Goal: Task Accomplishment & Management: Manage account settings

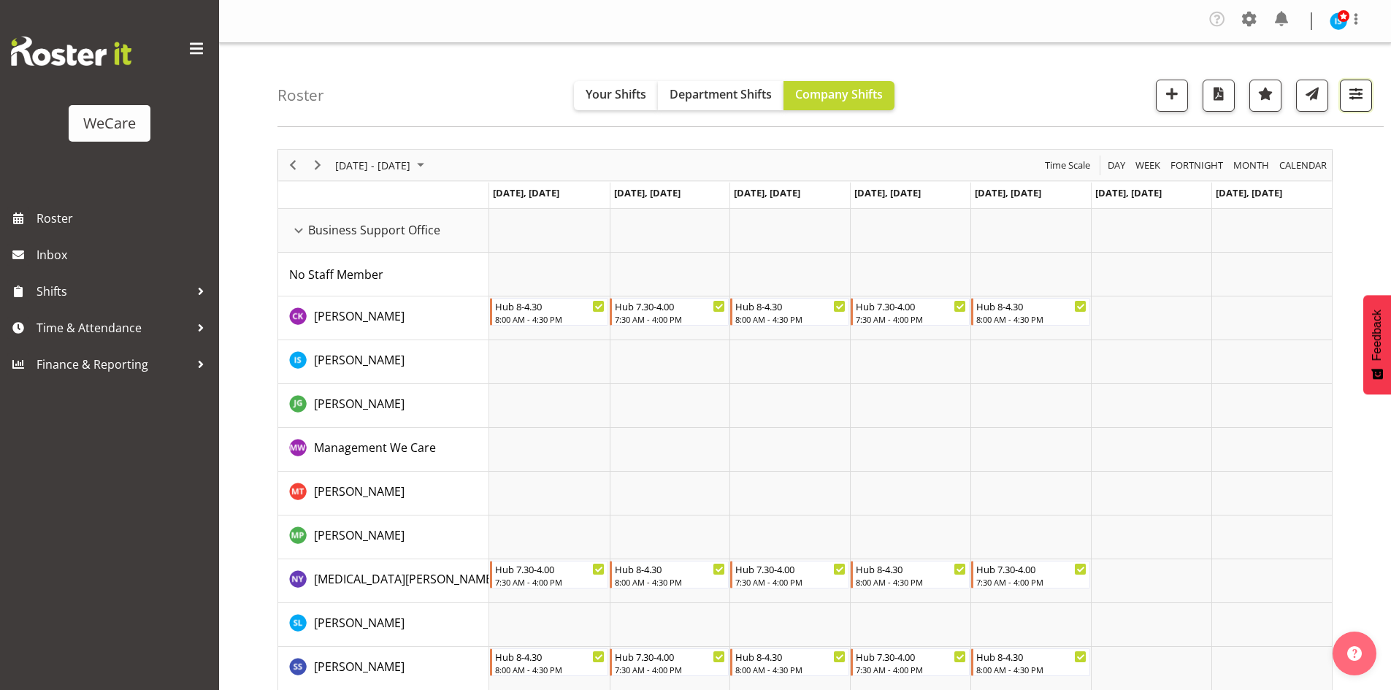
click at [1355, 93] on span "button" at bounding box center [1356, 93] width 19 height 19
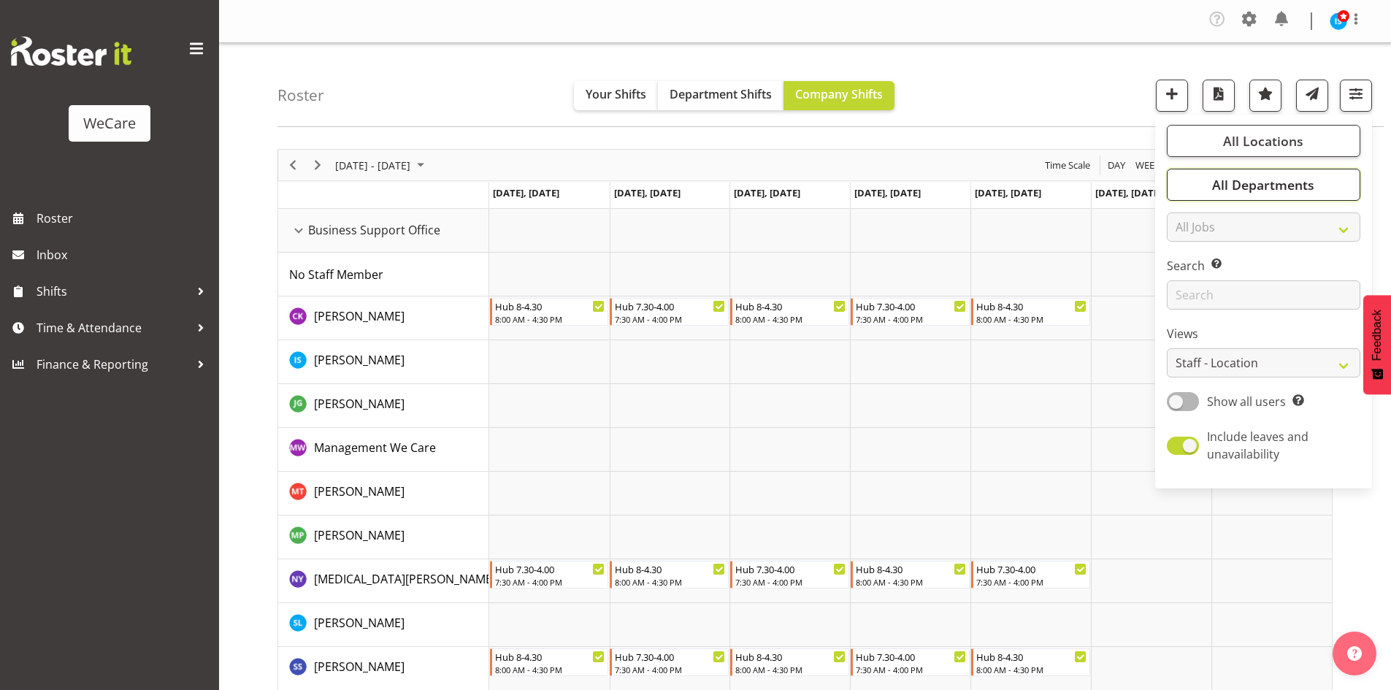
click at [1221, 194] on button "All Departments" at bounding box center [1264, 185] width 194 height 32
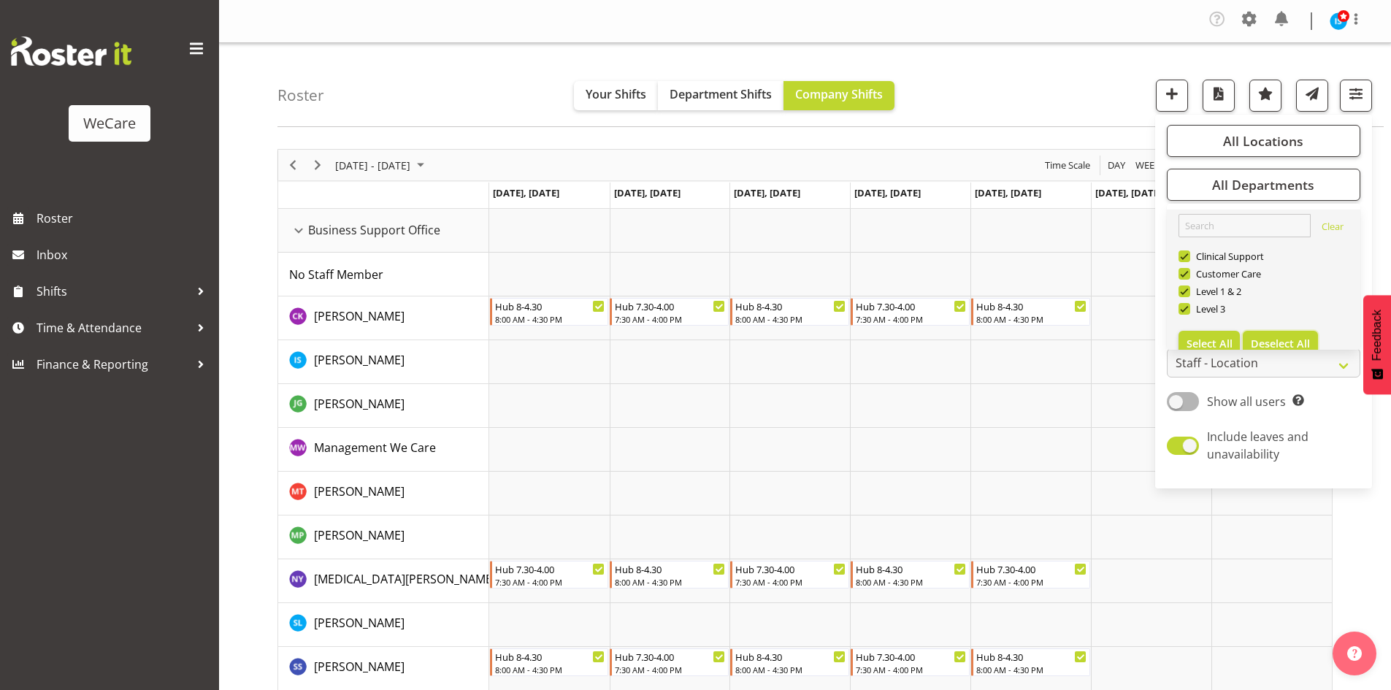
click at [1282, 332] on button "Deselect All" at bounding box center [1280, 344] width 75 height 26
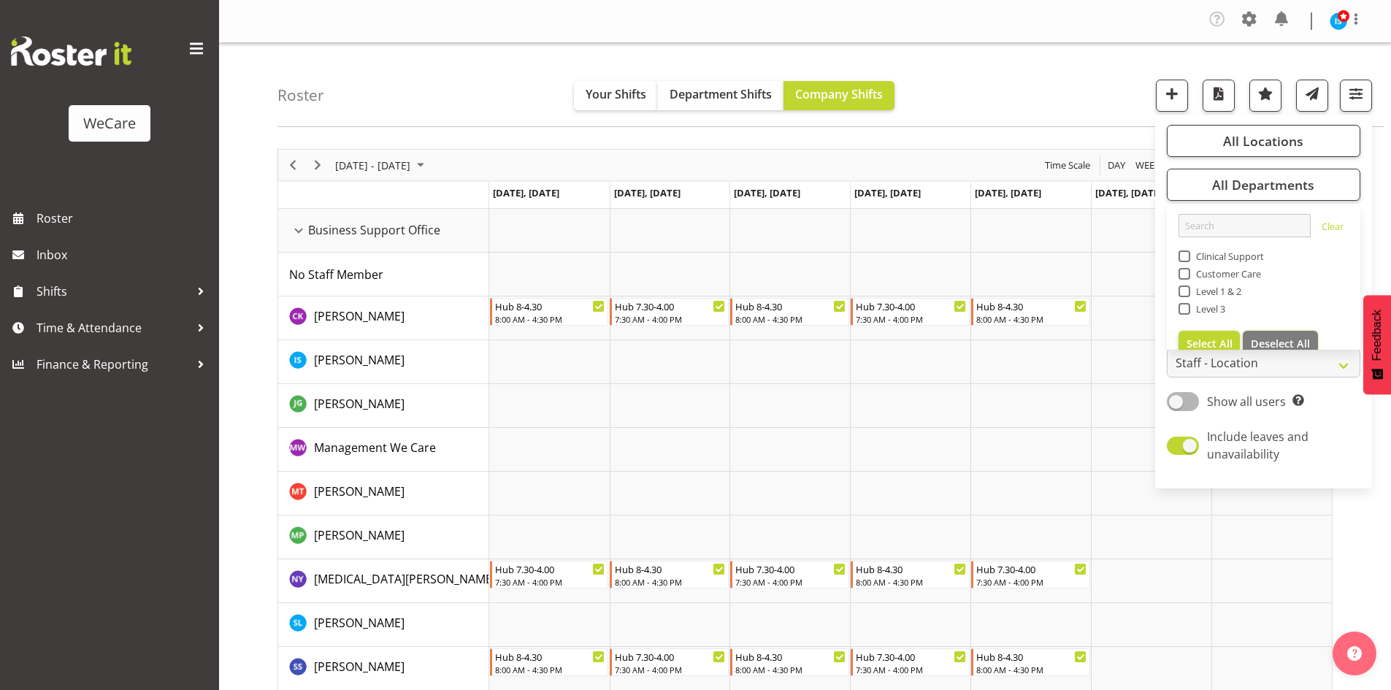
checkbox input "false"
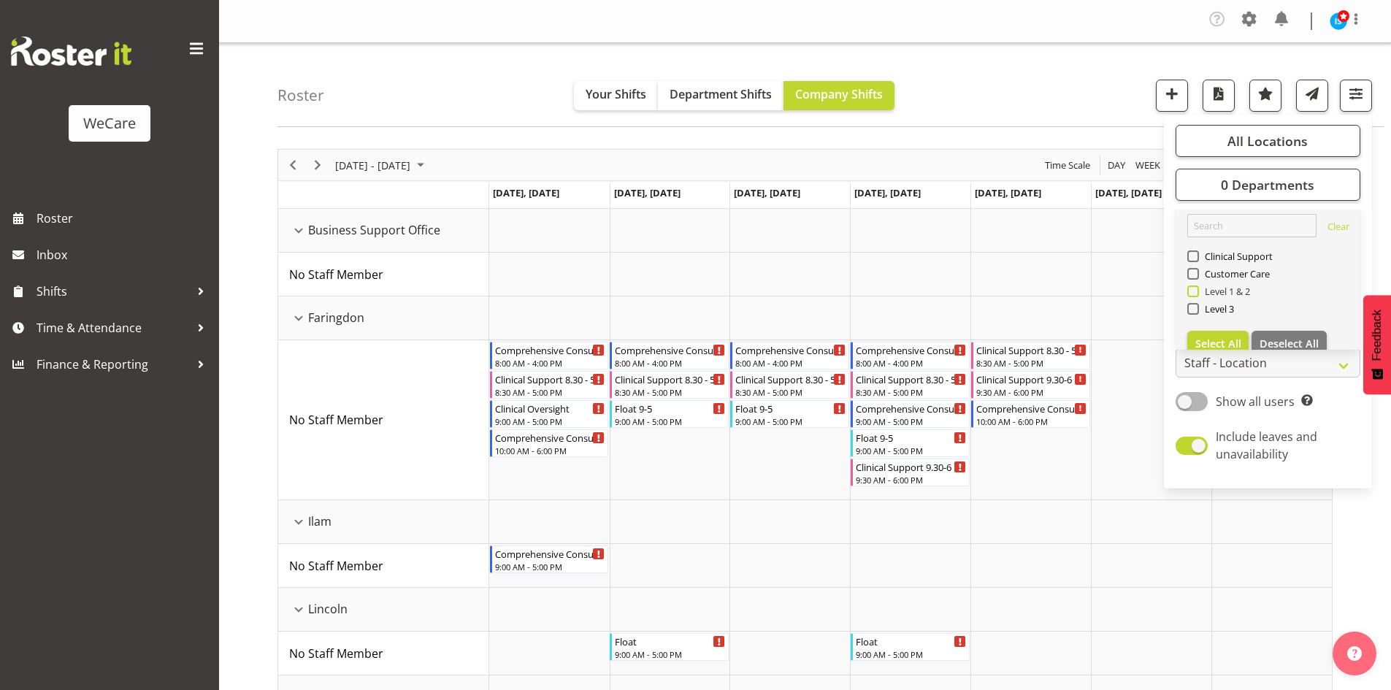
click at [1220, 290] on span "Level 1 & 2" at bounding box center [1225, 292] width 52 height 12
click at [1197, 290] on input "Level 1 & 2" at bounding box center [1191, 291] width 9 height 9
checkbox input "true"
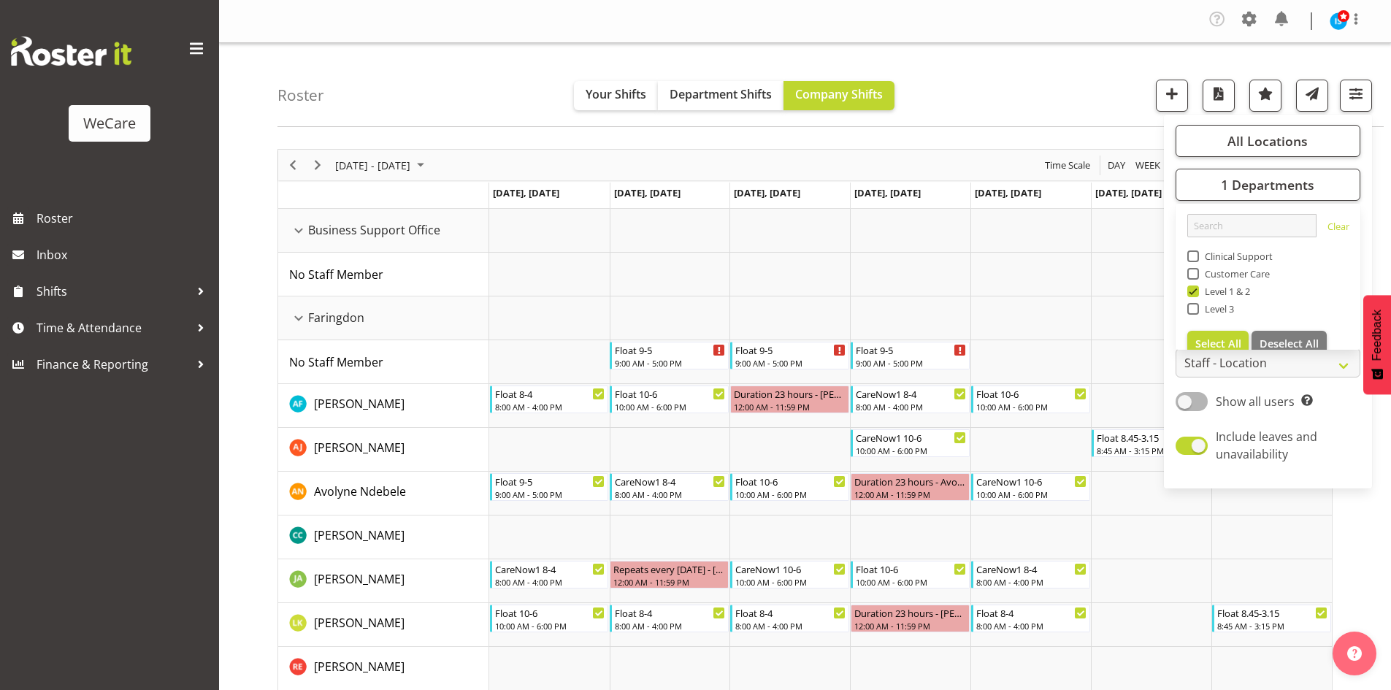
click at [432, 46] on div "Roster Your Shifts Department Shifts Company Shifts All Locations Clear Busines…" at bounding box center [831, 85] width 1106 height 84
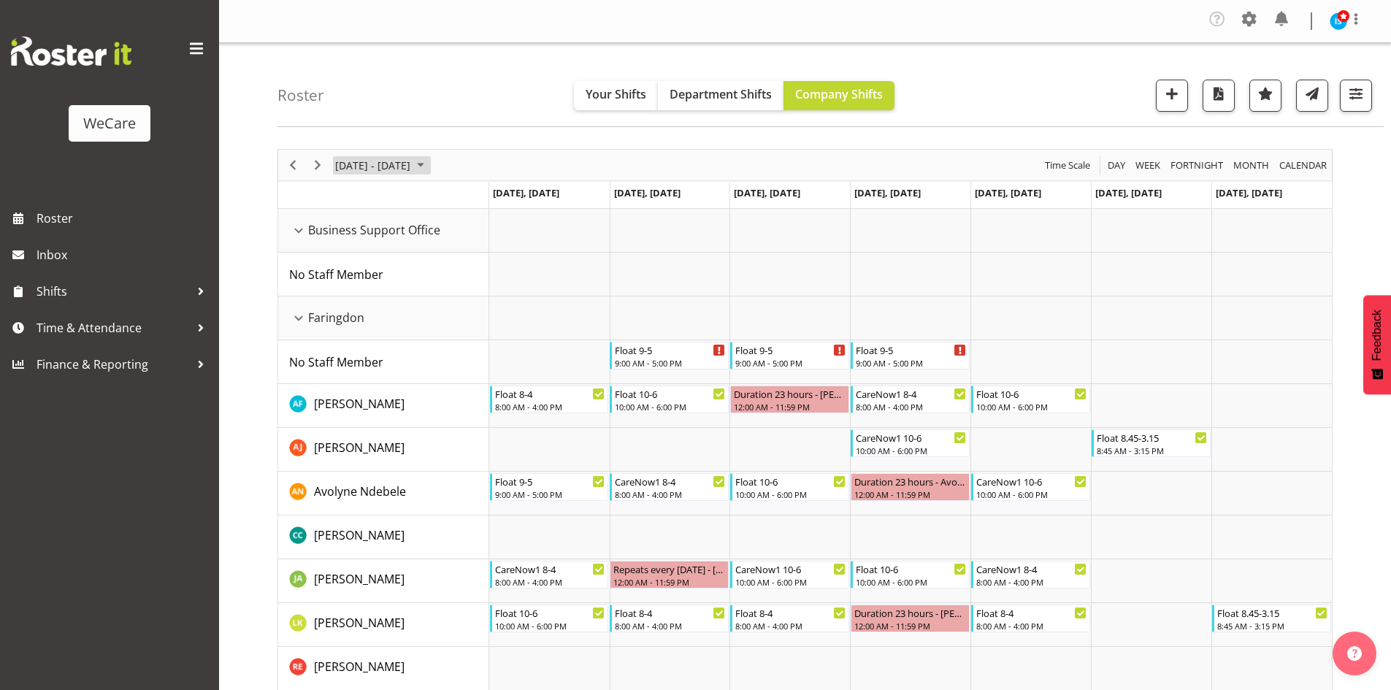
click at [429, 165] on span "October 13 - 19, 2025" at bounding box center [421, 165] width 18 height 18
click at [470, 196] on span "previous month" at bounding box center [463, 201] width 26 height 26
click at [353, 302] on span "15" at bounding box center [351, 302] width 22 height 22
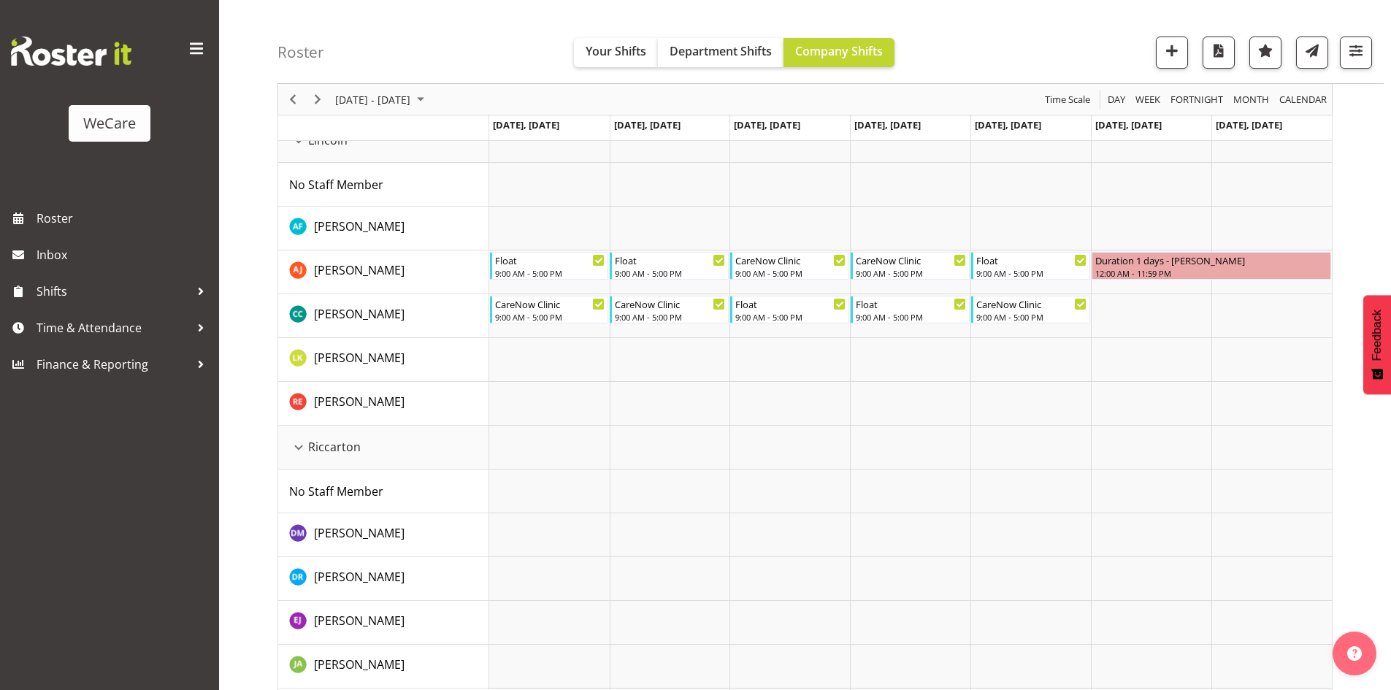
scroll to position [1168, 0]
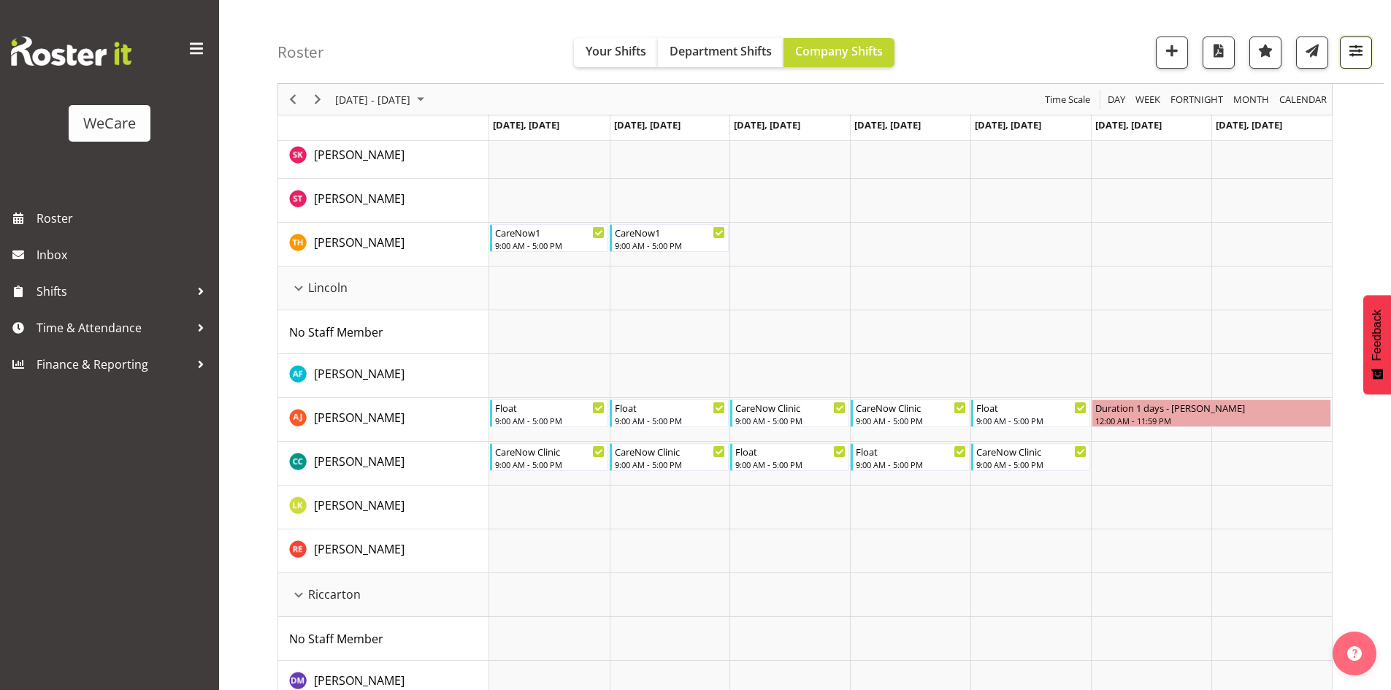
click at [1362, 55] on span "button" at bounding box center [1356, 50] width 19 height 19
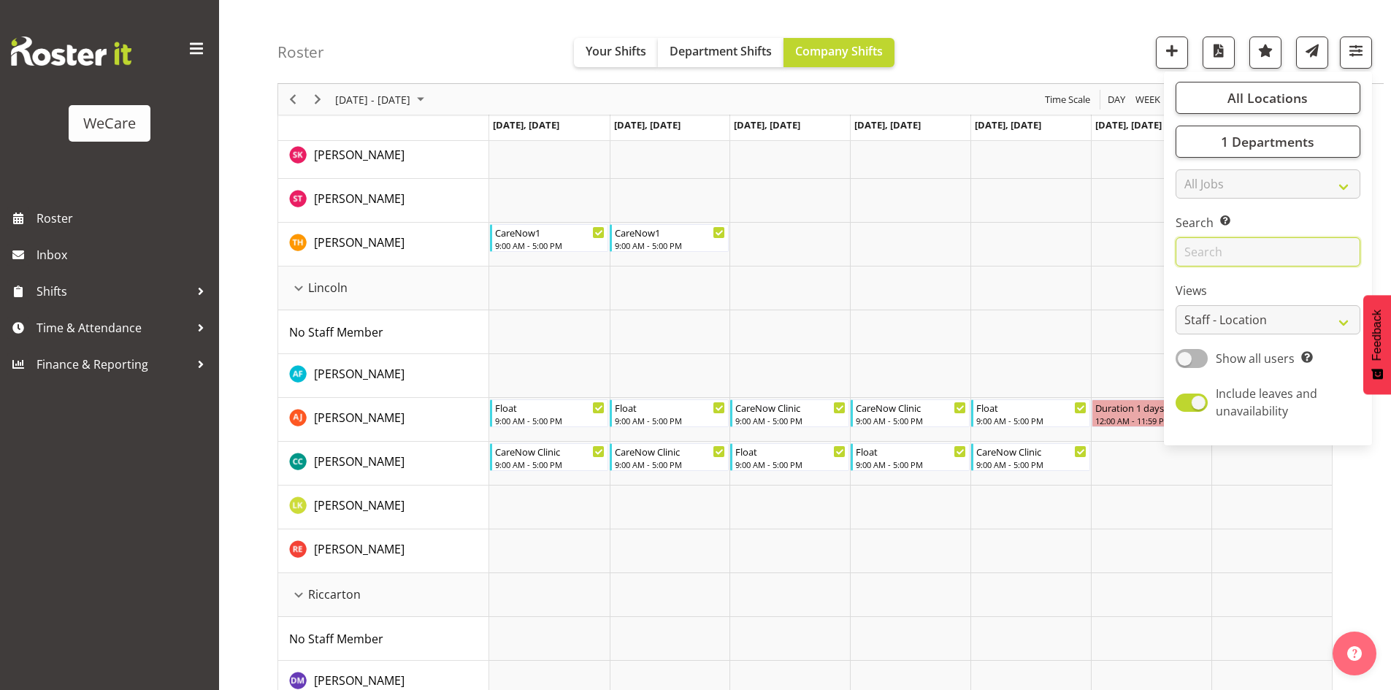
click at [1297, 243] on input "text" at bounding box center [1268, 251] width 185 height 29
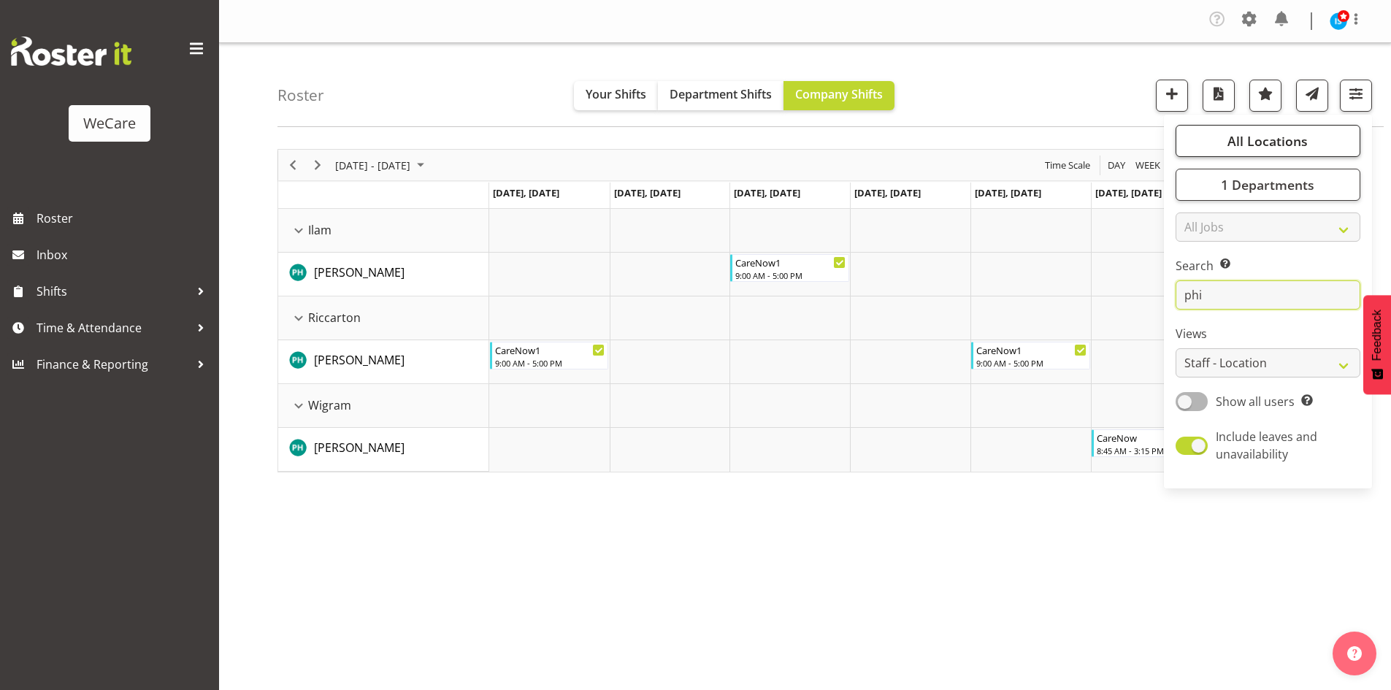
type input "phi"
click at [1271, 130] on button "All Locations" at bounding box center [1268, 141] width 185 height 32
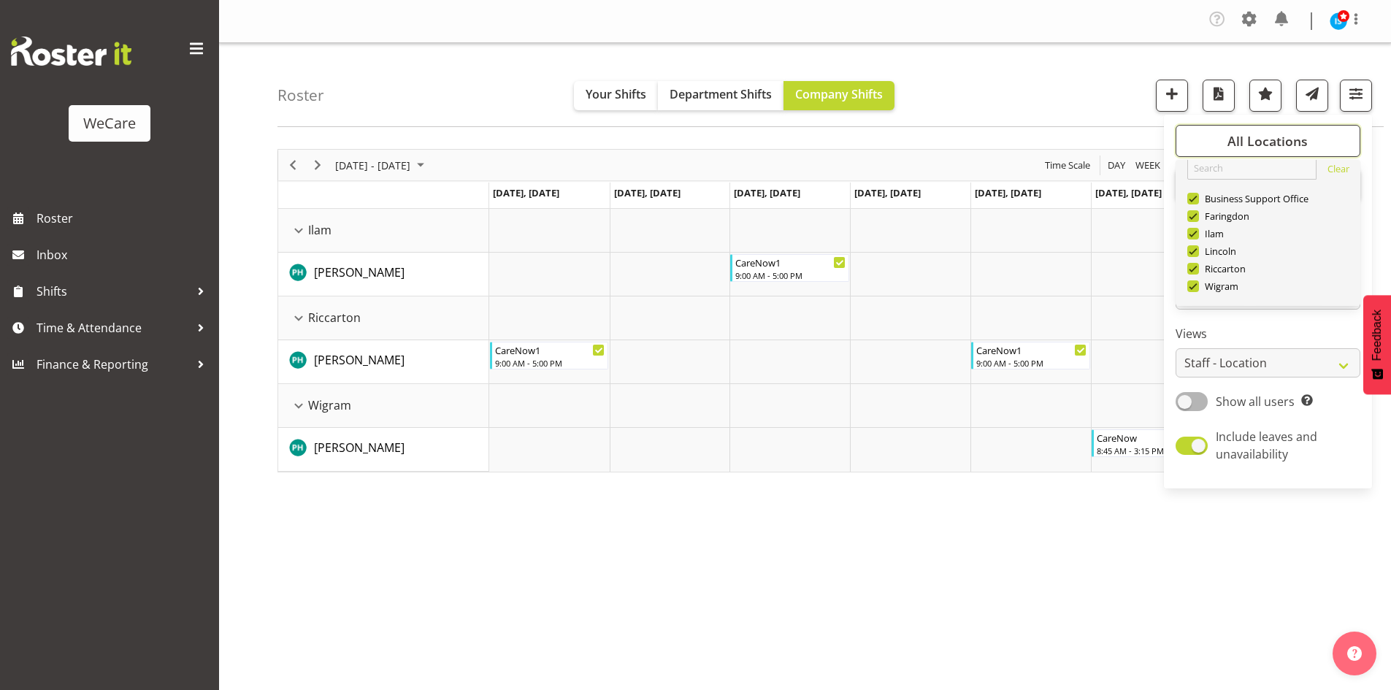
scroll to position [53, 0]
click at [1303, 280] on span "Deselect All" at bounding box center [1289, 282] width 59 height 14
checkbox input "false"
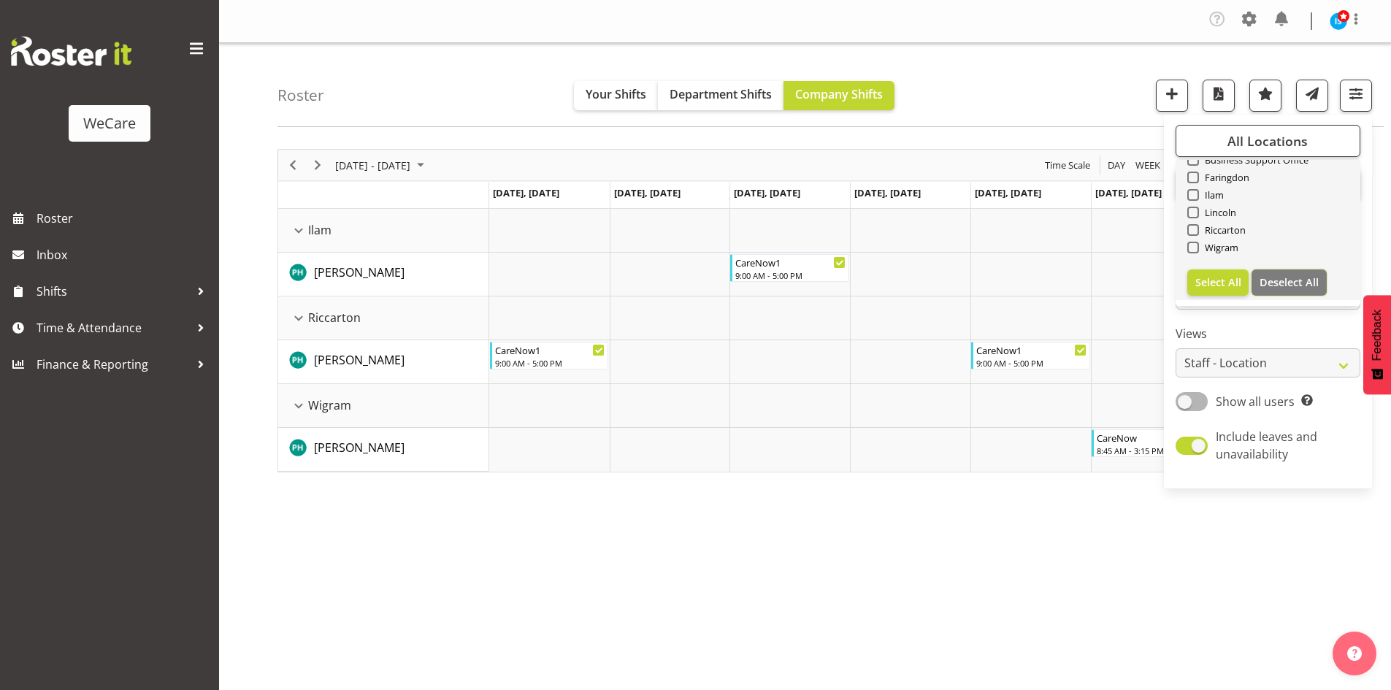
checkbox input "false"
click at [1214, 224] on span "Riccarton" at bounding box center [1222, 230] width 47 height 12
click at [1197, 226] on input "Riccarton" at bounding box center [1191, 230] width 9 height 9
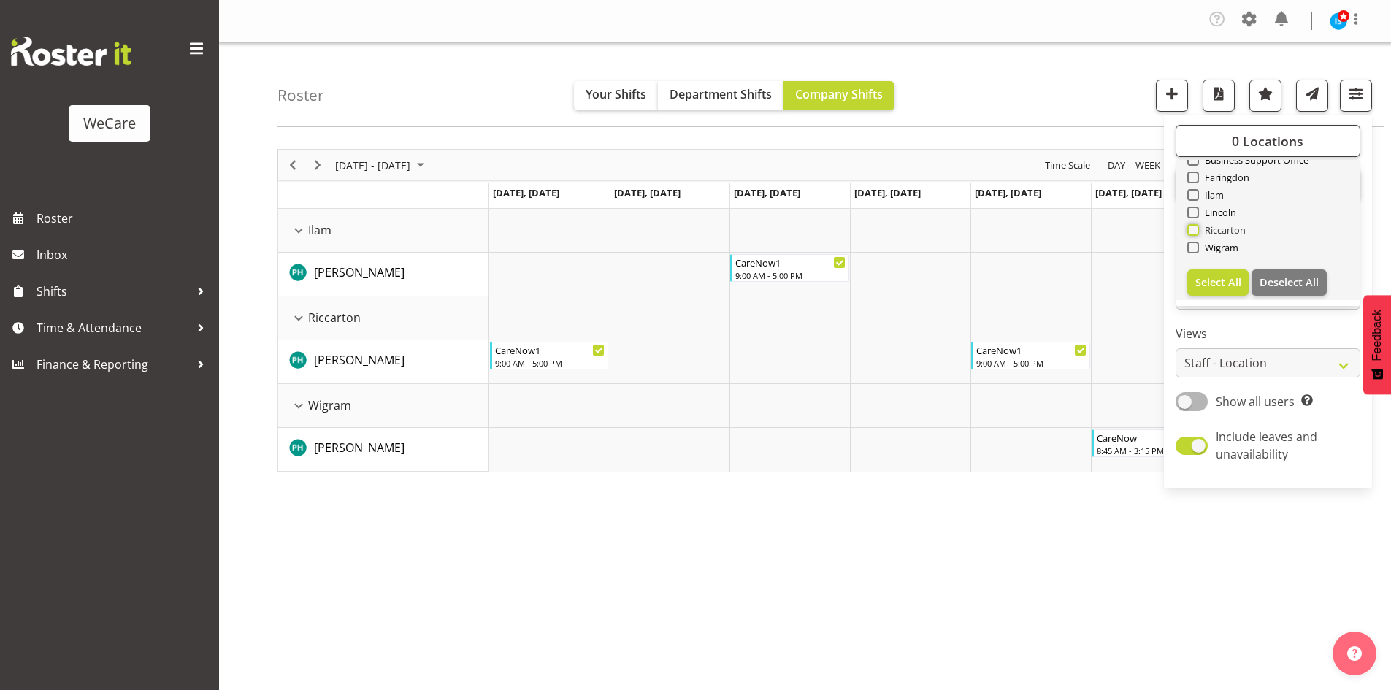
checkbox input "true"
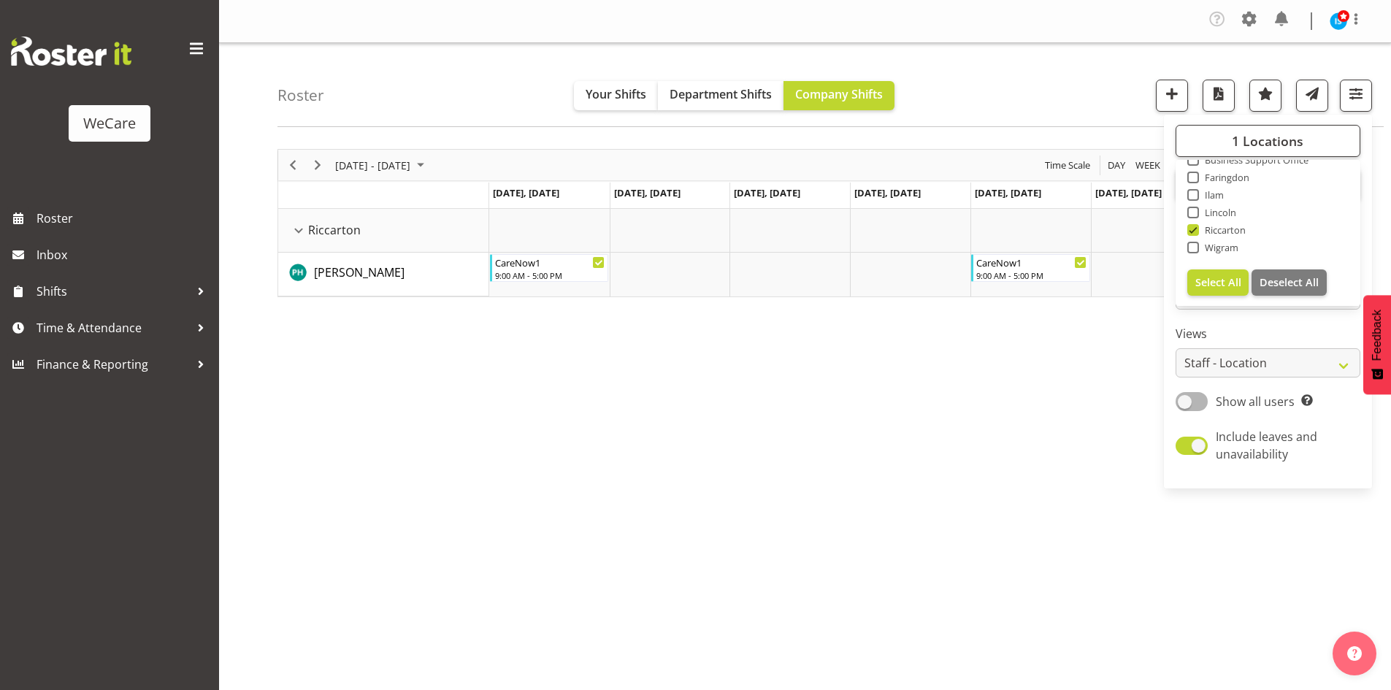
click at [1207, 195] on span "Ilam" at bounding box center [1212, 195] width 26 height 12
click at [1197, 195] on input "Ilam" at bounding box center [1191, 195] width 9 height 9
checkbox input "true"
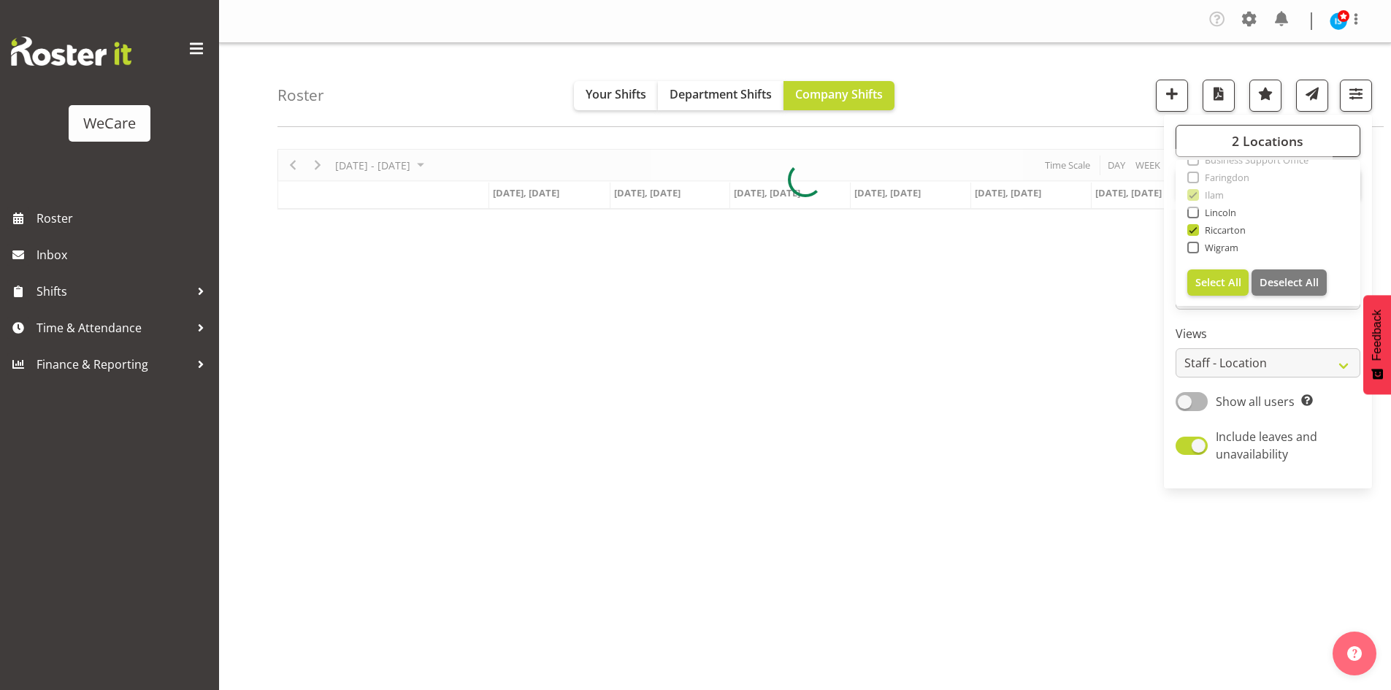
click at [1080, 68] on div "Roster Your Shifts Department Shifts Company Shifts 2 Locations Clear Business …" at bounding box center [831, 85] width 1106 height 84
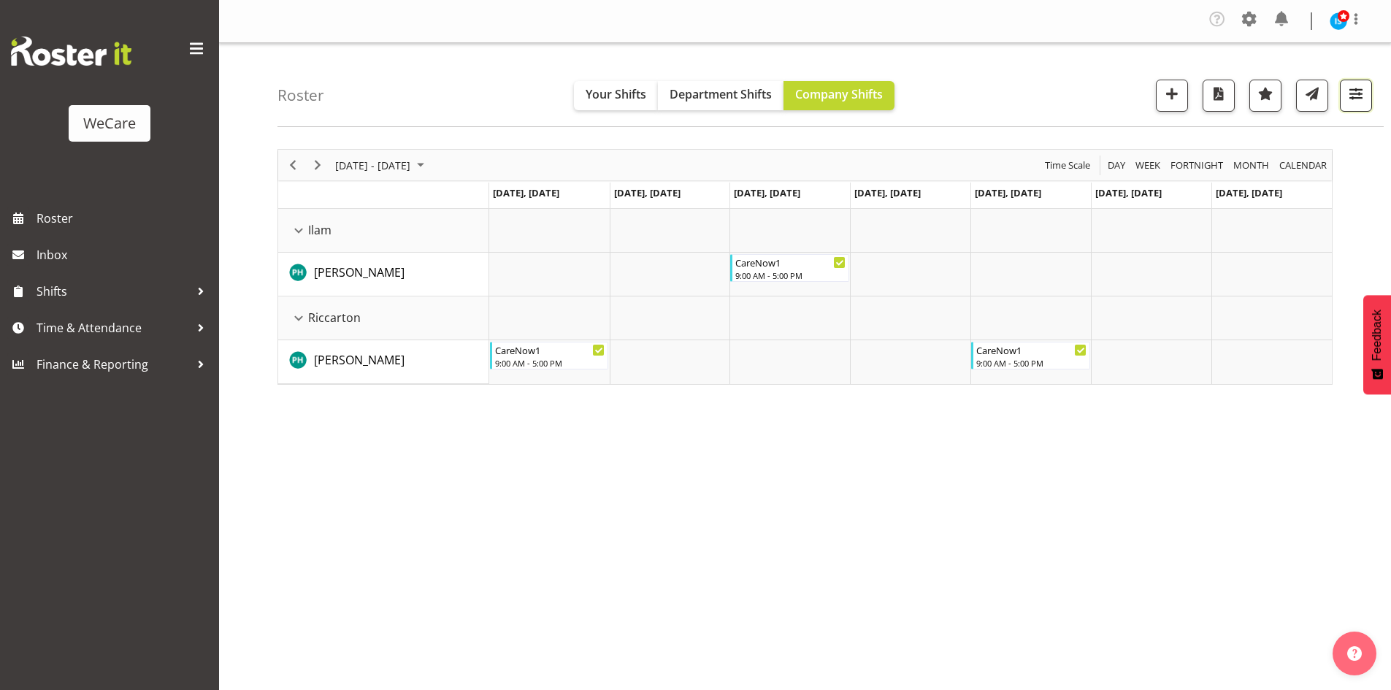
click at [1344, 90] on button "button" at bounding box center [1356, 96] width 32 height 32
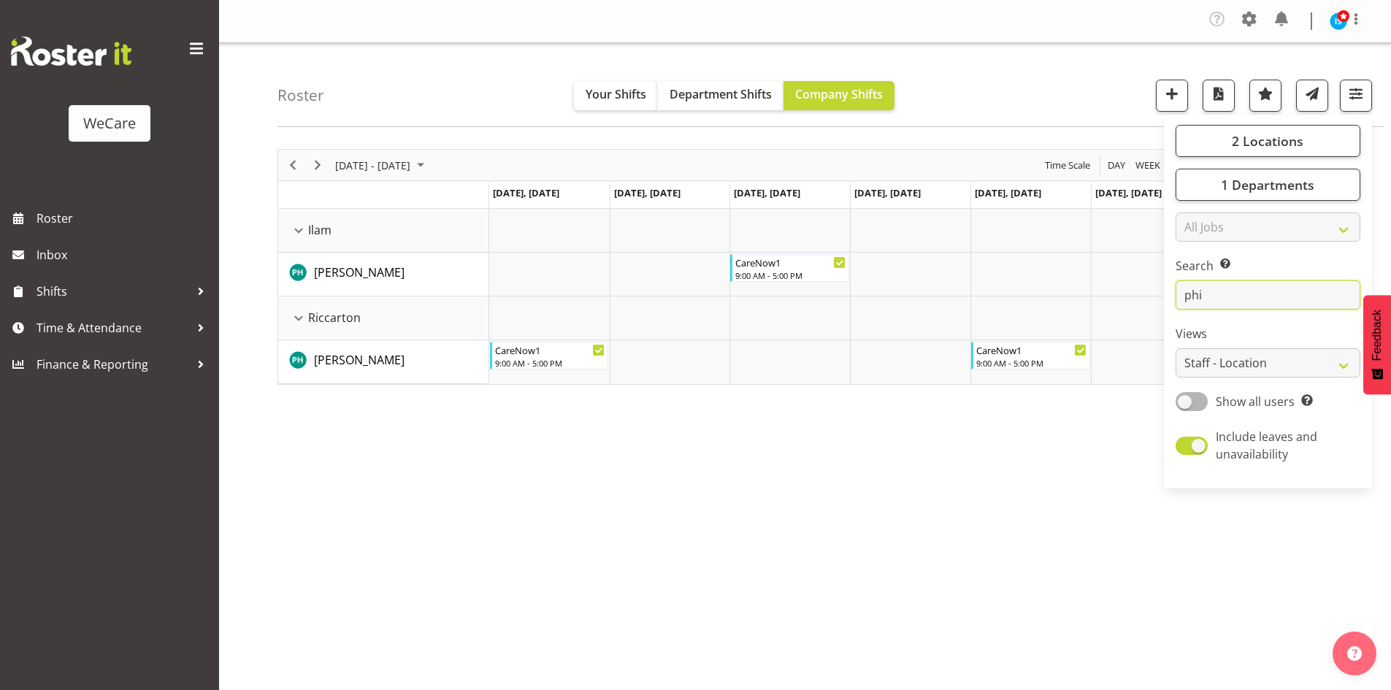
click at [1249, 296] on input "phi" at bounding box center [1268, 294] width 185 height 29
type input "p"
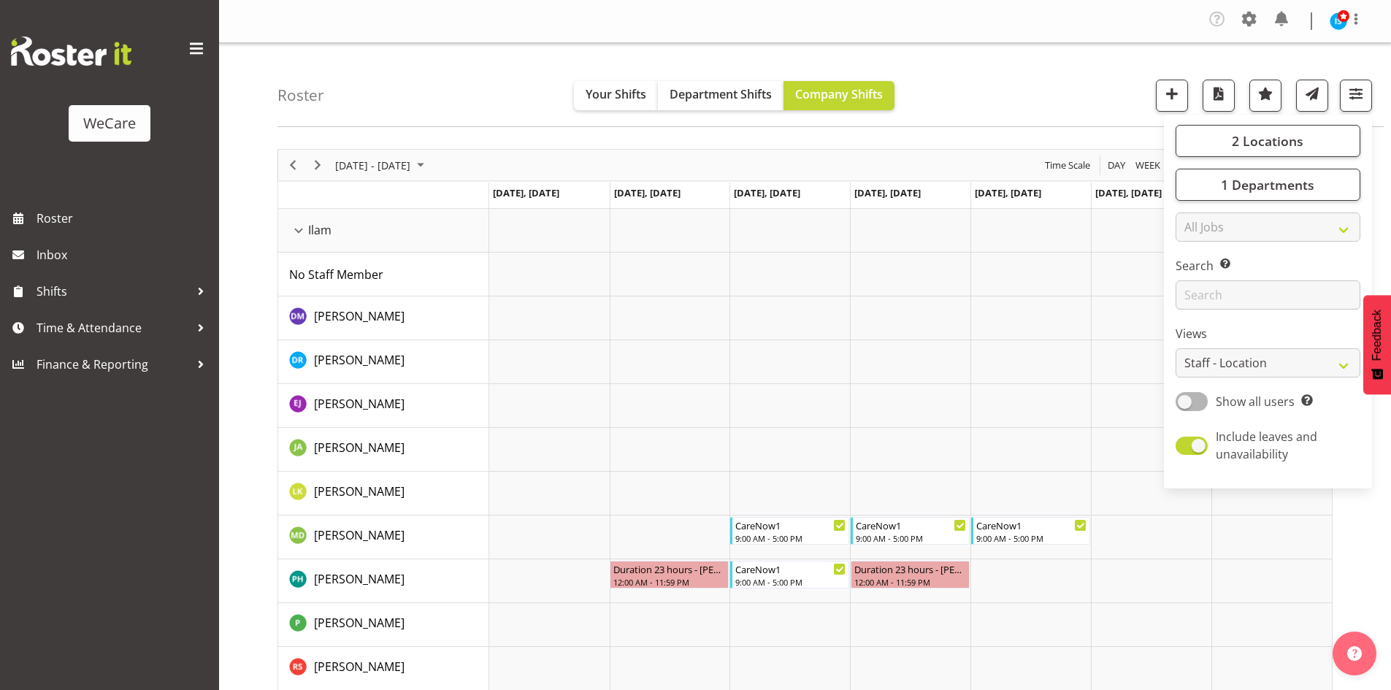
click at [466, 54] on div "Roster Your Shifts Department Shifts Company Shifts 2 Locations Clear Business …" at bounding box center [831, 85] width 1106 height 84
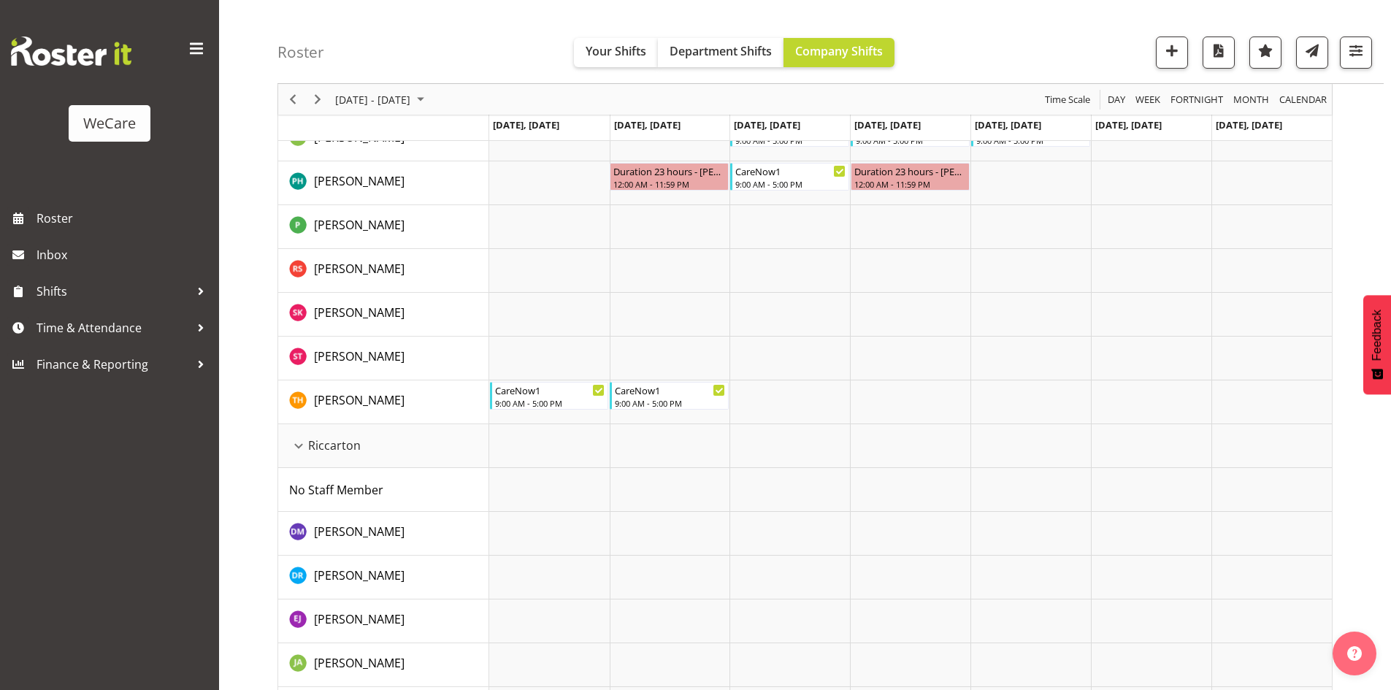
scroll to position [392, 0]
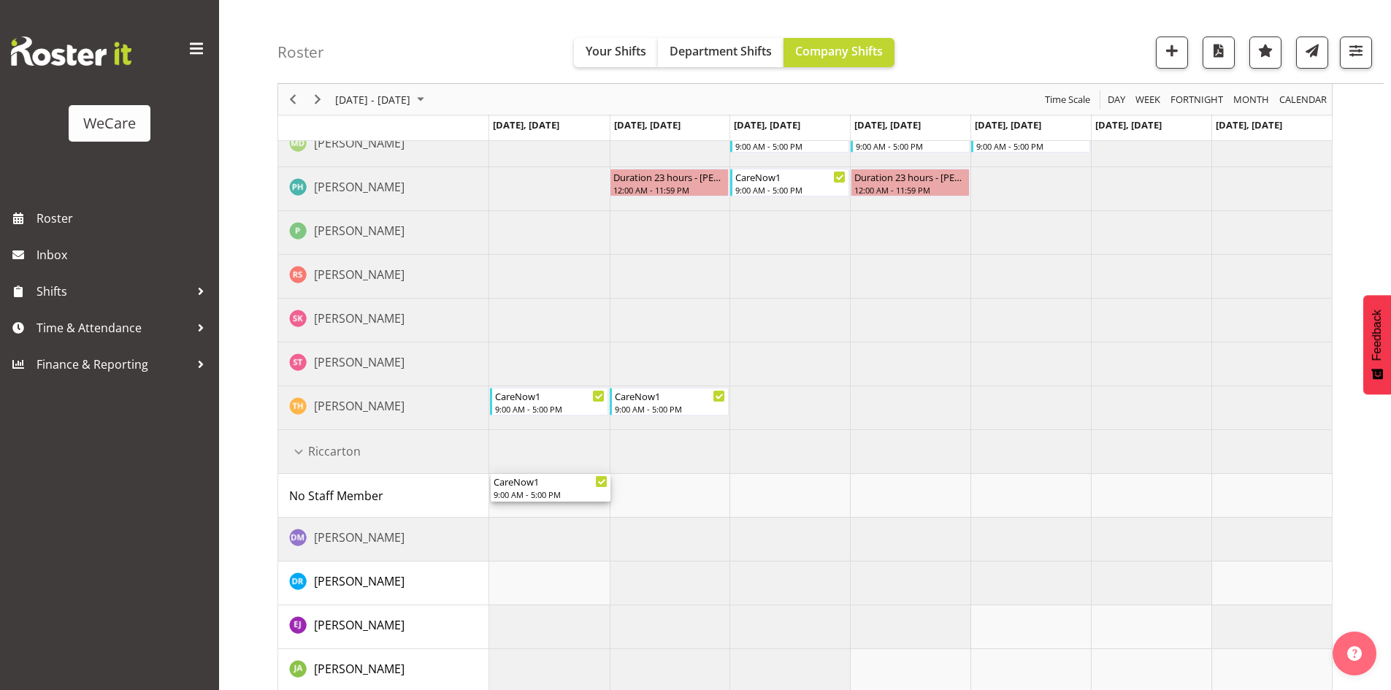
drag, startPoint x: 559, startPoint y: 426, endPoint x: 549, endPoint y: 494, distance: 69.4
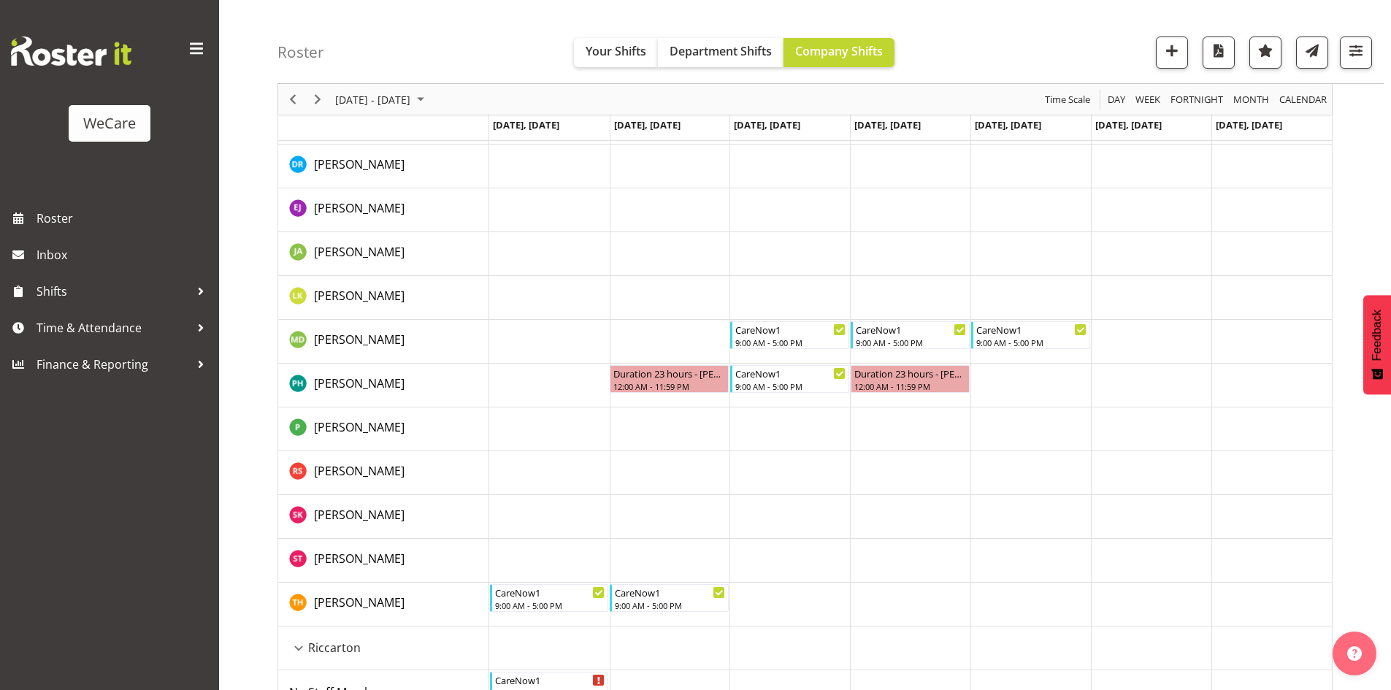
scroll to position [100, 0]
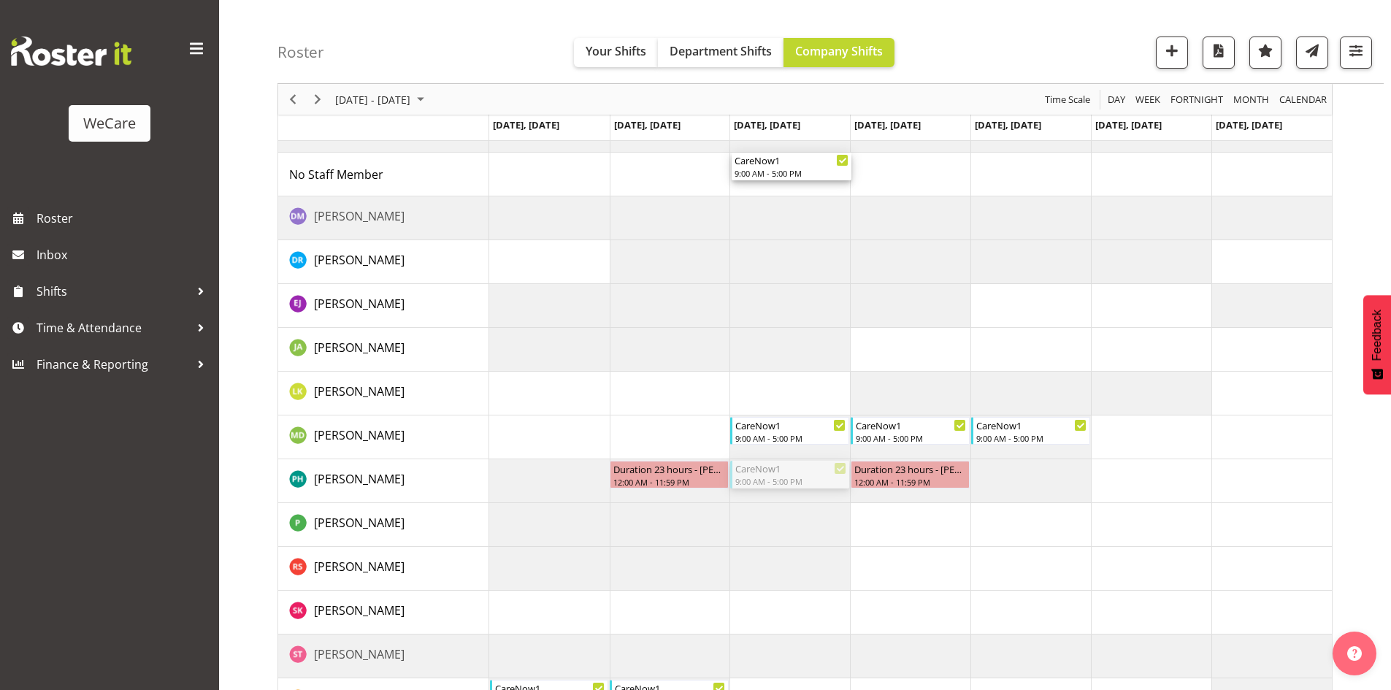
drag, startPoint x: 782, startPoint y: 463, endPoint x: 767, endPoint y: 188, distance: 275.0
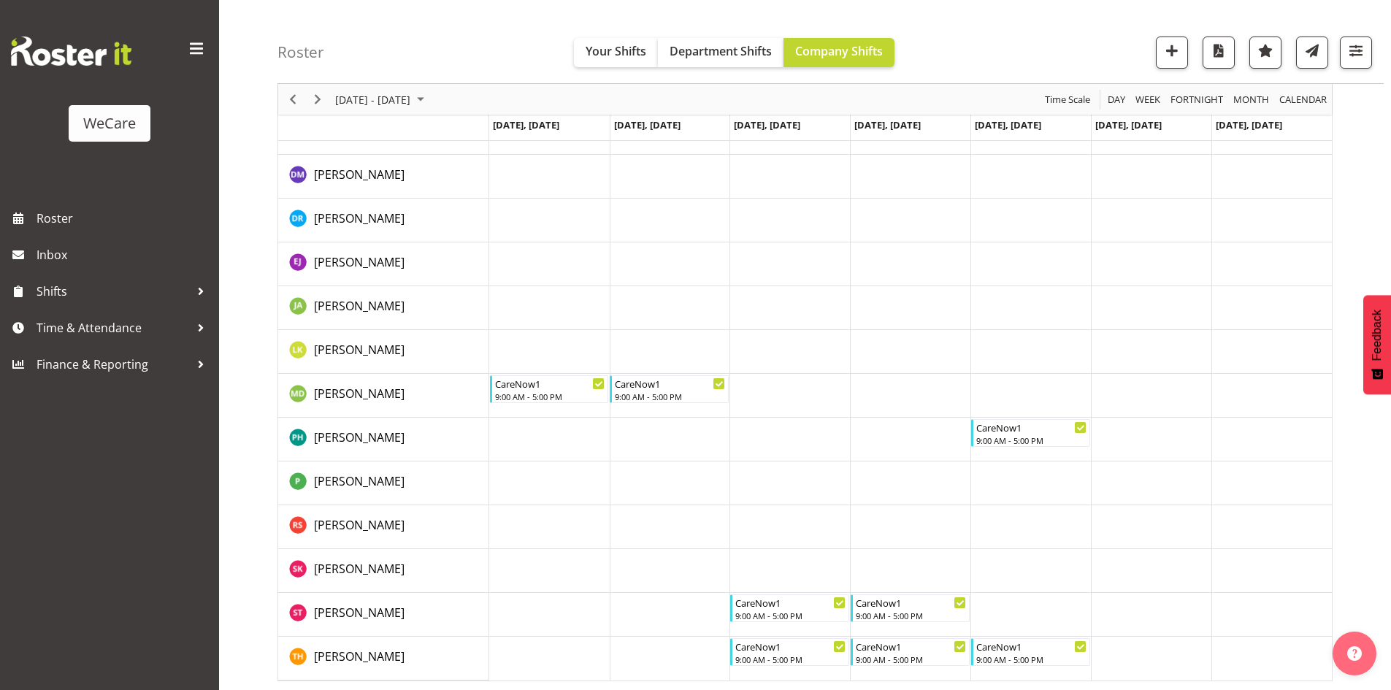
scroll to position [757, 0]
click at [1347, 47] on span "button" at bounding box center [1356, 50] width 19 height 19
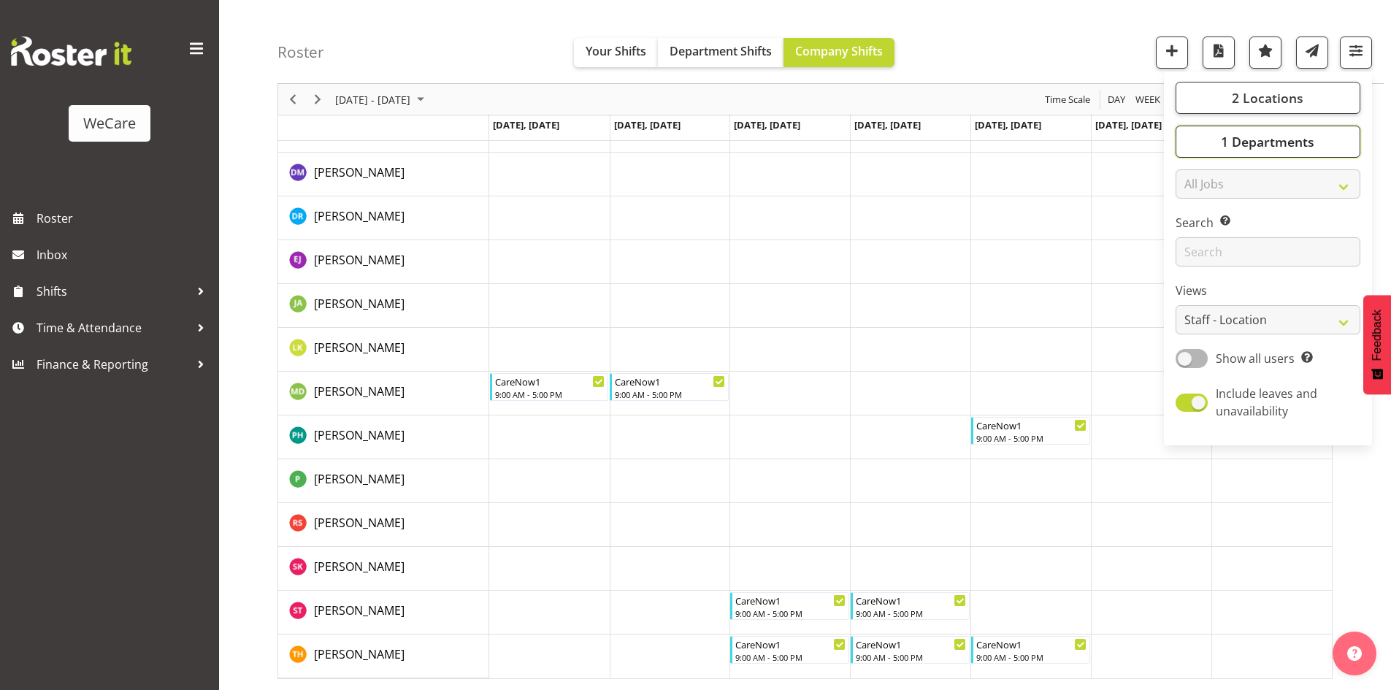
click at [1278, 135] on span "1 Departments" at bounding box center [1267, 142] width 93 height 18
click at [1228, 97] on button "2 Locations" at bounding box center [1268, 98] width 185 height 32
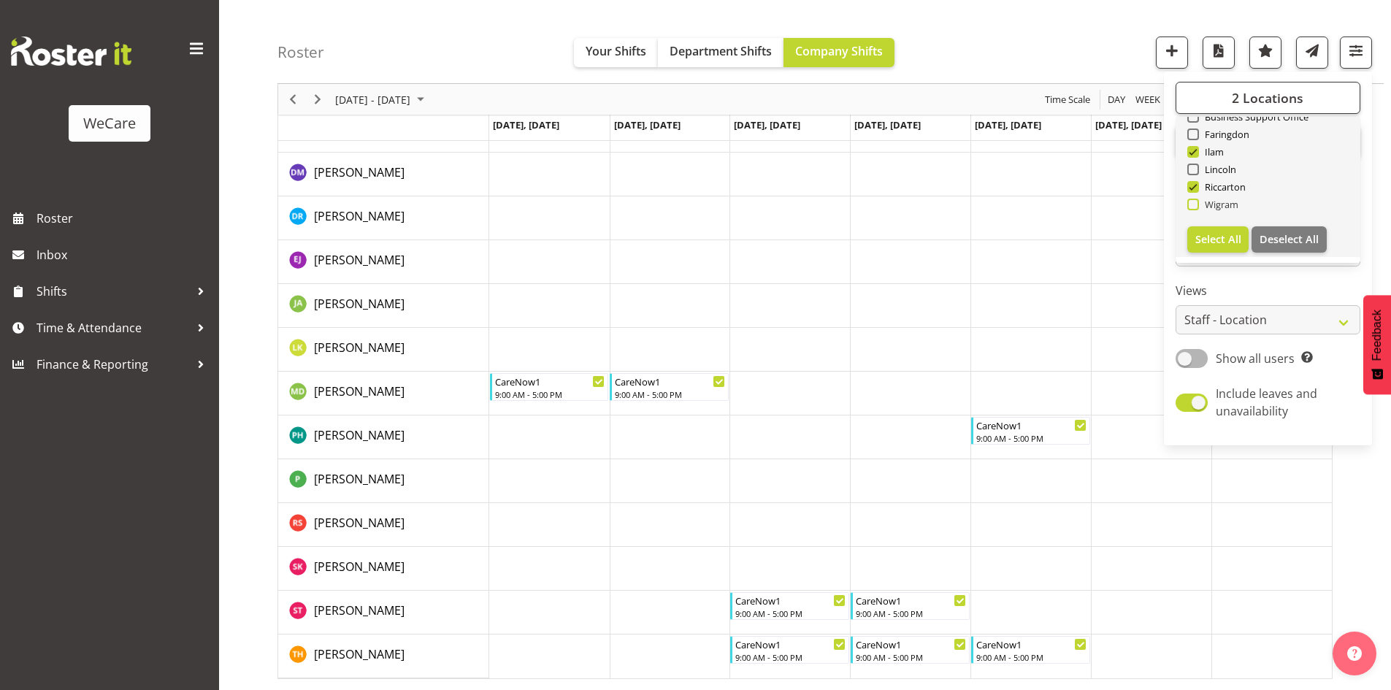
click at [1215, 210] on span "Wigram" at bounding box center [1219, 205] width 40 height 12
click at [1197, 210] on input "Wigram" at bounding box center [1191, 204] width 9 height 9
checkbox input "true"
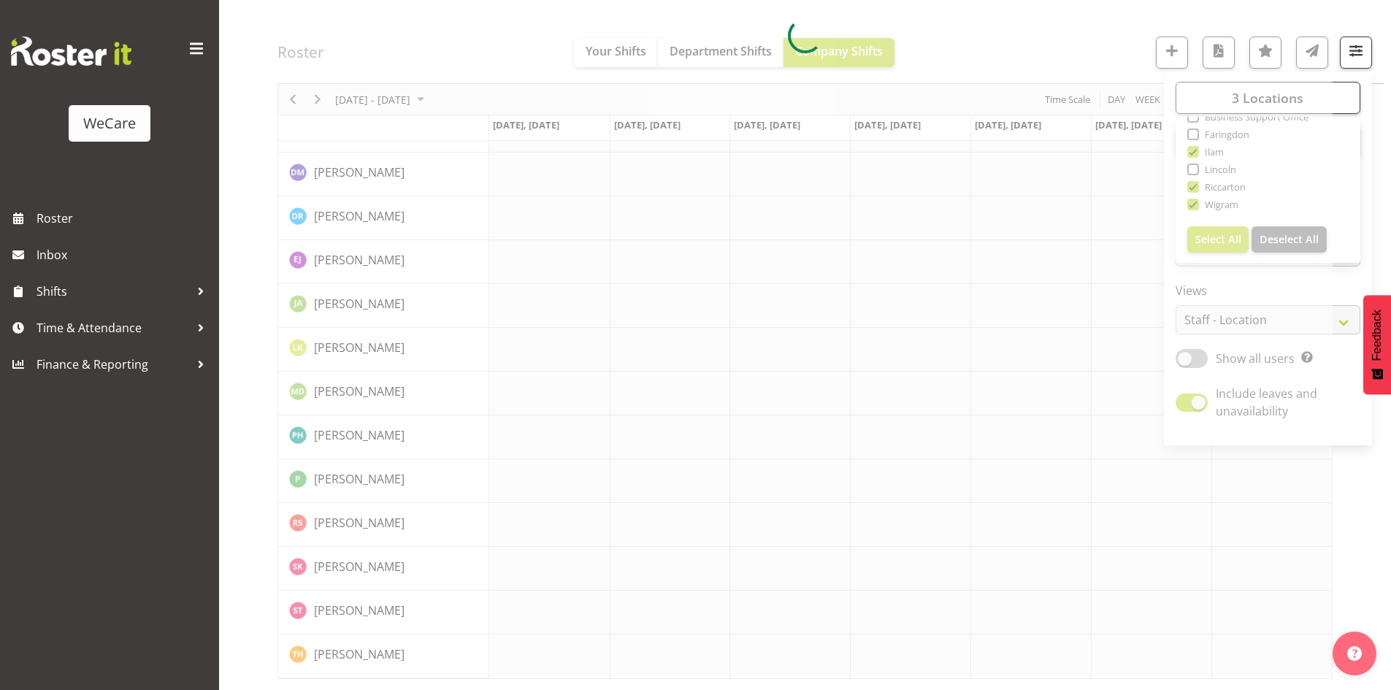
click at [952, 42] on div at bounding box center [805, 36] width 1055 height 1288
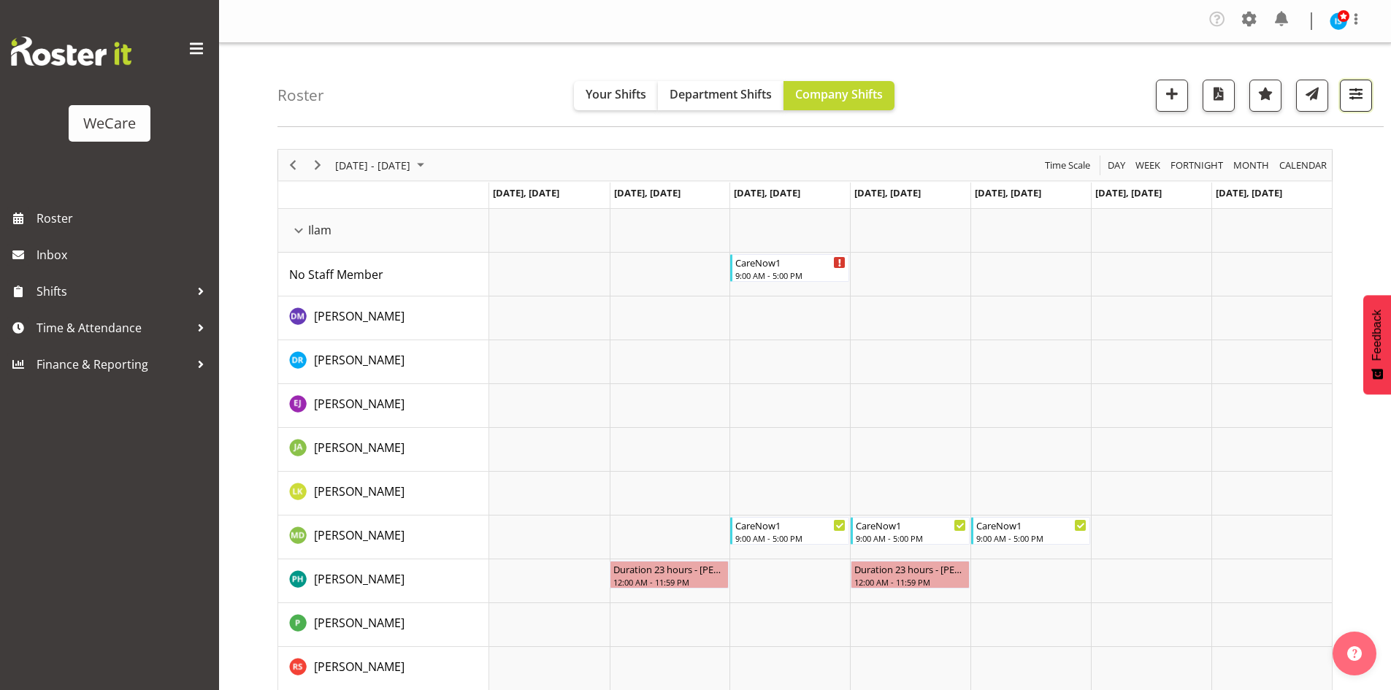
click at [1369, 93] on button "button" at bounding box center [1356, 96] width 32 height 32
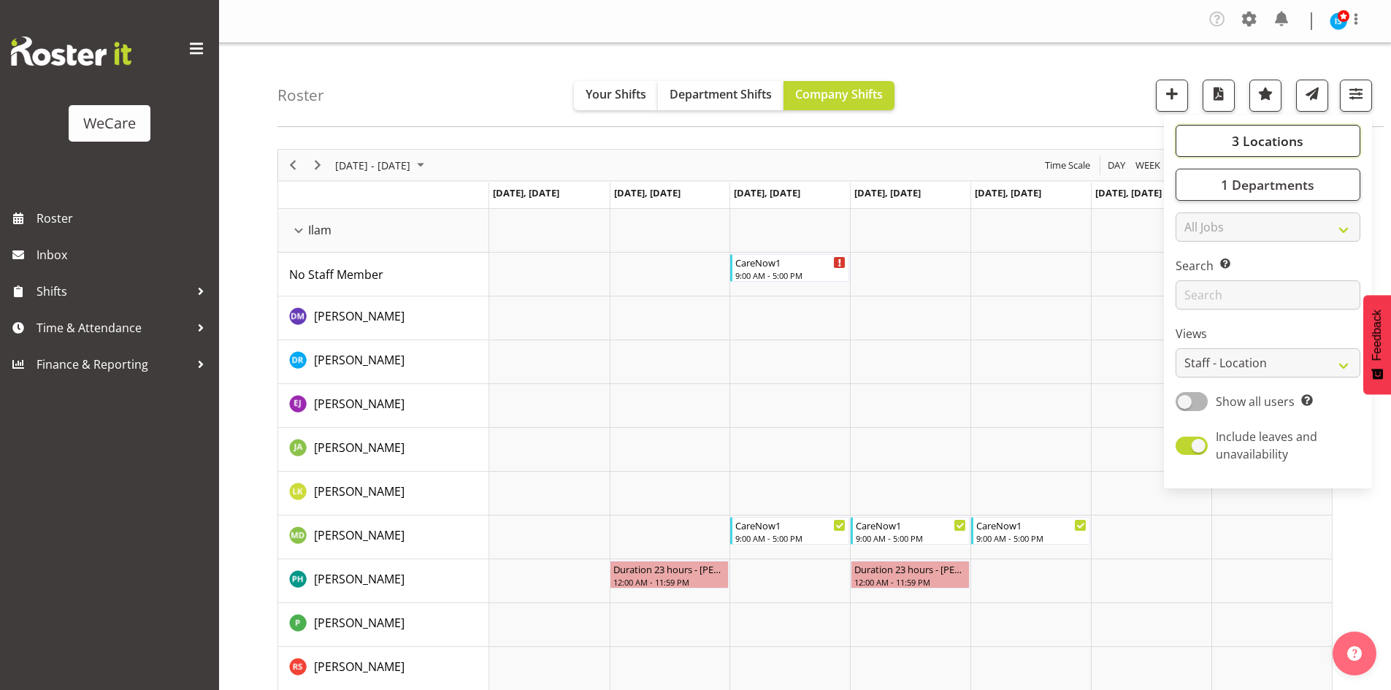
click at [1309, 134] on button "3 Locations" at bounding box center [1268, 141] width 185 height 32
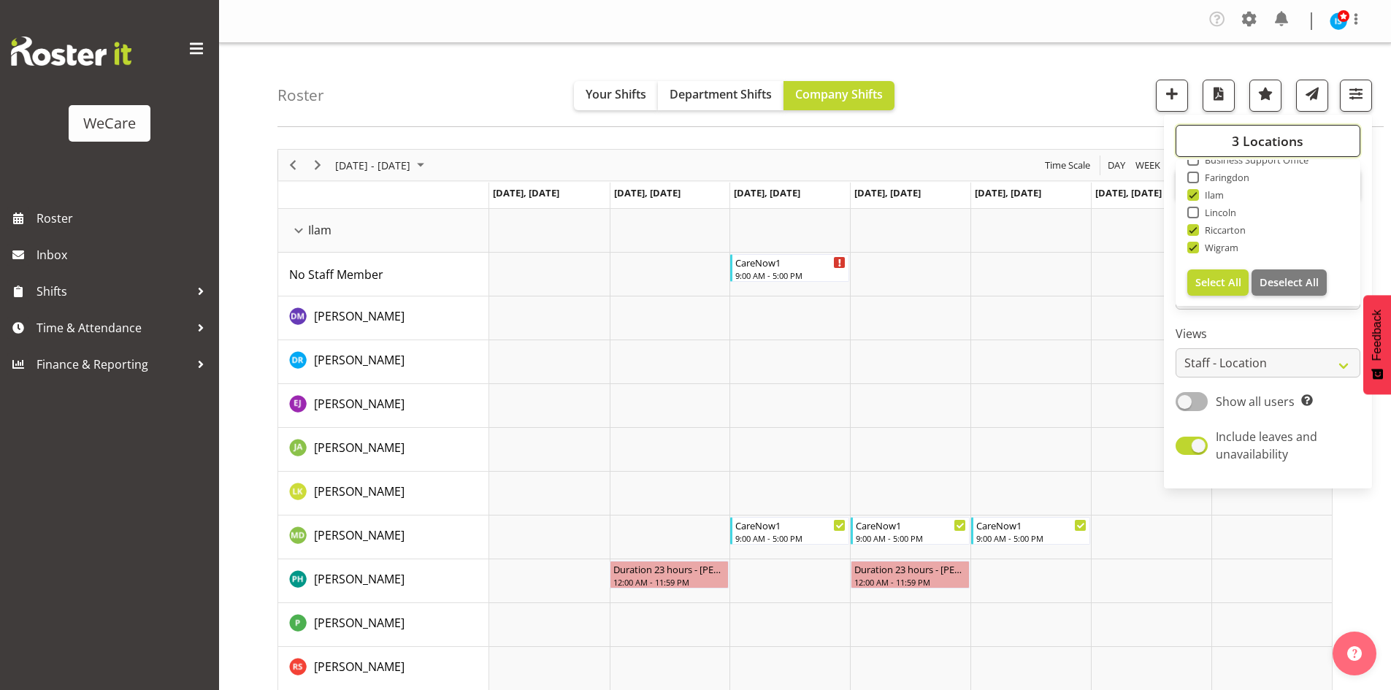
click at [1307, 145] on button "3 Locations" at bounding box center [1268, 141] width 185 height 32
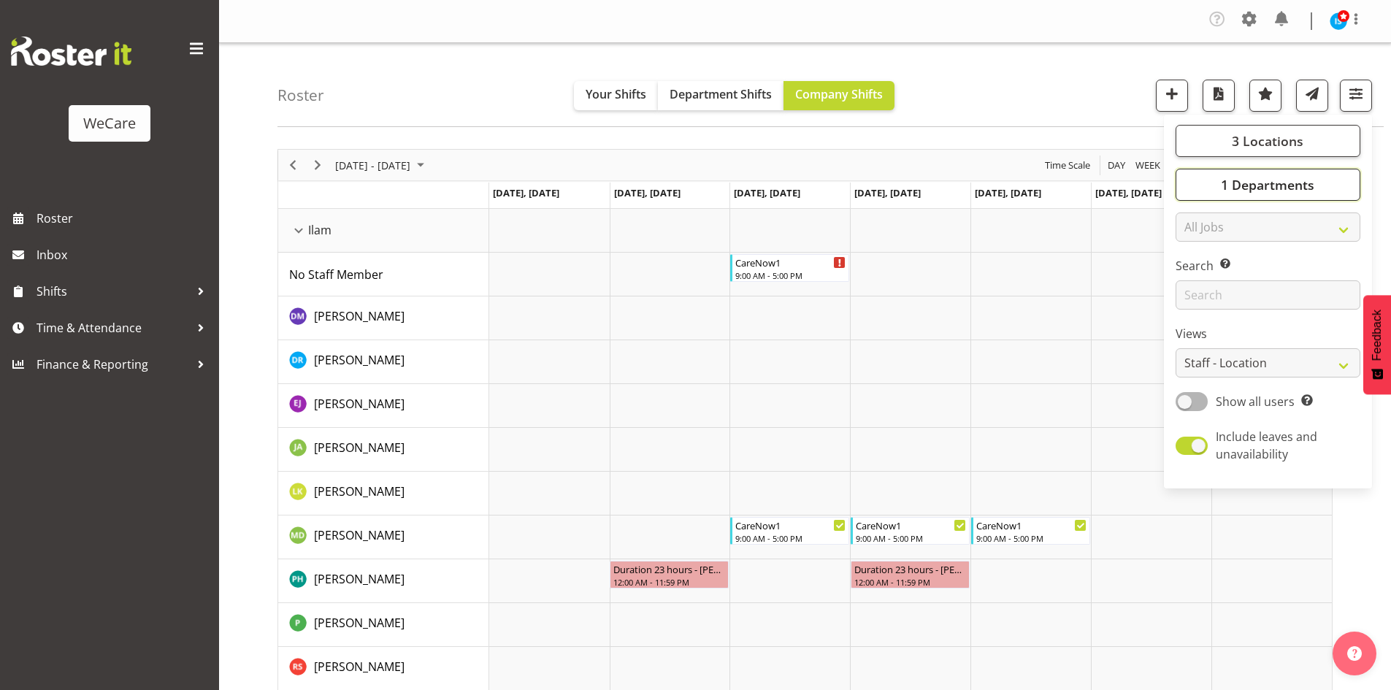
click at [1259, 177] on span "1 Departments" at bounding box center [1267, 185] width 93 height 18
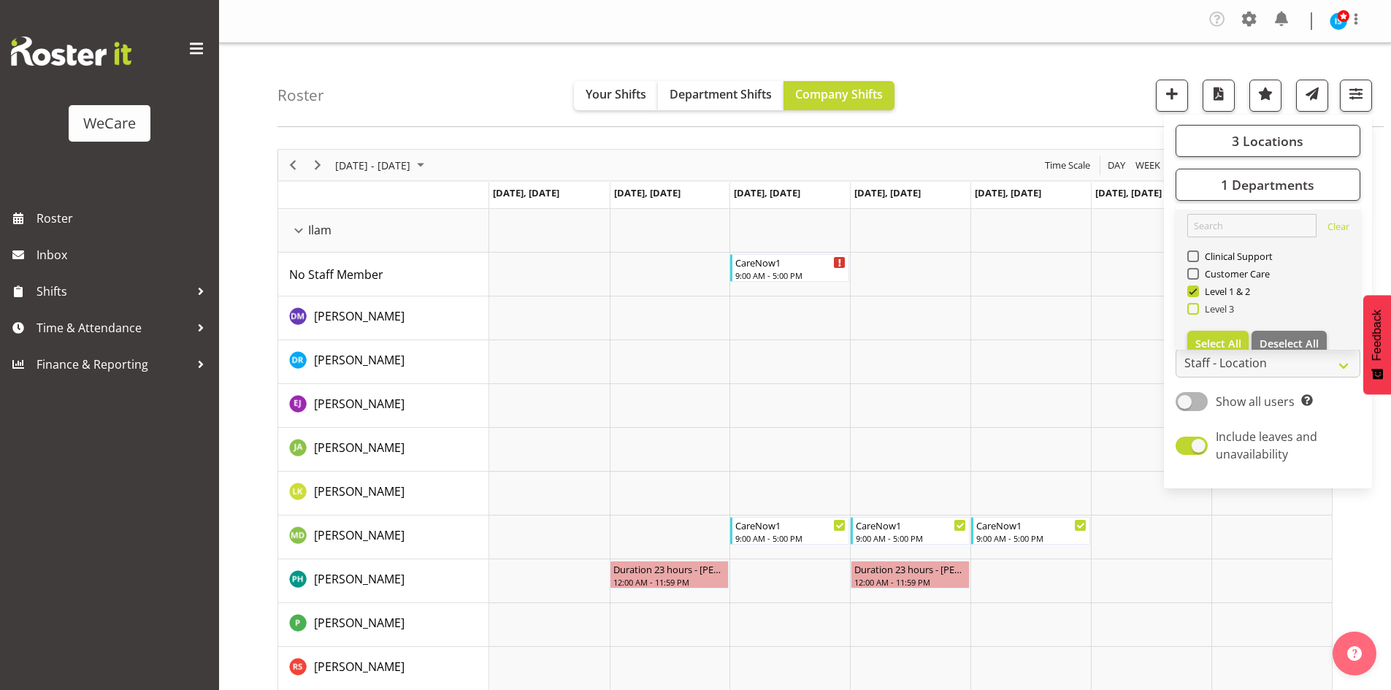
click at [1199, 313] on span "Level 3" at bounding box center [1217, 309] width 36 height 12
click at [1197, 313] on input "Level 3" at bounding box center [1191, 309] width 9 height 9
checkbox input "true"
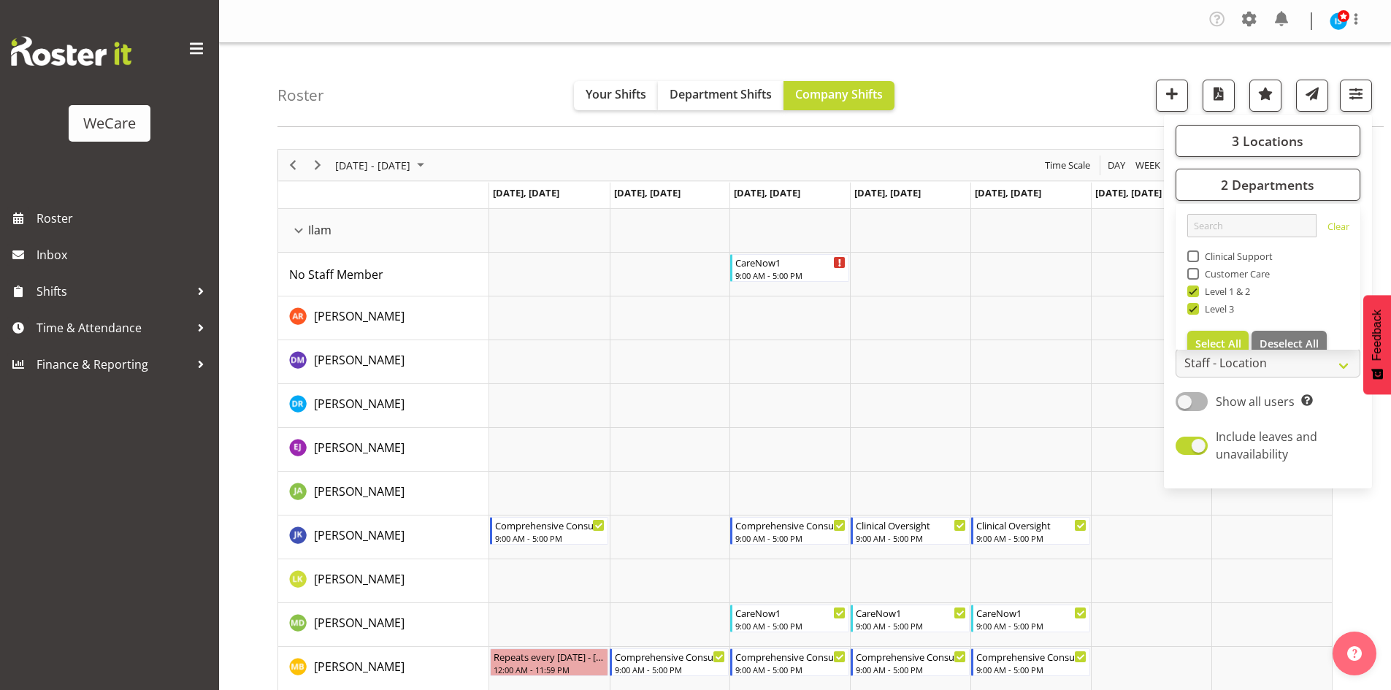
drag, startPoint x: 978, startPoint y: 95, endPoint x: 1052, endPoint y: 196, distance: 124.9
click at [977, 95] on div "Roster Your Shifts Department Shifts Company Shifts 3 Locations Clear Business …" at bounding box center [831, 85] width 1106 height 84
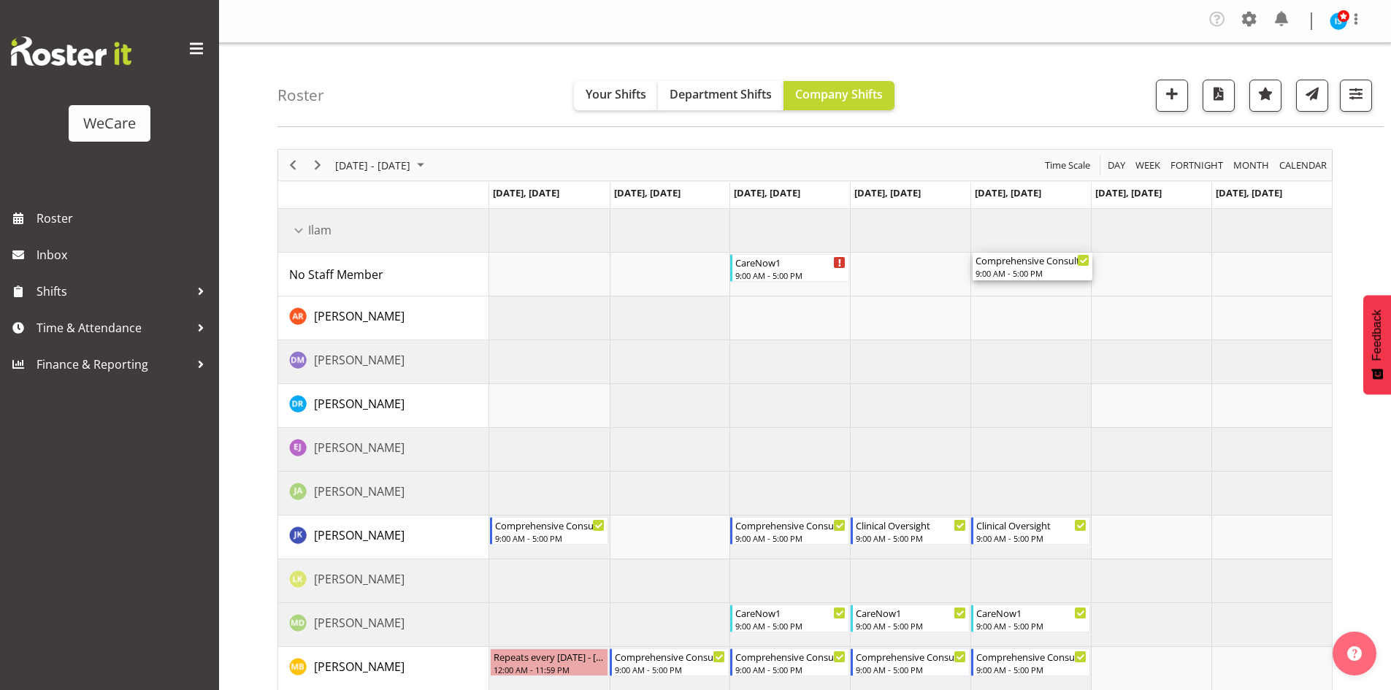
drag, startPoint x: 1013, startPoint y: 400, endPoint x: 1008, endPoint y: 275, distance: 125.0
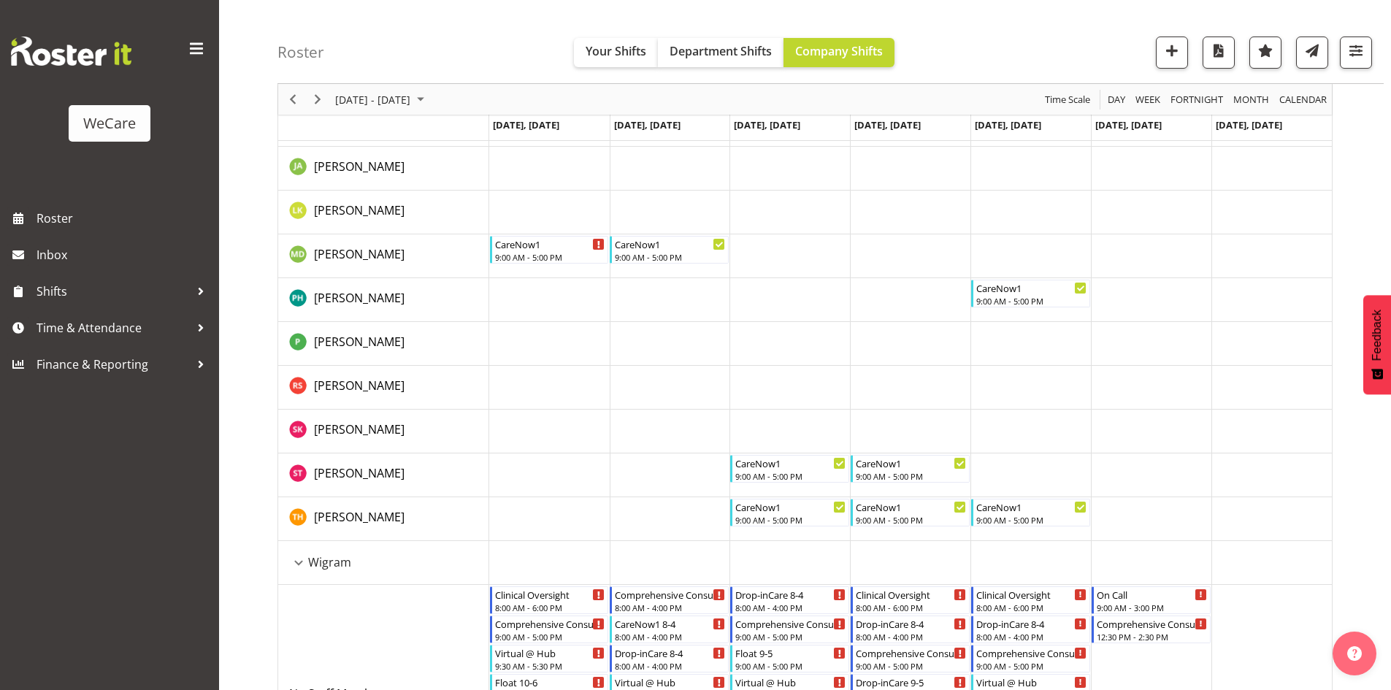
scroll to position [1168, 0]
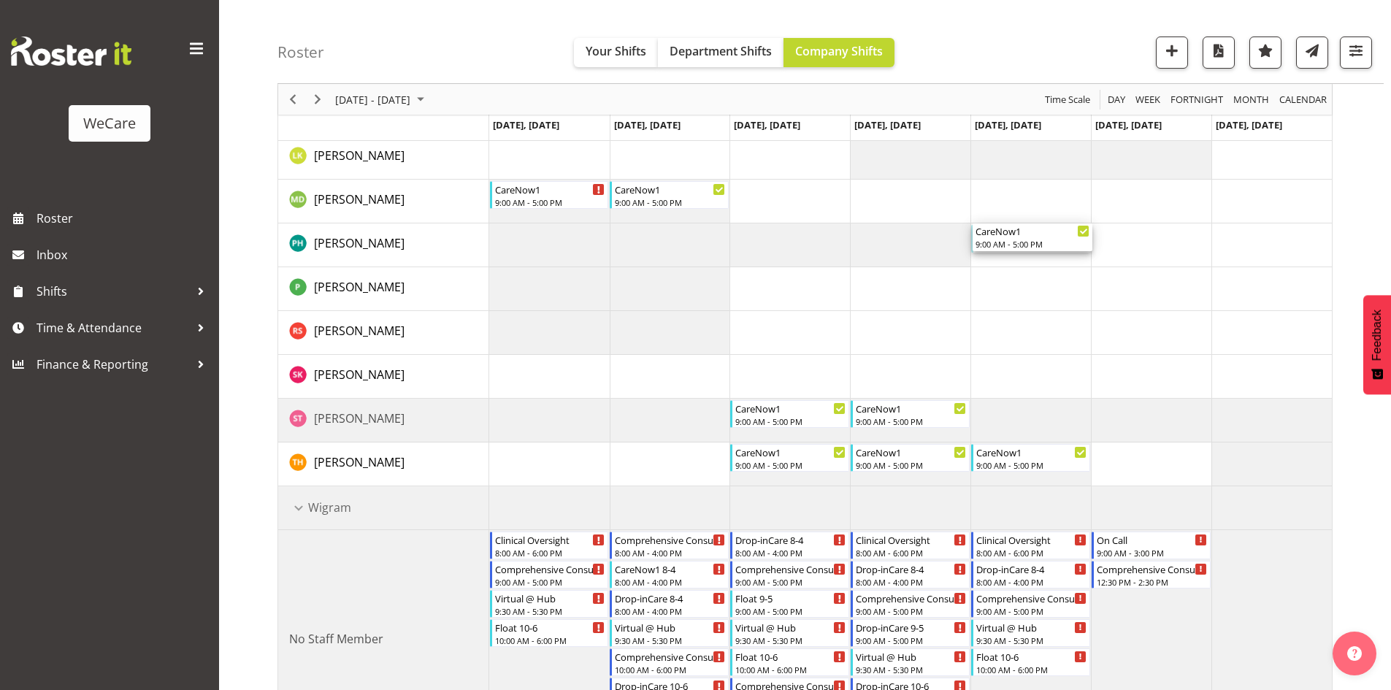
drag, startPoint x: 1022, startPoint y: 246, endPoint x: 1028, endPoint y: 253, distance: 9.8
click at [1028, 253] on div "CareNow1 9:00 AM - 5:00 PM Comprehensive Consult 9:00 AM - 5:00 PM Comprehensiv…" at bounding box center [910, 675] width 843 height 3270
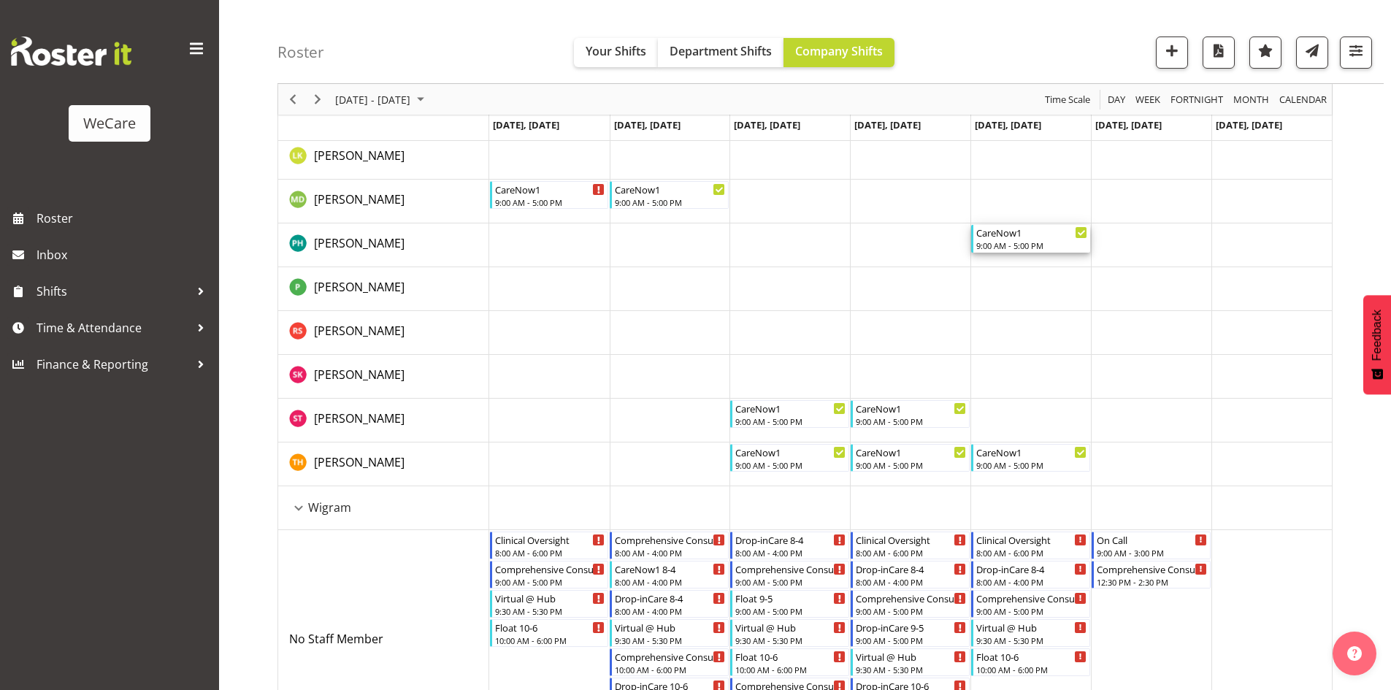
click at [1022, 235] on div "CareNow1" at bounding box center [1031, 232] width 111 height 15
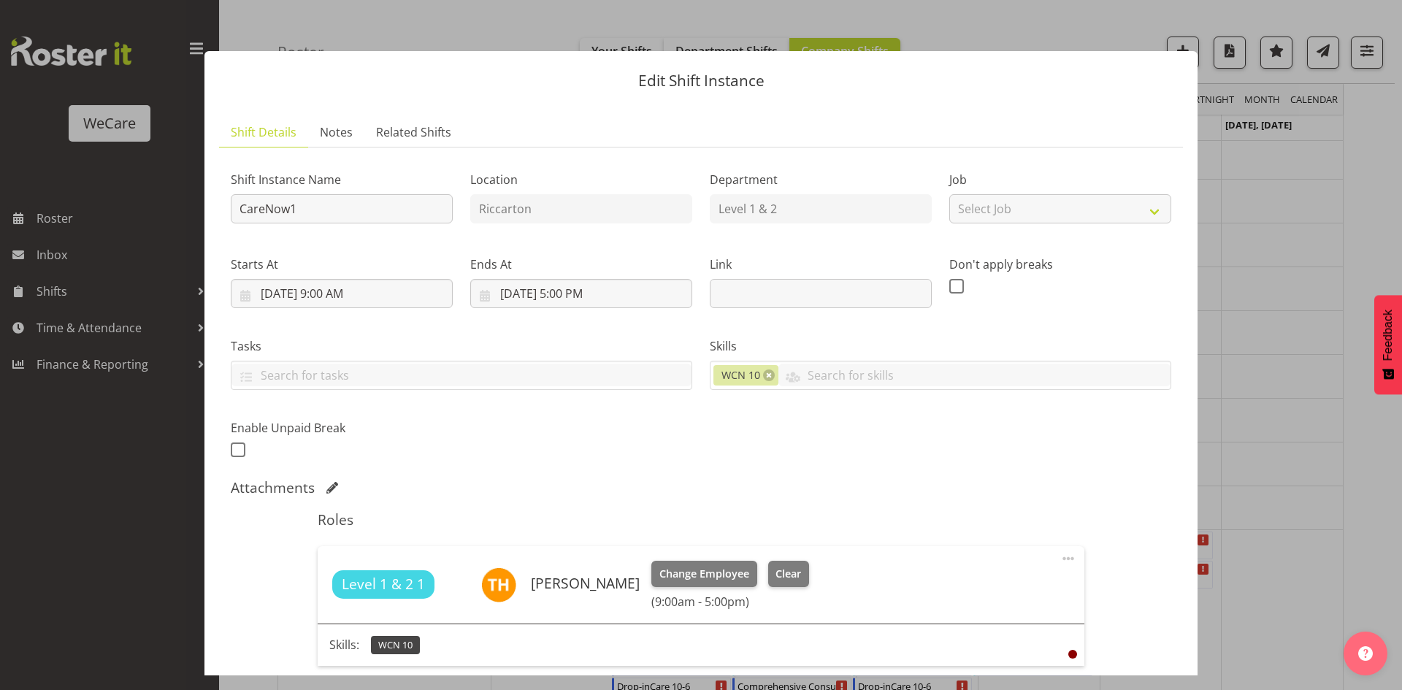
click at [1022, 235] on div "Don't apply breaks" at bounding box center [1061, 276] width 240 height 82
click at [1277, 329] on div at bounding box center [701, 345] width 1402 height 690
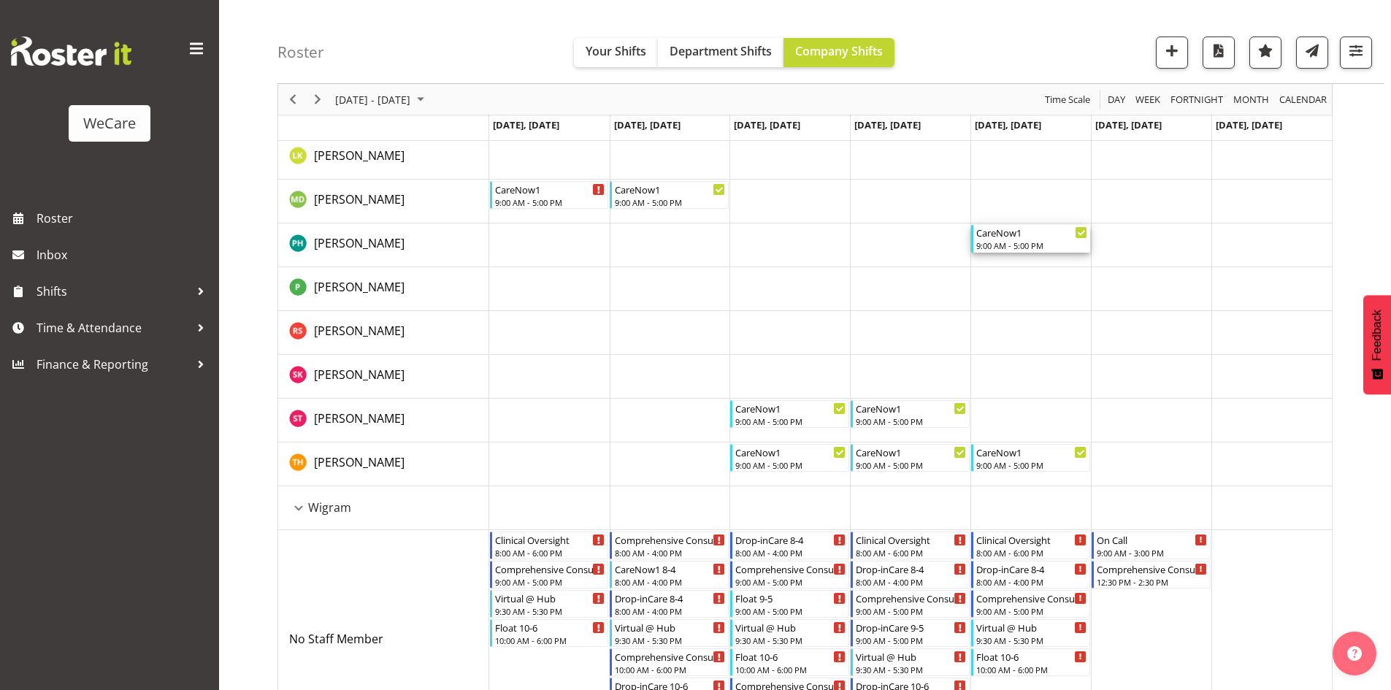
click at [1044, 246] on div "9:00 AM - 5:00 PM" at bounding box center [1031, 246] width 111 height 12
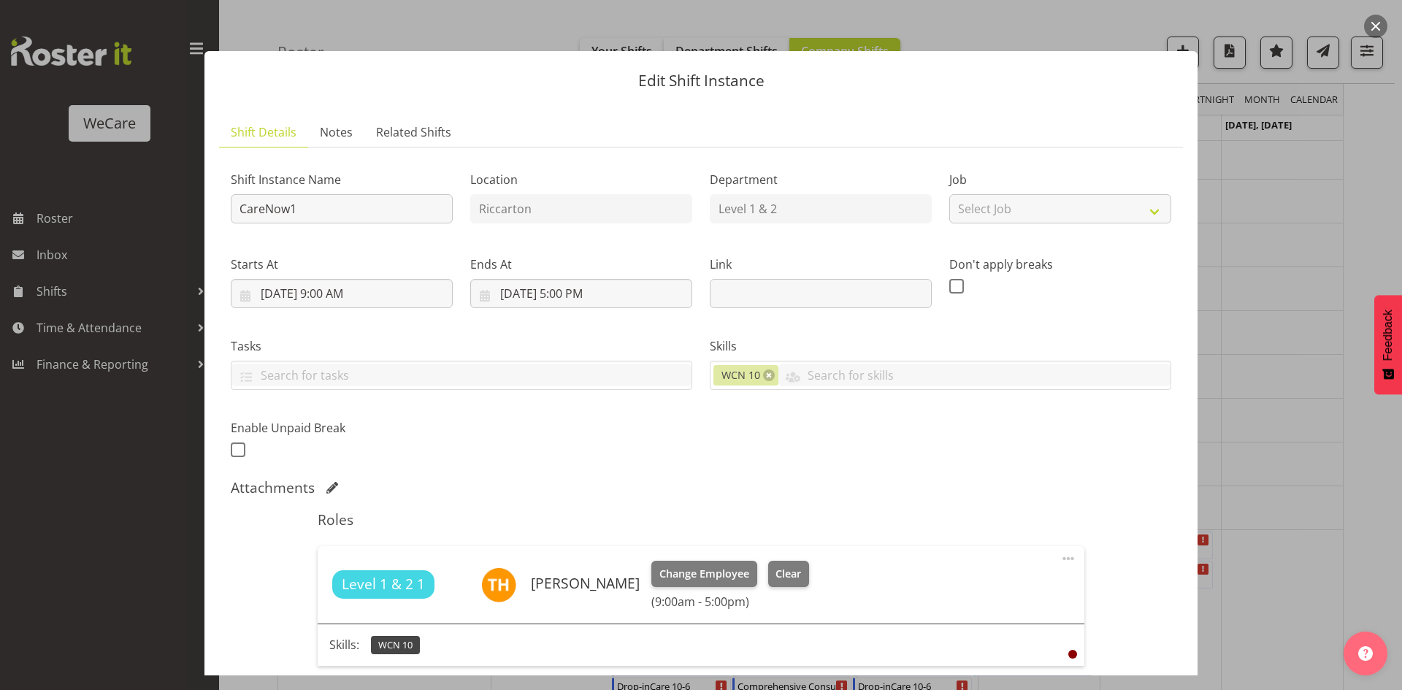
click at [669, 559] on div "Level 1 & 2 1 Tillie Hollyer Change Employee Clear (9:00am - 5:00pm)" at bounding box center [701, 584] width 766 height 77
click at [669, 563] on div "Level 1 & 2 1 Tillie Hollyer Change Employee Clear (9:00am - 5:00pm)" at bounding box center [701, 584] width 766 height 77
click at [670, 566] on span "Change Employee" at bounding box center [704, 574] width 90 height 16
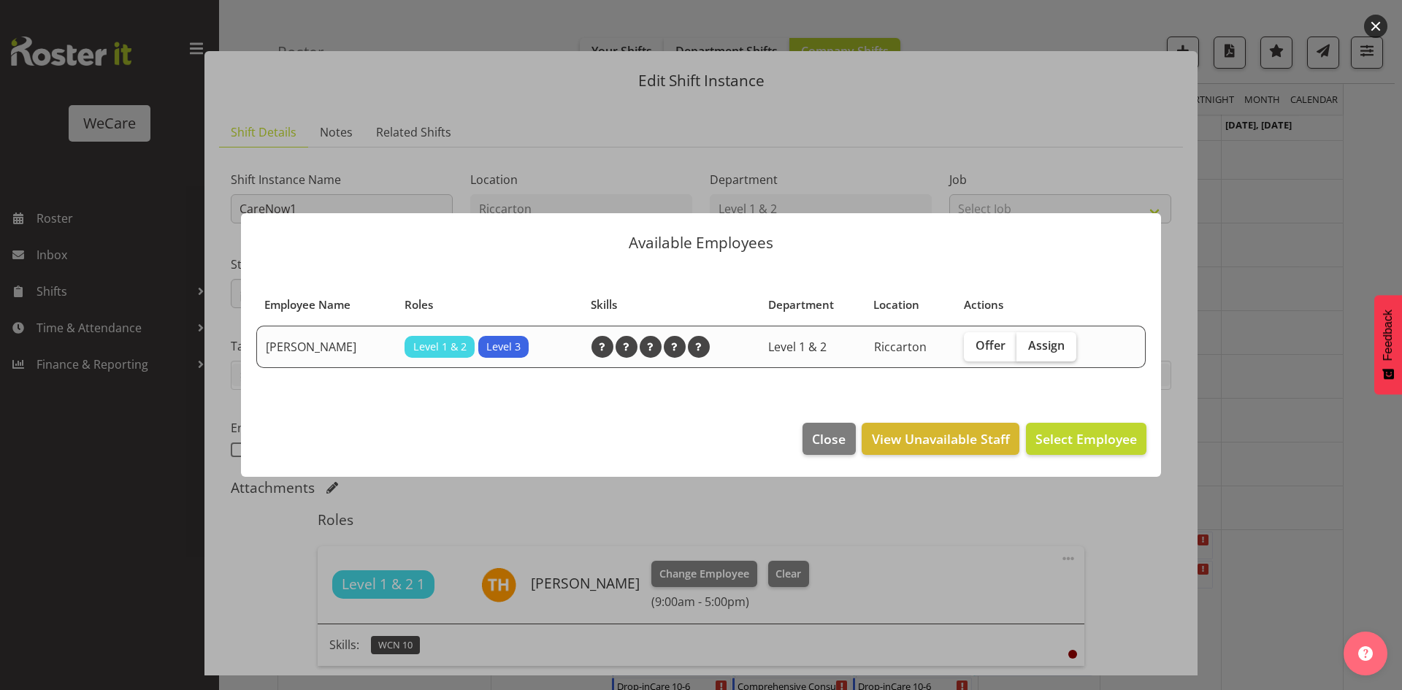
click at [1053, 348] on span "Assign" at bounding box center [1046, 345] width 37 height 15
click at [1026, 348] on input "Assign" at bounding box center [1021, 345] width 9 height 9
checkbox input "true"
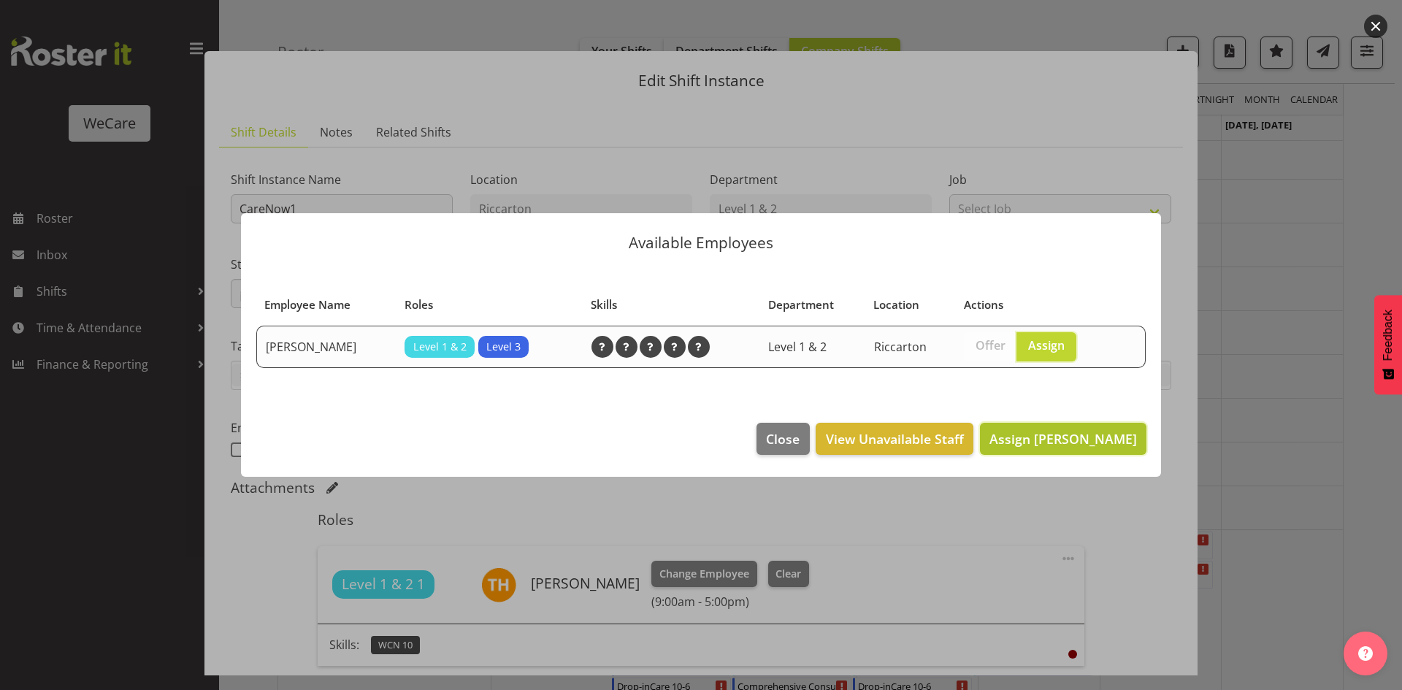
click at [1101, 427] on button "Assign Simone Turner" at bounding box center [1063, 439] width 167 height 32
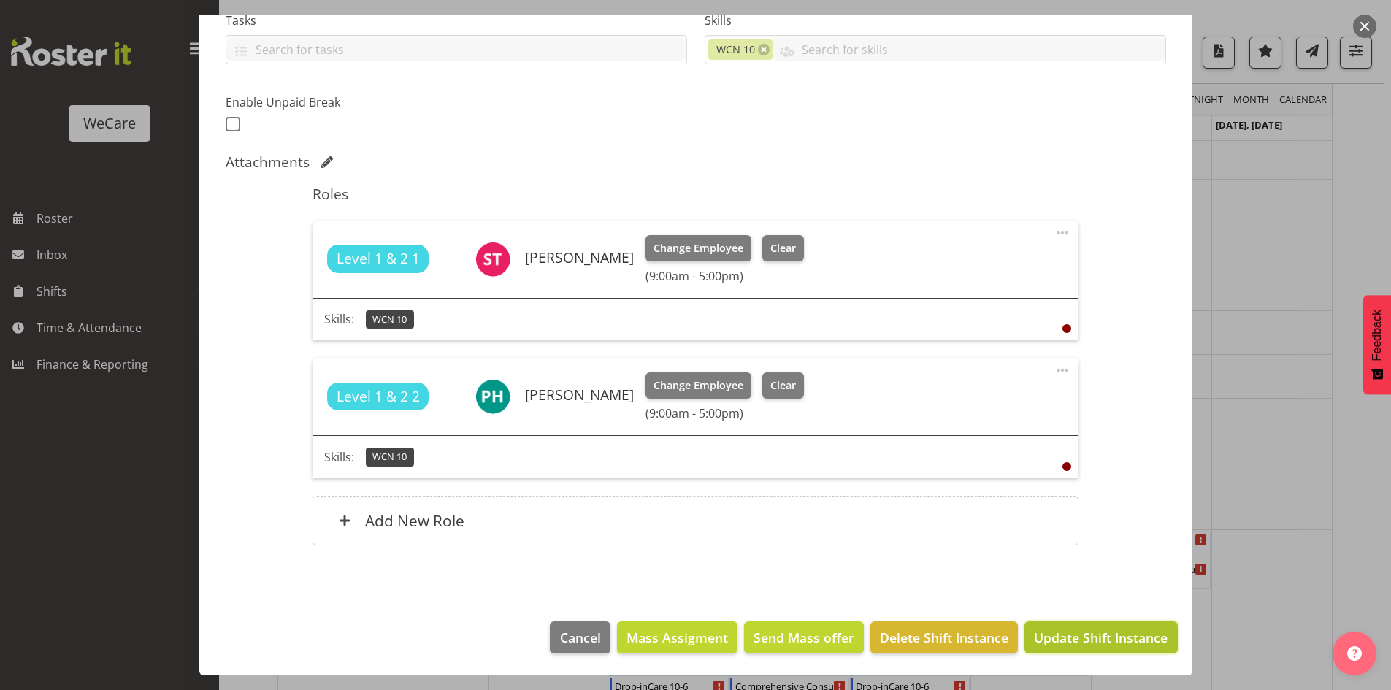
click at [1095, 635] on span "Update Shift Instance" at bounding box center [1101, 637] width 134 height 19
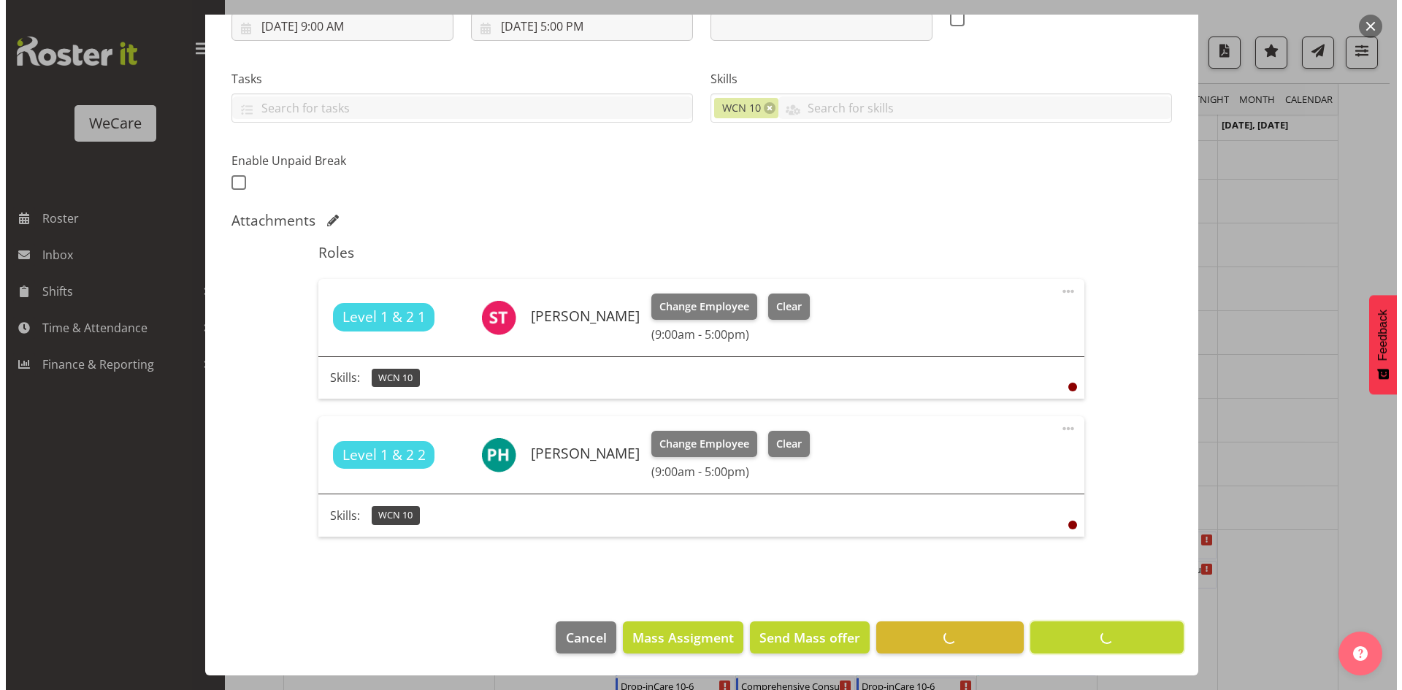
scroll to position [267, 0]
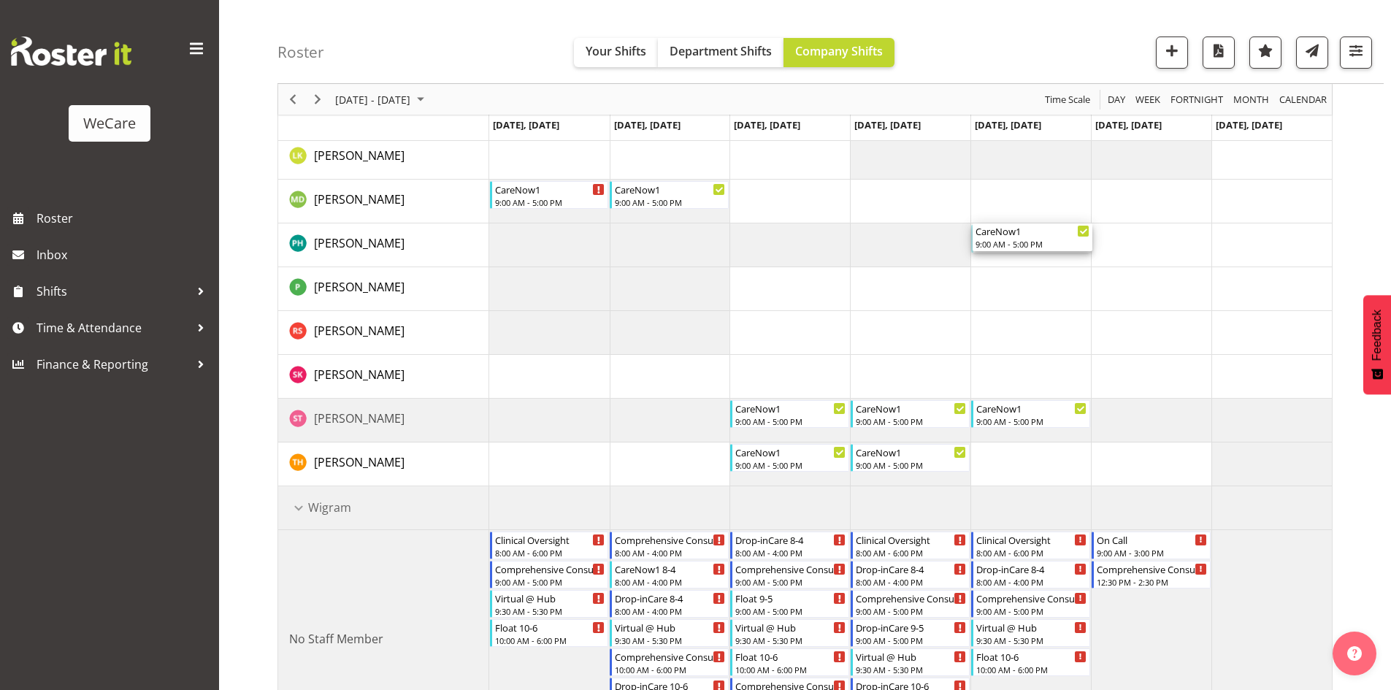
drag, startPoint x: 1018, startPoint y: 237, endPoint x: 1041, endPoint y: 241, distance: 23.8
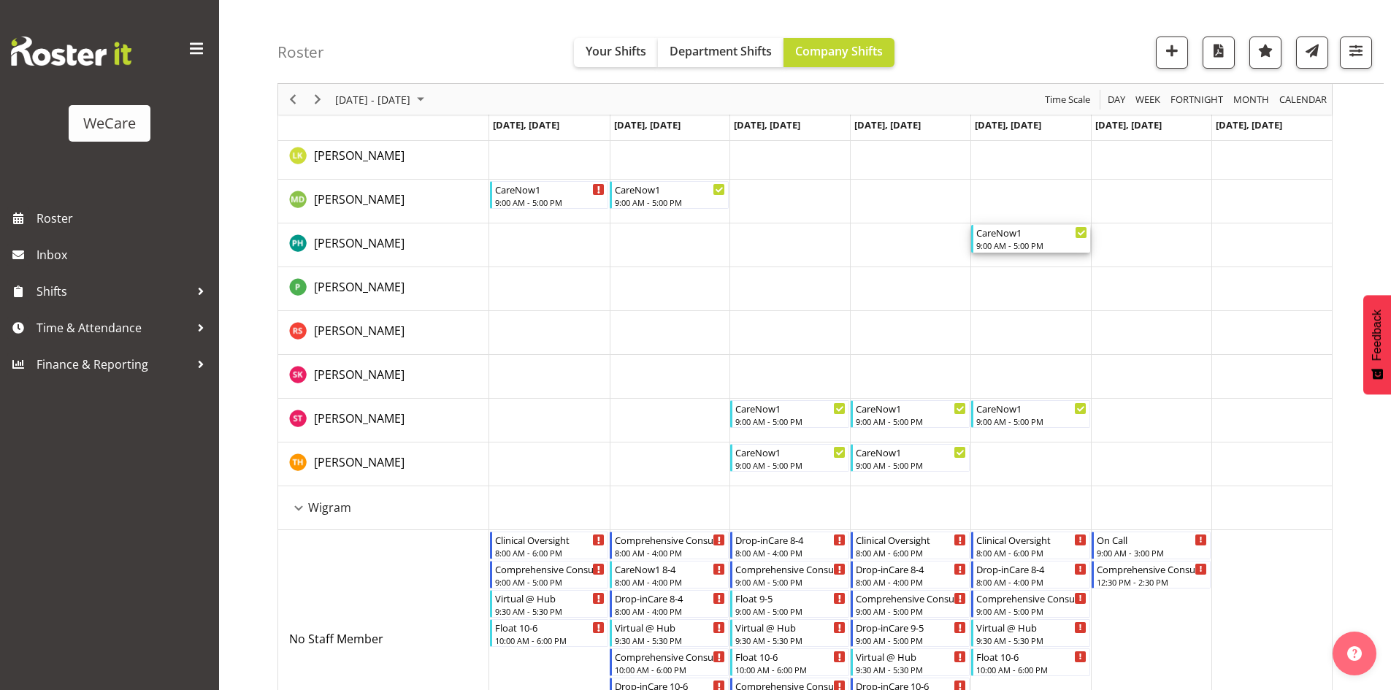
click at [1039, 241] on div "9:00 AM - 5:00 PM" at bounding box center [1031, 246] width 111 height 12
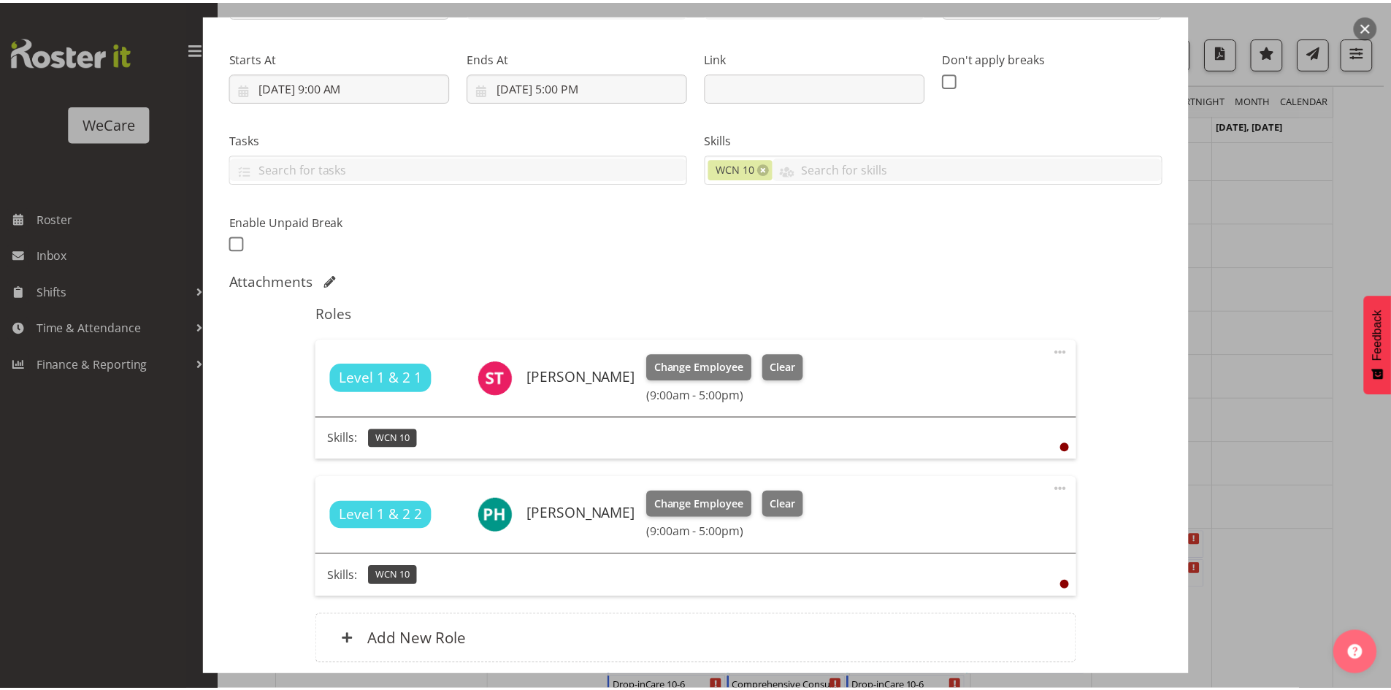
scroll to position [326, 0]
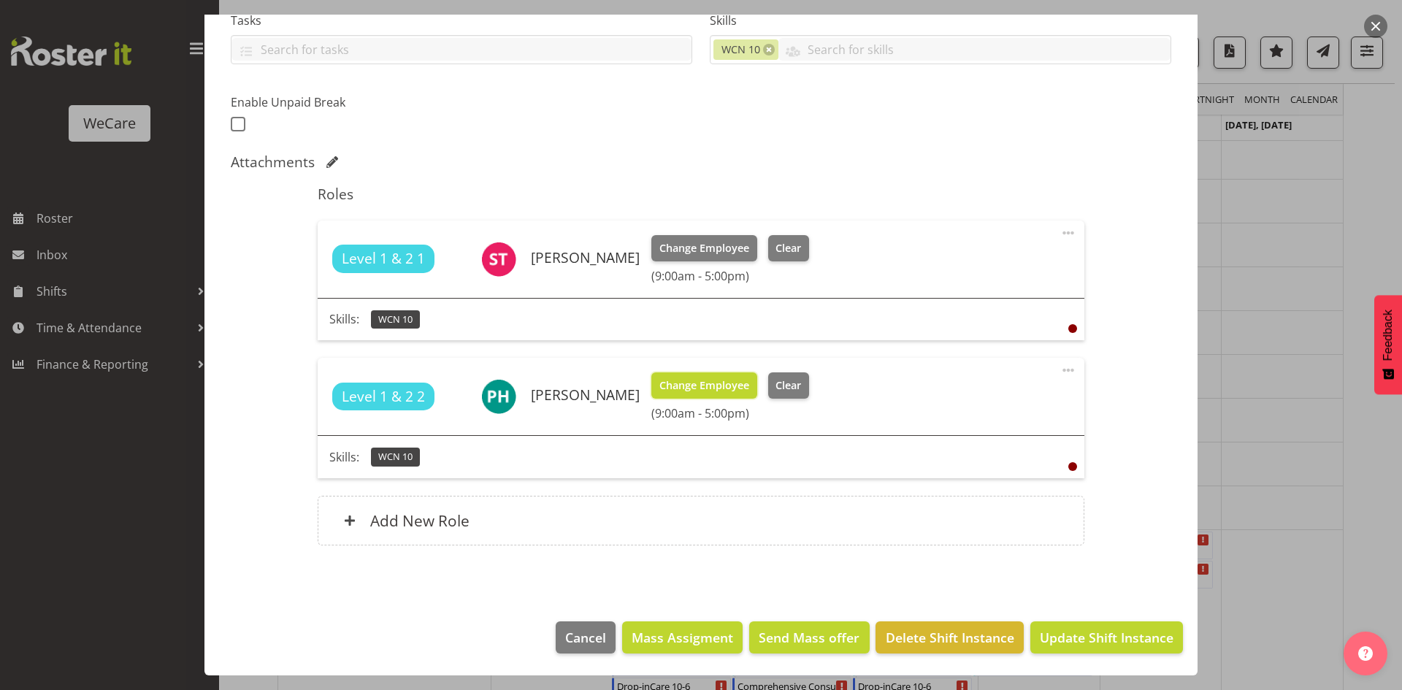
click at [678, 380] on span "Change Employee" at bounding box center [704, 386] width 90 height 16
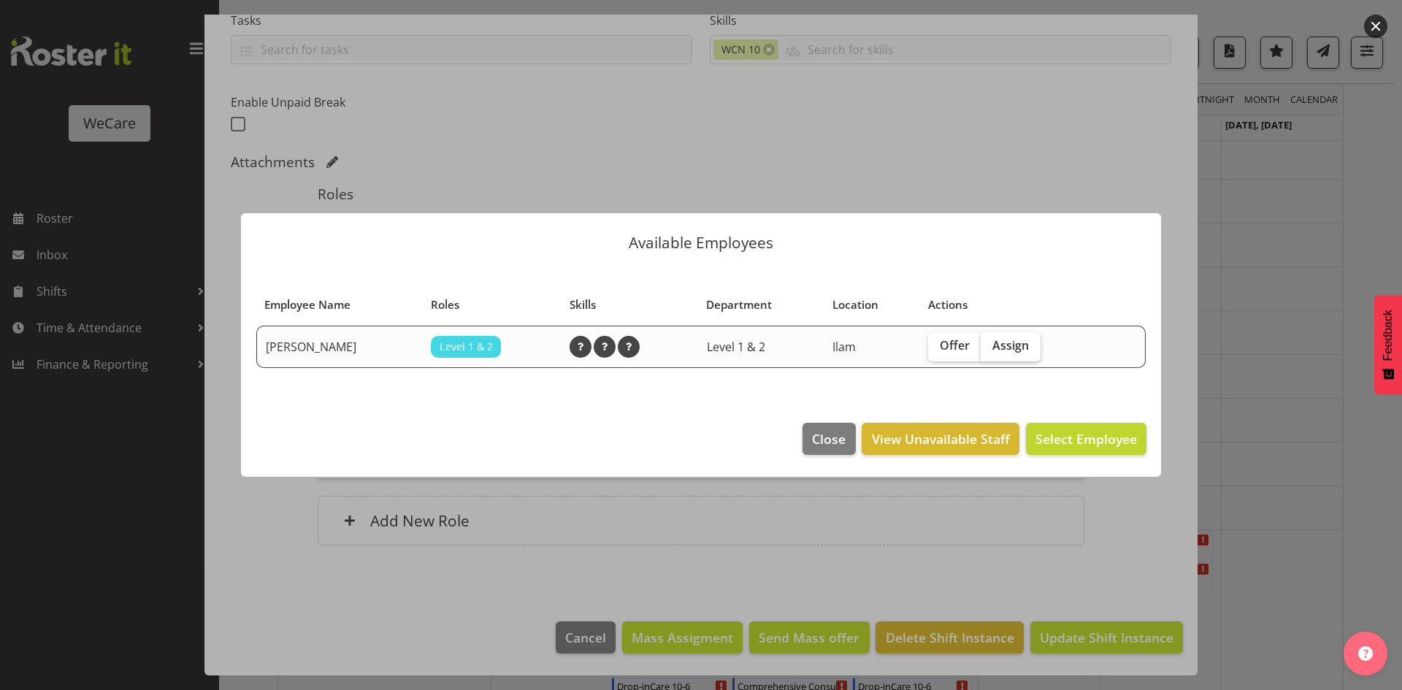
click at [1031, 352] on label "Assign" at bounding box center [1011, 346] width 60 height 29
click at [990, 351] on input "Assign" at bounding box center [985, 345] width 9 height 9
checkbox input "true"
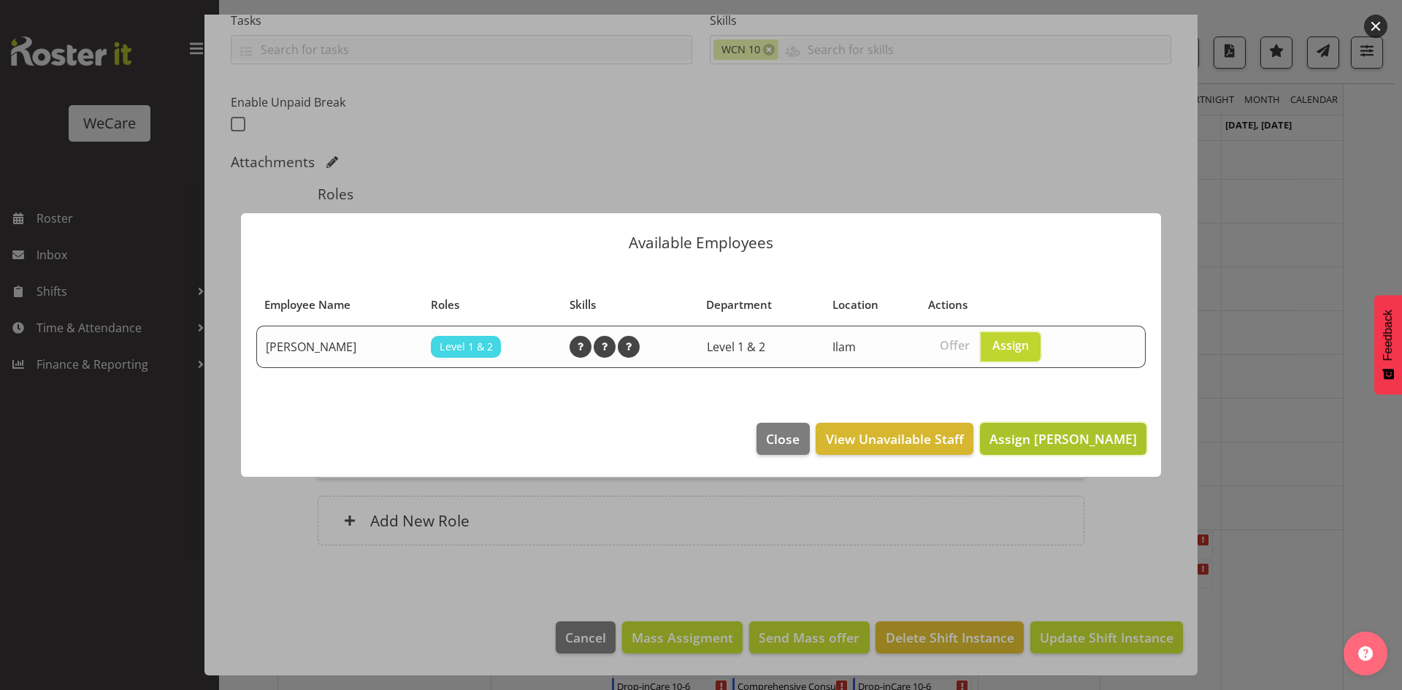
click at [1100, 448] on span "Assign Tillie Hollyer" at bounding box center [1064, 438] width 148 height 19
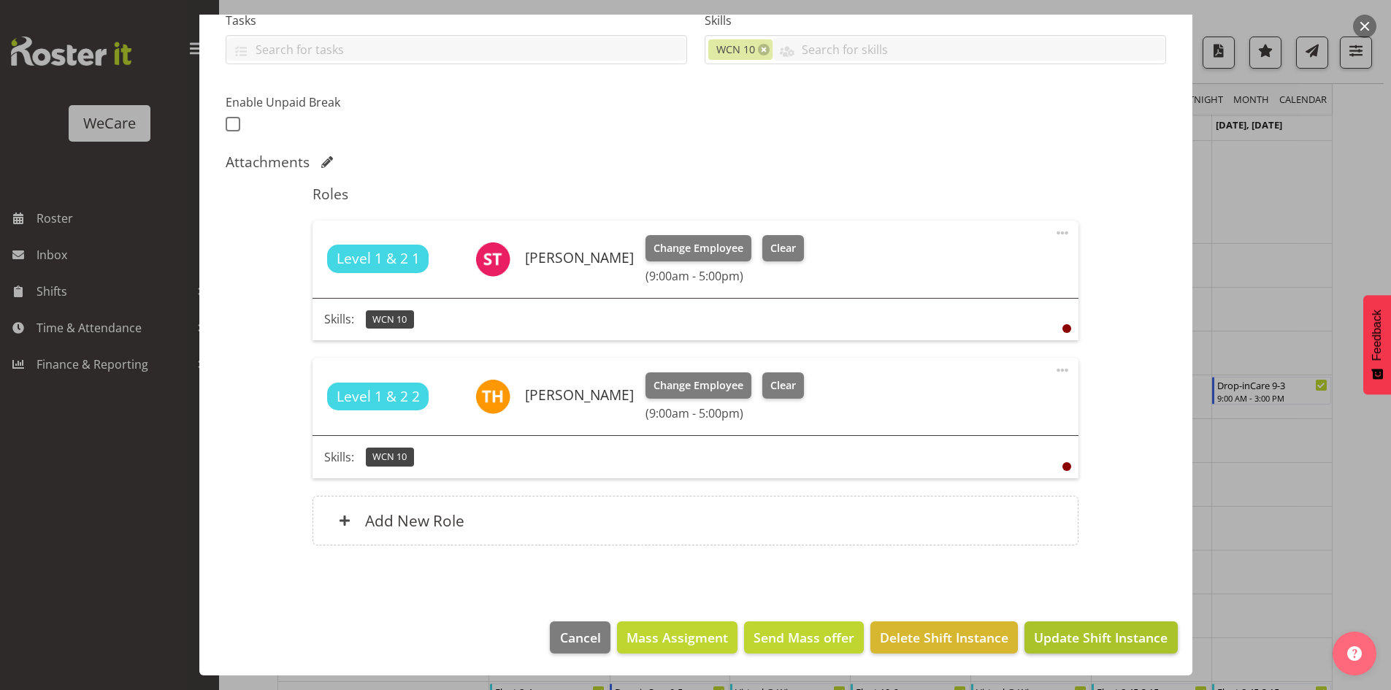
scroll to position [1753, 0]
click at [1081, 626] on button "Update Shift Instance" at bounding box center [1101, 637] width 153 height 32
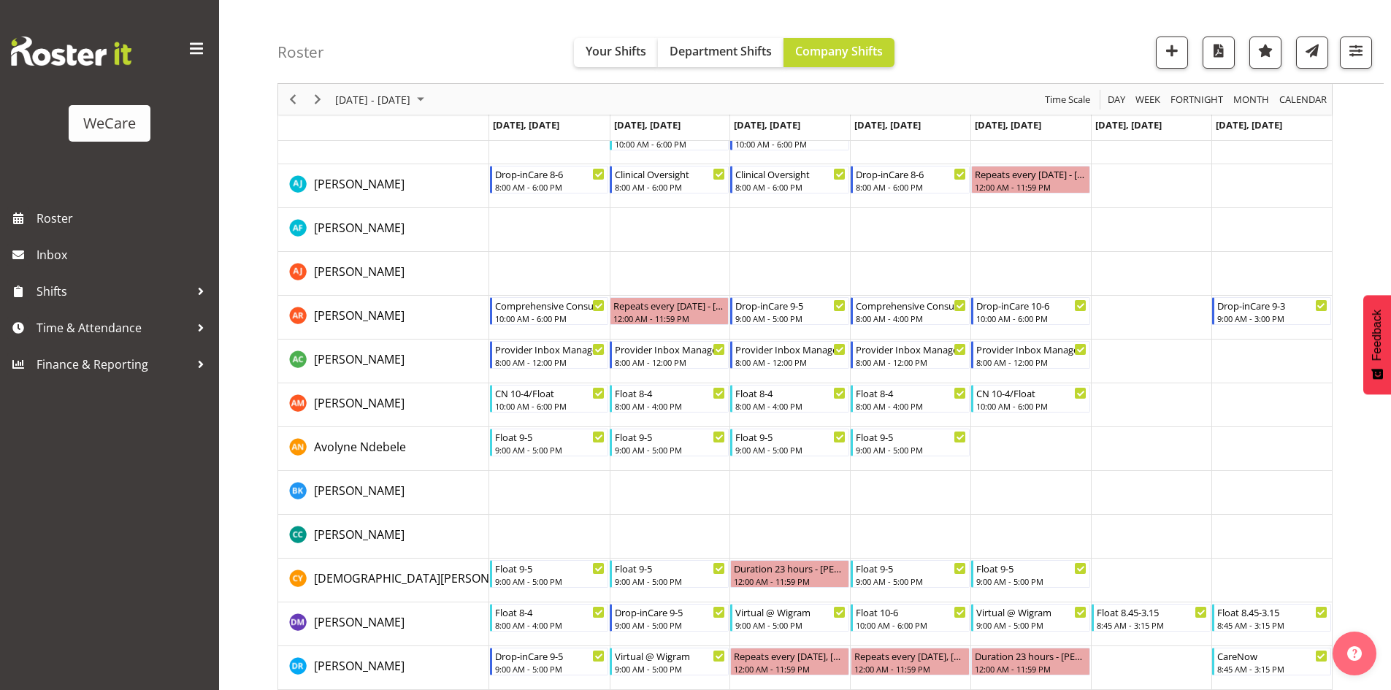
scroll to position [1927, 0]
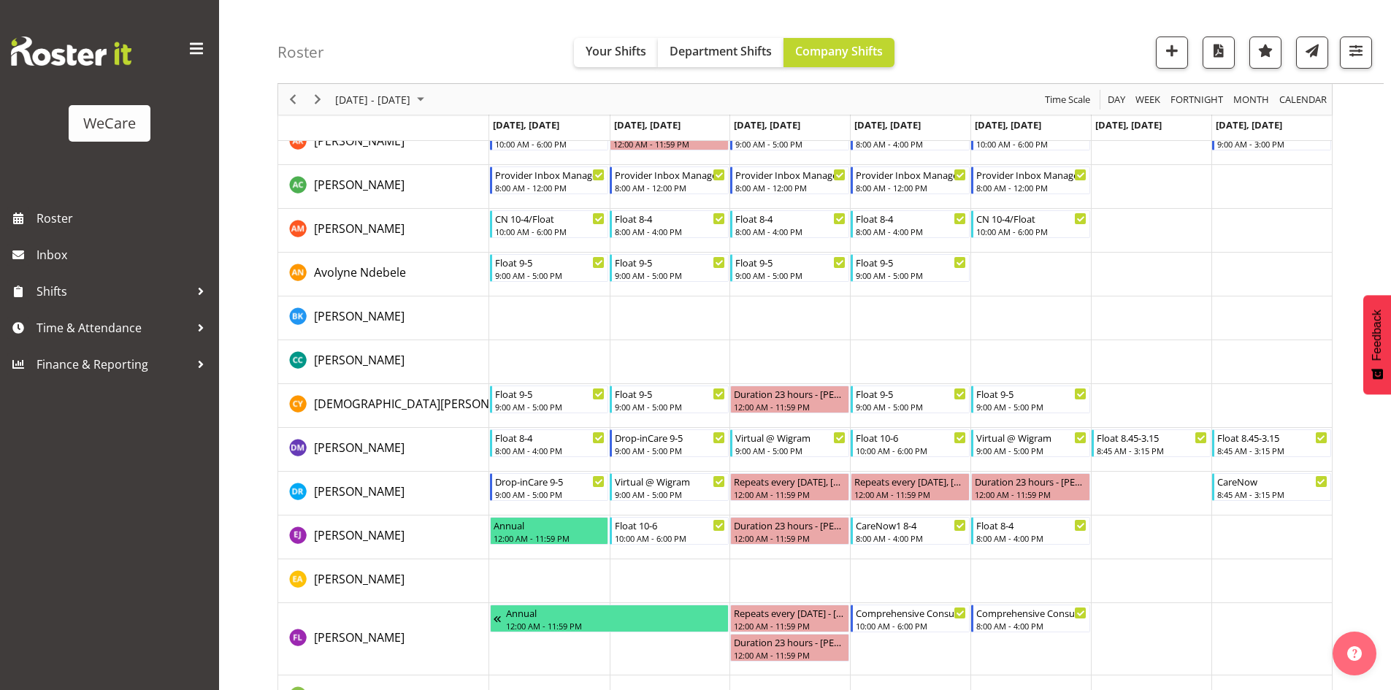
drag, startPoint x: 483, startPoint y: 81, endPoint x: 378, endPoint y: 115, distance: 110.6
click at [483, 81] on div "Roster Your Shifts Department Shifts Company Shifts 3 Locations Clear Business …" at bounding box center [831, 42] width 1106 height 84
click at [322, 102] on span "Next" at bounding box center [318, 100] width 18 height 18
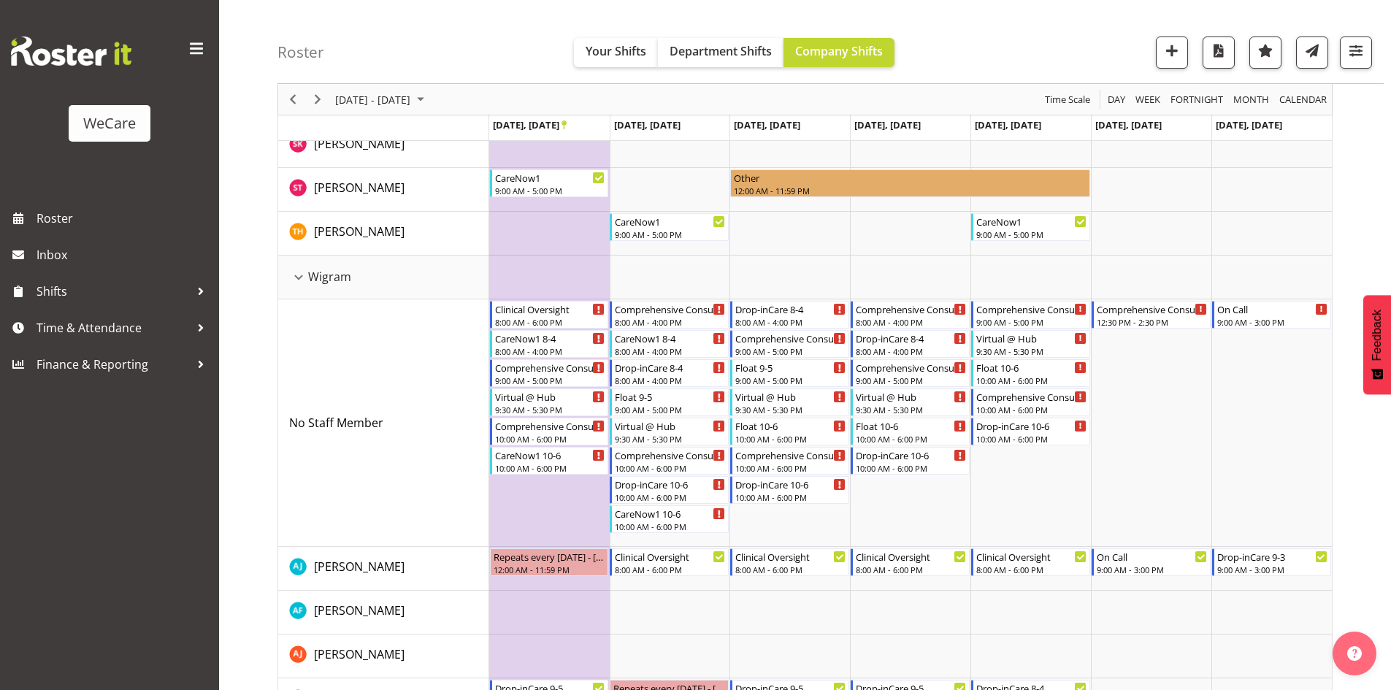
scroll to position [1328, 0]
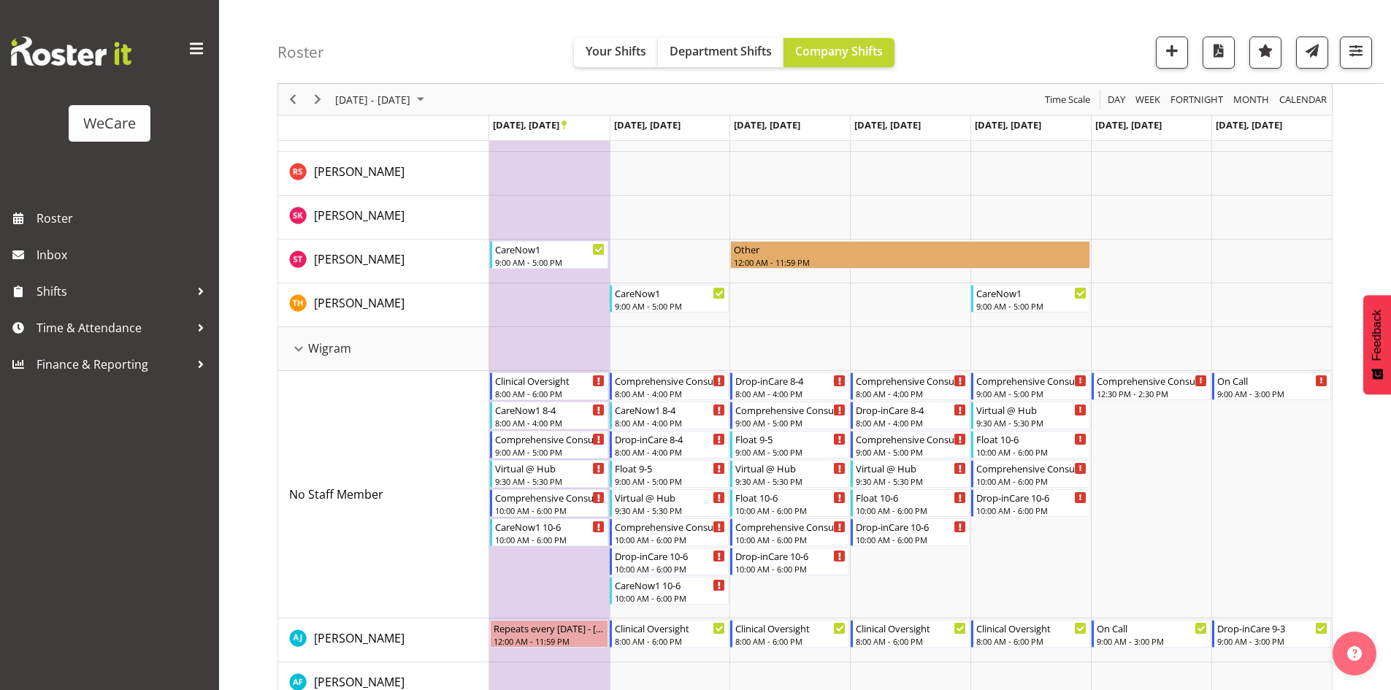
click at [1372, 62] on div "Roster Your Shifts Department Shifts Company Shifts 3 Locations Clear Business …" at bounding box center [831, 42] width 1106 height 84
click at [1369, 59] on button "button" at bounding box center [1356, 53] width 32 height 32
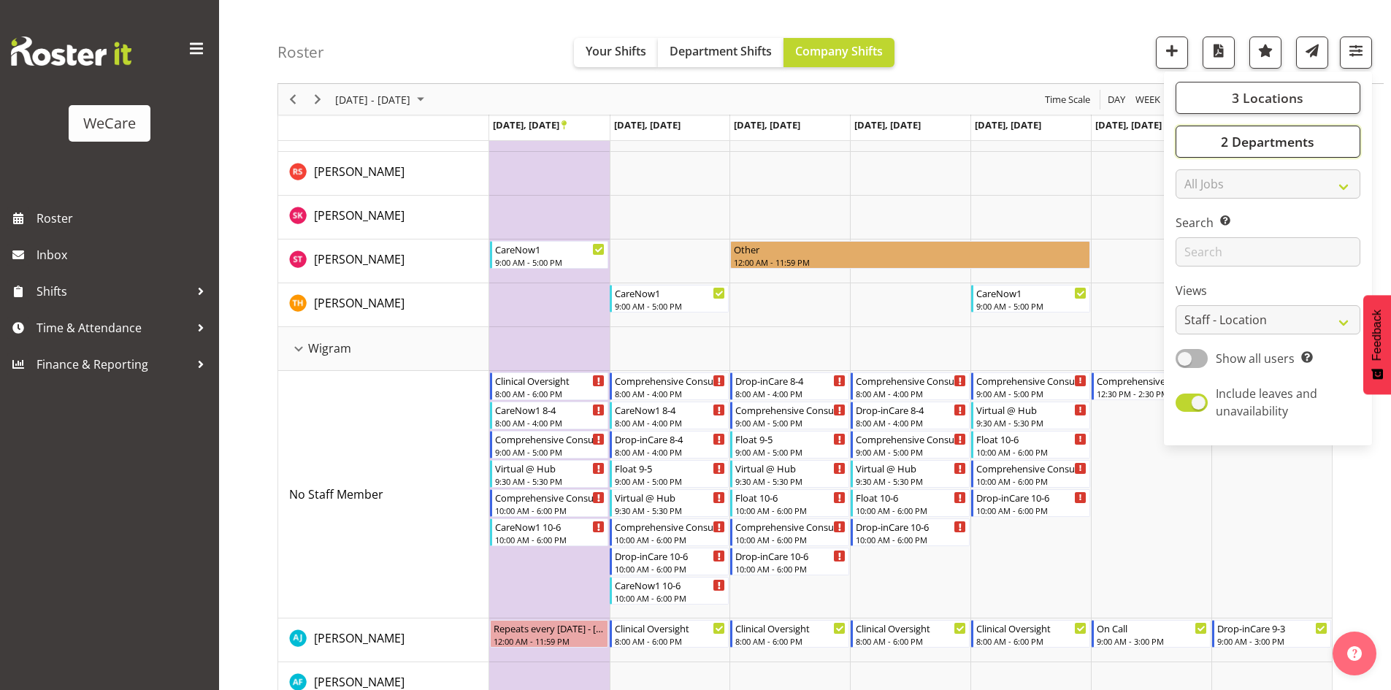
click at [1335, 148] on button "2 Departments" at bounding box center [1268, 142] width 185 height 32
click at [1315, 91] on button "3 Locations" at bounding box center [1268, 98] width 185 height 32
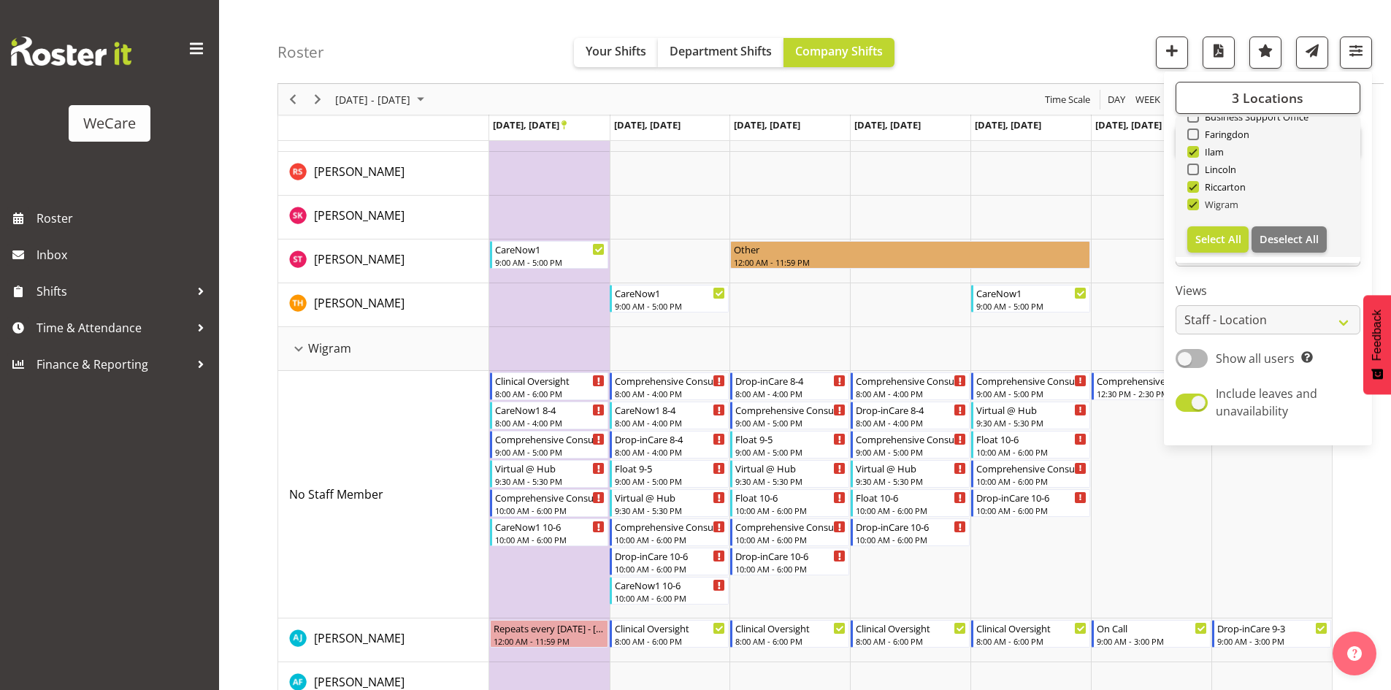
click at [1225, 207] on span "Wigram" at bounding box center [1219, 205] width 40 height 12
click at [1197, 207] on input "Wigram" at bounding box center [1191, 204] width 9 height 9
checkbox input "false"
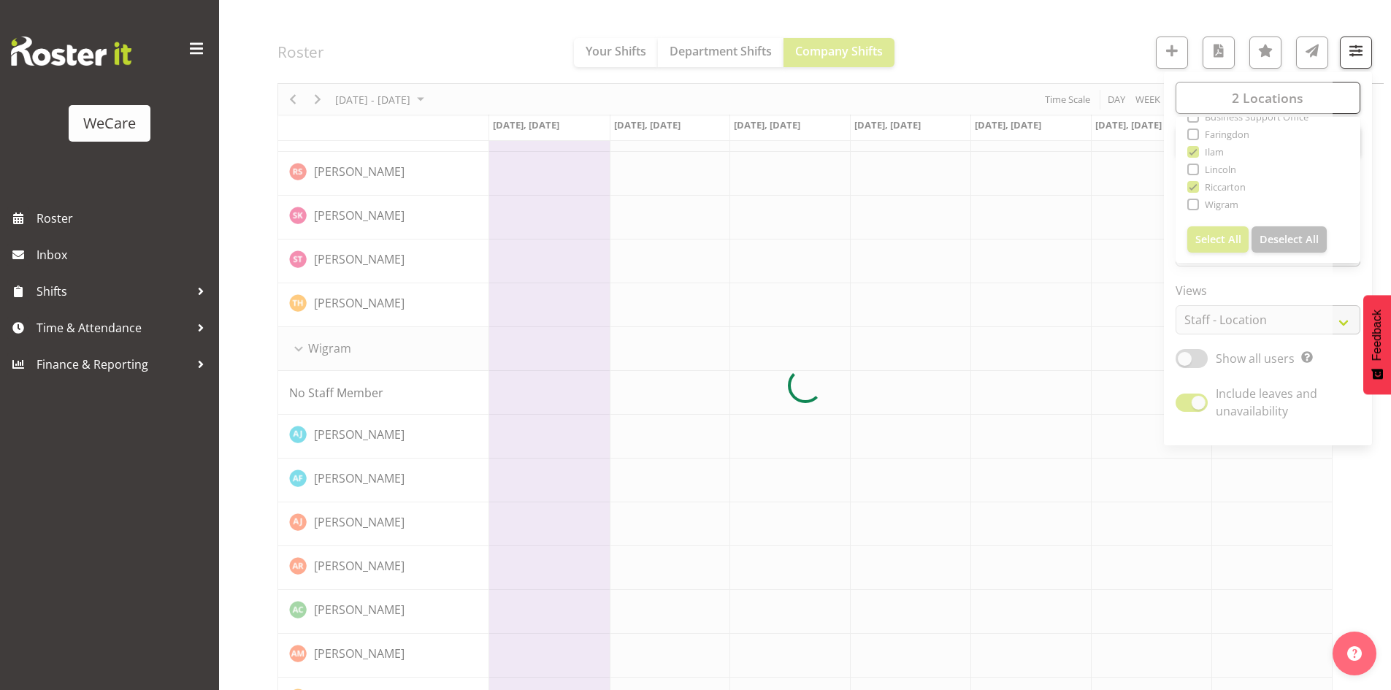
click at [989, 51] on div at bounding box center [805, 385] width 1055 height 3128
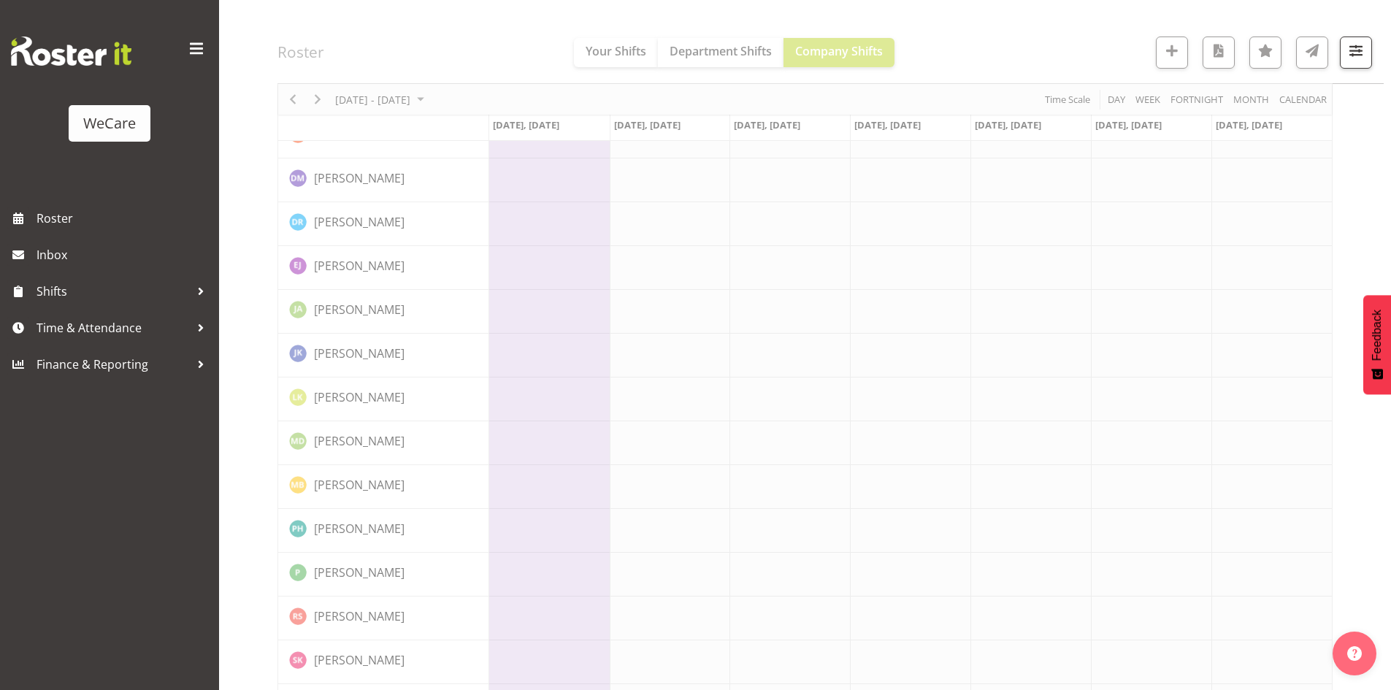
scroll to position [0, 0]
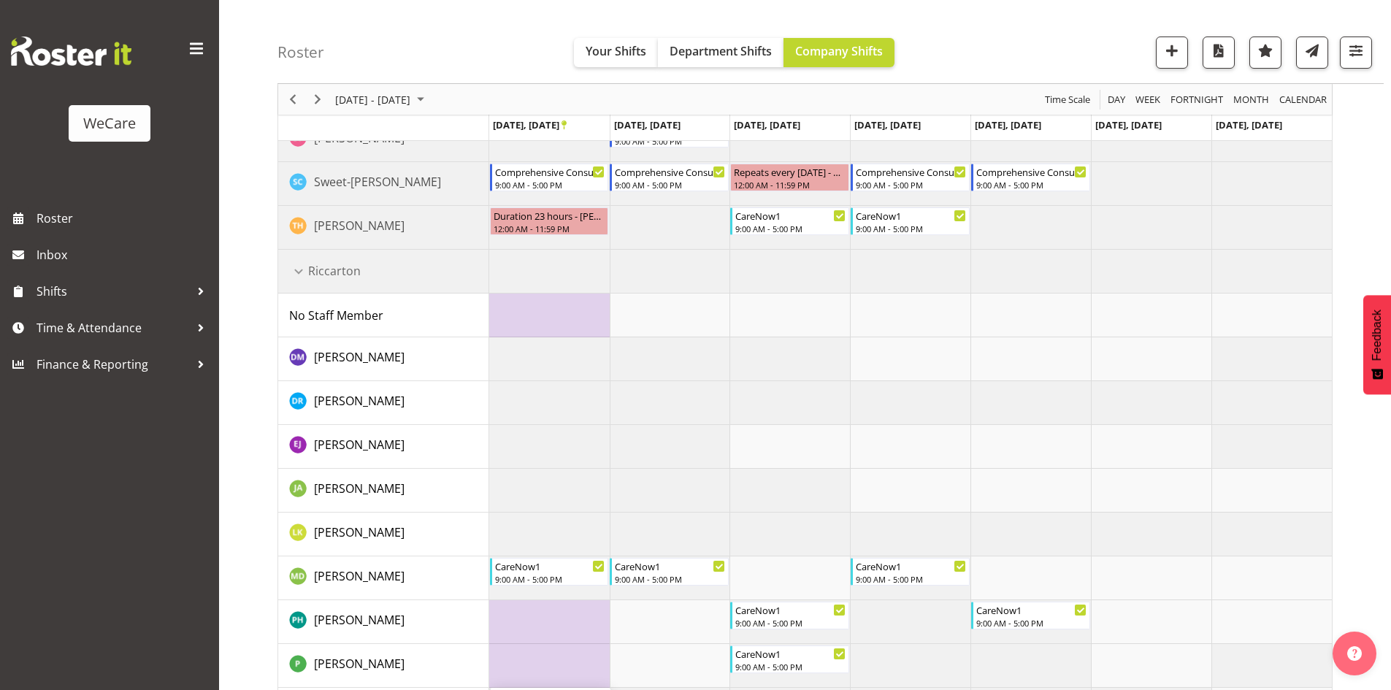
scroll to position [757, 0]
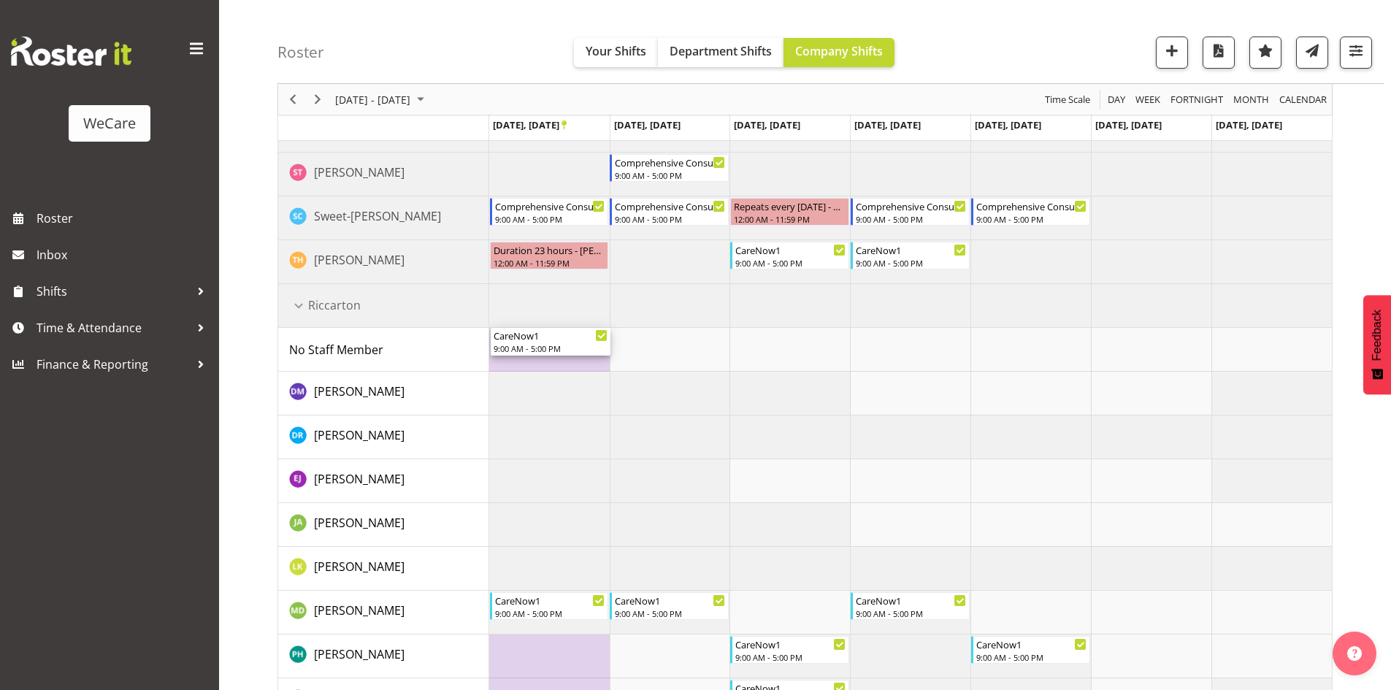
drag, startPoint x: 552, startPoint y: 603, endPoint x: 537, endPoint y: 368, distance: 234.9
click at [537, 368] on div "Clinical Oversight 9:00 AM - 5:00 PM Clinical Oversight 9:00 AM - 5:00 PM Compr…" at bounding box center [910, 175] width 843 height 1446
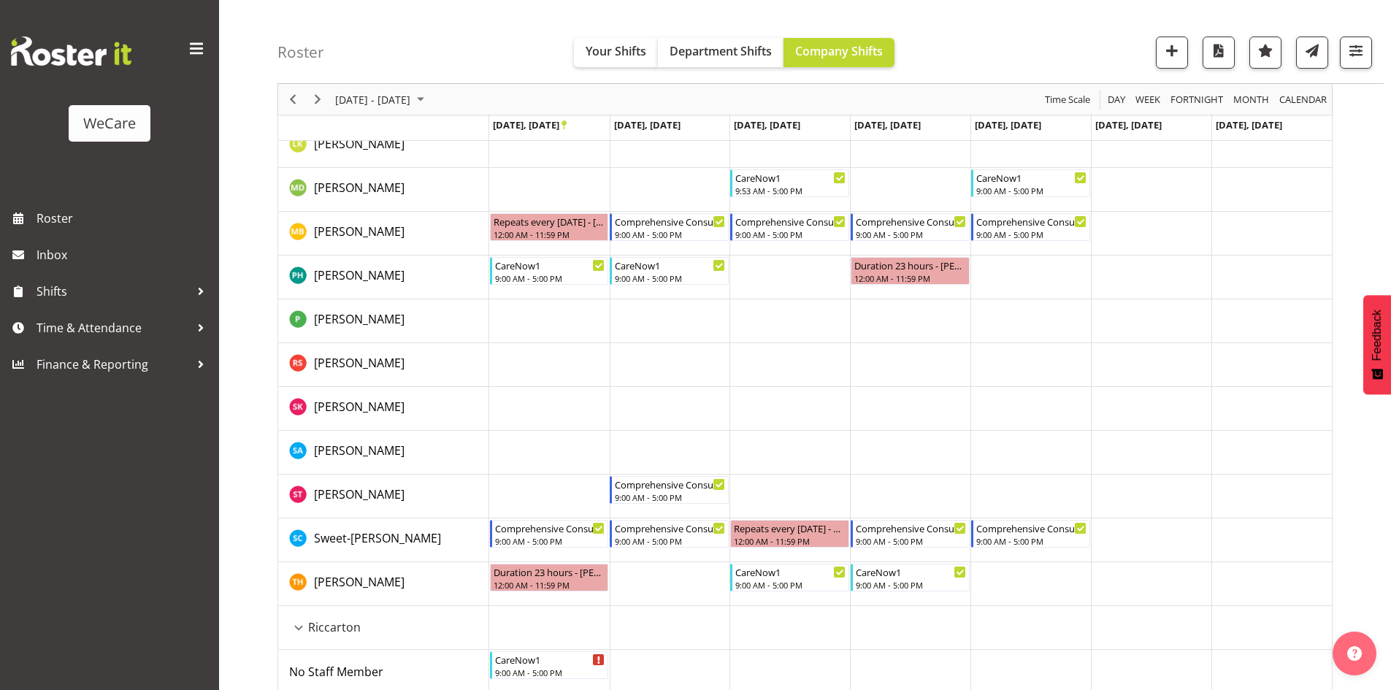
scroll to position [319, 0]
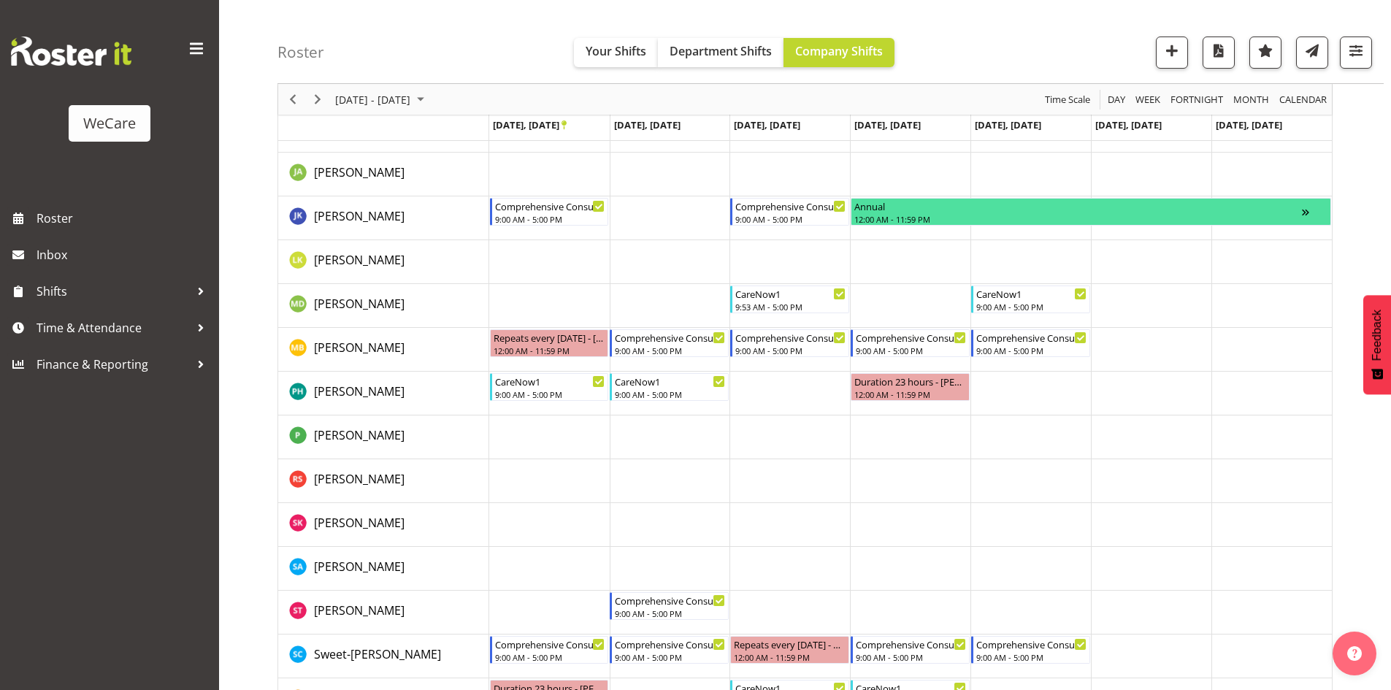
drag, startPoint x: 548, startPoint y: 363, endPoint x: 497, endPoint y: 248, distance: 126.2
click at [533, 451] on tbody "Timeline Week of September 22, 2025" at bounding box center [910, 613] width 843 height 1446
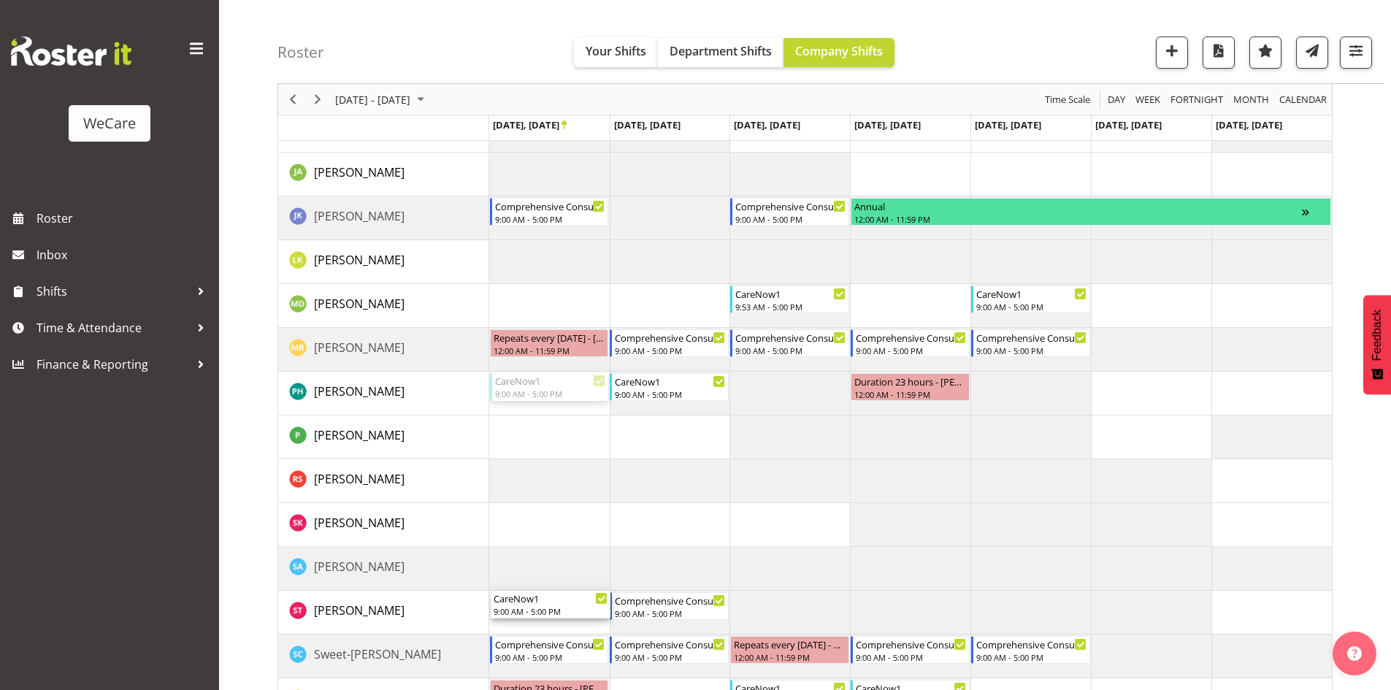
drag, startPoint x: 536, startPoint y: 454, endPoint x: 549, endPoint y: 603, distance: 150.3
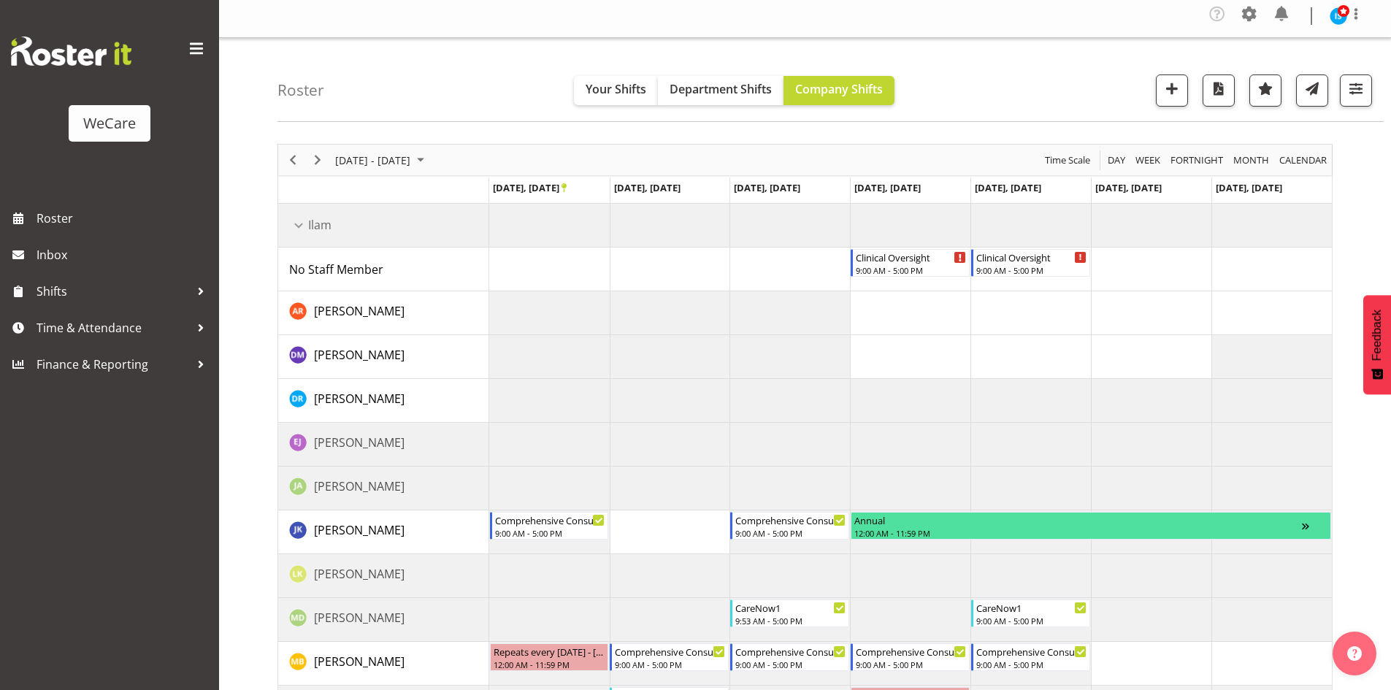
scroll to position [0, 0]
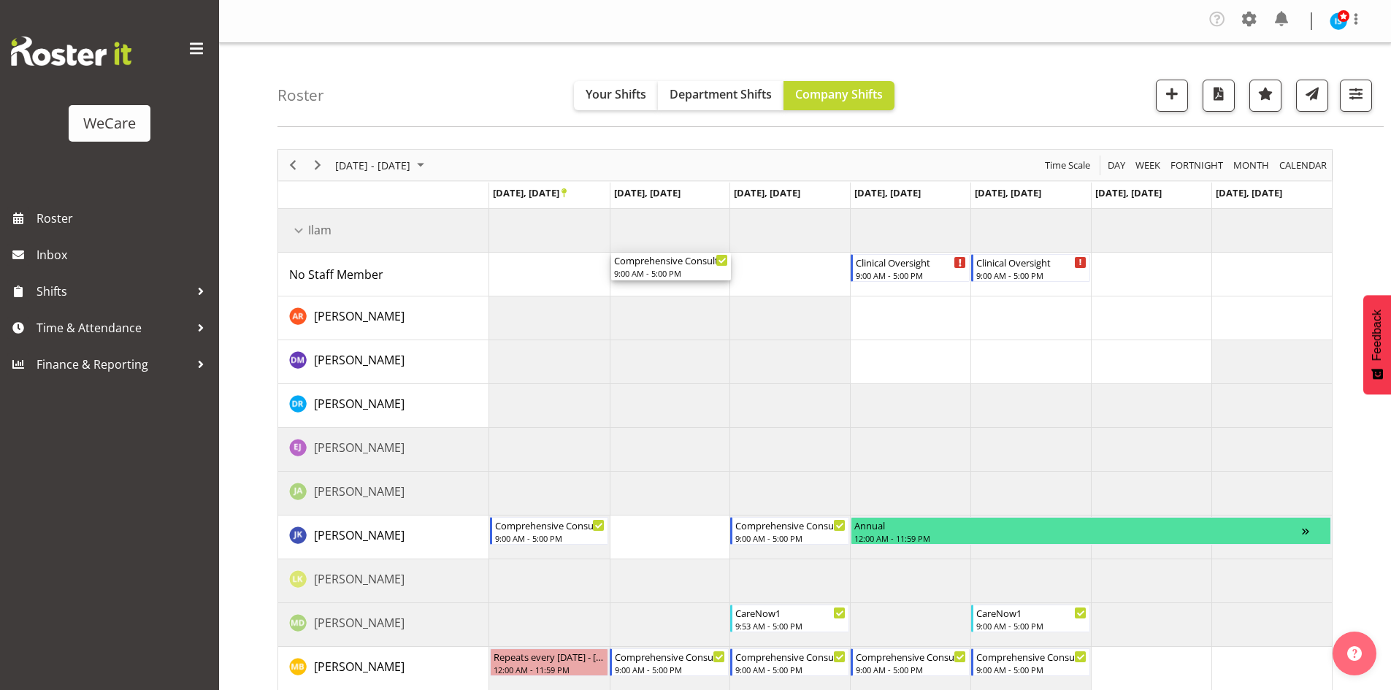
drag, startPoint x: 662, startPoint y: 608, endPoint x: 655, endPoint y: 281, distance: 326.5
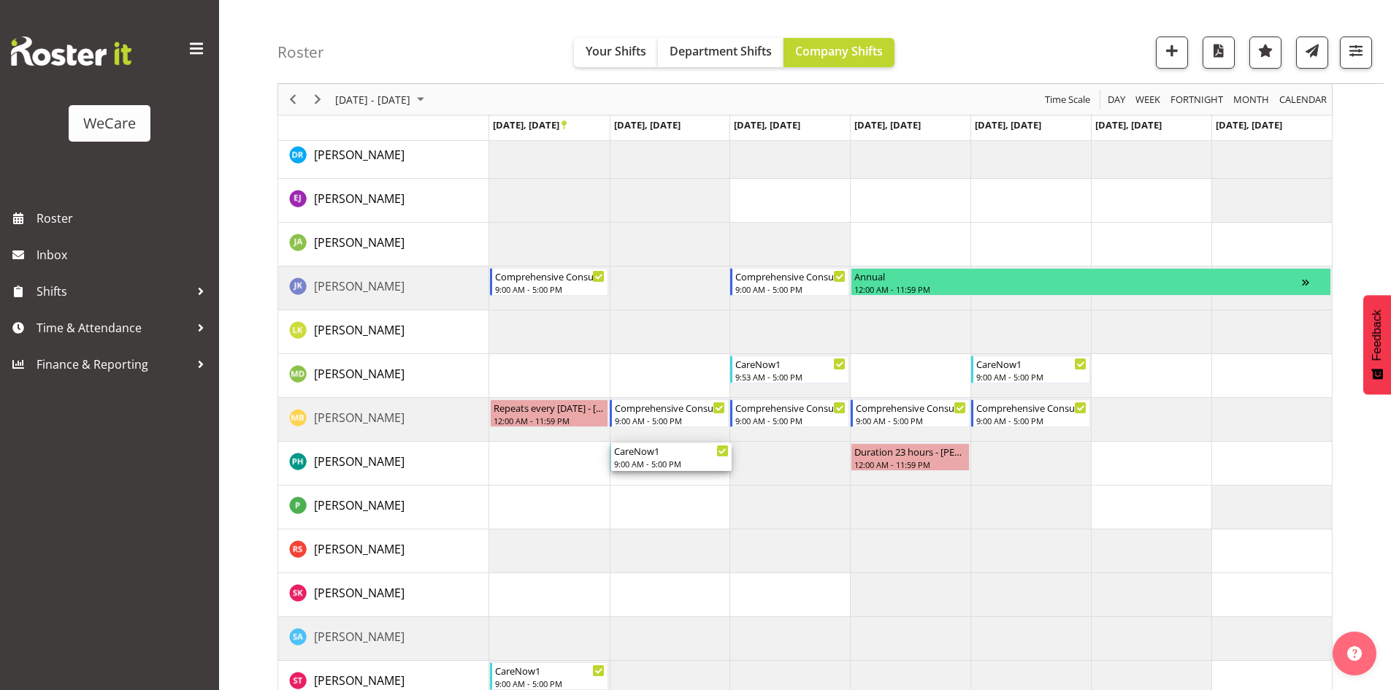
scroll to position [292, 0]
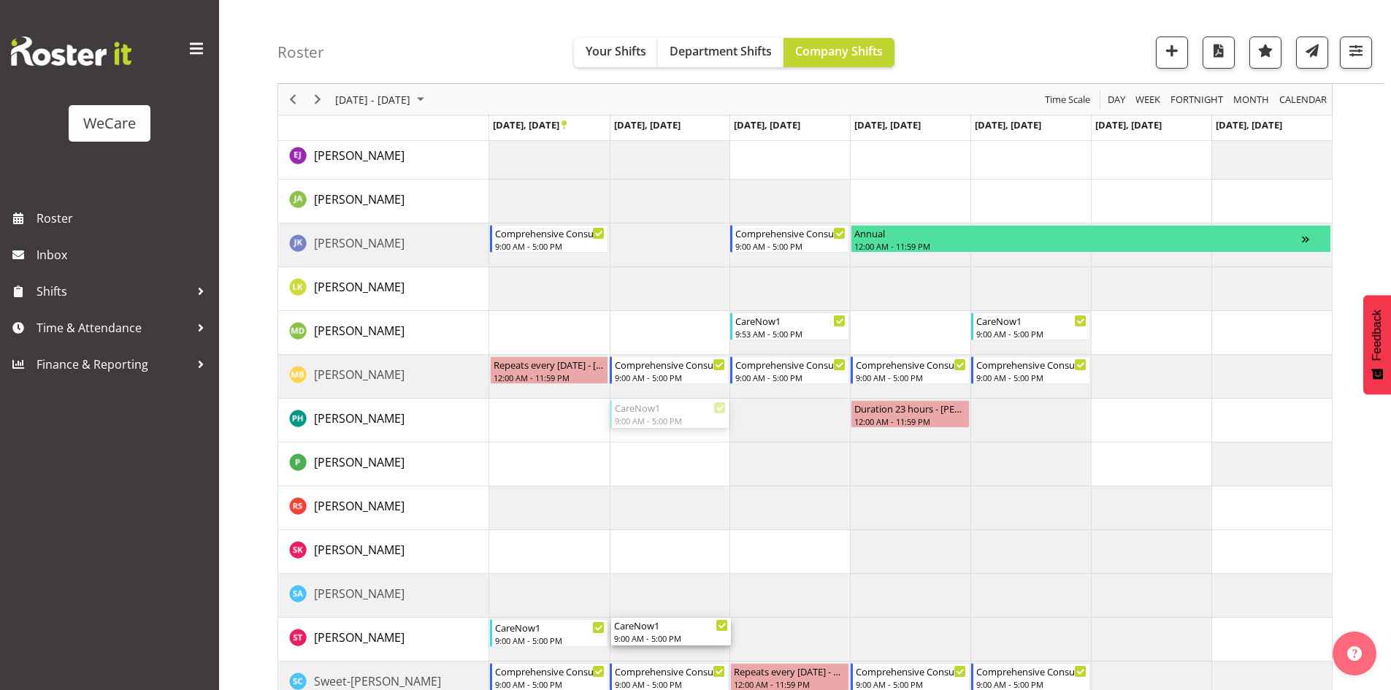
drag, startPoint x: 683, startPoint y: 556, endPoint x: 668, endPoint y: 638, distance: 83.9
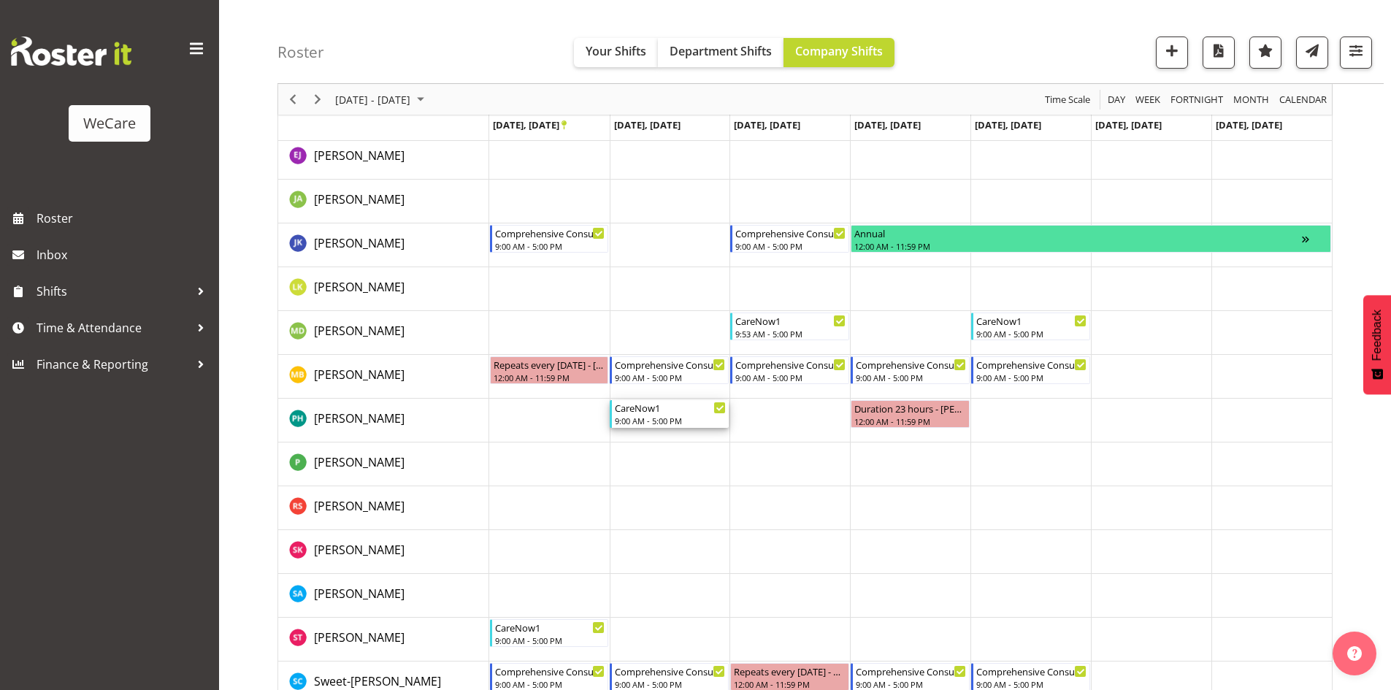
click at [667, 416] on div "9:00 AM - 5:00 PM" at bounding box center [670, 421] width 111 height 12
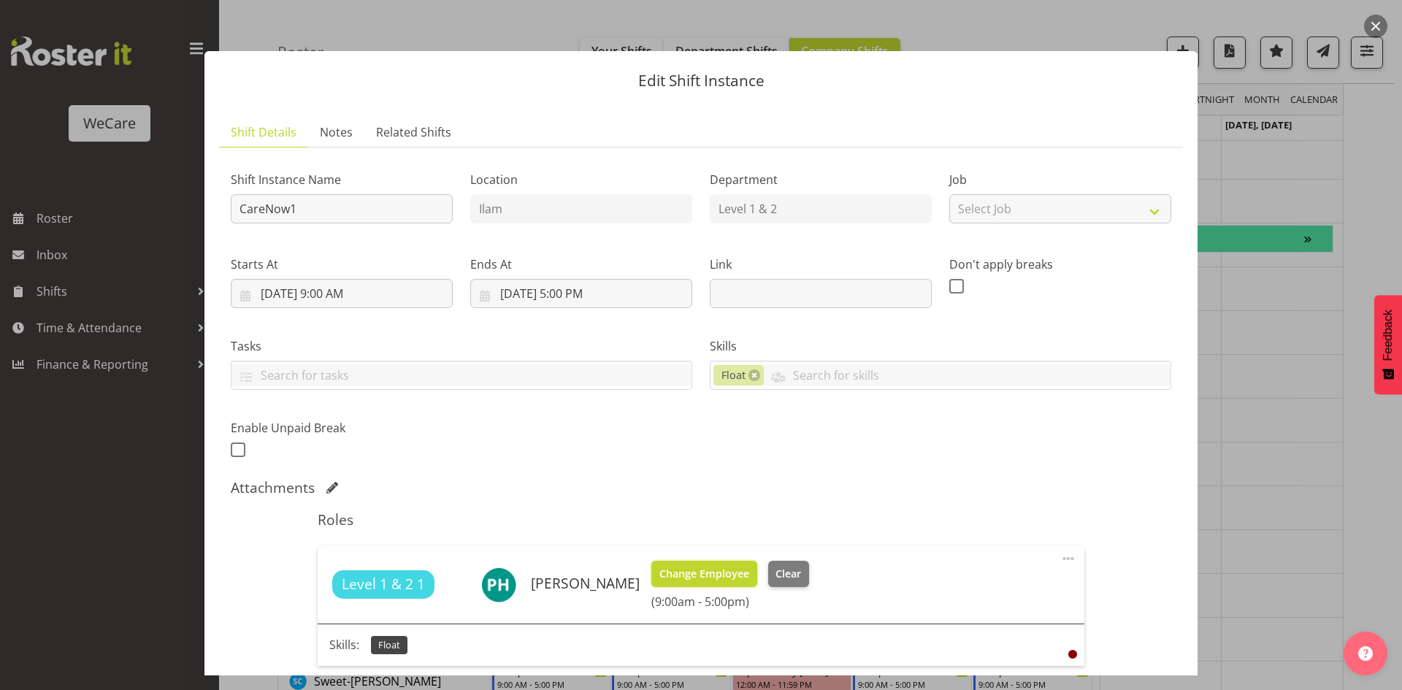
click at [679, 566] on span "Change Employee" at bounding box center [704, 574] width 90 height 16
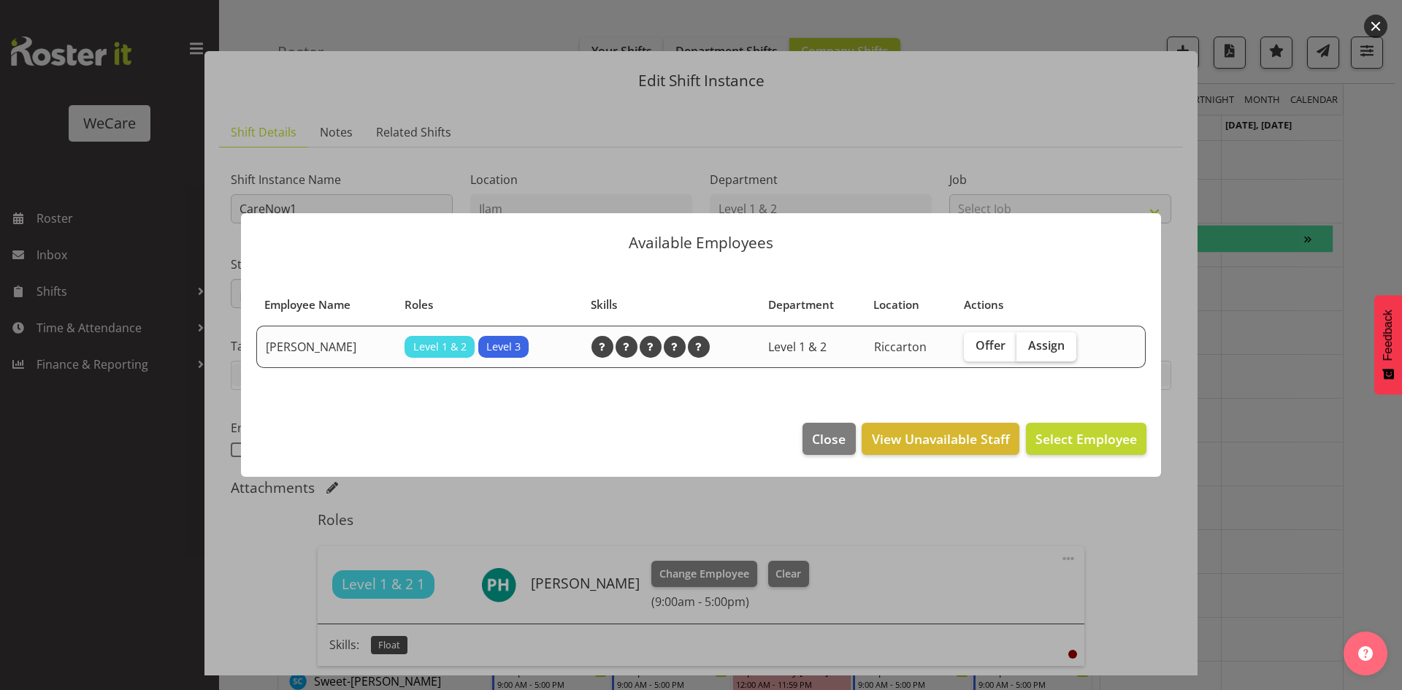
click at [1052, 351] on span "Assign" at bounding box center [1046, 345] width 37 height 15
click at [1026, 351] on input "Assign" at bounding box center [1021, 345] width 9 height 9
checkbox input "true"
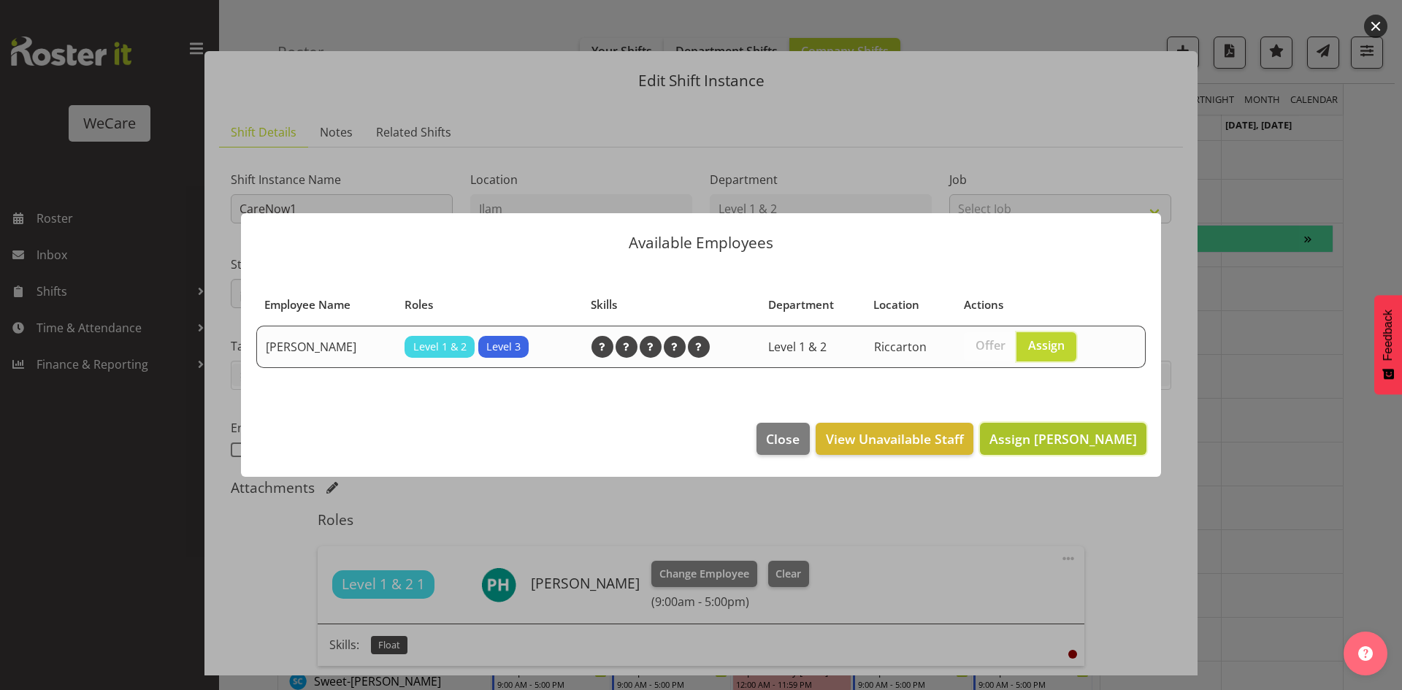
click at [1060, 429] on span "Assign Simone Turner" at bounding box center [1064, 438] width 148 height 19
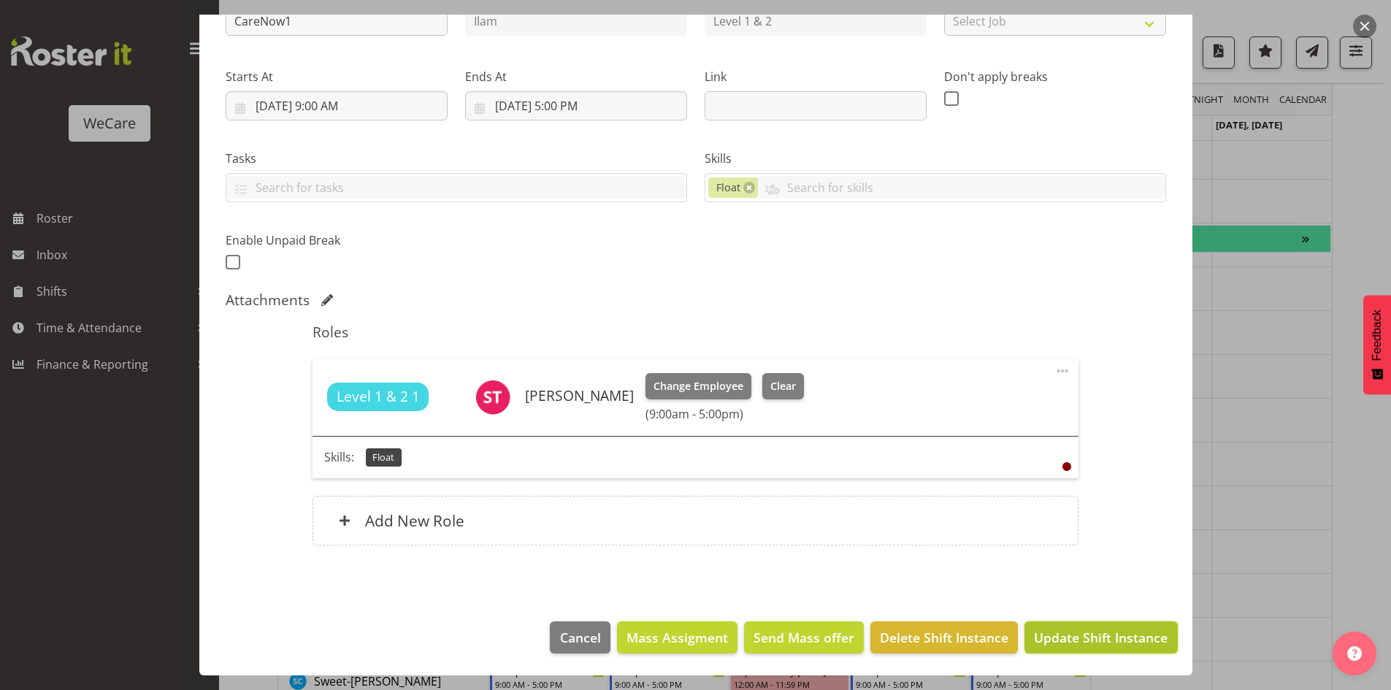
click at [1094, 635] on span "Update Shift Instance" at bounding box center [1101, 637] width 134 height 19
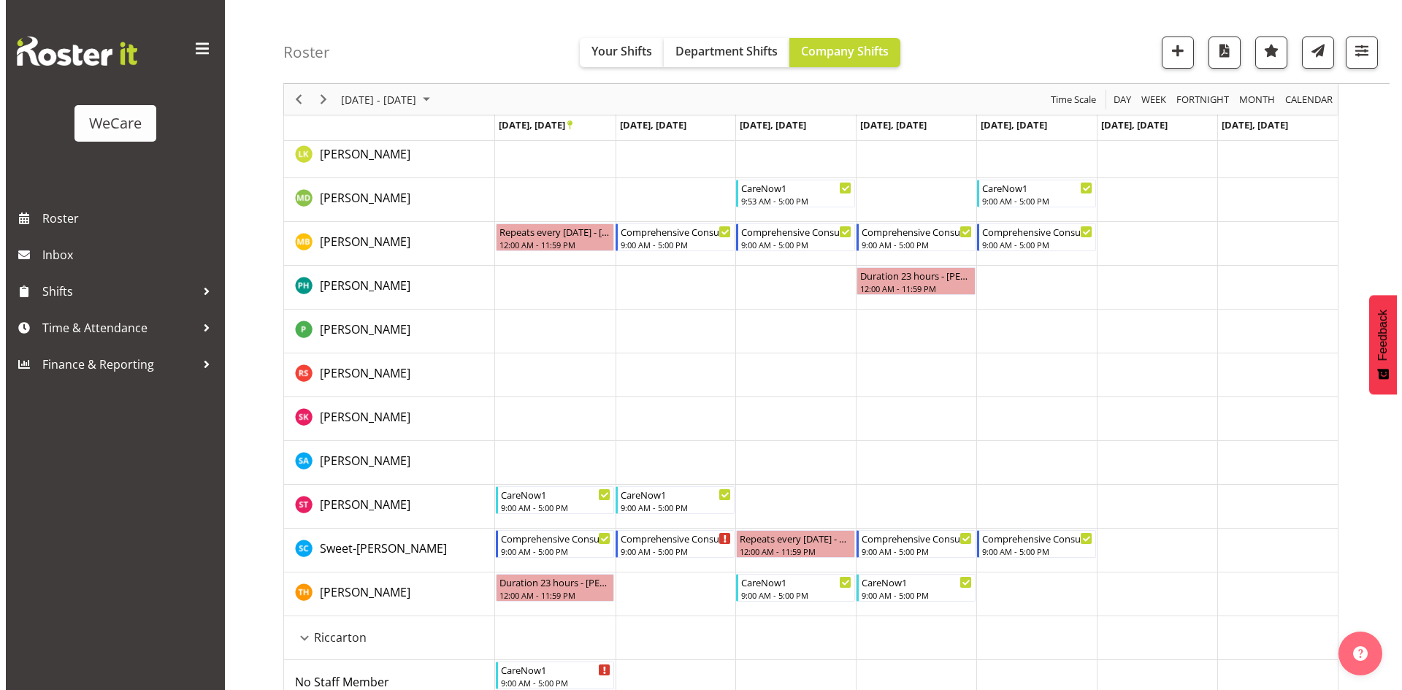
scroll to position [438, 0]
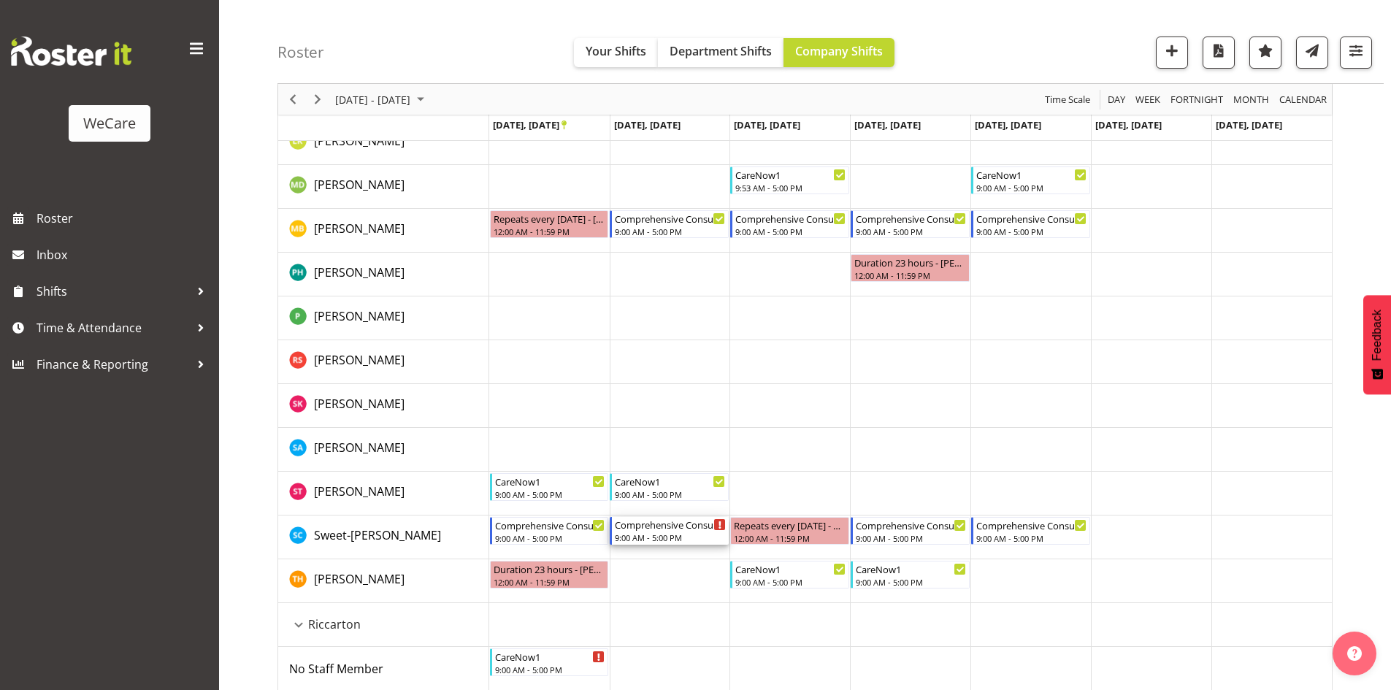
click at [664, 530] on div "Comprehensive Consult" at bounding box center [670, 524] width 111 height 15
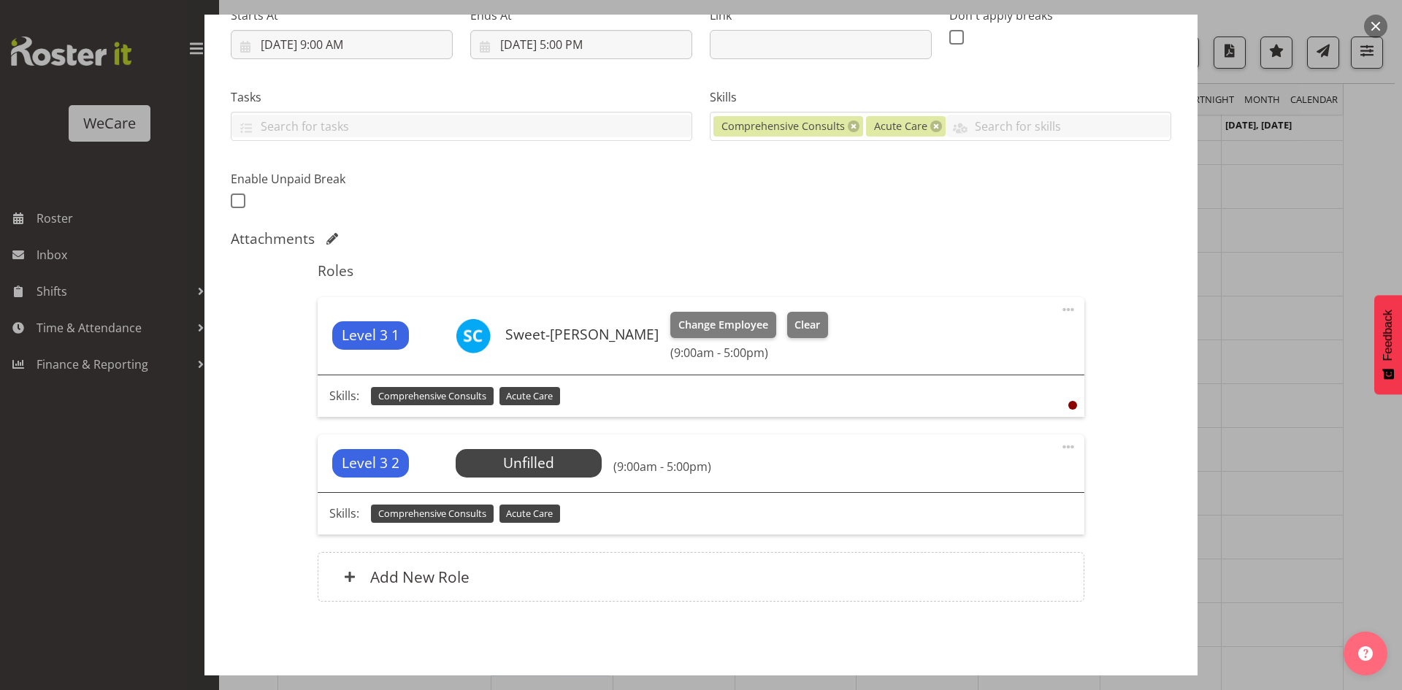
scroll to position [292, 0]
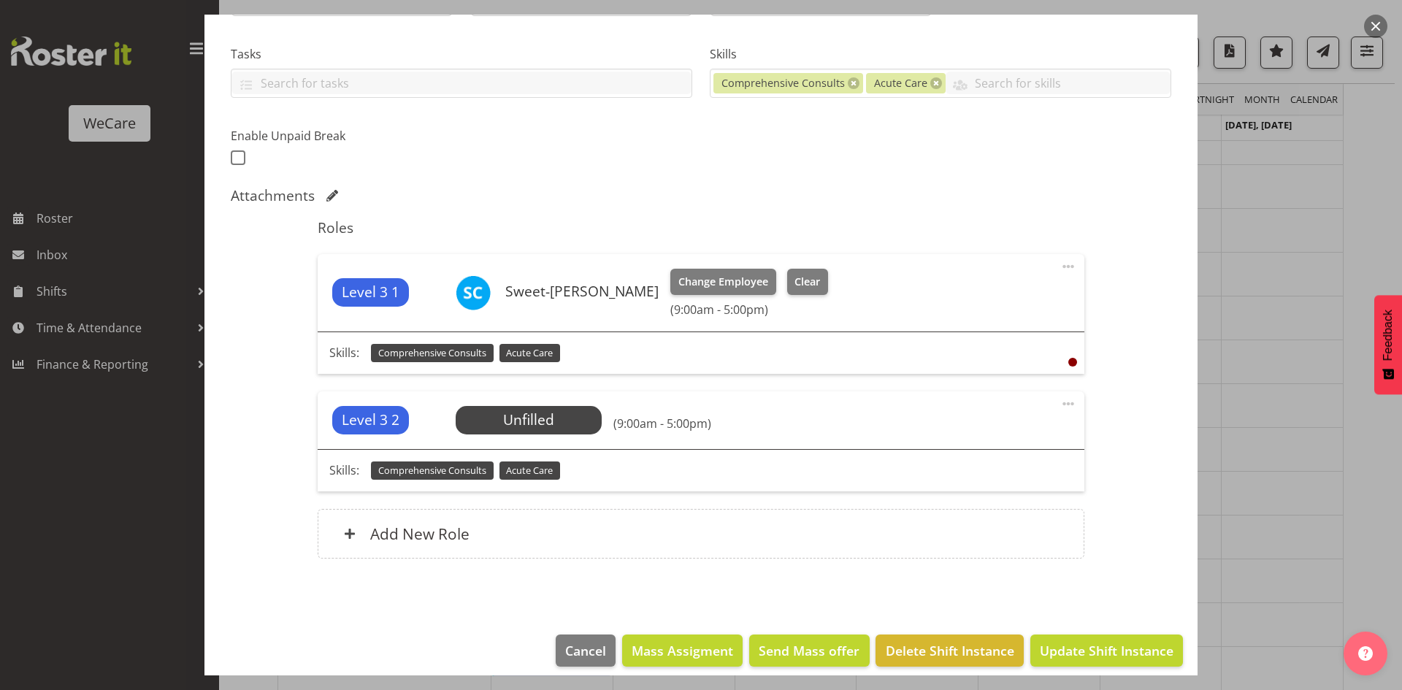
click at [1060, 404] on span at bounding box center [1069, 404] width 18 height 18
click at [1039, 489] on link "Delete" at bounding box center [1007, 491] width 140 height 26
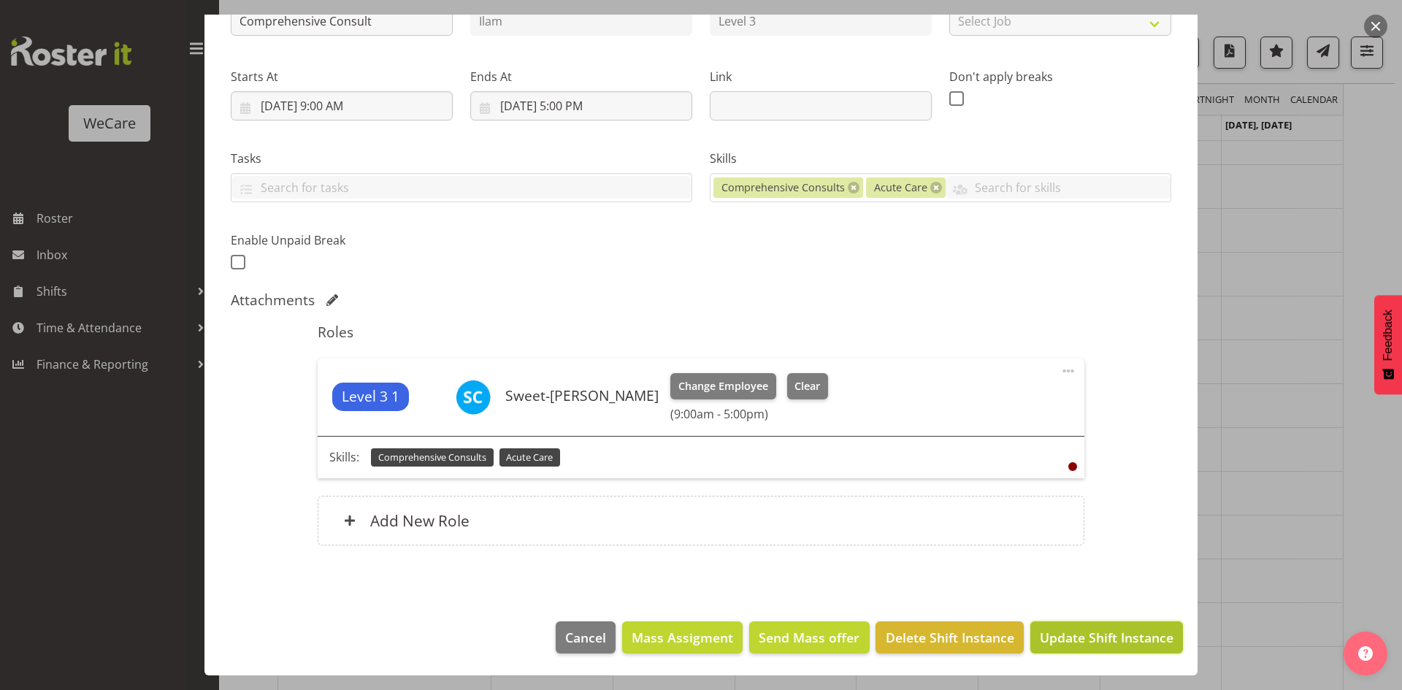
click at [1110, 643] on span "Update Shift Instance" at bounding box center [1107, 637] width 134 height 19
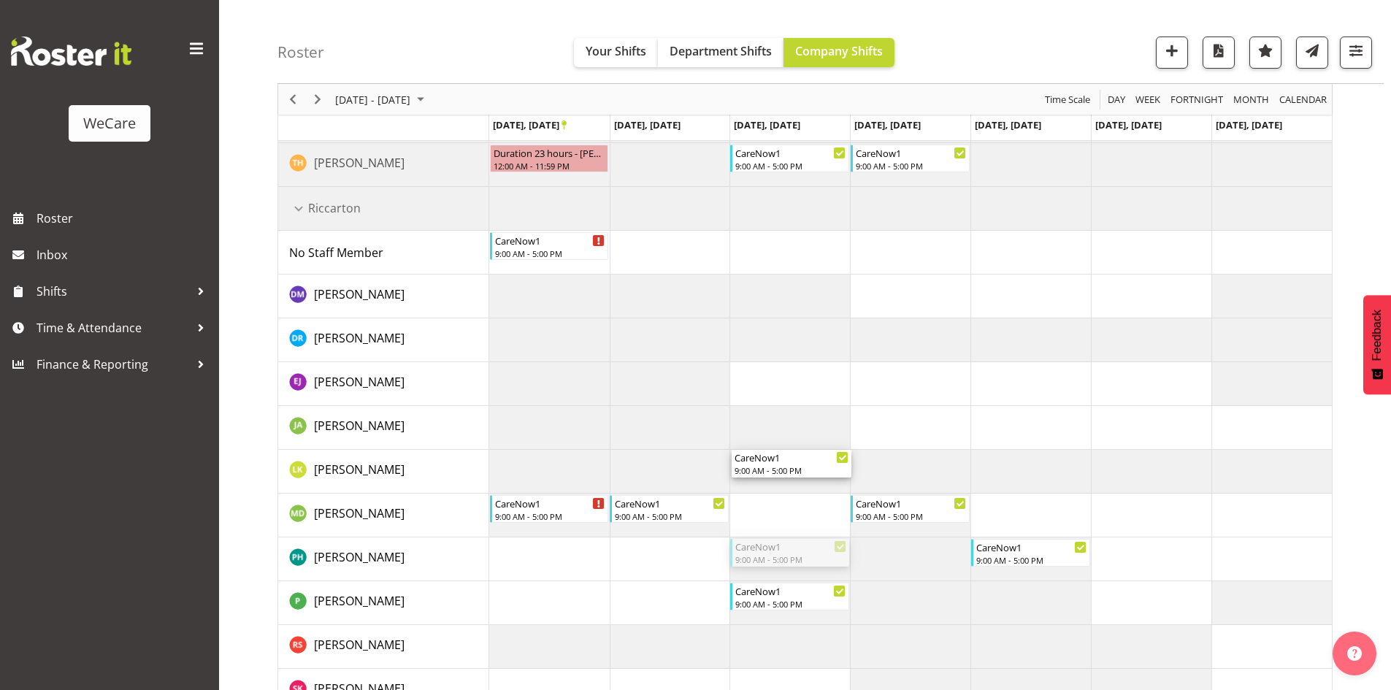
scroll to position [830, 0]
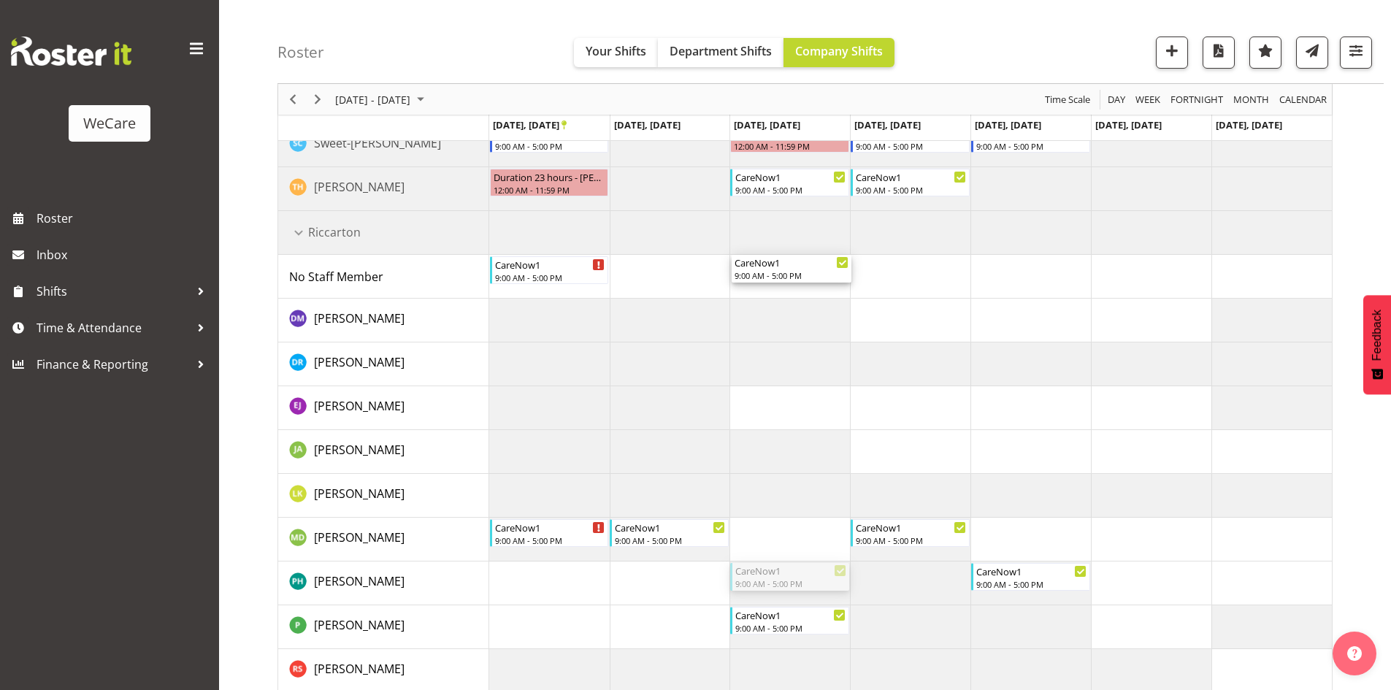
drag, startPoint x: 780, startPoint y: 429, endPoint x: 779, endPoint y: 283, distance: 145.3
click at [779, 283] on div "Comprehensive Consult 9:00 AM - 5:00 PM Clinical Oversight 9:00 AM - 5:00 PM Cl…" at bounding box center [910, 102] width 843 height 1446
drag, startPoint x: 1014, startPoint y: 586, endPoint x: 1039, endPoint y: 286, distance: 300.4
click at [1039, 286] on div "Comprehensive Consult 9:00 AM - 5:00 PM Clinical Oversight 9:00 AM - 5:00 PM Cl…" at bounding box center [910, 102] width 843 height 1446
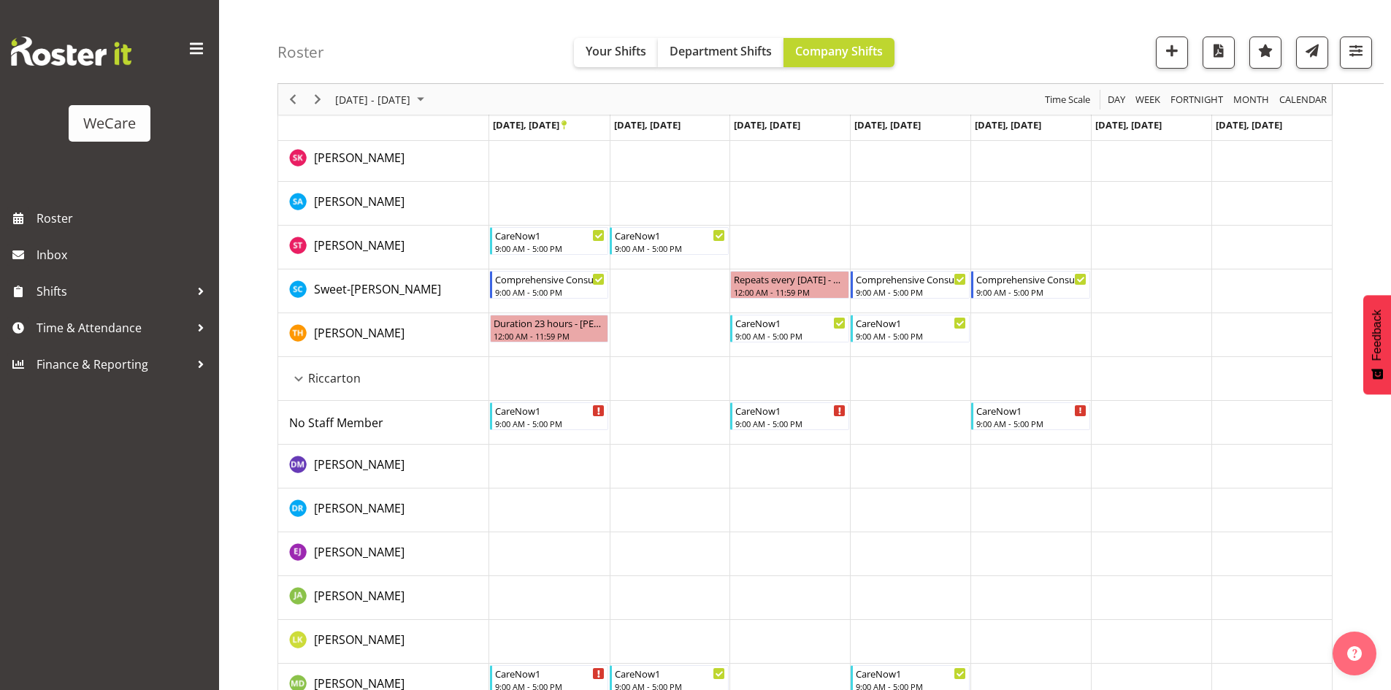
scroll to position [319, 0]
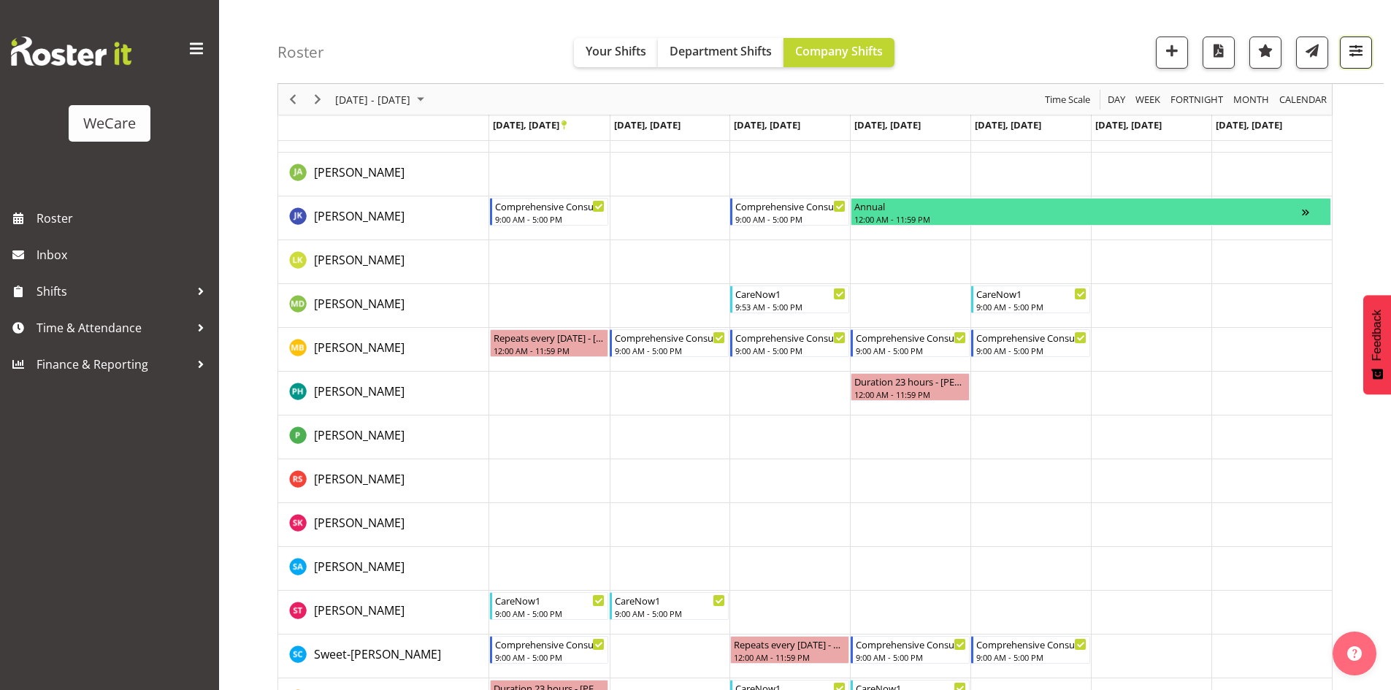
click at [1357, 50] on span "button" at bounding box center [1356, 50] width 19 height 19
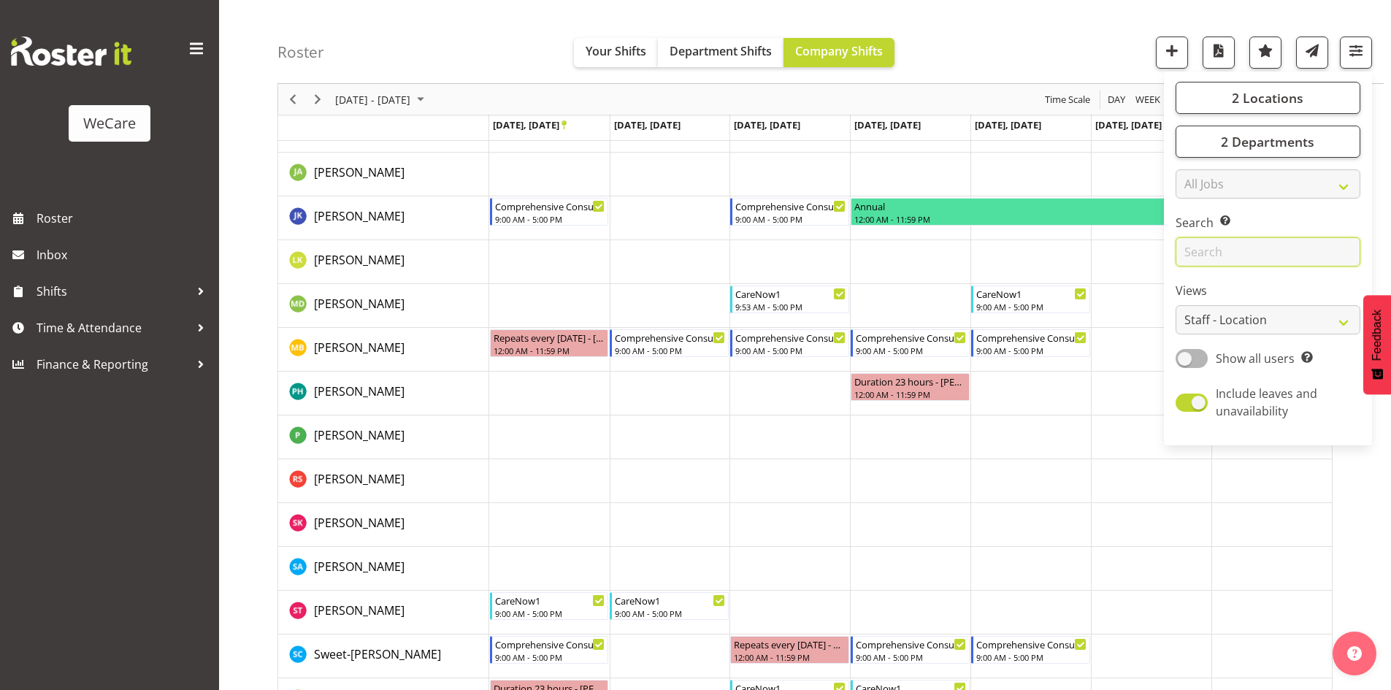
click at [1277, 242] on input "text" at bounding box center [1268, 251] width 185 height 29
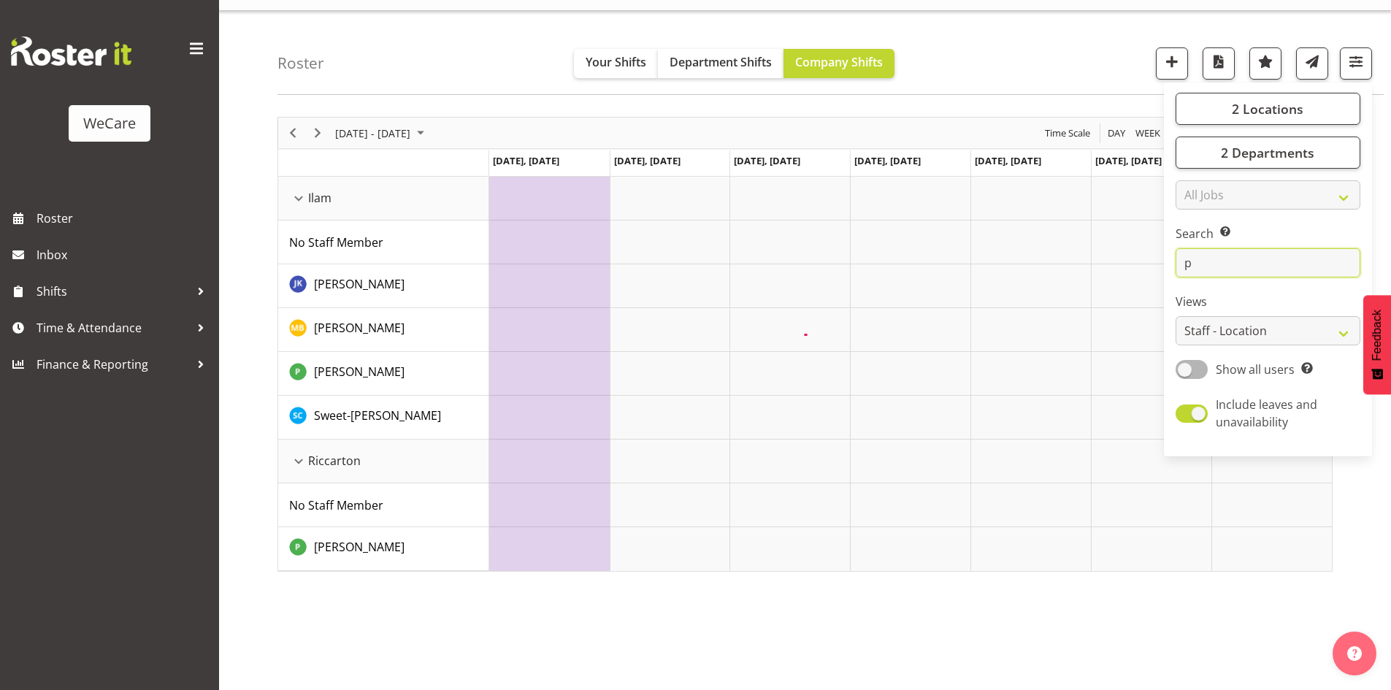
scroll to position [0, 0]
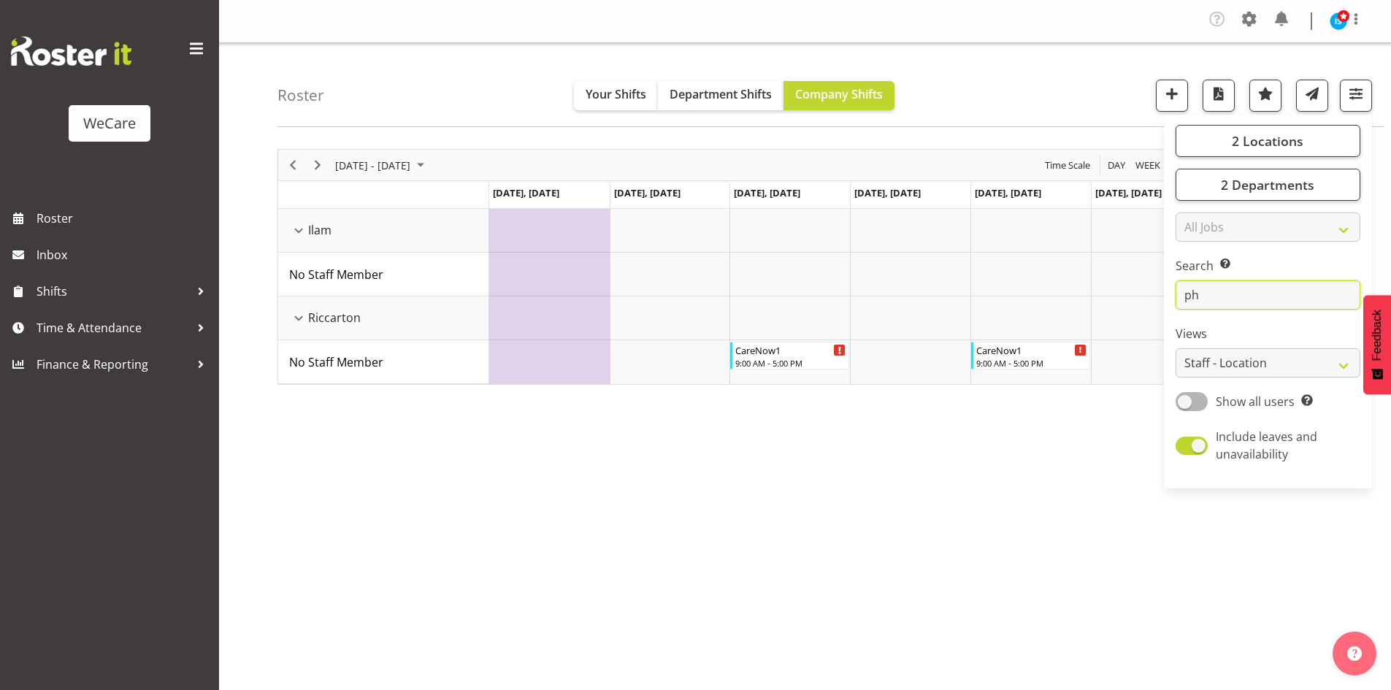
type input "p"
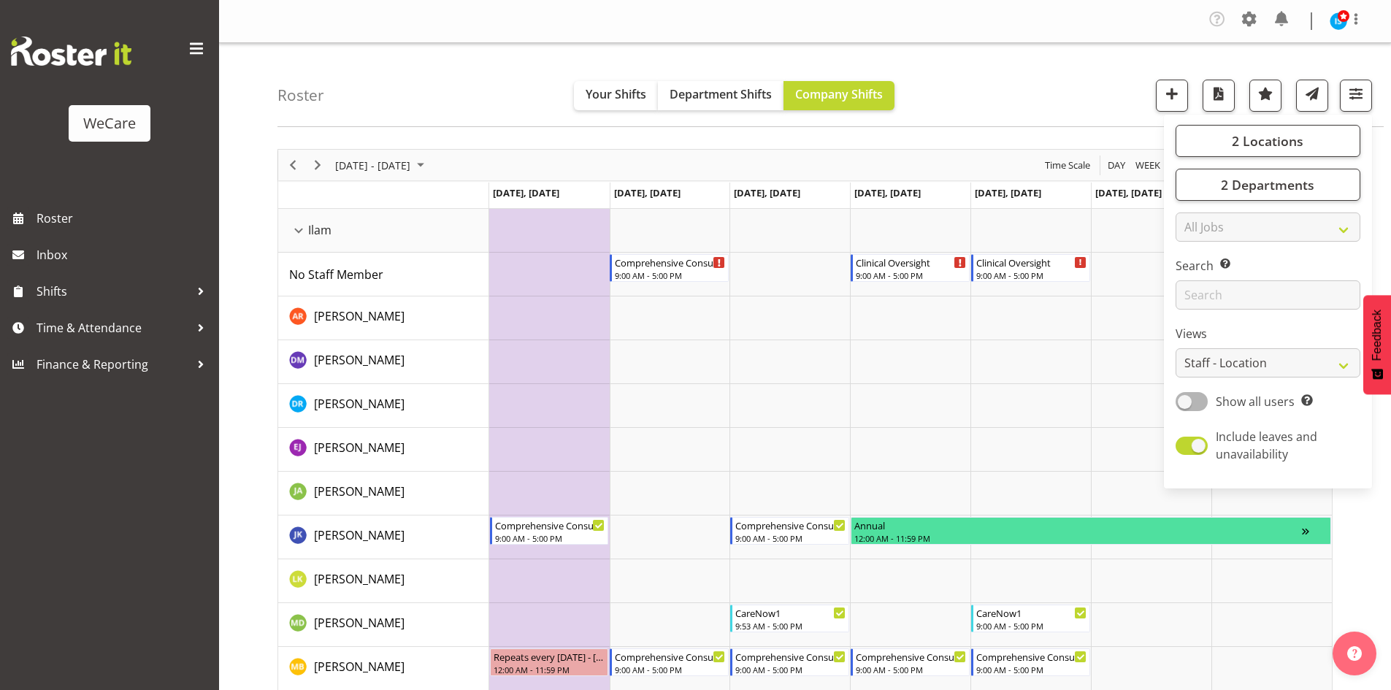
click at [1087, 91] on div "Roster Your Shifts Department Shifts Company Shifts 2 Locations Clear Business …" at bounding box center [831, 85] width 1106 height 84
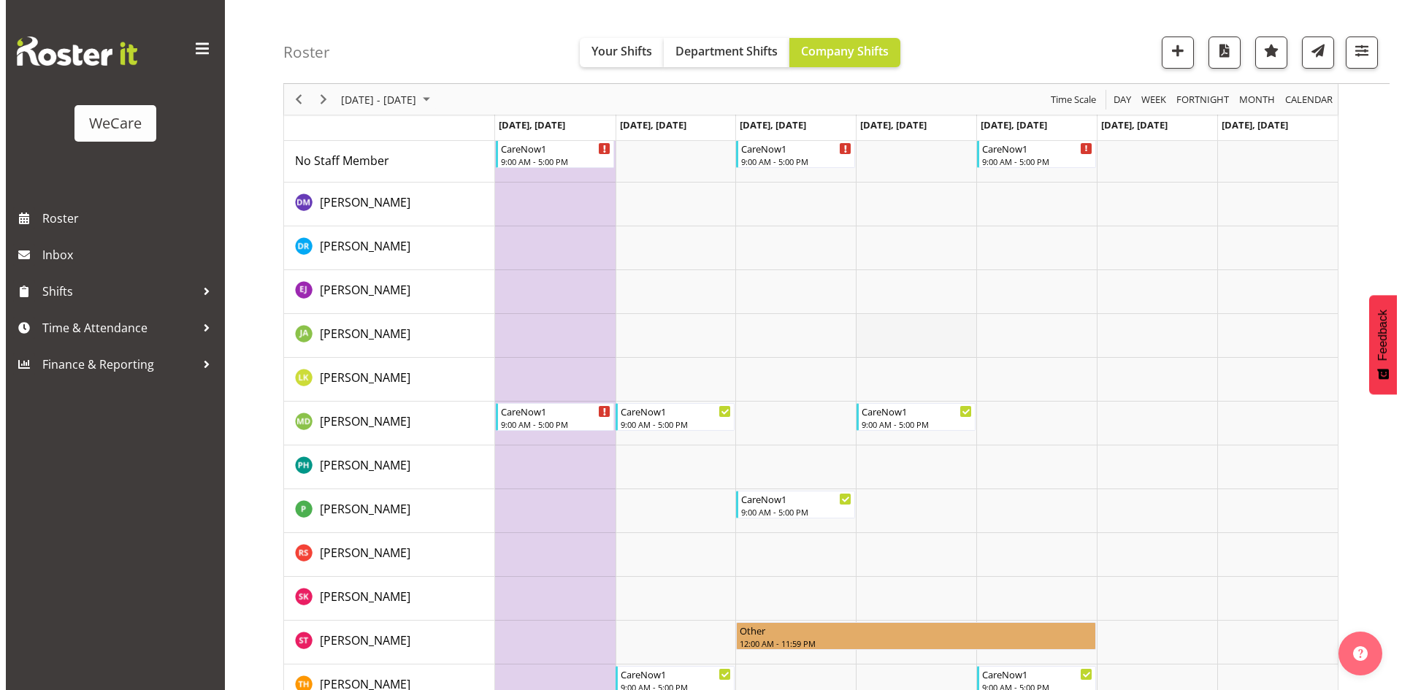
scroll to position [976, 0]
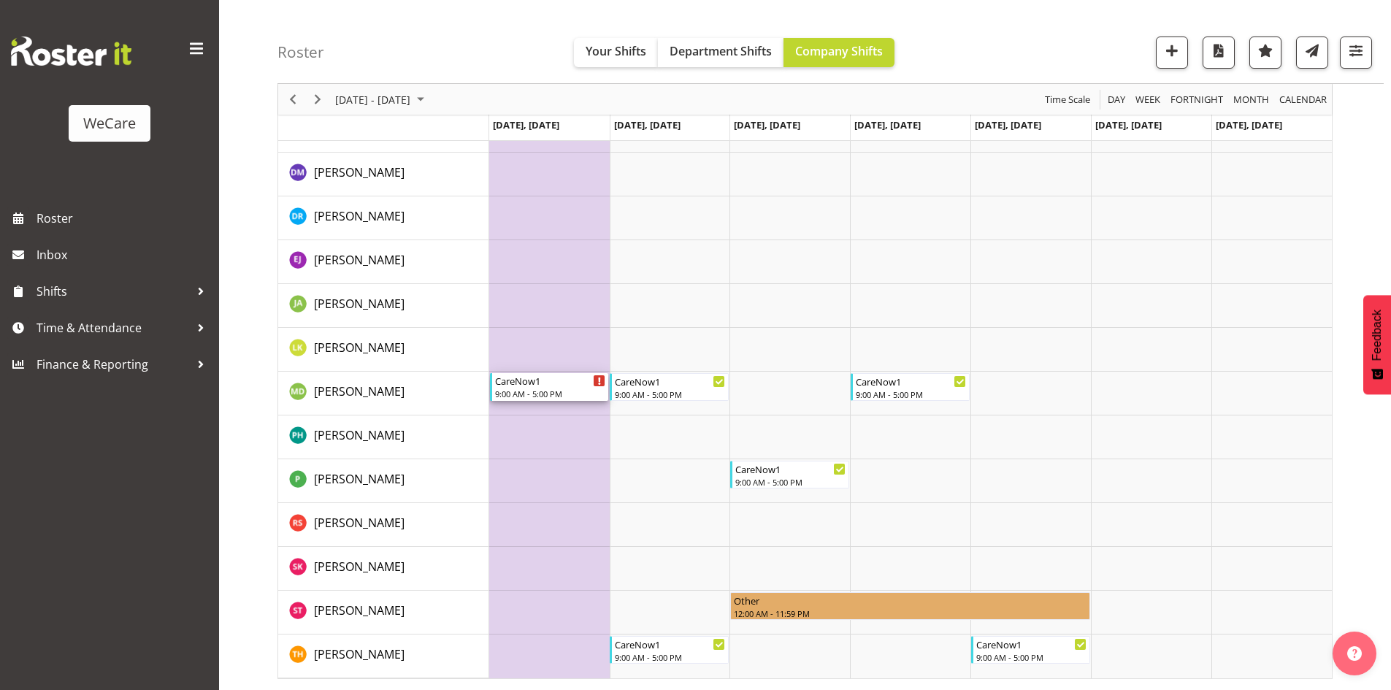
click at [529, 389] on div "9:00 AM - 5:00 PM" at bounding box center [550, 394] width 111 height 12
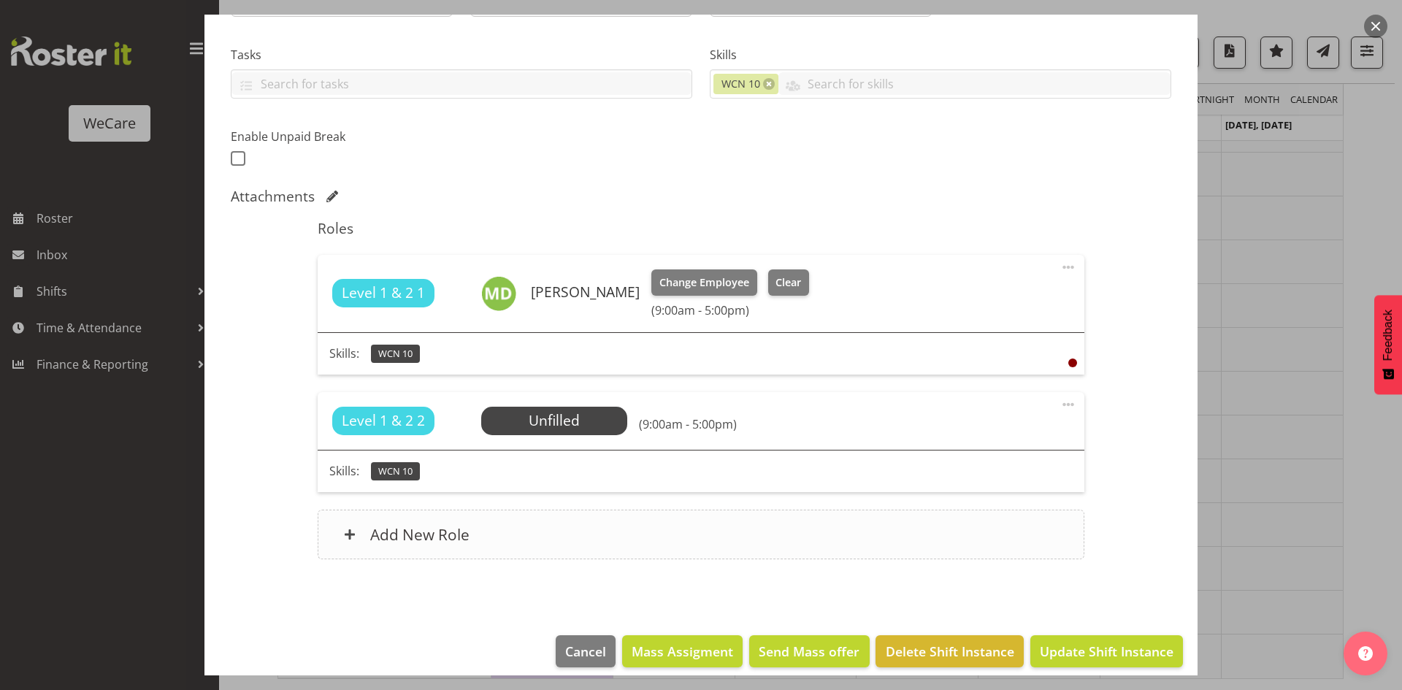
scroll to position [292, 0]
click at [1060, 401] on span at bounding box center [1069, 404] width 18 height 18
click at [994, 502] on link "Delete" at bounding box center [1007, 491] width 140 height 26
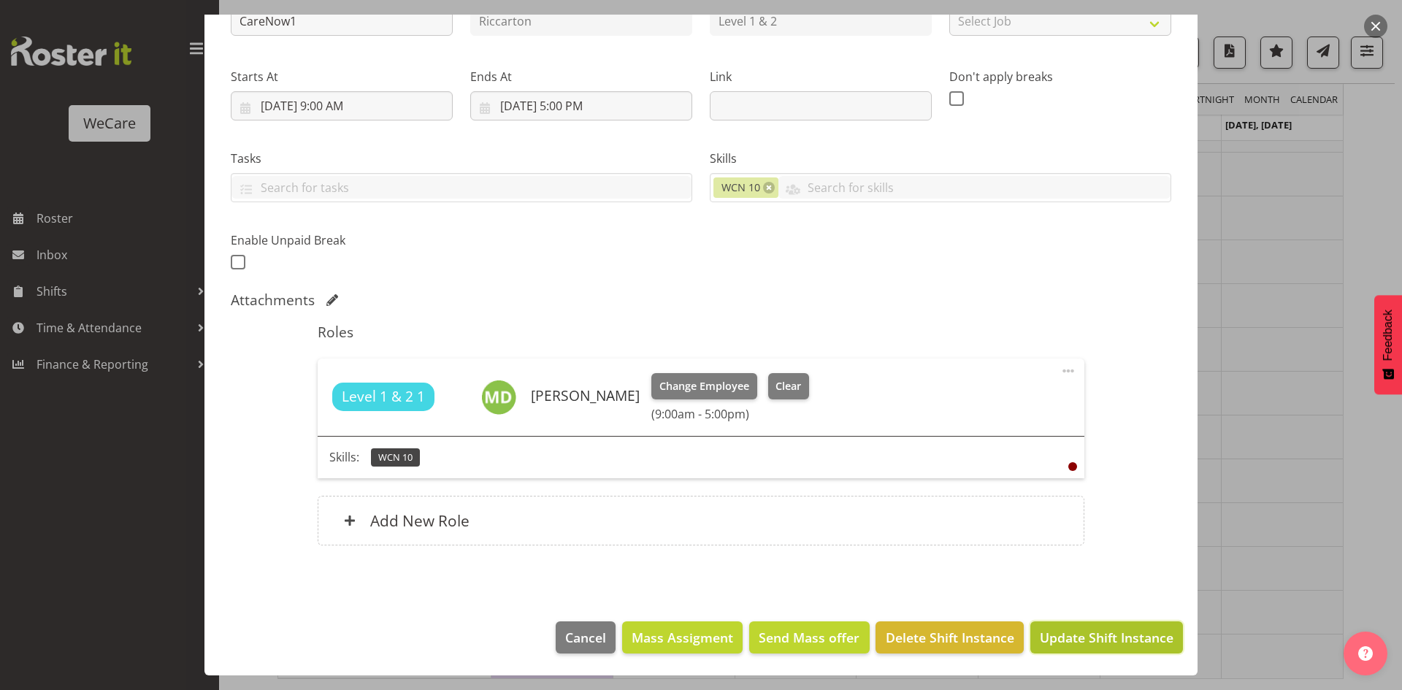
click at [1096, 629] on span "Update Shift Instance" at bounding box center [1107, 637] width 134 height 19
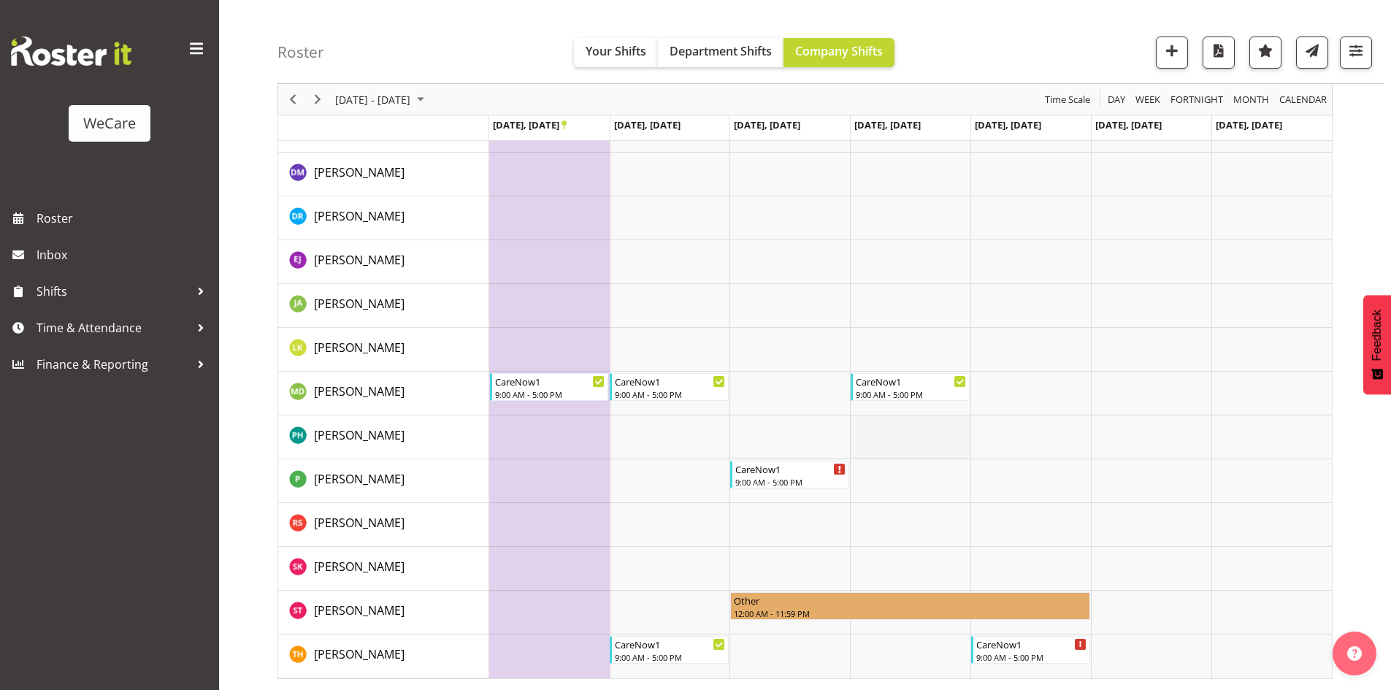
scroll to position [684, 0]
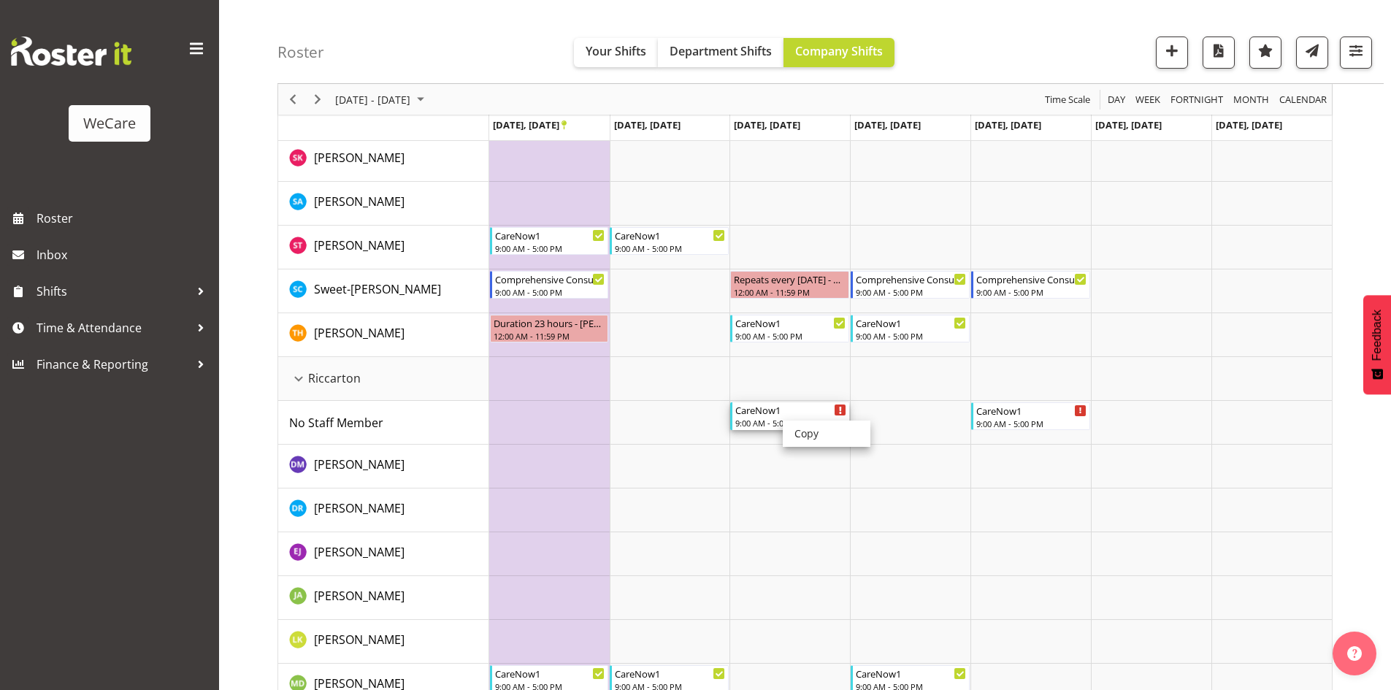
click at [779, 420] on div "9:00 AM - 5:00 PM" at bounding box center [790, 423] width 111 height 12
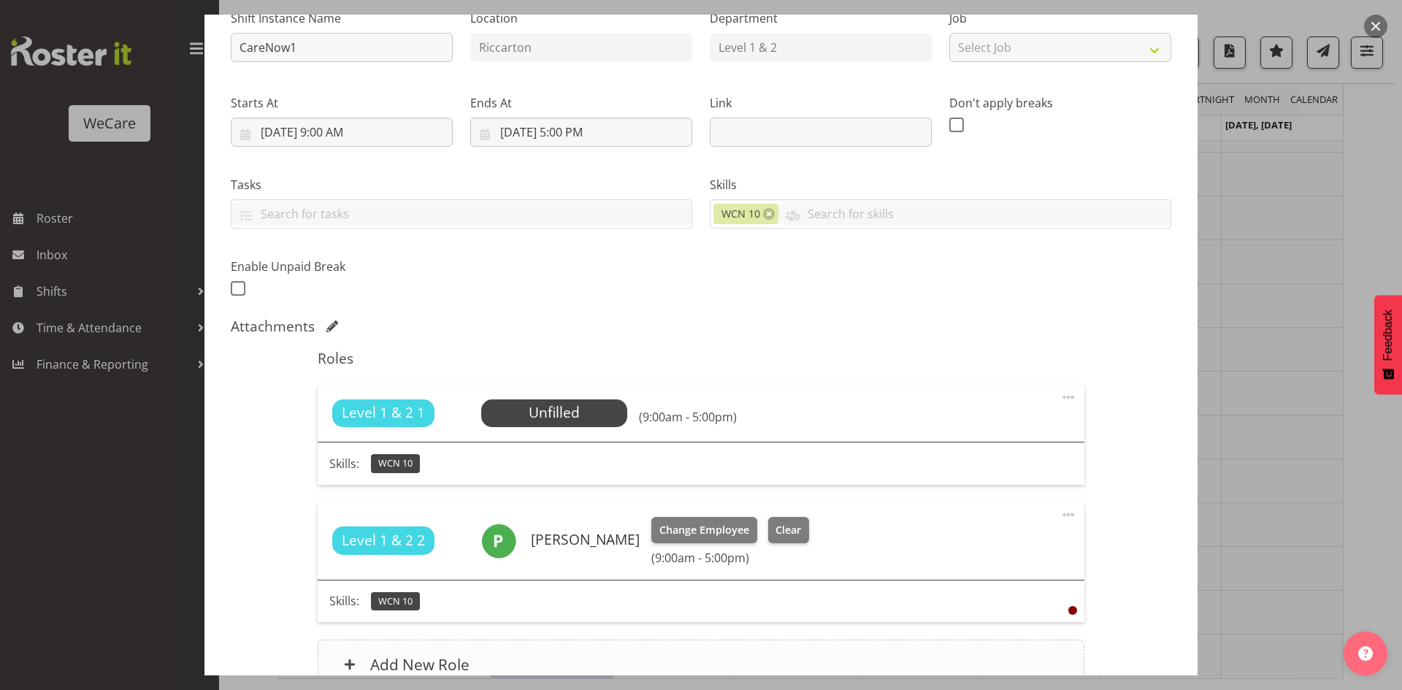
scroll to position [305, 0]
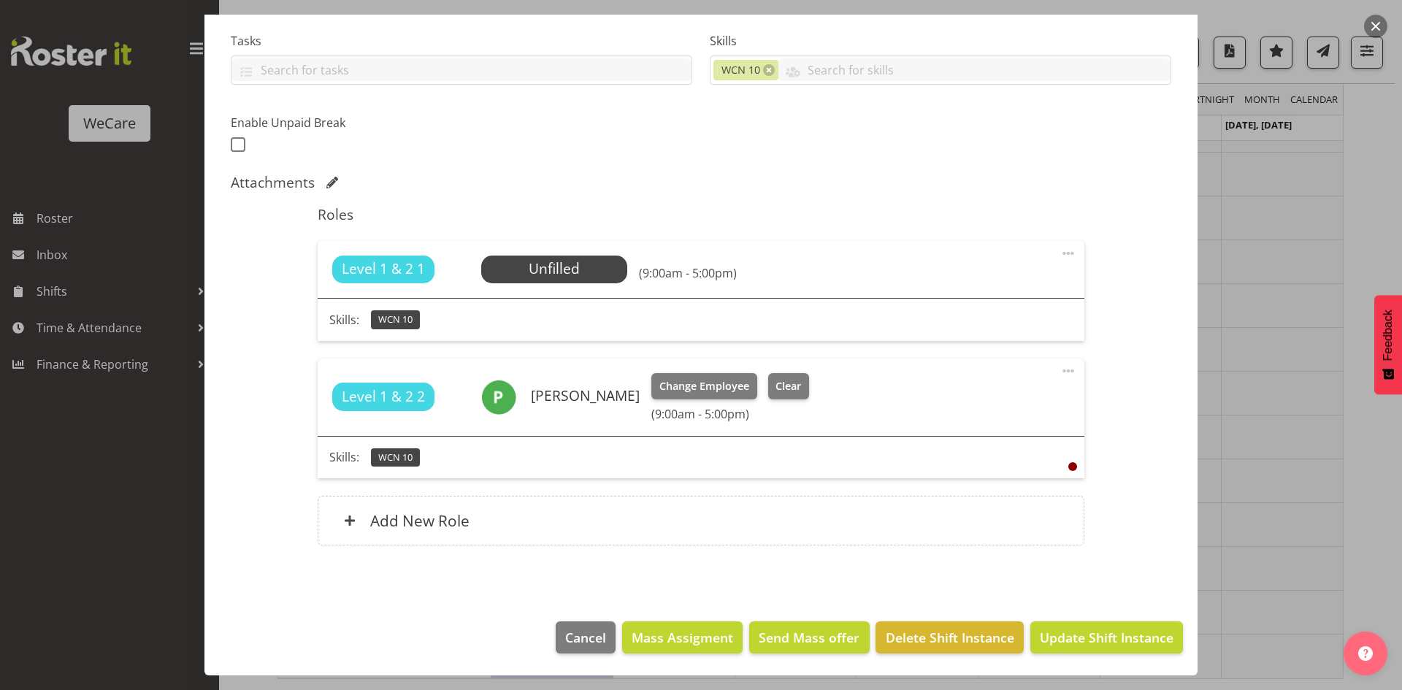
click at [1060, 251] on span at bounding box center [1069, 254] width 18 height 18
click at [981, 348] on link "Delete" at bounding box center [1007, 341] width 140 height 26
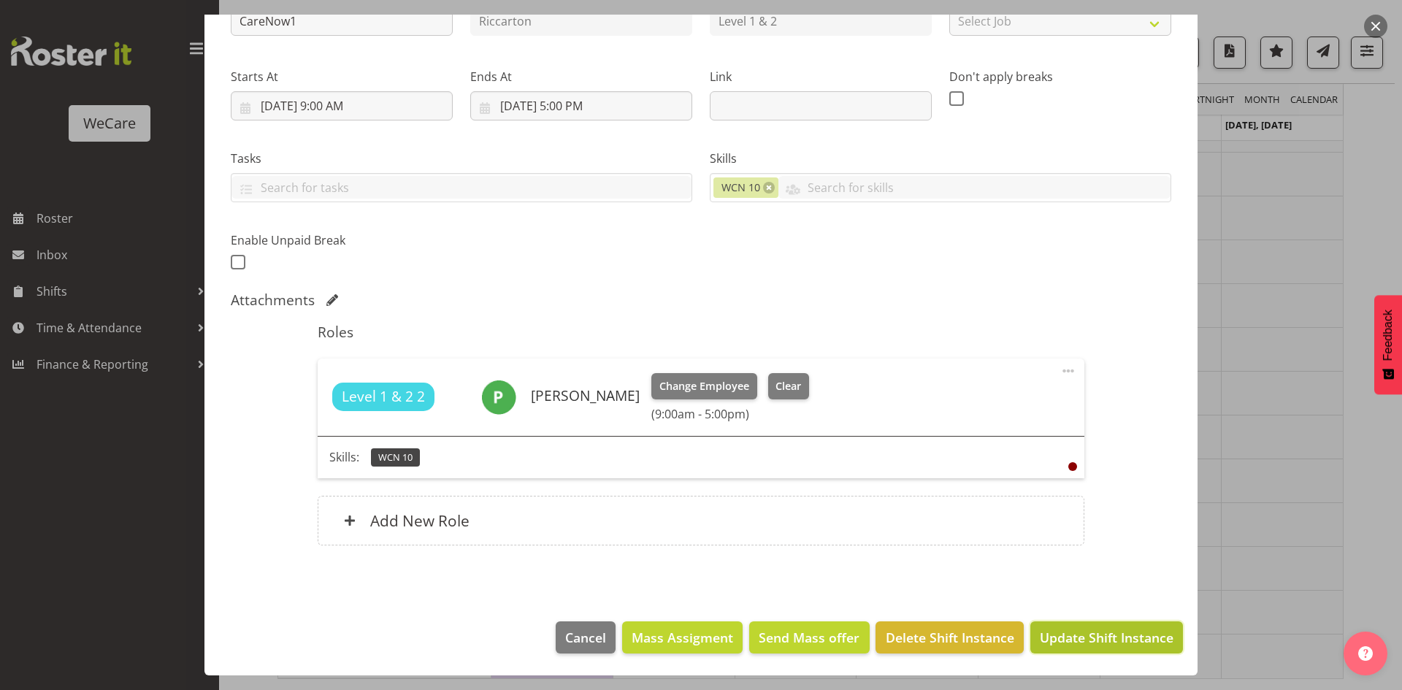
click at [1128, 647] on span "Update Shift Instance" at bounding box center [1107, 637] width 134 height 19
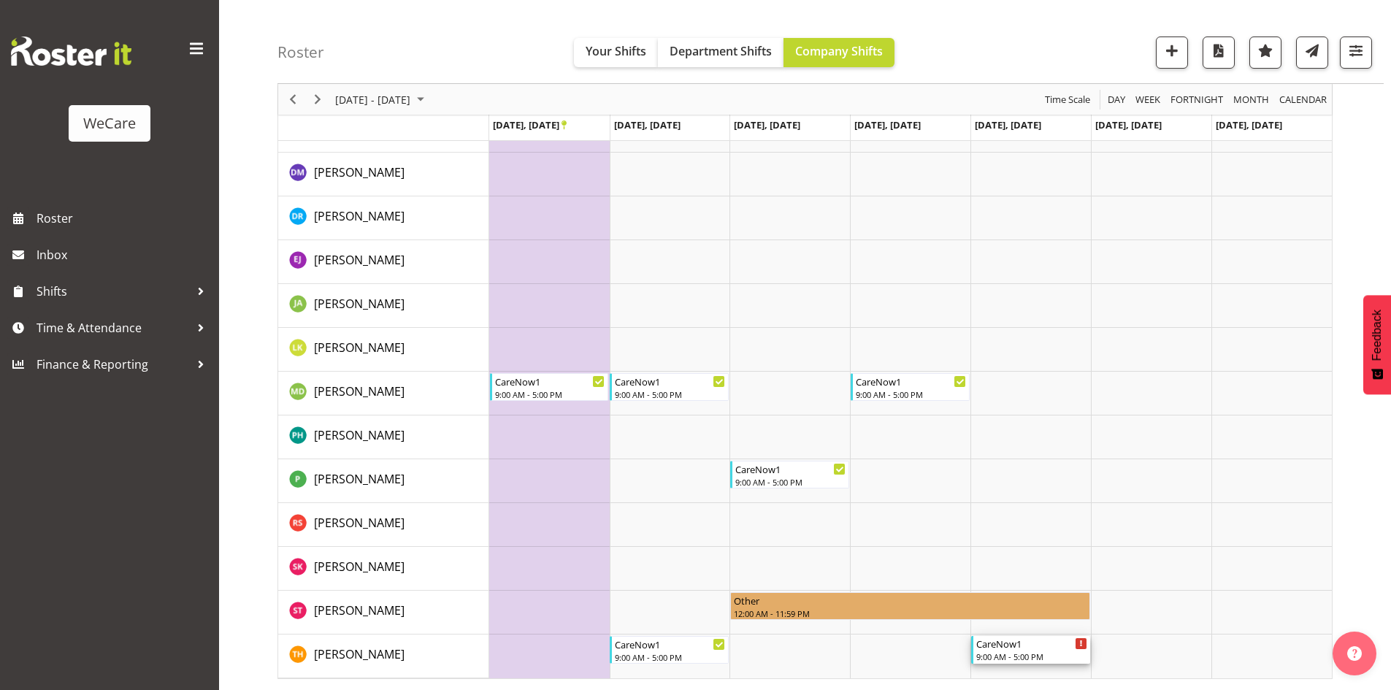
click at [1011, 638] on div "CareNow1" at bounding box center [1031, 643] width 111 height 15
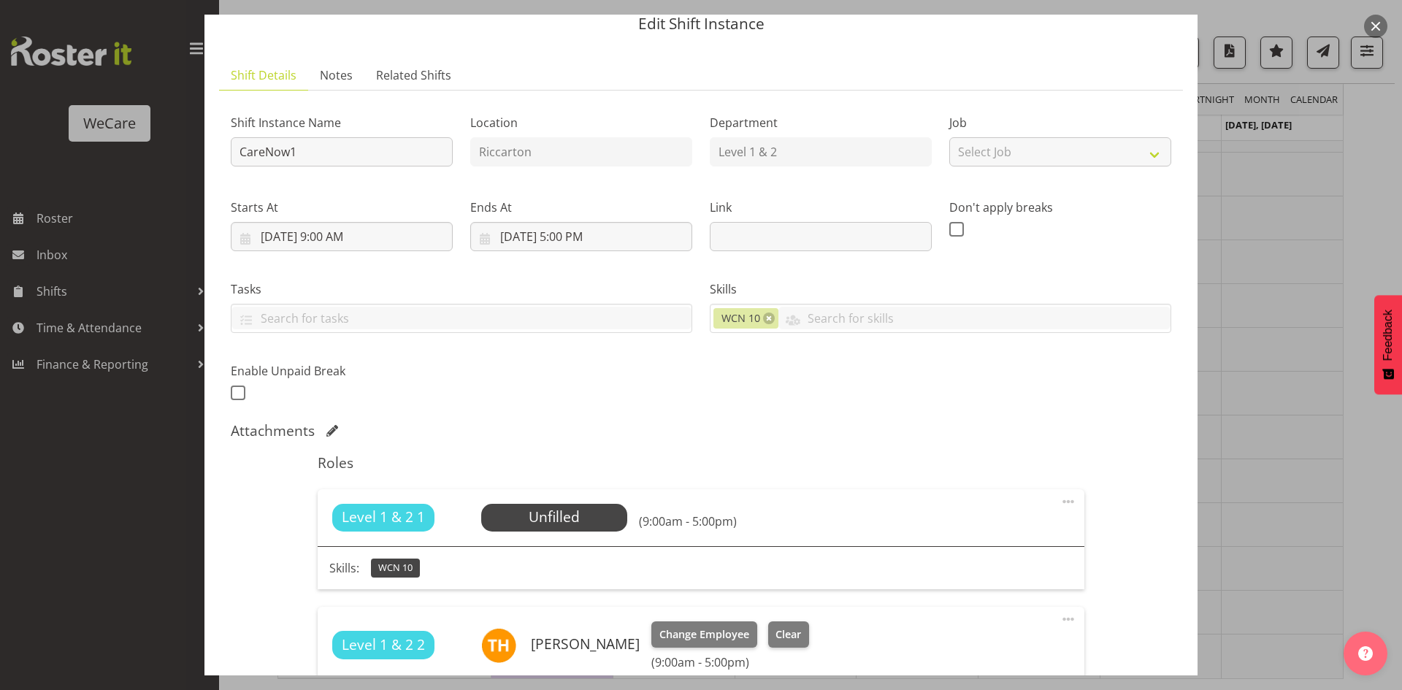
scroll to position [146, 0]
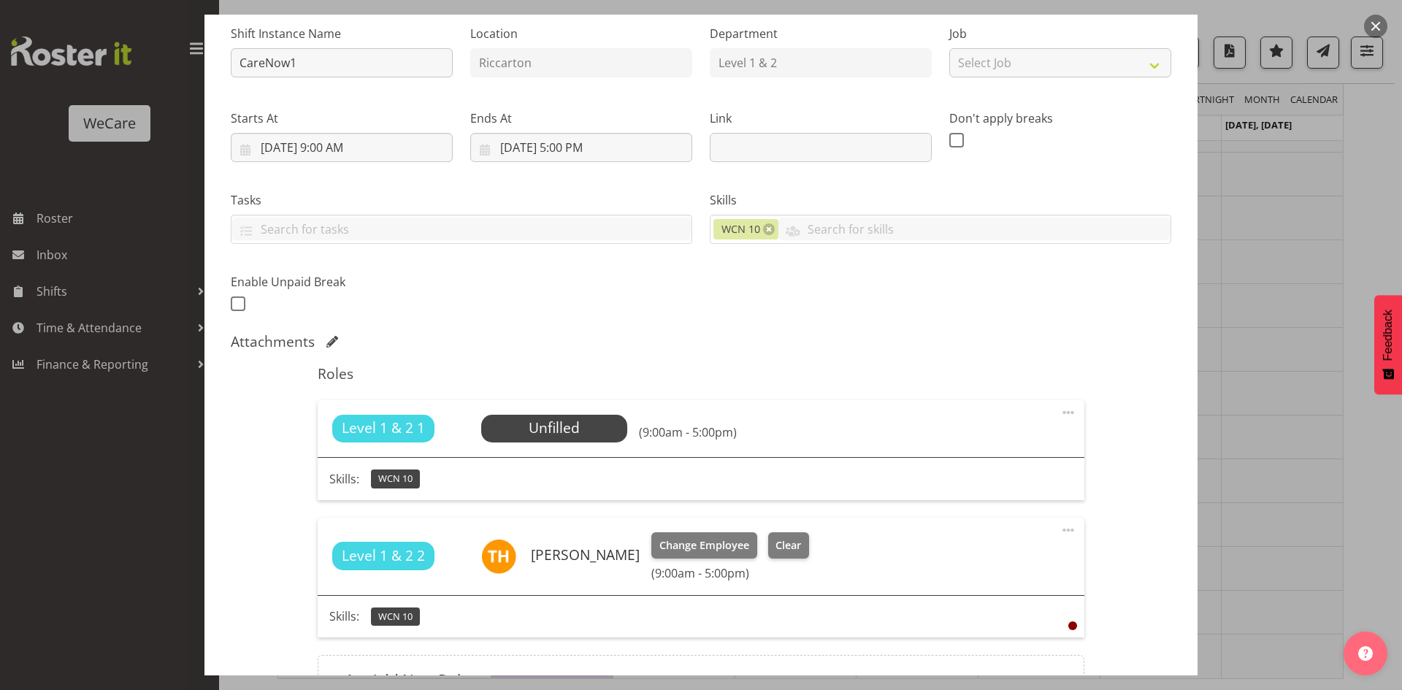
click at [1060, 405] on span at bounding box center [1069, 413] width 18 height 18
click at [974, 500] on link "Delete" at bounding box center [1007, 500] width 140 height 26
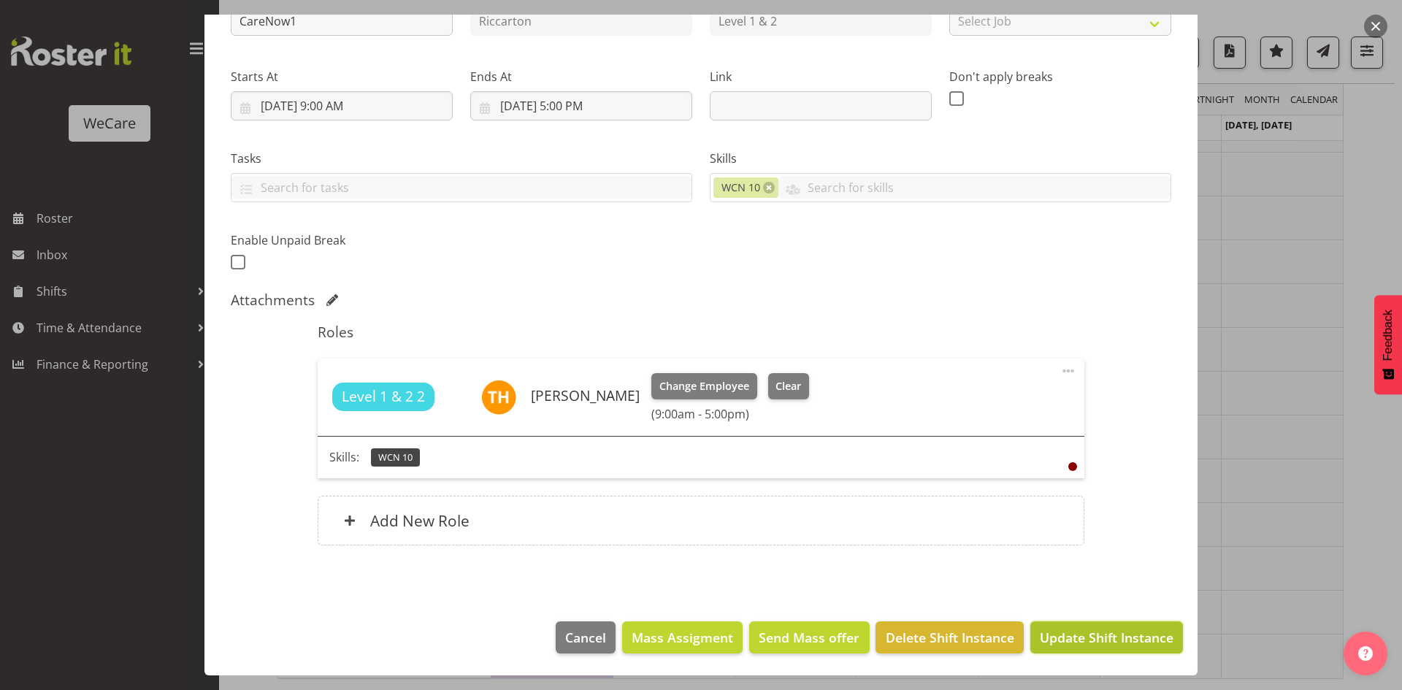
click at [1117, 632] on span "Update Shift Instance" at bounding box center [1107, 637] width 134 height 19
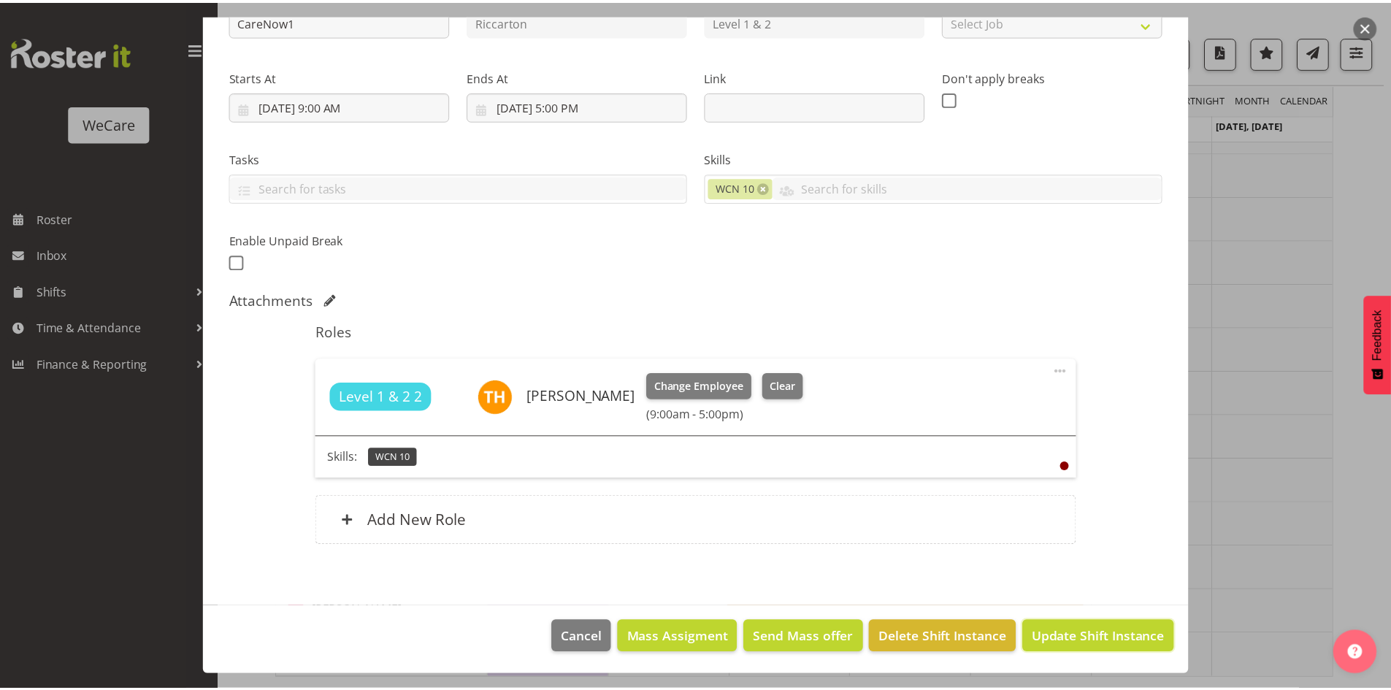
scroll to position [129, 0]
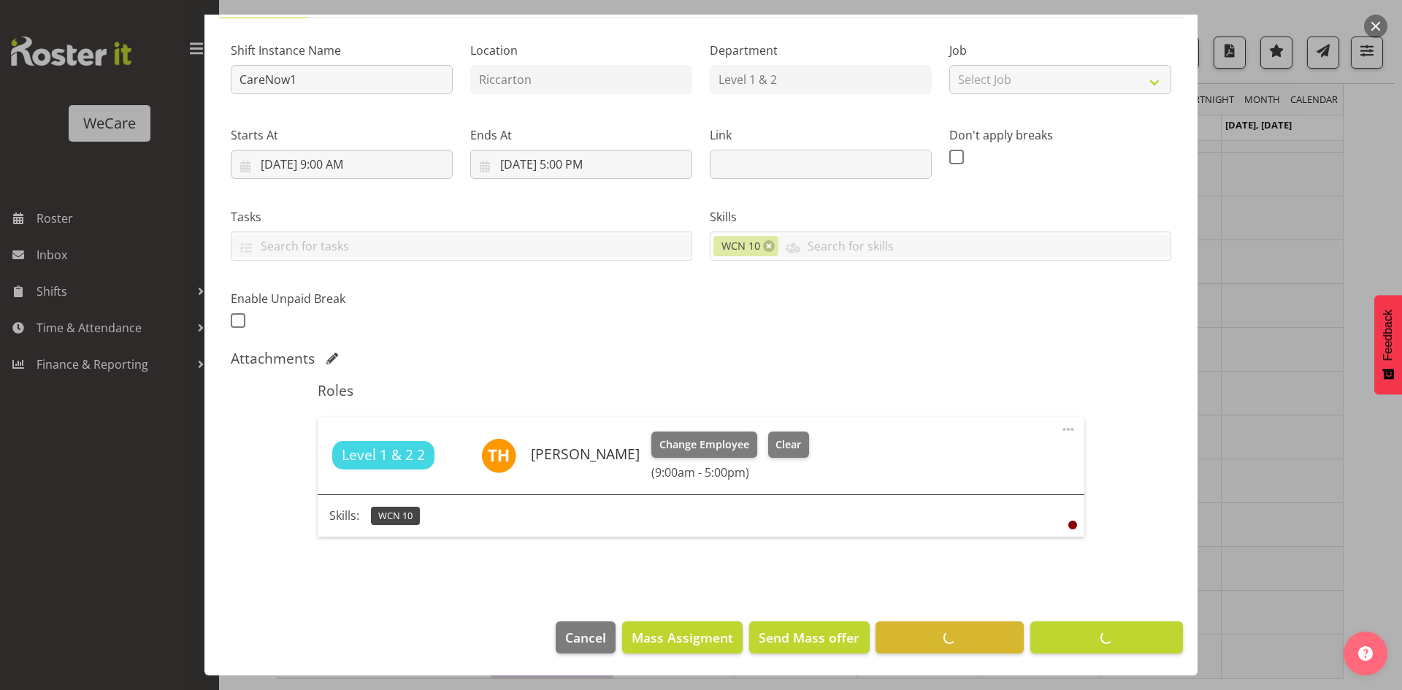
drag, startPoint x: 1117, startPoint y: 632, endPoint x: 1060, endPoint y: 635, distance: 57.0
click at [1060, 635] on footer "Cancel Mass Assigment Send Mass offer Delete Shift Instance Update Shift Instan…" at bounding box center [700, 641] width 993 height 69
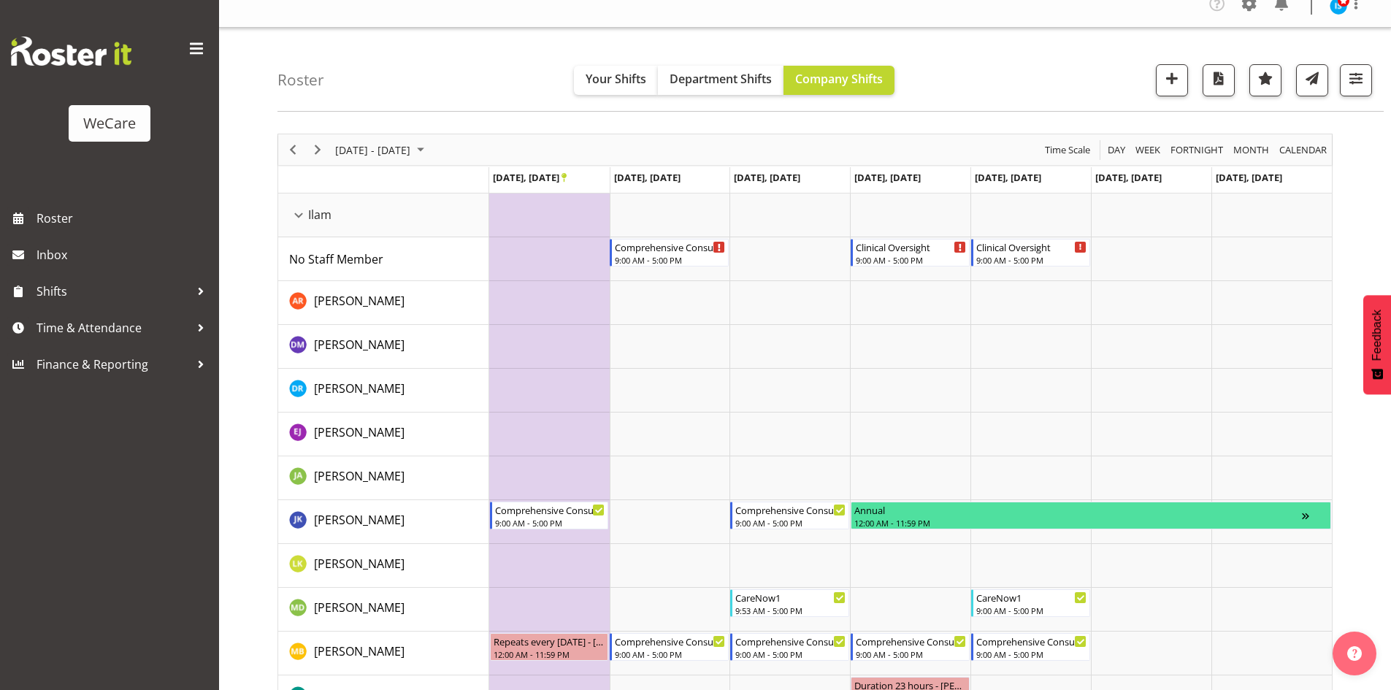
scroll to position [0, 0]
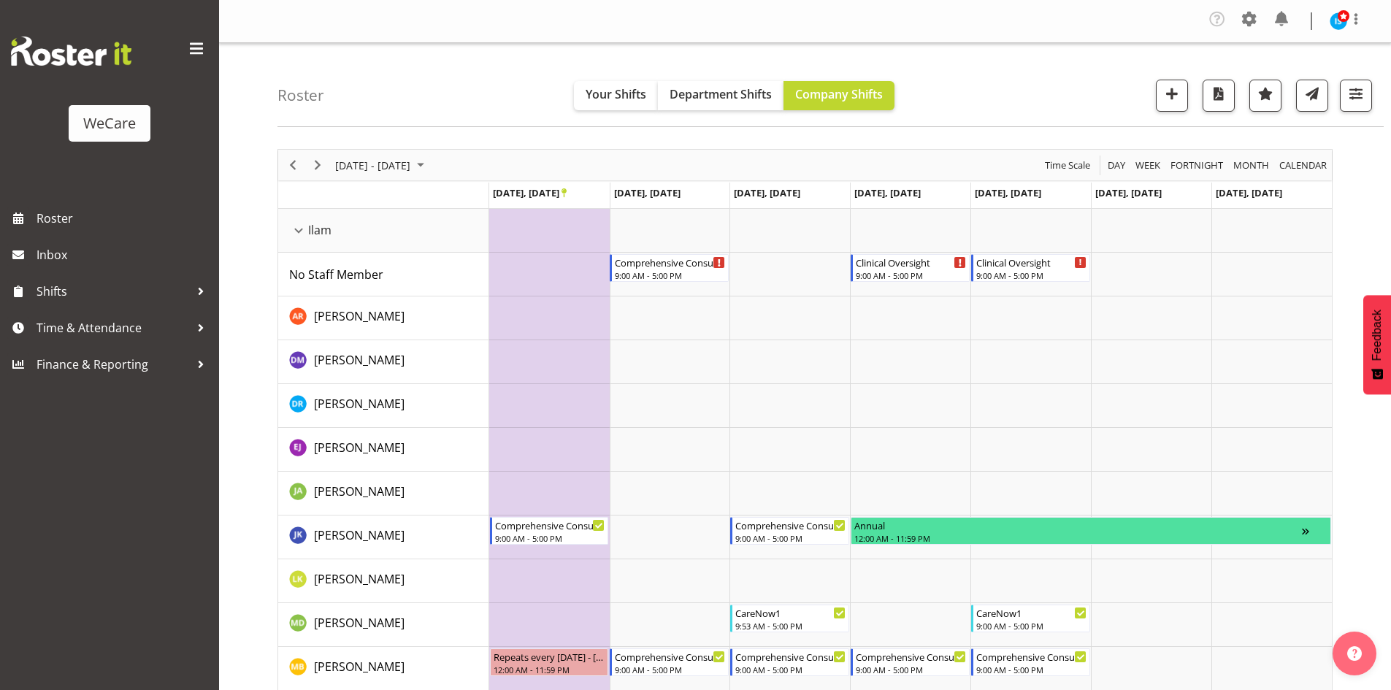
click at [315, 175] on div "Timeline Week of September 22, 2025" at bounding box center [317, 165] width 25 height 31
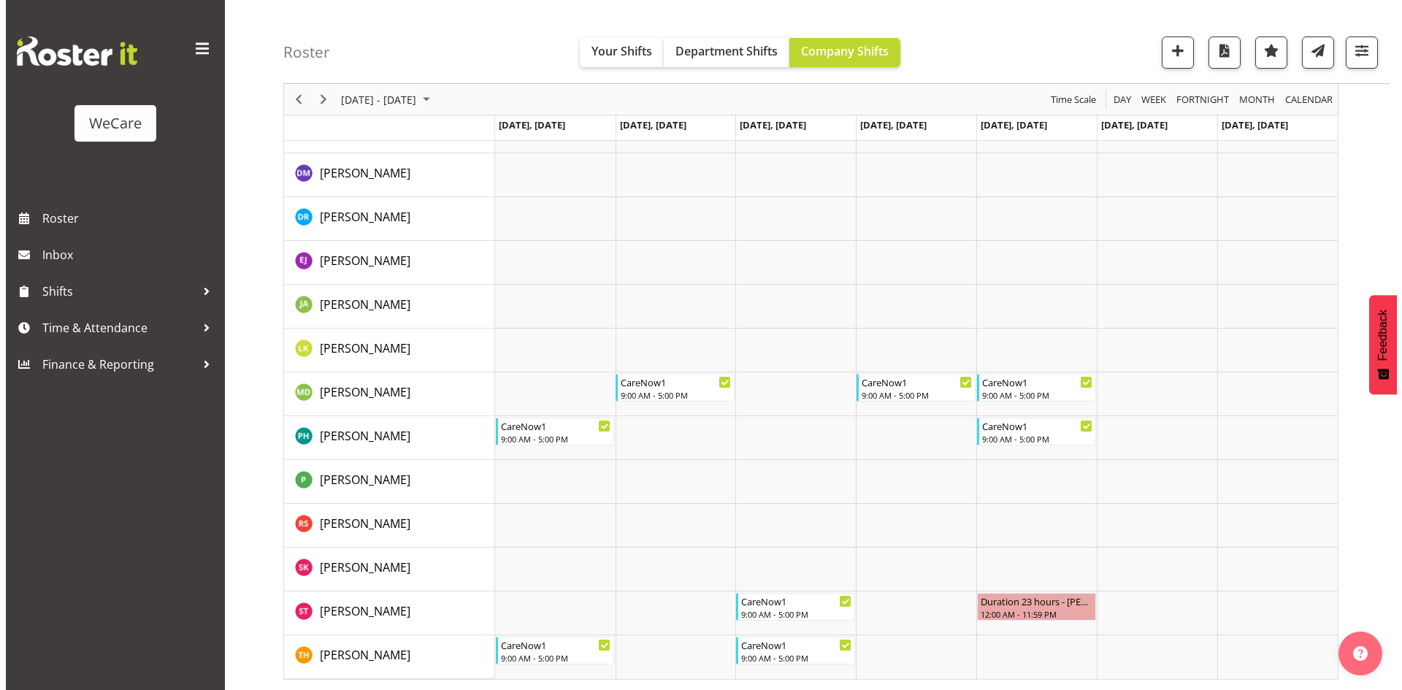
scroll to position [1005, 0]
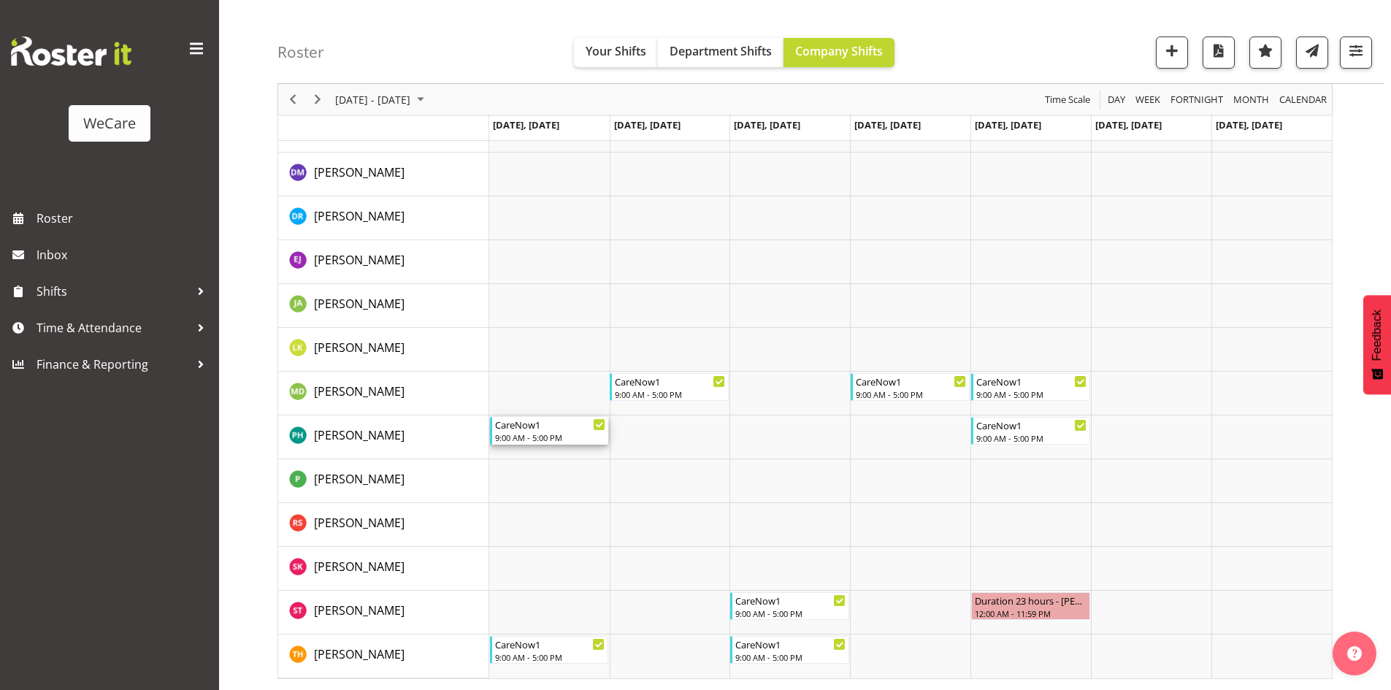
click at [556, 431] on div "CareNow1 9:00 AM - 5:00 PM" at bounding box center [550, 431] width 111 height 28
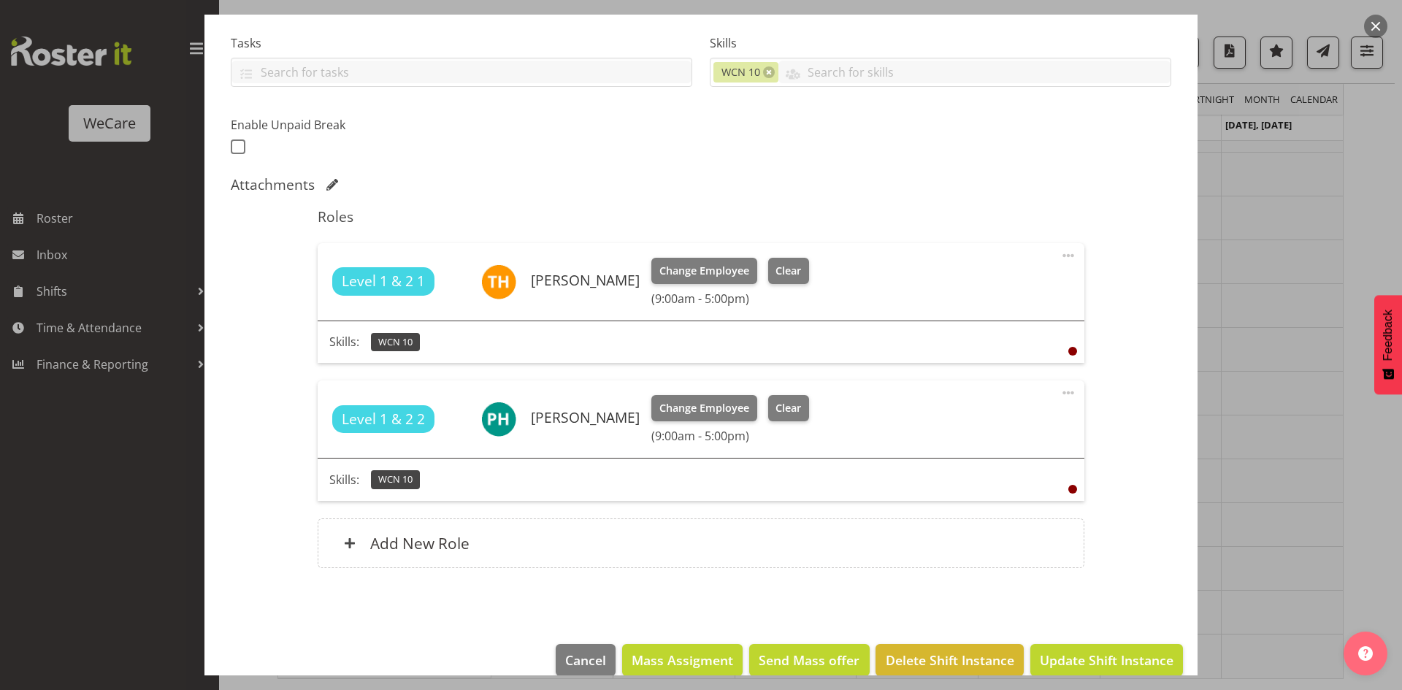
scroll to position [326, 0]
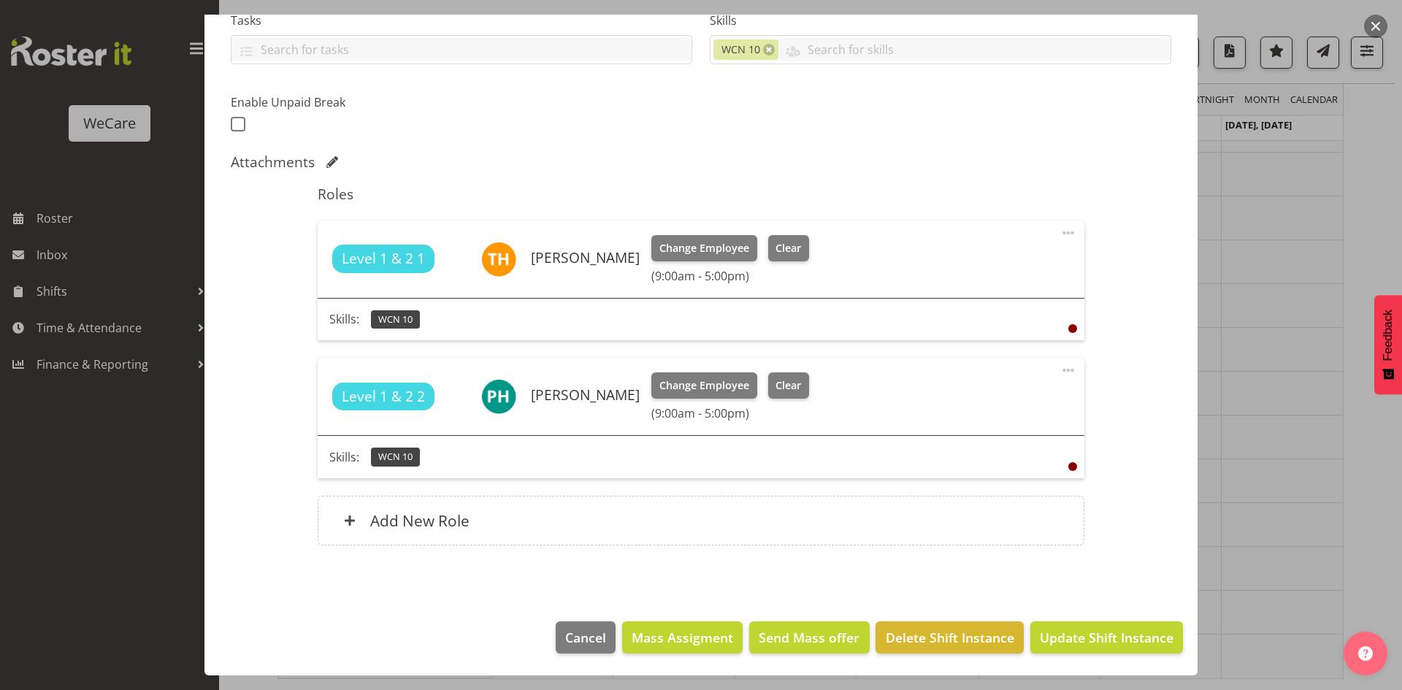
click at [1060, 375] on span at bounding box center [1069, 371] width 18 height 18
click at [1010, 462] on link "Delete" at bounding box center [1007, 458] width 140 height 26
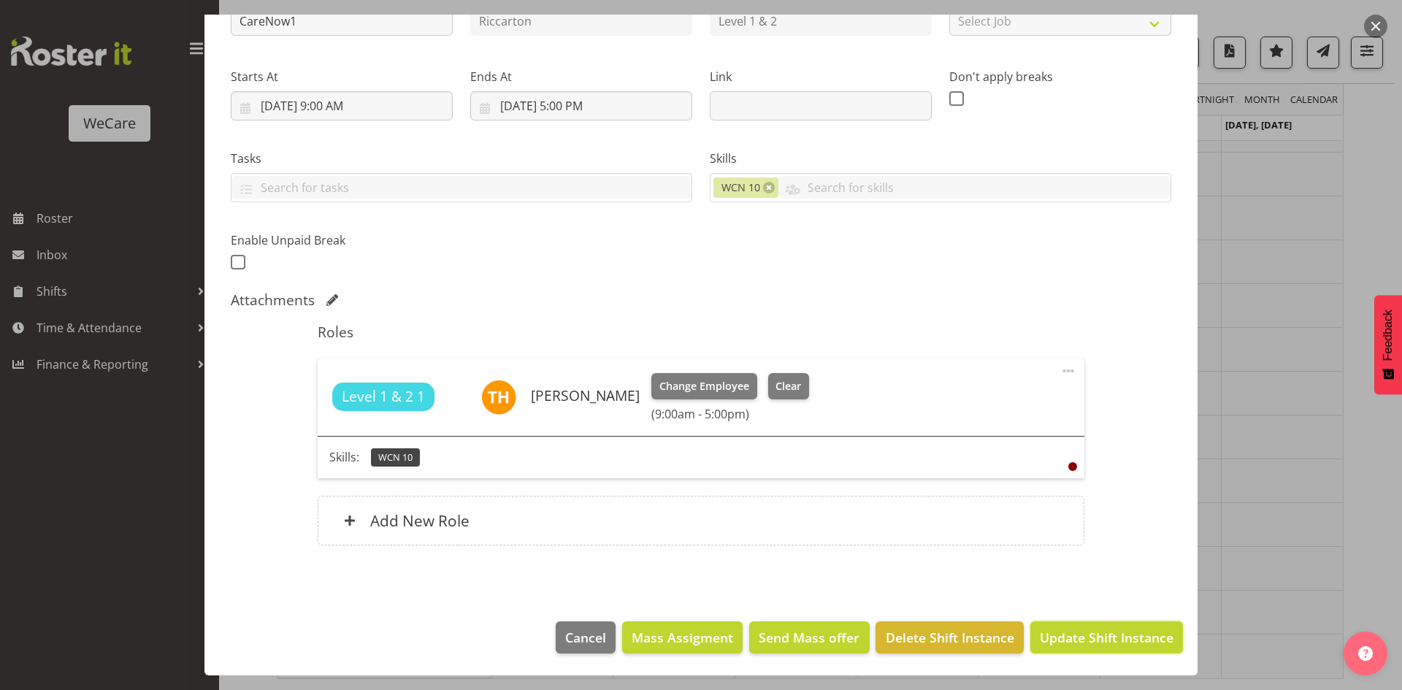
click at [1077, 654] on button "Update Shift Instance" at bounding box center [1106, 637] width 153 height 32
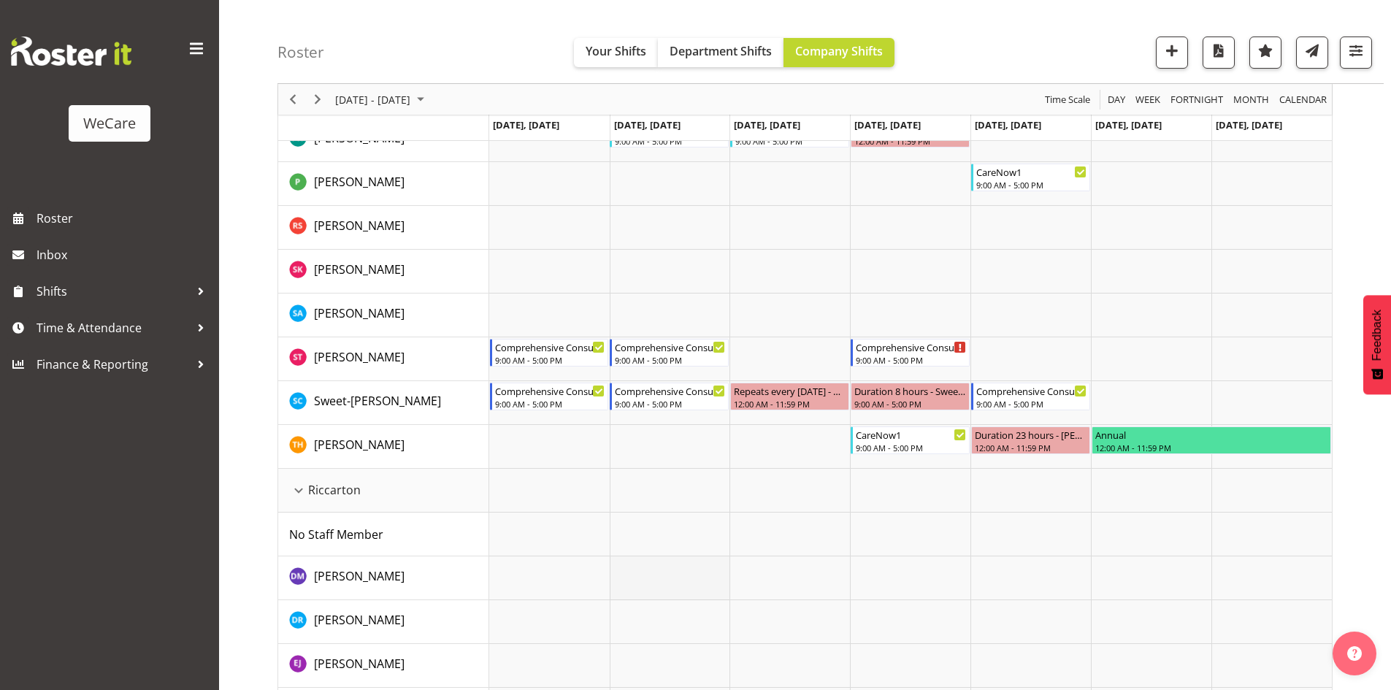
scroll to position [494, 0]
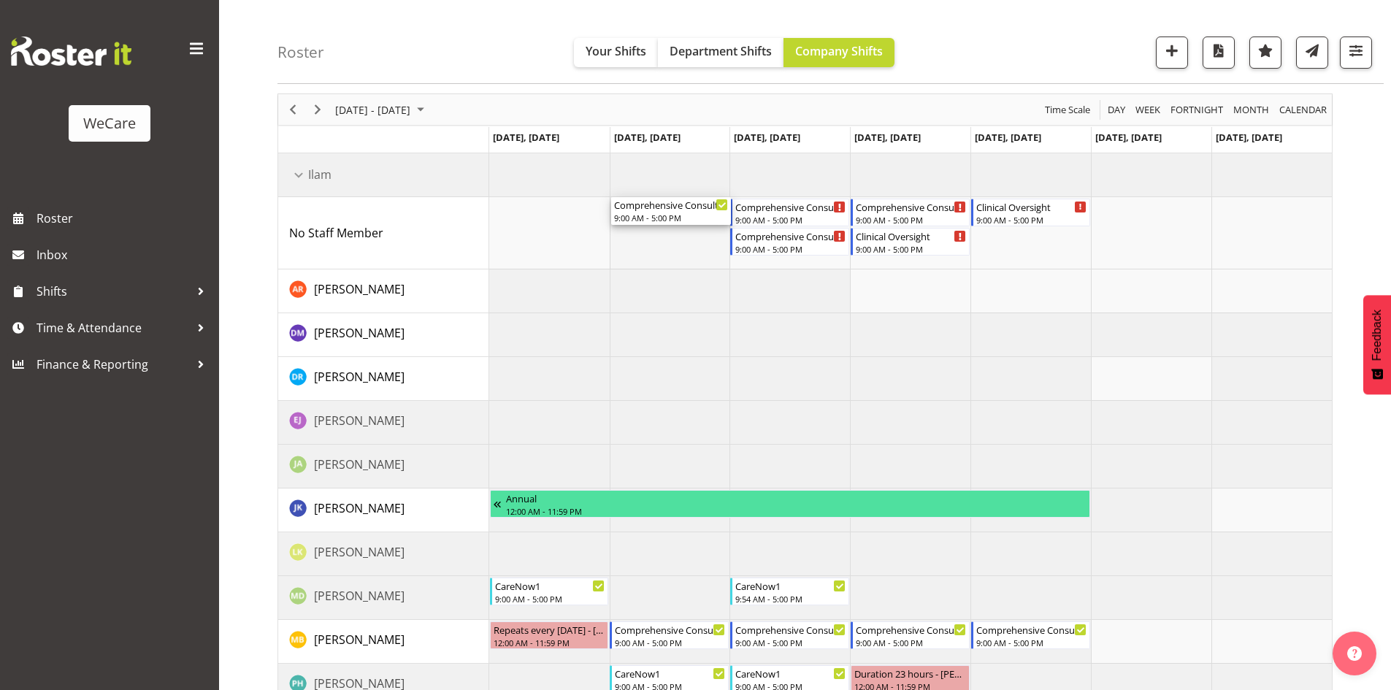
drag, startPoint x: 656, startPoint y: 456, endPoint x: 679, endPoint y: 242, distance: 215.3
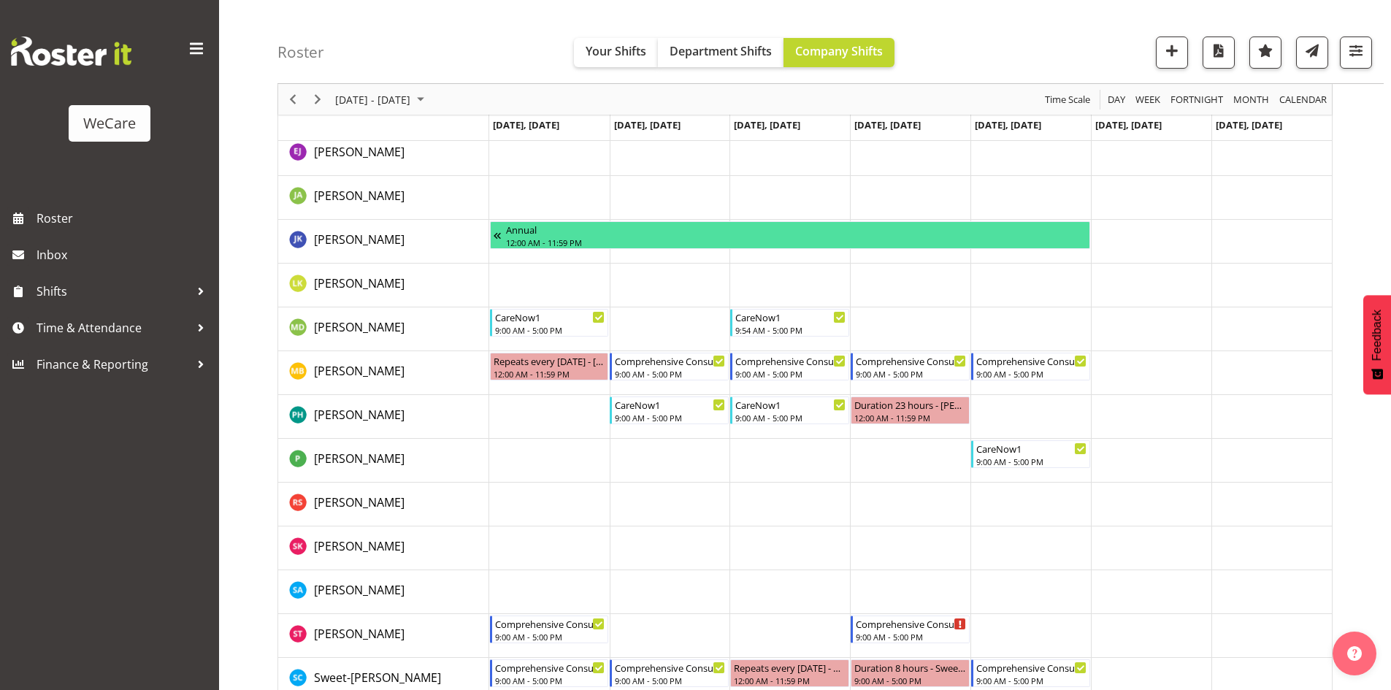
scroll to position [348, 0]
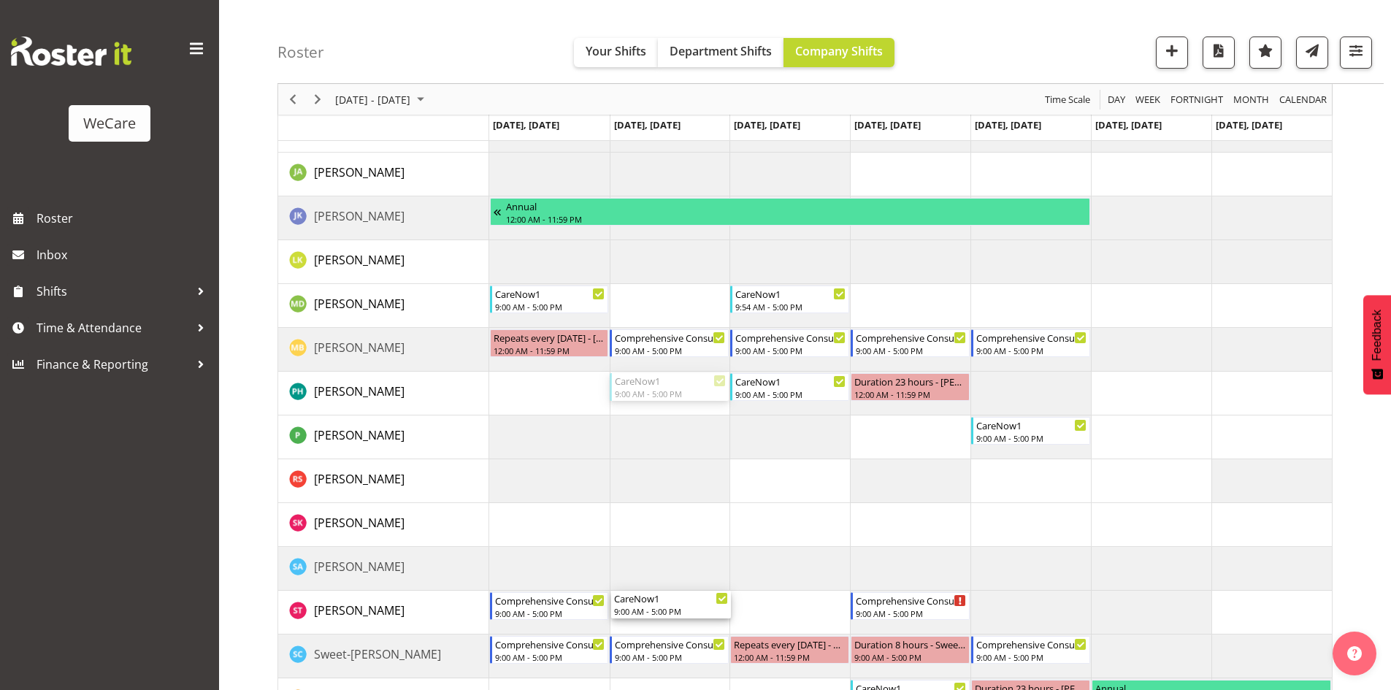
drag, startPoint x: 654, startPoint y: 378, endPoint x: 678, endPoint y: 599, distance: 222.5
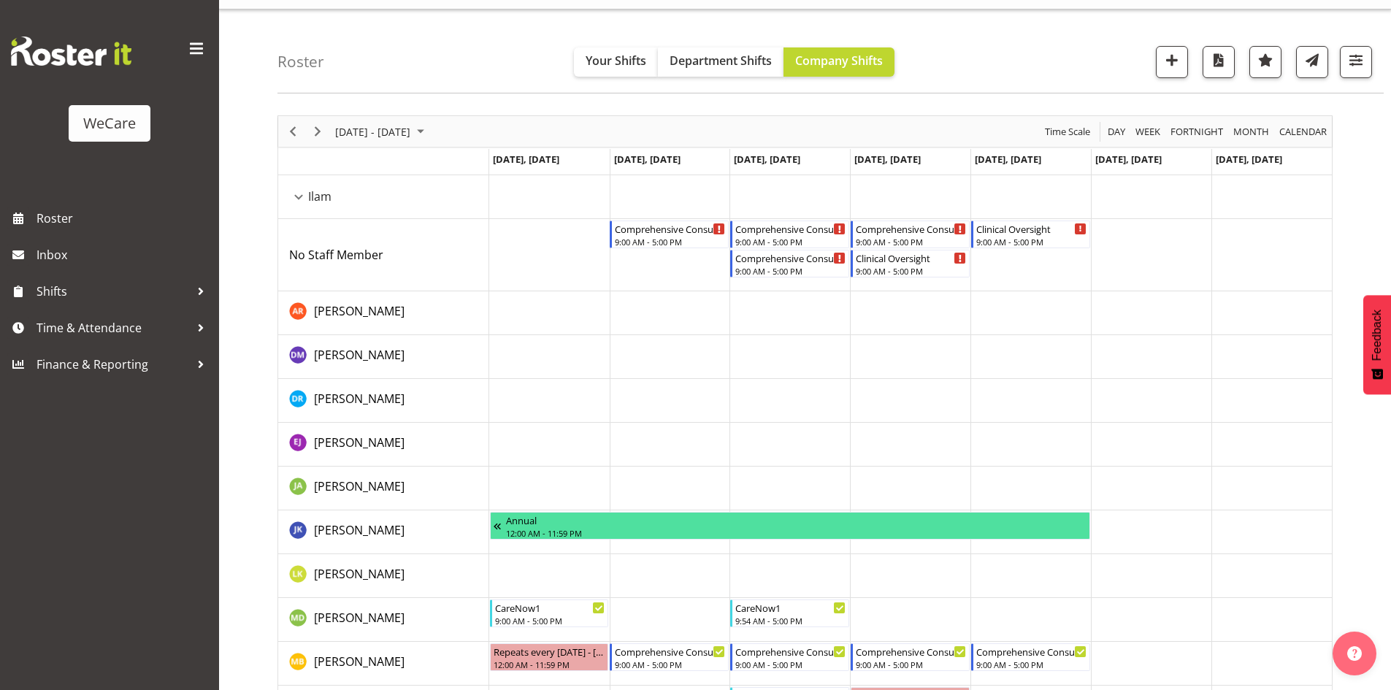
scroll to position [0, 0]
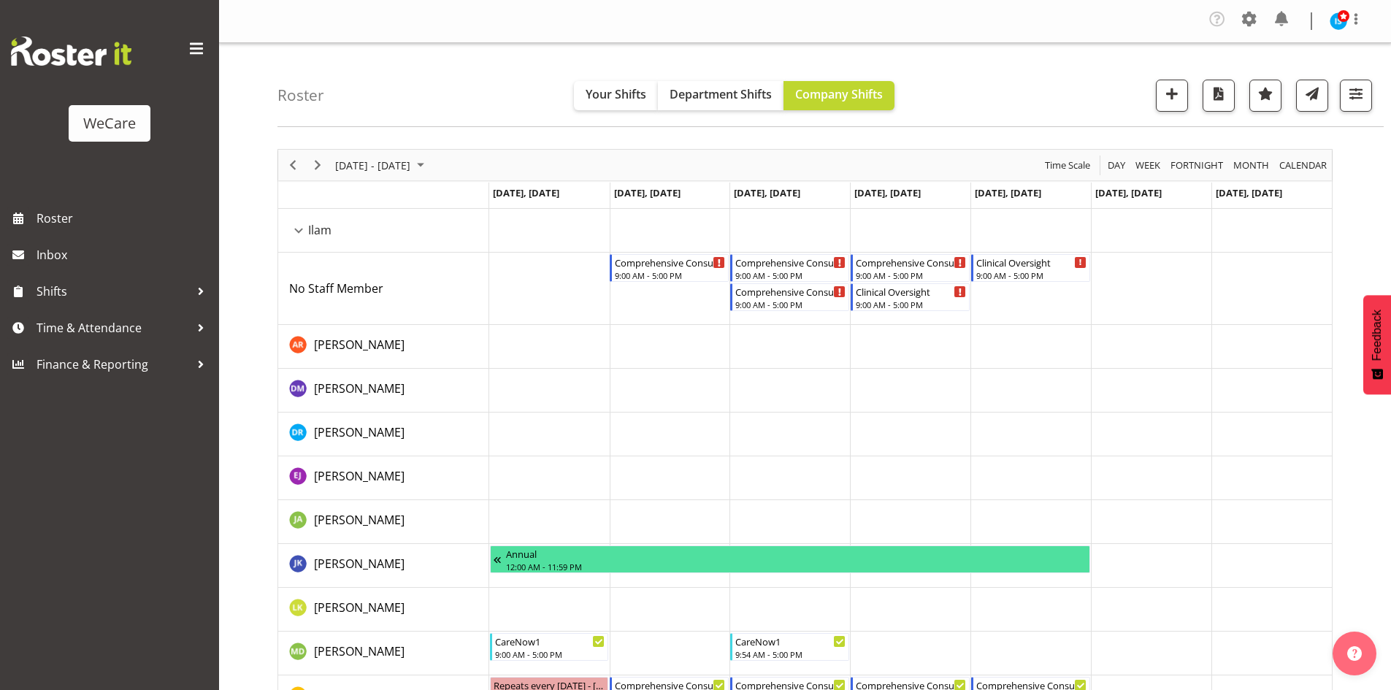
click at [660, 252] on td "Timeline Week of September 29, 2025" at bounding box center [670, 231] width 121 height 44
click at [660, 257] on div "Comprehensive Consult" at bounding box center [670, 261] width 111 height 15
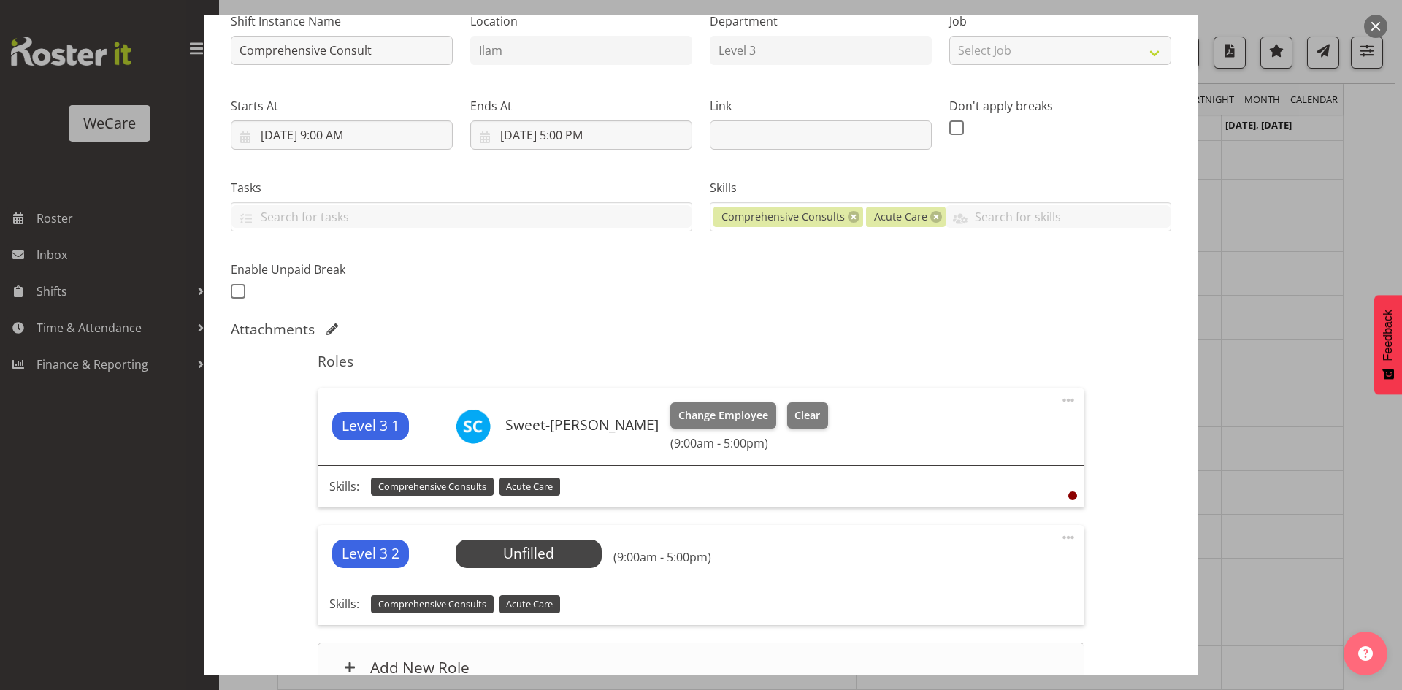
scroll to position [305, 0]
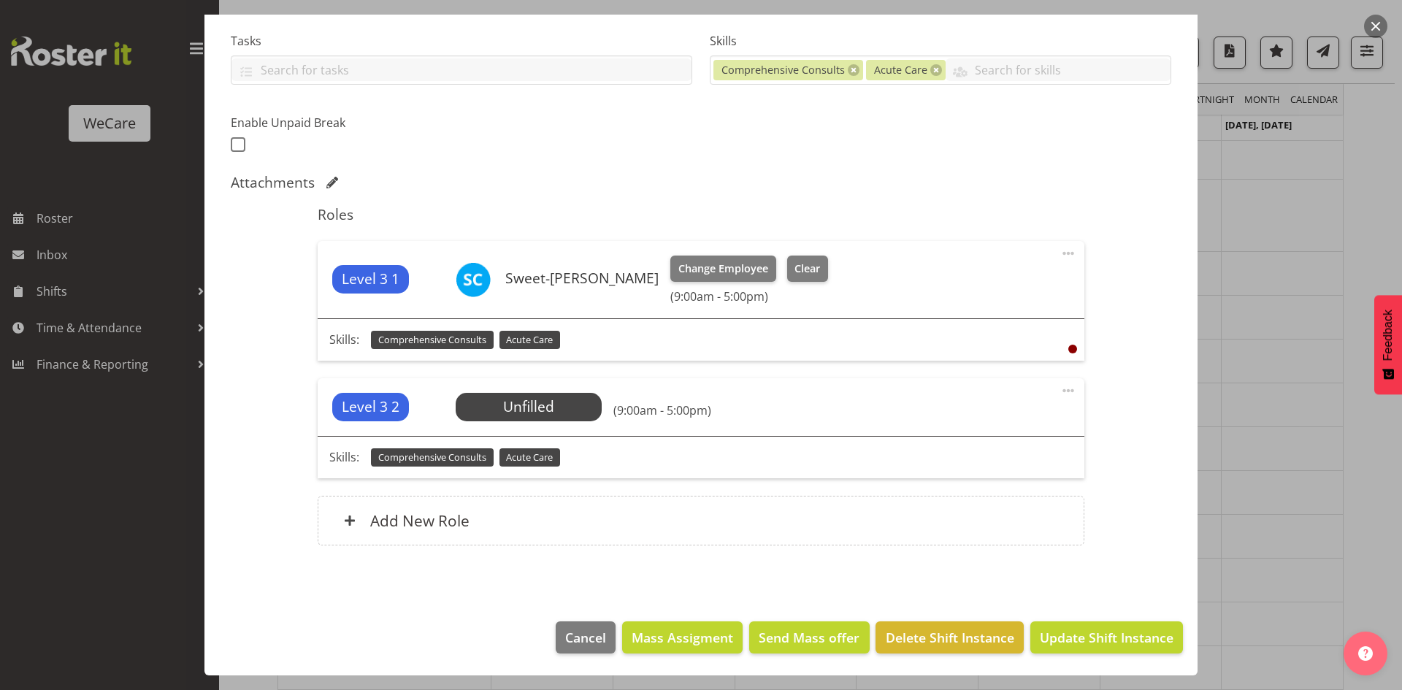
click at [1063, 398] on span at bounding box center [1069, 391] width 18 height 18
click at [1014, 478] on link "Delete" at bounding box center [1007, 478] width 140 height 26
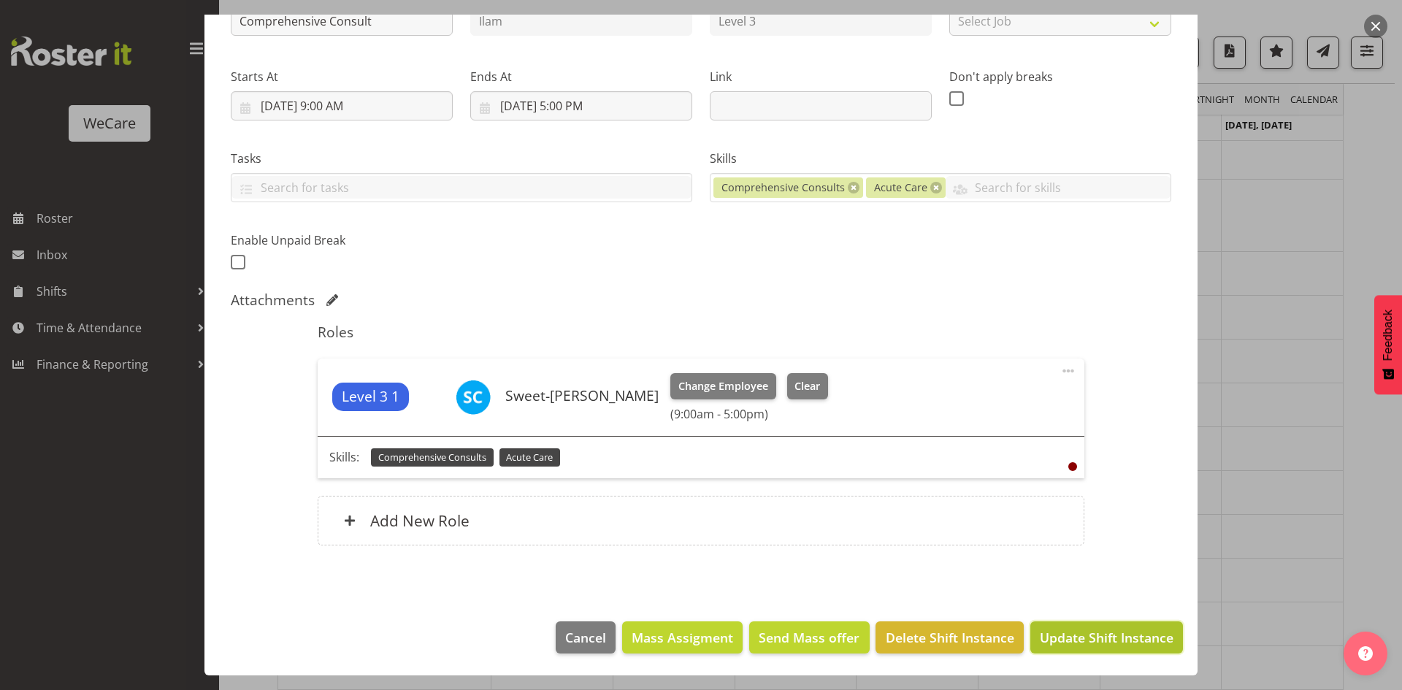
click at [1112, 632] on span "Update Shift Instance" at bounding box center [1107, 637] width 134 height 19
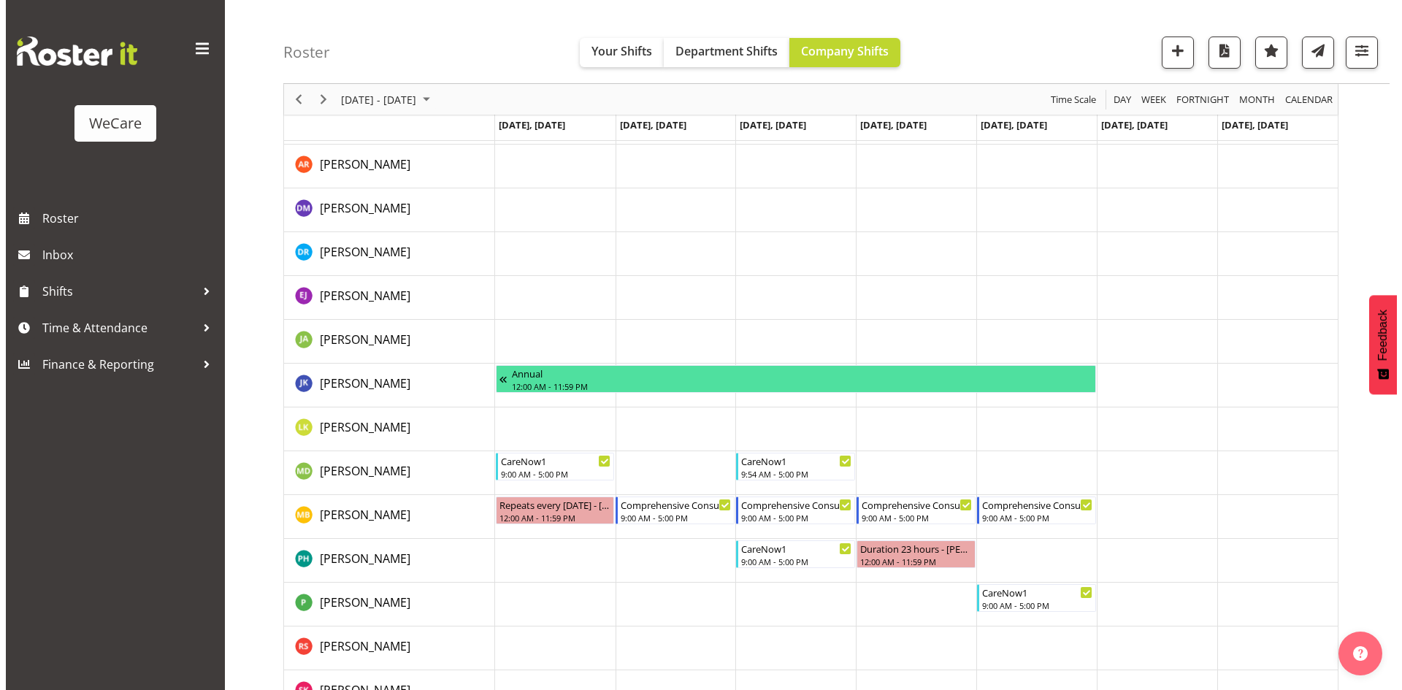
scroll to position [219, 0]
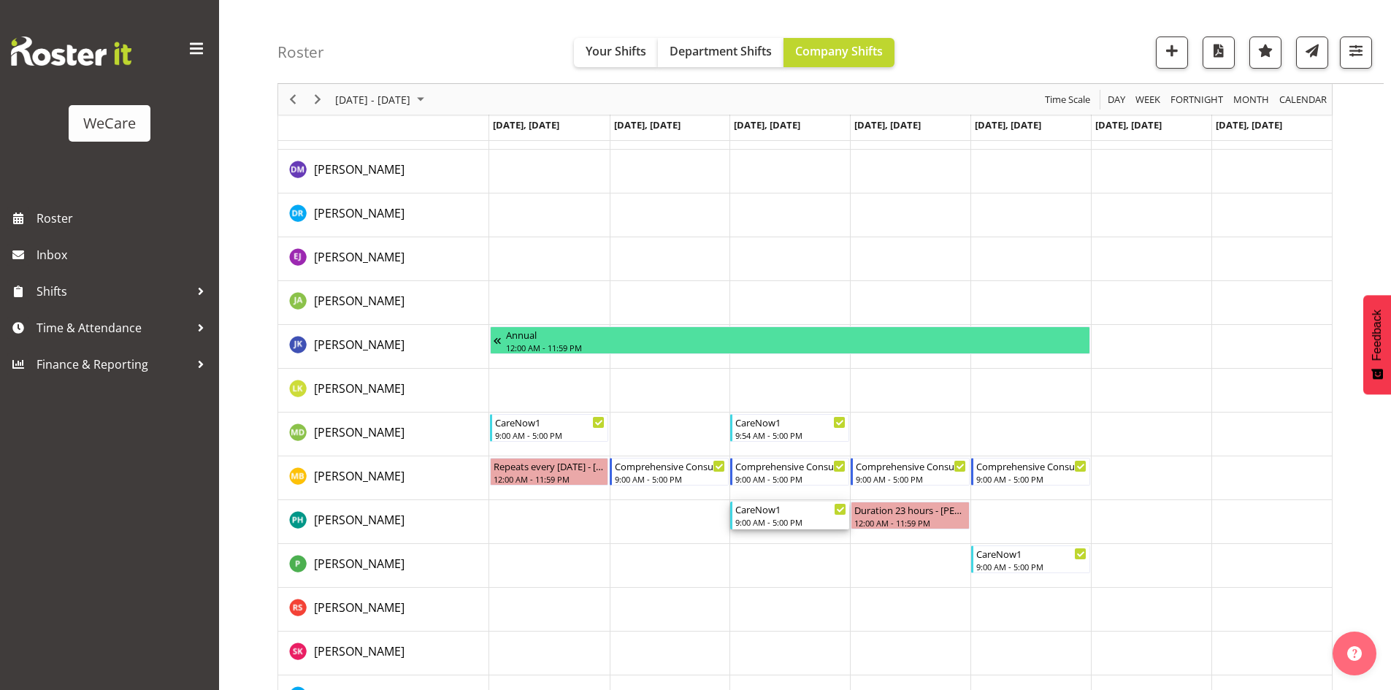
click at [778, 521] on div "9:00 AM - 5:00 PM" at bounding box center [790, 522] width 111 height 12
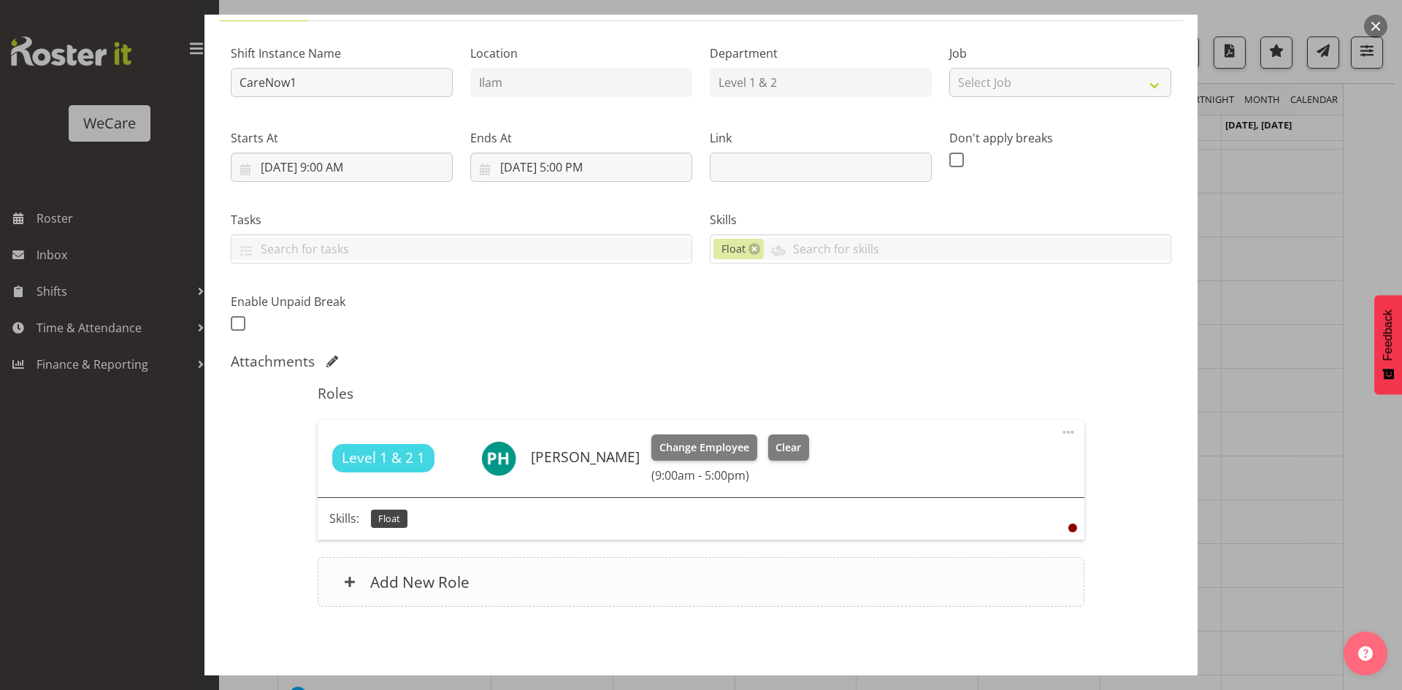
scroll to position [188, 0]
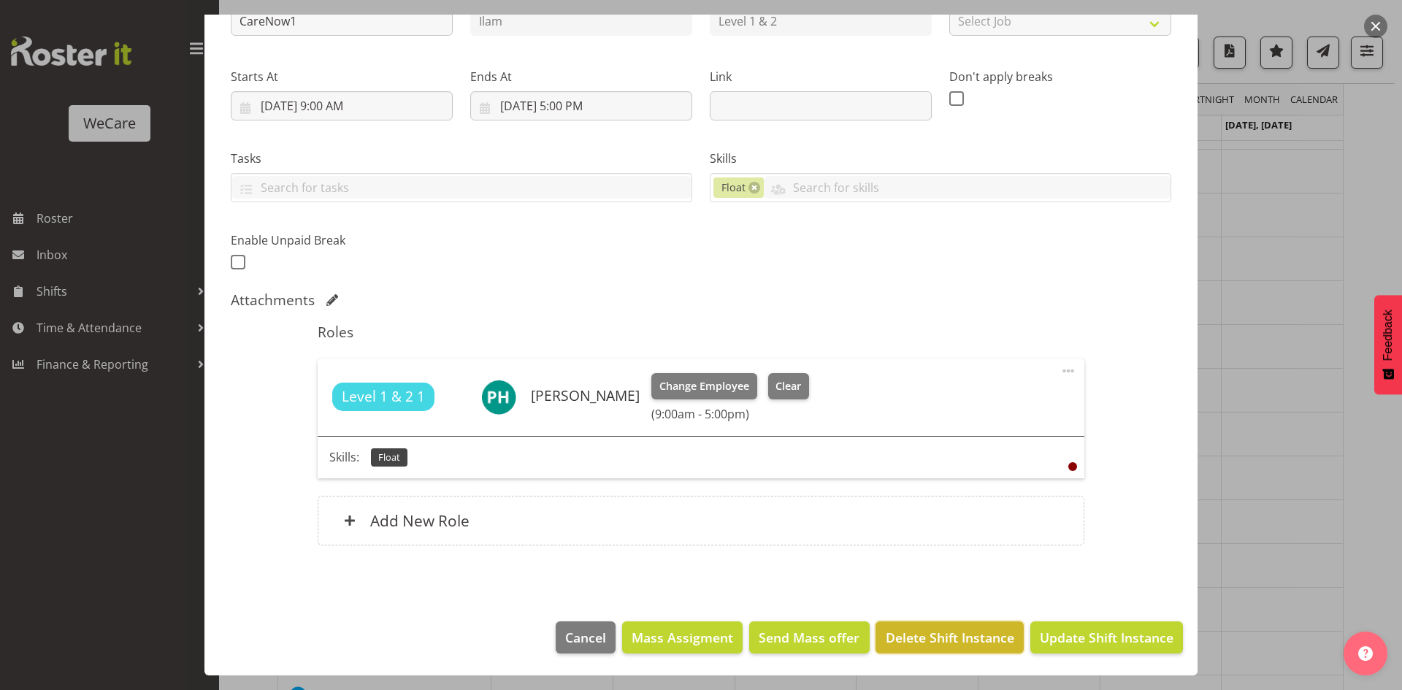
click at [942, 634] on span "Delete Shift Instance" at bounding box center [950, 637] width 129 height 19
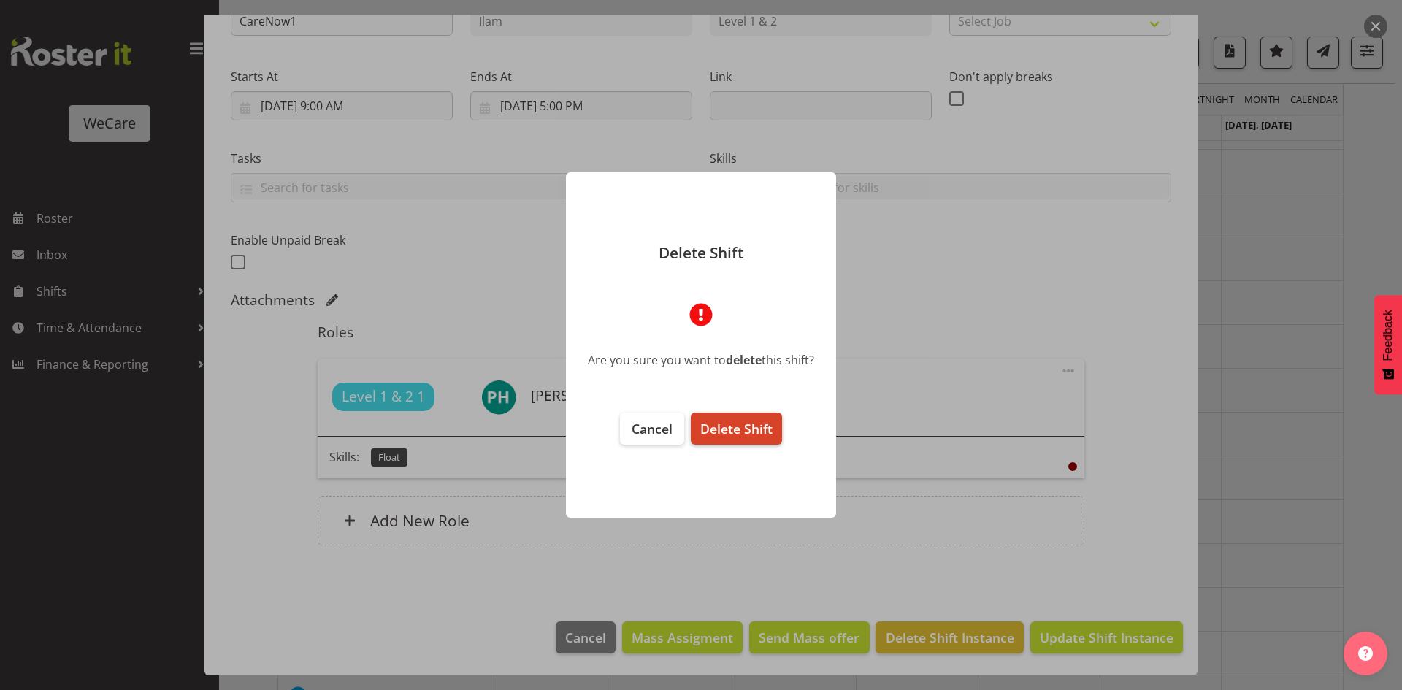
click at [739, 420] on span "Delete Shift" at bounding box center [736, 429] width 72 height 18
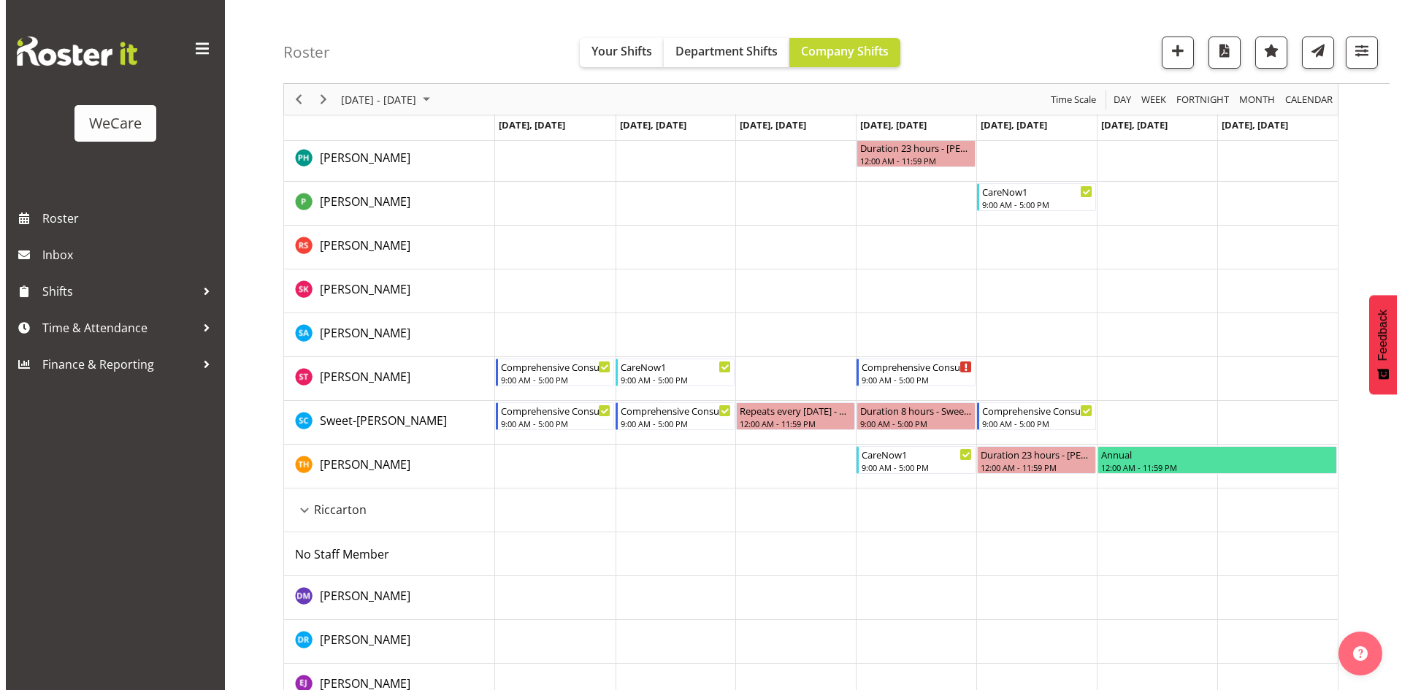
scroll to position [584, 0]
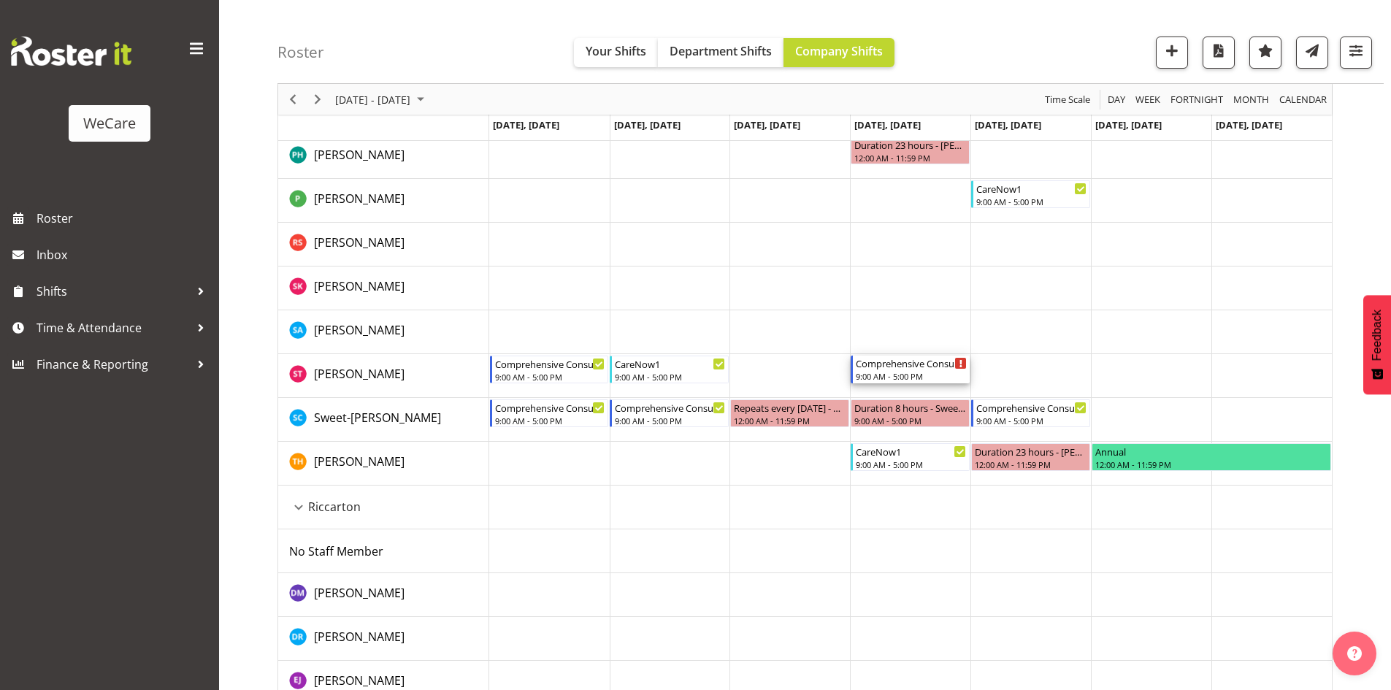
click at [923, 368] on div "Comprehensive Consult" at bounding box center [911, 363] width 111 height 15
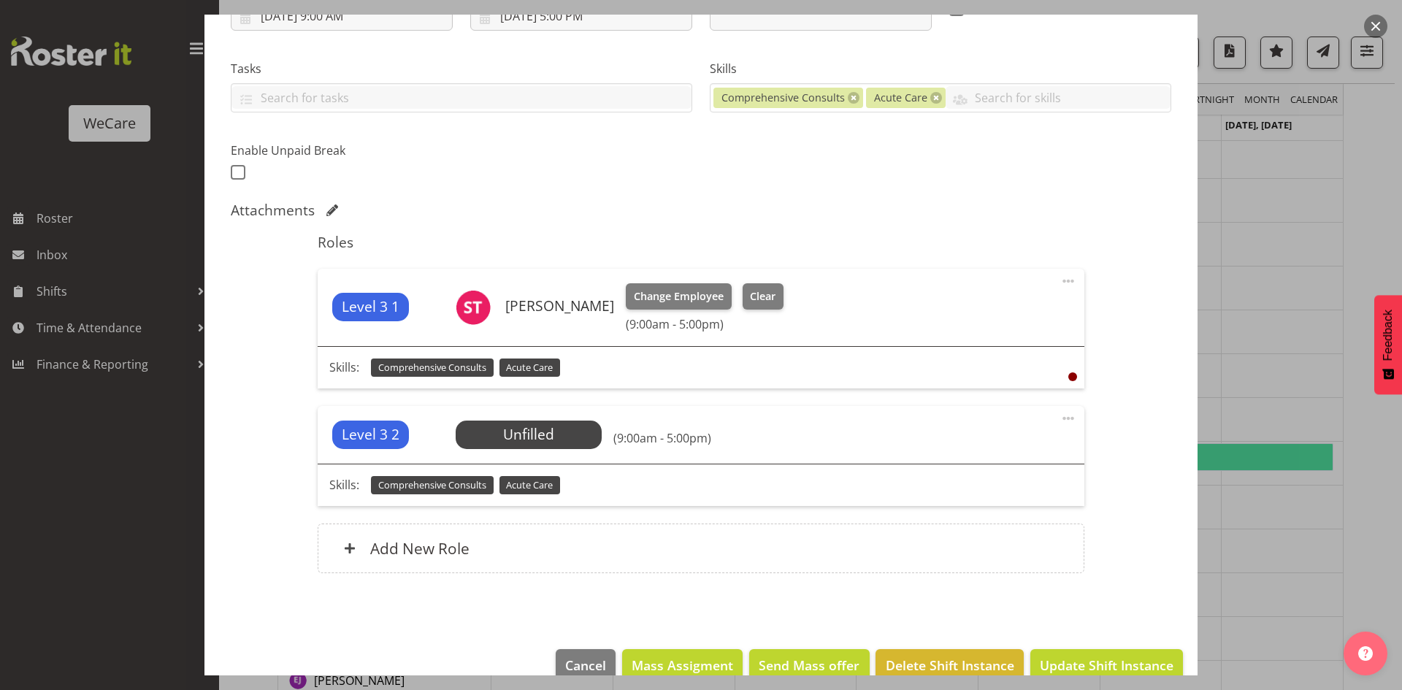
scroll to position [305, 0]
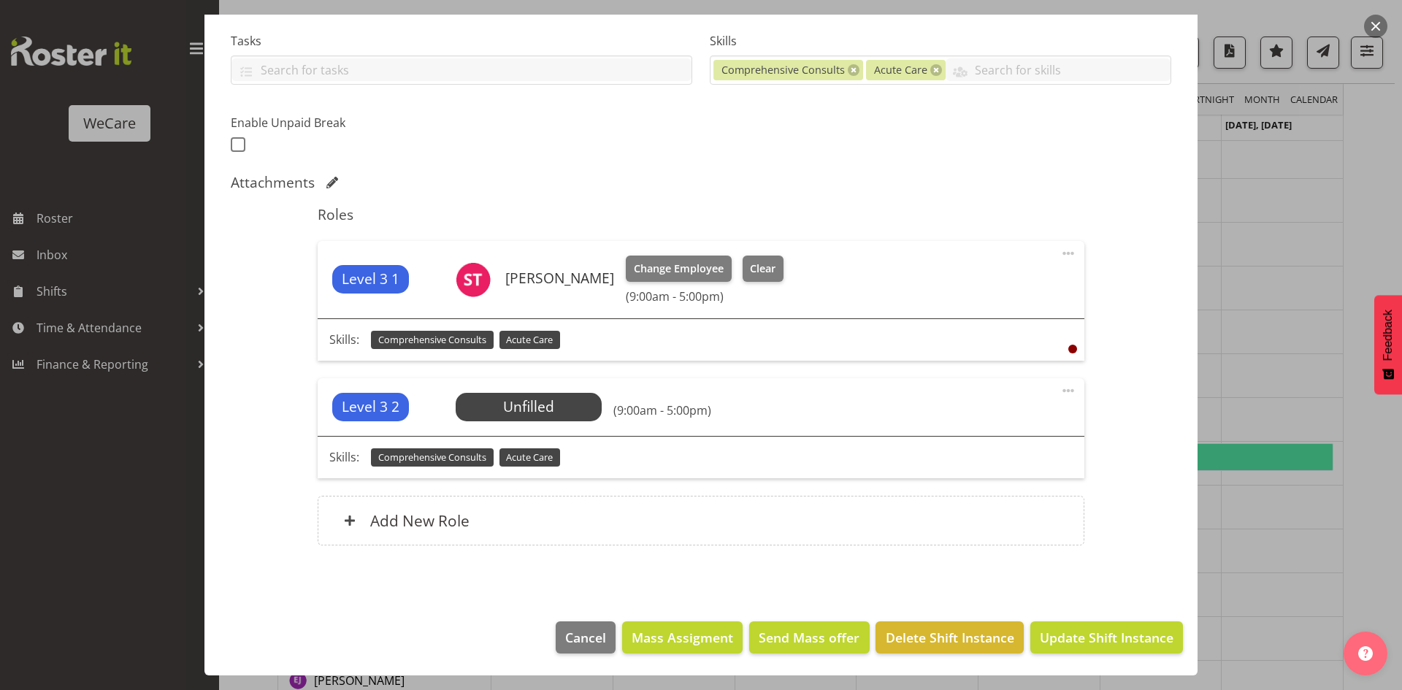
click at [1064, 390] on span at bounding box center [1069, 391] width 18 height 18
click at [1014, 478] on link "Delete" at bounding box center [1007, 478] width 140 height 26
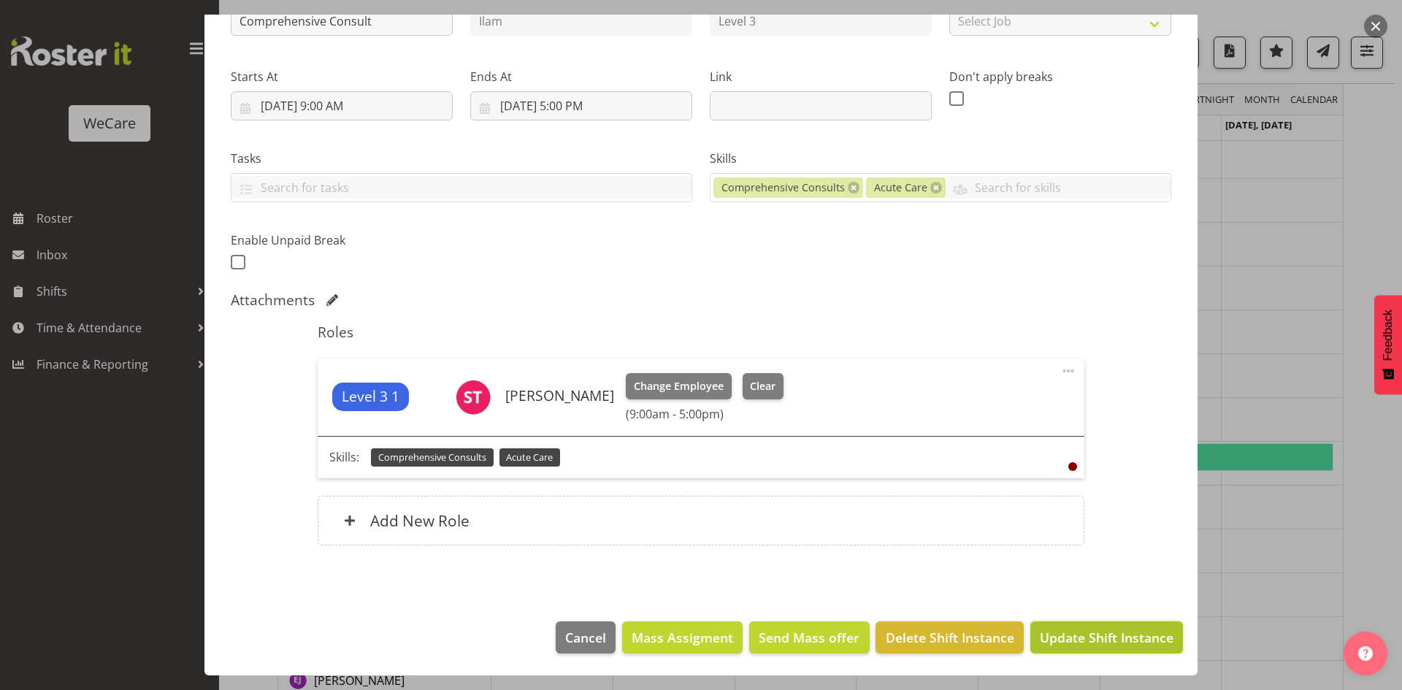
click at [1079, 642] on span "Update Shift Instance" at bounding box center [1107, 637] width 134 height 19
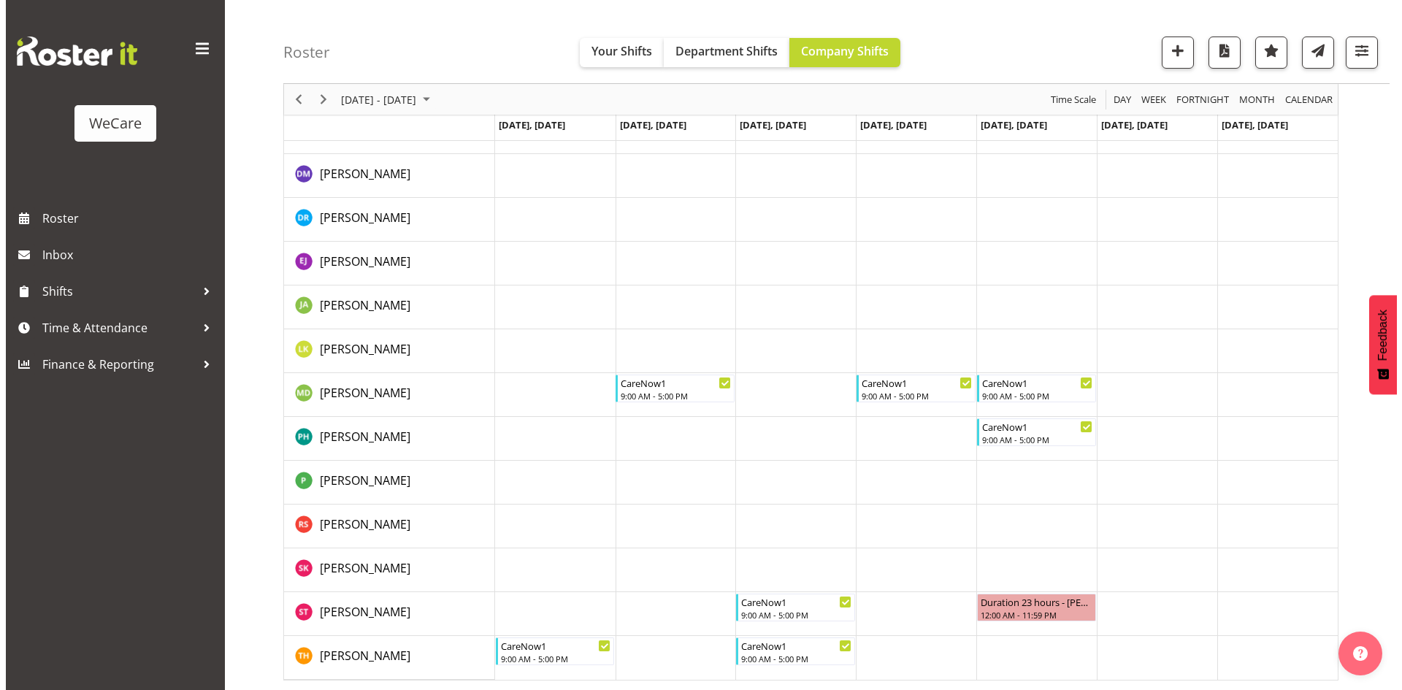
scroll to position [1005, 0]
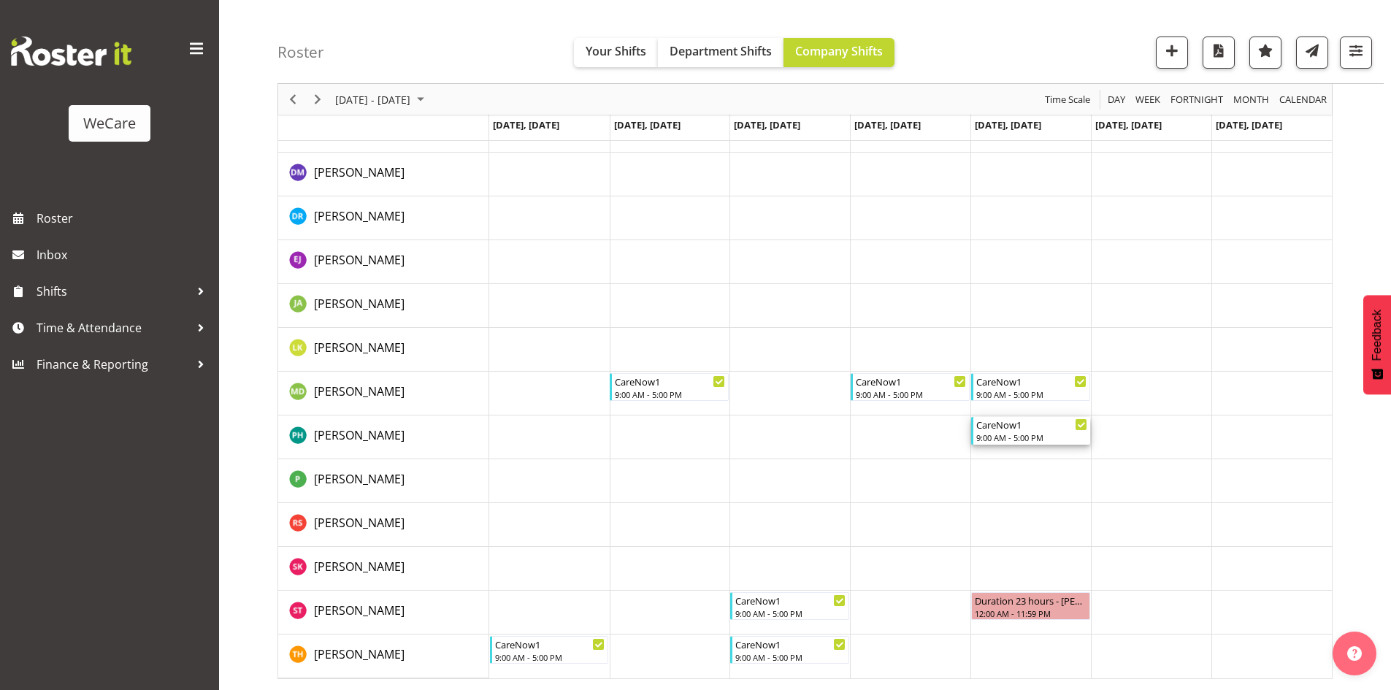
click at [1017, 438] on div "9:00 AM - 5:00 PM" at bounding box center [1031, 438] width 111 height 12
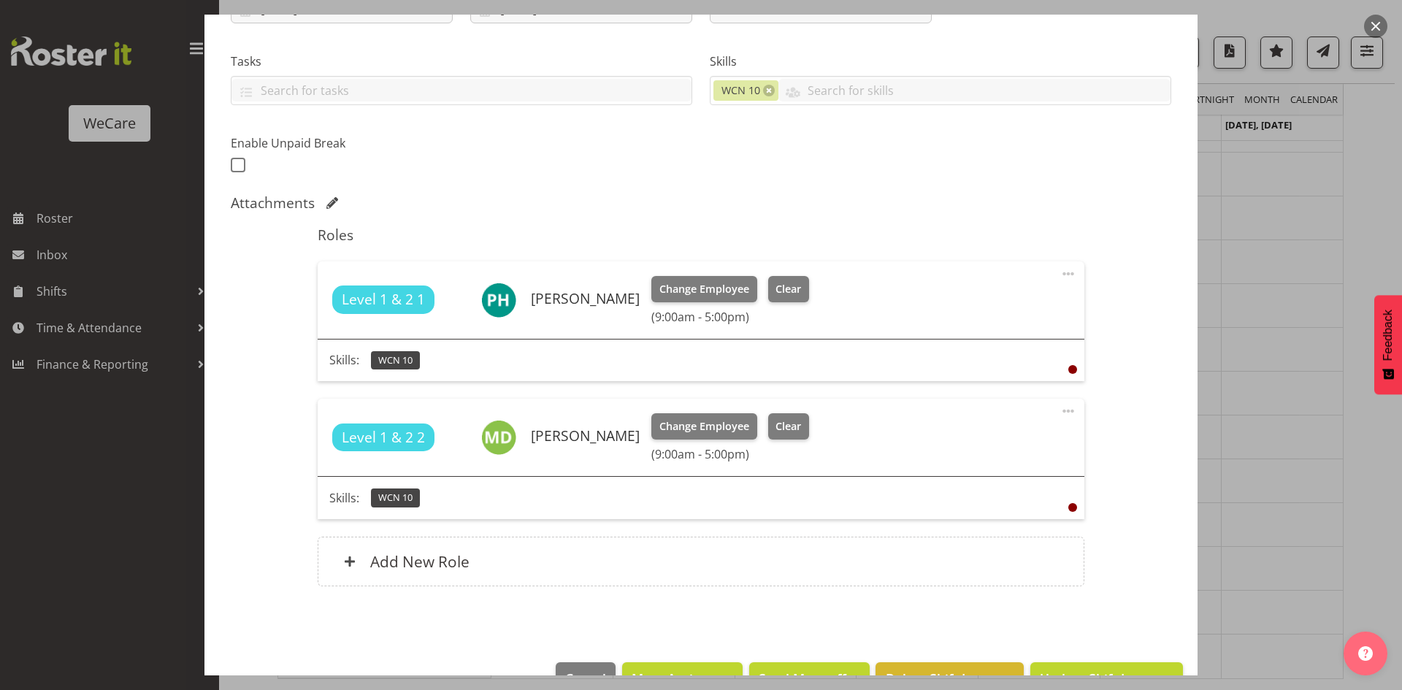
scroll to position [292, 0]
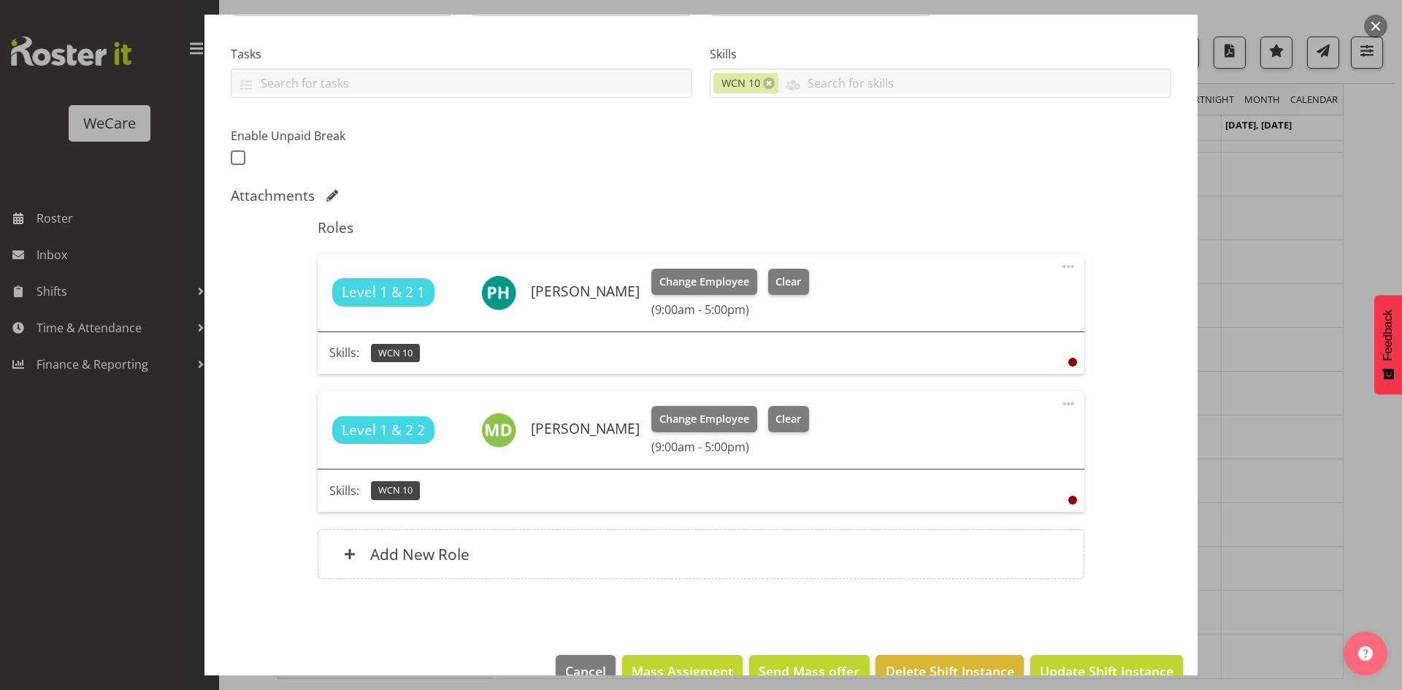
click at [1060, 267] on span at bounding box center [1069, 267] width 18 height 18
click at [1028, 364] on link "Delete" at bounding box center [1007, 354] width 140 height 26
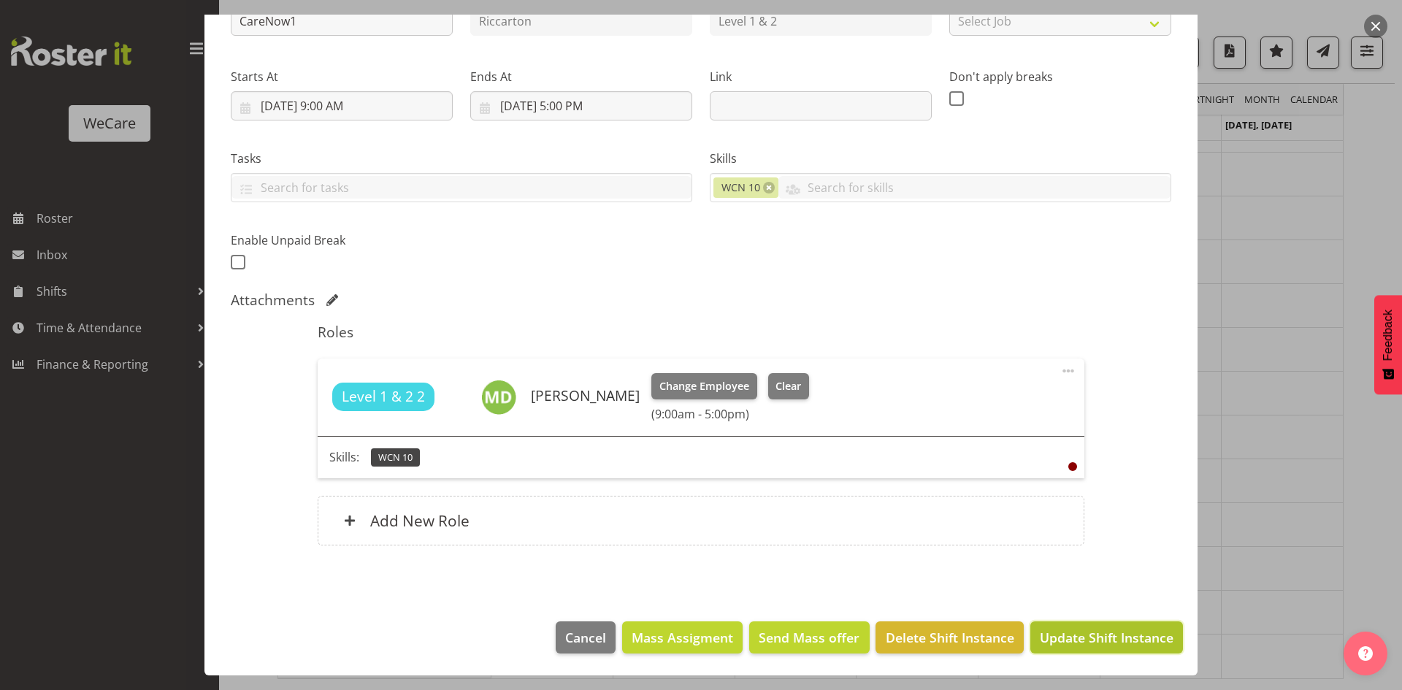
click at [1050, 646] on span "Update Shift Instance" at bounding box center [1107, 637] width 134 height 19
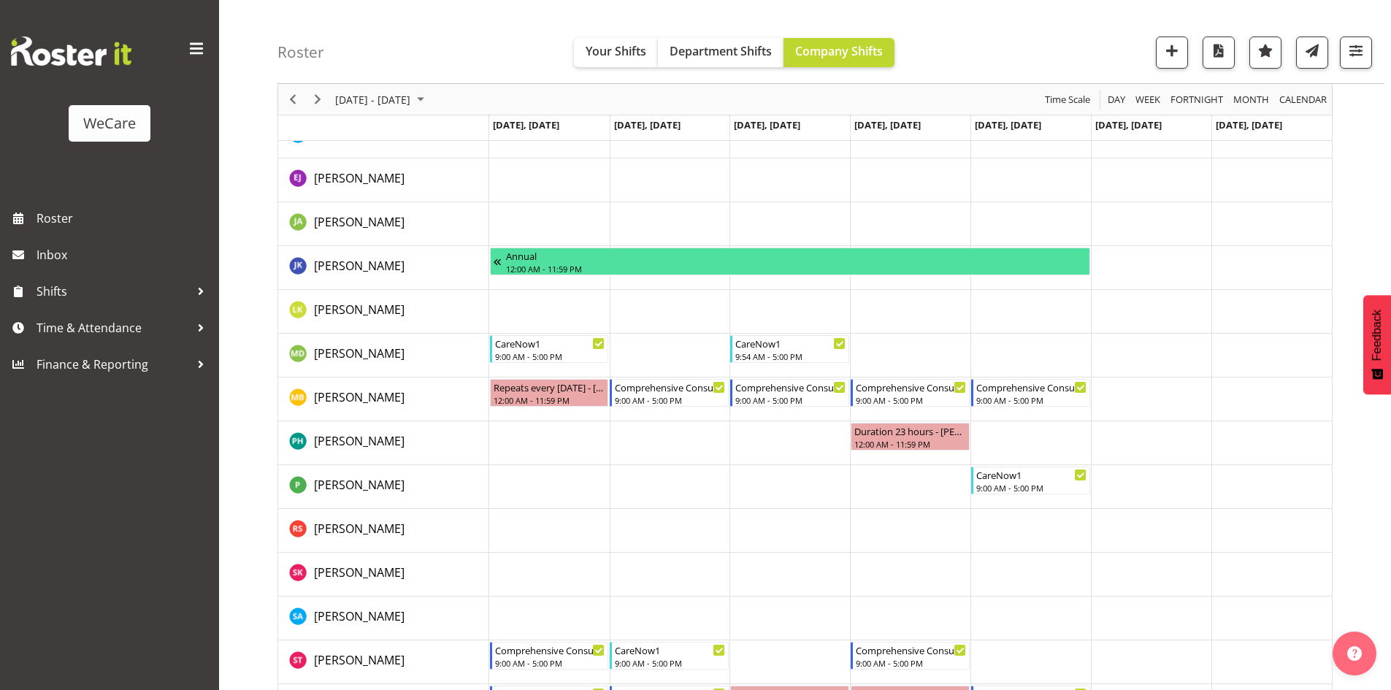
scroll to position [275, 0]
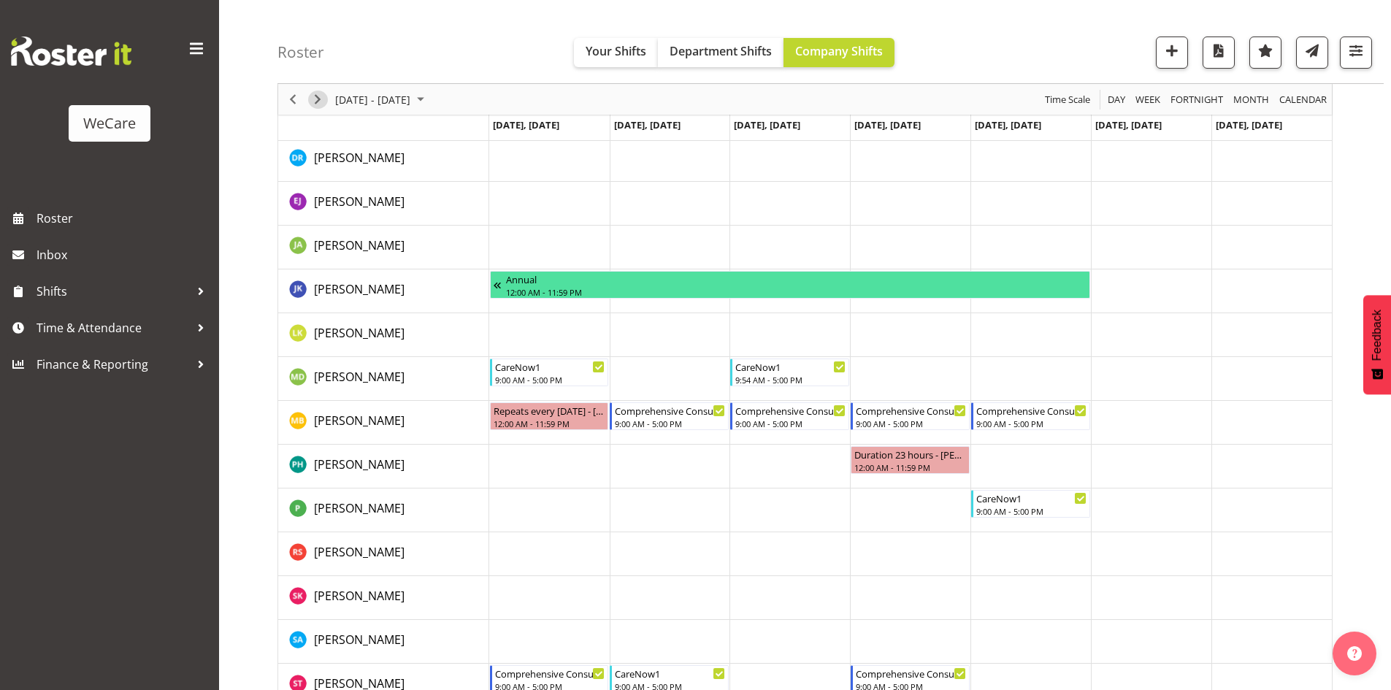
click at [319, 100] on span "Next" at bounding box center [318, 100] width 18 height 18
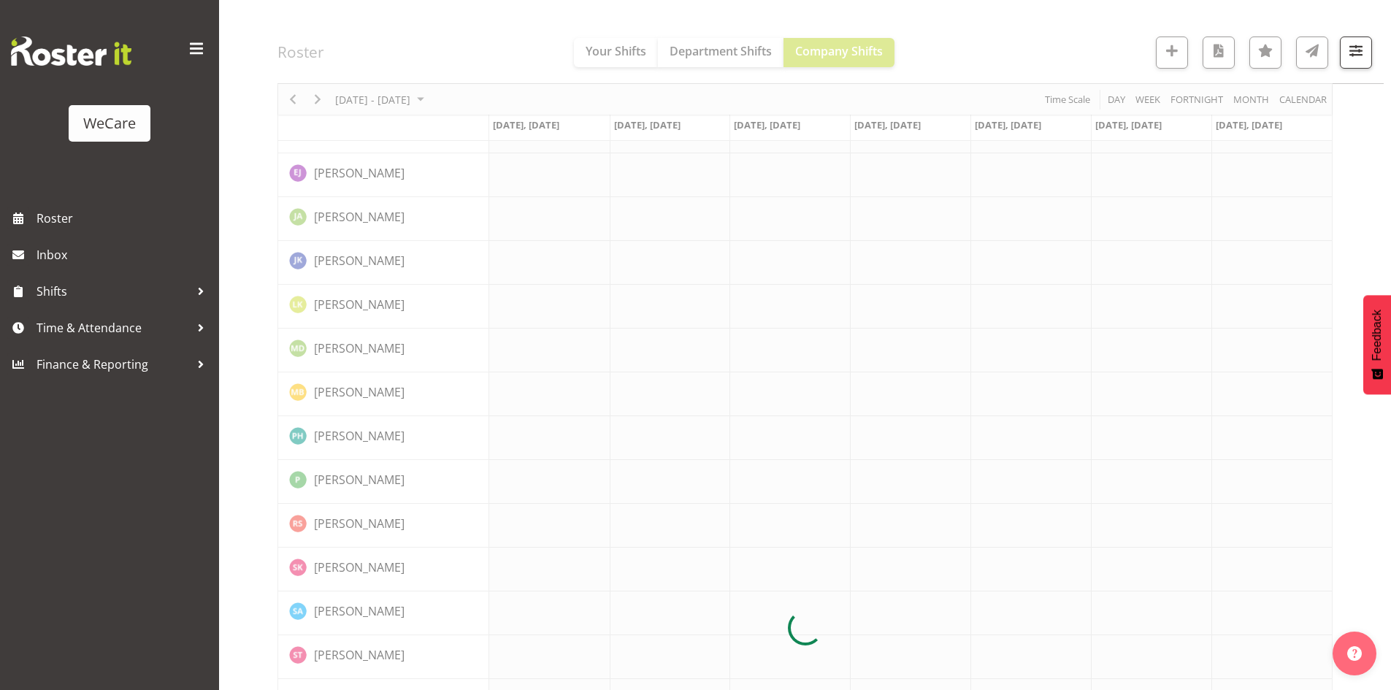
scroll to position [0, 0]
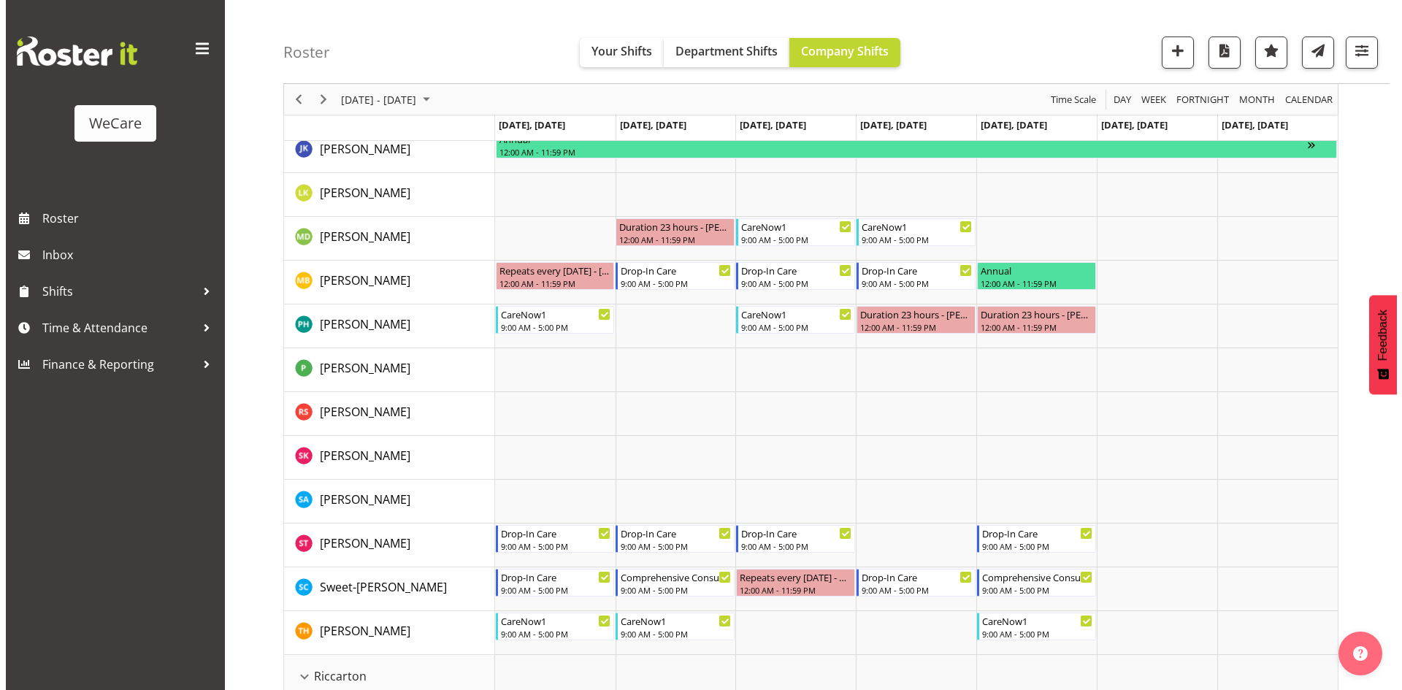
scroll to position [438, 0]
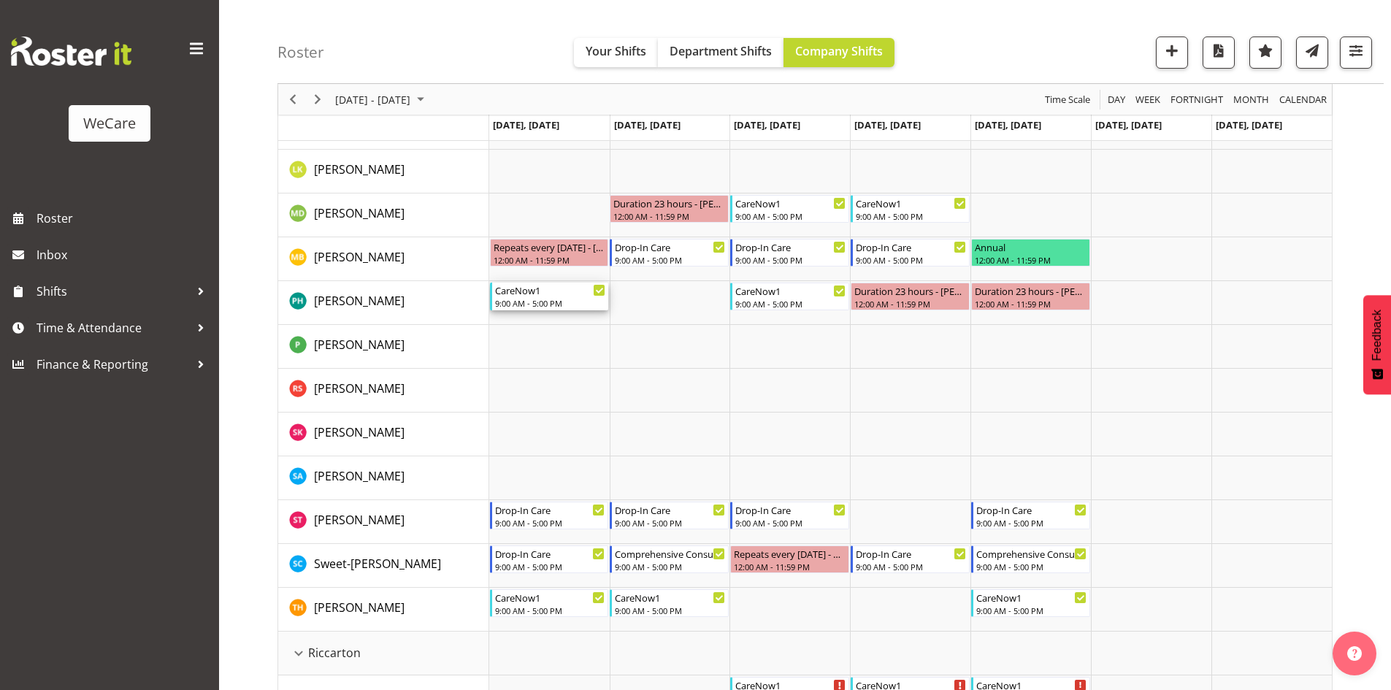
click at [522, 303] on div "9:00 AM - 5:00 PM" at bounding box center [550, 303] width 111 height 12
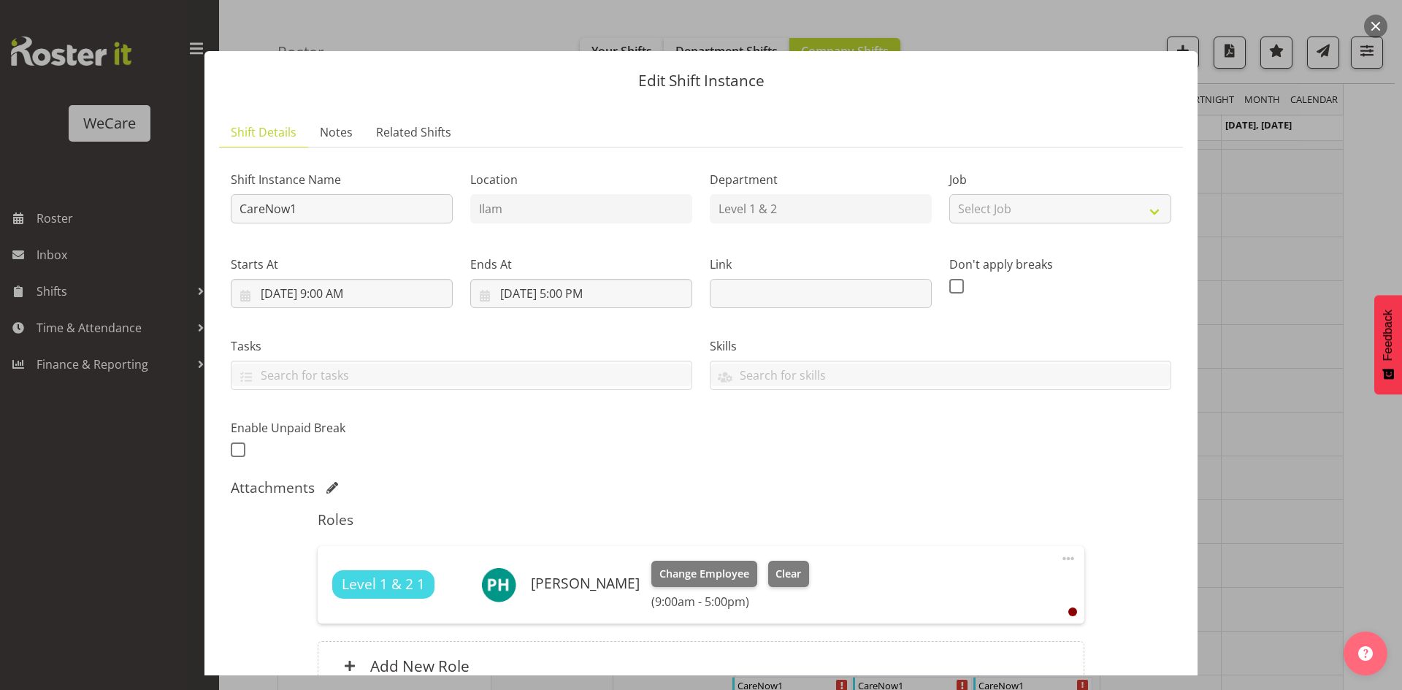
scroll to position [73, 0]
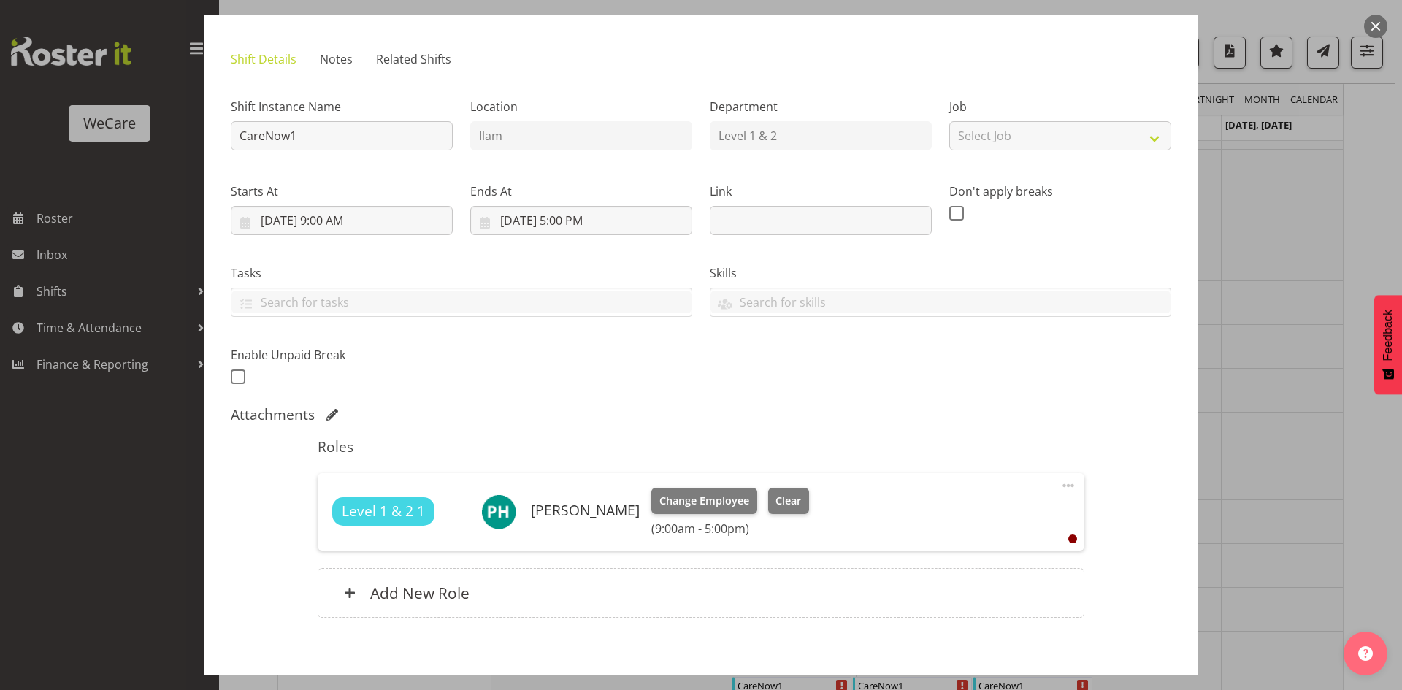
click at [1060, 484] on span at bounding box center [1069, 486] width 18 height 18
click at [961, 569] on link "Delete" at bounding box center [1007, 573] width 140 height 26
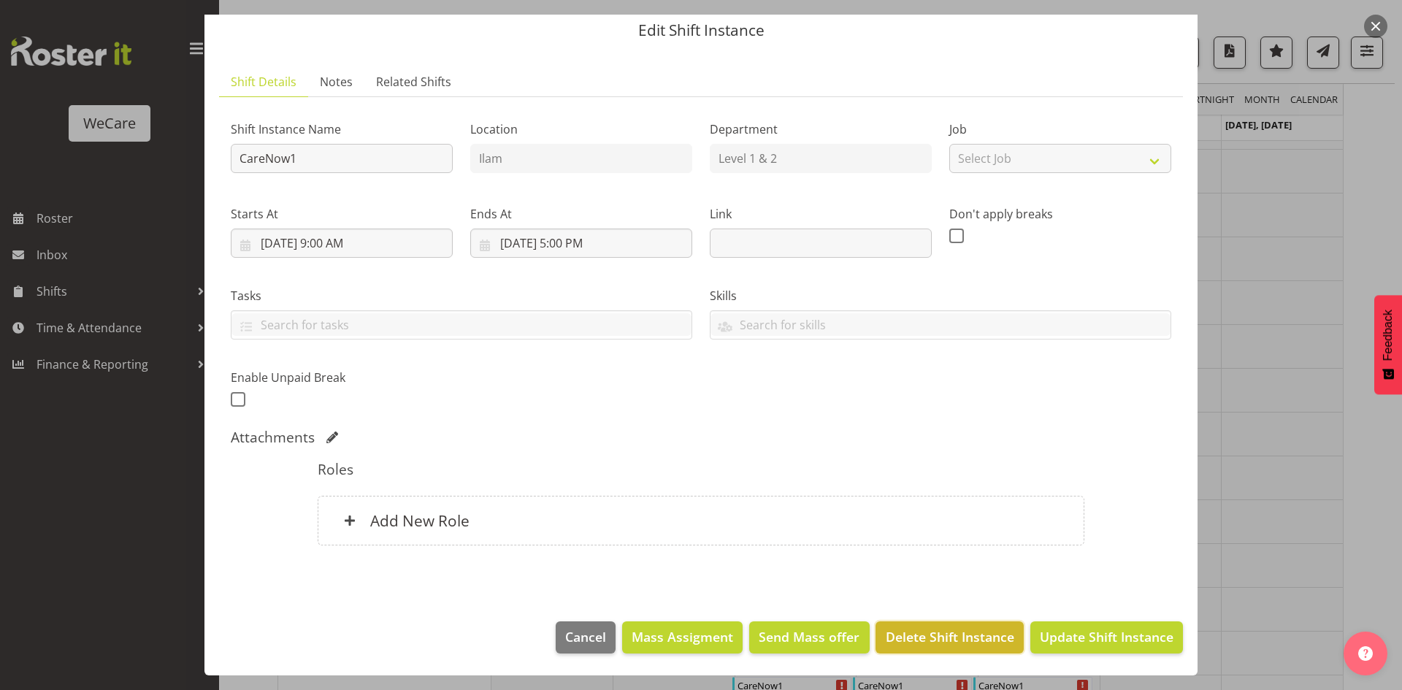
click at [933, 622] on button "Delete Shift Instance" at bounding box center [950, 637] width 148 height 32
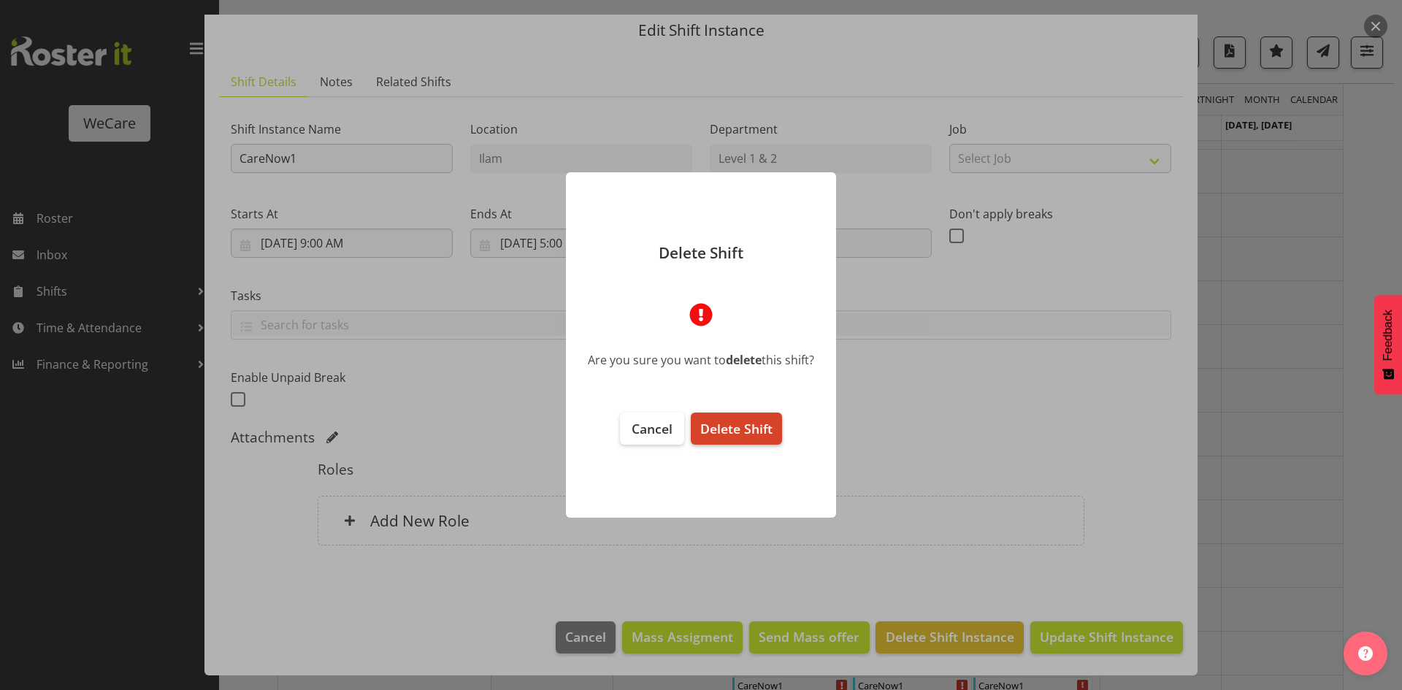
click at [748, 434] on span "Delete Shift" at bounding box center [736, 429] width 72 height 18
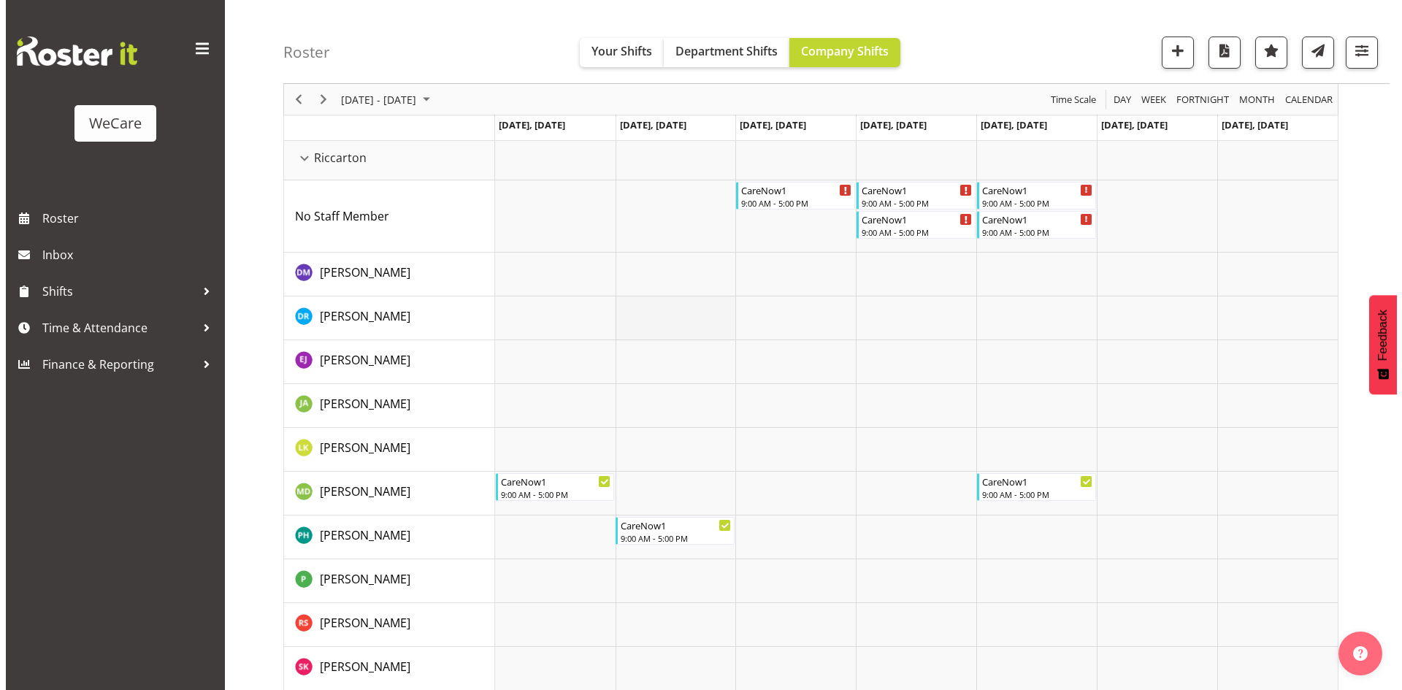
scroll to position [949, 0]
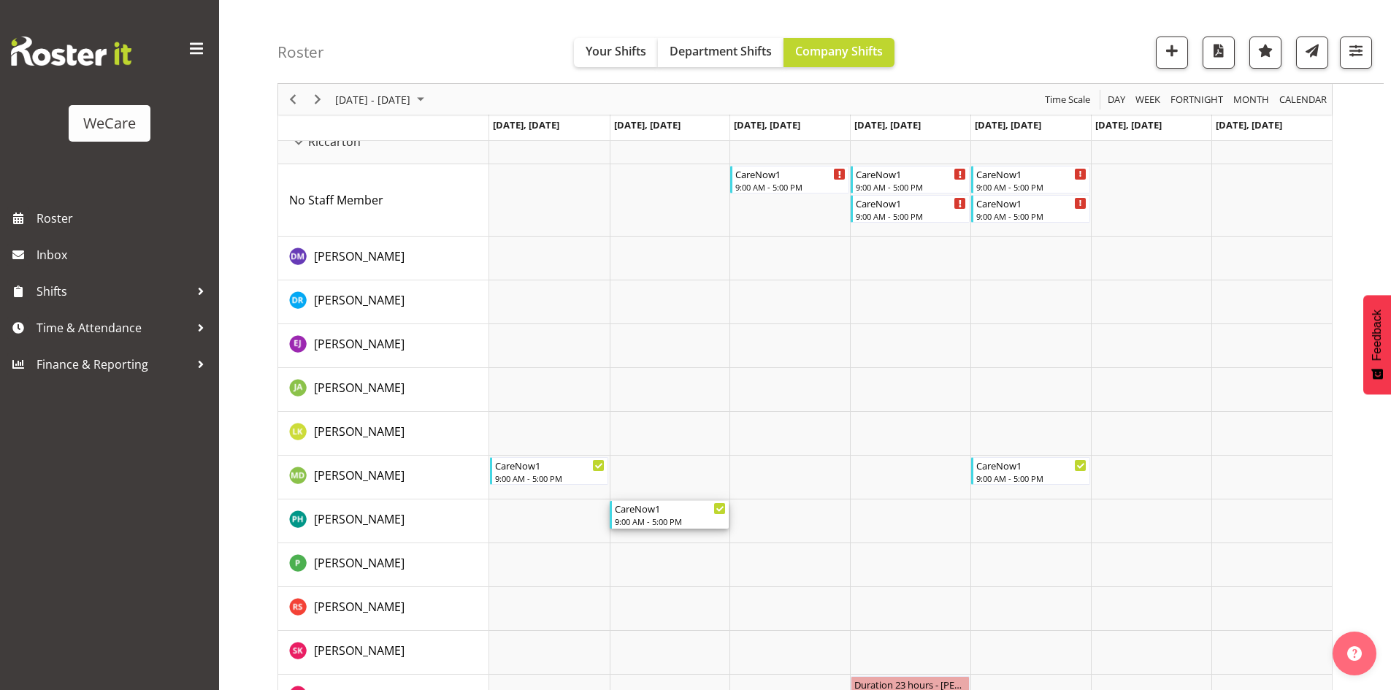
click at [643, 511] on div "CareNow1" at bounding box center [670, 508] width 111 height 15
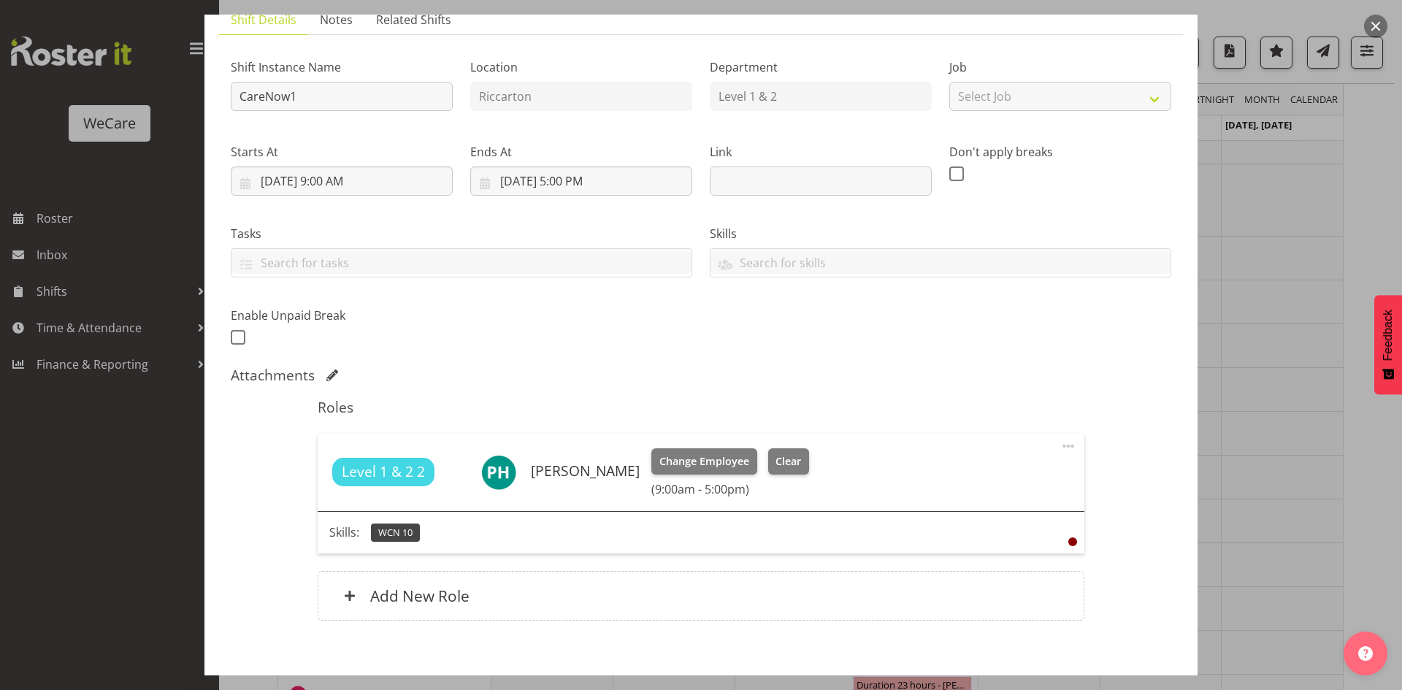
scroll to position [146, 0]
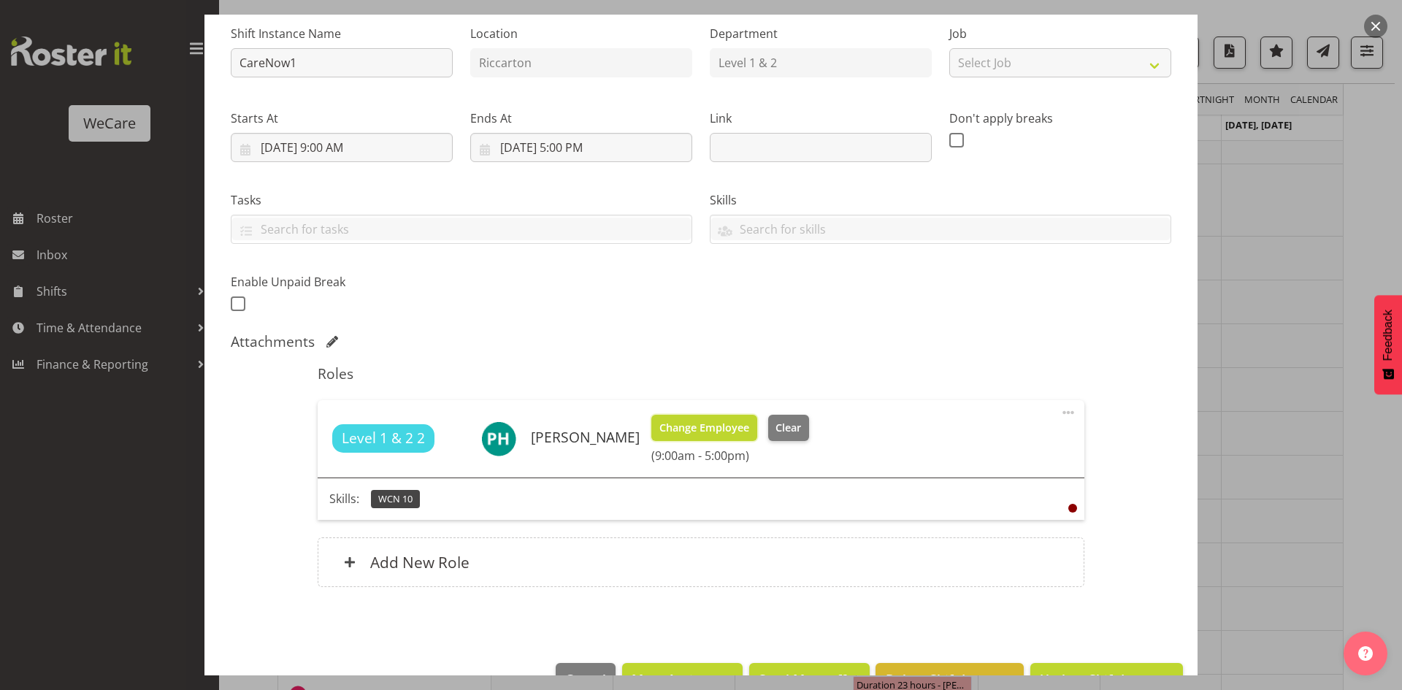
click at [702, 435] on span "Change Employee" at bounding box center [704, 428] width 90 height 16
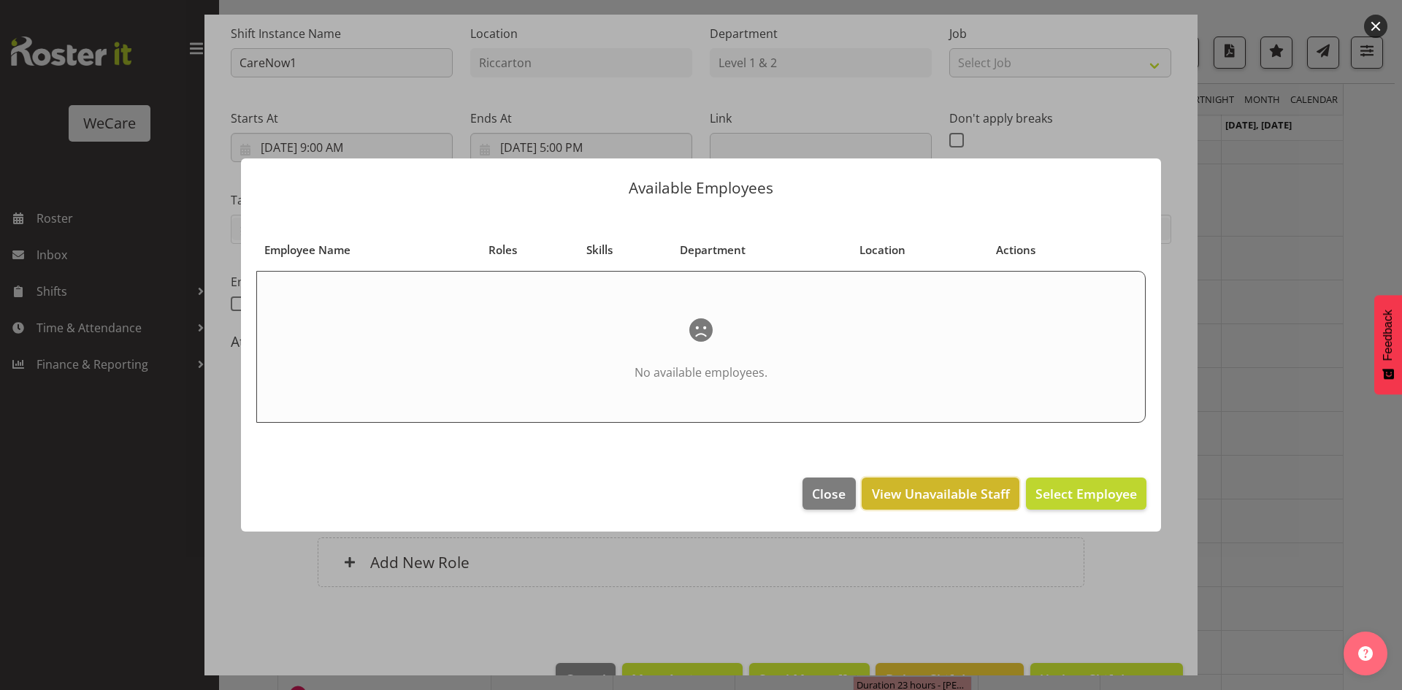
click at [922, 486] on span "View Unavailable Staff" at bounding box center [941, 493] width 138 height 19
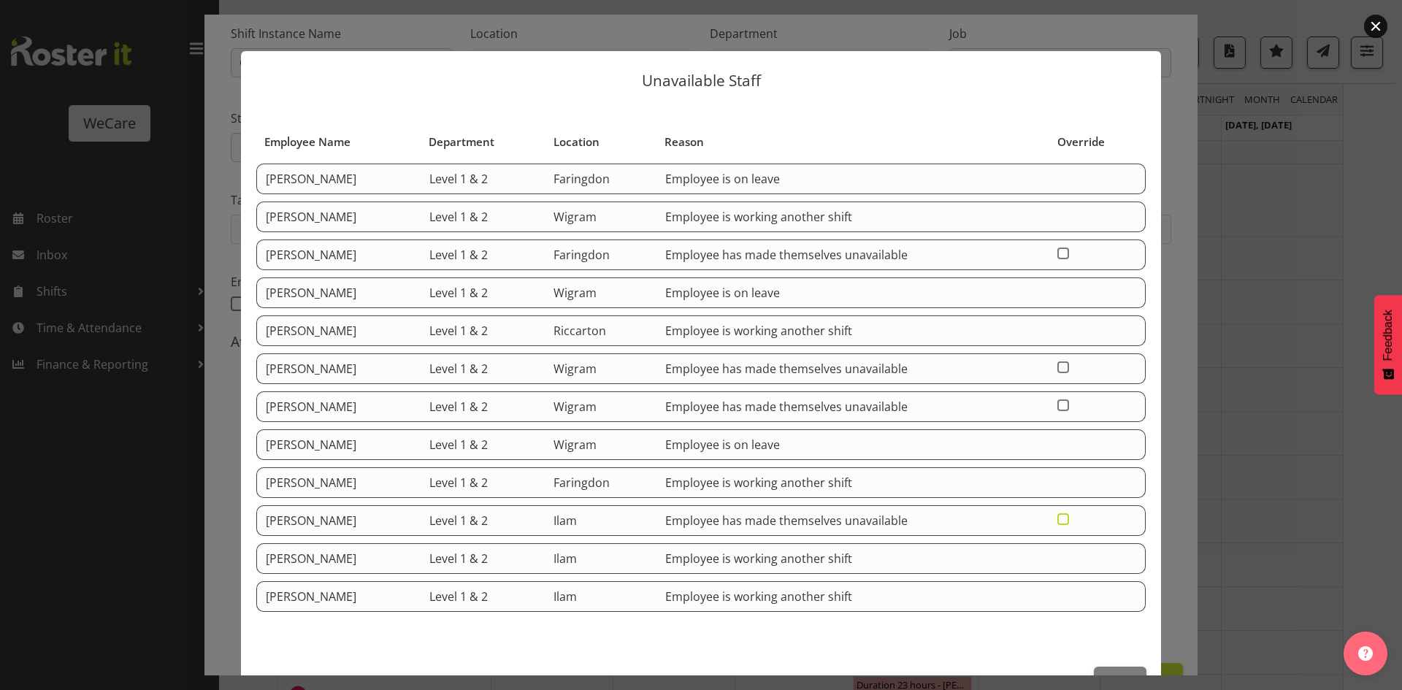
click at [1063, 519] on span at bounding box center [1063, 519] width 12 height 12
click at [1063, 519] on input "checkbox" at bounding box center [1061, 518] width 9 height 9
checkbox input "true"
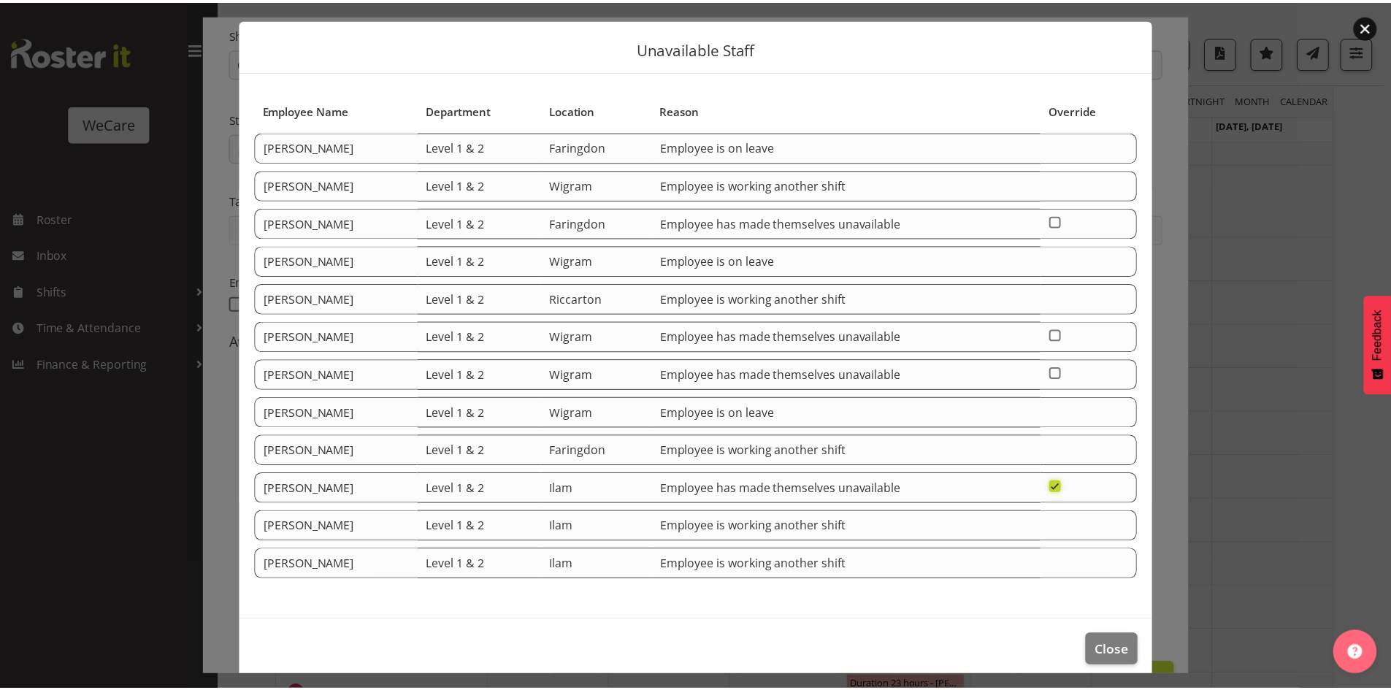
scroll to position [45, 0]
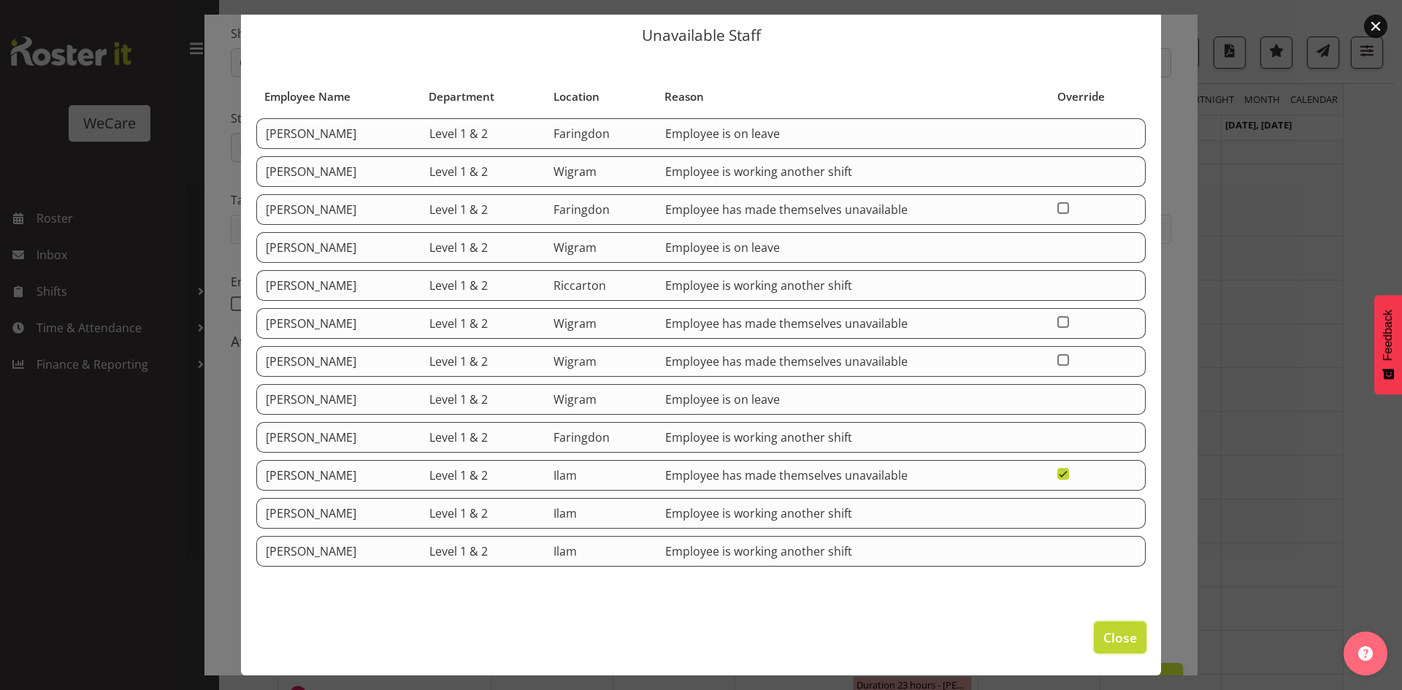
click at [1094, 635] on button "Close" at bounding box center [1120, 637] width 53 height 32
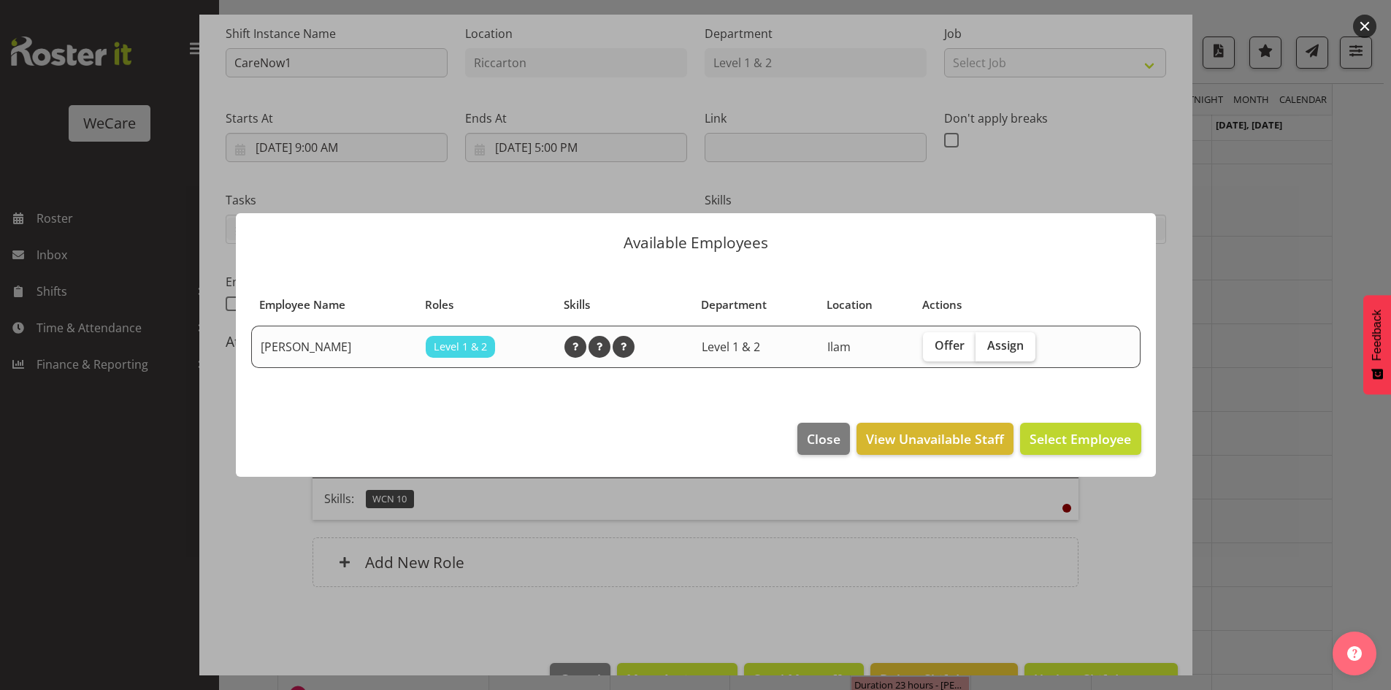
click at [1013, 350] on span "Assign" at bounding box center [1005, 345] width 37 height 15
click at [985, 350] on input "Assign" at bounding box center [980, 345] width 9 height 9
checkbox input "true"
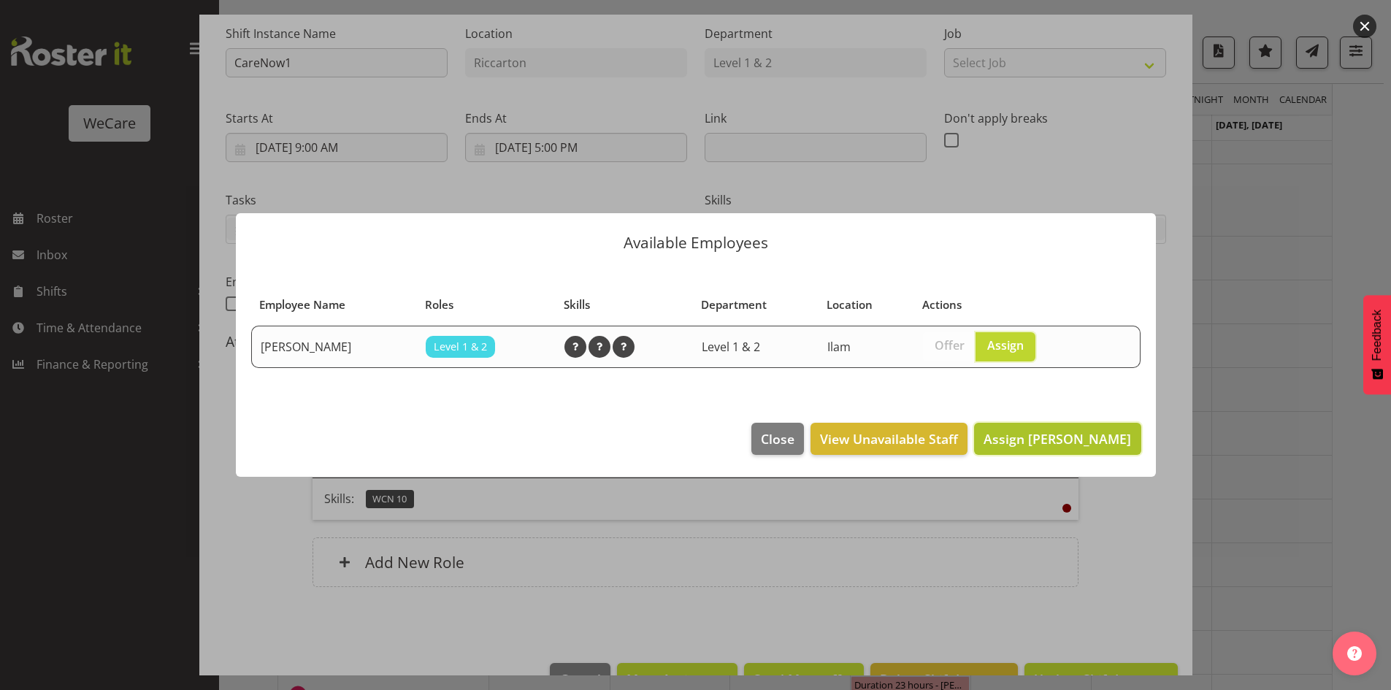
click at [1057, 432] on span "Assign Marie-Claire Dickson-Bakker" at bounding box center [1058, 439] width 148 height 18
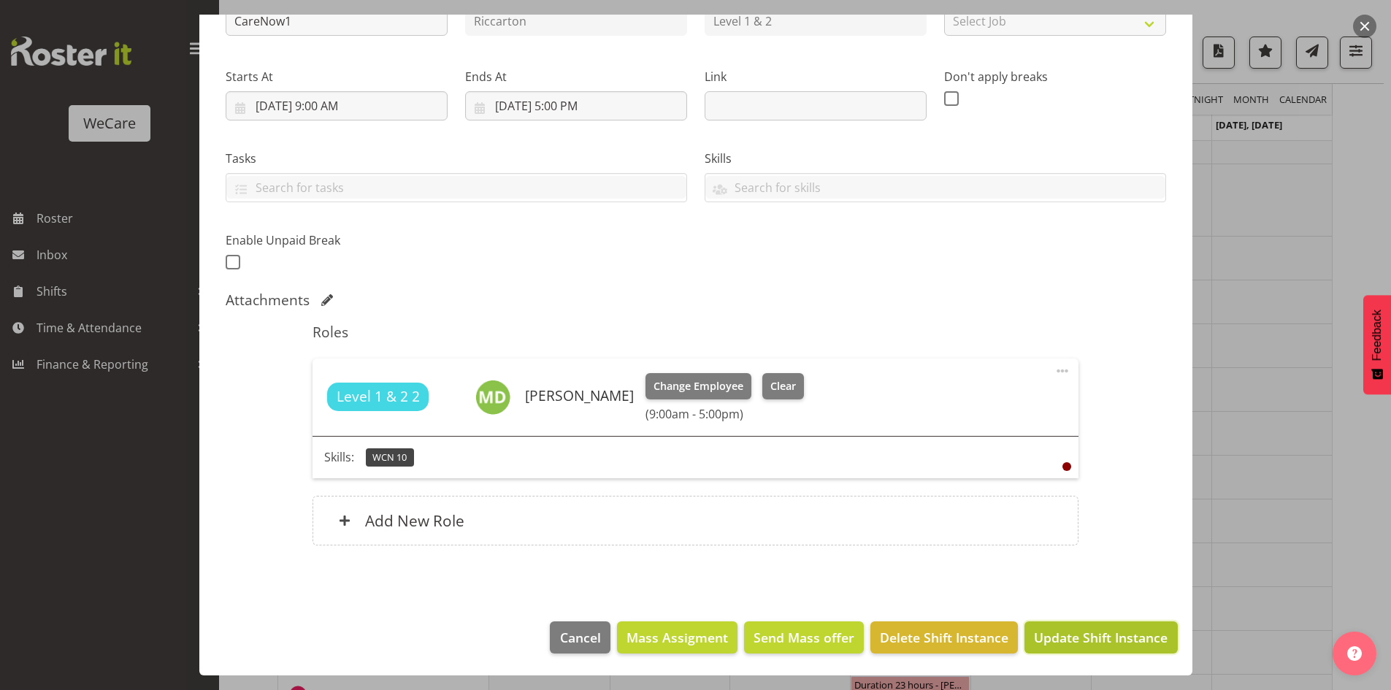
click at [1058, 631] on span "Update Shift Instance" at bounding box center [1101, 637] width 134 height 19
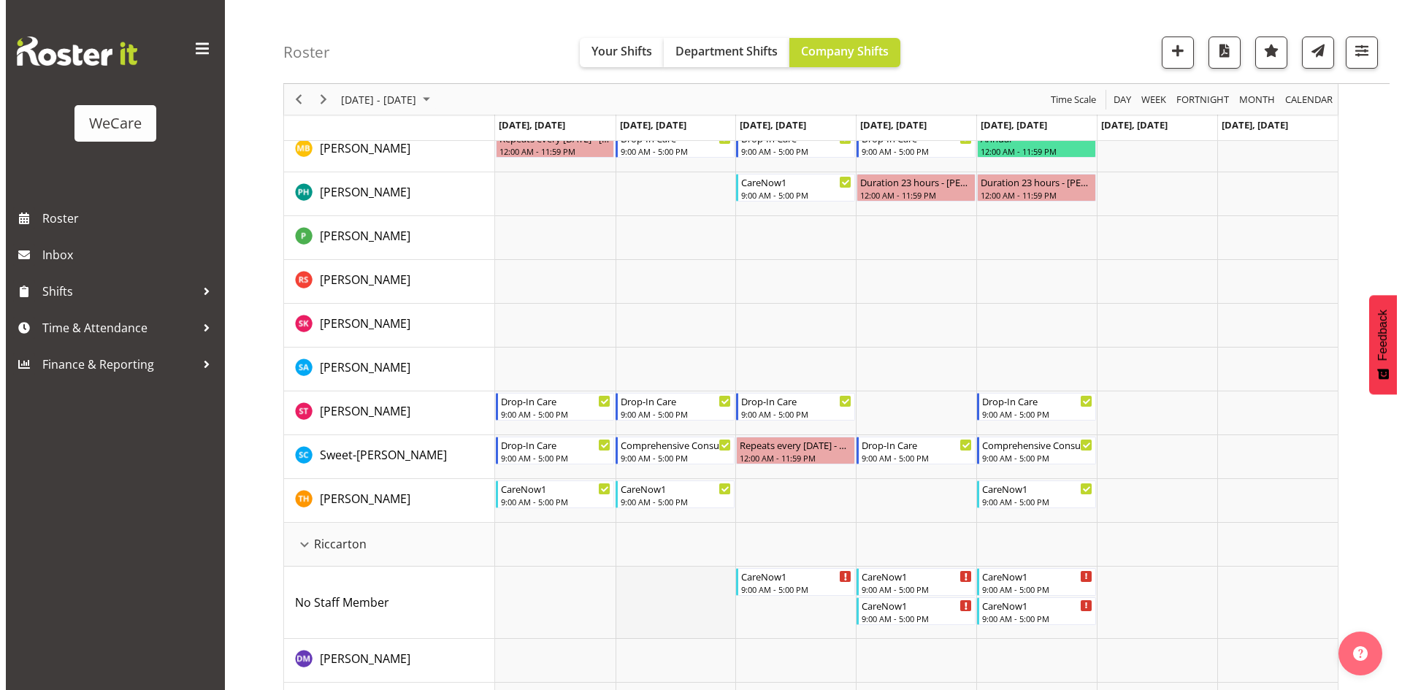
scroll to position [522, 0]
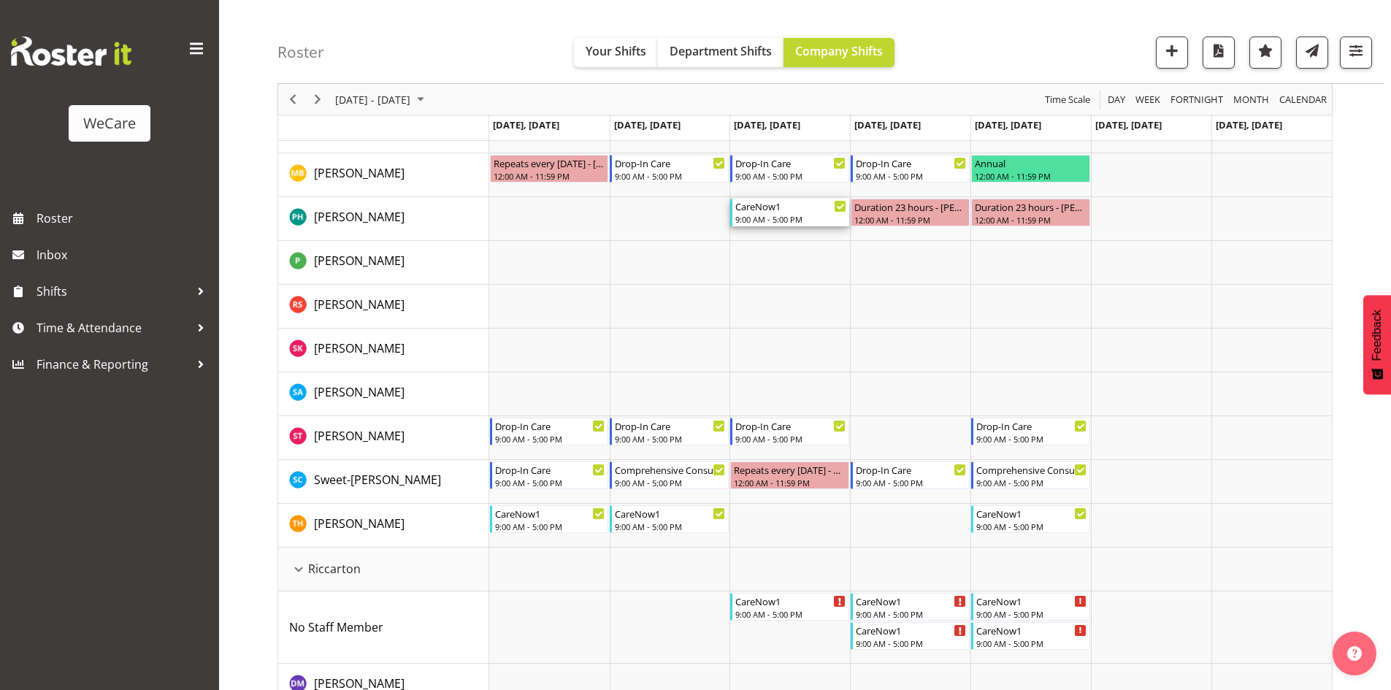
click at [795, 207] on div "CareNow1" at bounding box center [790, 206] width 111 height 15
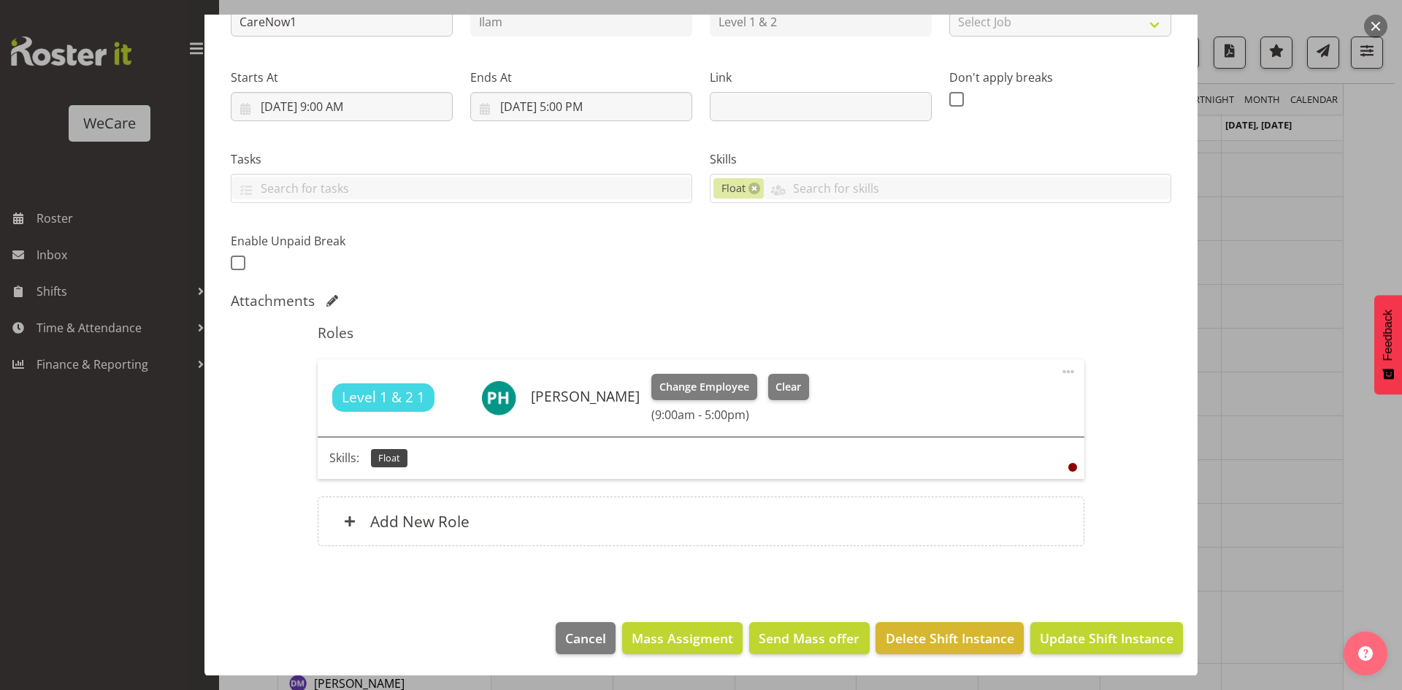
scroll to position [188, 0]
click at [924, 641] on span "Delete Shift Instance" at bounding box center [950, 637] width 129 height 19
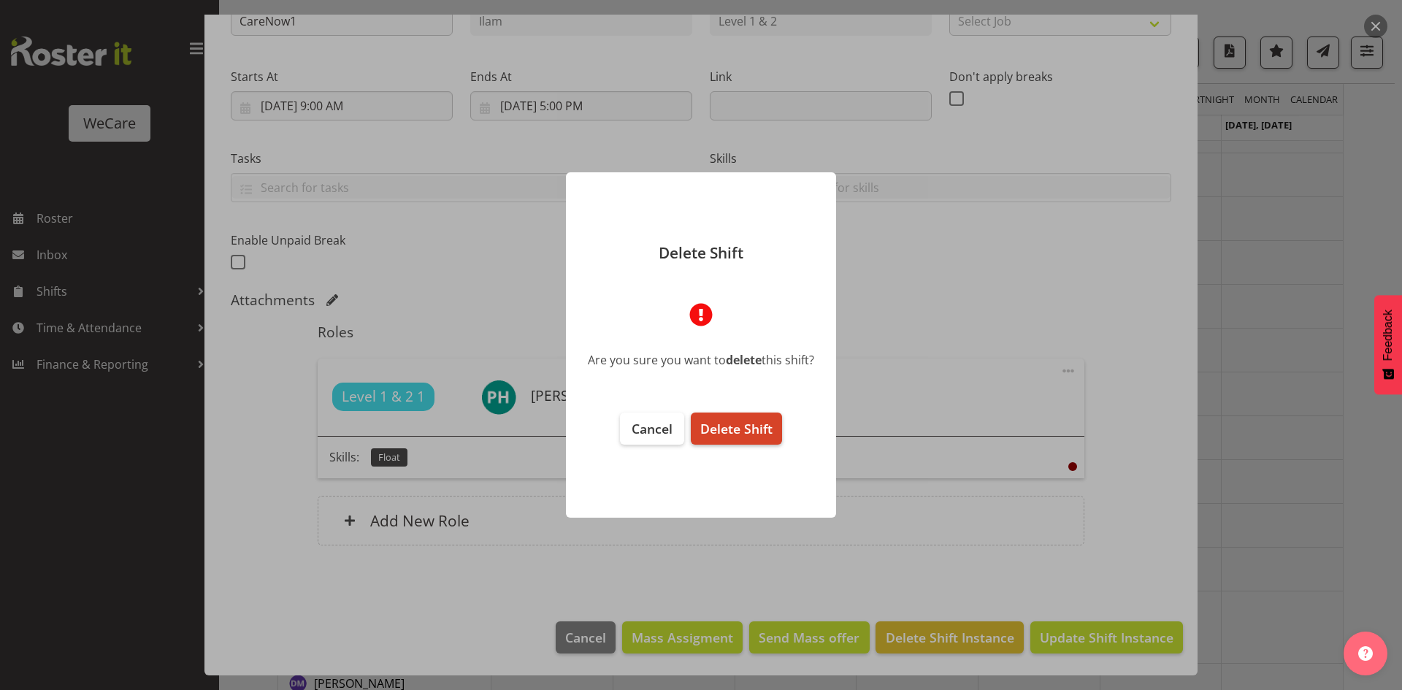
click at [754, 431] on span "Delete Shift" at bounding box center [736, 429] width 72 height 18
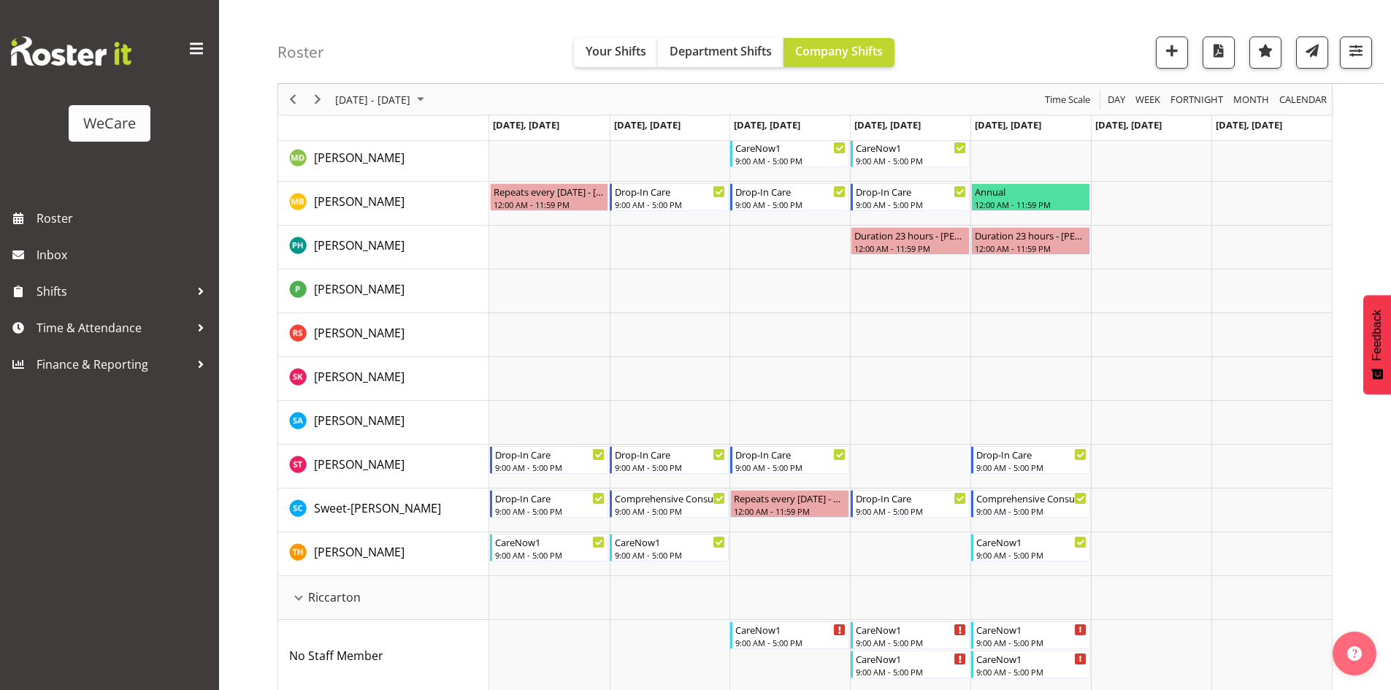
scroll to position [522, 0]
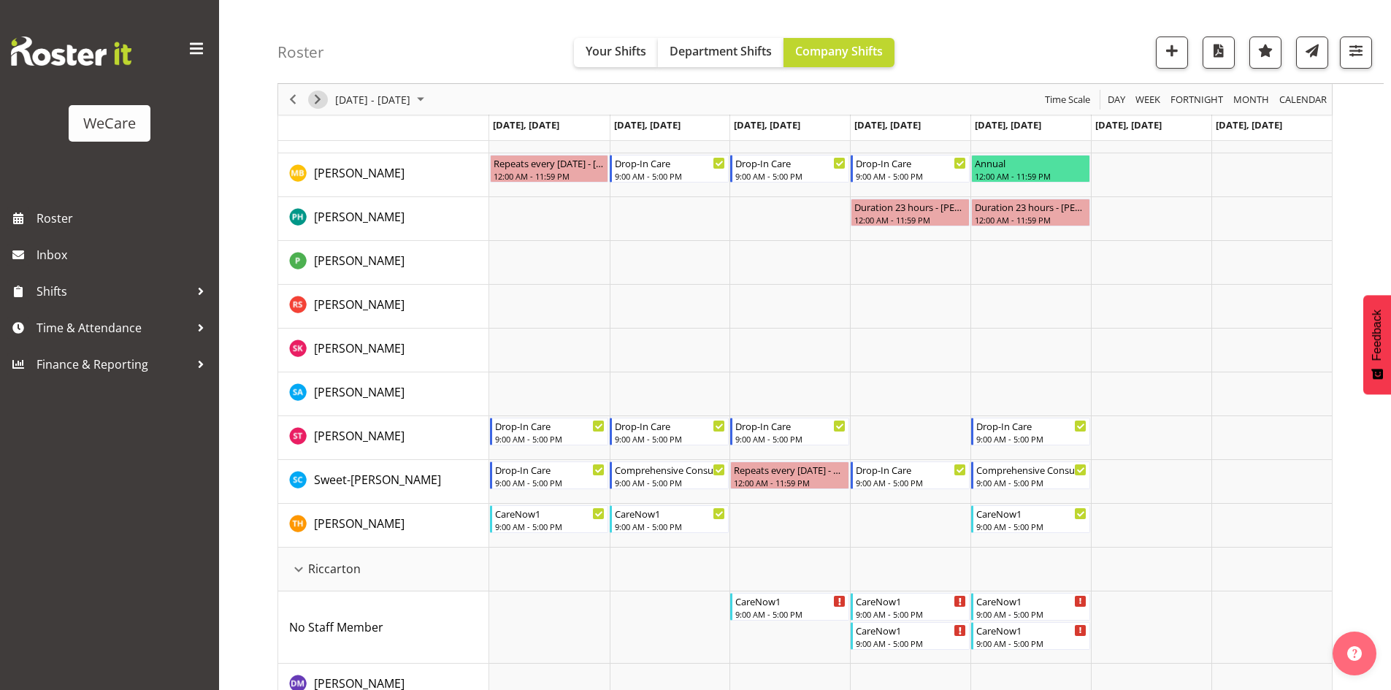
click at [324, 102] on span "Next" at bounding box center [318, 100] width 18 height 18
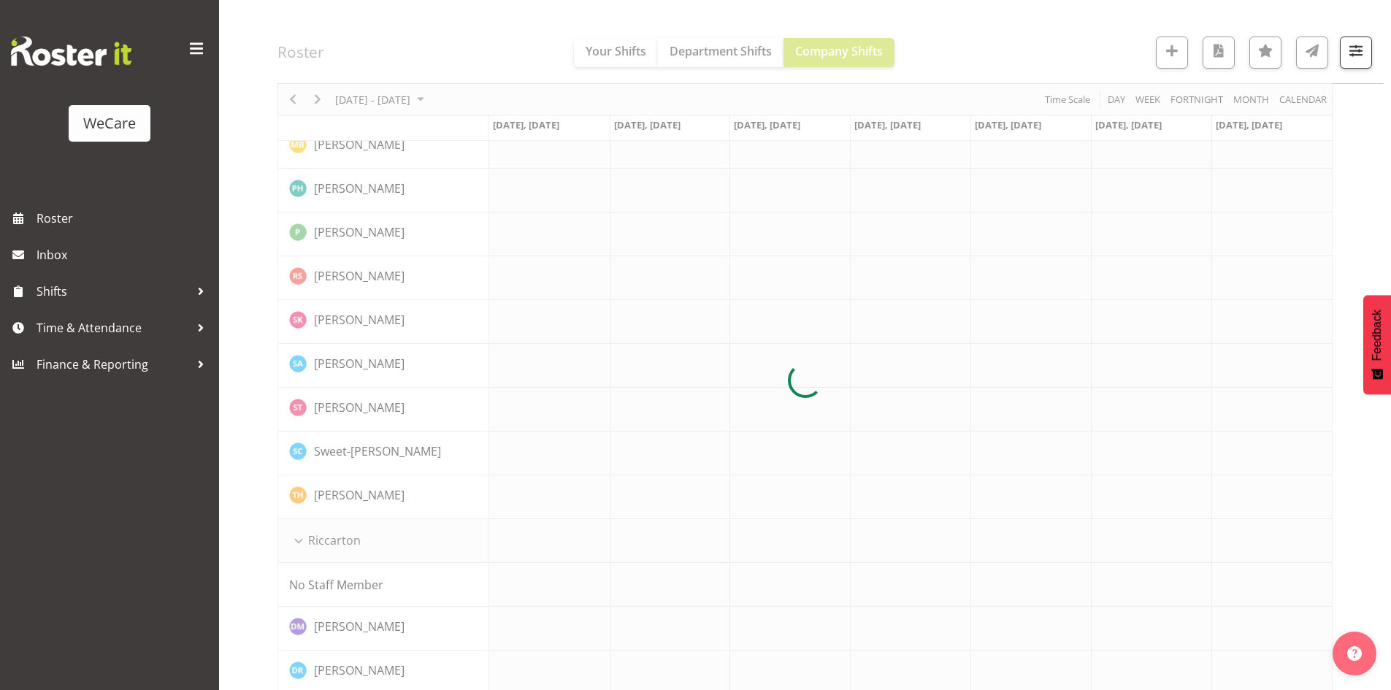
scroll to position [0, 0]
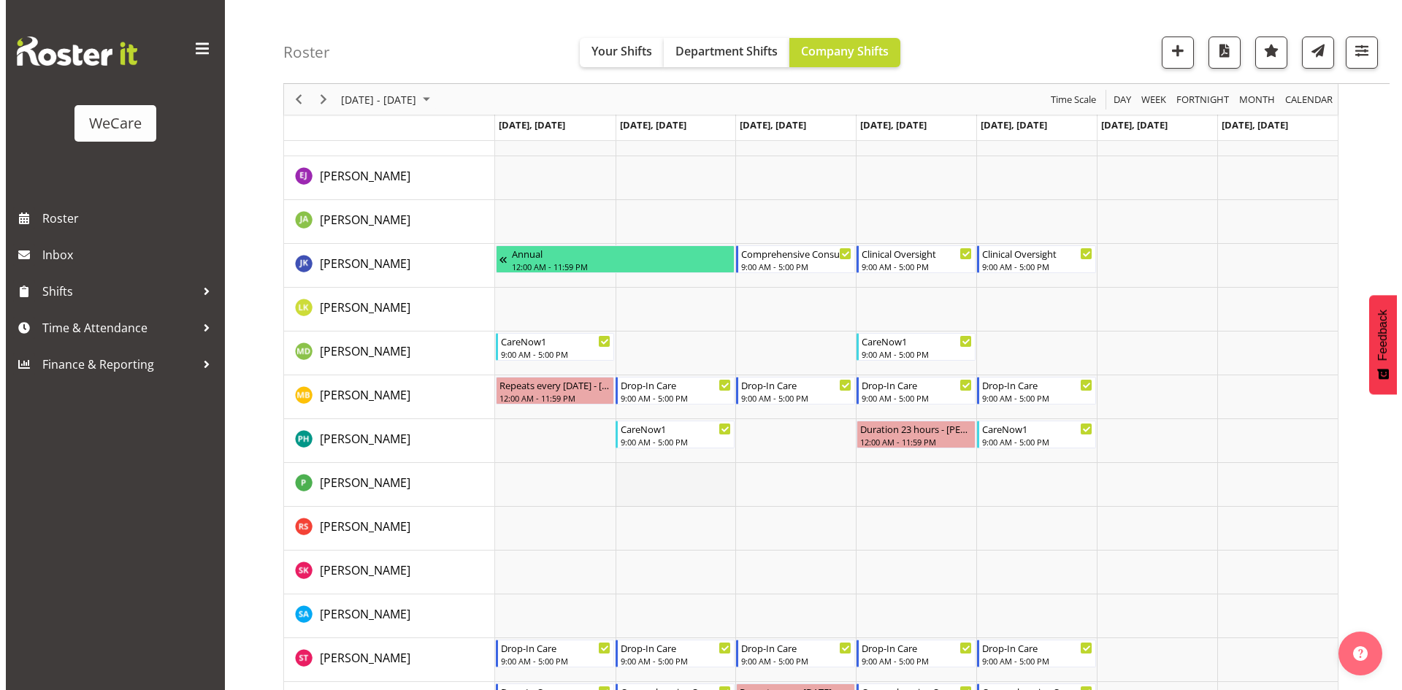
scroll to position [292, 0]
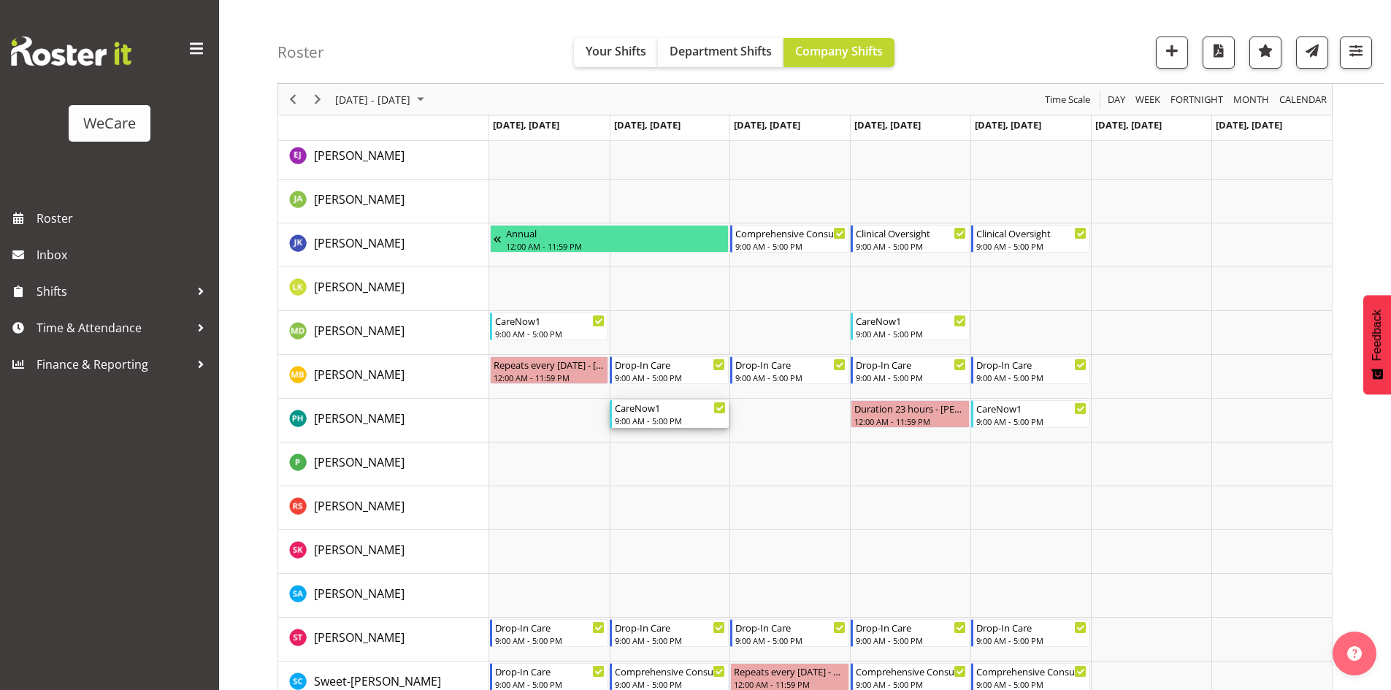
click at [681, 418] on div "9:00 AM - 5:00 PM" at bounding box center [670, 421] width 111 height 12
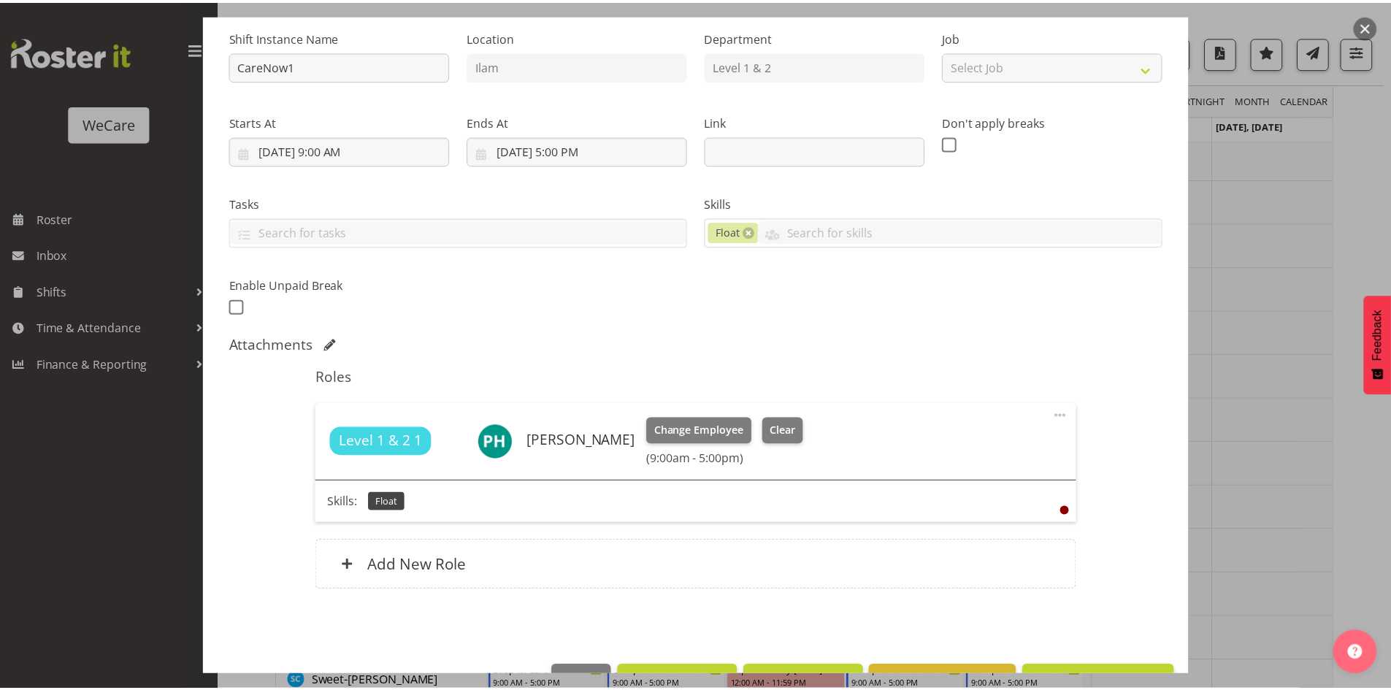
scroll to position [188, 0]
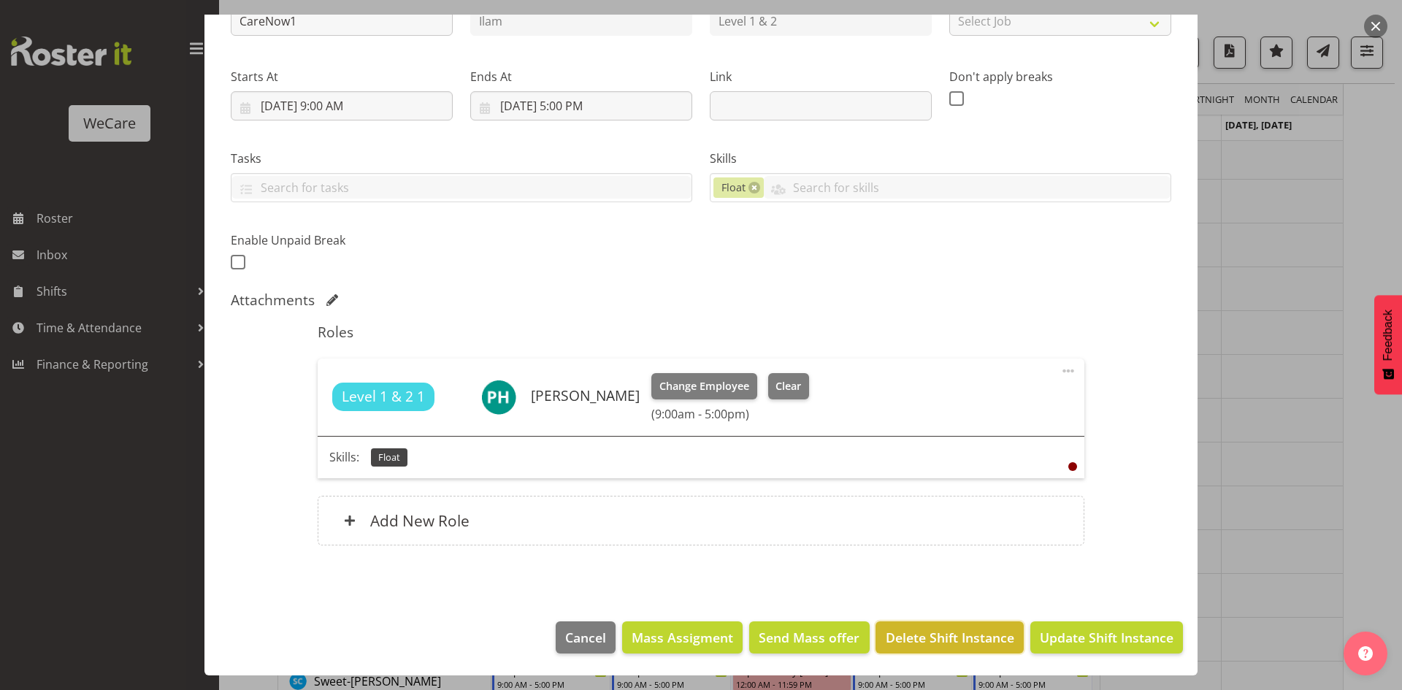
click at [944, 633] on span "Delete Shift Instance" at bounding box center [950, 637] width 129 height 19
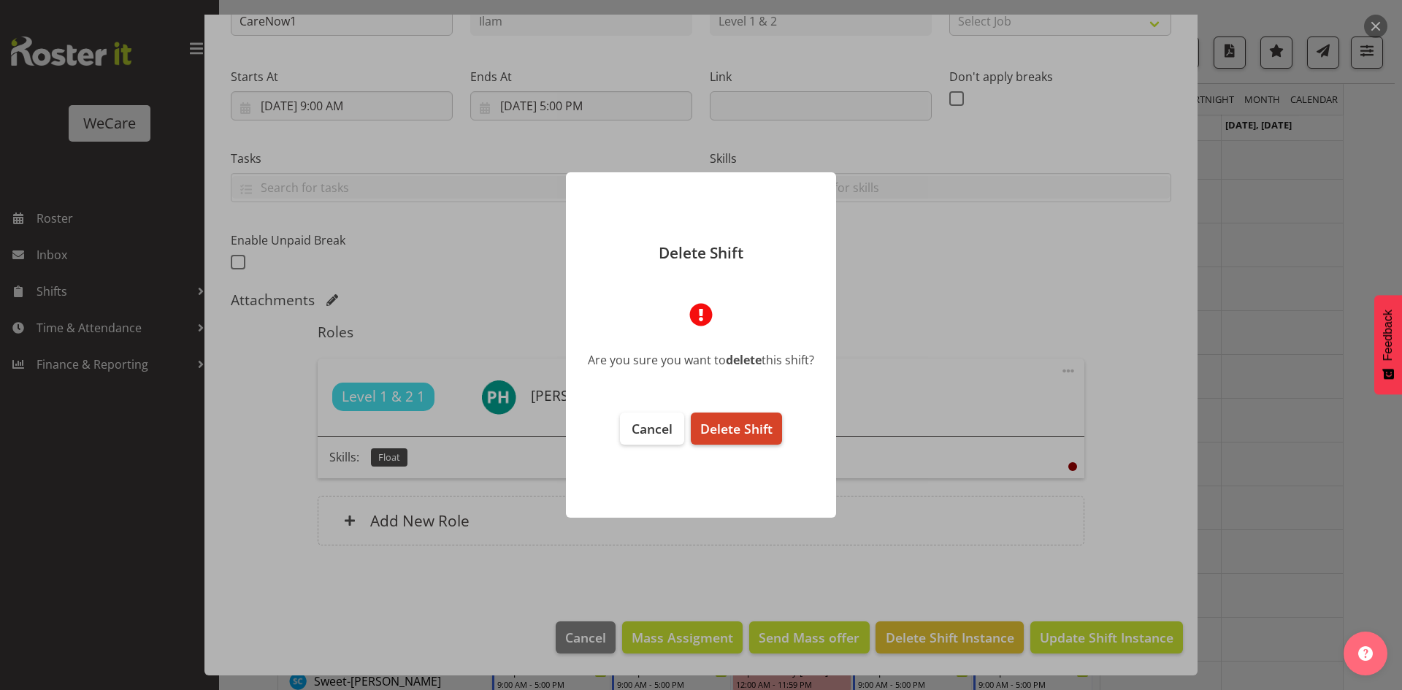
click at [748, 427] on span "Delete Shift" at bounding box center [736, 429] width 72 height 18
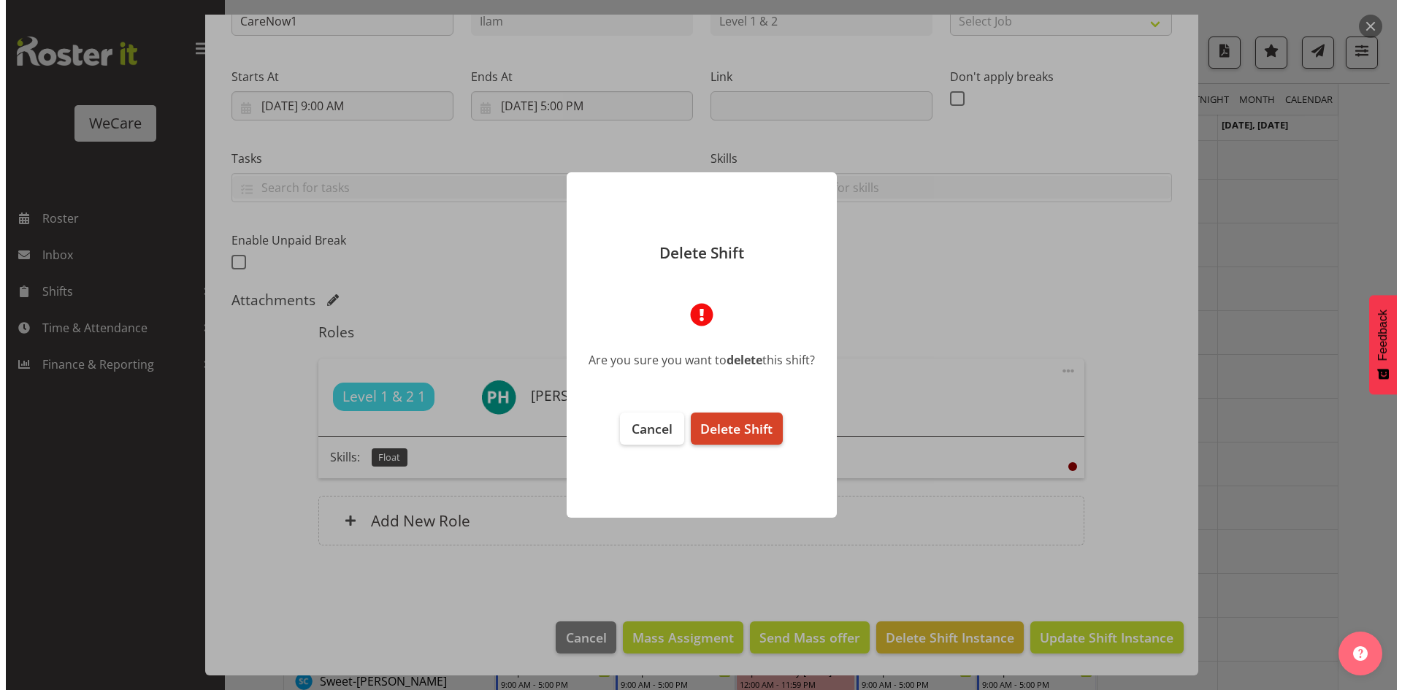
scroll to position [129, 0]
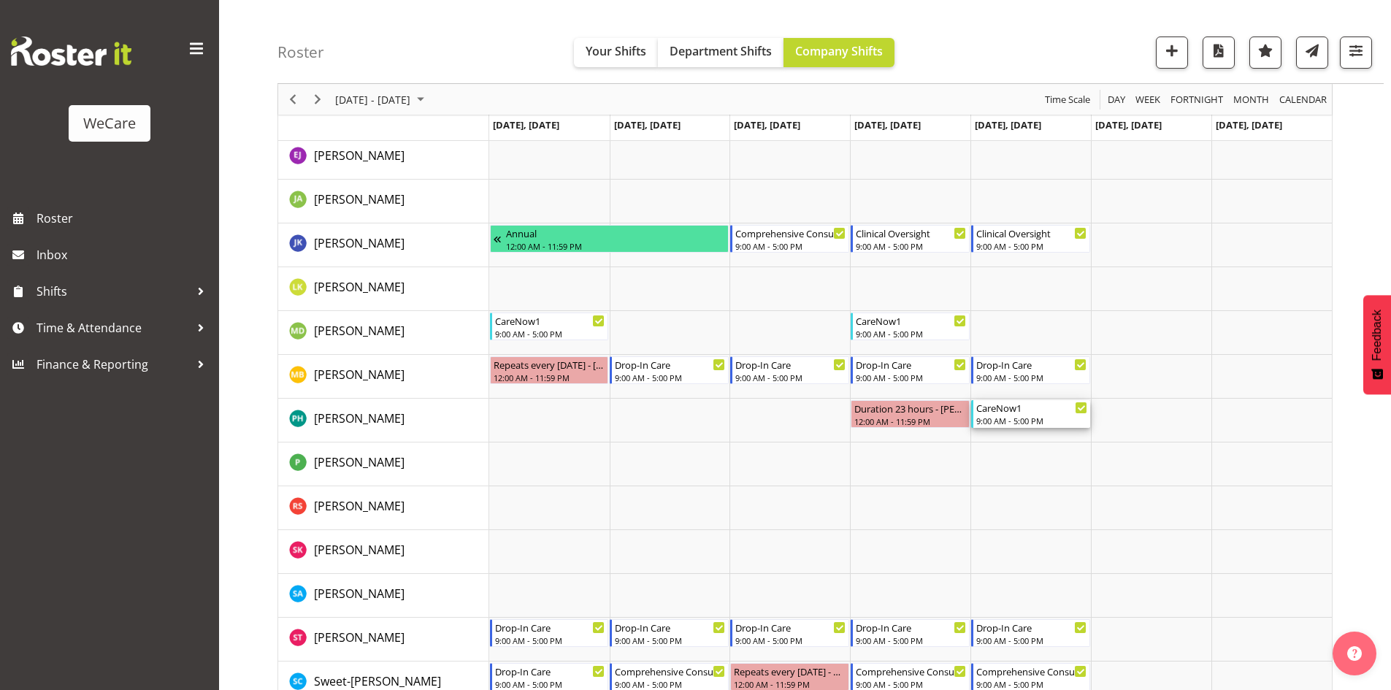
click at [998, 414] on div "CareNow1" at bounding box center [1031, 407] width 111 height 15
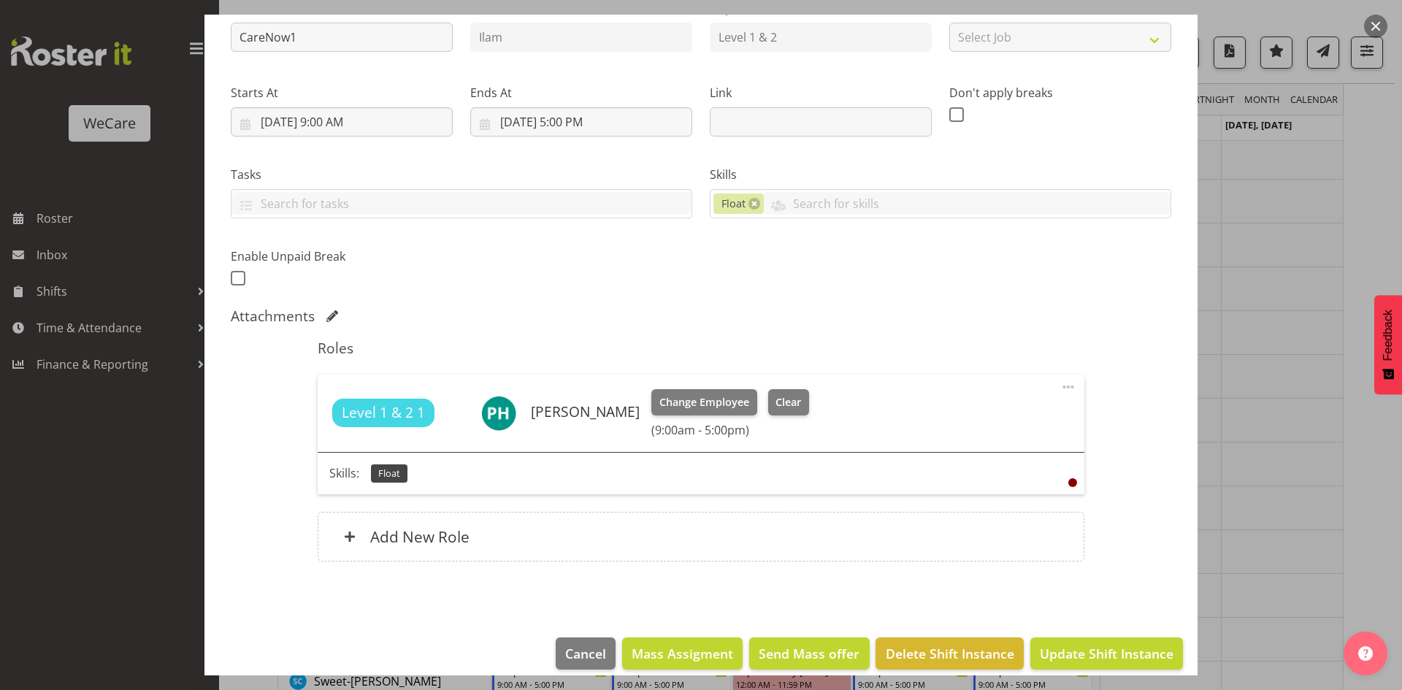
scroll to position [188, 0]
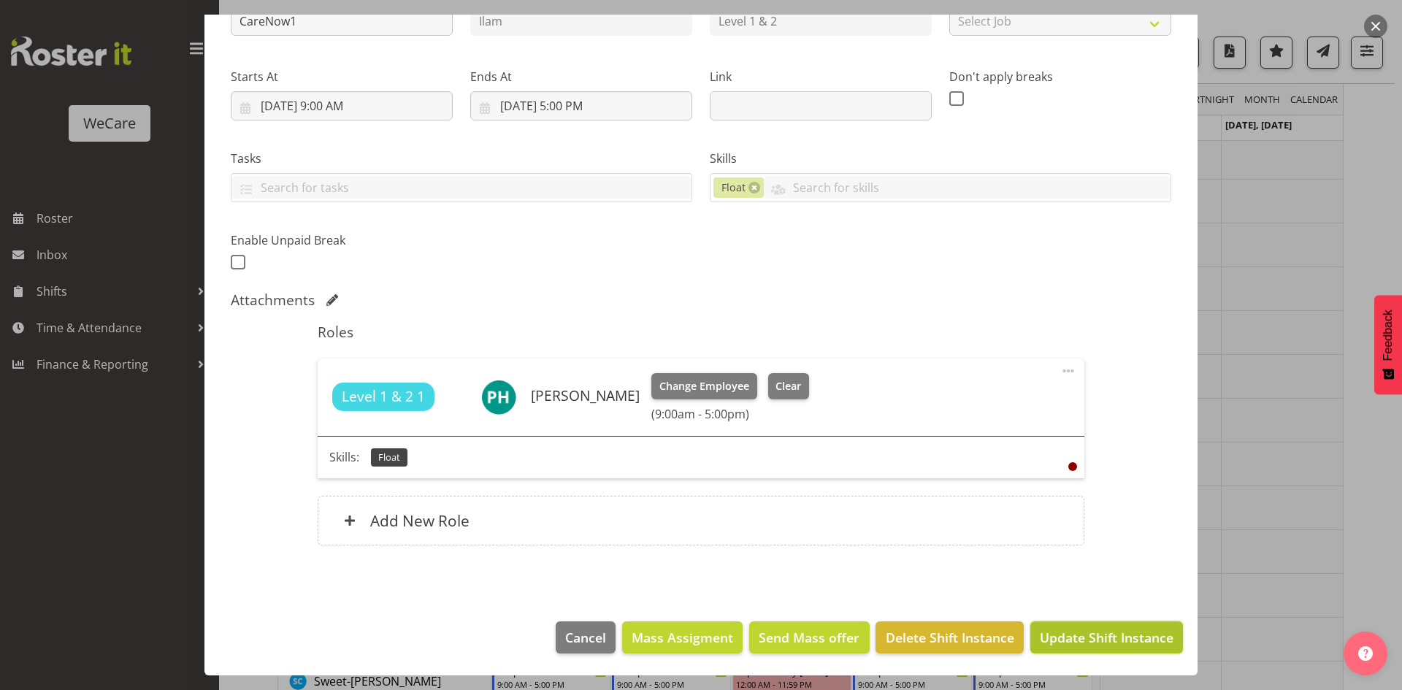
click at [1077, 632] on span "Update Shift Instance" at bounding box center [1107, 637] width 134 height 19
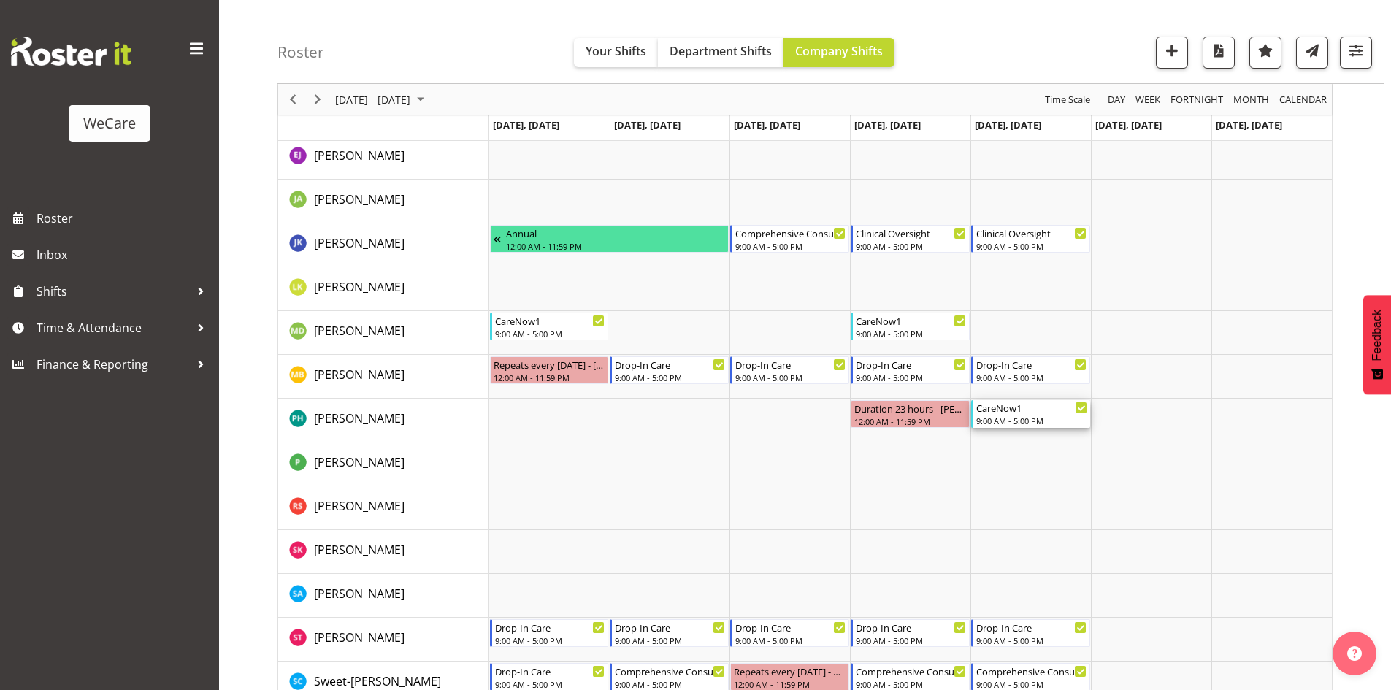
click at [1012, 414] on div "CareNow1" at bounding box center [1031, 407] width 111 height 15
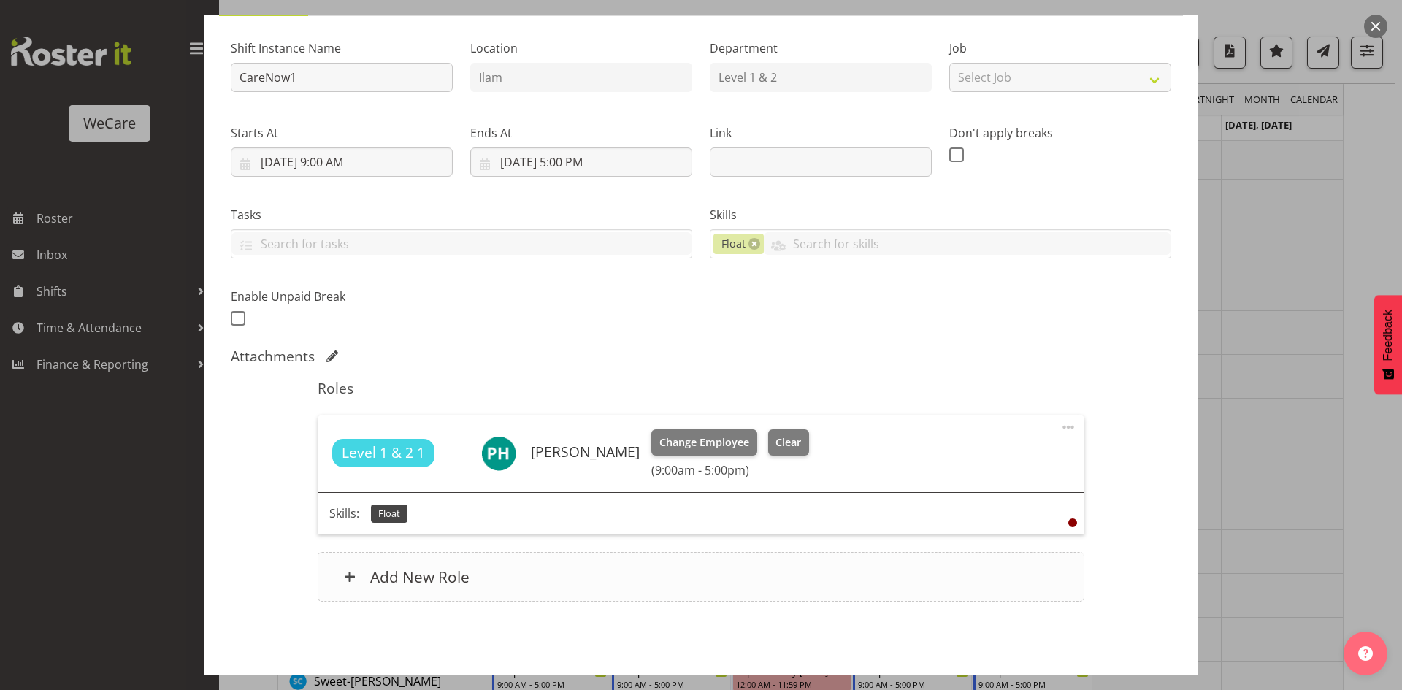
scroll to position [188, 0]
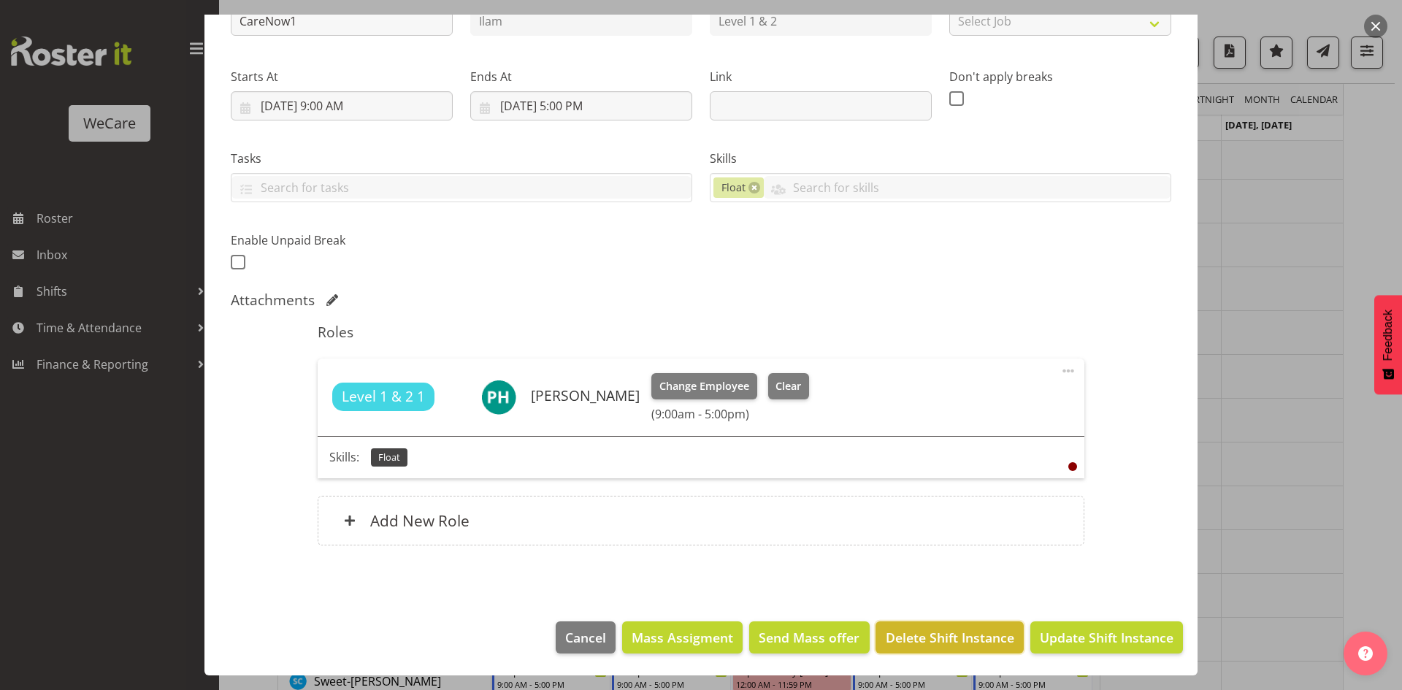
click at [951, 649] on button "Delete Shift Instance" at bounding box center [950, 637] width 148 height 32
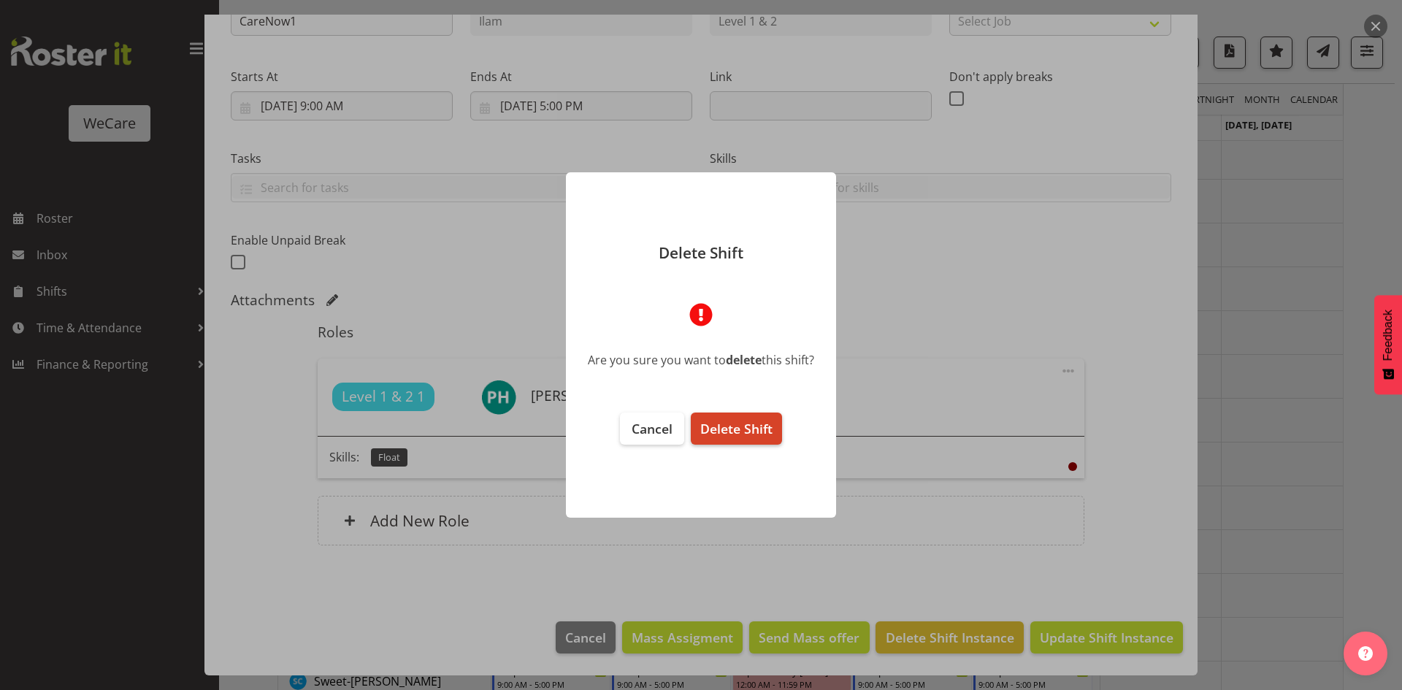
click at [747, 433] on span "Delete Shift" at bounding box center [736, 429] width 72 height 18
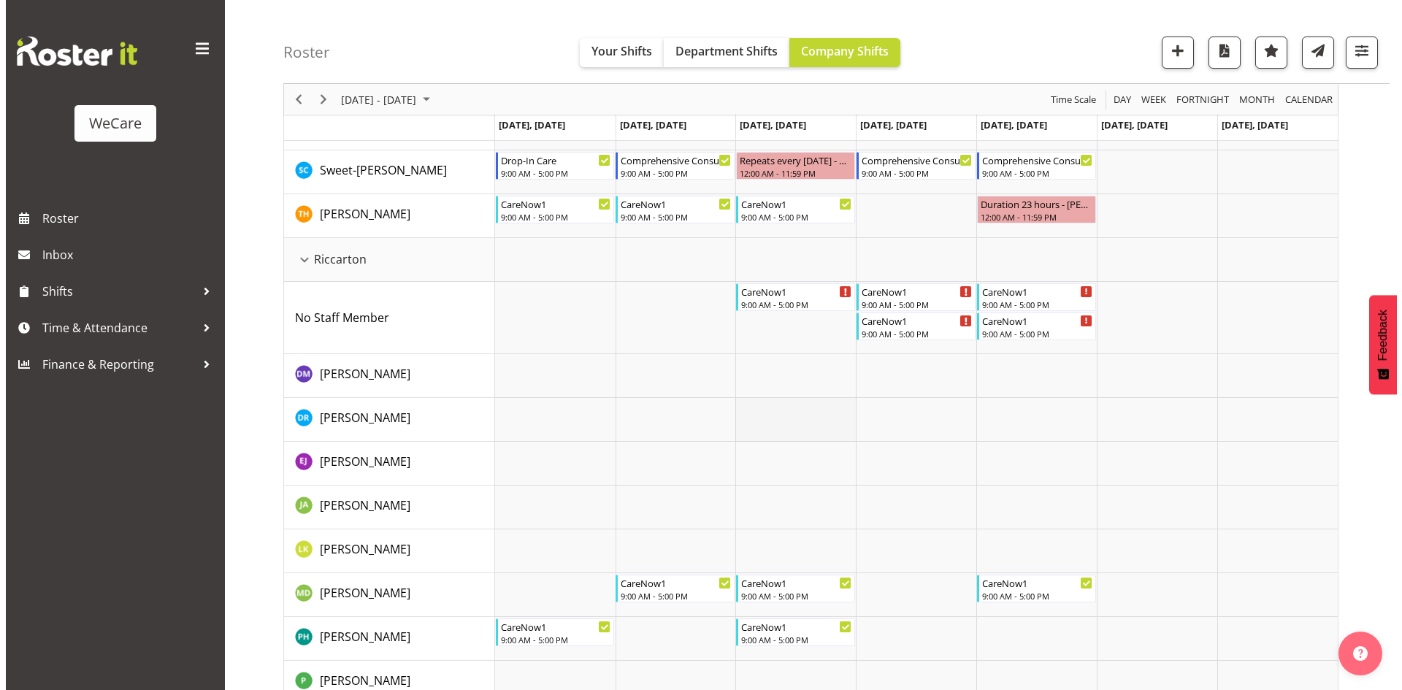
scroll to position [876, 0]
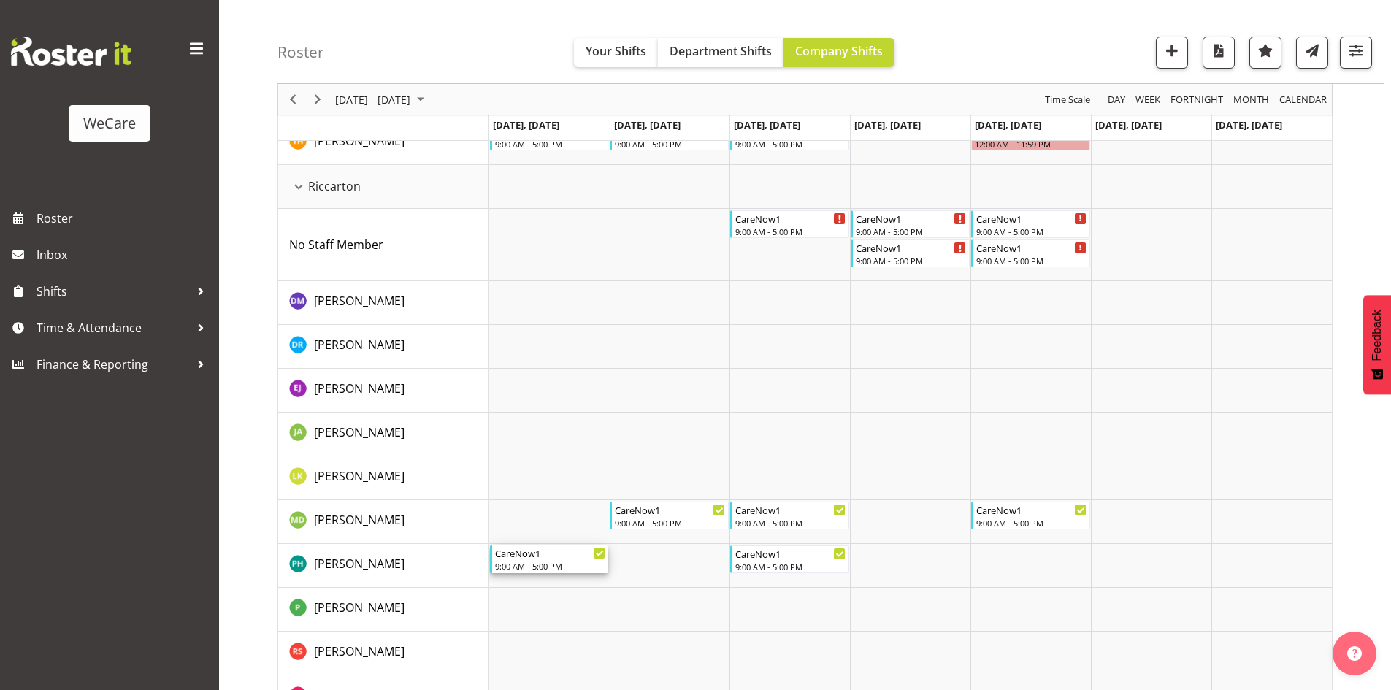
click at [535, 562] on div "9:00 AM - 5:00 PM" at bounding box center [550, 566] width 111 height 12
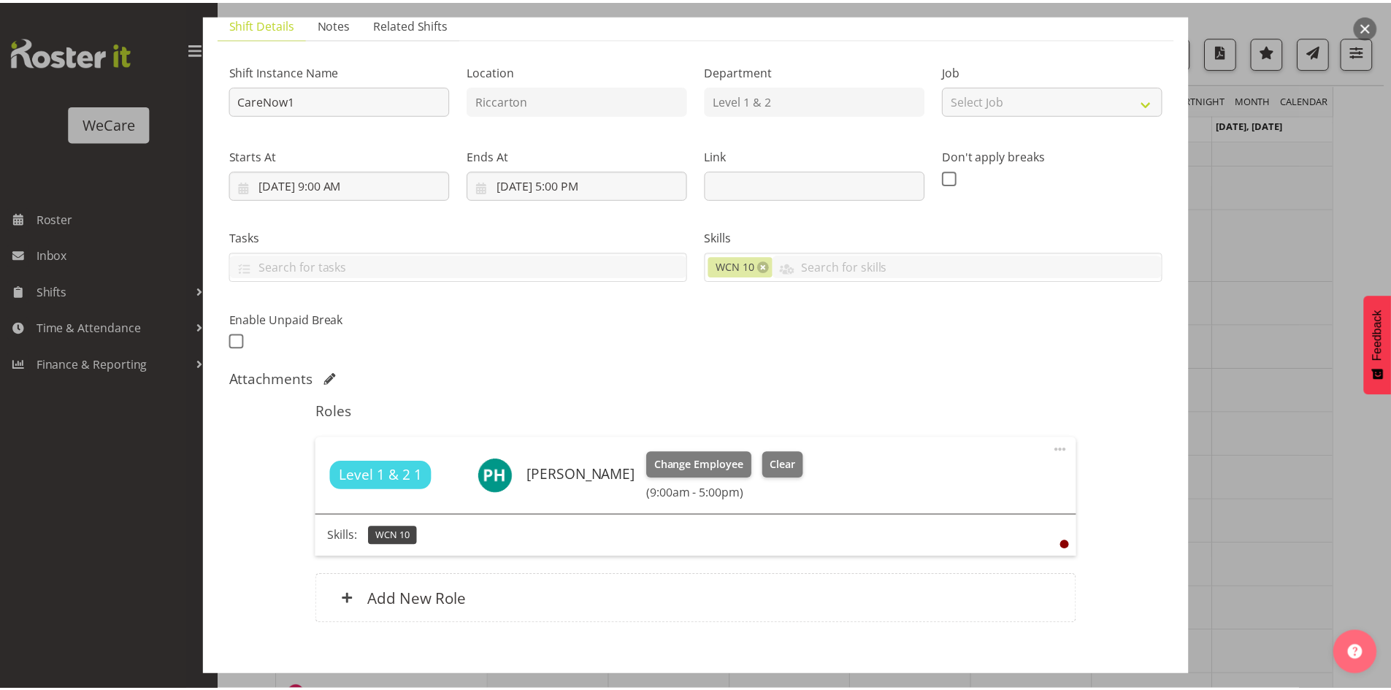
scroll to position [146, 0]
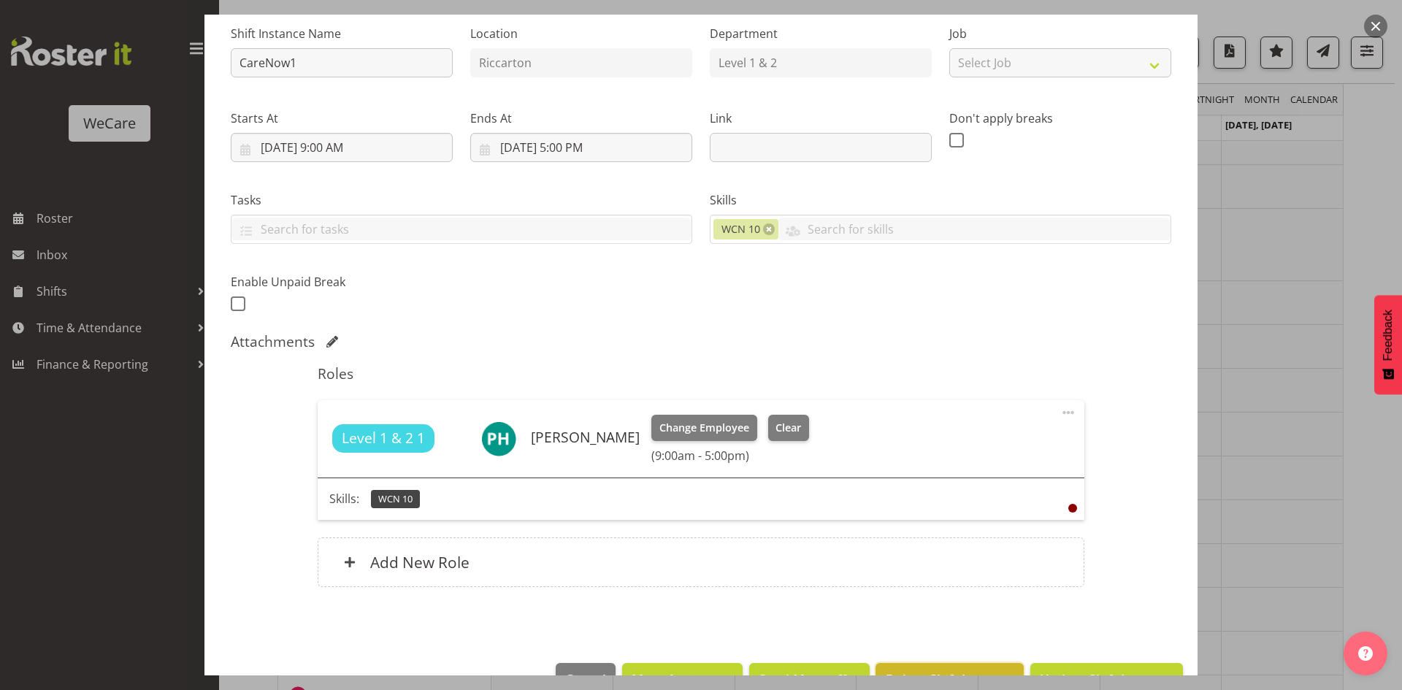
click at [922, 666] on button "Delete Shift Instance" at bounding box center [950, 679] width 148 height 32
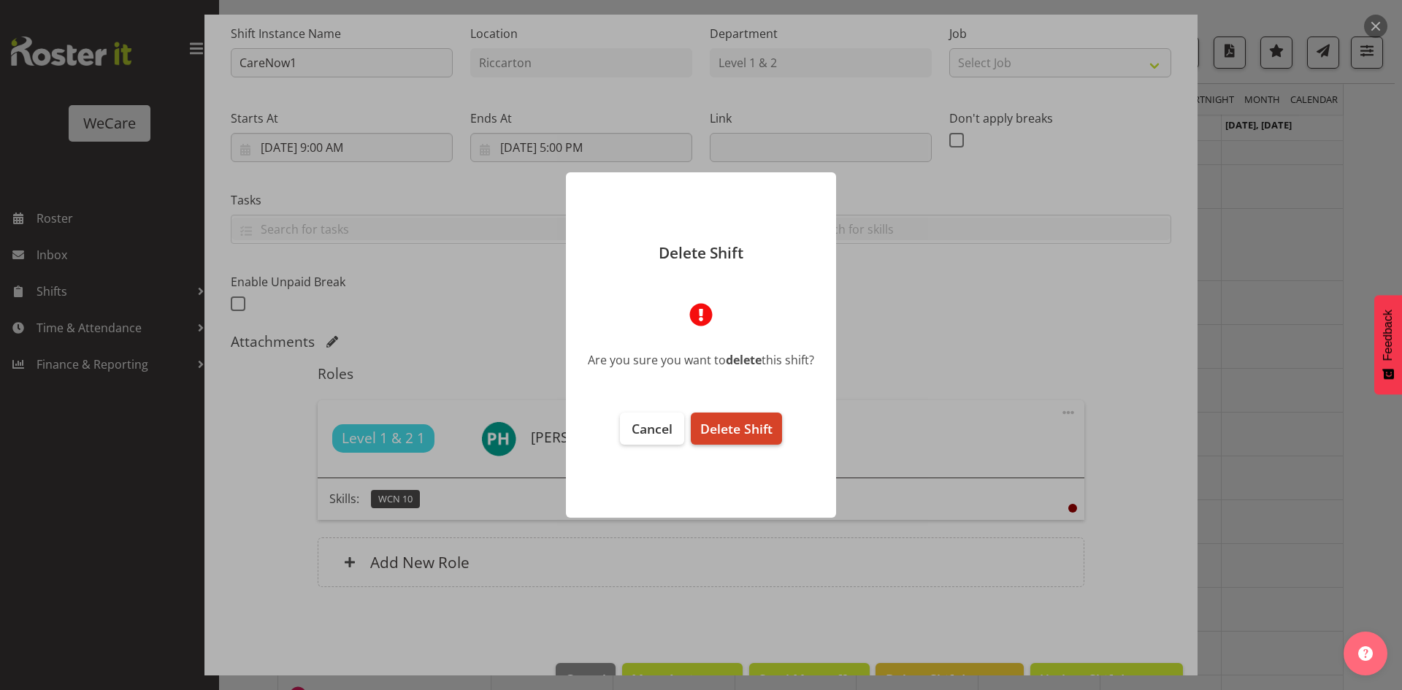
drag, startPoint x: 691, startPoint y: 405, endPoint x: 736, endPoint y: 430, distance: 51.6
click at [692, 405] on footer "Cancel Delete Shift" at bounding box center [701, 458] width 270 height 120
click at [735, 428] on span "Delete Shift" at bounding box center [736, 429] width 72 height 18
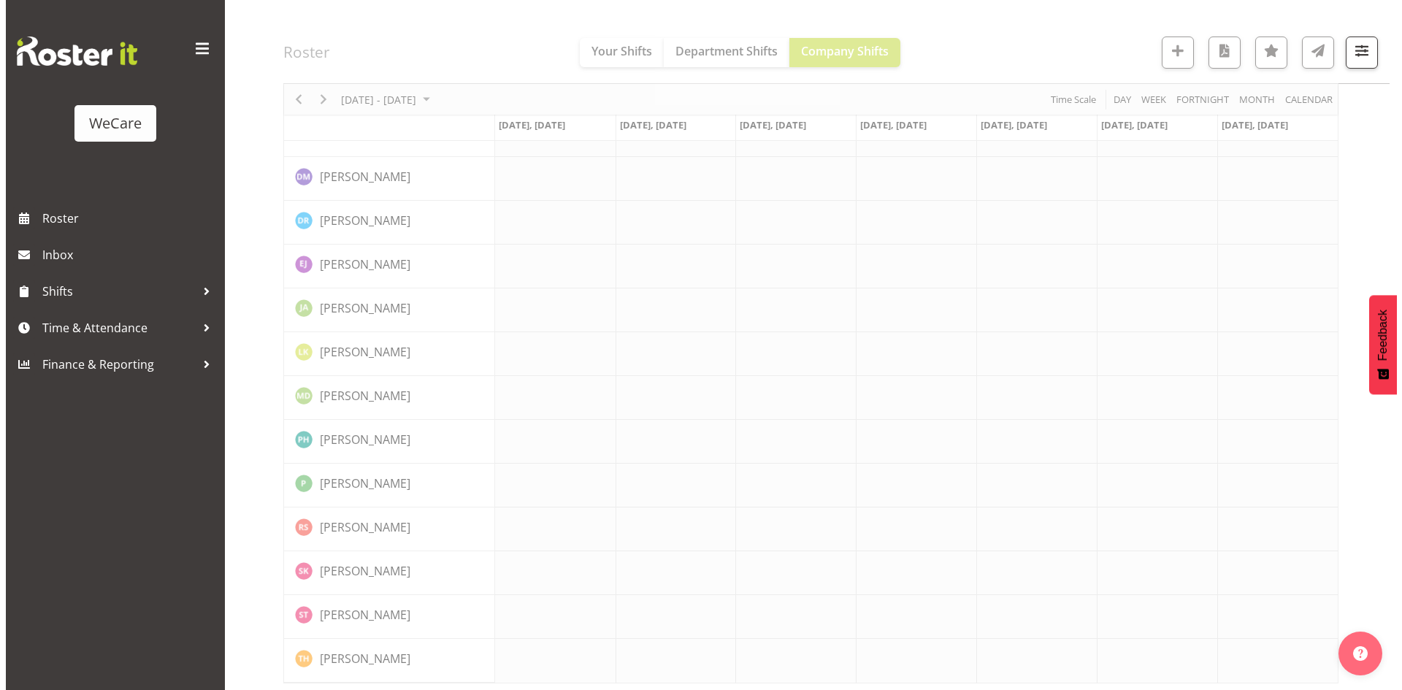
scroll to position [976, 0]
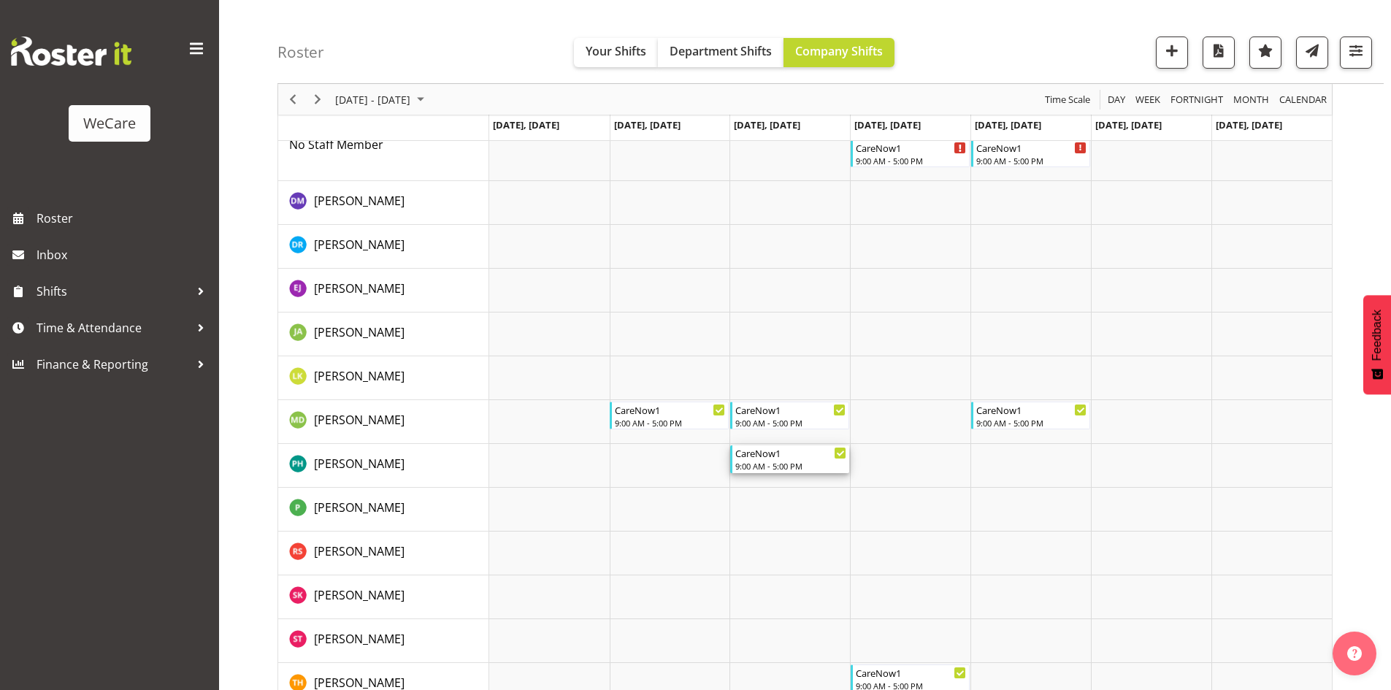
click at [742, 467] on div "9:00 AM - 5:00 PM" at bounding box center [790, 466] width 111 height 12
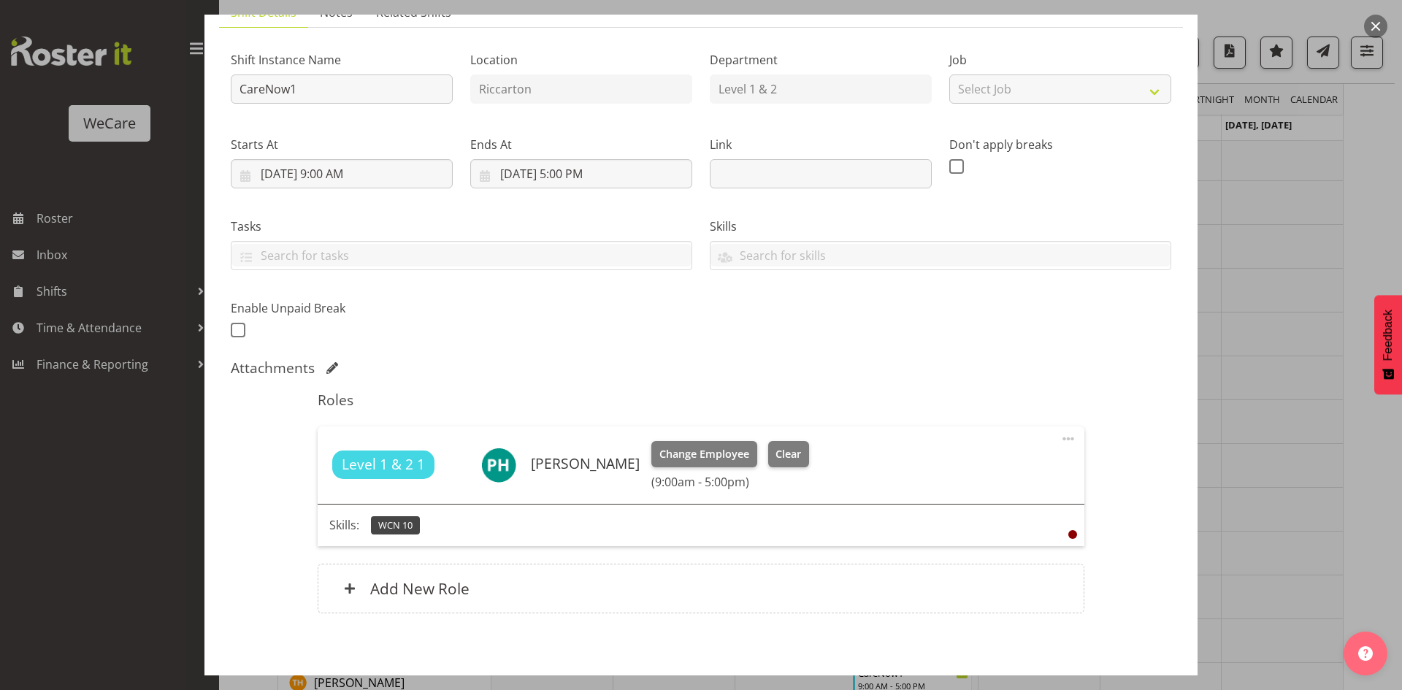
scroll to position [188, 0]
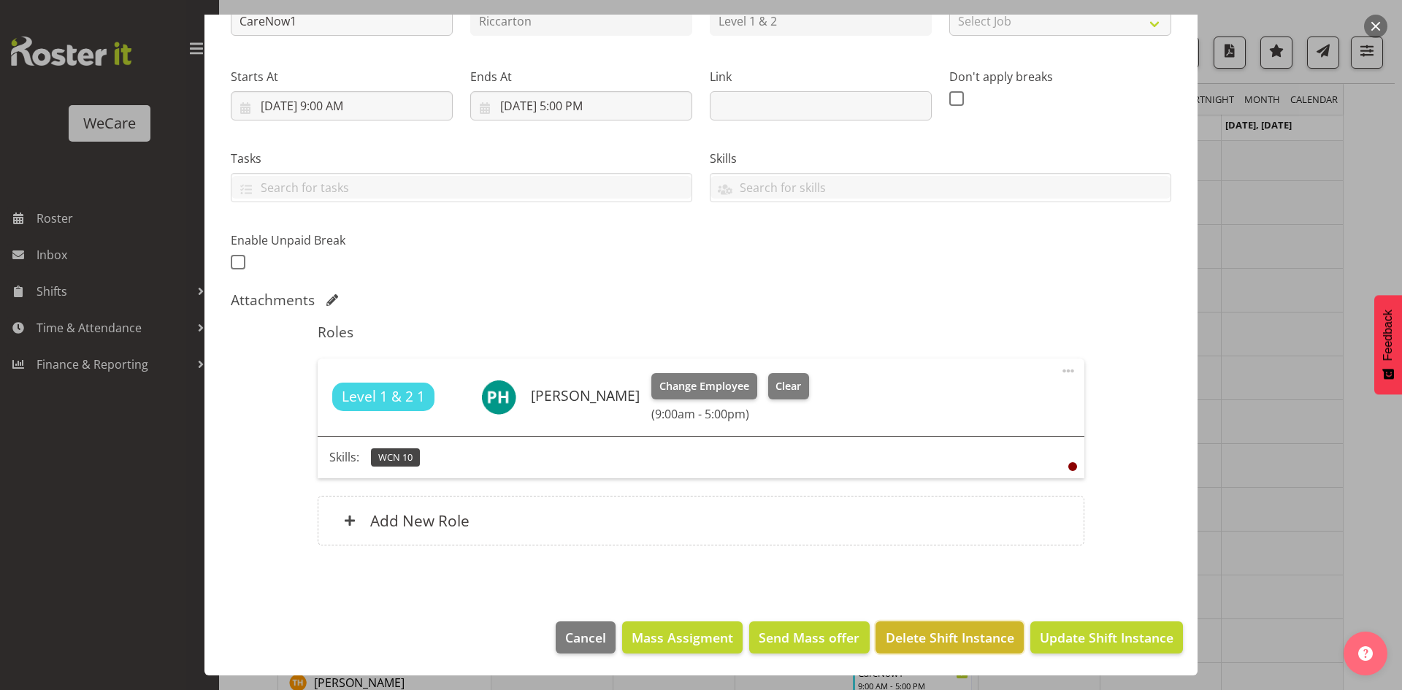
click at [911, 638] on span "Delete Shift Instance" at bounding box center [950, 637] width 129 height 19
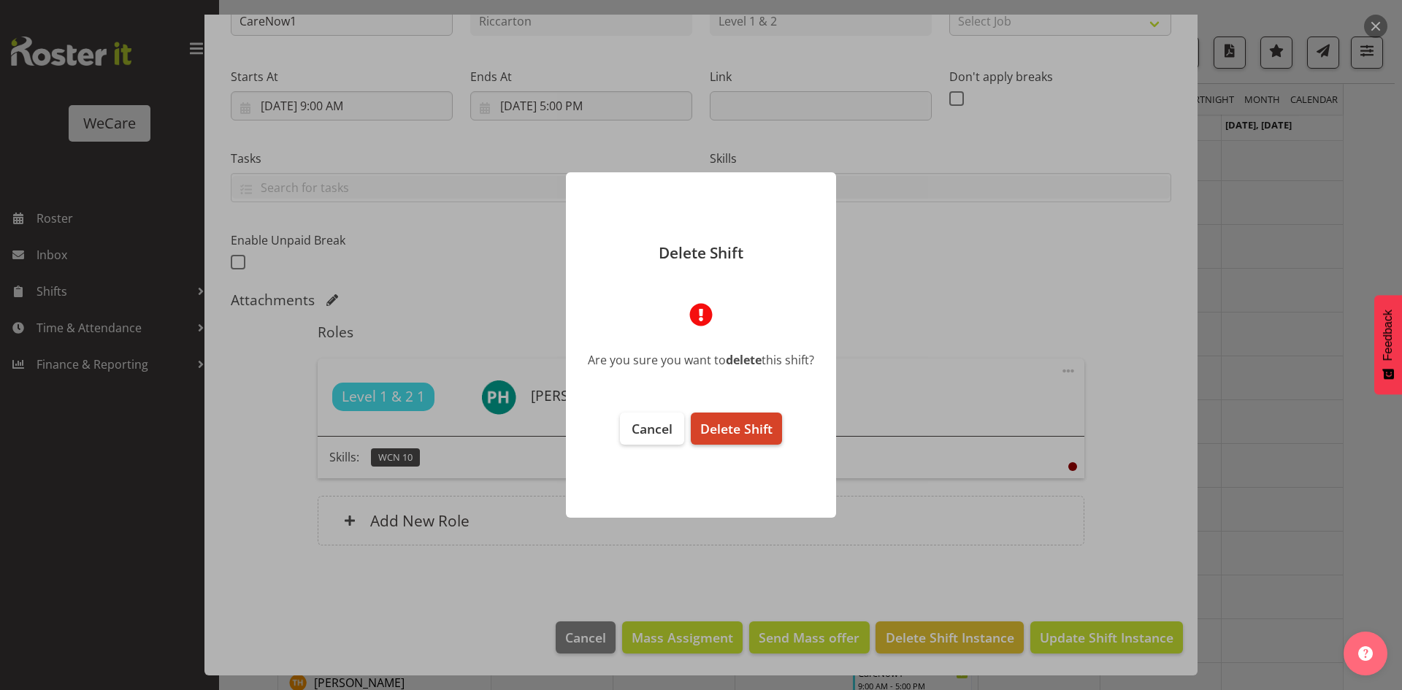
click at [749, 421] on span "Delete Shift" at bounding box center [736, 429] width 72 height 18
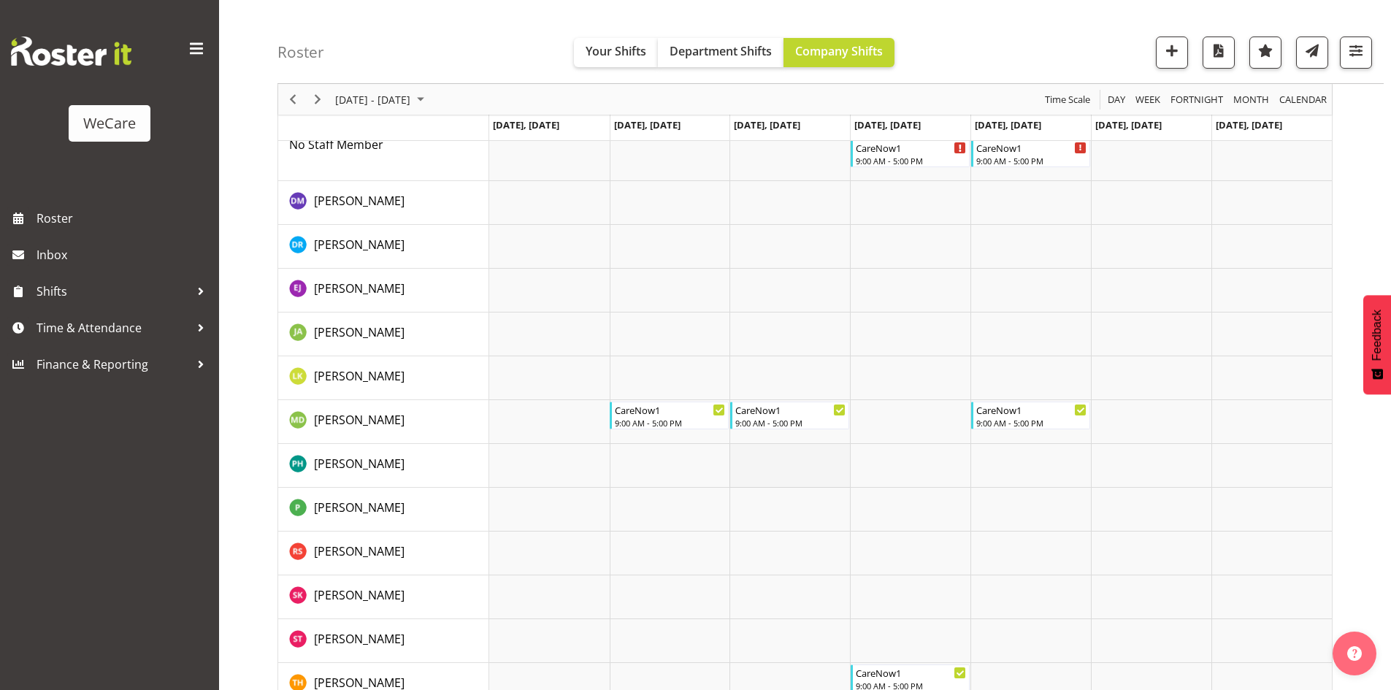
scroll to position [1005, 0]
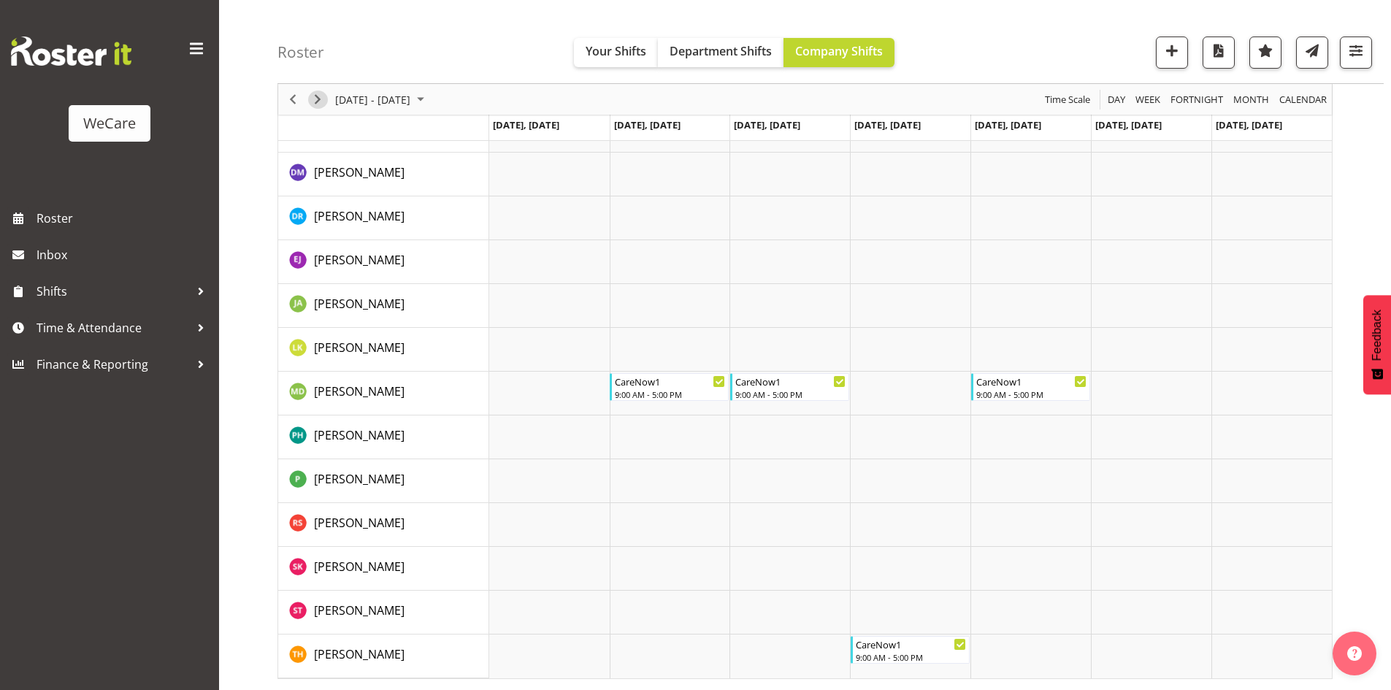
click at [319, 101] on span "Next" at bounding box center [318, 100] width 18 height 18
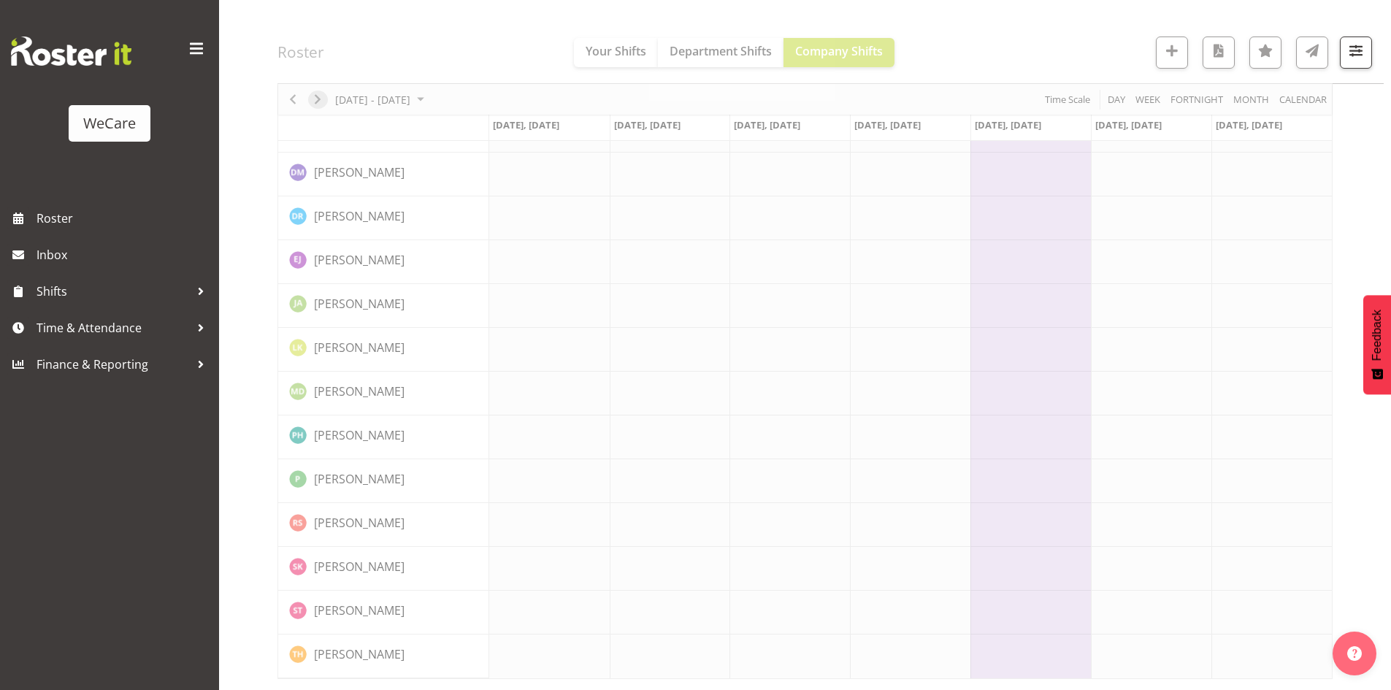
scroll to position [976, 0]
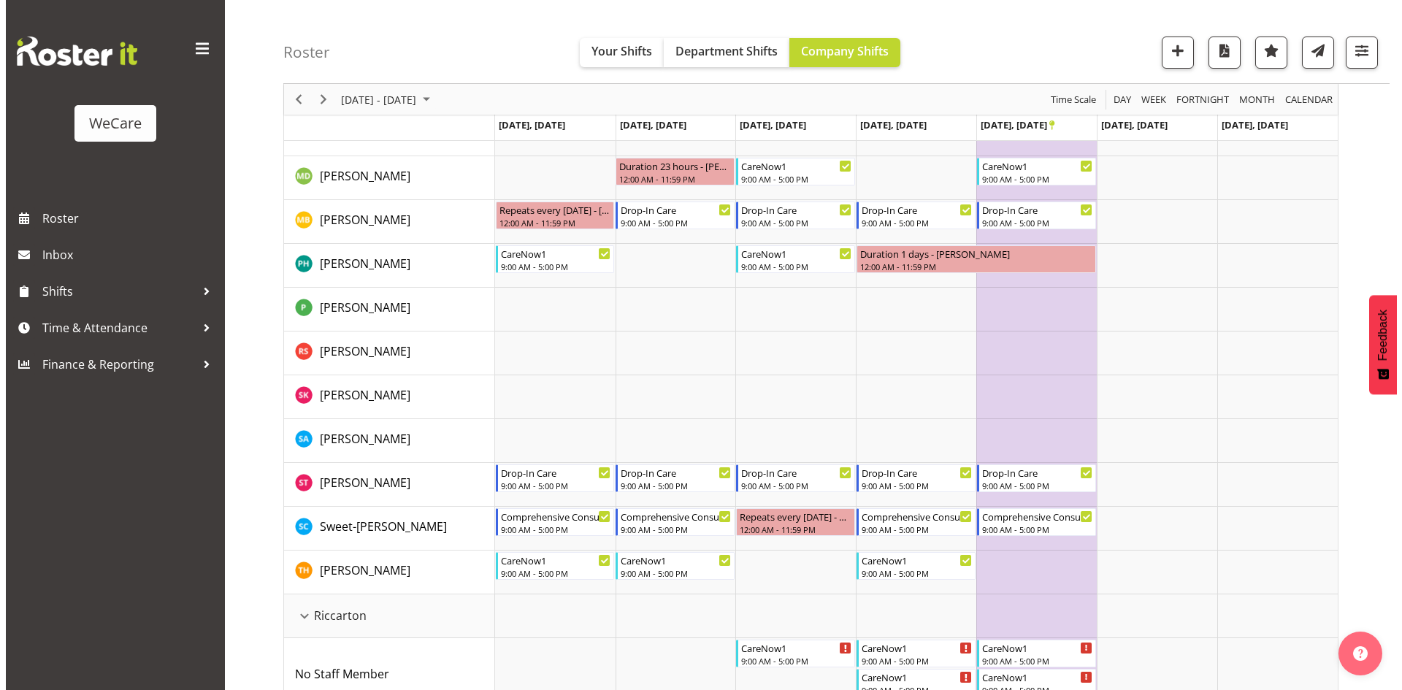
scroll to position [421, 0]
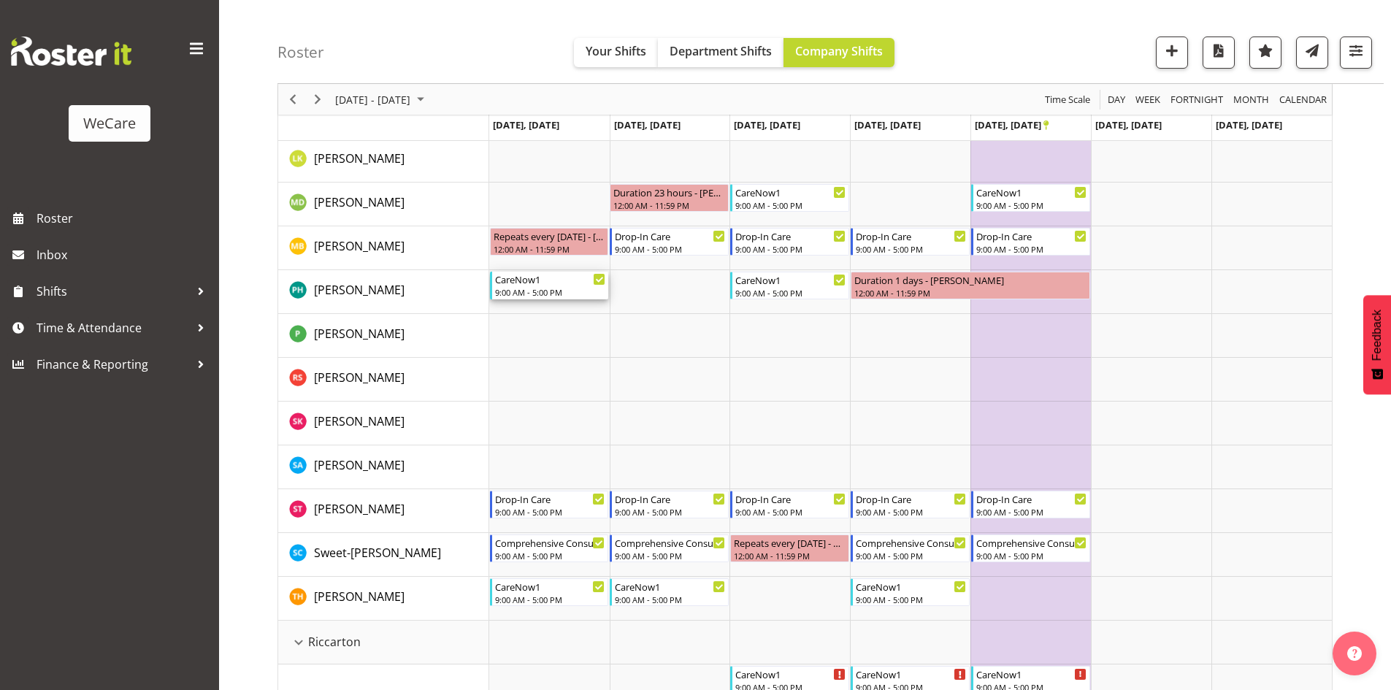
click at [516, 297] on div "9:00 AM - 5:00 PM" at bounding box center [550, 292] width 111 height 12
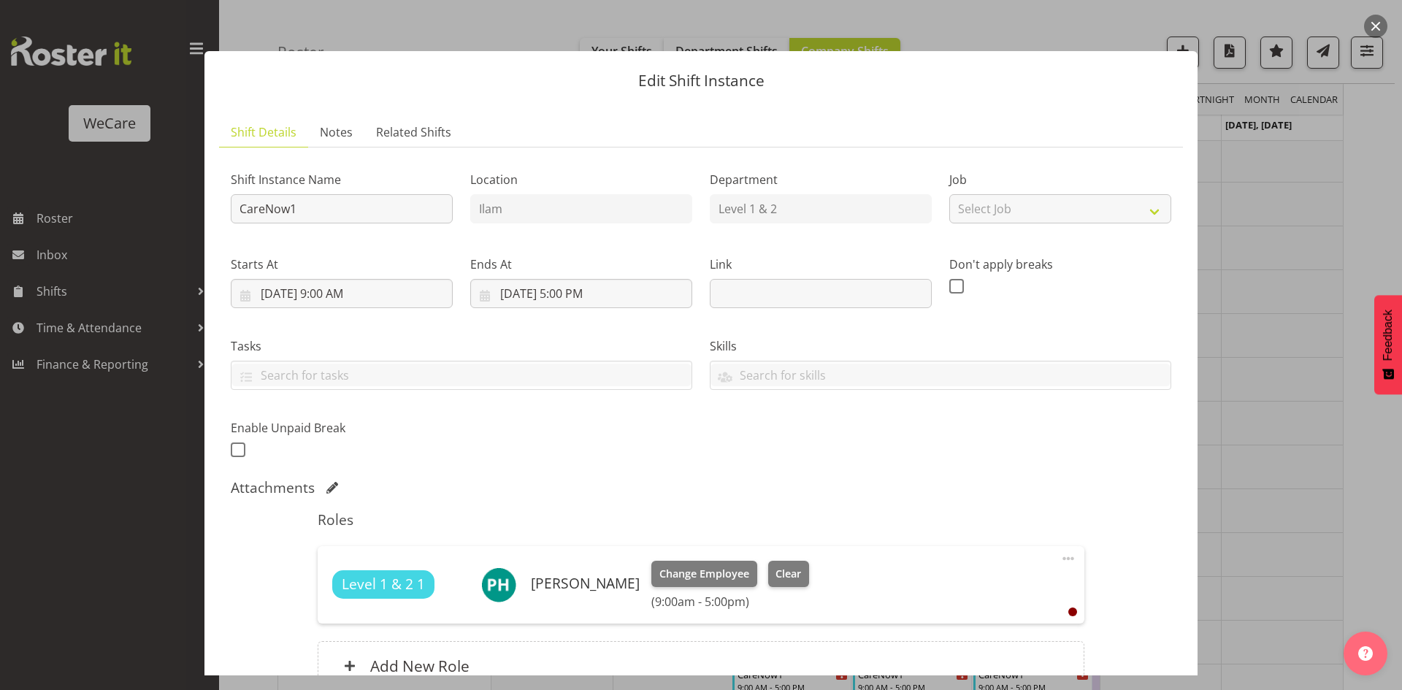
scroll to position [145, 0]
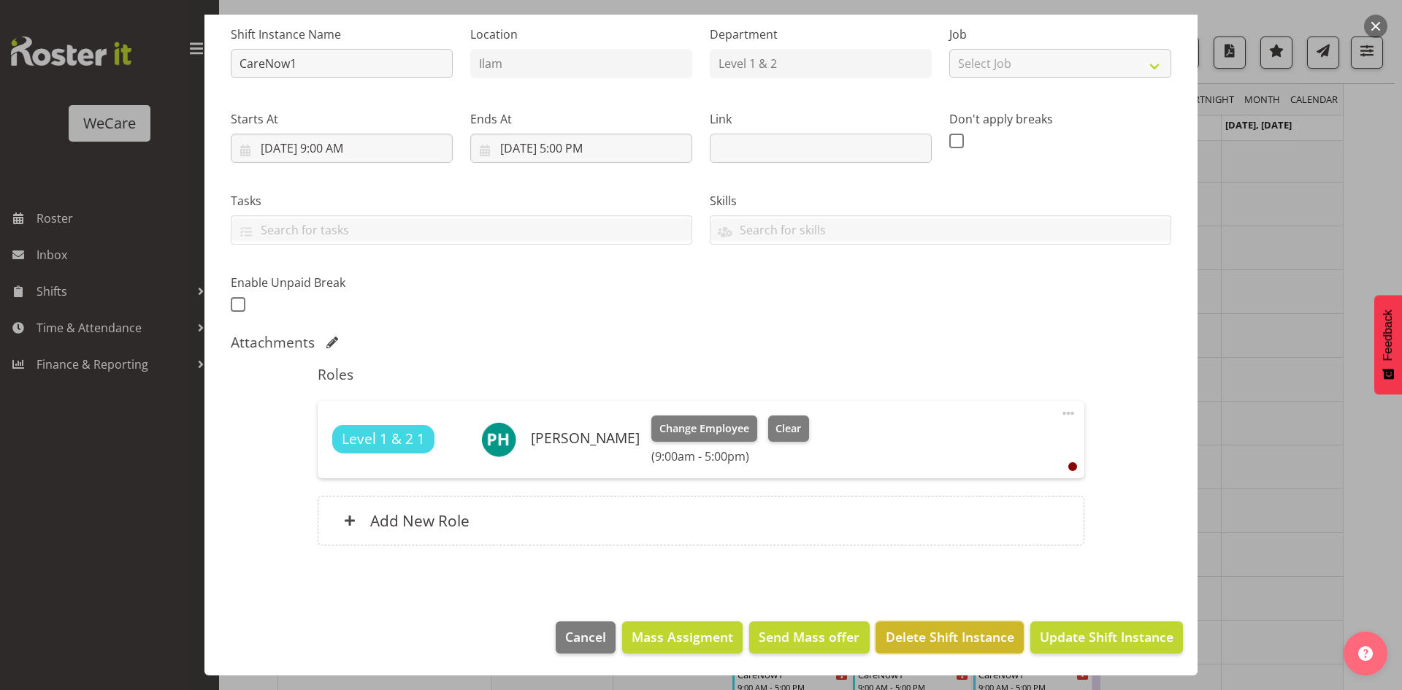
click at [938, 638] on span "Delete Shift Instance" at bounding box center [950, 636] width 129 height 19
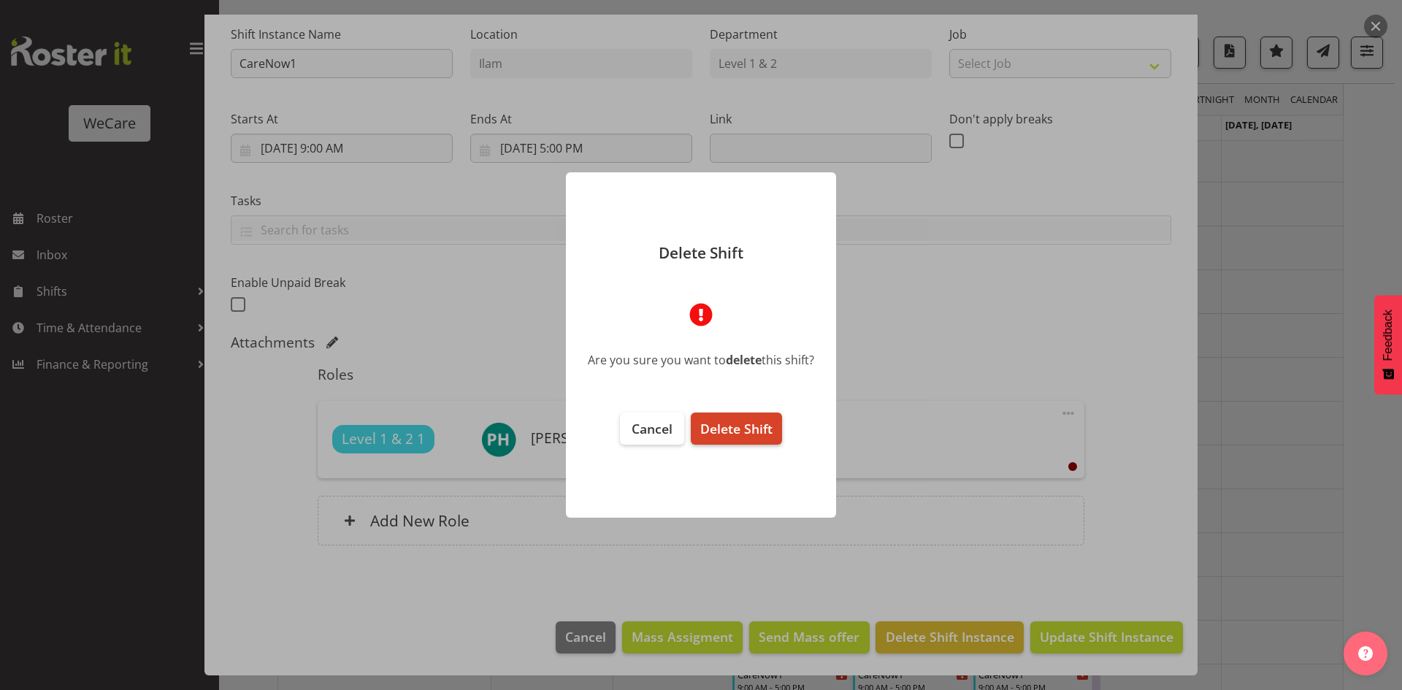
click at [733, 416] on button "Delete Shift" at bounding box center [736, 429] width 91 height 32
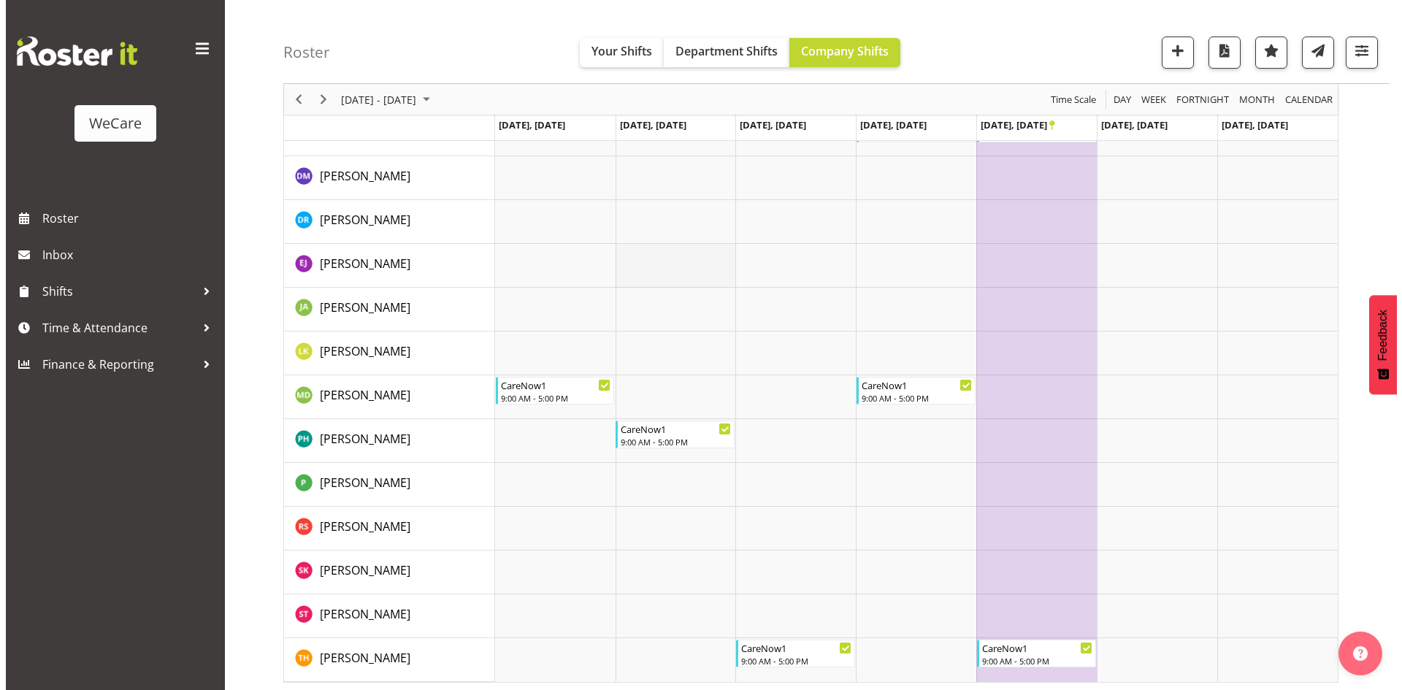
scroll to position [1005, 0]
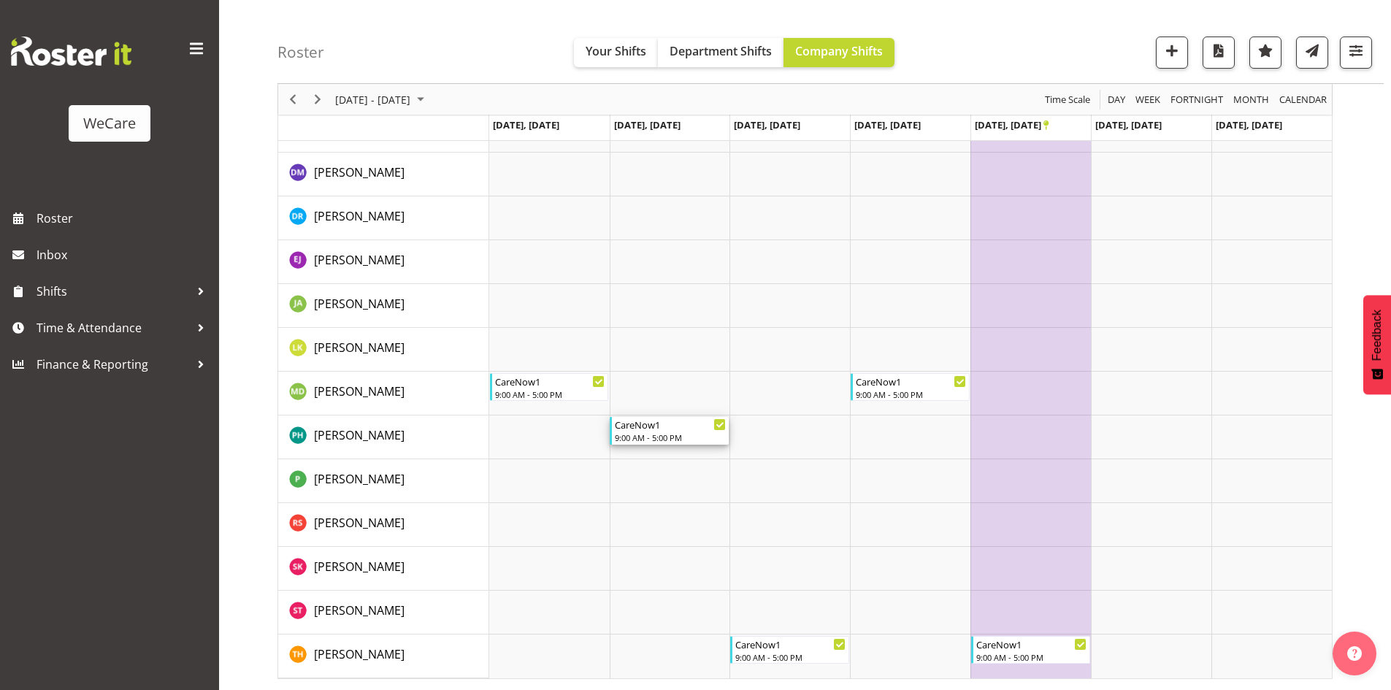
click at [665, 430] on div "CareNow1" at bounding box center [670, 424] width 111 height 15
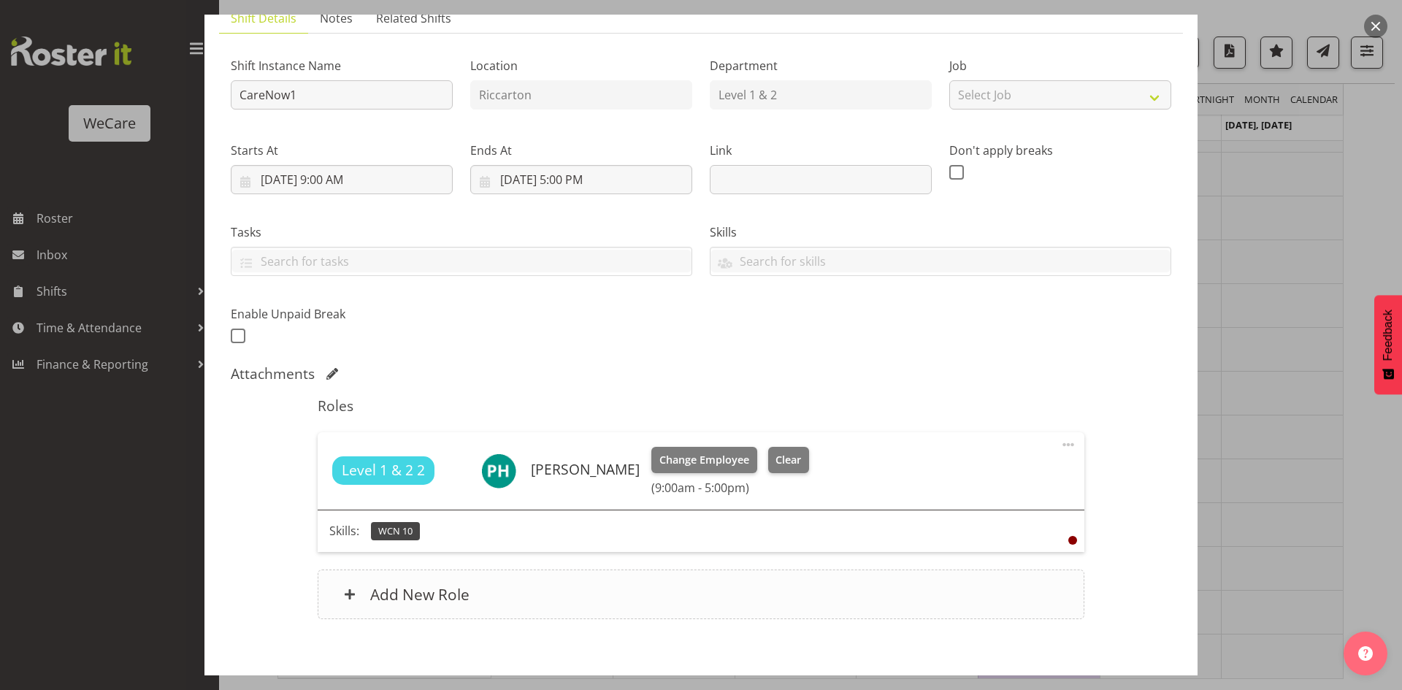
scroll to position [188, 0]
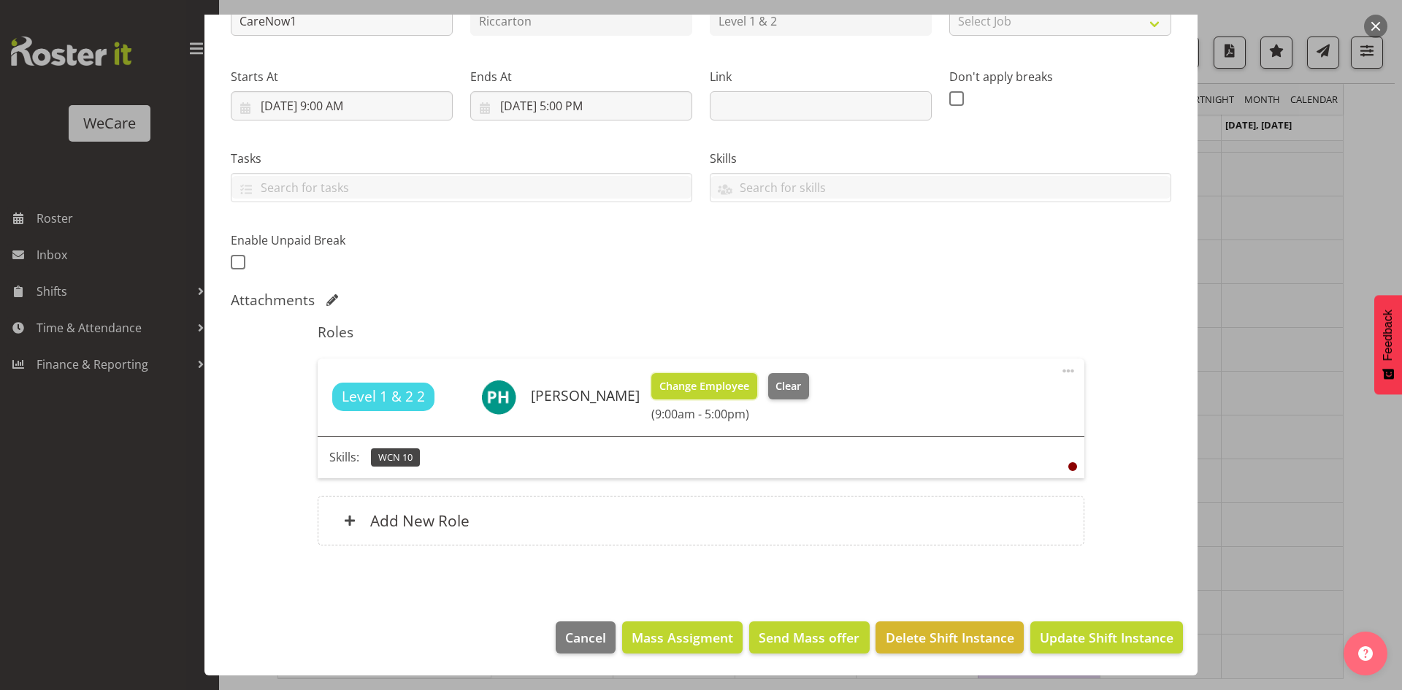
click at [698, 386] on span "Change Employee" at bounding box center [704, 386] width 90 height 16
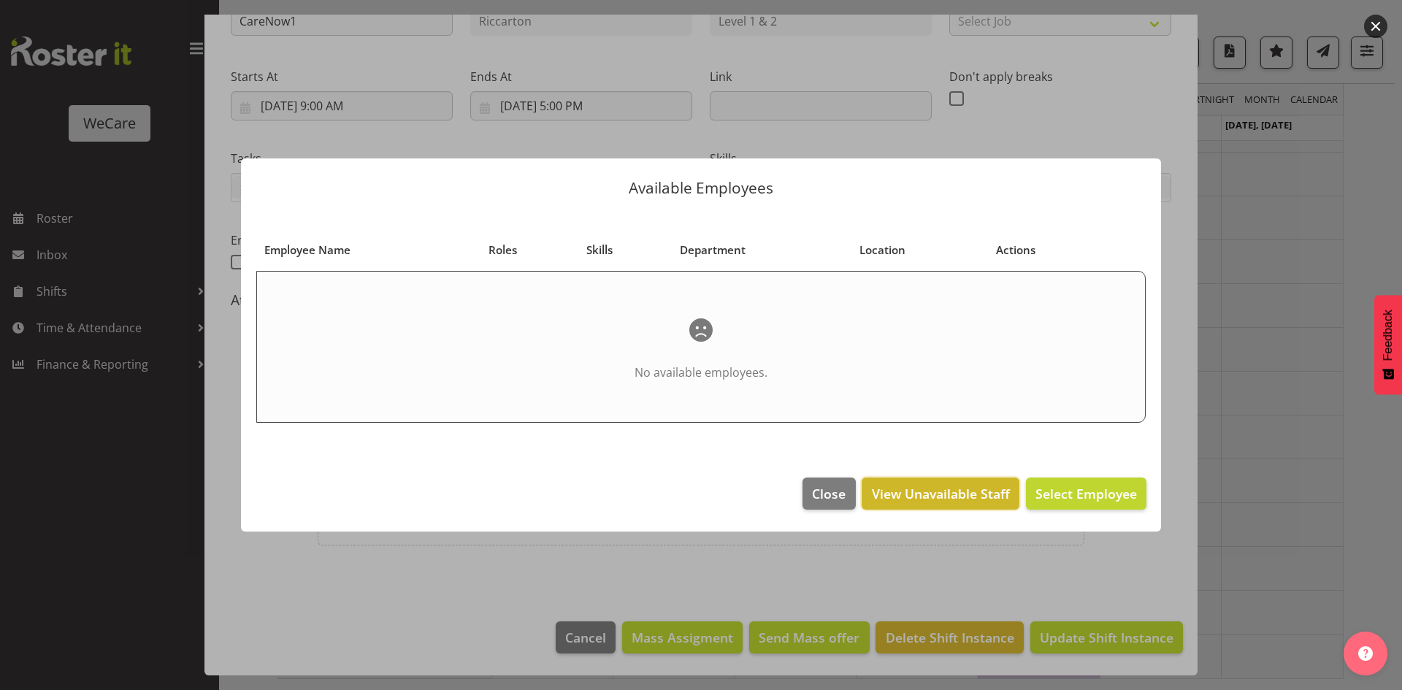
click at [890, 503] on span "View Unavailable Staff" at bounding box center [941, 493] width 138 height 19
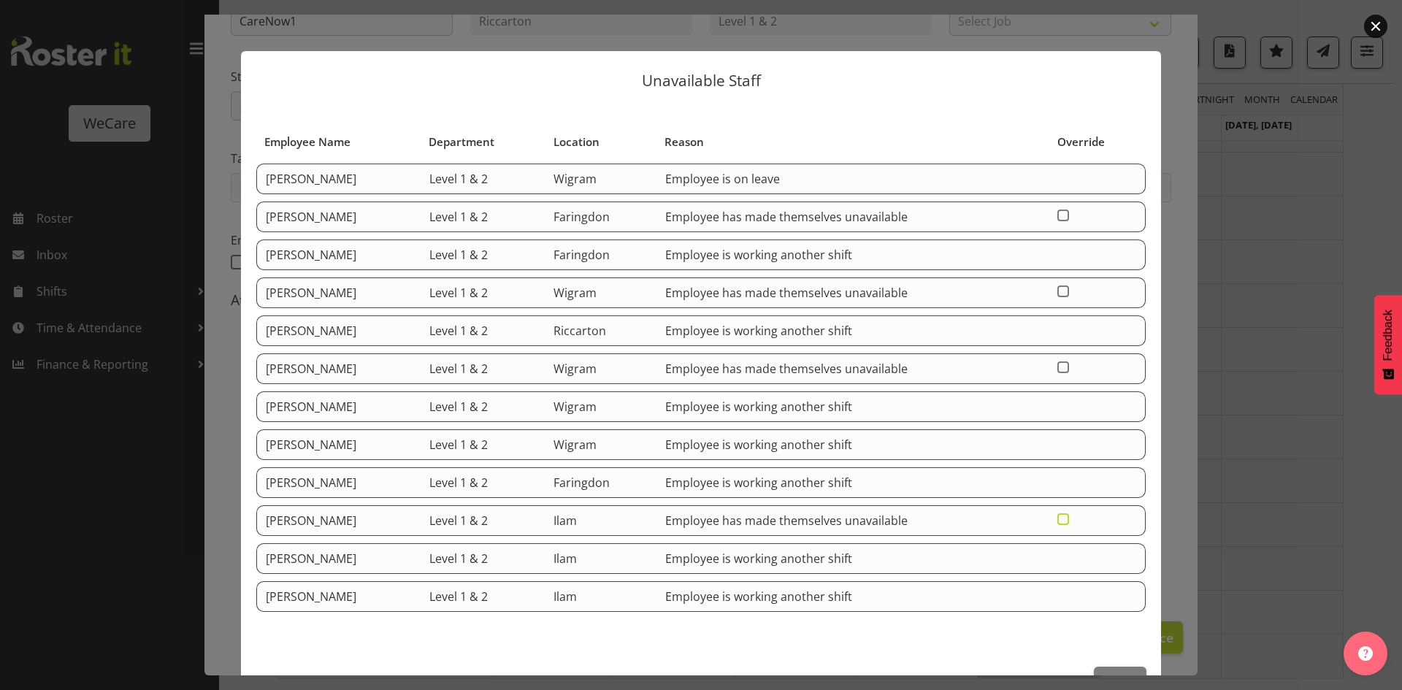
click at [1062, 516] on span at bounding box center [1063, 519] width 12 height 12
click at [1062, 516] on input "checkbox" at bounding box center [1061, 518] width 9 height 9
checkbox input "true"
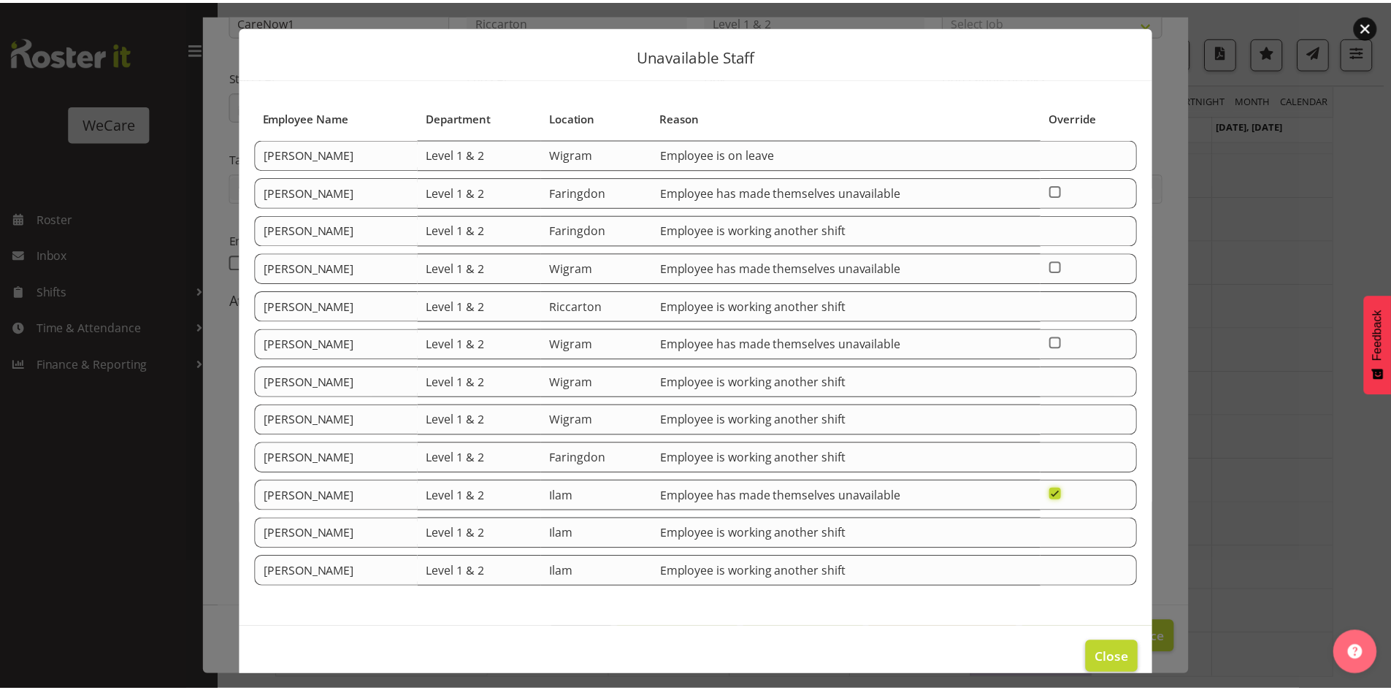
scroll to position [45, 0]
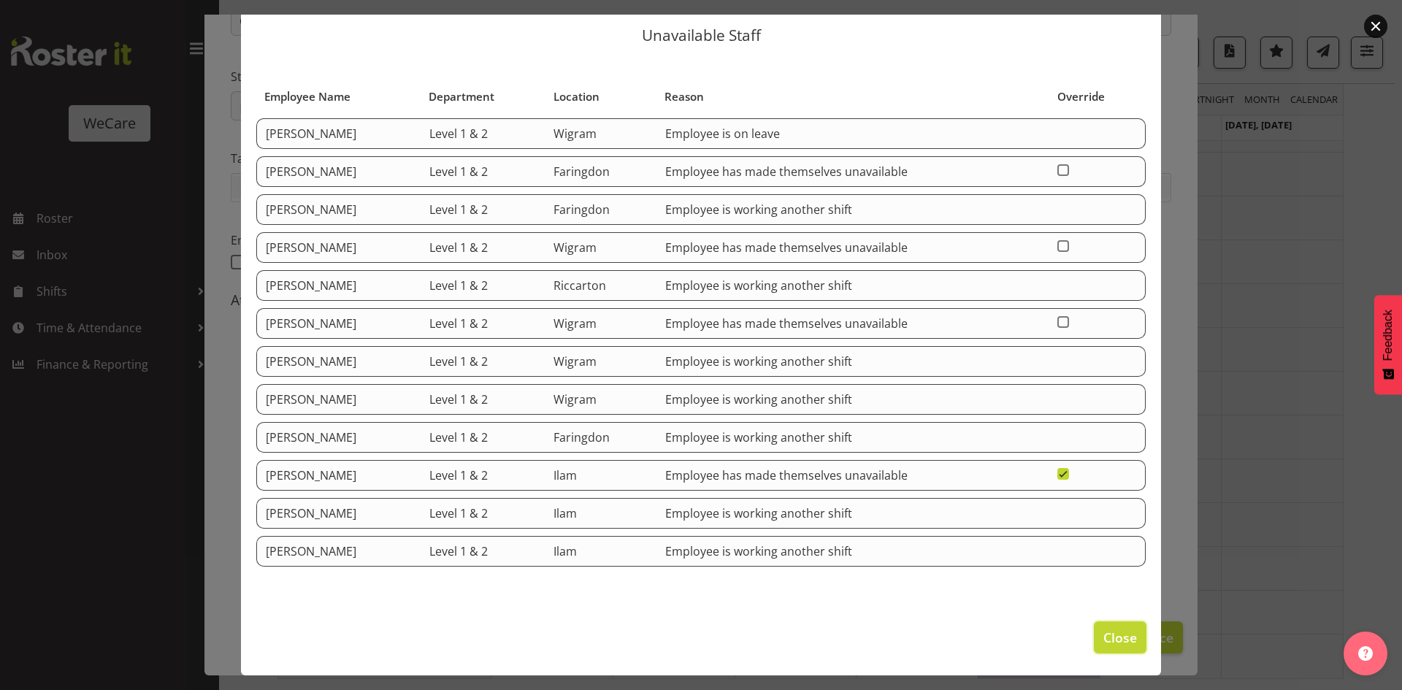
click at [1106, 630] on span "Close" at bounding box center [1121, 637] width 34 height 19
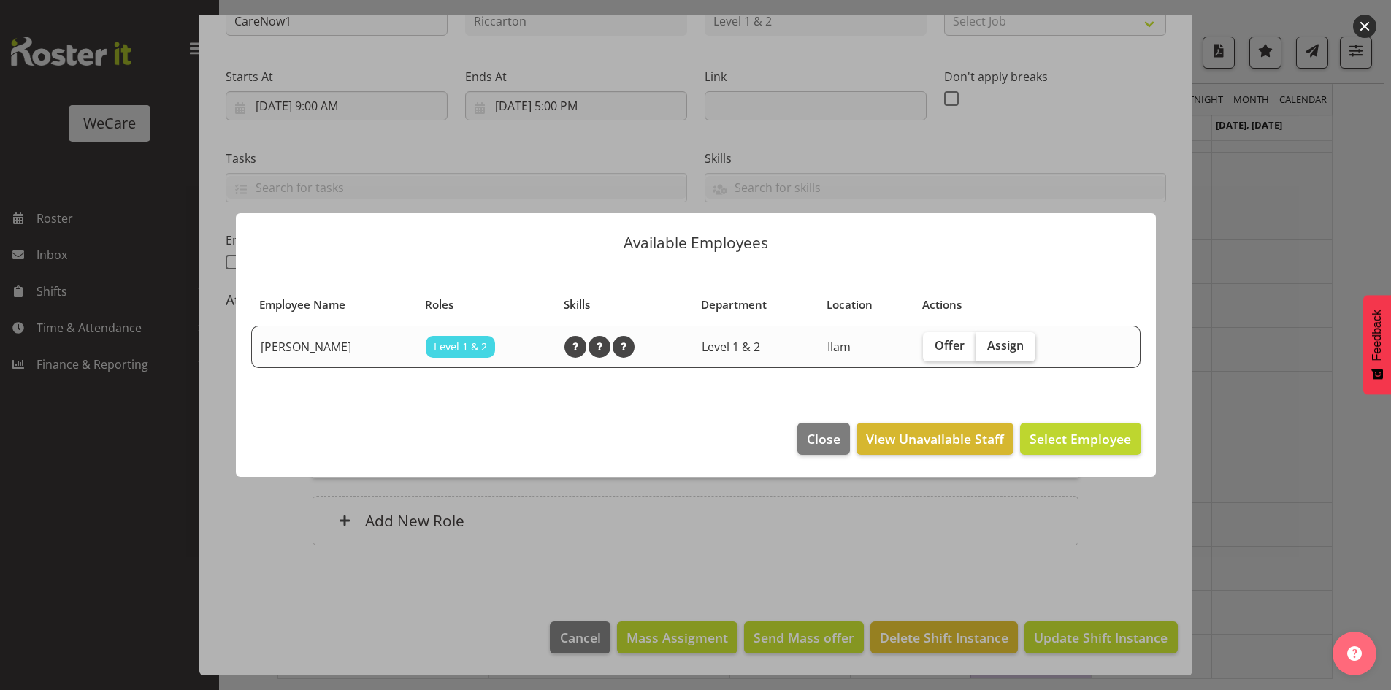
click at [1024, 340] on span "Assign" at bounding box center [1005, 345] width 37 height 15
click at [985, 341] on input "Assign" at bounding box center [980, 345] width 9 height 9
checkbox input "true"
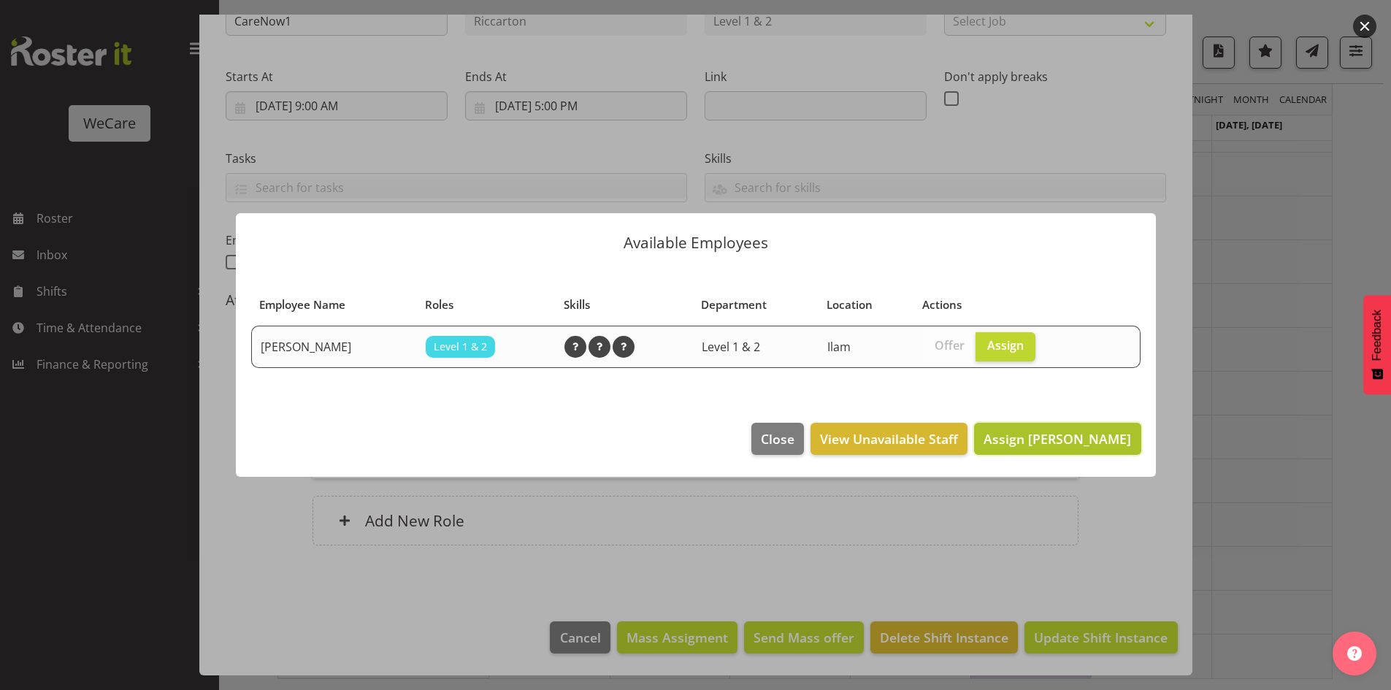
click at [1076, 443] on span "Assign Marie-Claire Dickson-Bakker" at bounding box center [1058, 439] width 148 height 18
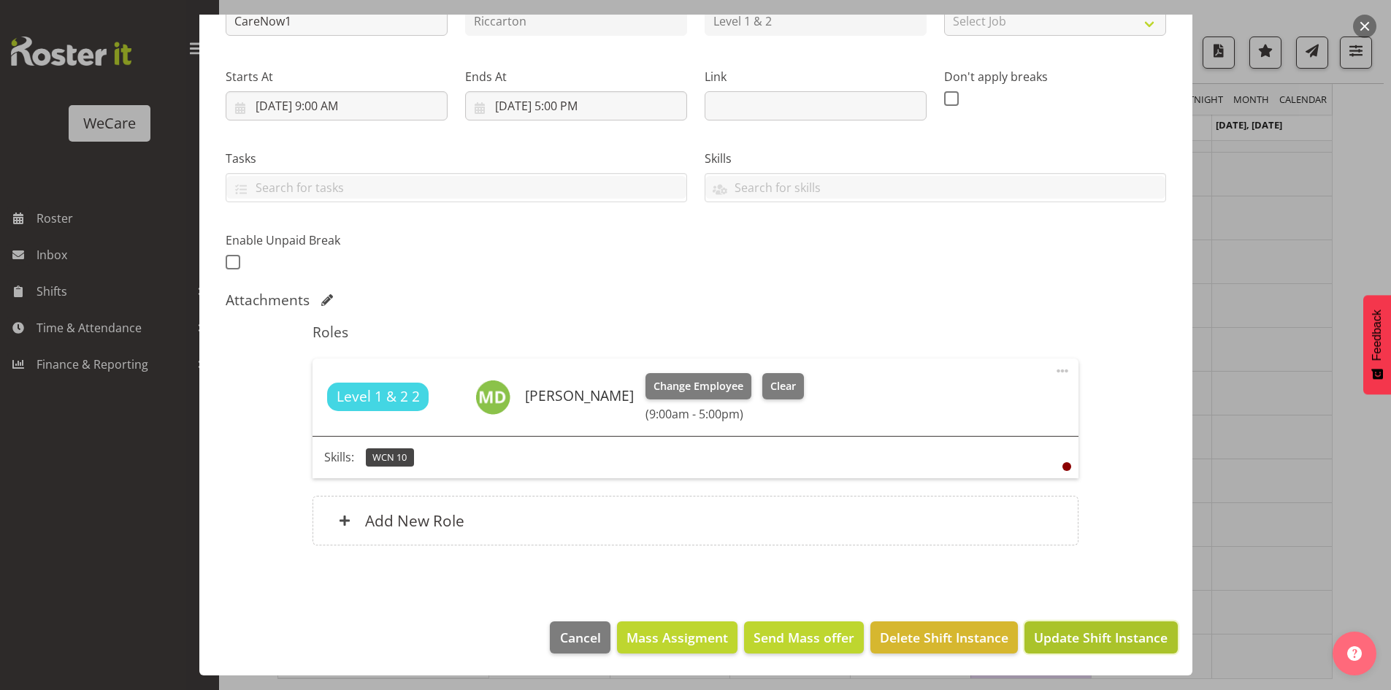
click at [1105, 644] on span "Update Shift Instance" at bounding box center [1101, 637] width 134 height 19
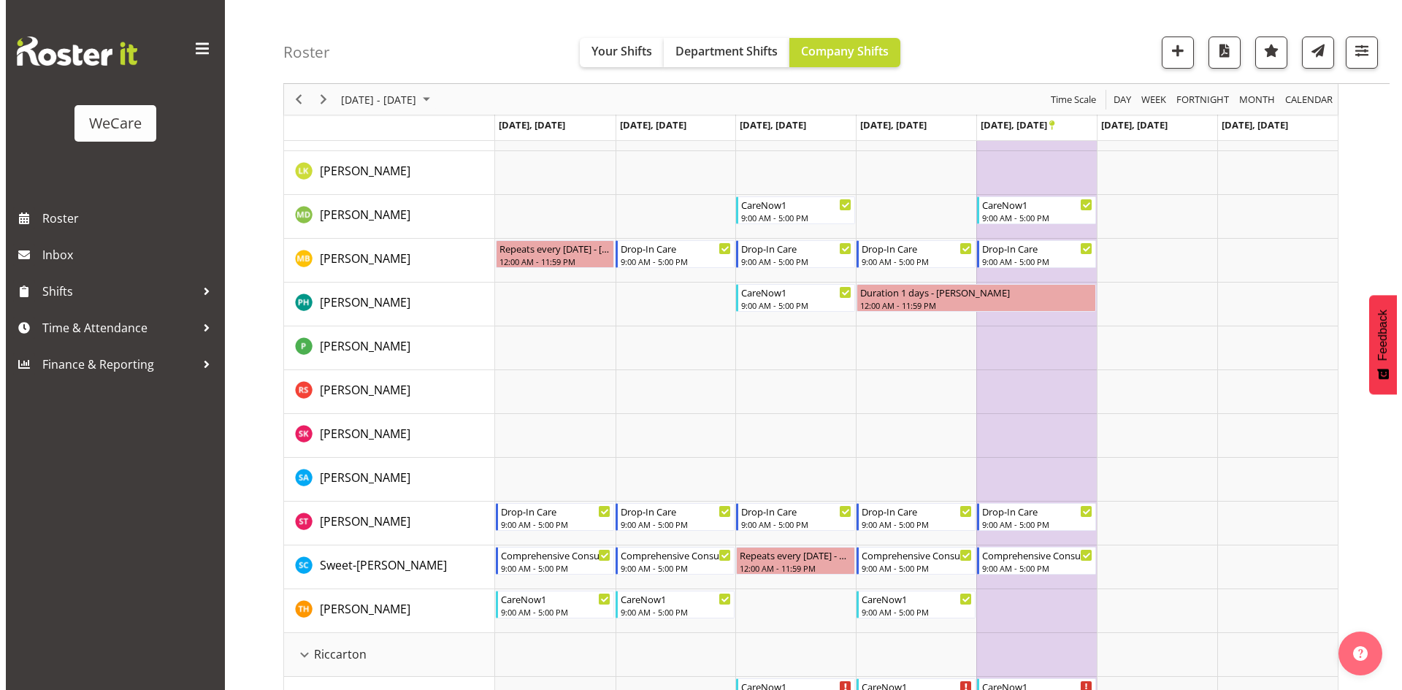
scroll to position [348, 0]
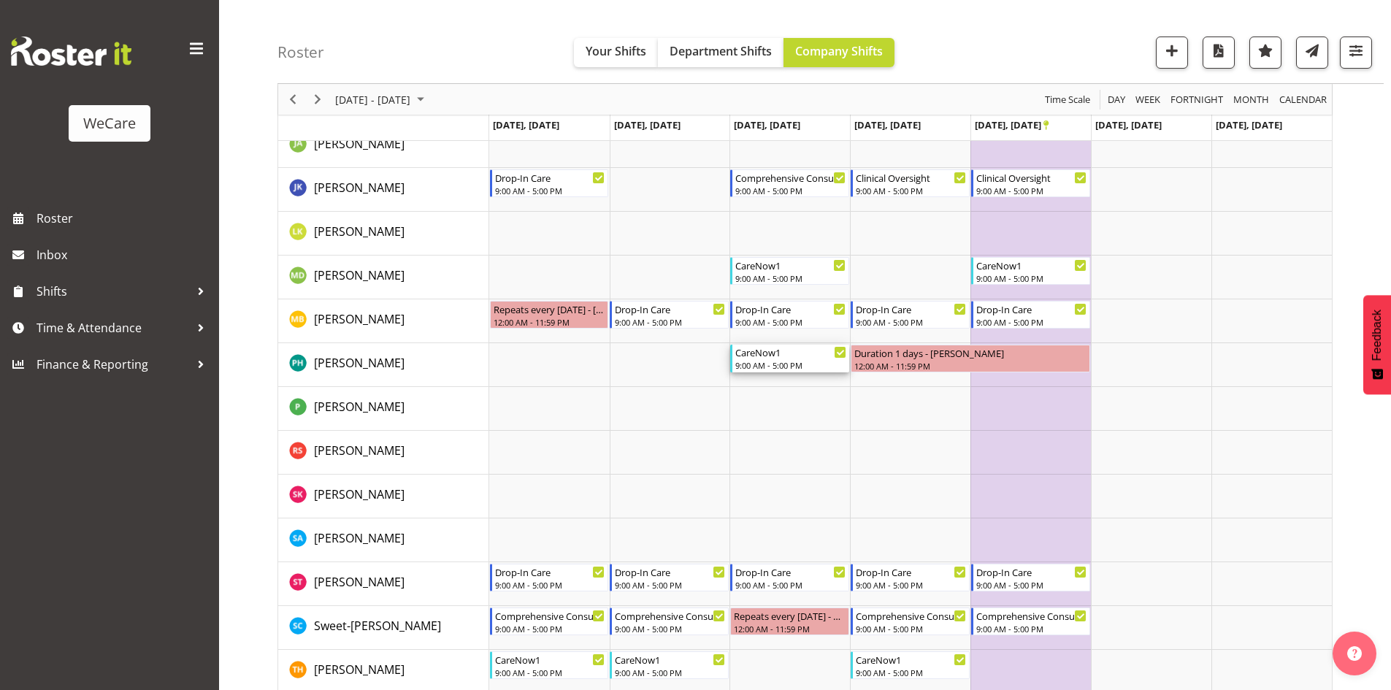
click at [784, 352] on div "CareNow1" at bounding box center [790, 352] width 111 height 15
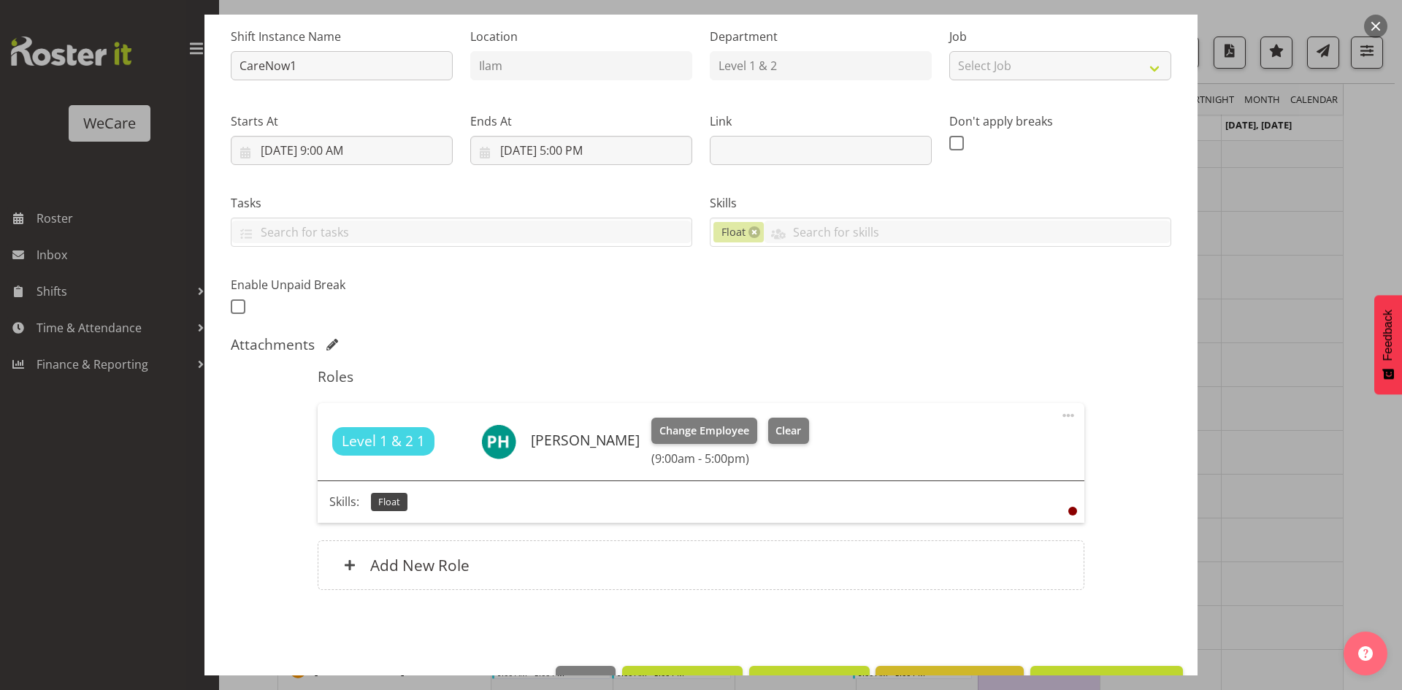
scroll to position [188, 0]
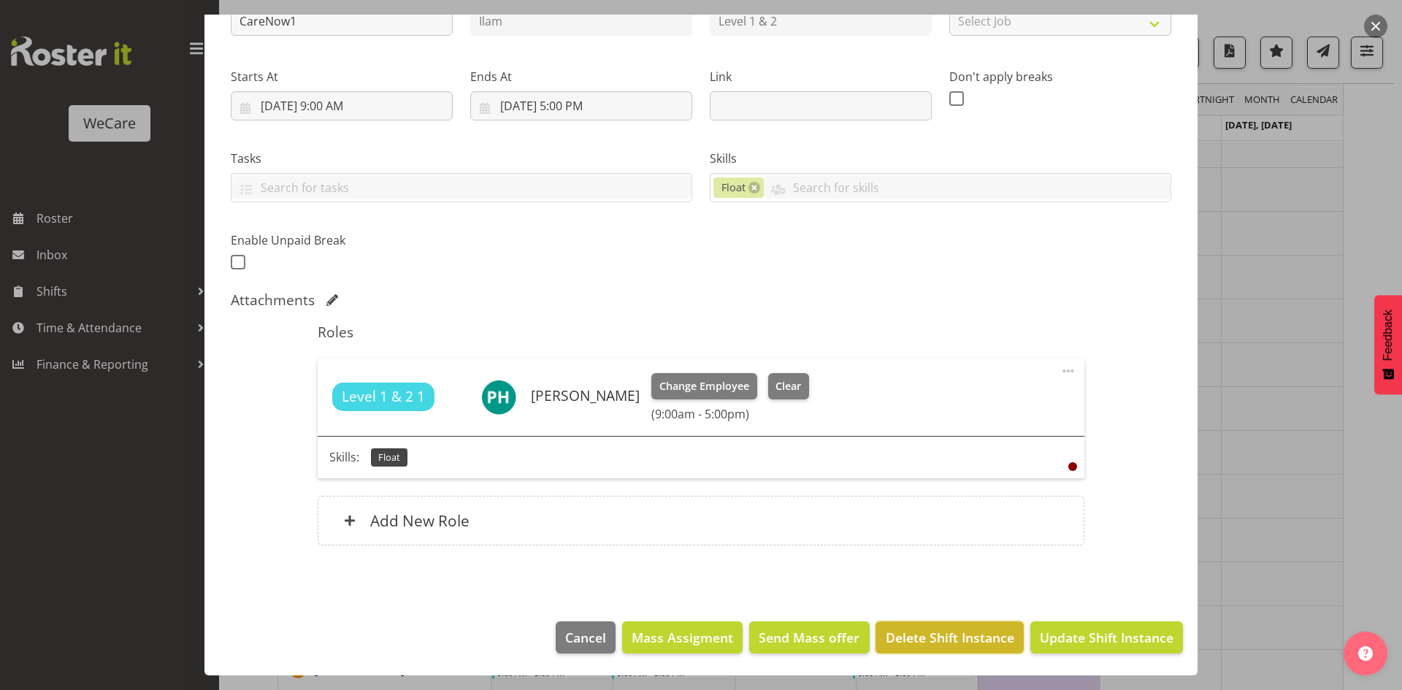
click at [876, 631] on button "Delete Shift Instance" at bounding box center [950, 637] width 148 height 32
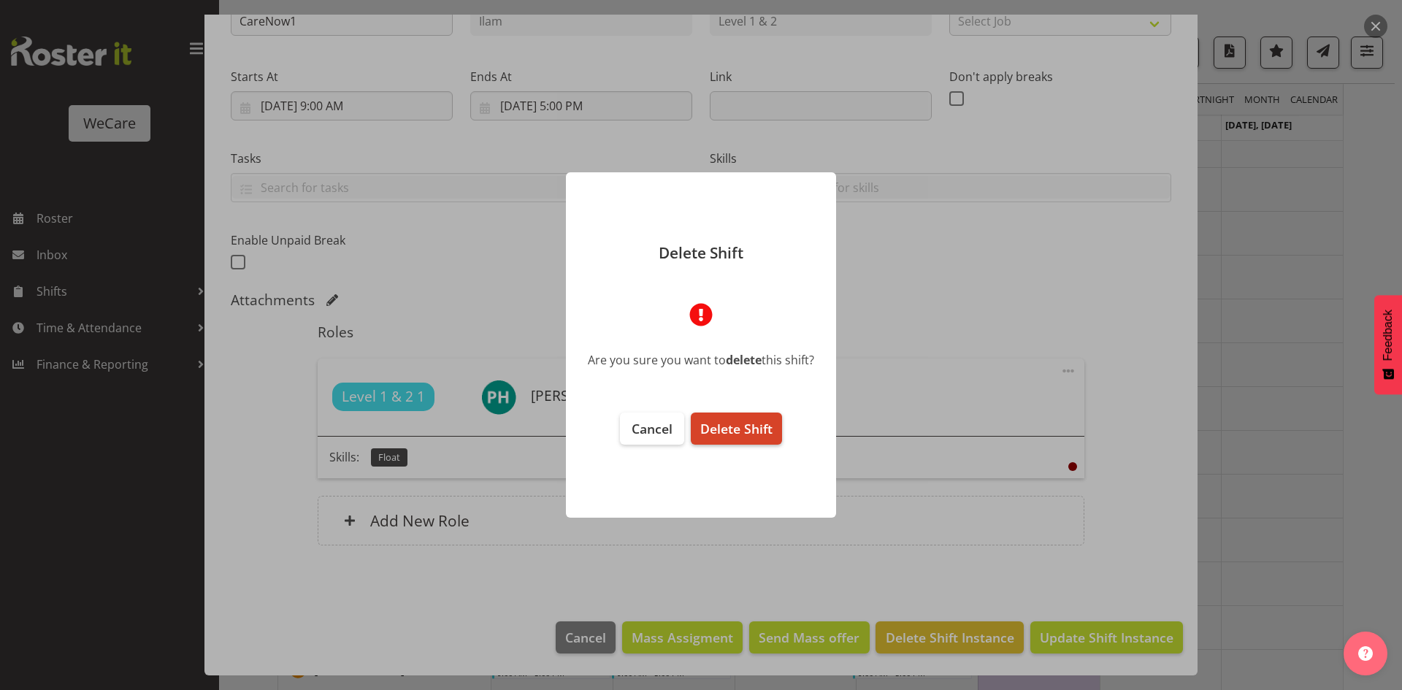
click at [744, 440] on button "Delete Shift" at bounding box center [736, 429] width 91 height 32
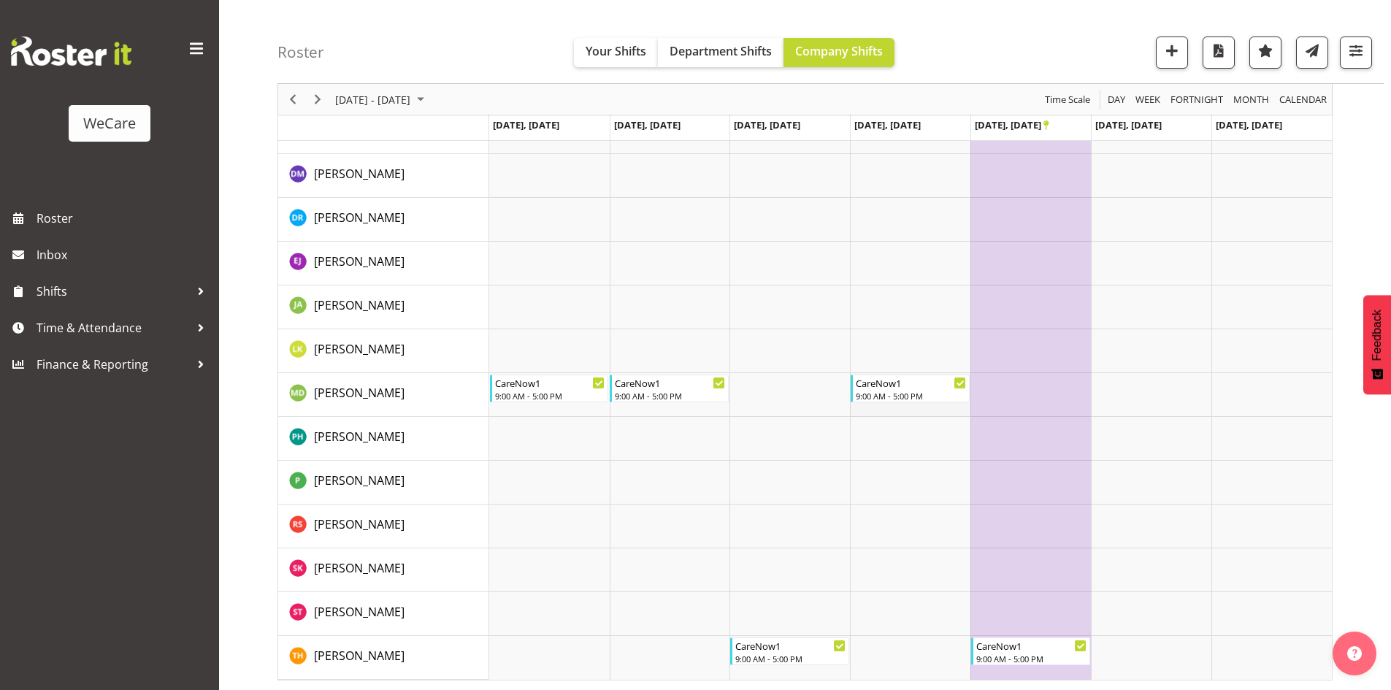
scroll to position [1005, 0]
click at [313, 95] on span "Next" at bounding box center [318, 100] width 18 height 18
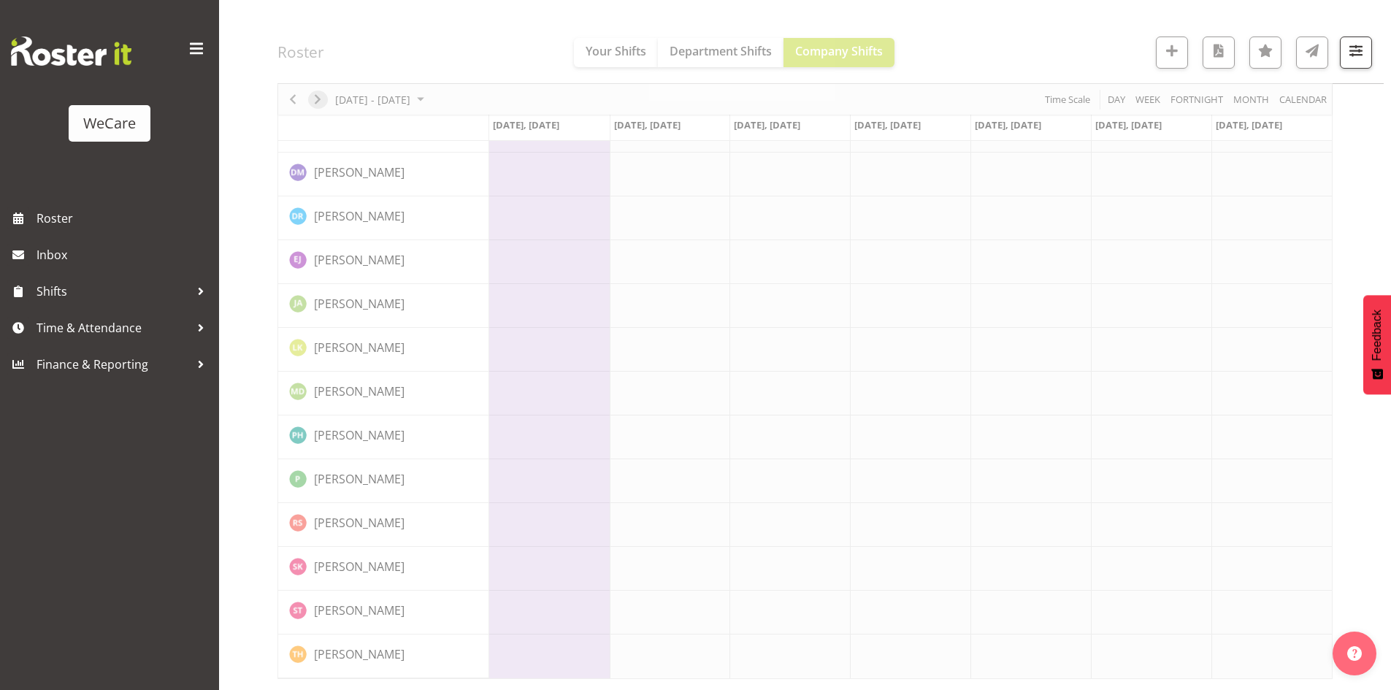
scroll to position [976, 0]
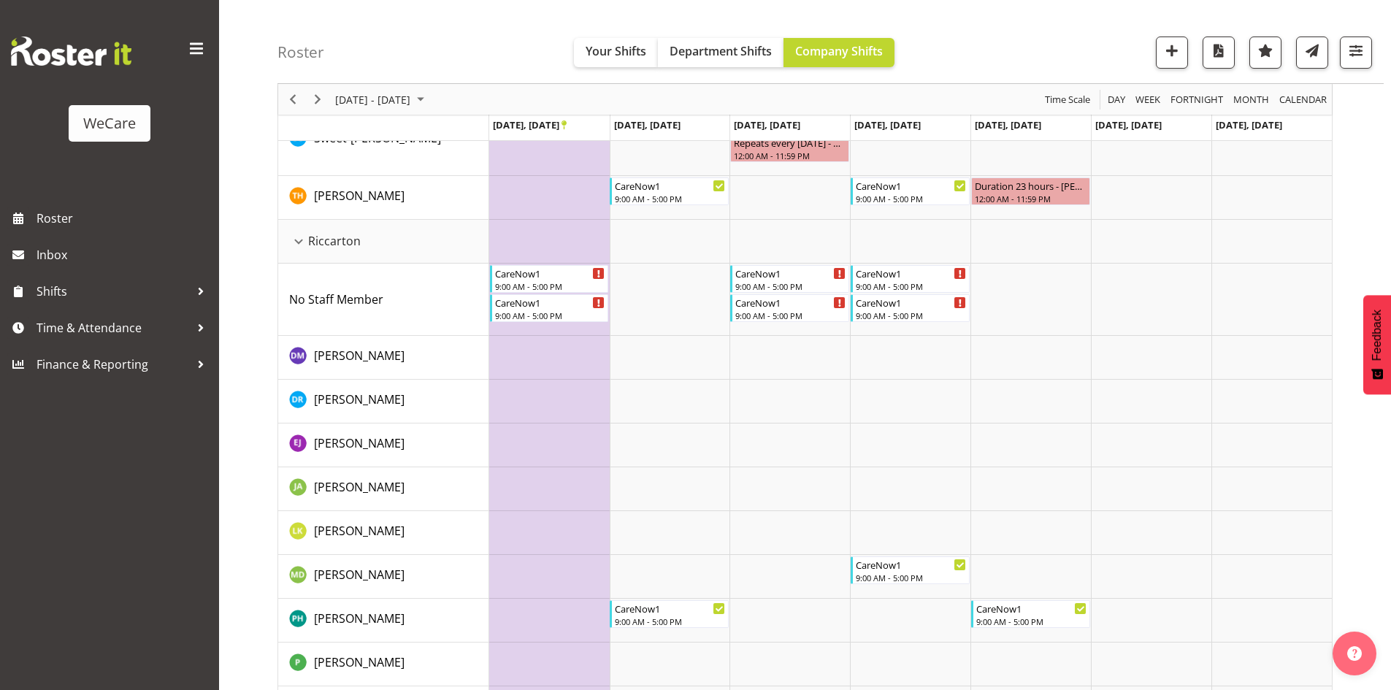
scroll to position [1120, 0]
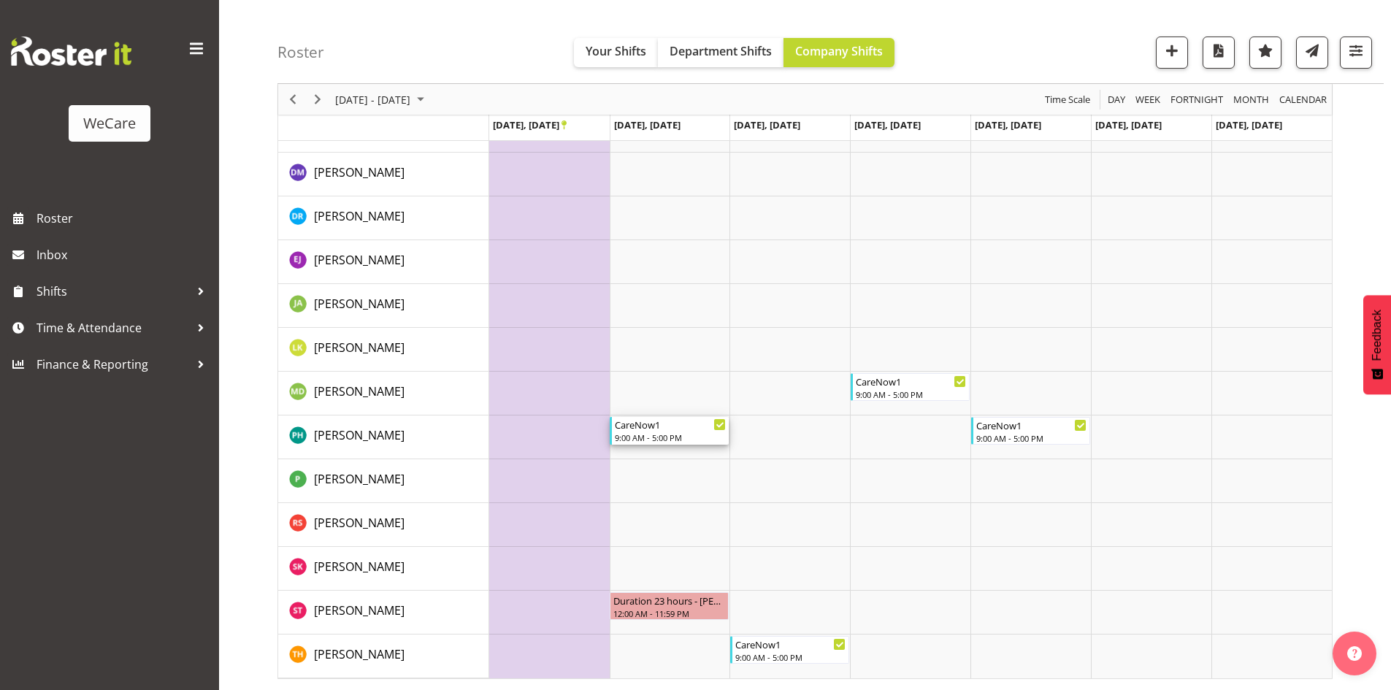
click at [676, 425] on div "CareNow1" at bounding box center [670, 424] width 111 height 15
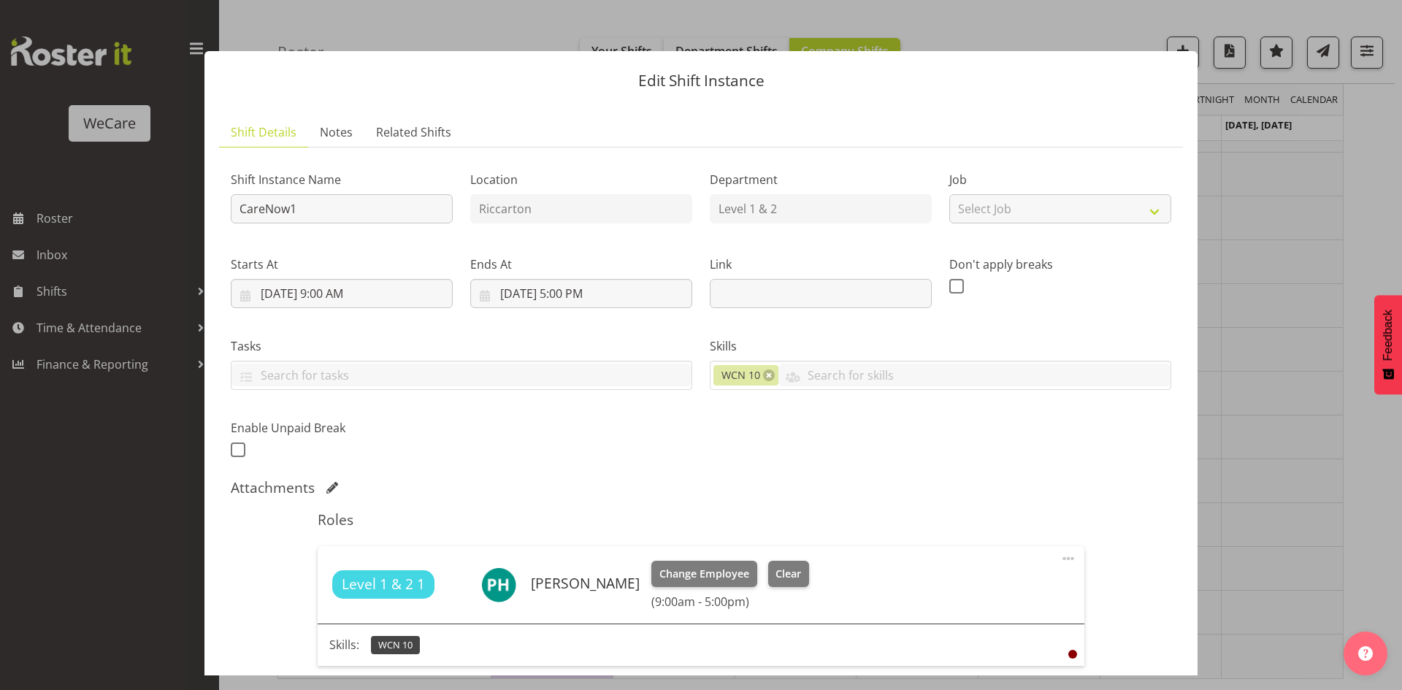
click at [1246, 489] on div at bounding box center [701, 345] width 1402 height 690
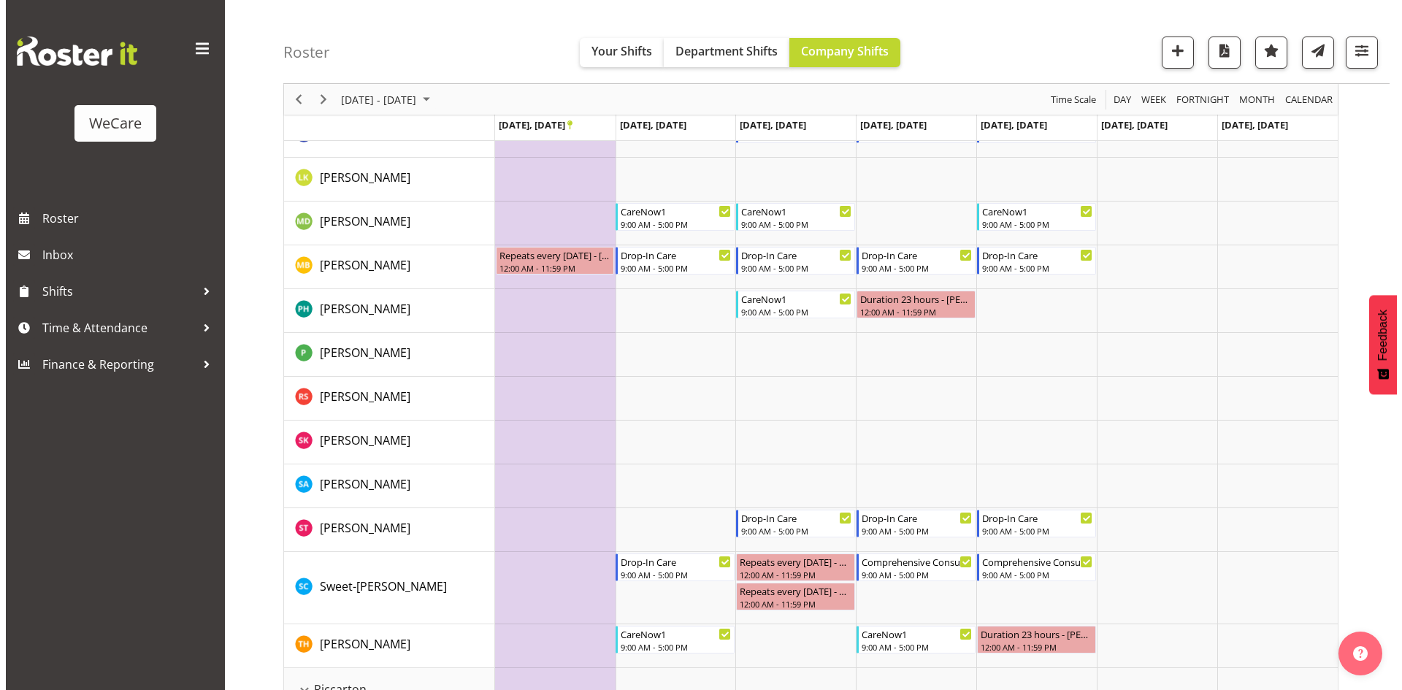
scroll to position [463, 0]
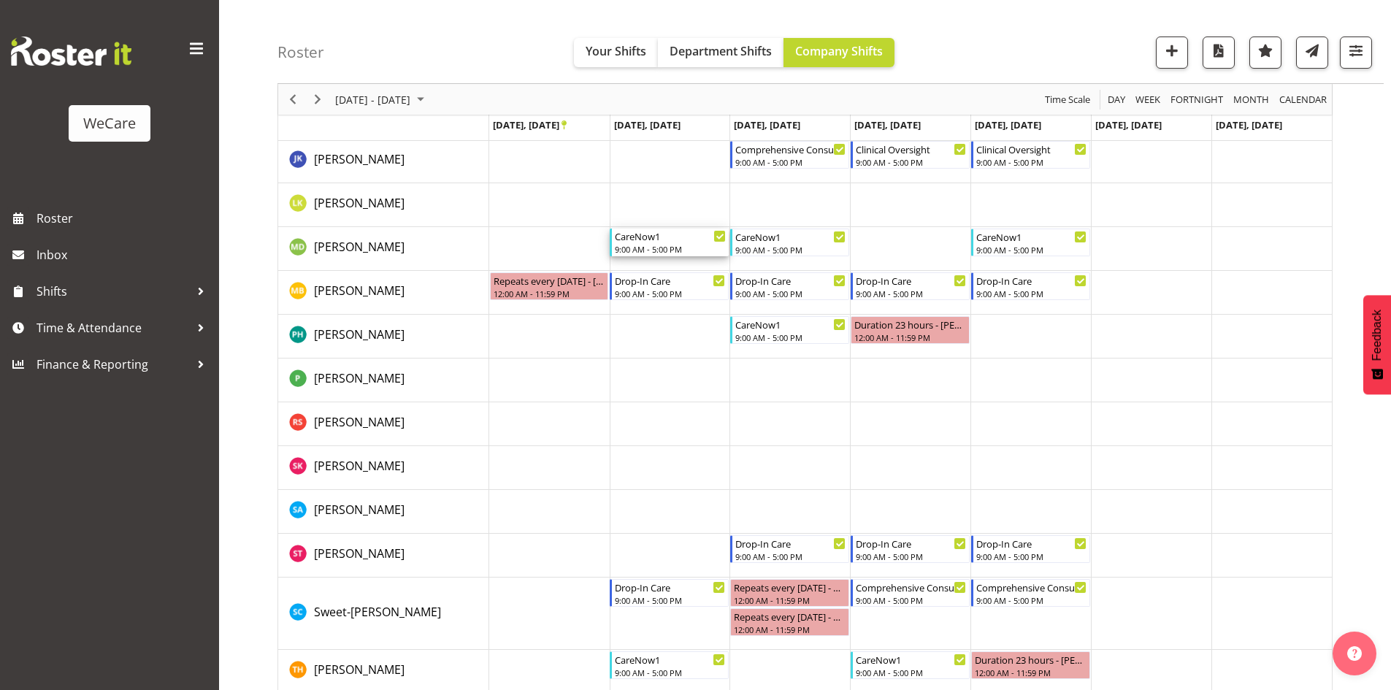
click at [676, 236] on div "CareNow1" at bounding box center [670, 236] width 111 height 15
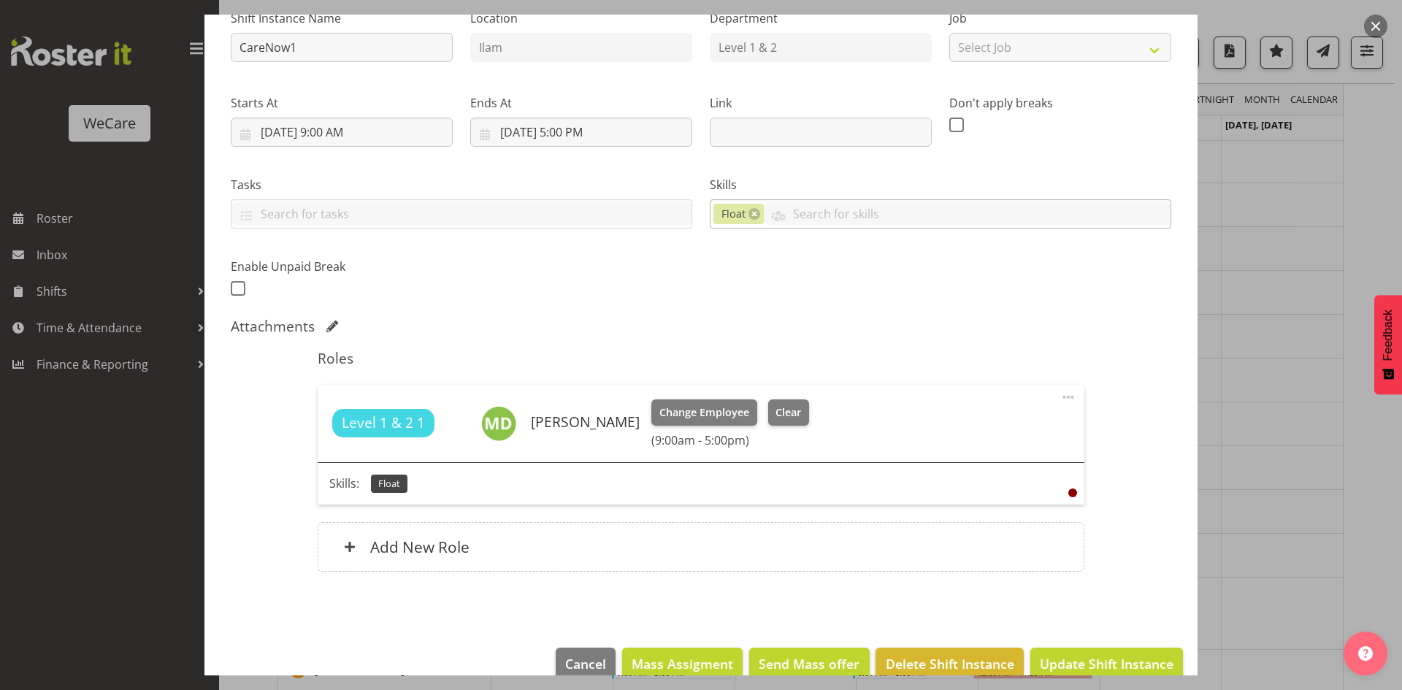
scroll to position [188, 0]
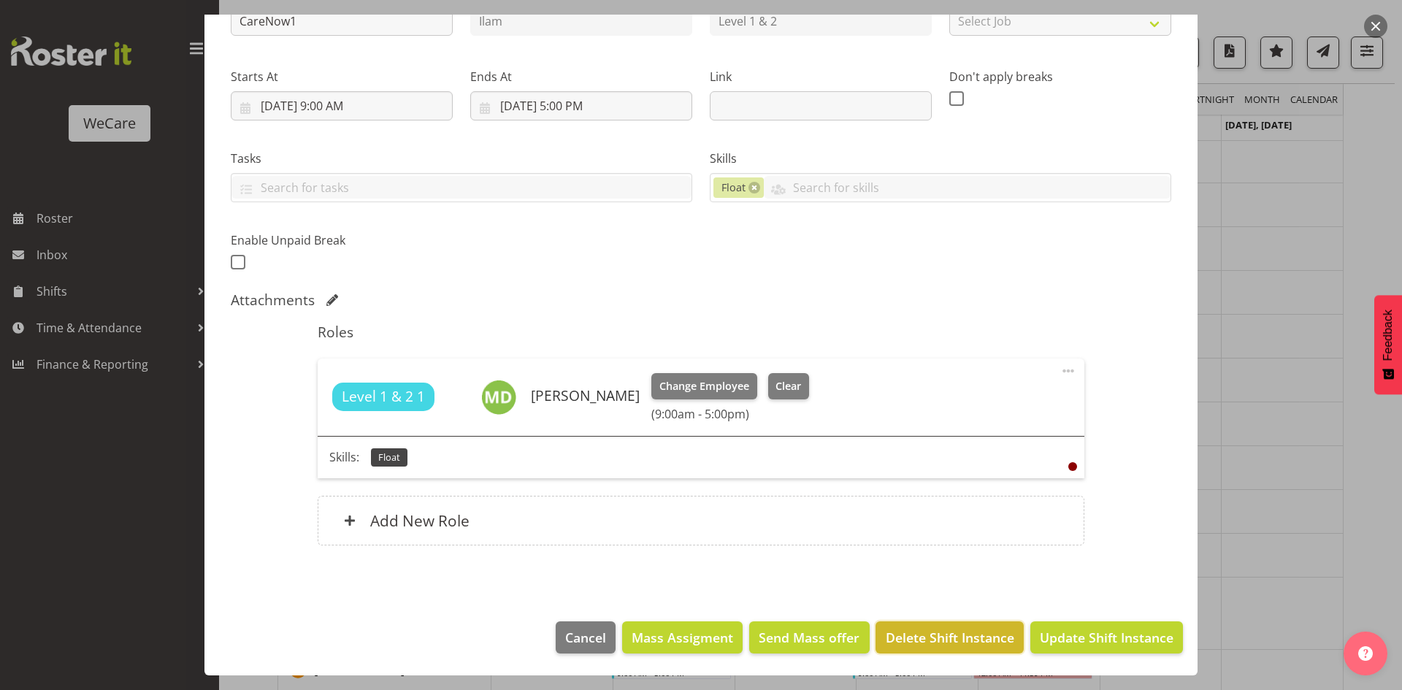
click at [910, 637] on span "Delete Shift Instance" at bounding box center [950, 637] width 129 height 19
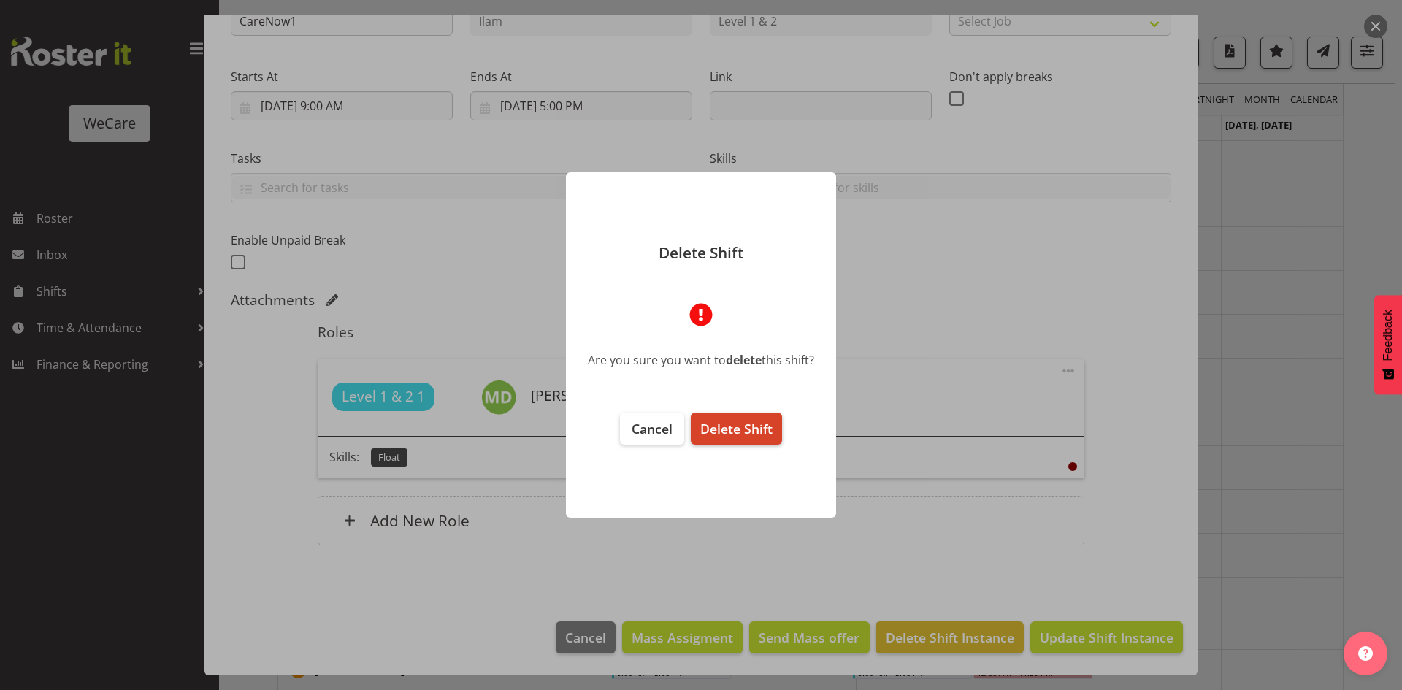
click at [757, 427] on span "Delete Shift" at bounding box center [736, 429] width 72 height 18
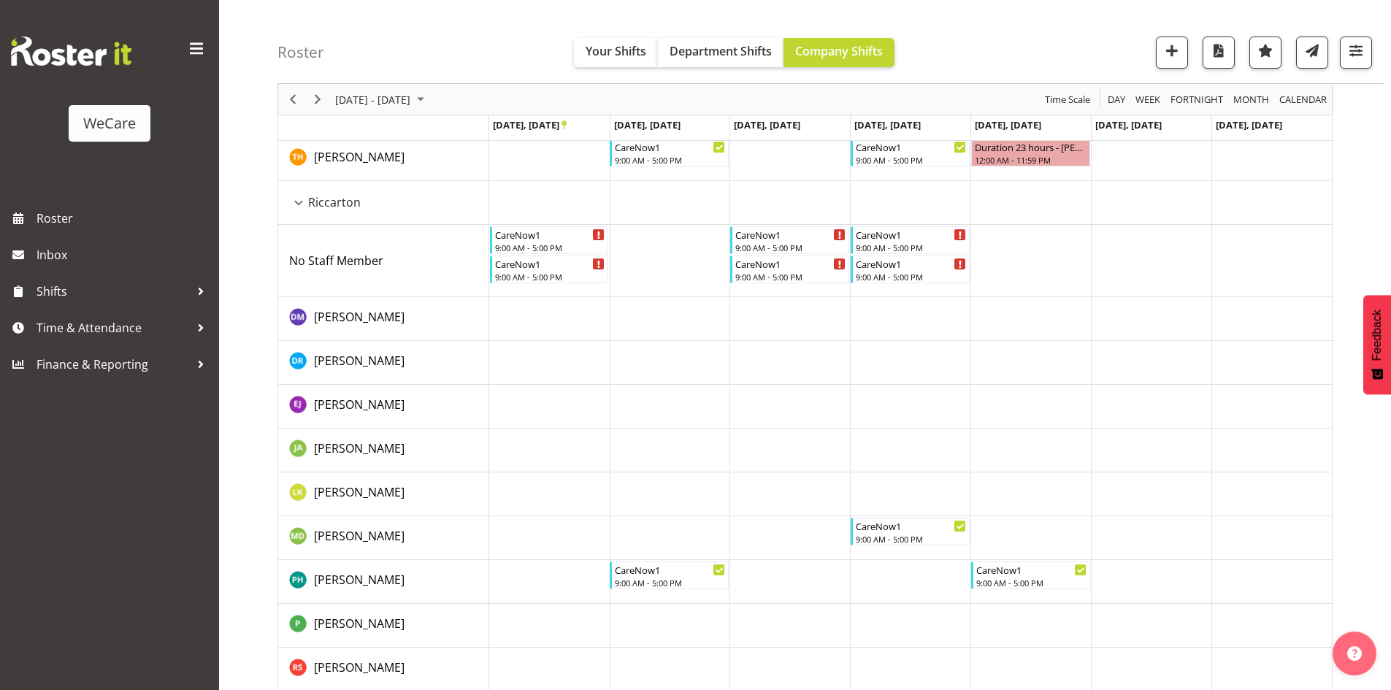
scroll to position [1120, 0]
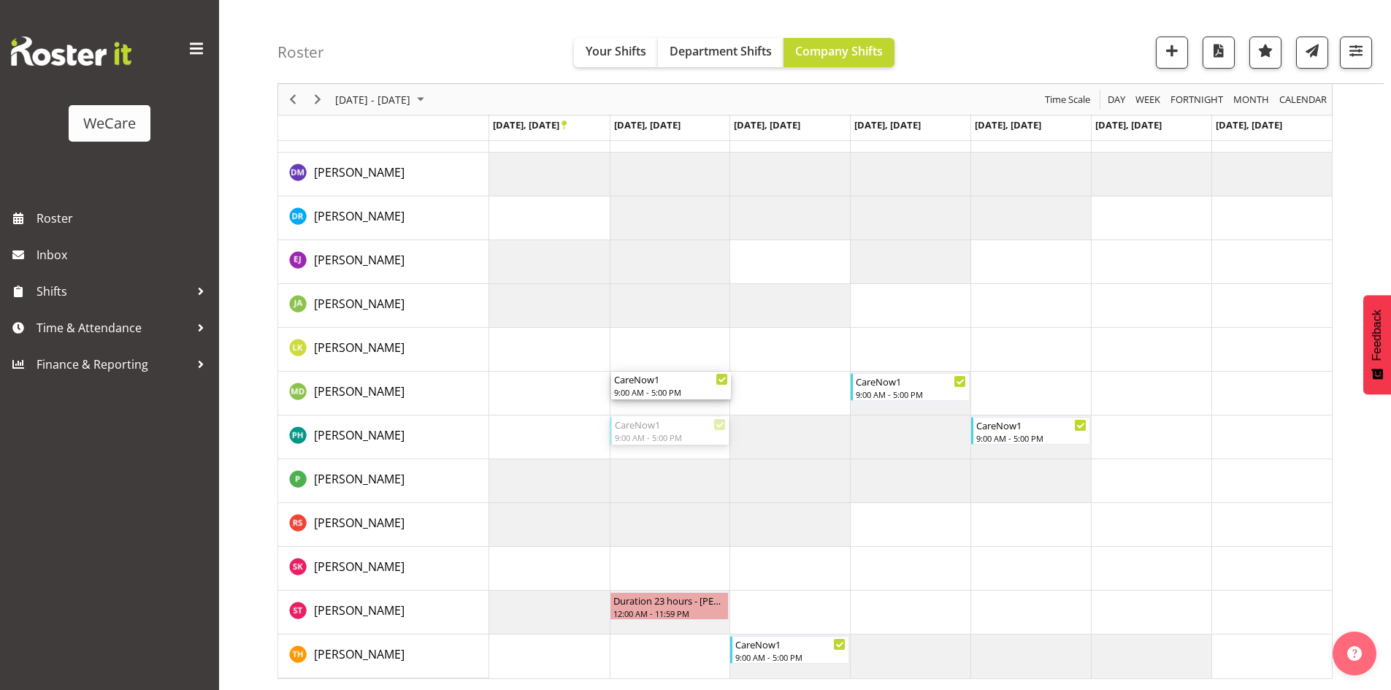
drag, startPoint x: 684, startPoint y: 433, endPoint x: 686, endPoint y: 395, distance: 38.0
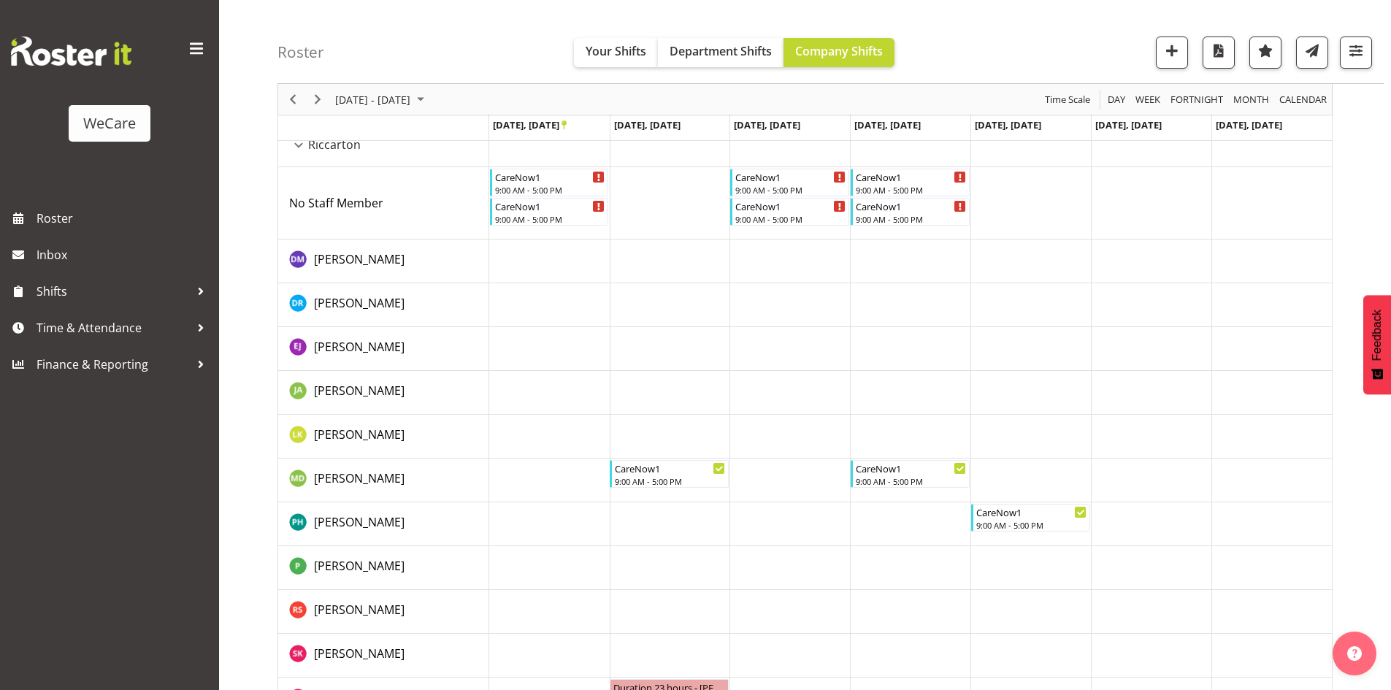
scroll to position [974, 0]
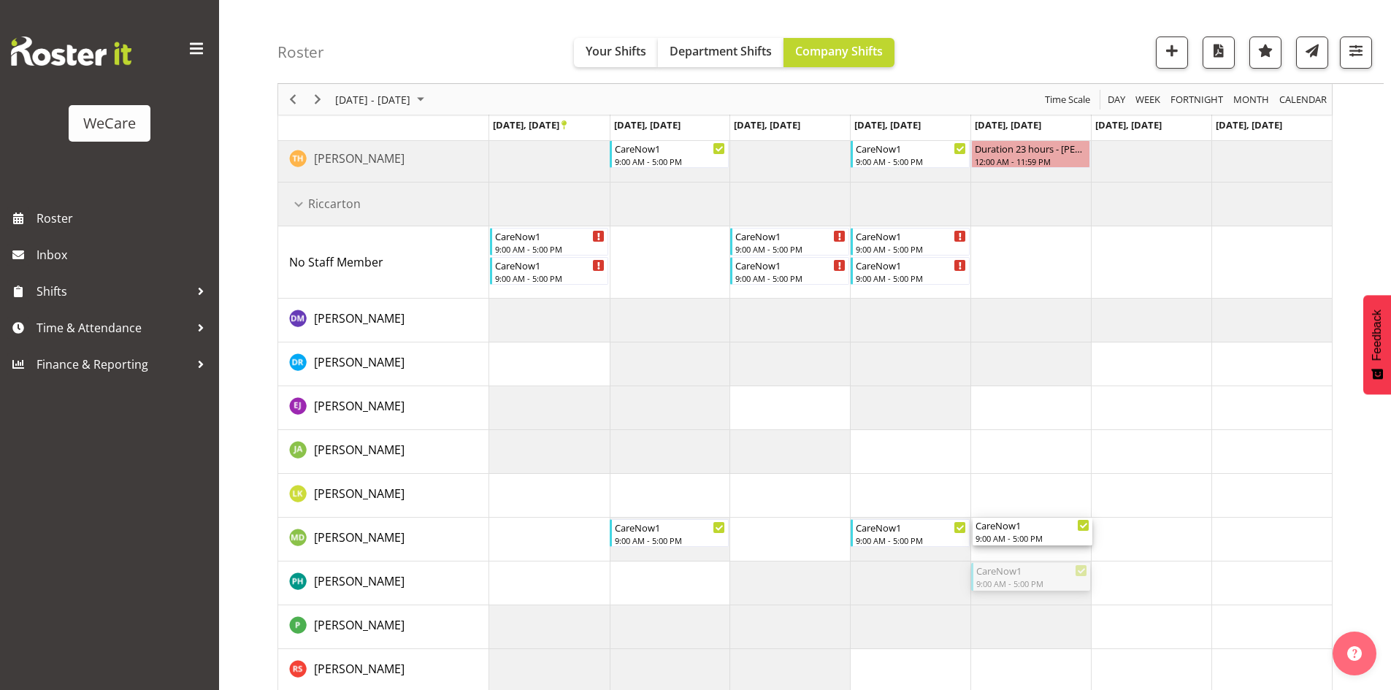
drag, startPoint x: 1021, startPoint y: 580, endPoint x: 1054, endPoint y: 538, distance: 53.6
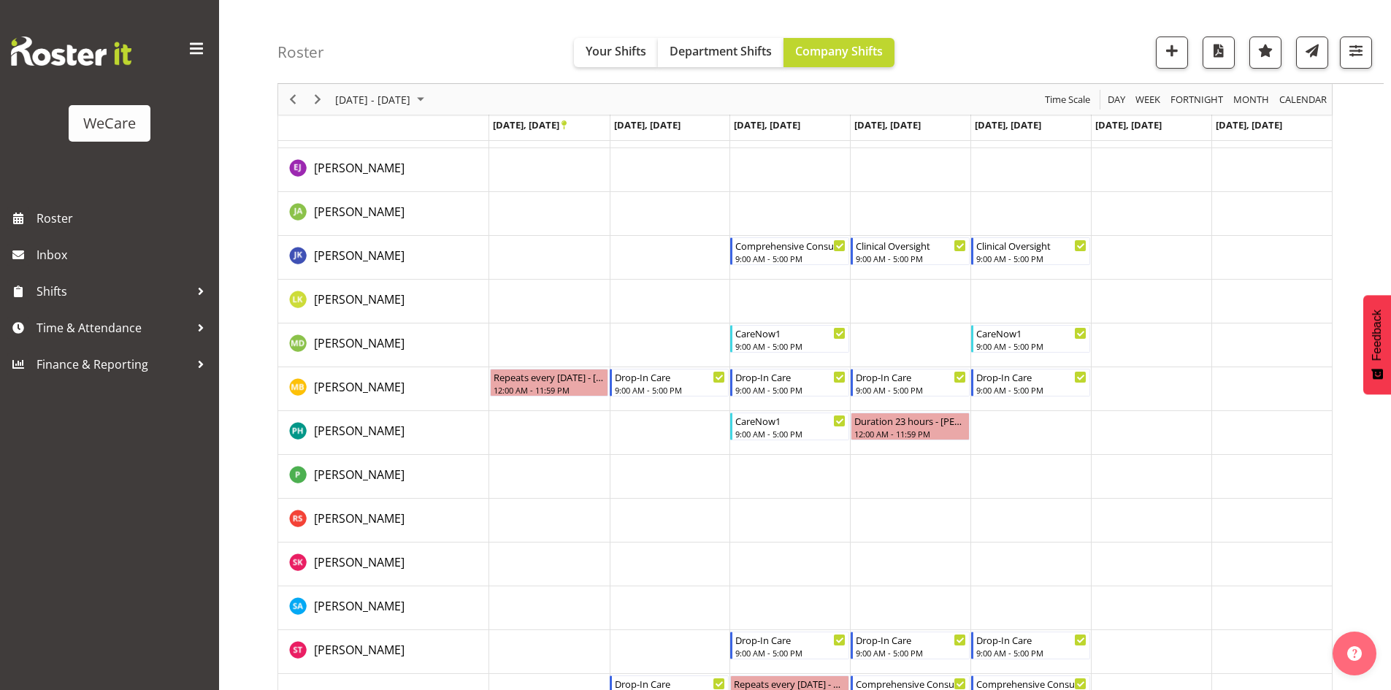
scroll to position [244, 0]
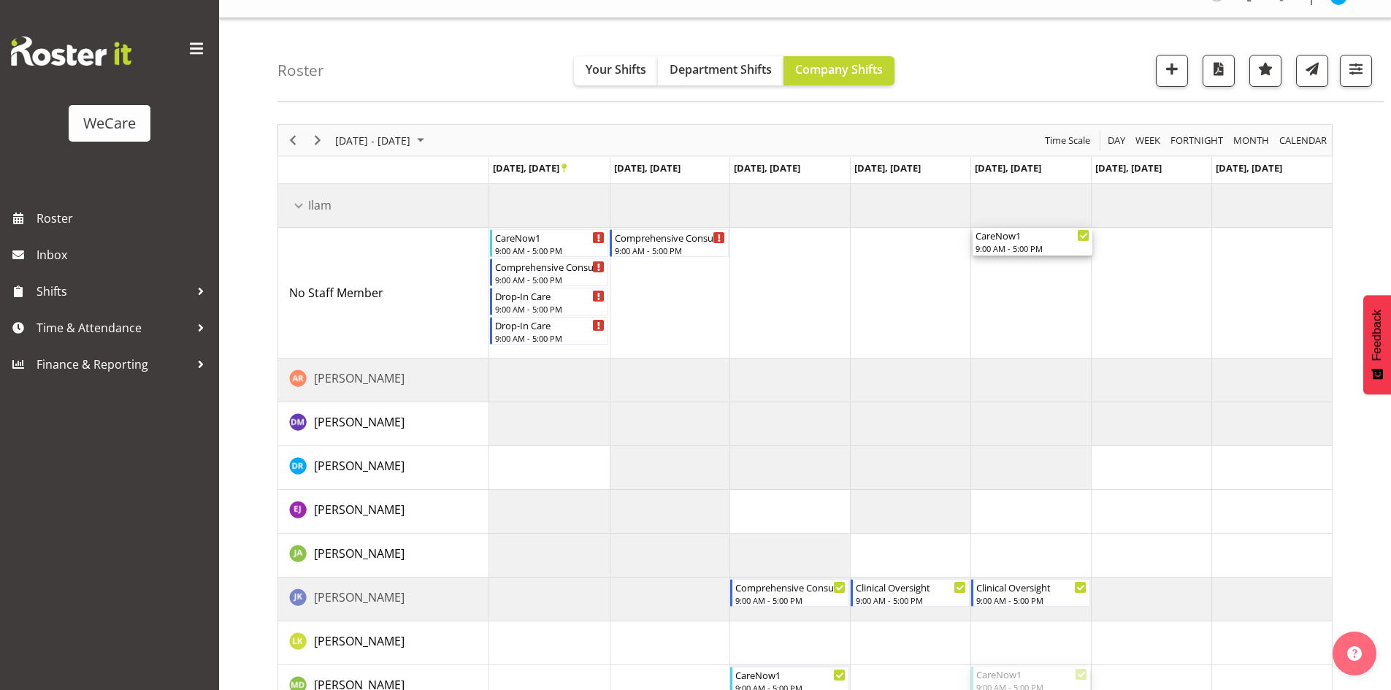
drag, startPoint x: 1028, startPoint y: 465, endPoint x: 1036, endPoint y: 273, distance: 192.2
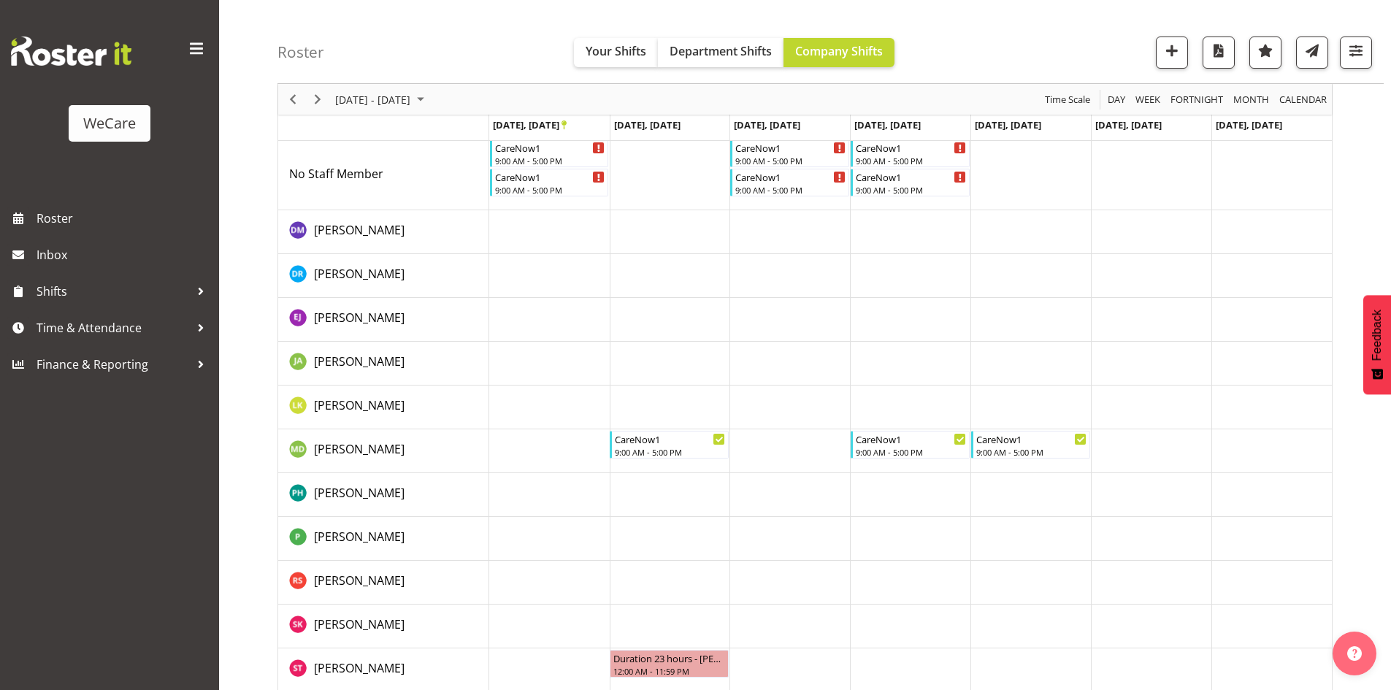
scroll to position [1120, 0]
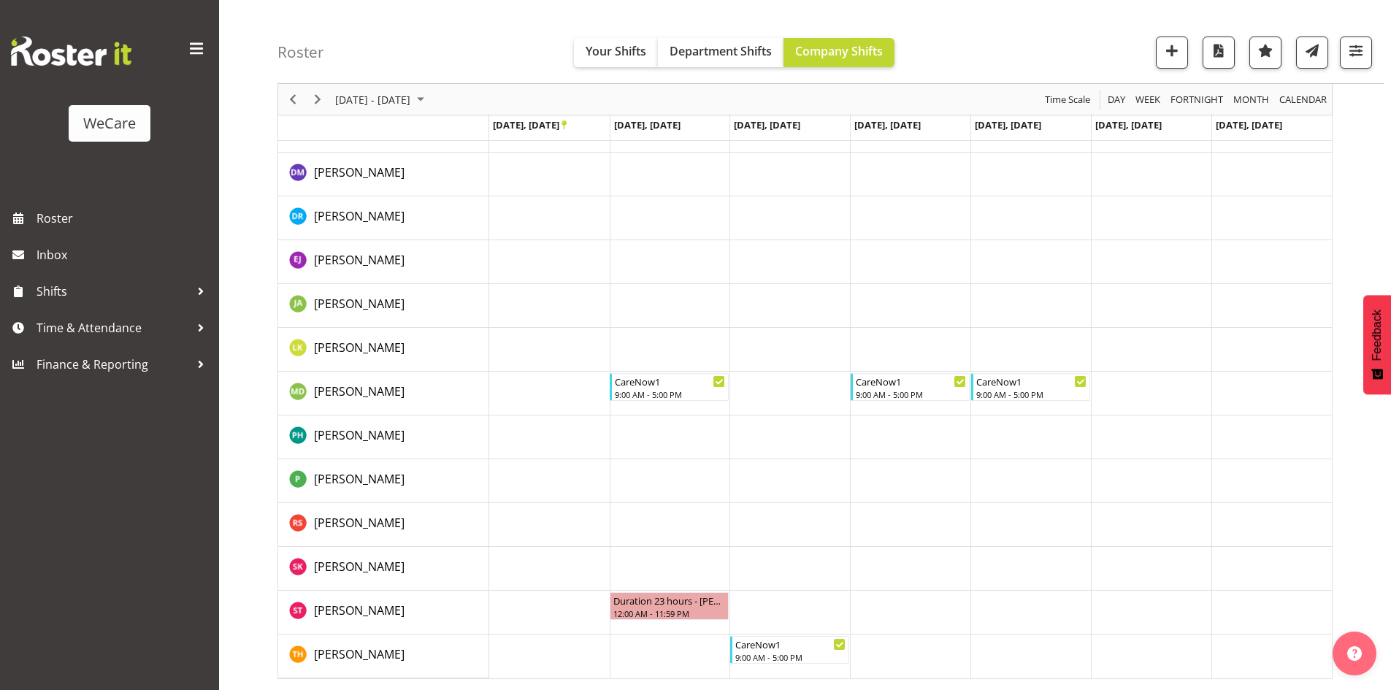
click at [1369, 77] on div "Roster Your Shifts Department Shifts Company Shifts 2 Locations Clear Business …" at bounding box center [831, 42] width 1106 height 84
click at [1353, 61] on button "button" at bounding box center [1356, 53] width 32 height 32
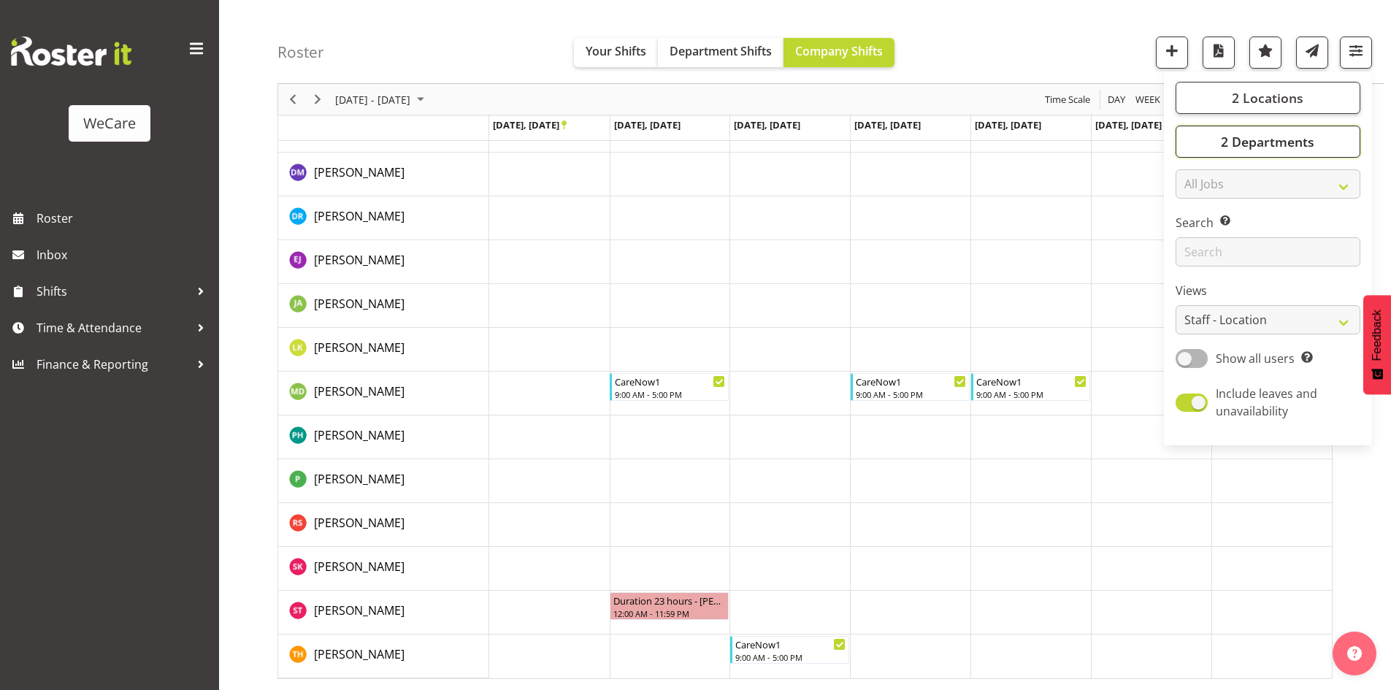
click at [1252, 147] on span "2 Departments" at bounding box center [1267, 142] width 93 height 18
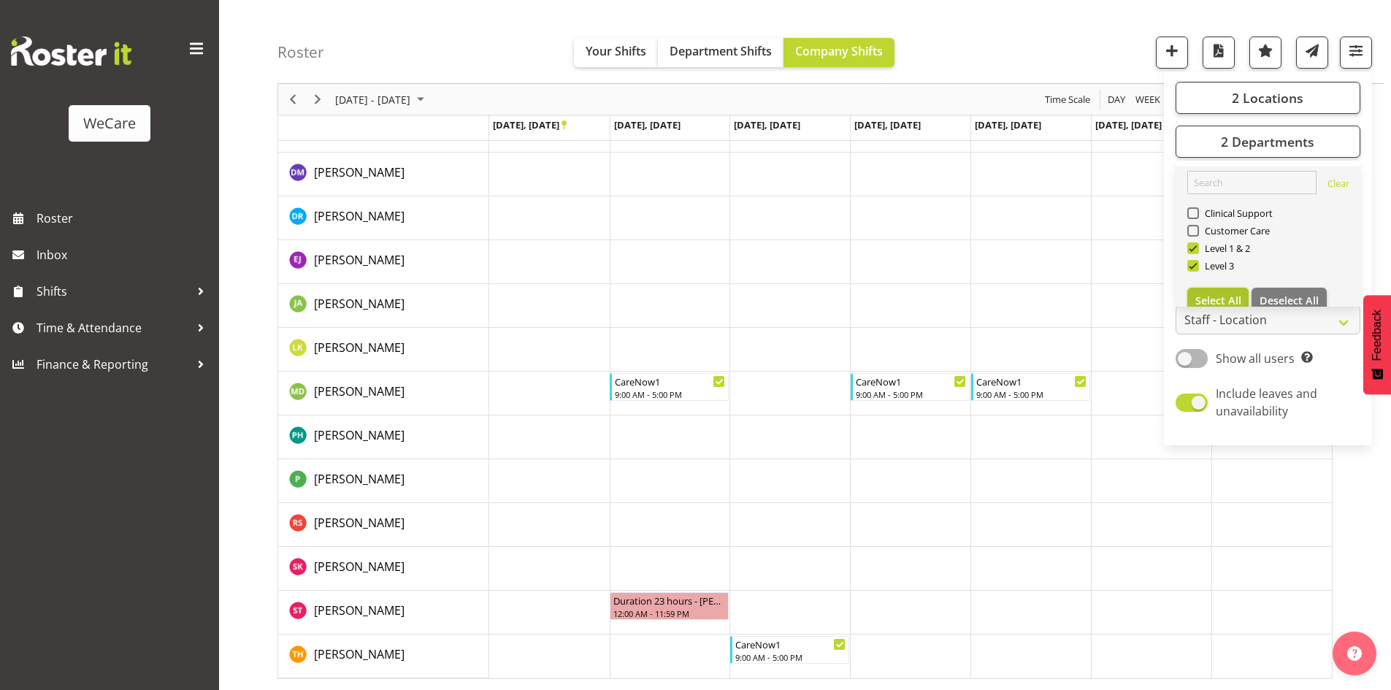
click at [1227, 299] on span "Select All" at bounding box center [1219, 301] width 46 height 14
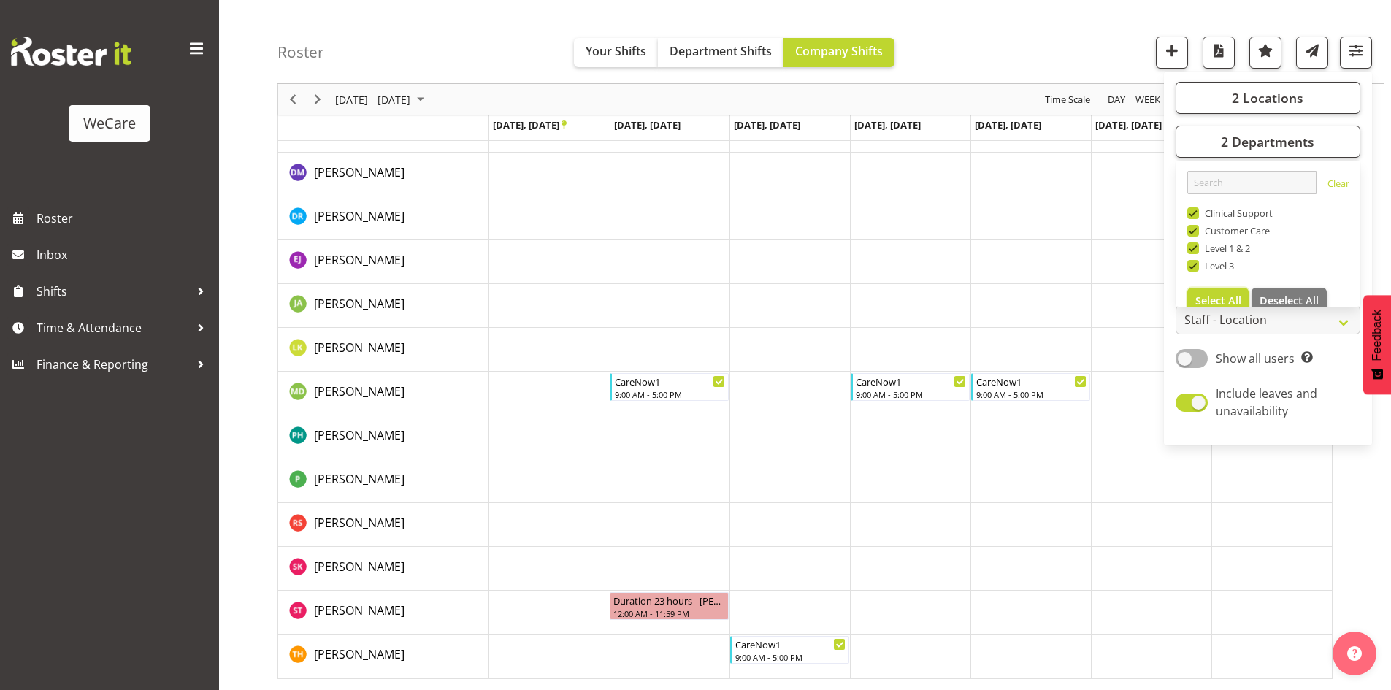
checkbox input "true"
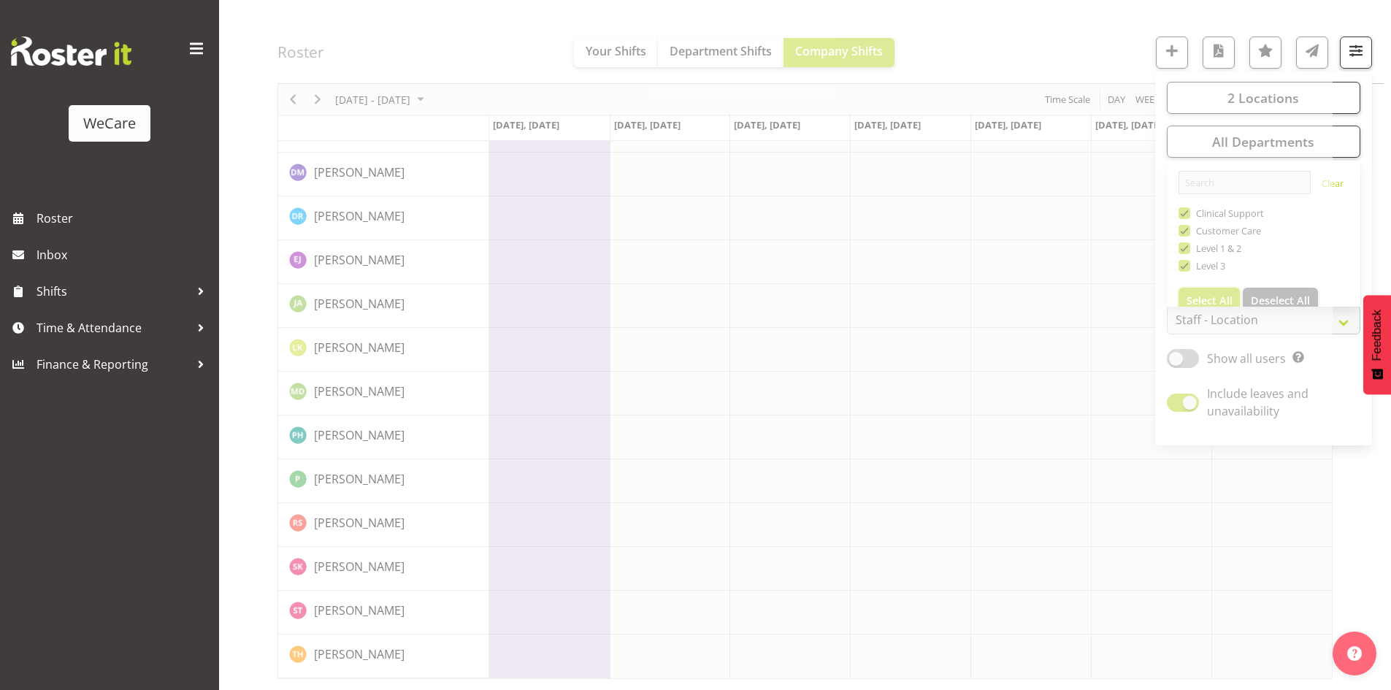
scroll to position [976, 0]
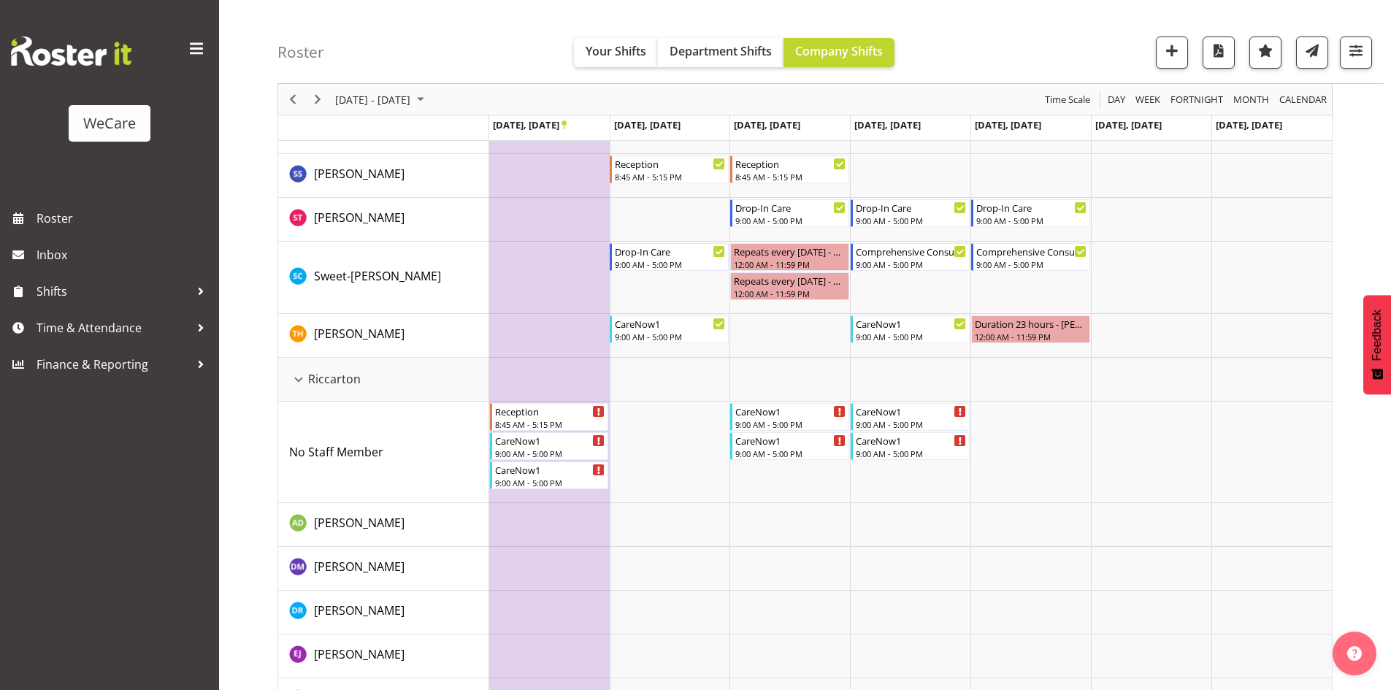
scroll to position [1266, 0]
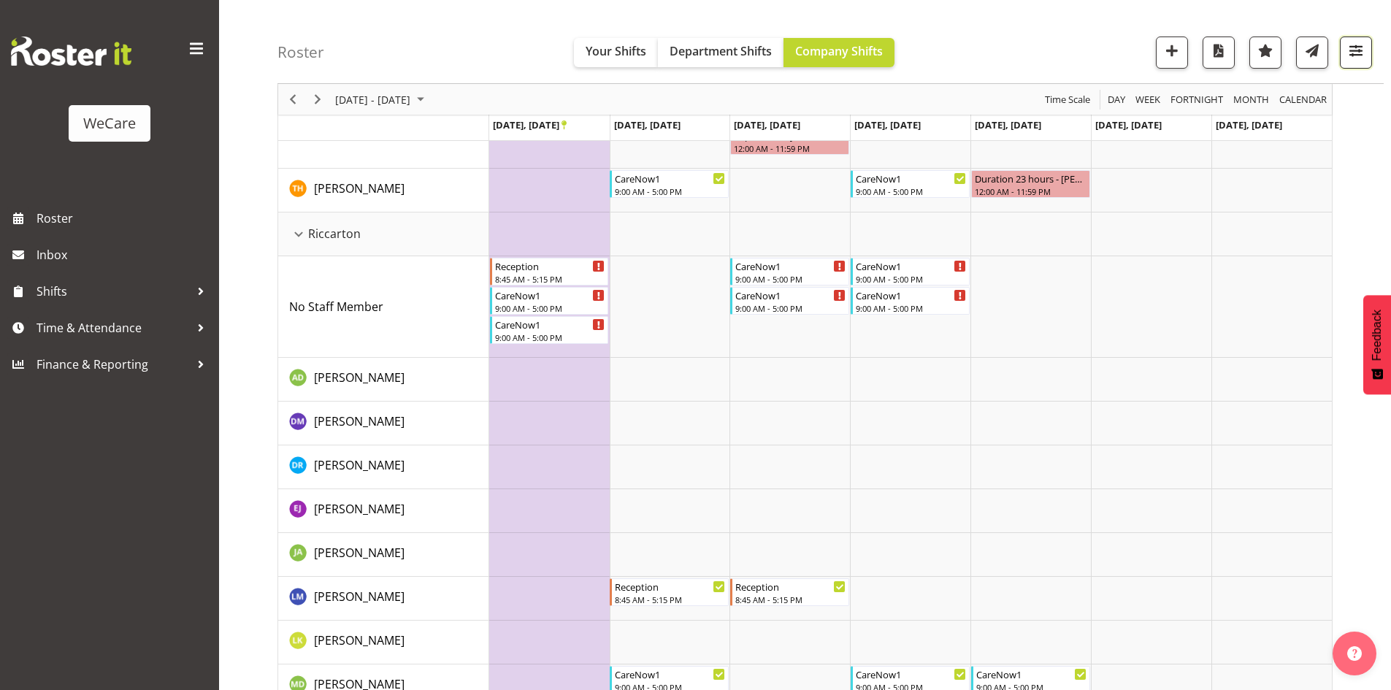
click at [1358, 57] on span "button" at bounding box center [1356, 50] width 19 height 19
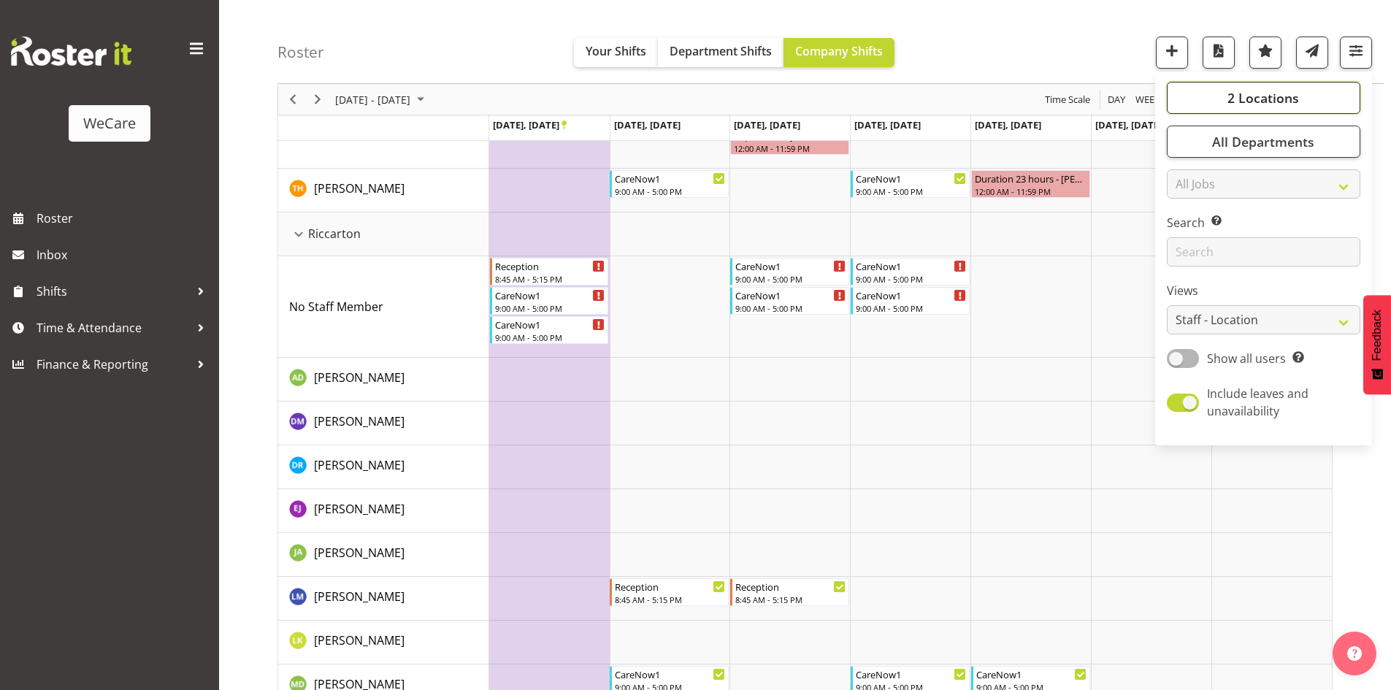
click at [1288, 82] on button "2 Locations" at bounding box center [1264, 98] width 194 height 32
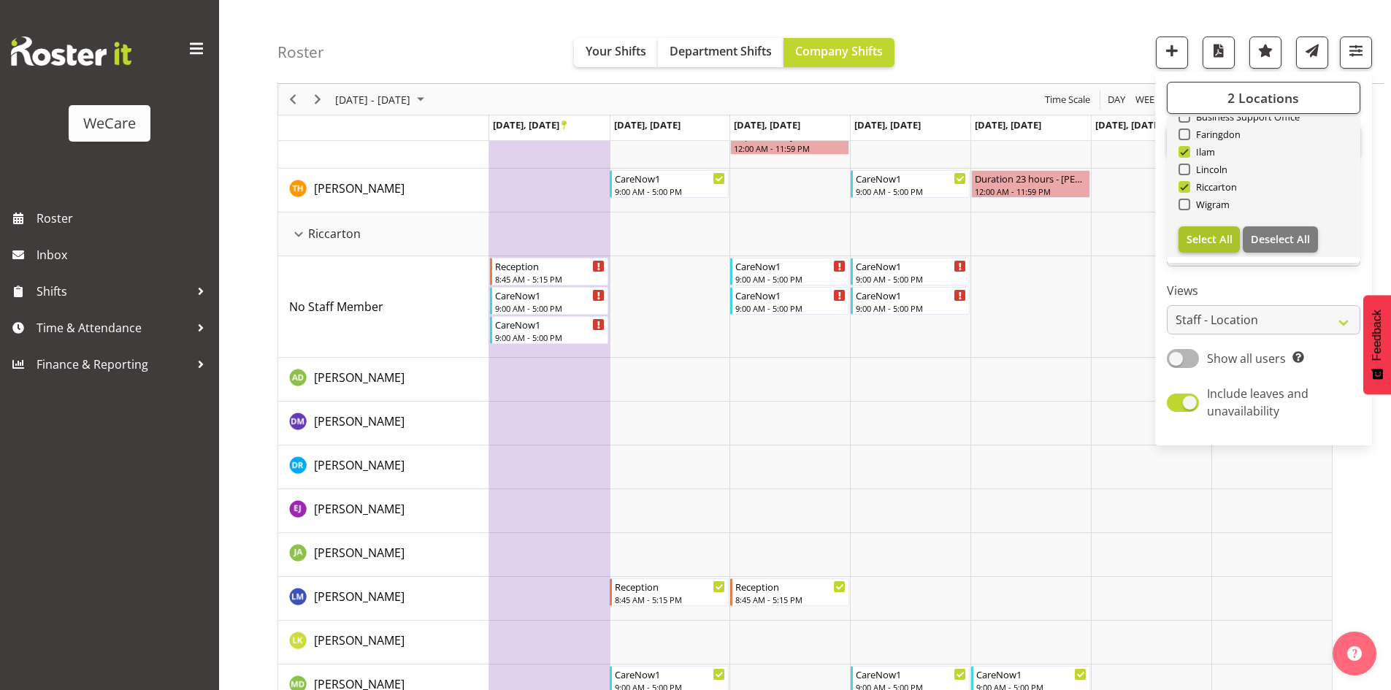
click at [1221, 226] on link "Clear Business Support Office Faringdon Ilam Lincoln Riccarton Wigram Select Al…" at bounding box center [1264, 163] width 194 height 187
click at [1220, 232] on span "Select All" at bounding box center [1210, 239] width 46 height 14
checkbox input "true"
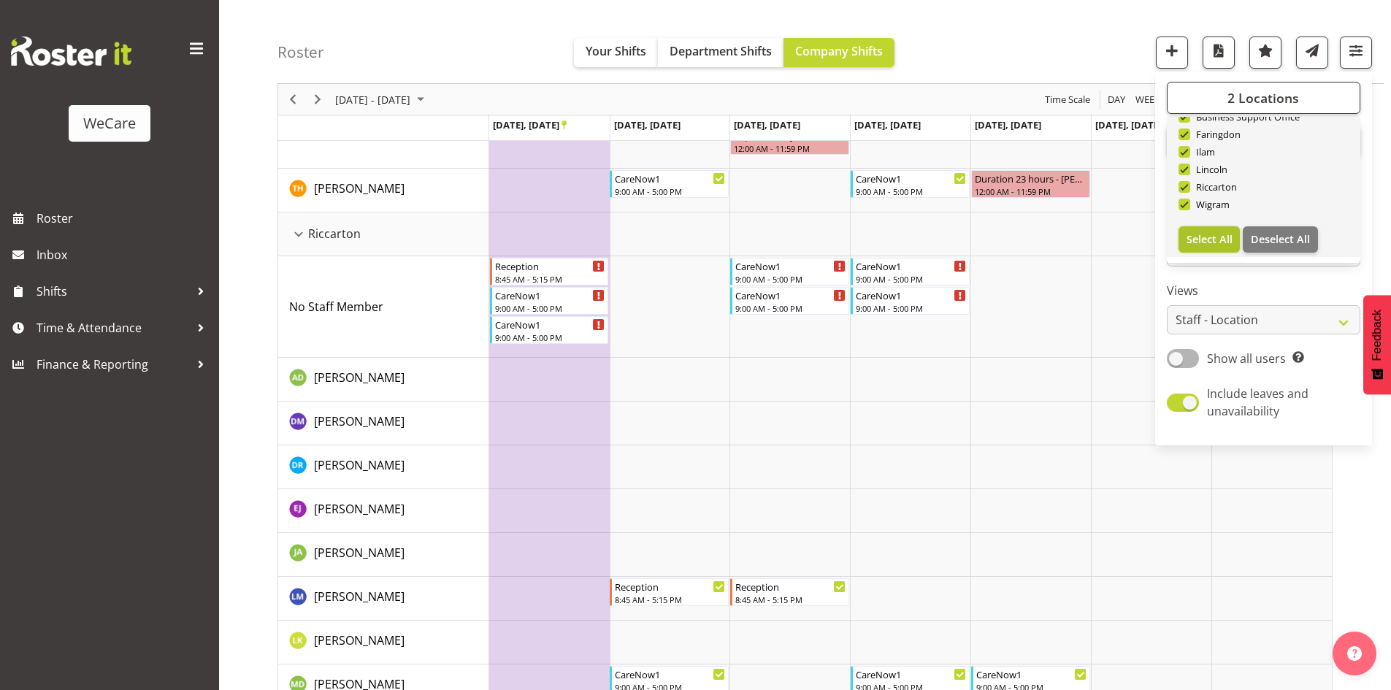
checkbox input "true"
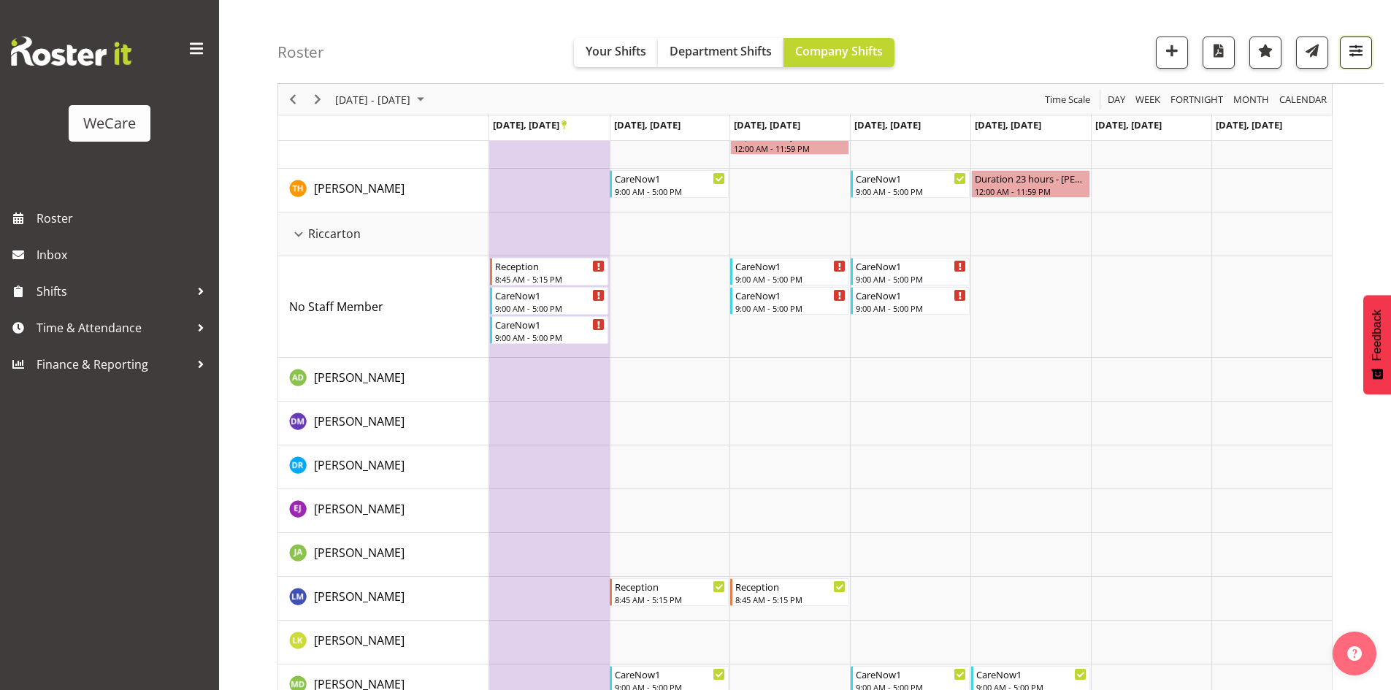
click at [1370, 67] on button "button" at bounding box center [1356, 53] width 32 height 32
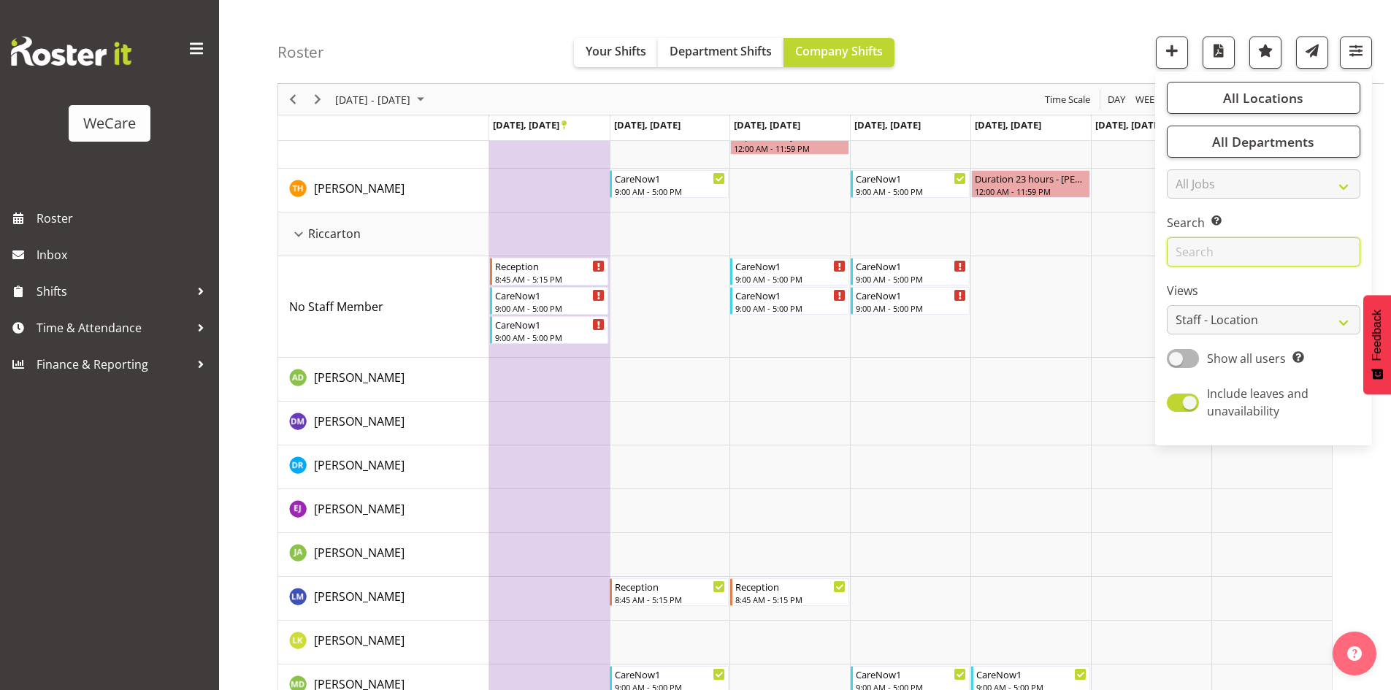
drag, startPoint x: 1227, startPoint y: 241, endPoint x: 1251, endPoint y: 218, distance: 33.6
click at [1227, 245] on input "text" at bounding box center [1264, 251] width 194 height 29
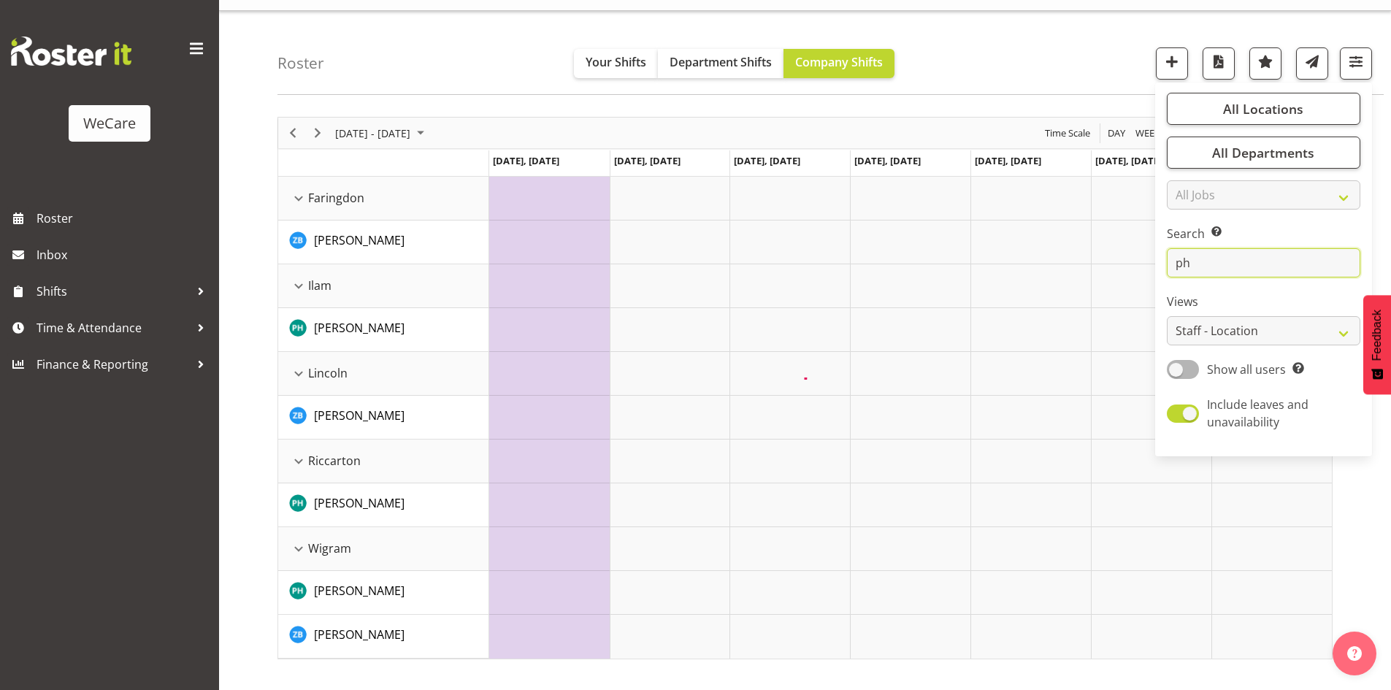
scroll to position [32, 0]
type input "p"
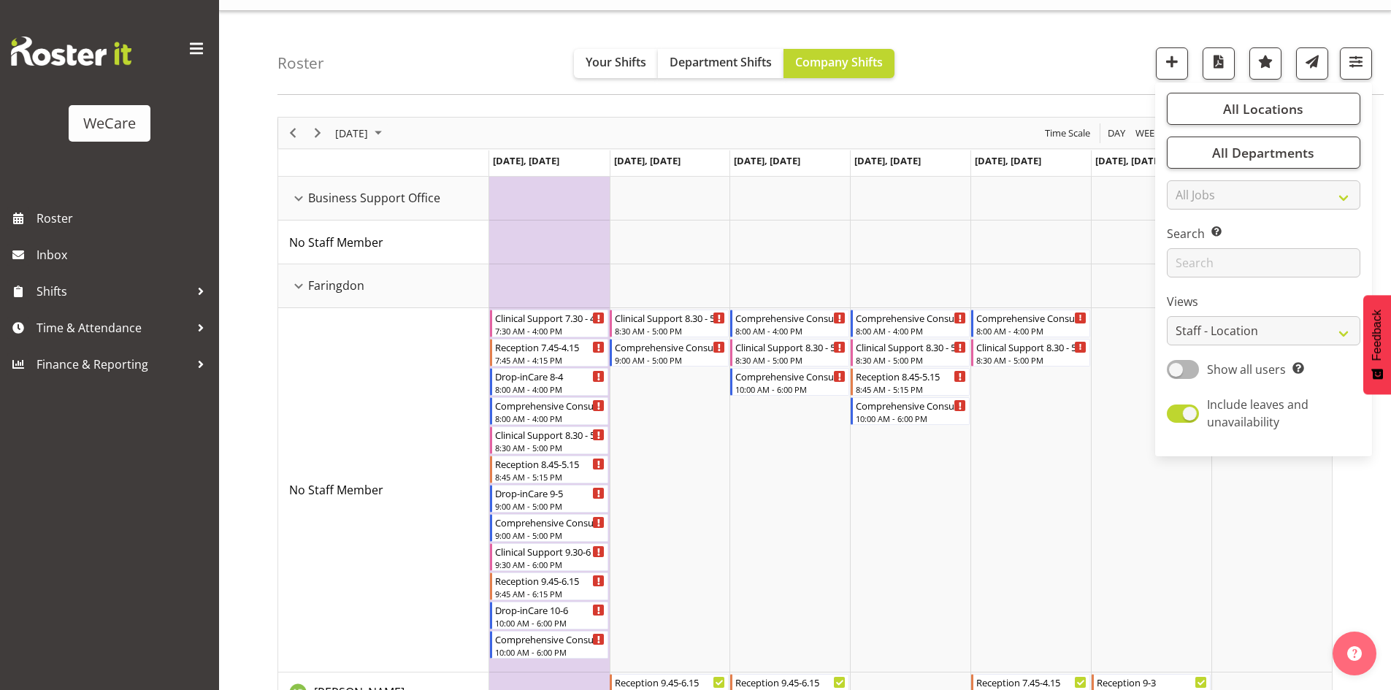
click at [1013, 56] on div "Roster Your Shifts Department Shifts Company Shifts All Locations Clear Busines…" at bounding box center [831, 53] width 1106 height 84
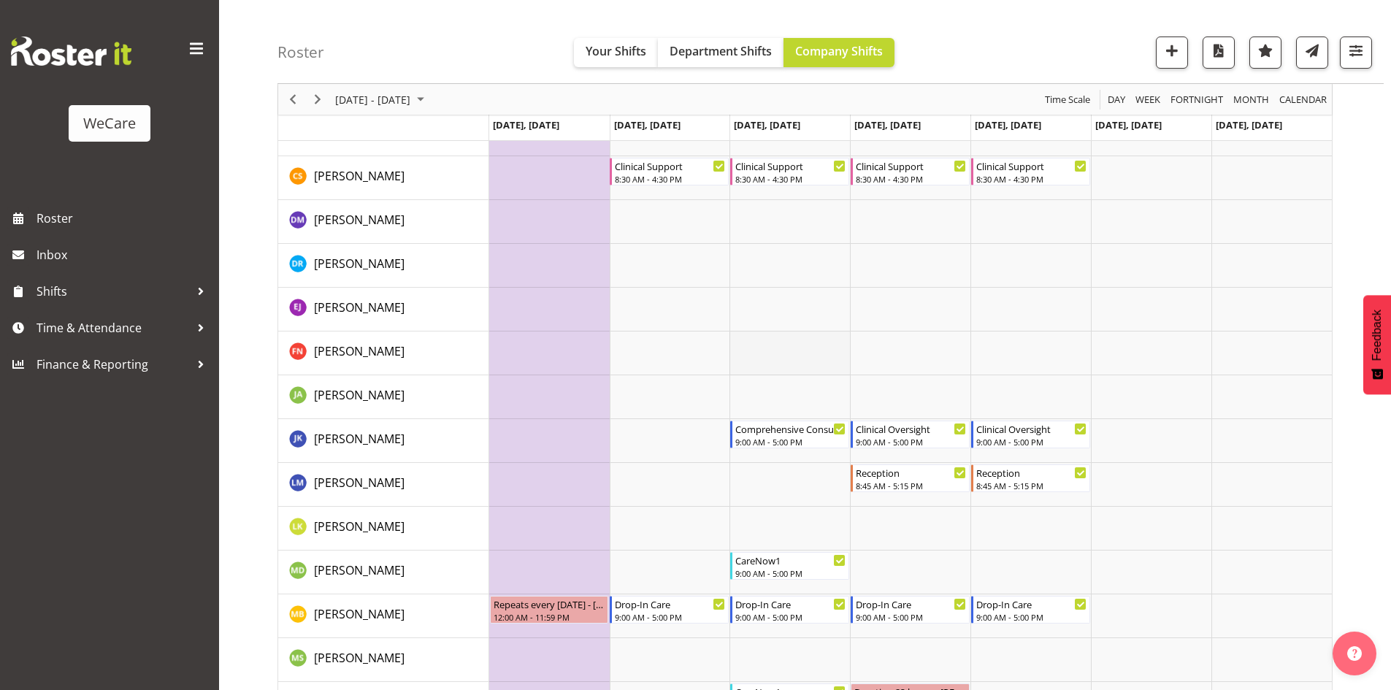
scroll to position [2556, 0]
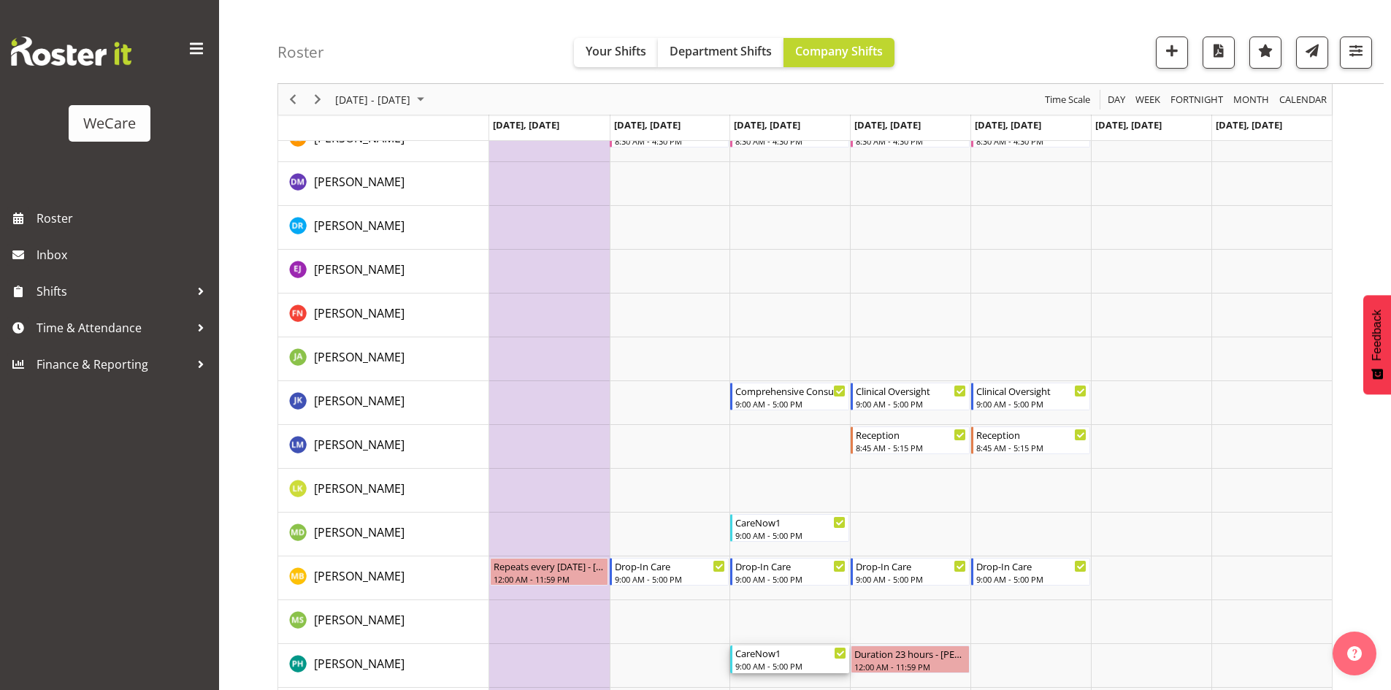
click at [791, 658] on div "CareNow1" at bounding box center [790, 653] width 111 height 15
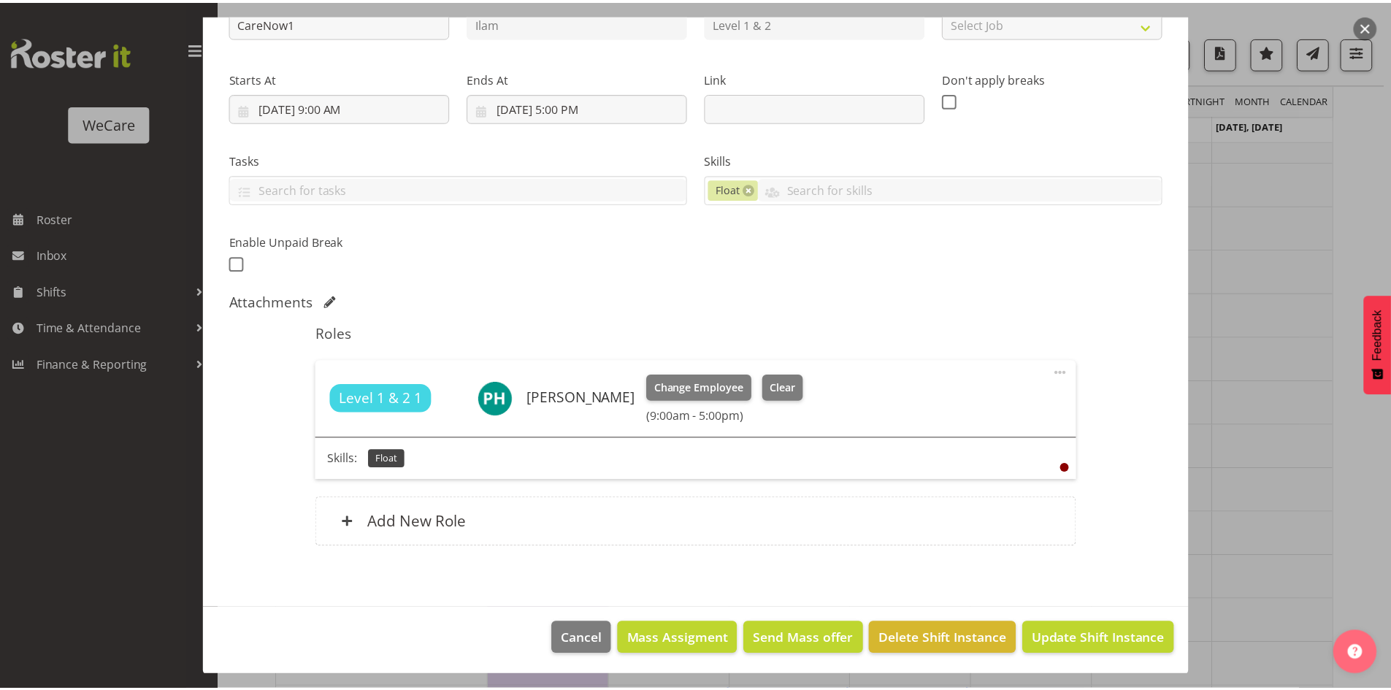
scroll to position [188, 0]
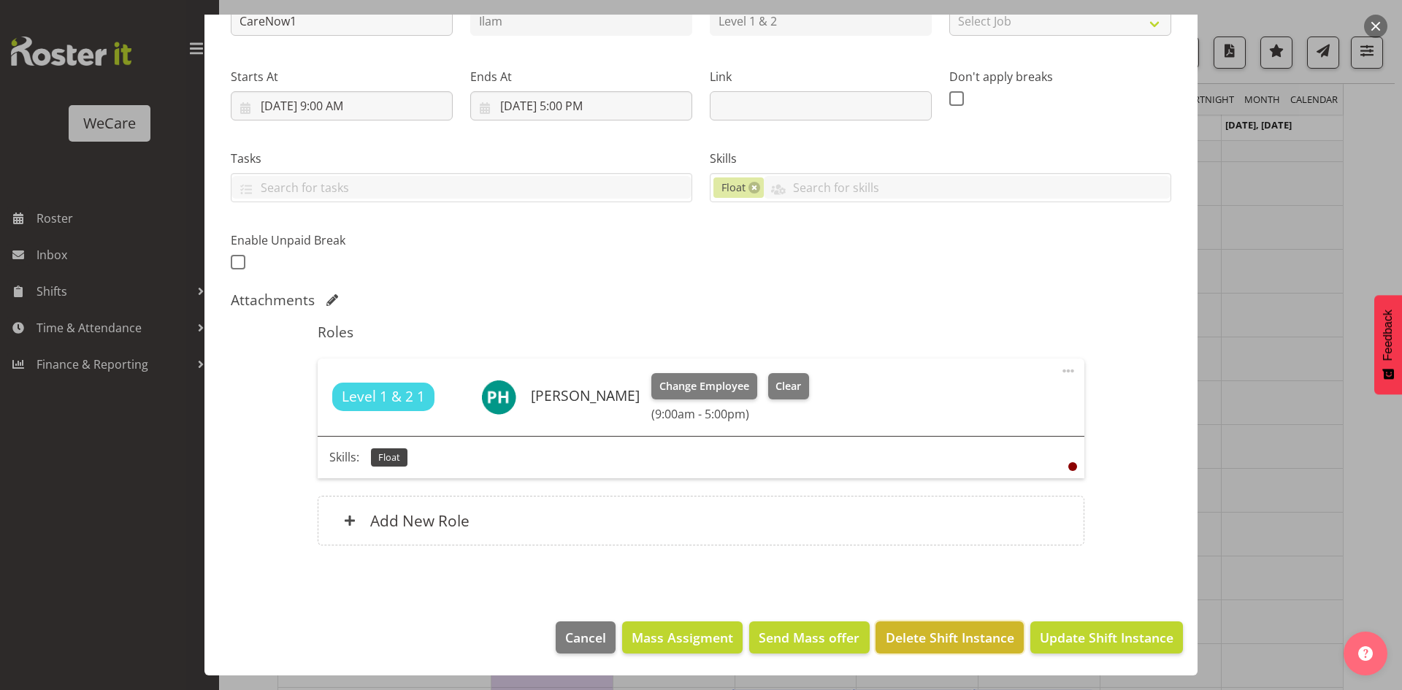
click at [983, 639] on span "Delete Shift Instance" at bounding box center [950, 637] width 129 height 19
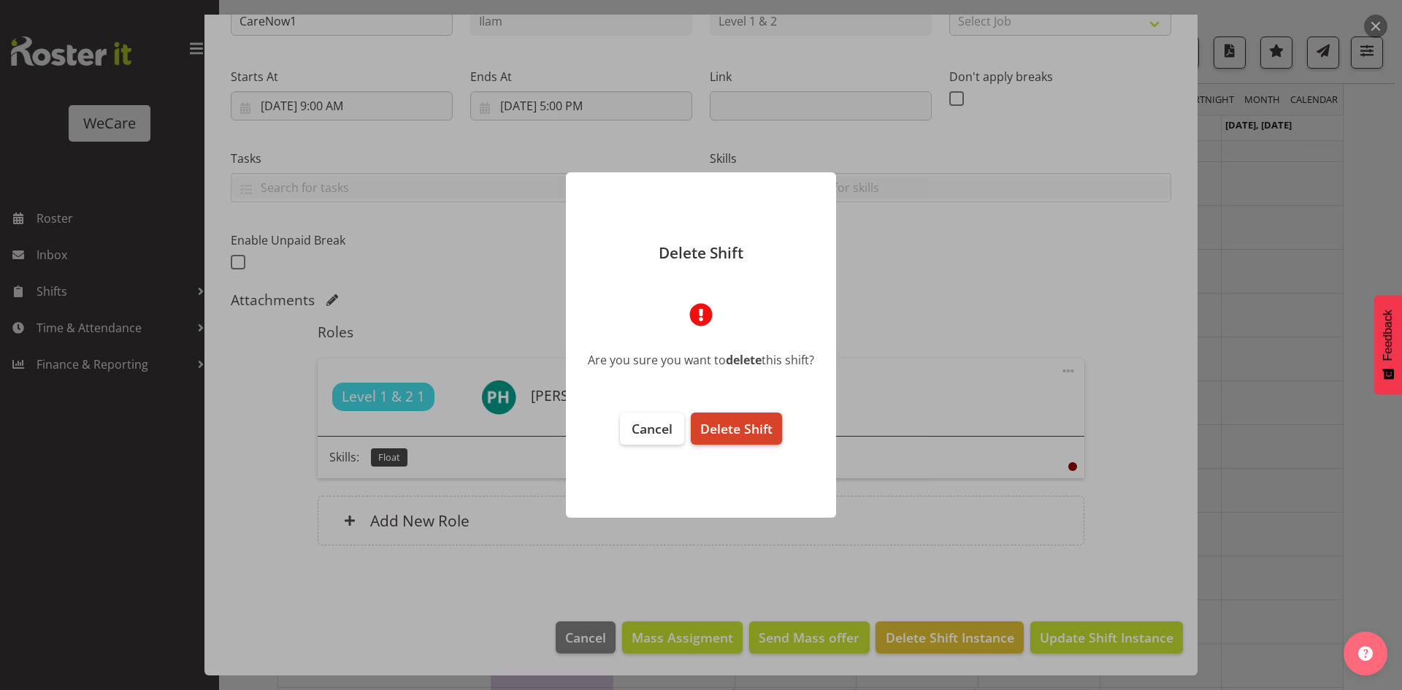
click at [755, 423] on span "Delete Shift" at bounding box center [736, 429] width 72 height 18
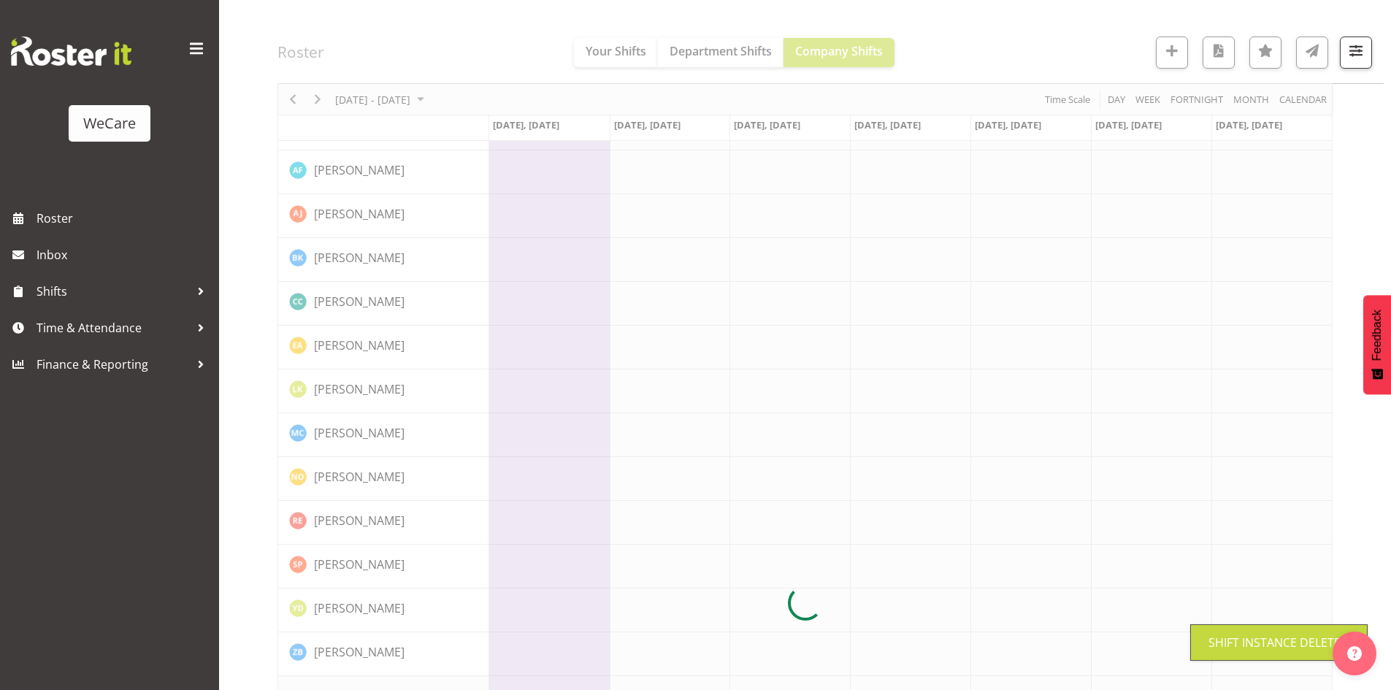
scroll to position [2019, 0]
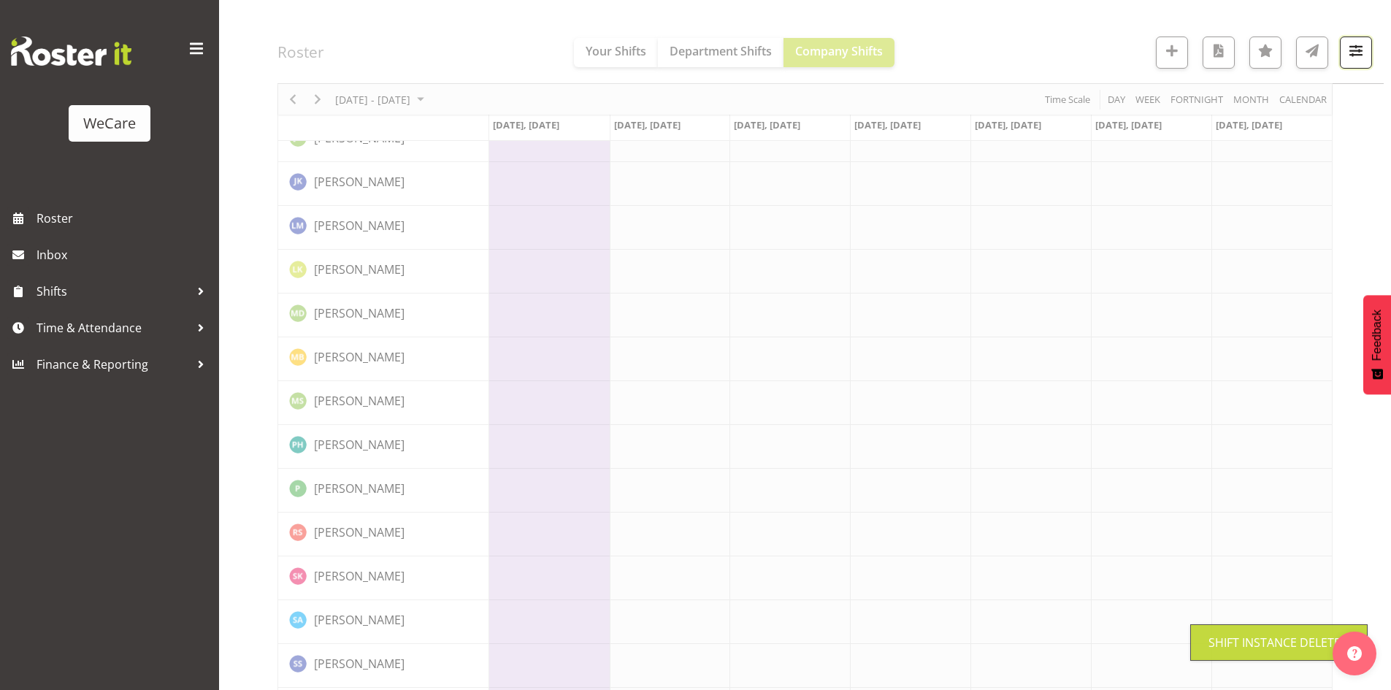
click at [1368, 50] on button "button" at bounding box center [1356, 53] width 32 height 32
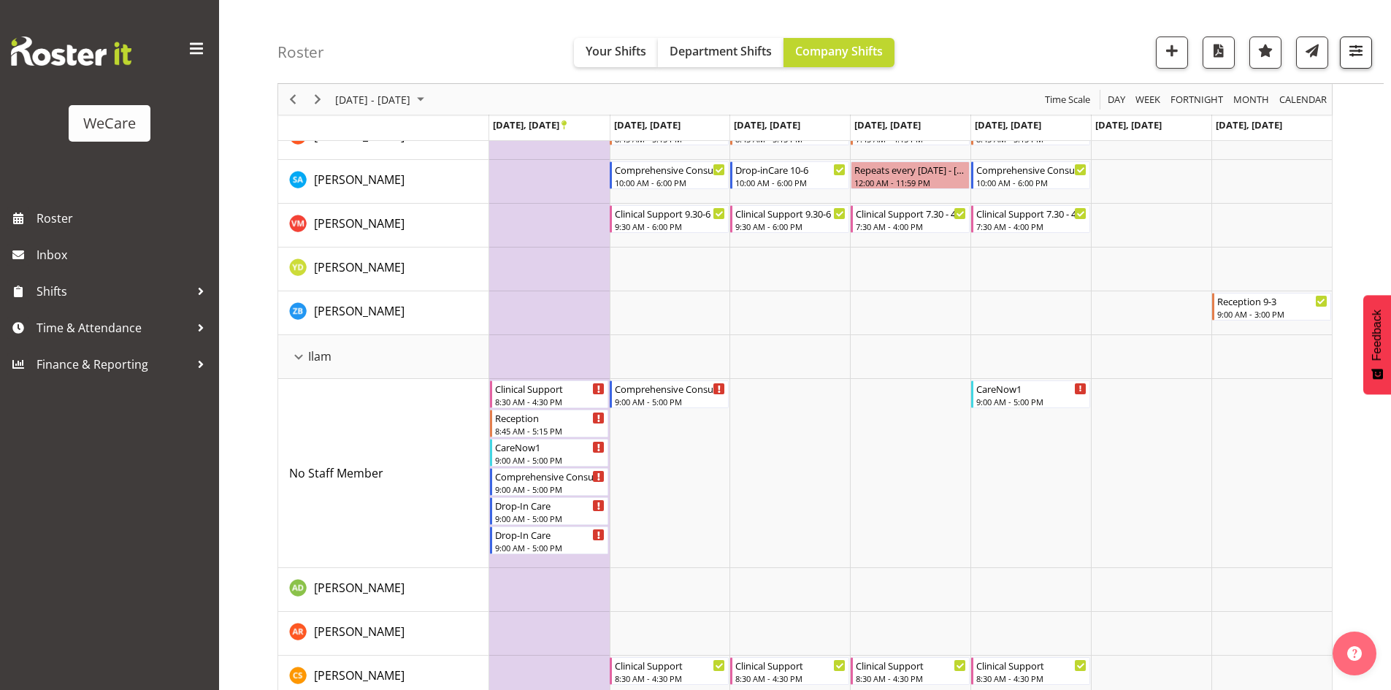
scroll to position [2775, 0]
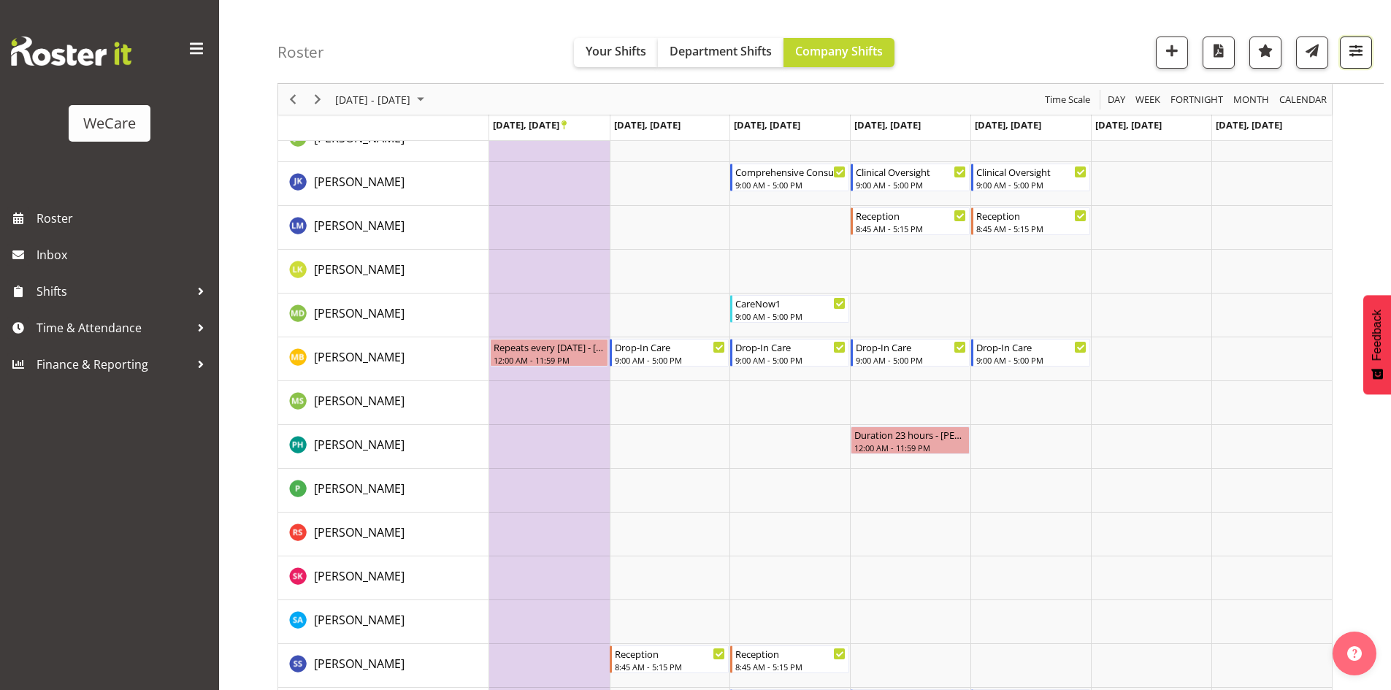
click at [1363, 49] on span "button" at bounding box center [1356, 50] width 19 height 19
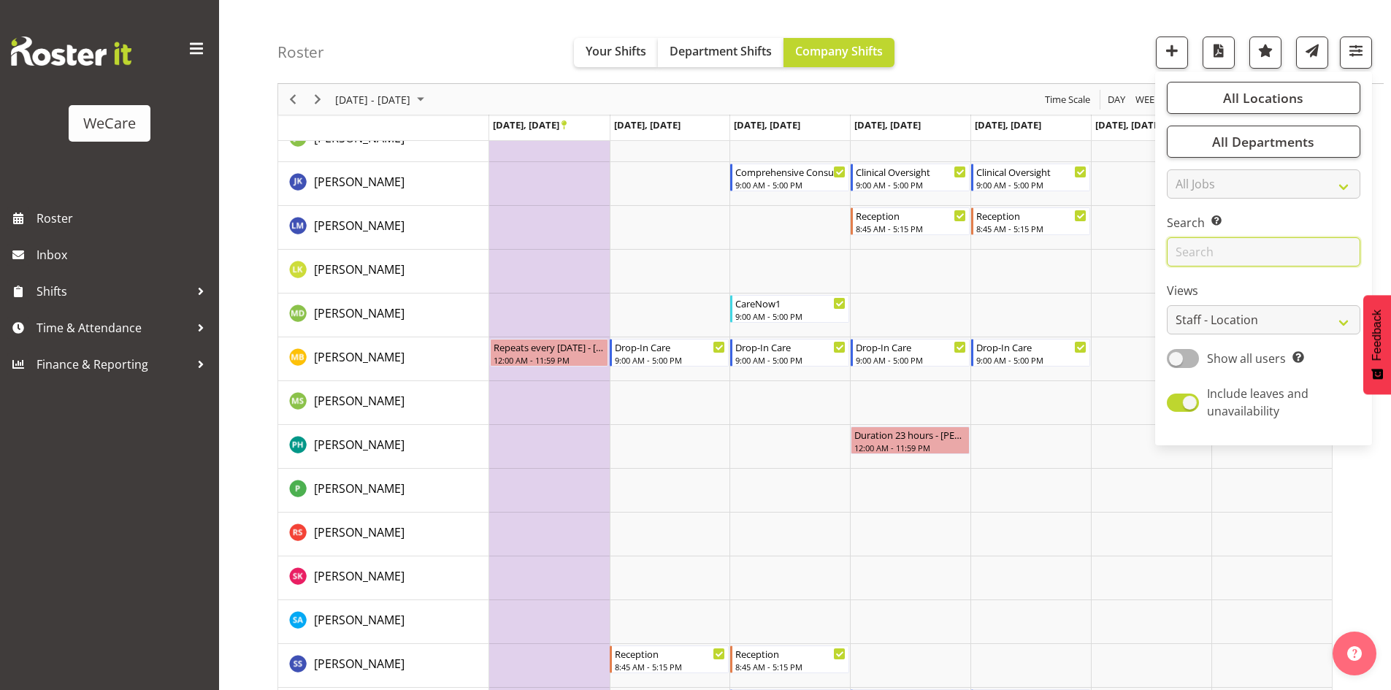
click at [1253, 239] on input "text" at bounding box center [1264, 251] width 194 height 29
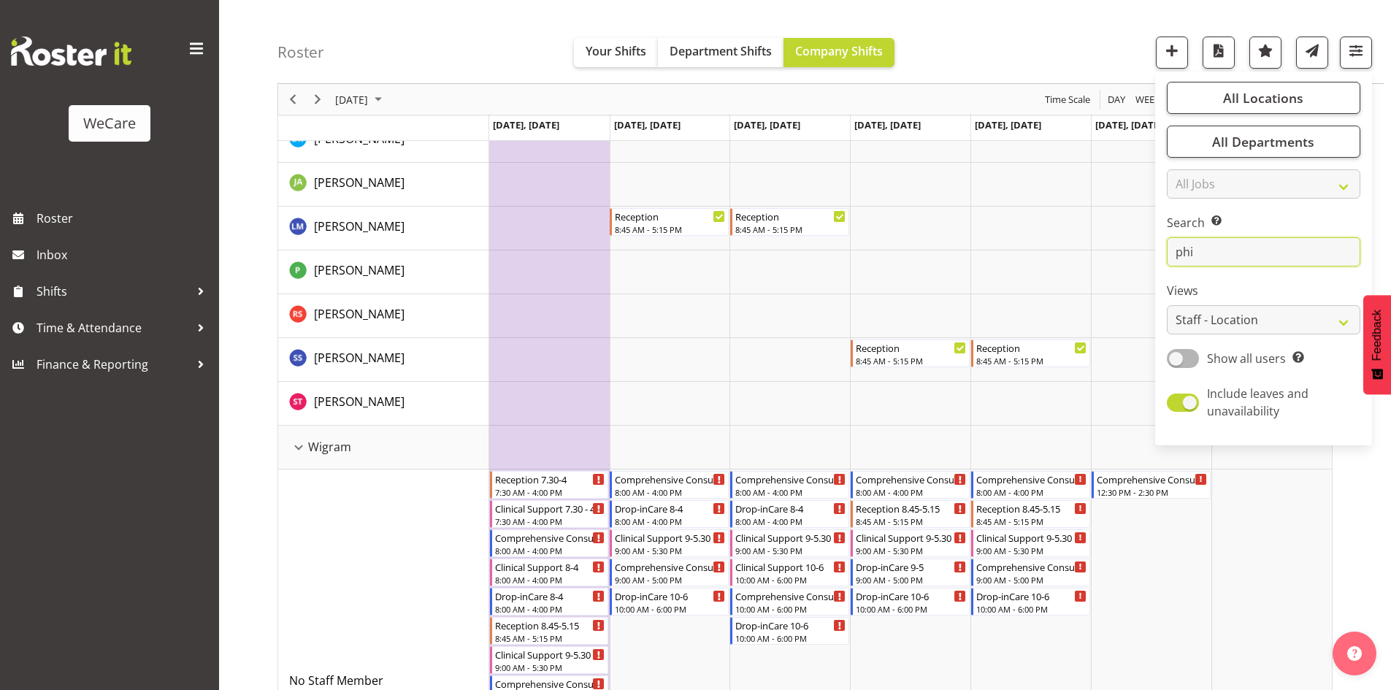
scroll to position [32, 0]
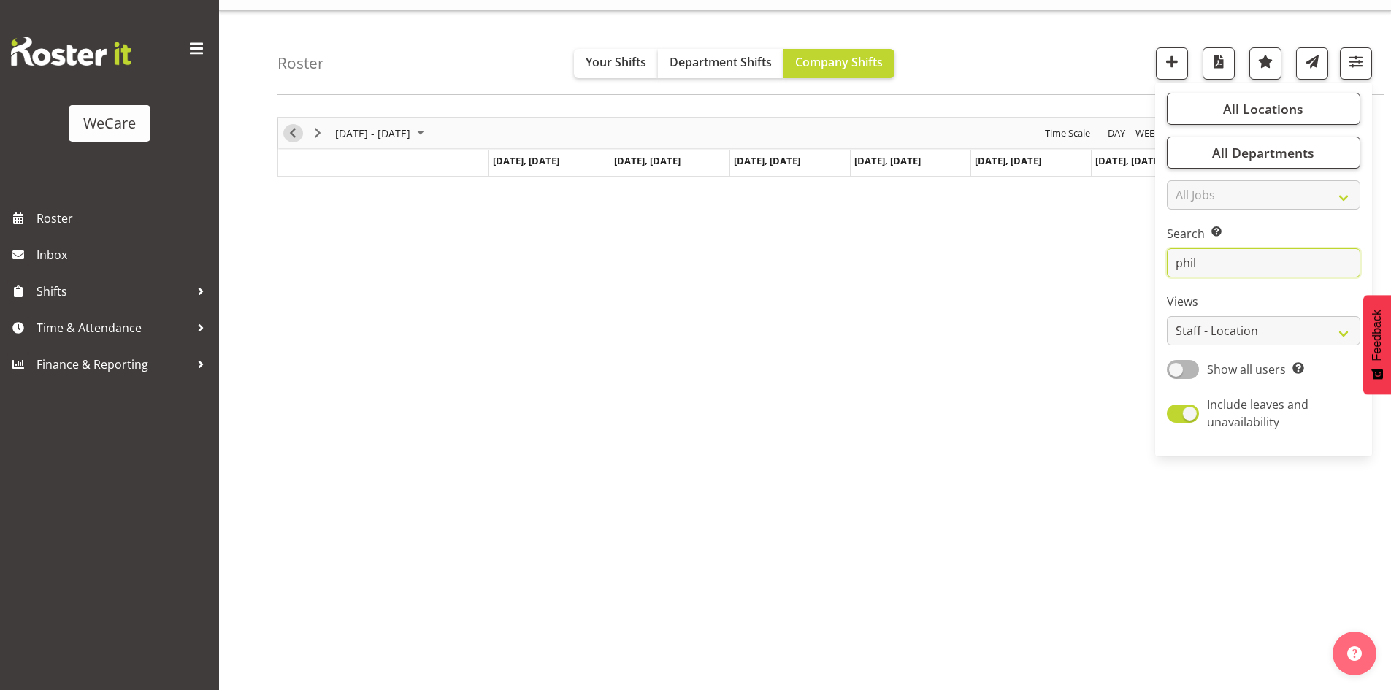
type input "phil"
click at [294, 134] on span "Previous" at bounding box center [293, 133] width 18 height 18
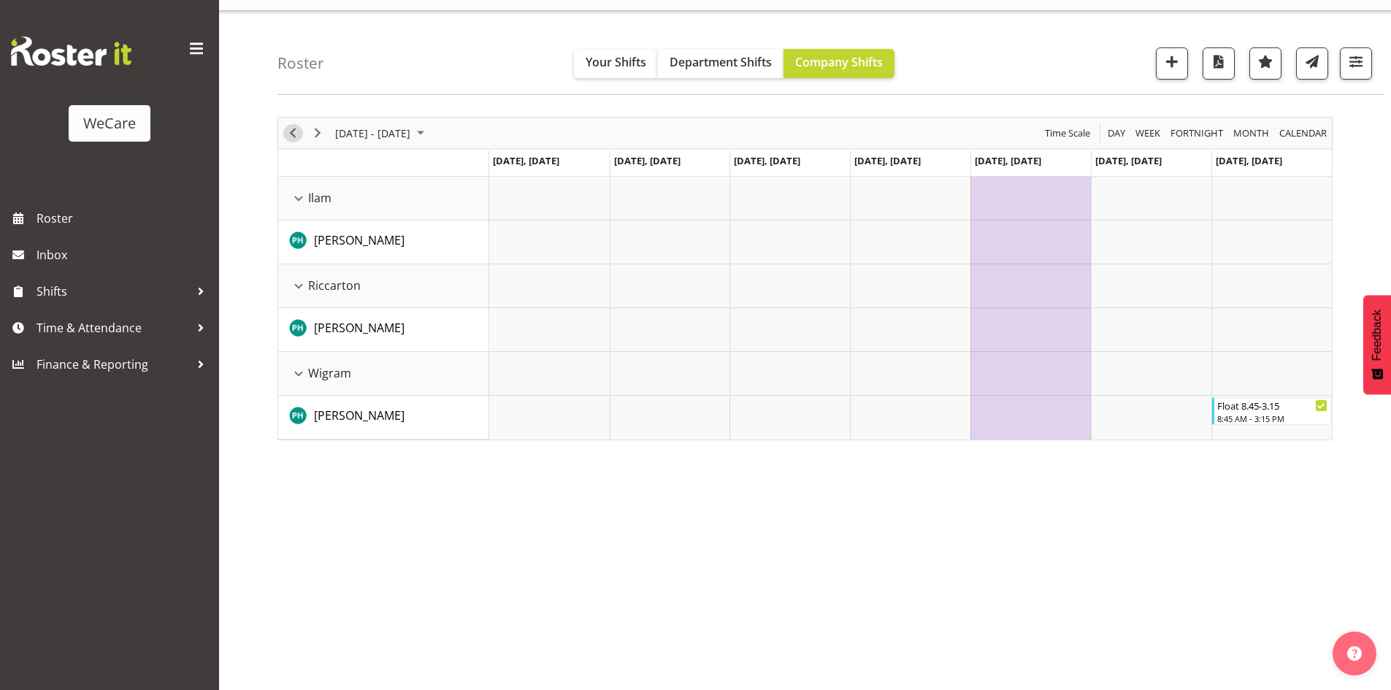
click at [301, 137] on span "Previous" at bounding box center [293, 133] width 18 height 18
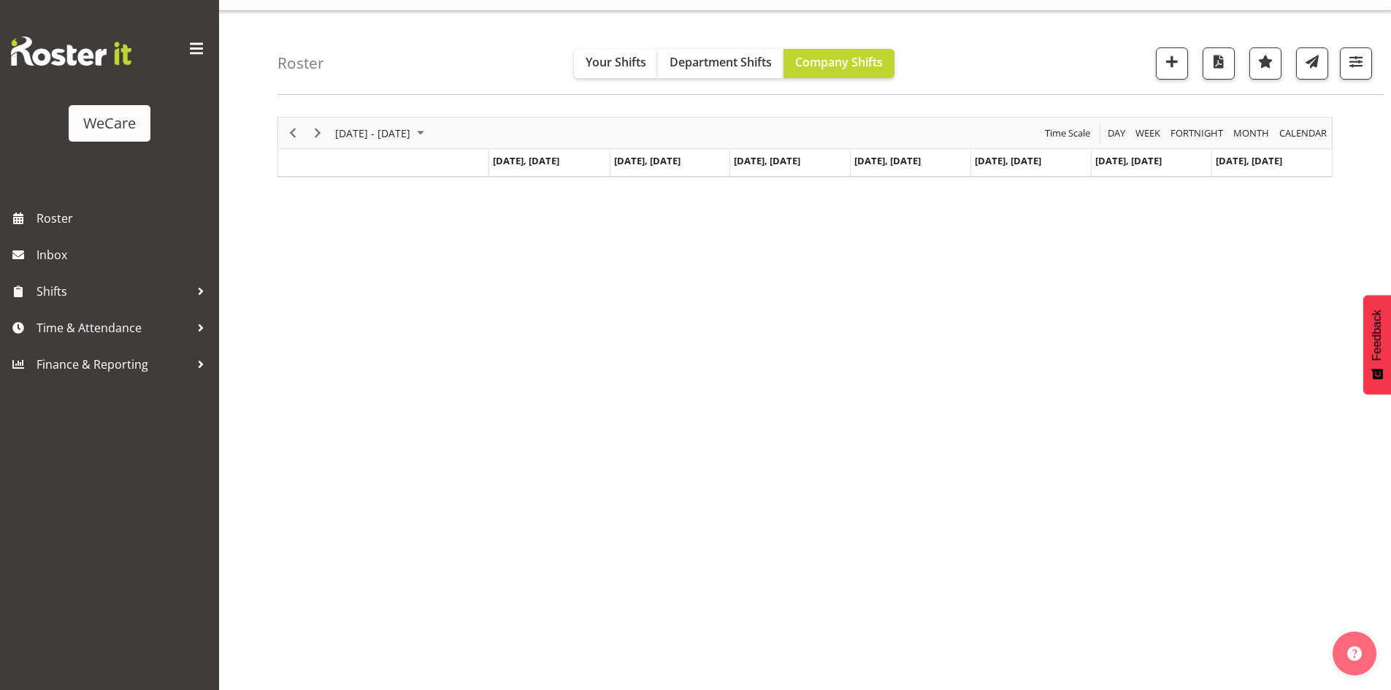
click at [301, 137] on span "Previous" at bounding box center [293, 133] width 18 height 18
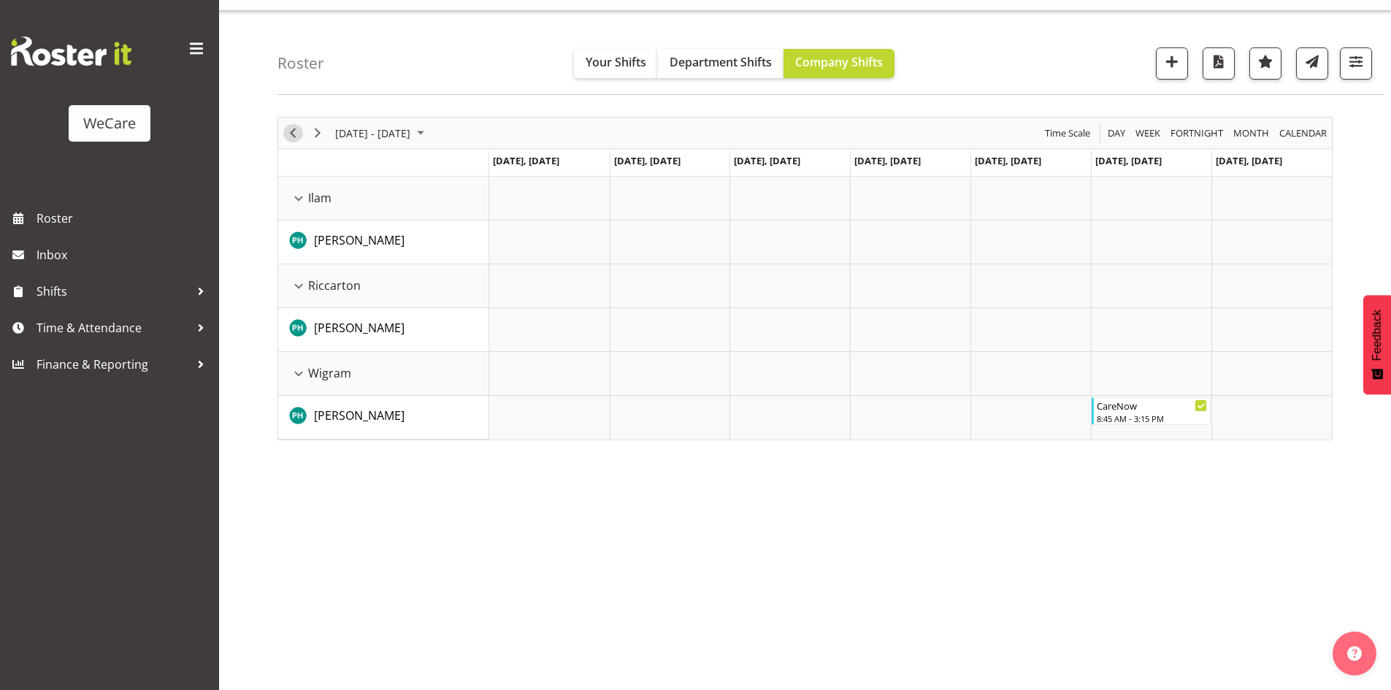
click at [301, 137] on span "Previous" at bounding box center [293, 133] width 18 height 18
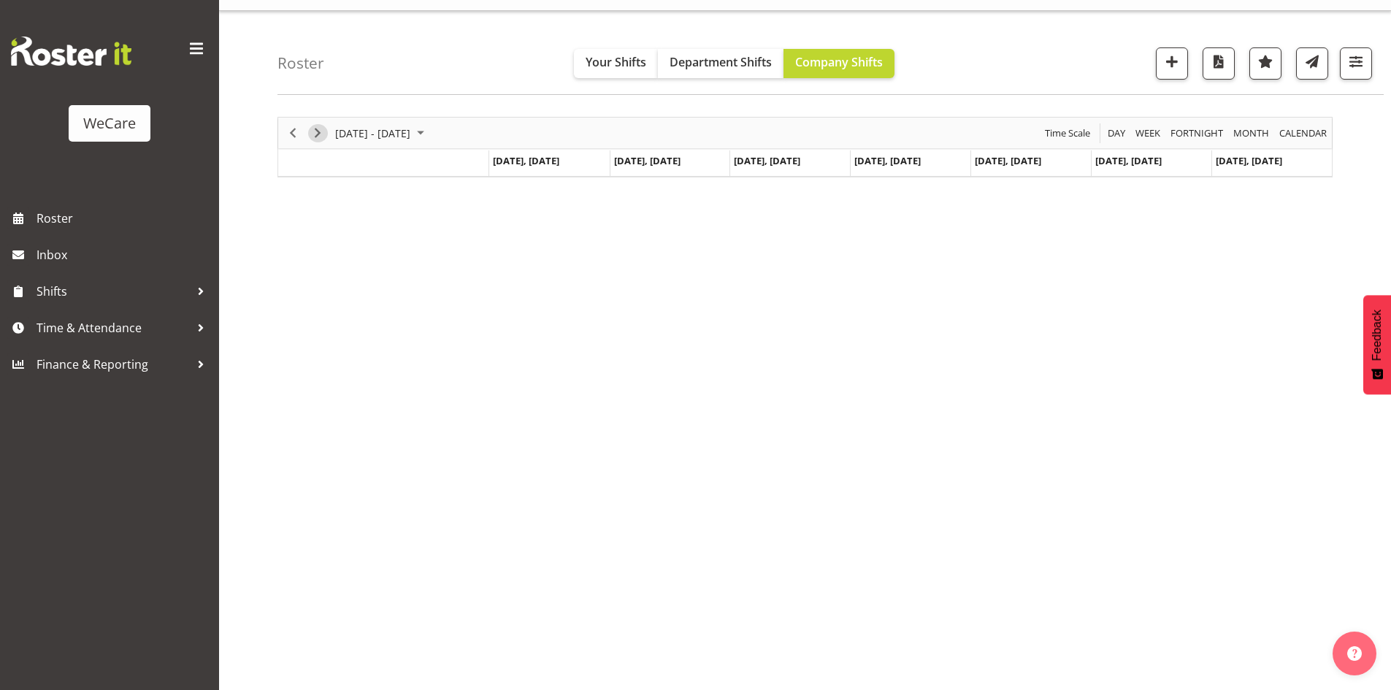
click at [324, 130] on span "Next" at bounding box center [318, 133] width 18 height 18
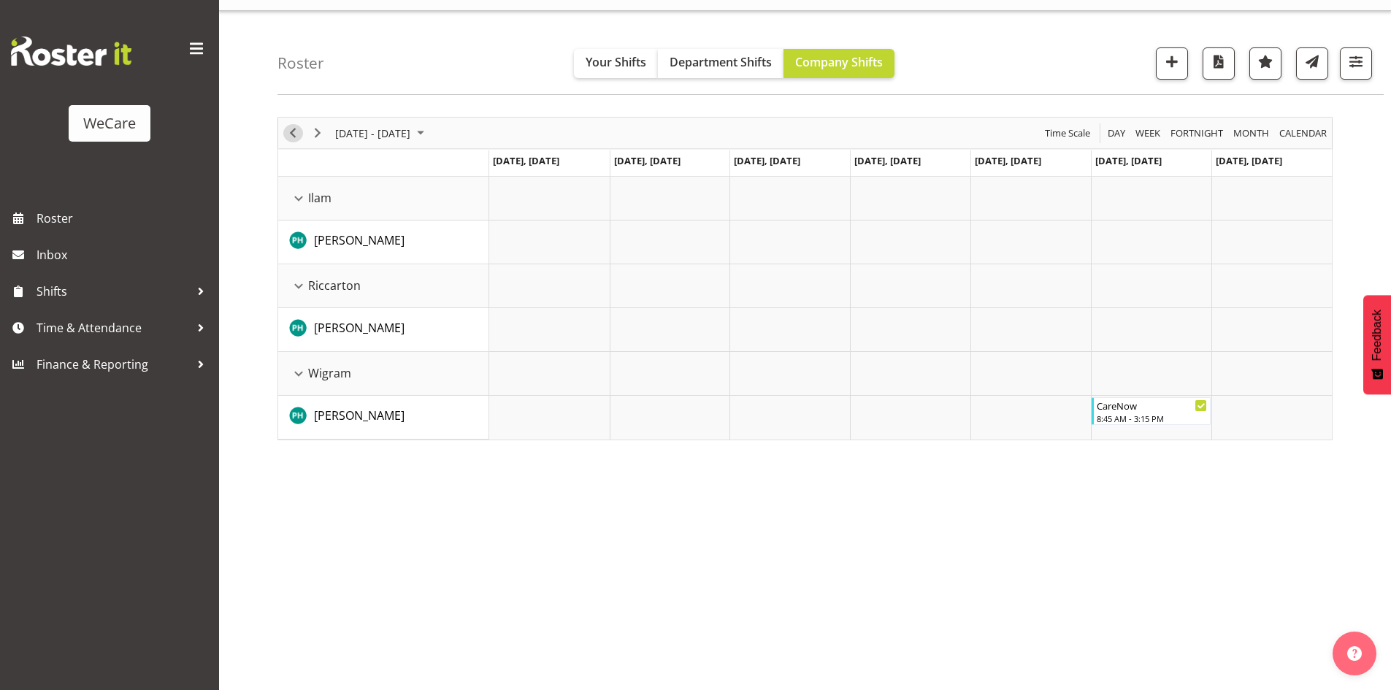
click at [296, 127] on span "Previous" at bounding box center [293, 133] width 18 height 18
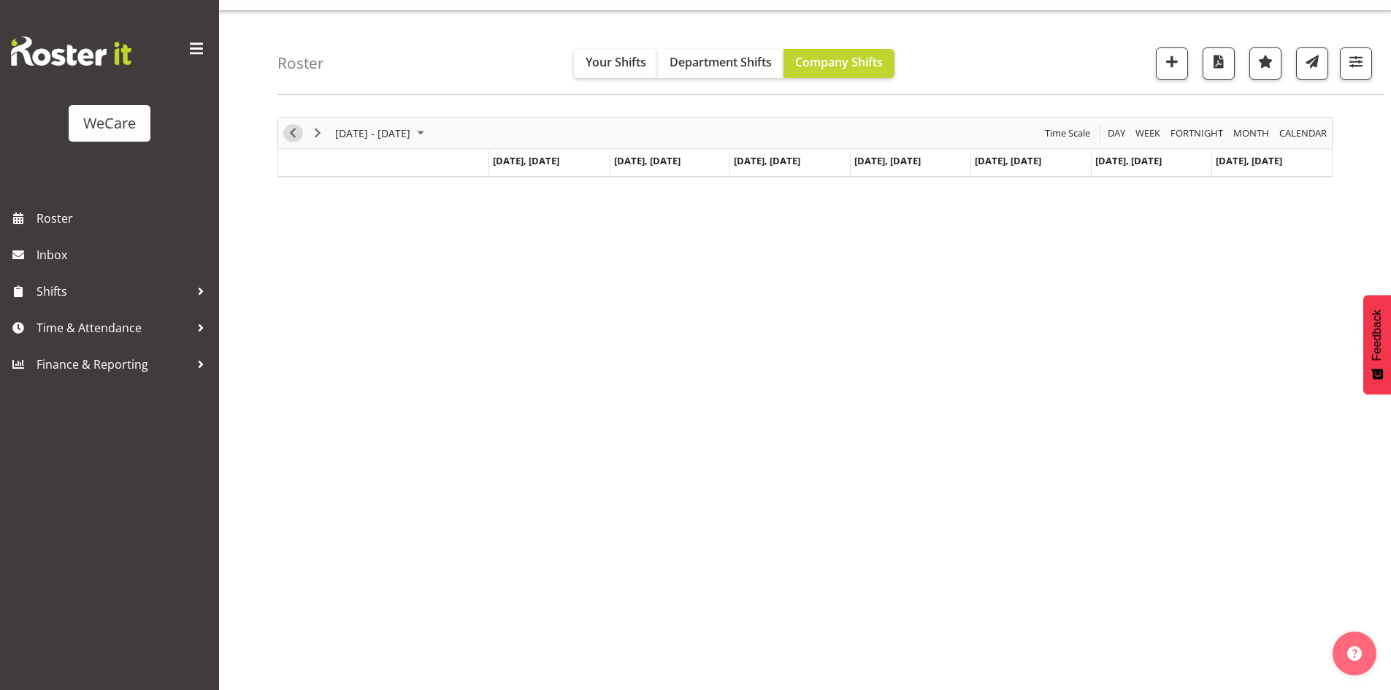
click at [296, 127] on span "Previous" at bounding box center [293, 133] width 18 height 18
click at [276, 125] on div "Roster Your Shifts Department Shifts Company Shifts All Locations Clear Busines…" at bounding box center [805, 350] width 1172 height 679
click at [291, 135] on span "Previous" at bounding box center [293, 133] width 18 height 18
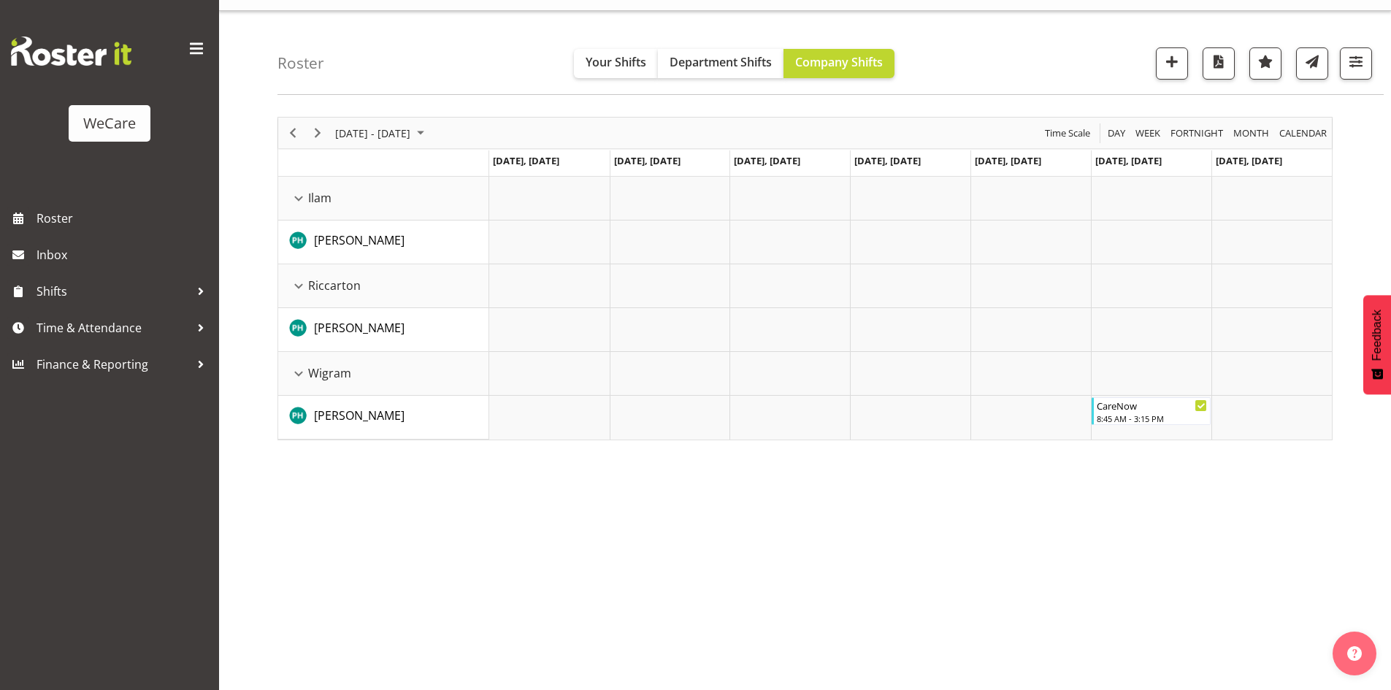
click at [949, 533] on div "September 15 - 21, 2025 Today Day Week Fortnight Month calendar Month Agenda Ti…" at bounding box center [835, 398] width 1114 height 584
click at [1364, 66] on span "button" at bounding box center [1356, 61] width 19 height 19
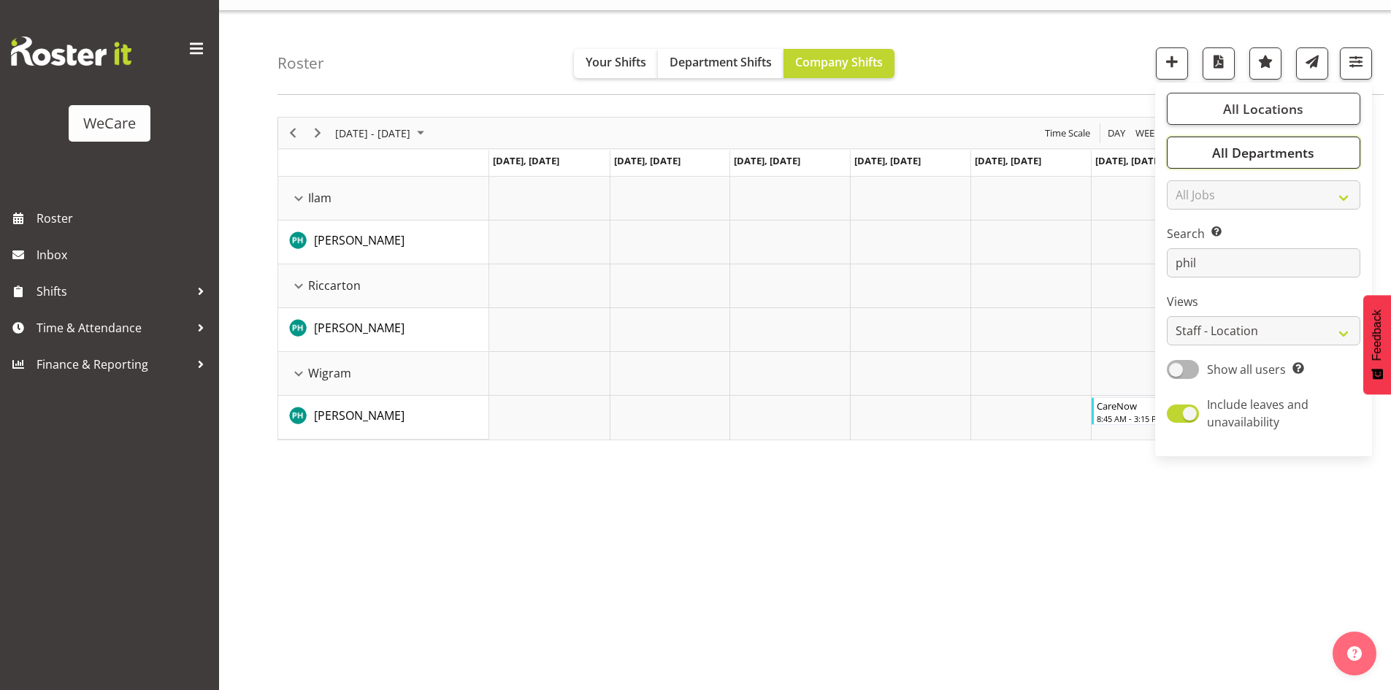
click at [1271, 159] on span "All Departments" at bounding box center [1263, 153] width 102 height 18
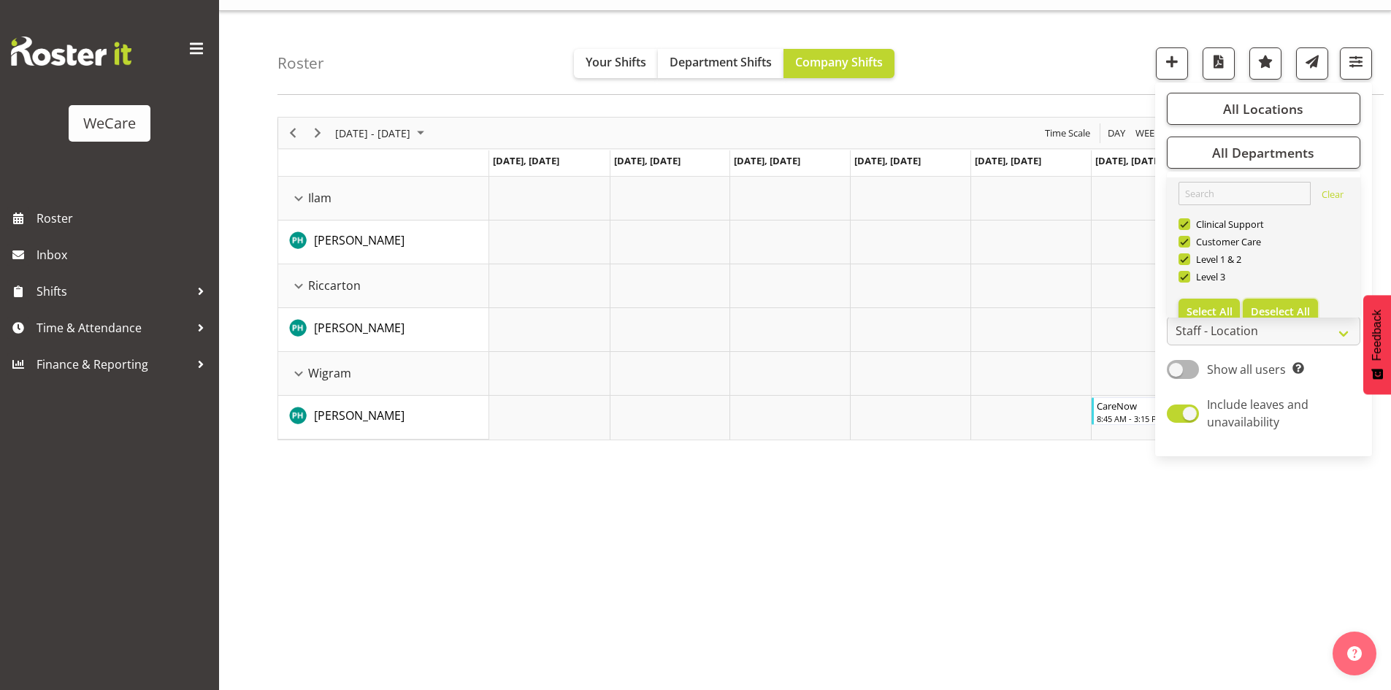
click at [1270, 307] on span "Deselect All" at bounding box center [1280, 312] width 59 height 14
checkbox input "false"
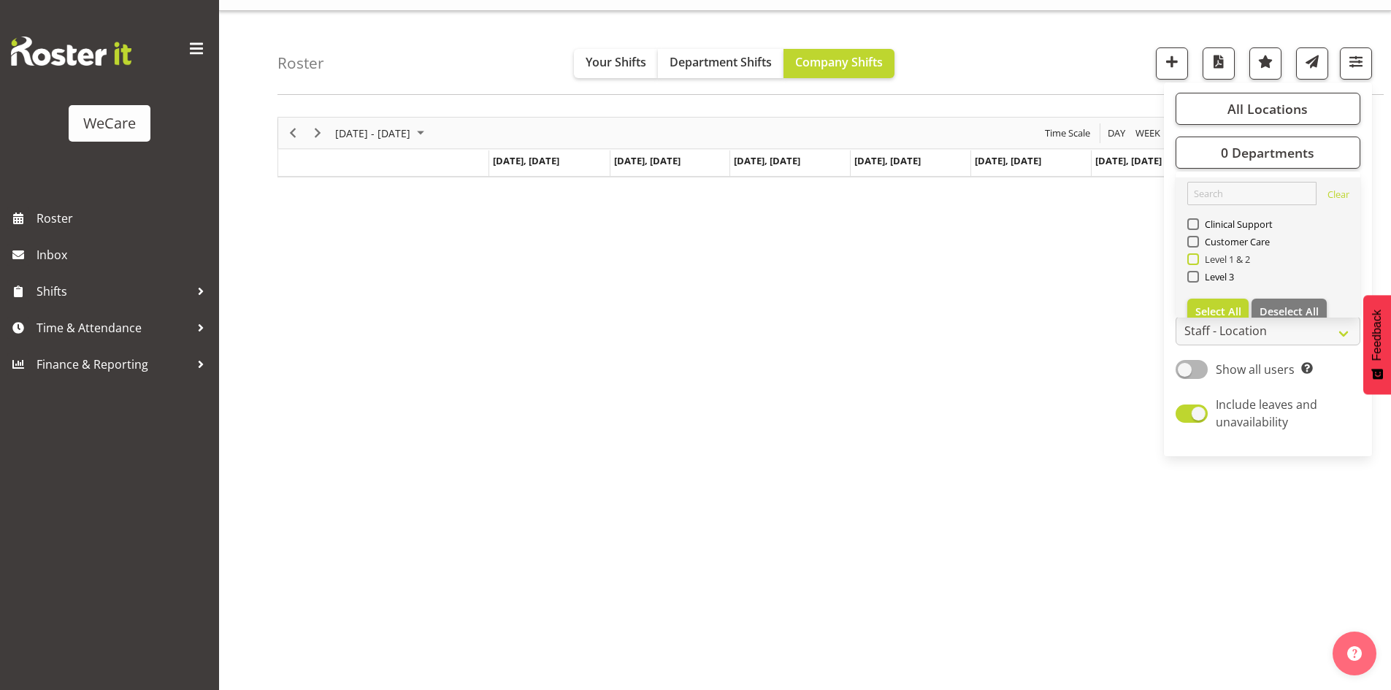
click at [1228, 256] on span "Level 1 & 2" at bounding box center [1225, 259] width 52 height 12
click at [1197, 256] on input "Level 1 & 2" at bounding box center [1191, 259] width 9 height 9
checkbox input "true"
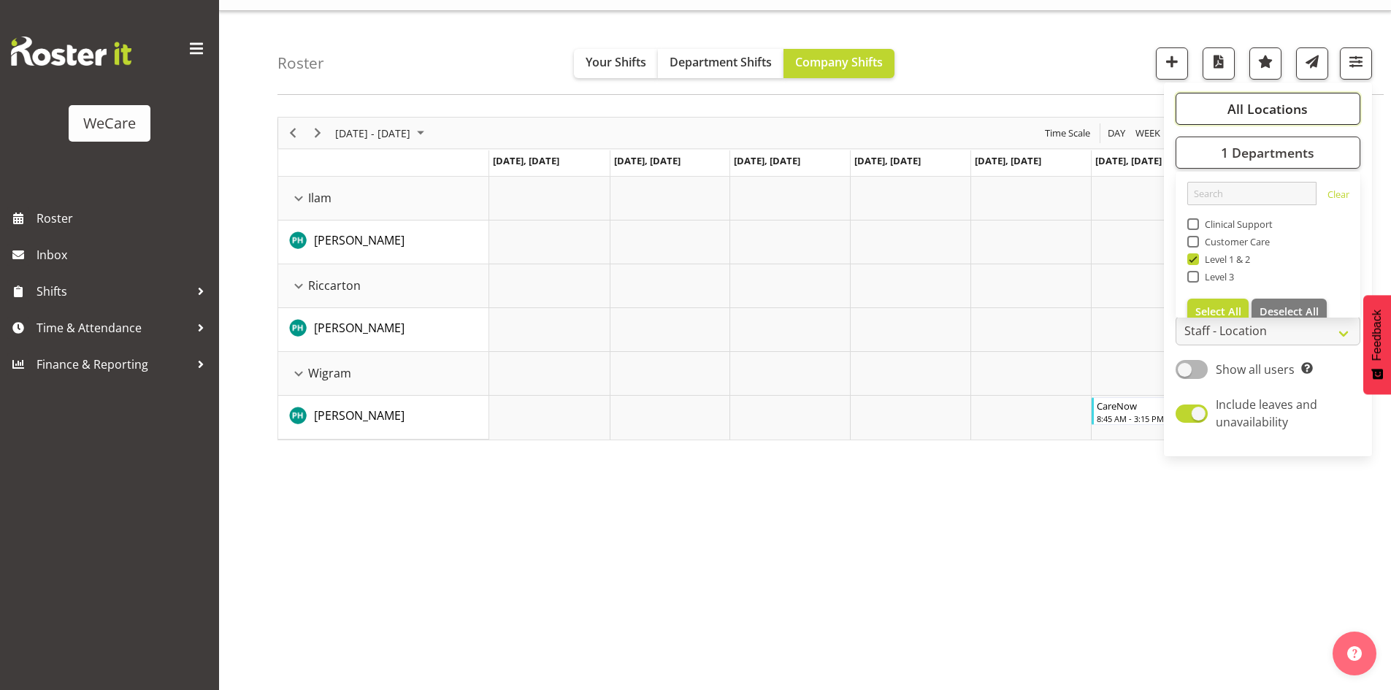
click at [1237, 112] on span "All Locations" at bounding box center [1268, 109] width 80 height 18
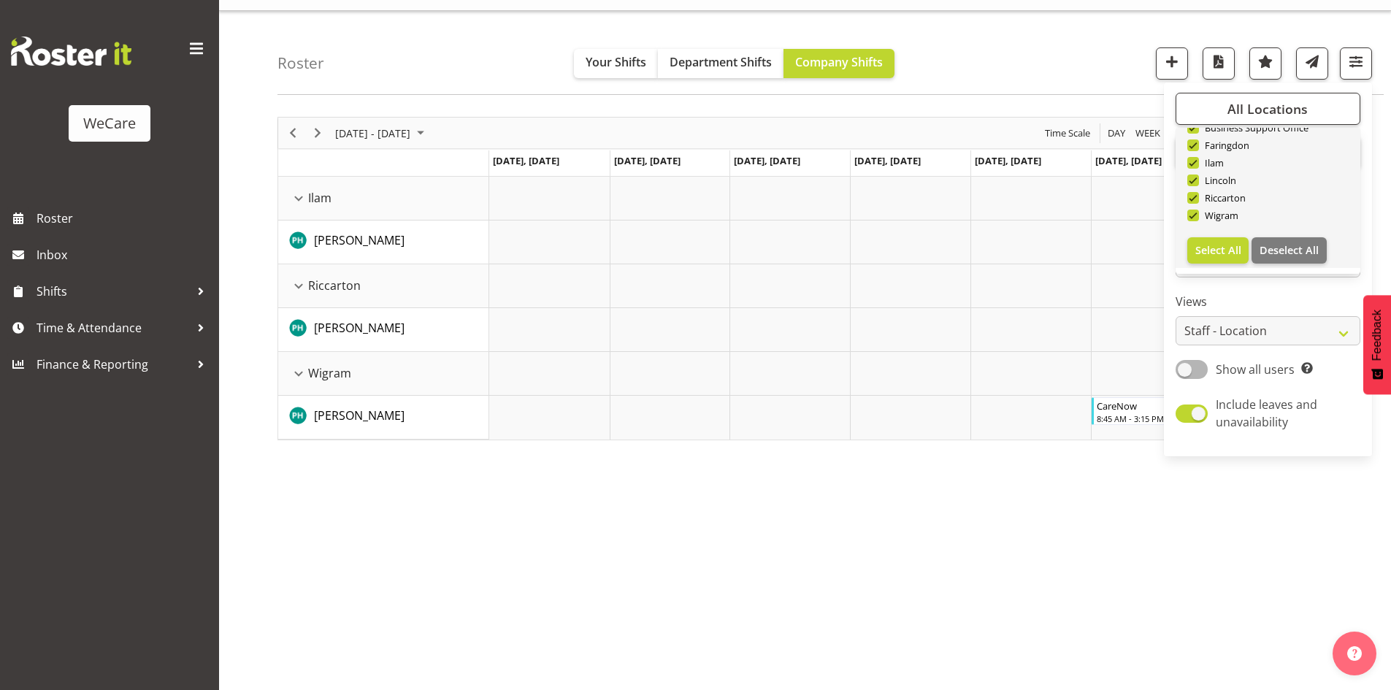
click at [1292, 264] on link "Clear Business Support Office Faringdon Ilam Lincoln Riccarton Wigram Select Al…" at bounding box center [1268, 174] width 185 height 187
click at [1305, 248] on span "Deselect All" at bounding box center [1289, 250] width 59 height 14
checkbox input "false"
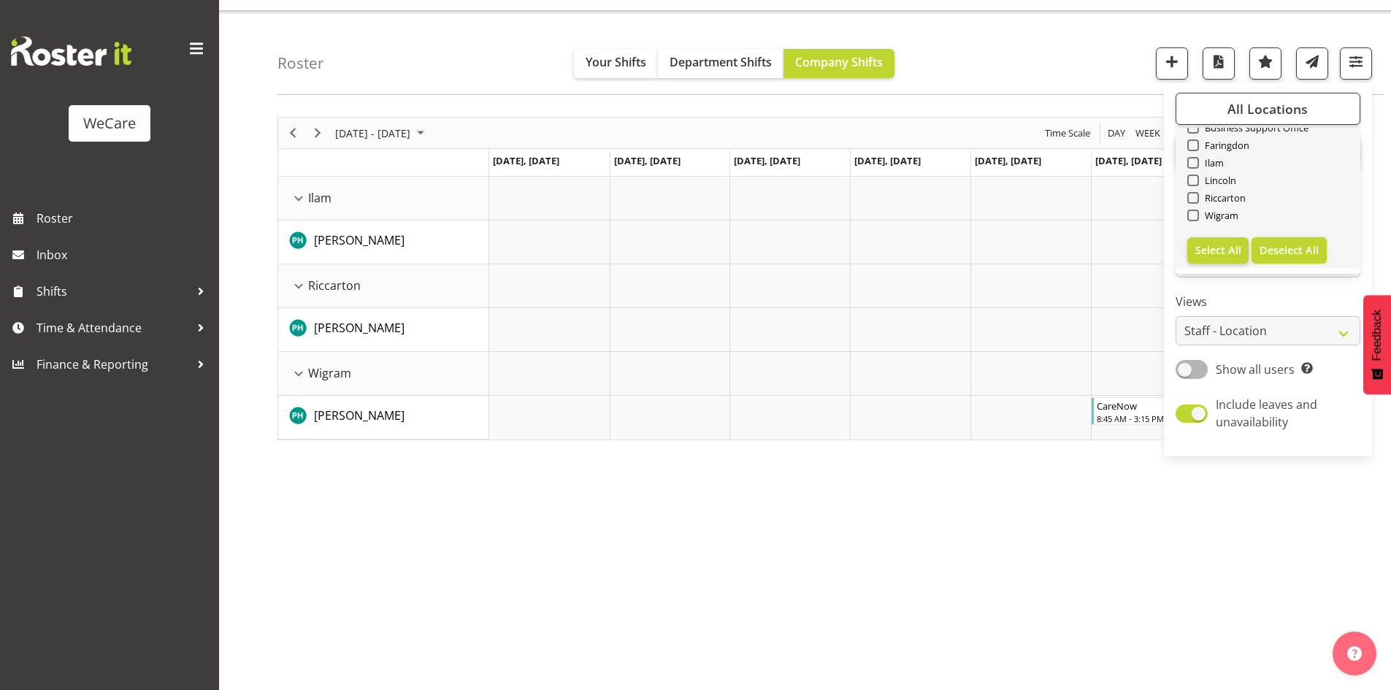
checkbox input "false"
click at [1236, 221] on span "Wigram" at bounding box center [1219, 216] width 40 height 12
click at [1197, 221] on input "Wigram" at bounding box center [1191, 215] width 9 height 9
checkbox input "true"
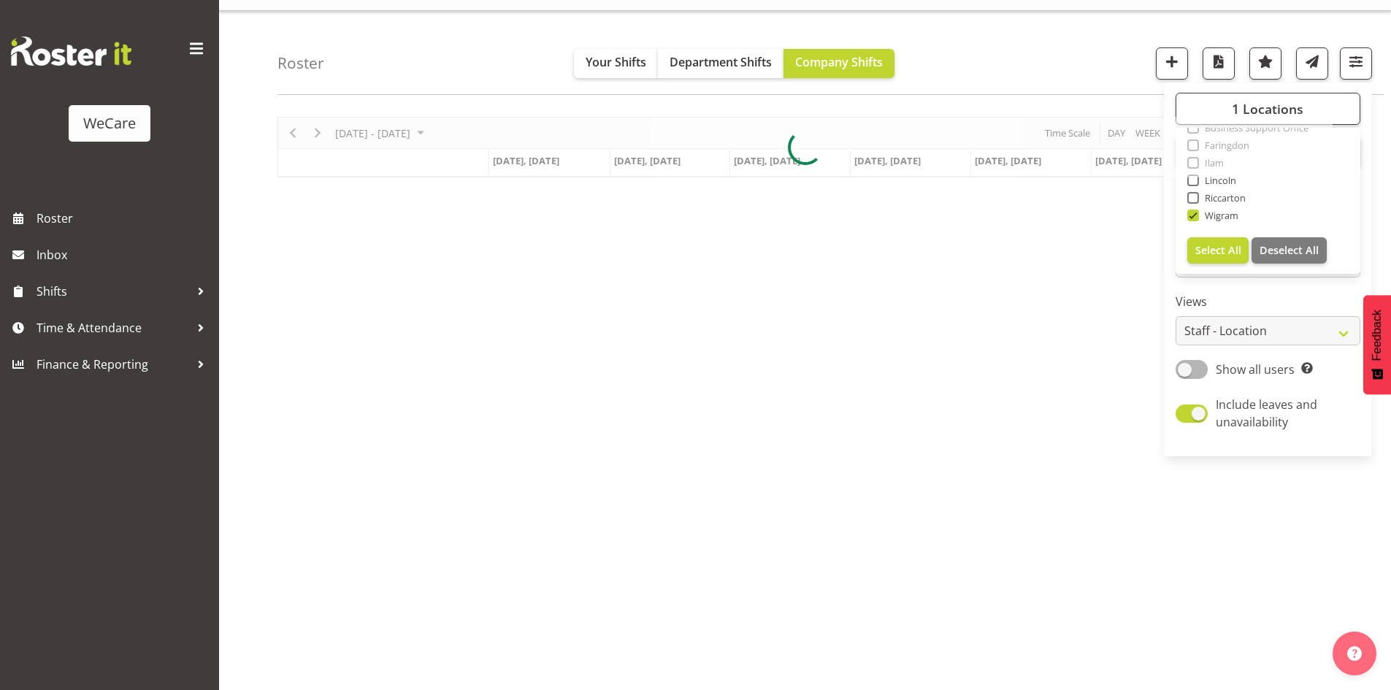
click at [997, 81] on div "Roster Your Shifts Department Shifts Company Shifts 1 Locations Clear Business …" at bounding box center [831, 53] width 1106 height 84
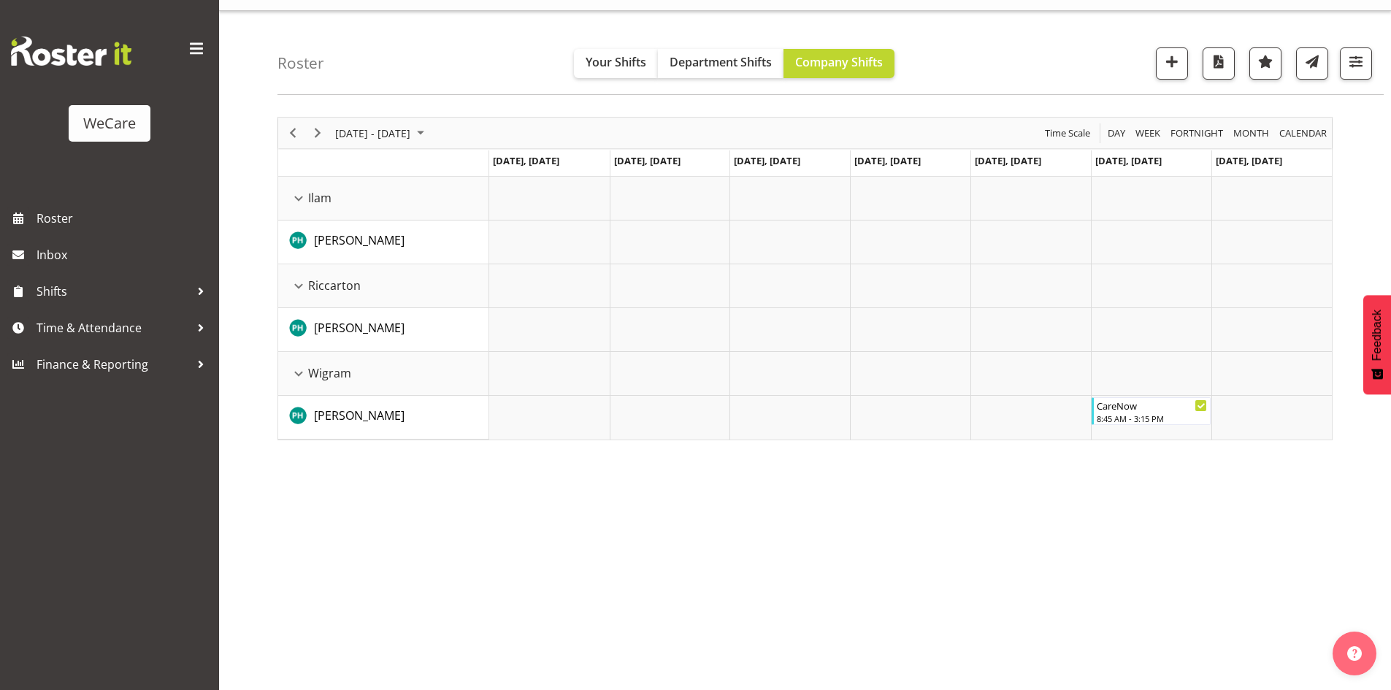
click at [1369, 35] on div "Roster Your Shifts Department Shifts Company Shifts 1 Locations Clear Business …" at bounding box center [831, 53] width 1106 height 84
click at [1366, 71] on span "button" at bounding box center [1356, 61] width 19 height 19
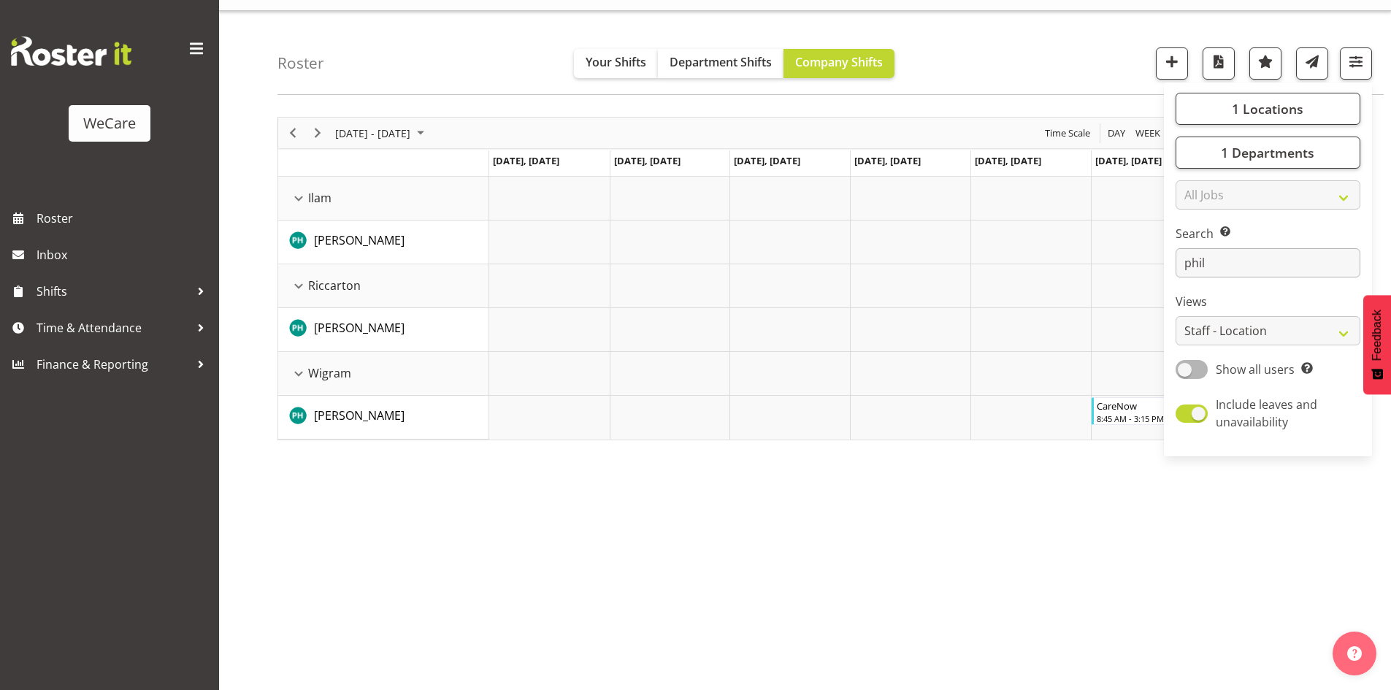
drag, startPoint x: 1264, startPoint y: 279, endPoint x: 1263, endPoint y: 269, distance: 9.6
click at [1264, 278] on div "1 Locations Clear Business Support Office Faringdon Ilam Lincoln Riccarton Wigr…" at bounding box center [1268, 269] width 208 height 362
drag, startPoint x: 1263, startPoint y: 261, endPoint x: 1179, endPoint y: 77, distance: 202.7
click at [1234, 232] on div "Search Search for a particular employee phil" at bounding box center [1268, 251] width 185 height 53
type input "p"
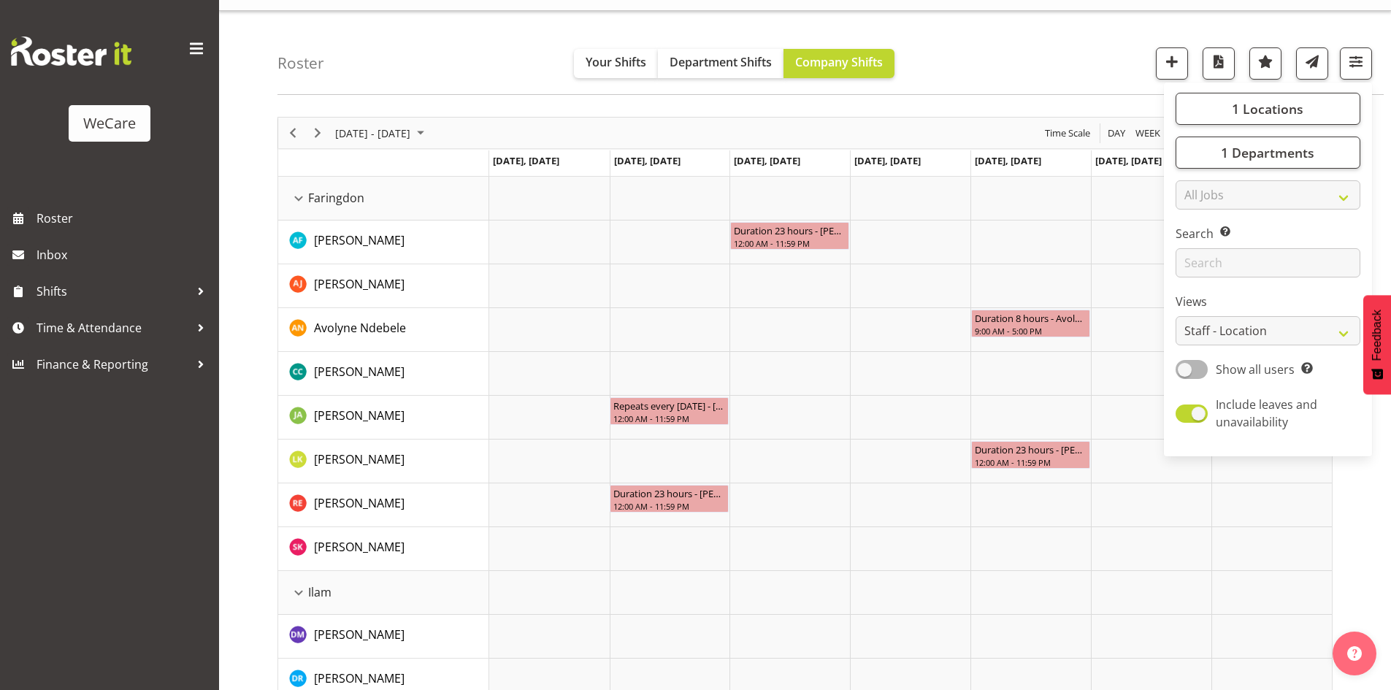
click at [1031, 37] on div "Roster Your Shifts Department Shifts Company Shifts 1 Locations Clear Business …" at bounding box center [831, 53] width 1106 height 84
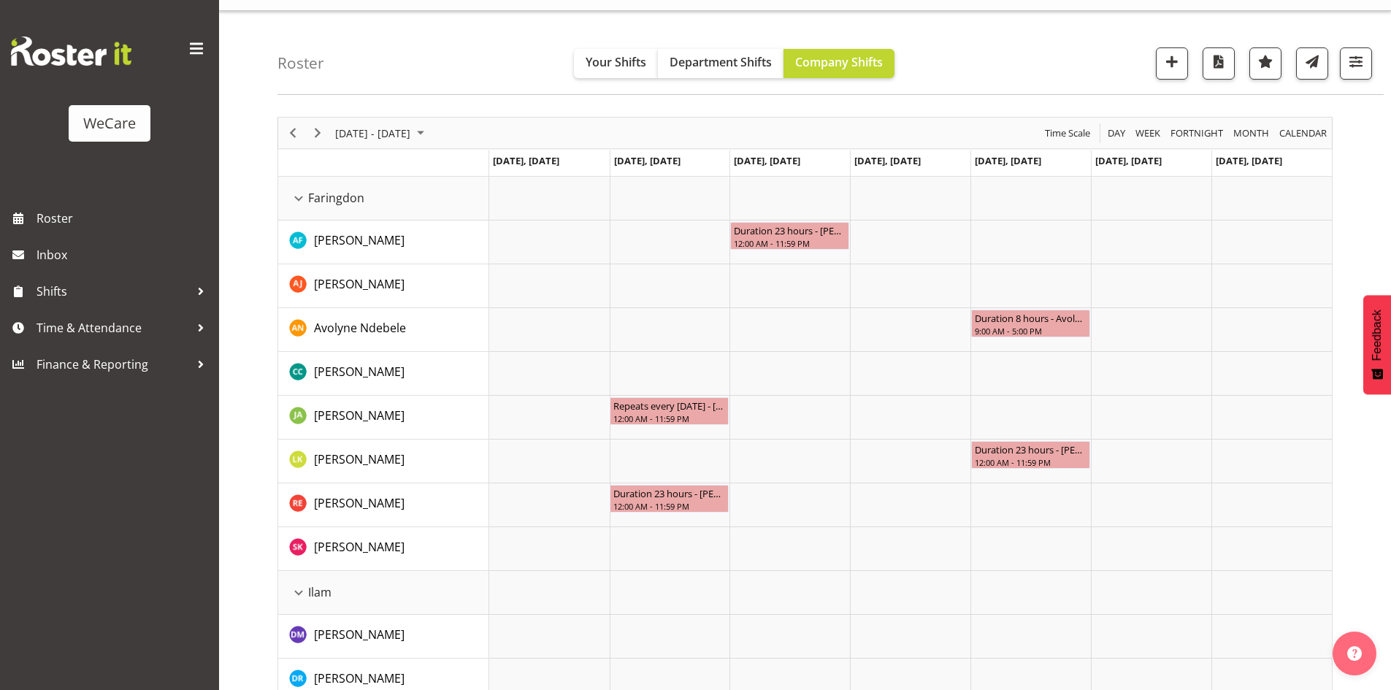
drag, startPoint x: 445, startPoint y: 86, endPoint x: 453, endPoint y: 69, distance: 19.0
click at [452, 72] on div "Roster Your Shifts Department Shifts Company Shifts 1 Locations Clear Business …" at bounding box center [831, 53] width 1106 height 84
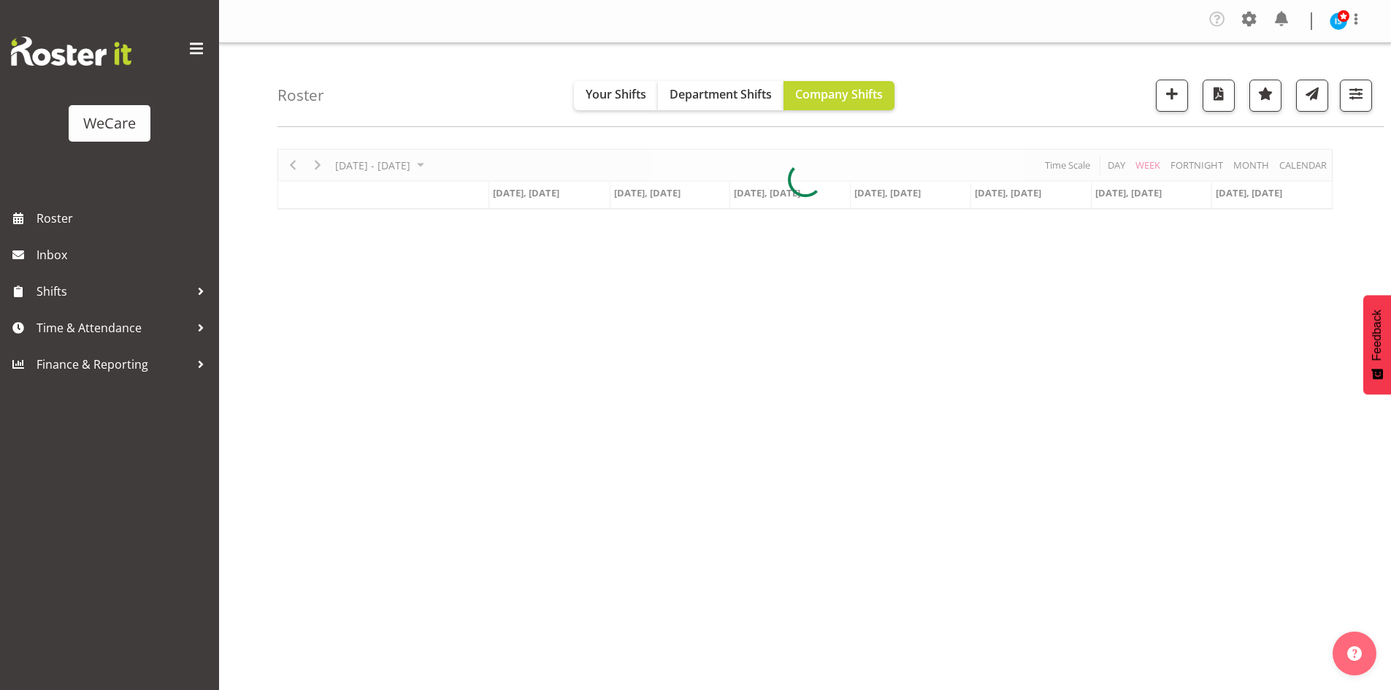
scroll to position [32, 0]
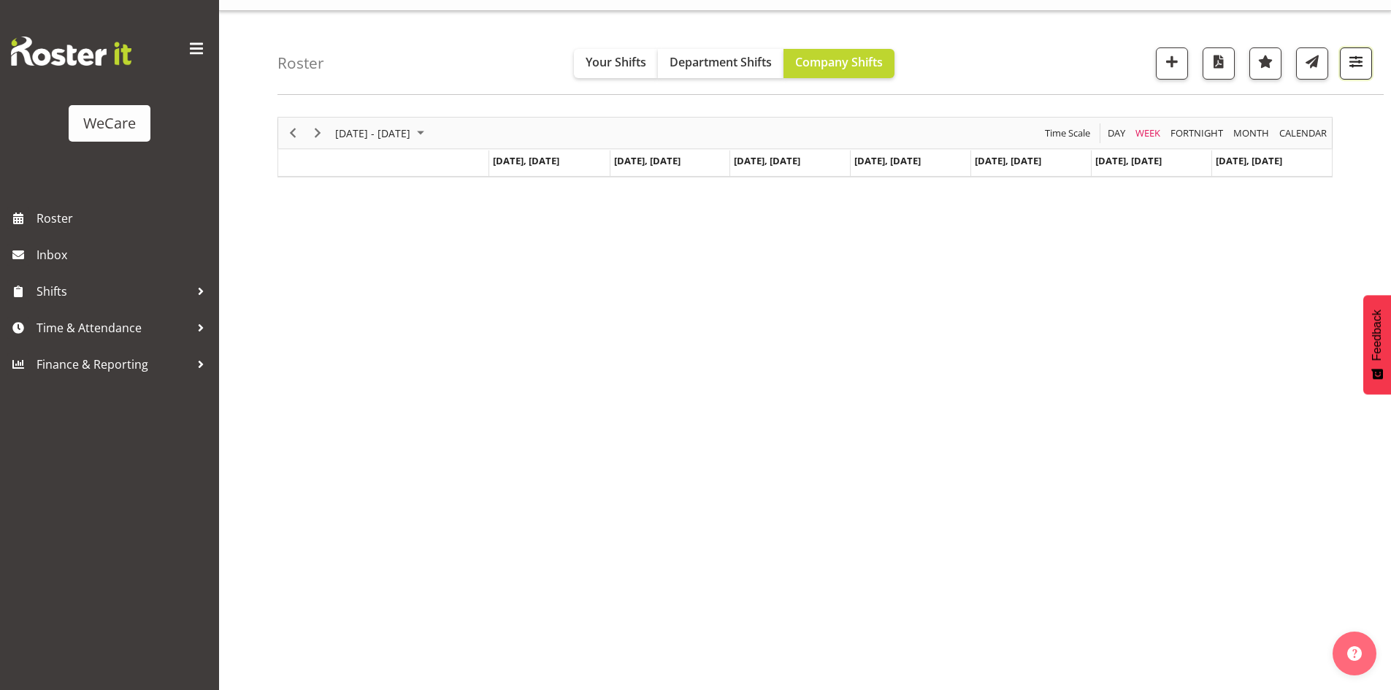
click at [1363, 64] on span "button" at bounding box center [1356, 61] width 19 height 19
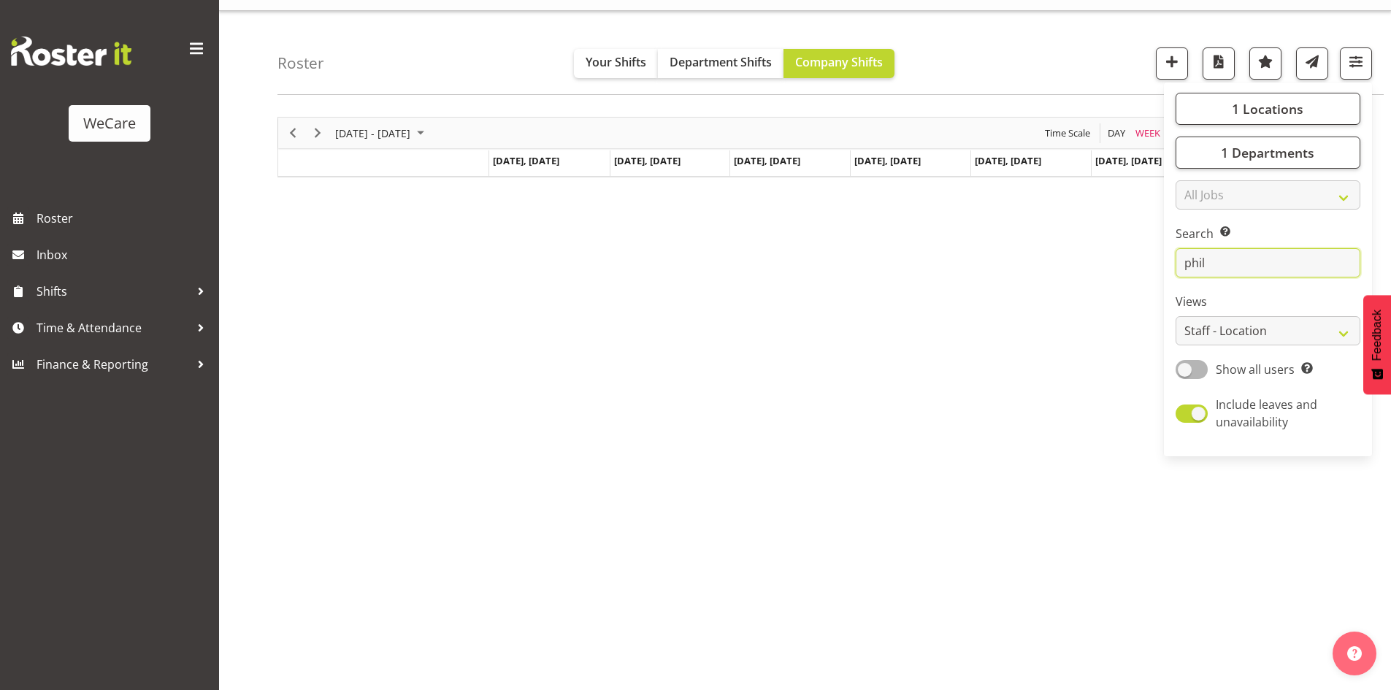
click at [1277, 254] on input "phil" at bounding box center [1268, 262] width 185 height 29
type input "p"
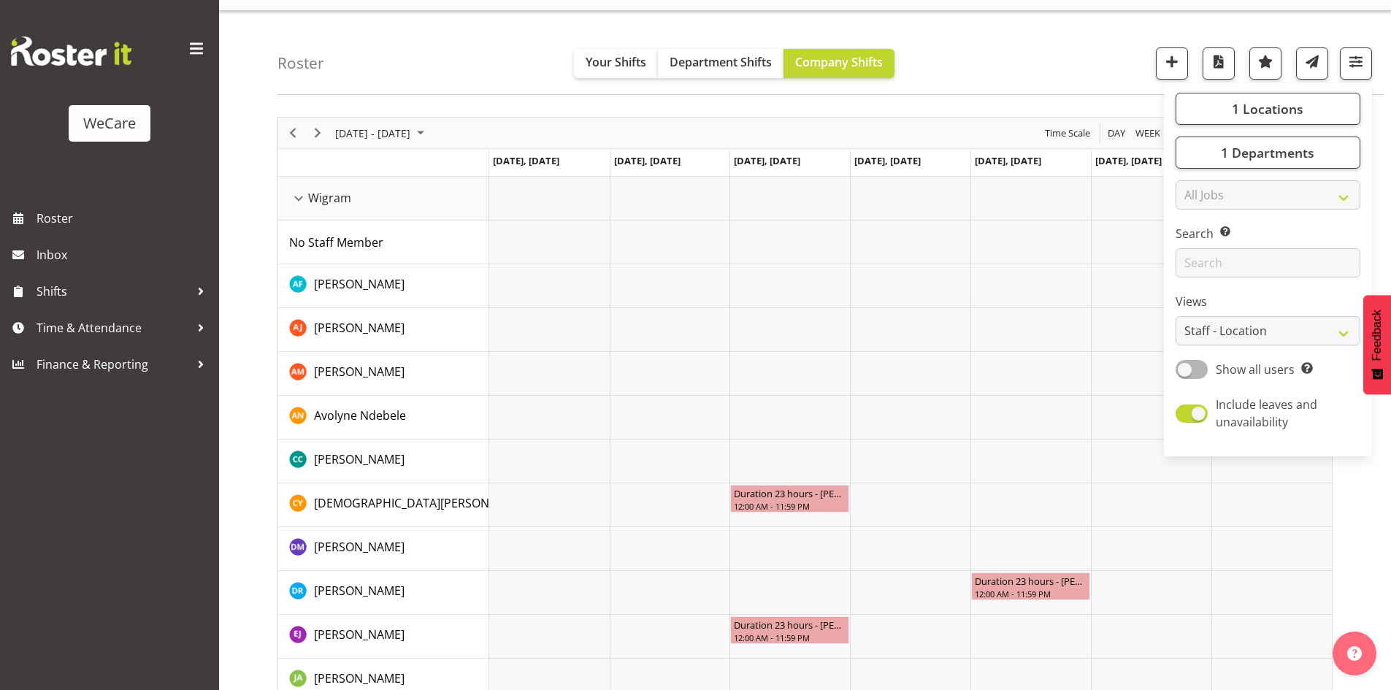
click at [1055, 54] on div "Roster Your Shifts Department Shifts Company Shifts 1 Locations Clear Business …" at bounding box center [831, 53] width 1106 height 84
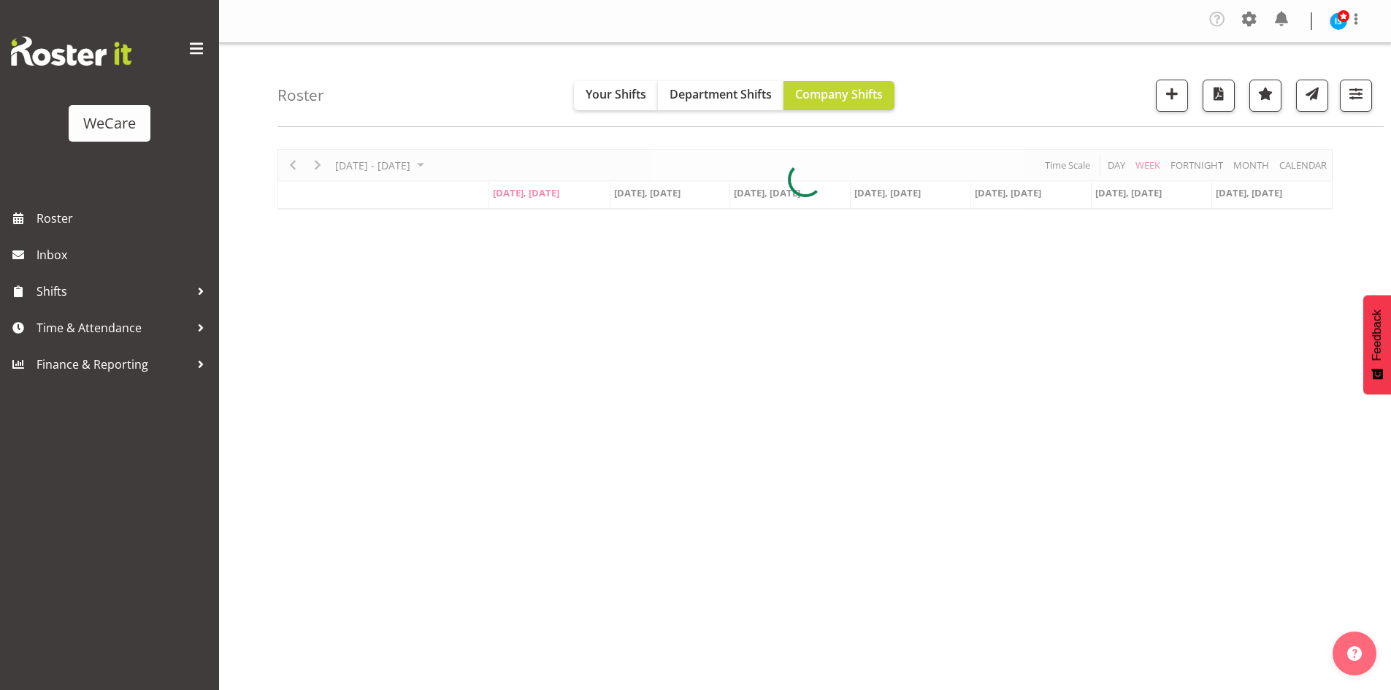
scroll to position [32, 0]
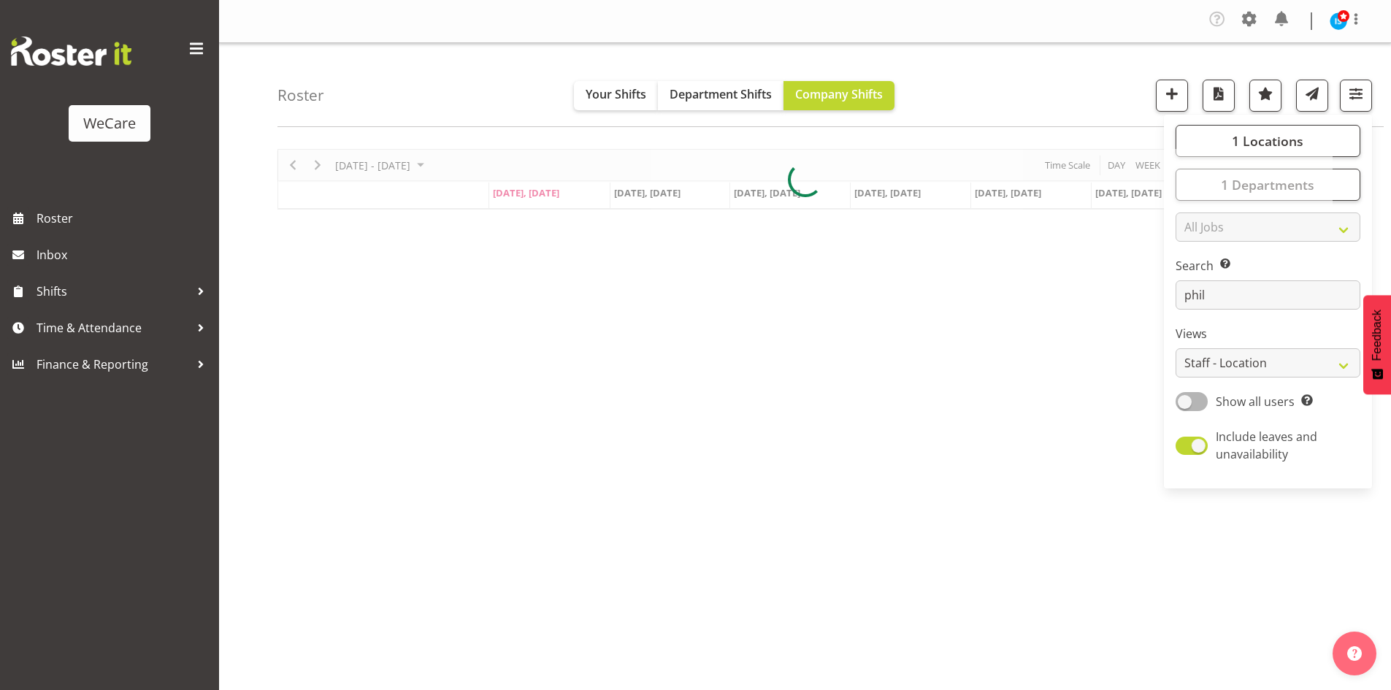
select select "location"
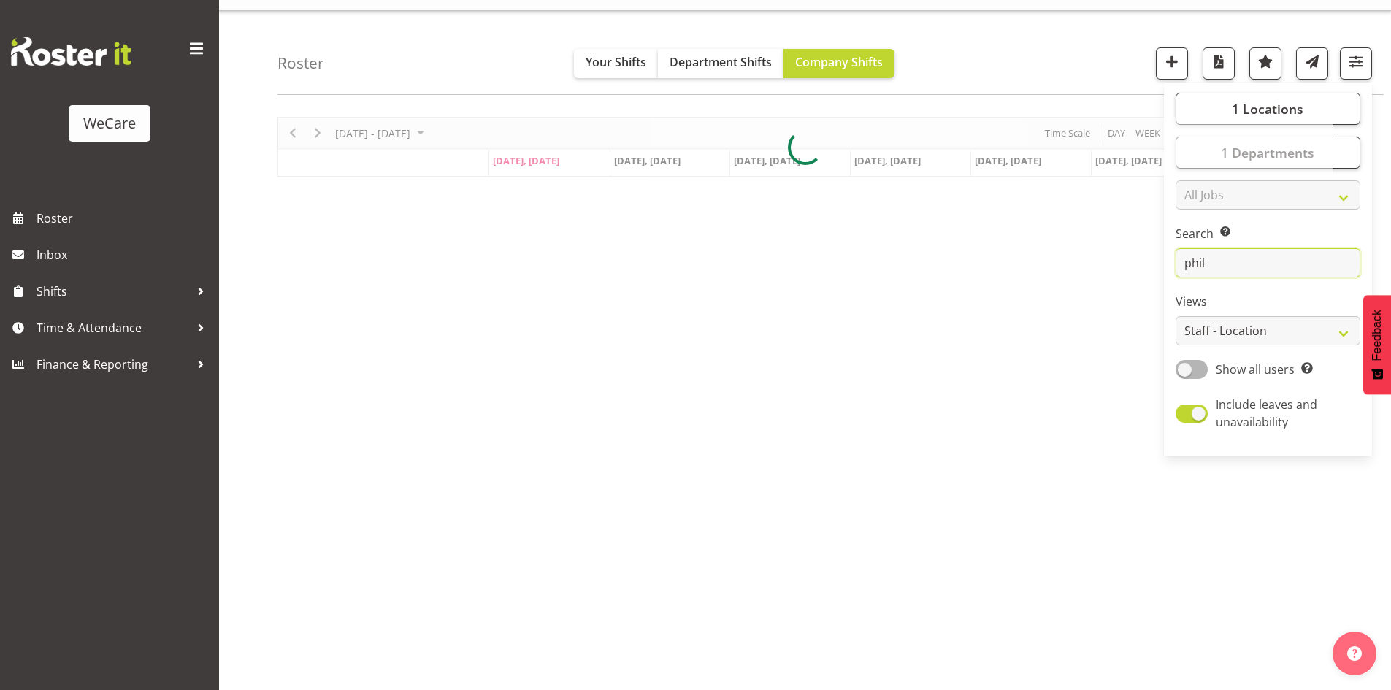
click at [1272, 260] on input "phil" at bounding box center [1268, 262] width 185 height 29
type input "p"
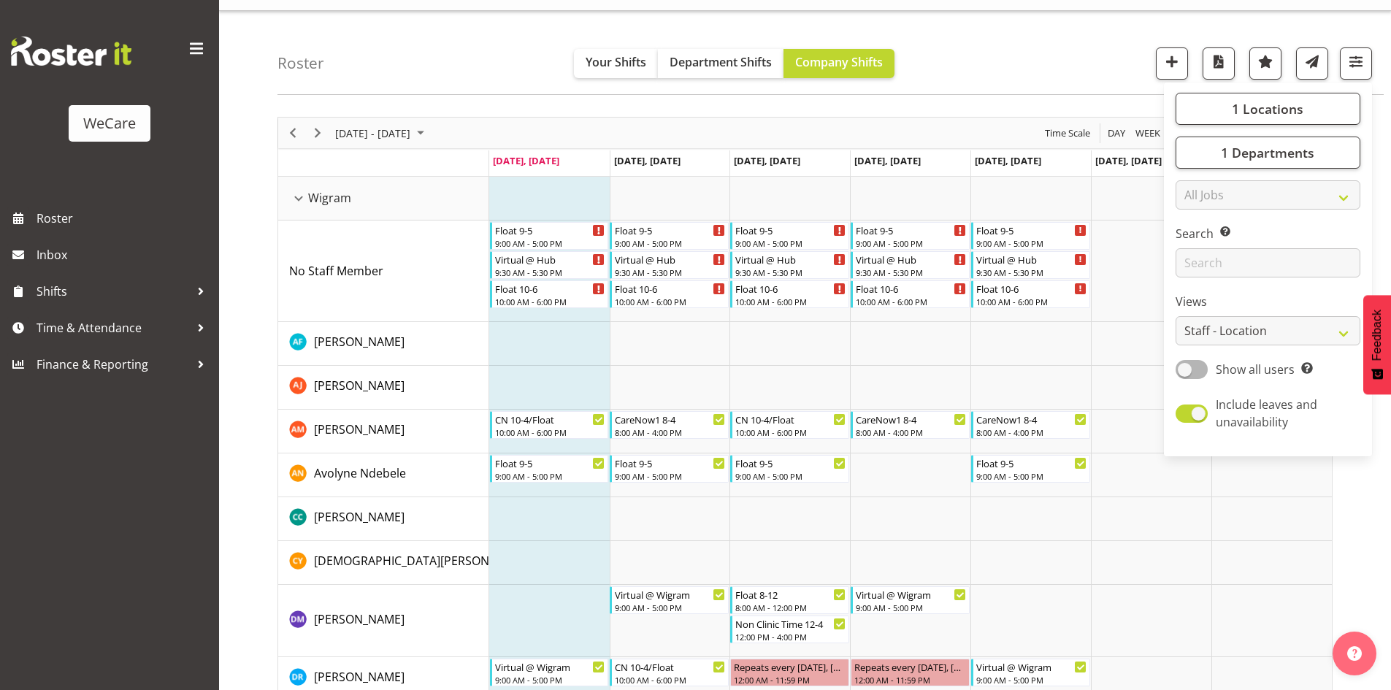
click at [1080, 94] on div "Roster Your Shifts Department Shifts Company Shifts 1 Locations Clear Business …" at bounding box center [831, 53] width 1106 height 84
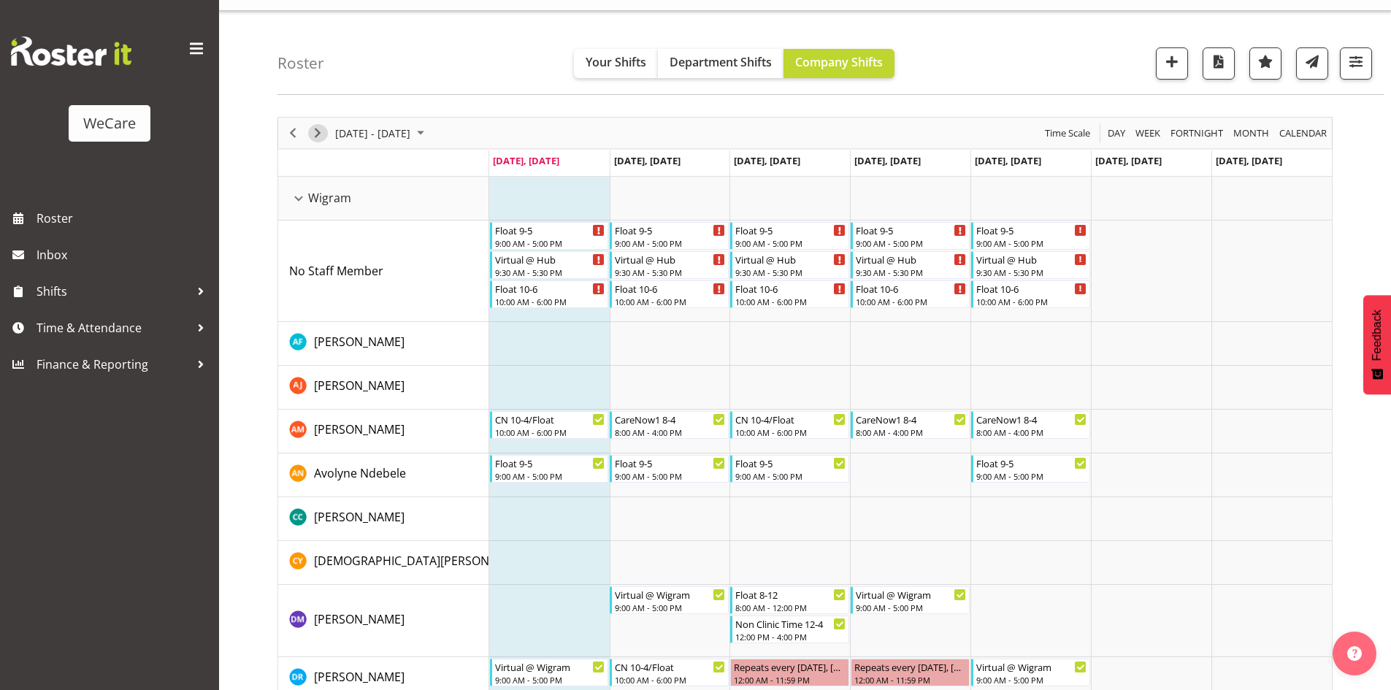
click at [318, 132] on span "Next" at bounding box center [318, 133] width 18 height 18
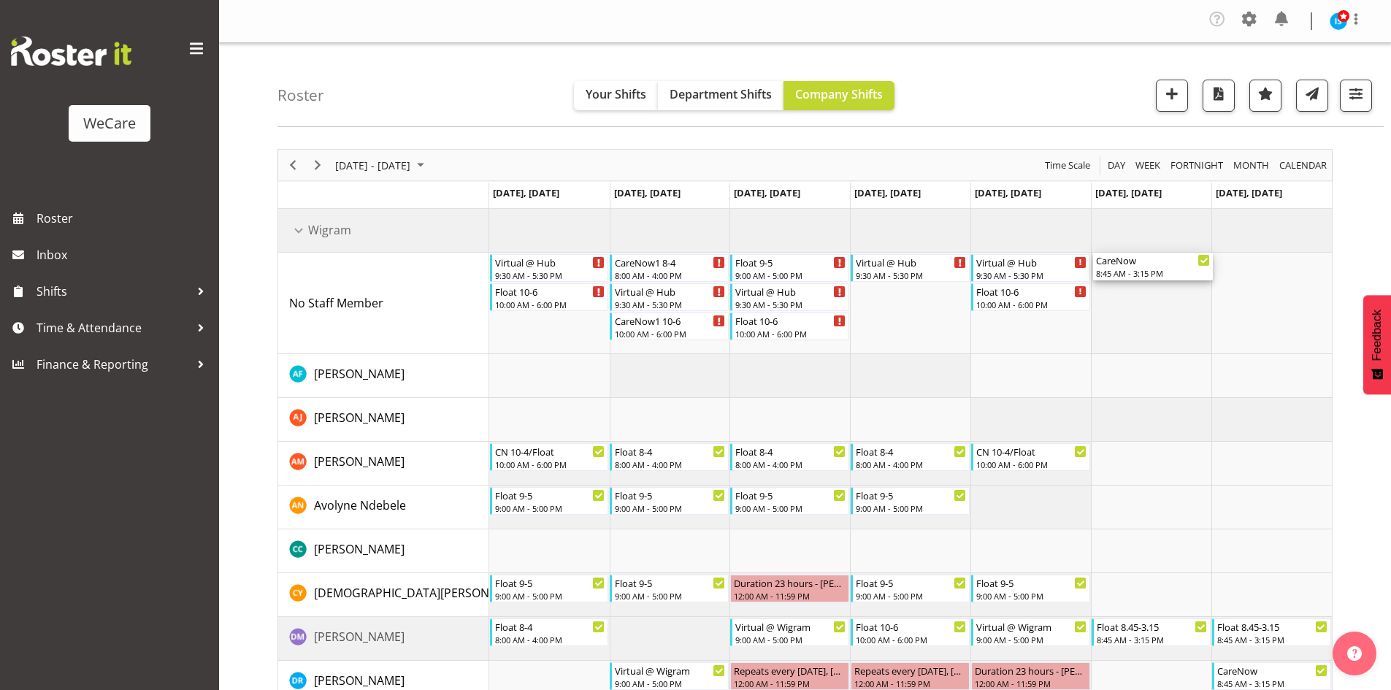
drag, startPoint x: 1137, startPoint y: 608, endPoint x: 1176, endPoint y: 263, distance: 347.6
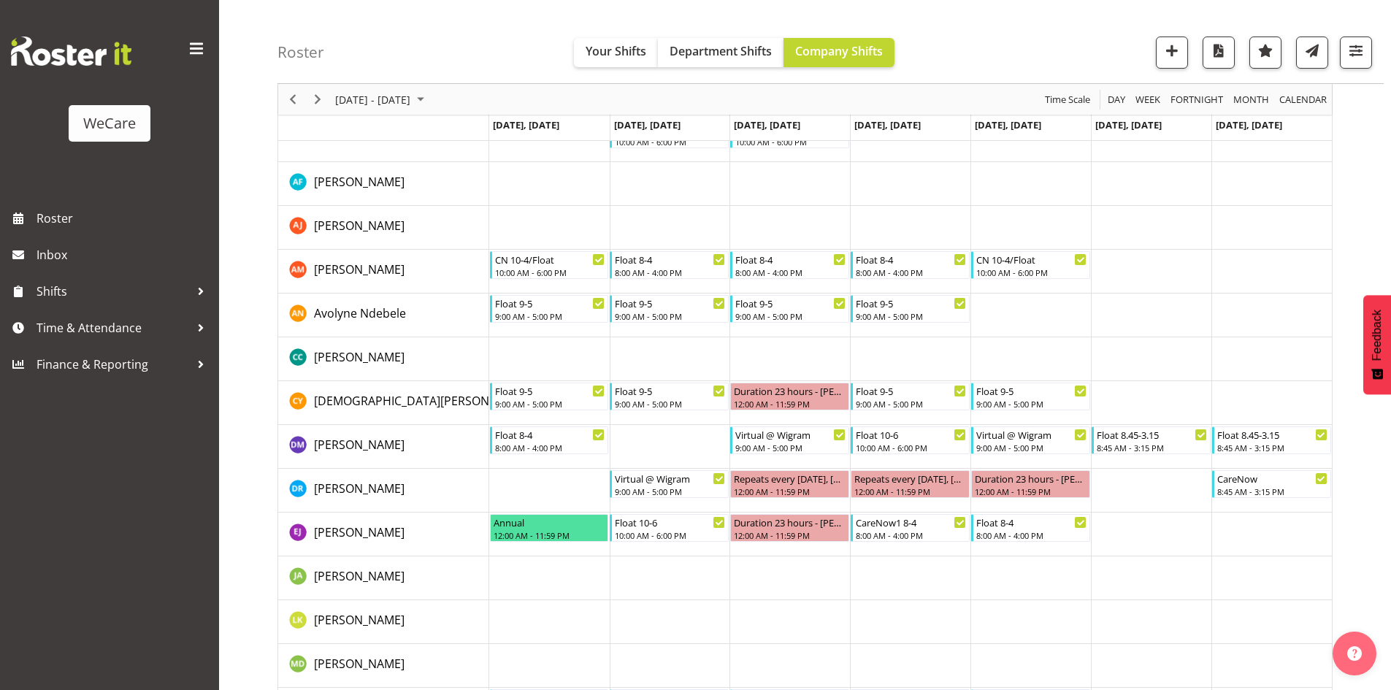
scroll to position [219, 0]
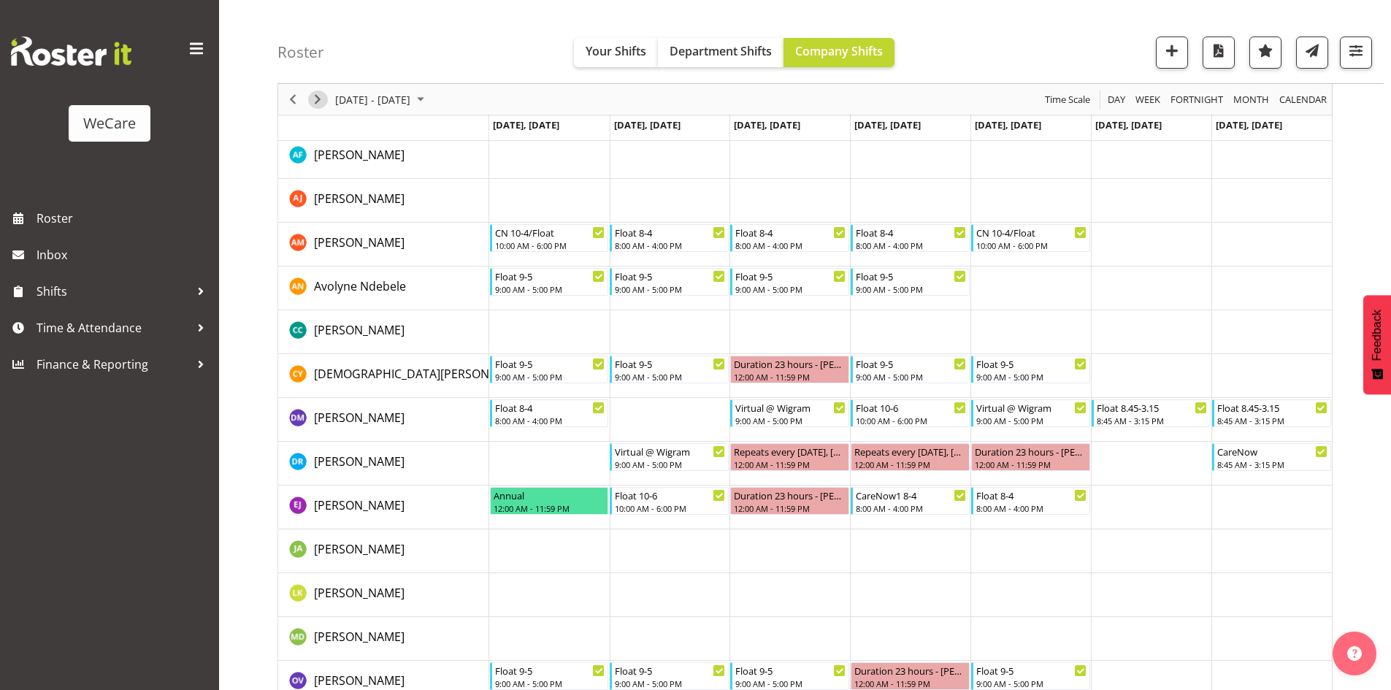
click at [321, 93] on span "Next" at bounding box center [318, 100] width 18 height 18
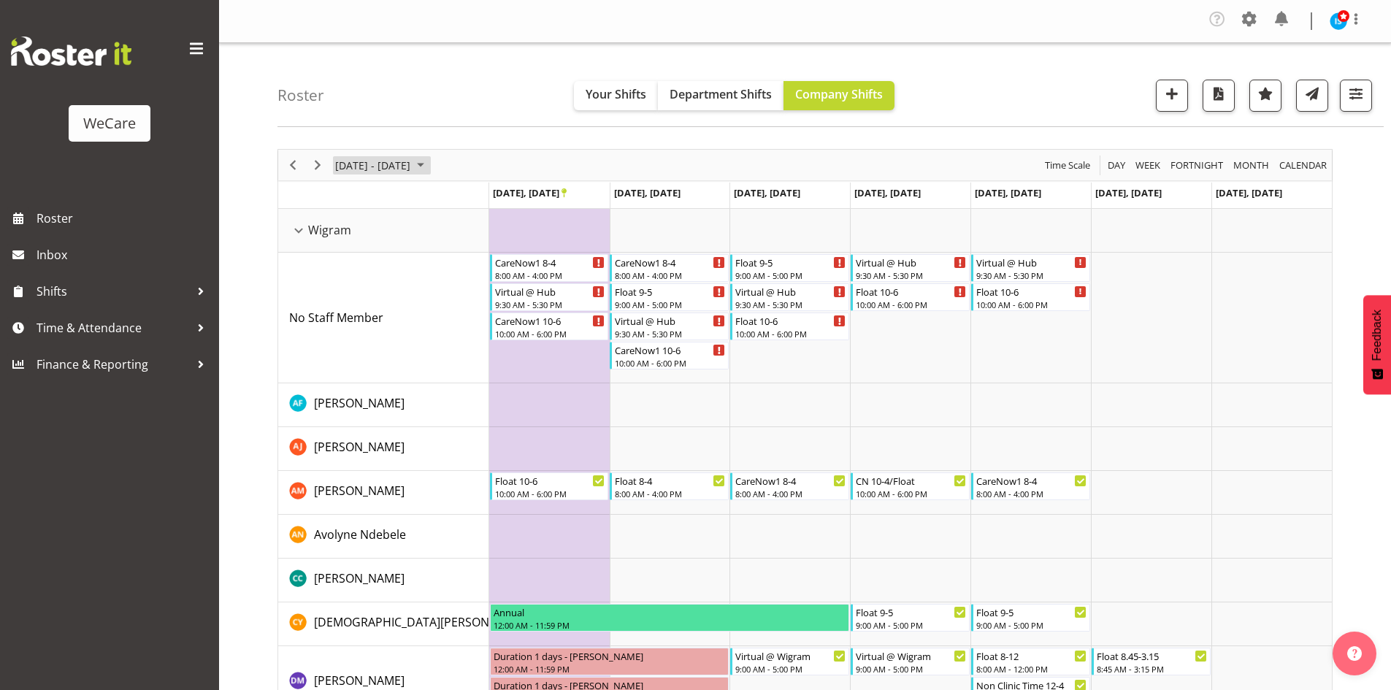
click at [412, 159] on span "September 22 - 28, 2025" at bounding box center [373, 165] width 78 height 18
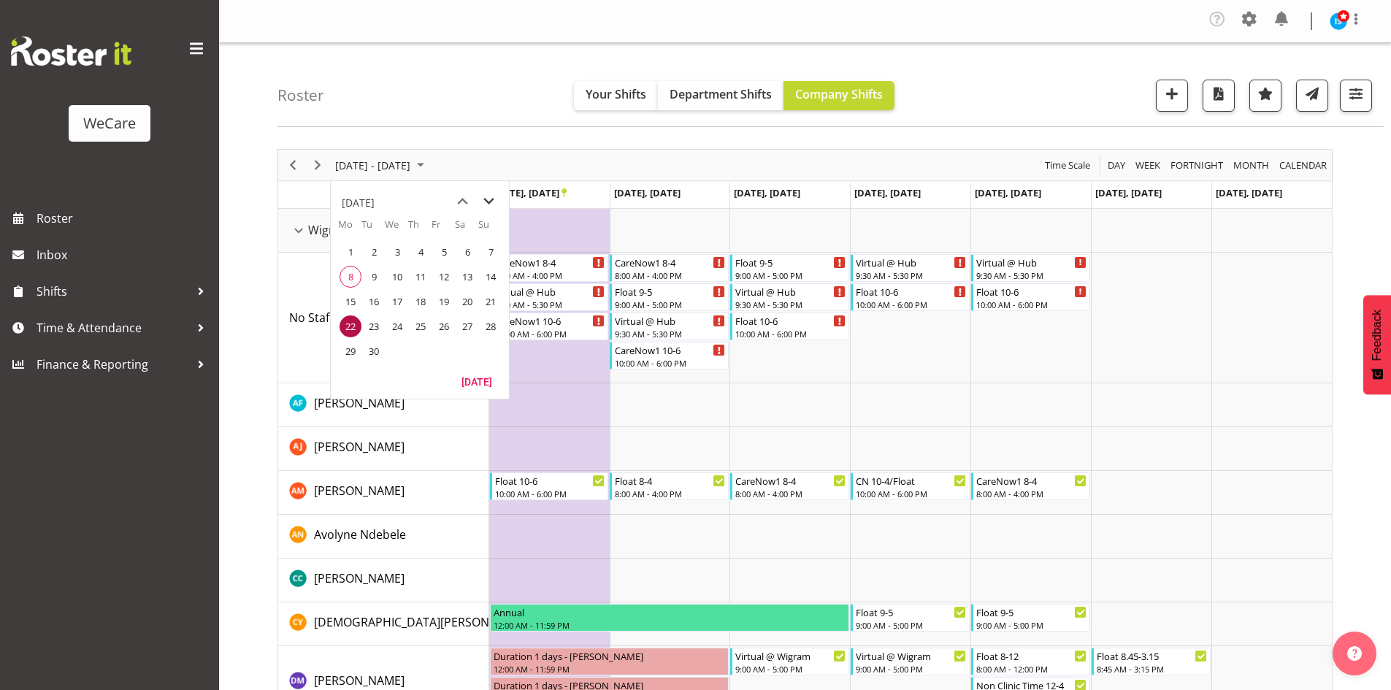
click at [493, 195] on span "next month" at bounding box center [489, 201] width 26 height 26
click at [472, 259] on span "4" at bounding box center [467, 252] width 22 height 22
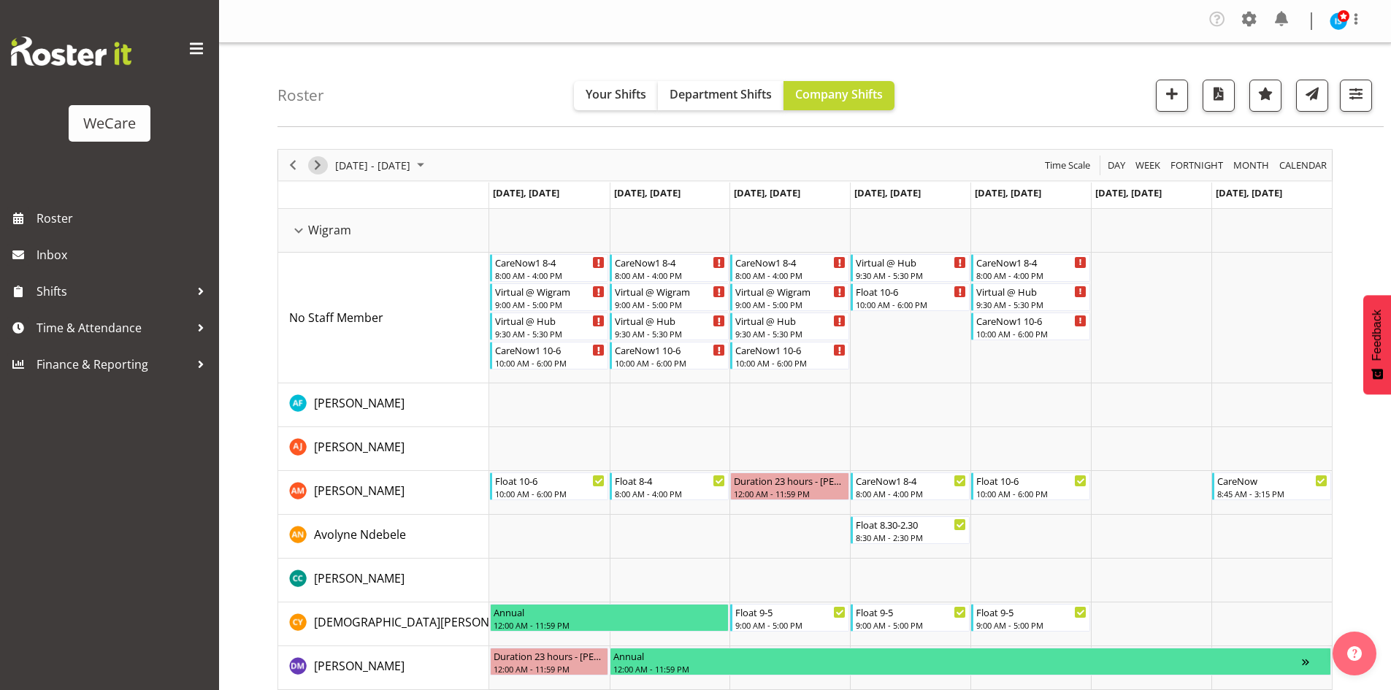
click at [316, 172] on span "Next" at bounding box center [318, 165] width 18 height 18
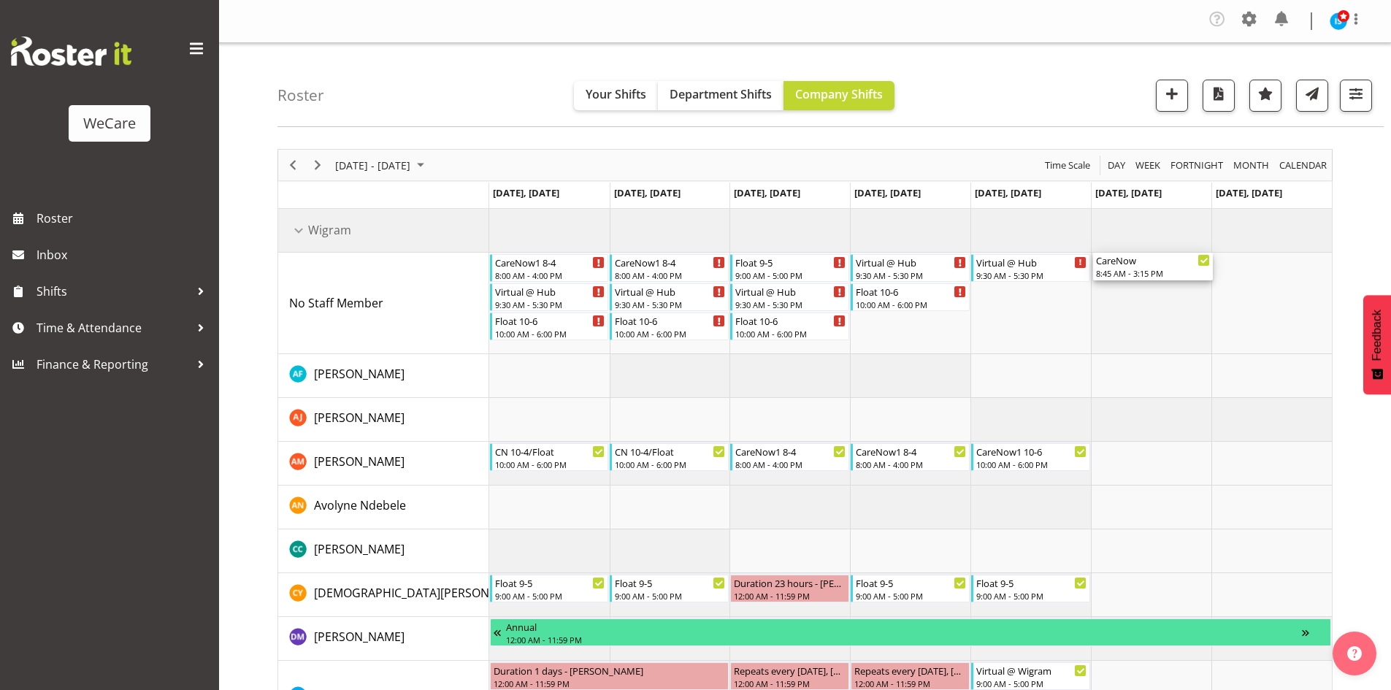
drag, startPoint x: 1136, startPoint y: 381, endPoint x: 1138, endPoint y: 316, distance: 65.0
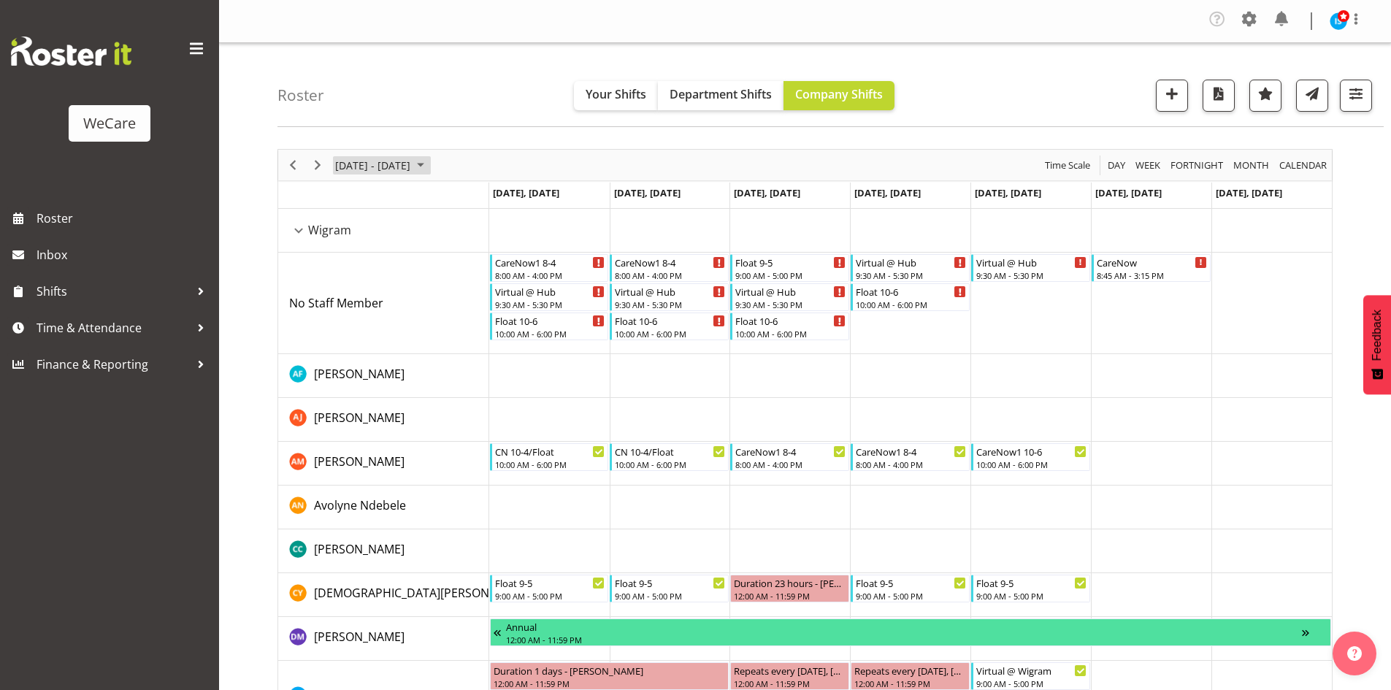
click at [380, 169] on span "October 06 - 12, 2025" at bounding box center [373, 165] width 78 height 18
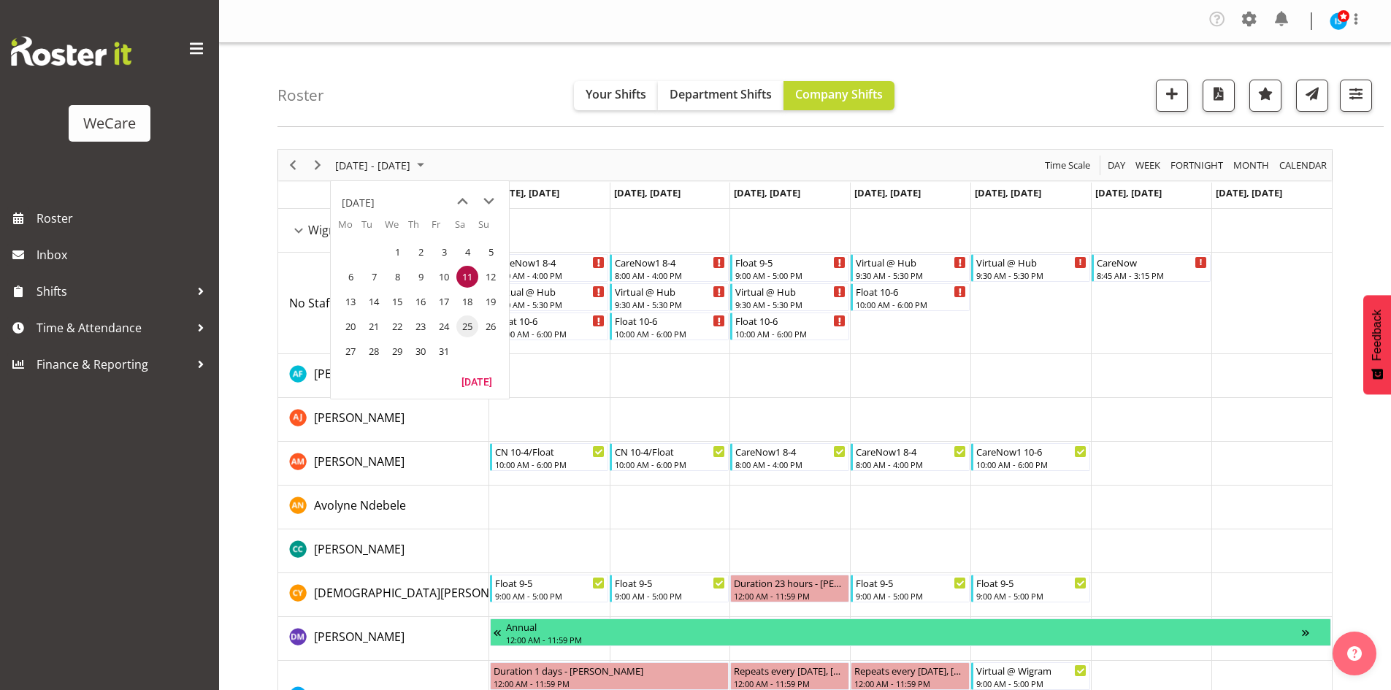
click at [455, 326] on td "25" at bounding box center [466, 326] width 23 height 25
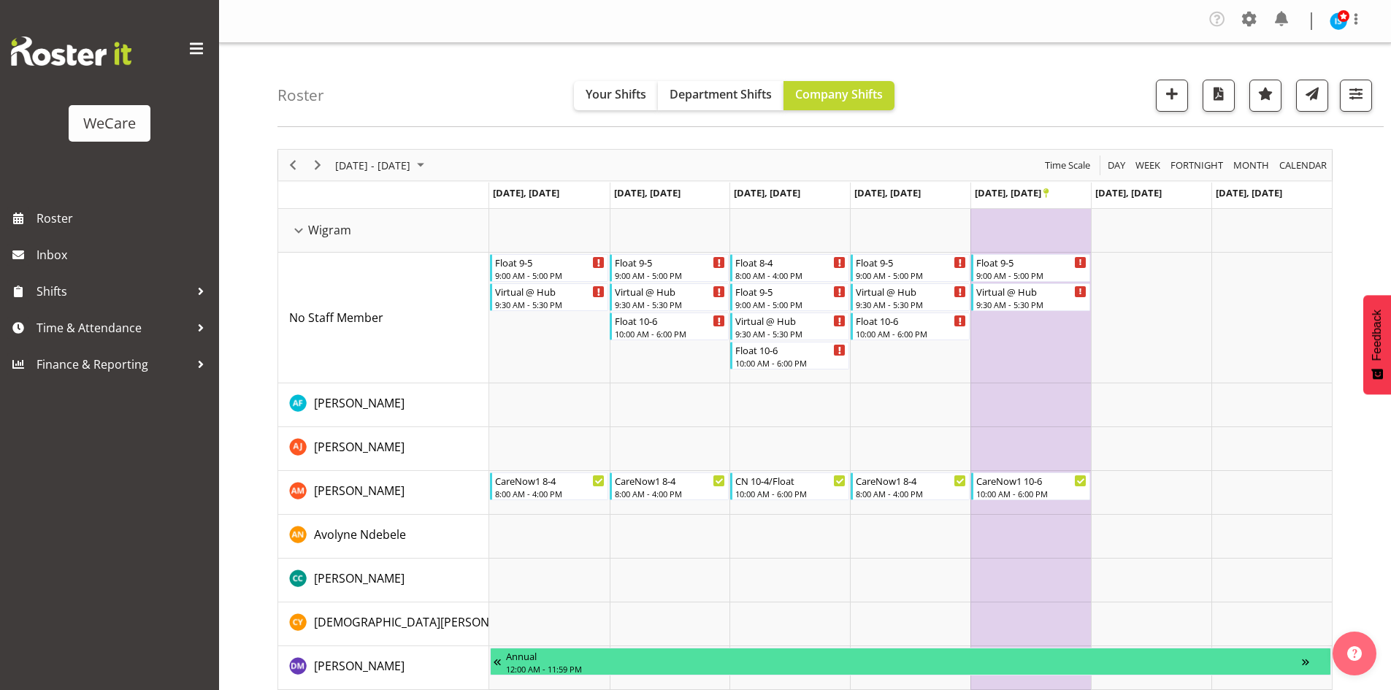
scroll to position [581, 0]
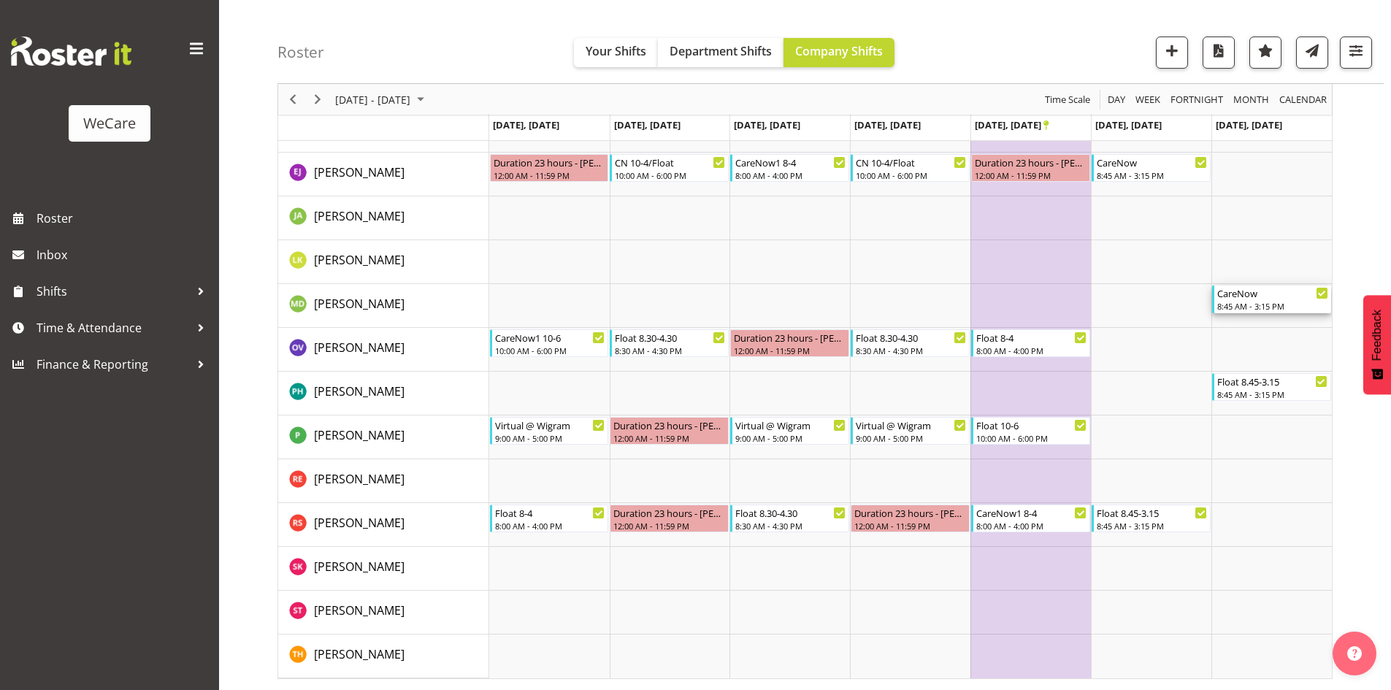
click at [1258, 302] on div "8:45 AM - 3:15 PM" at bounding box center [1272, 306] width 111 height 12
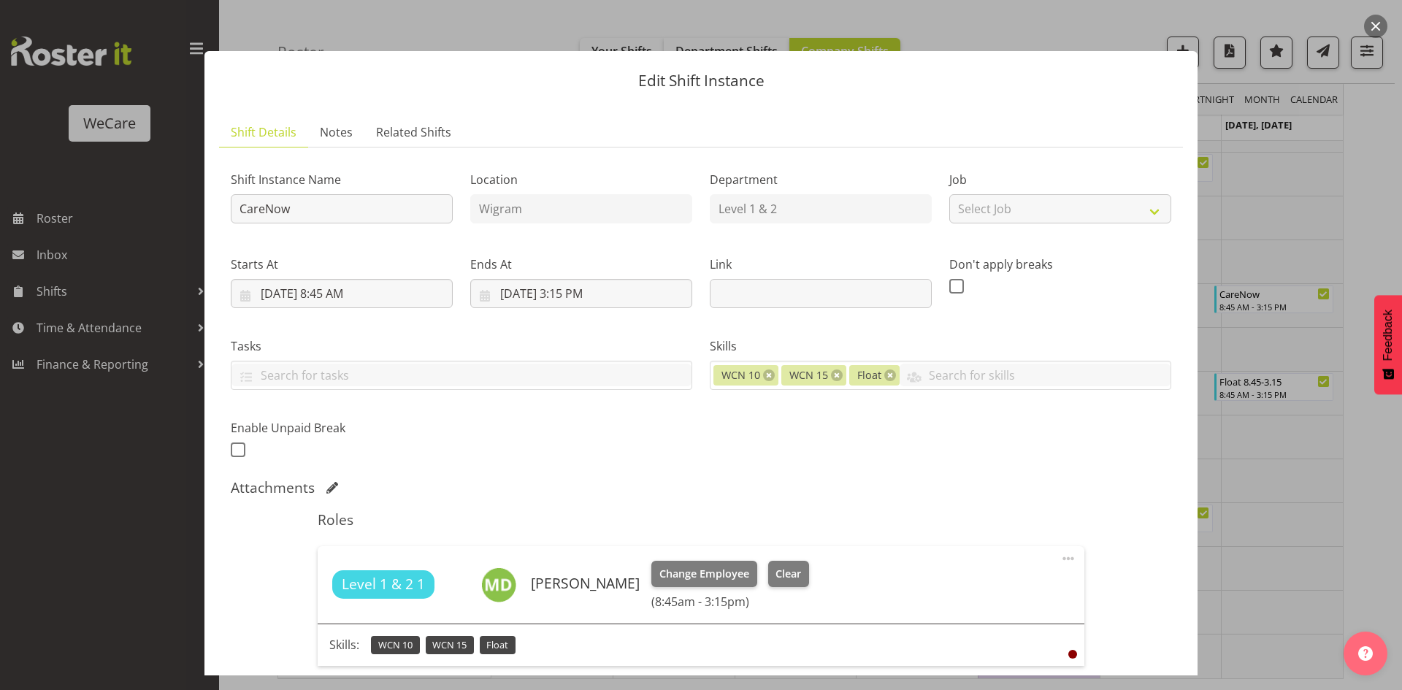
click at [1380, 247] on div at bounding box center [701, 345] width 1402 height 690
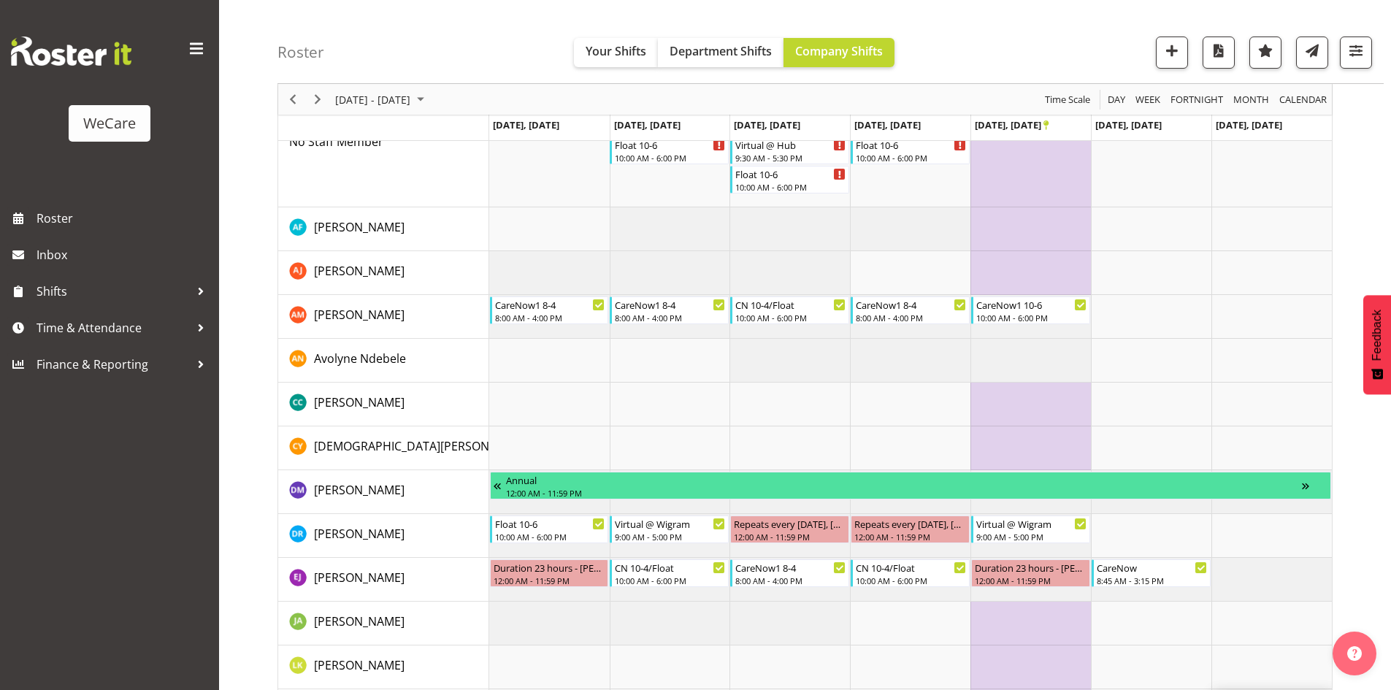
scroll to position [143, 0]
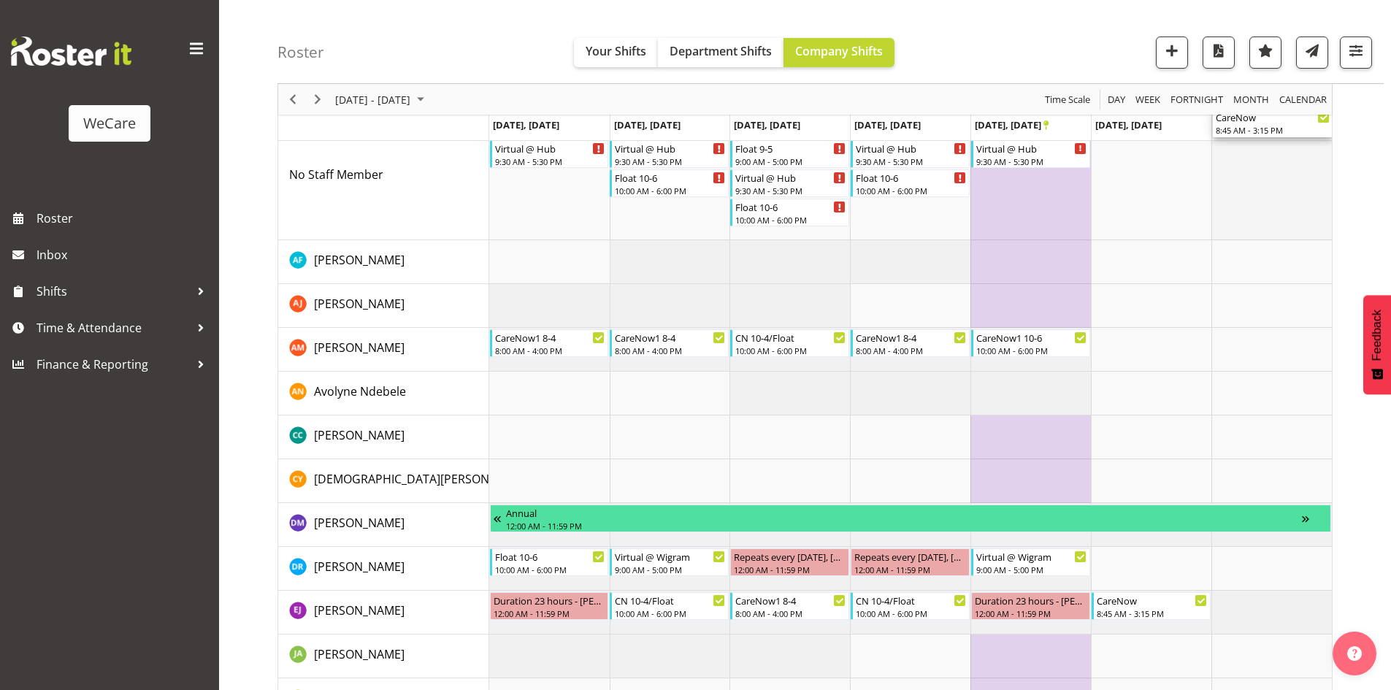
drag, startPoint x: 1263, startPoint y: 294, endPoint x: 1273, endPoint y: 210, distance: 84.6
click at [1273, 210] on div "Float 9-5 9:00 AM - 5:00 PM Virtual @ Hub 9:30 AM - 5:30 PM Float 9-5 9:00 AM -…" at bounding box center [910, 591] width 843 height 1051
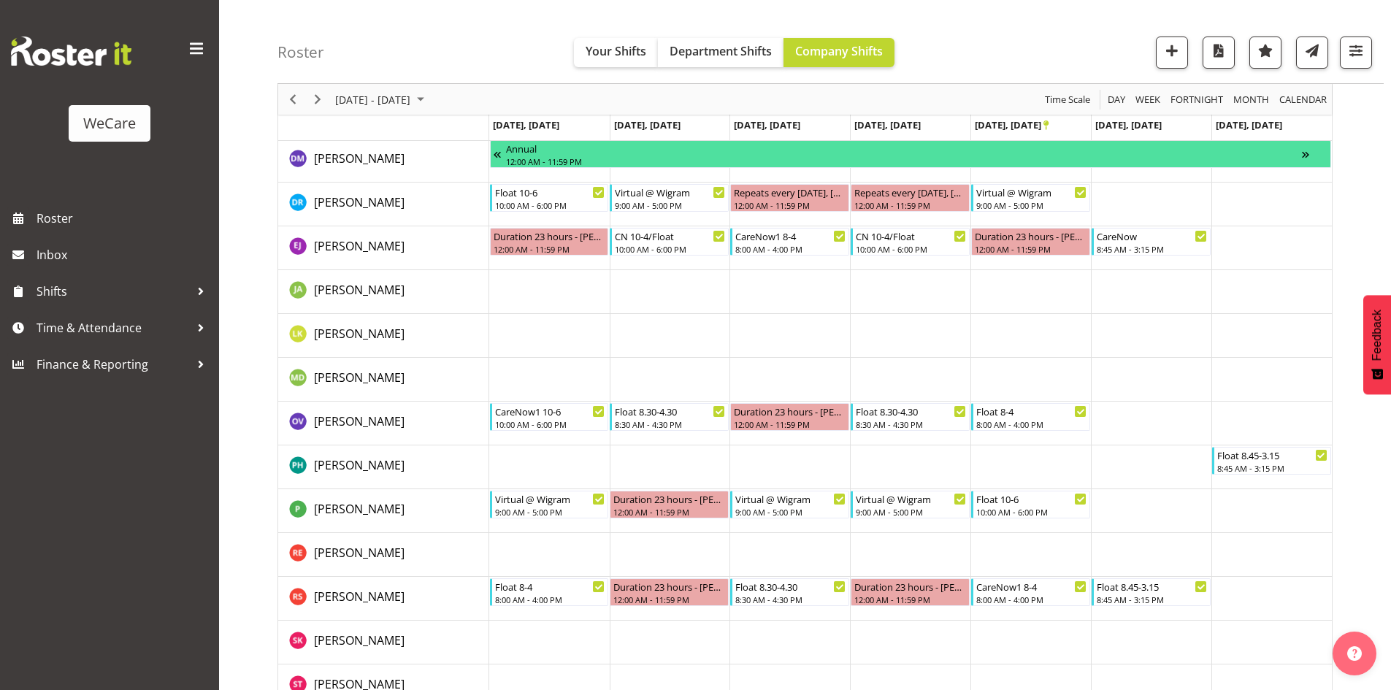
scroll to position [508, 0]
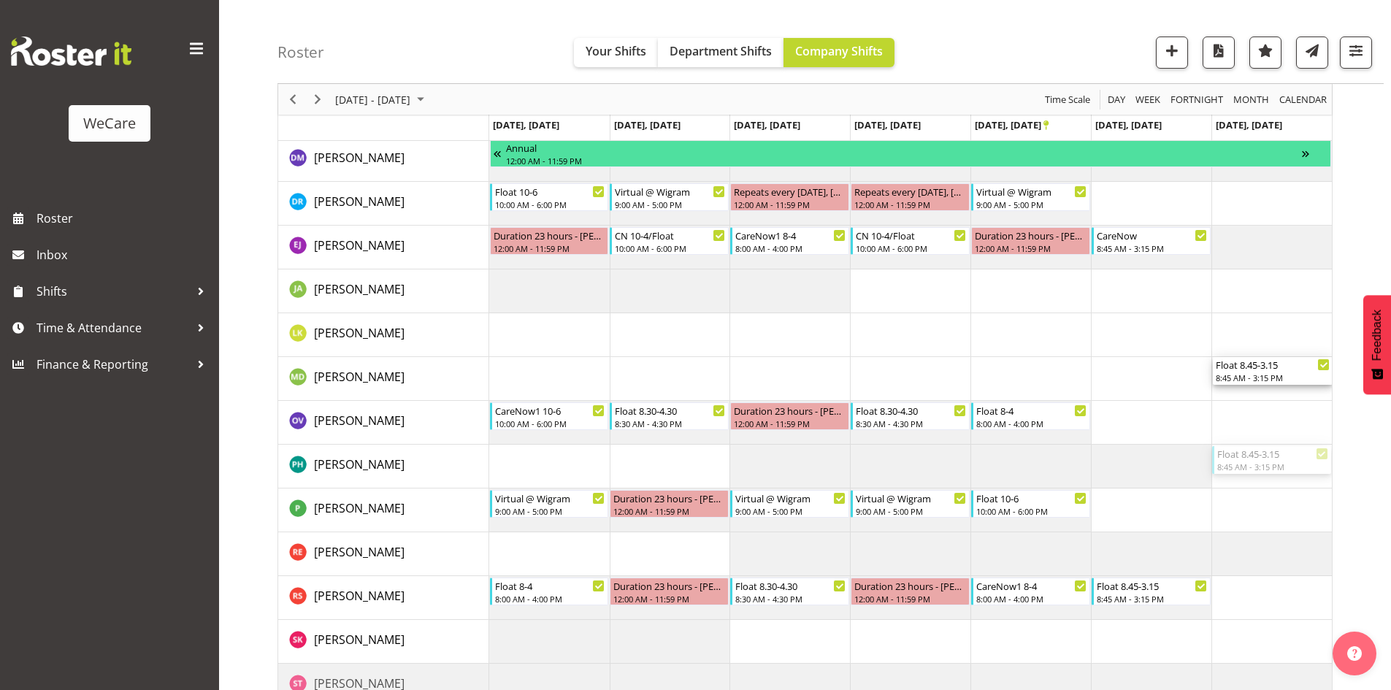
drag, startPoint x: 1268, startPoint y: 450, endPoint x: 1275, endPoint y: 367, distance: 83.6
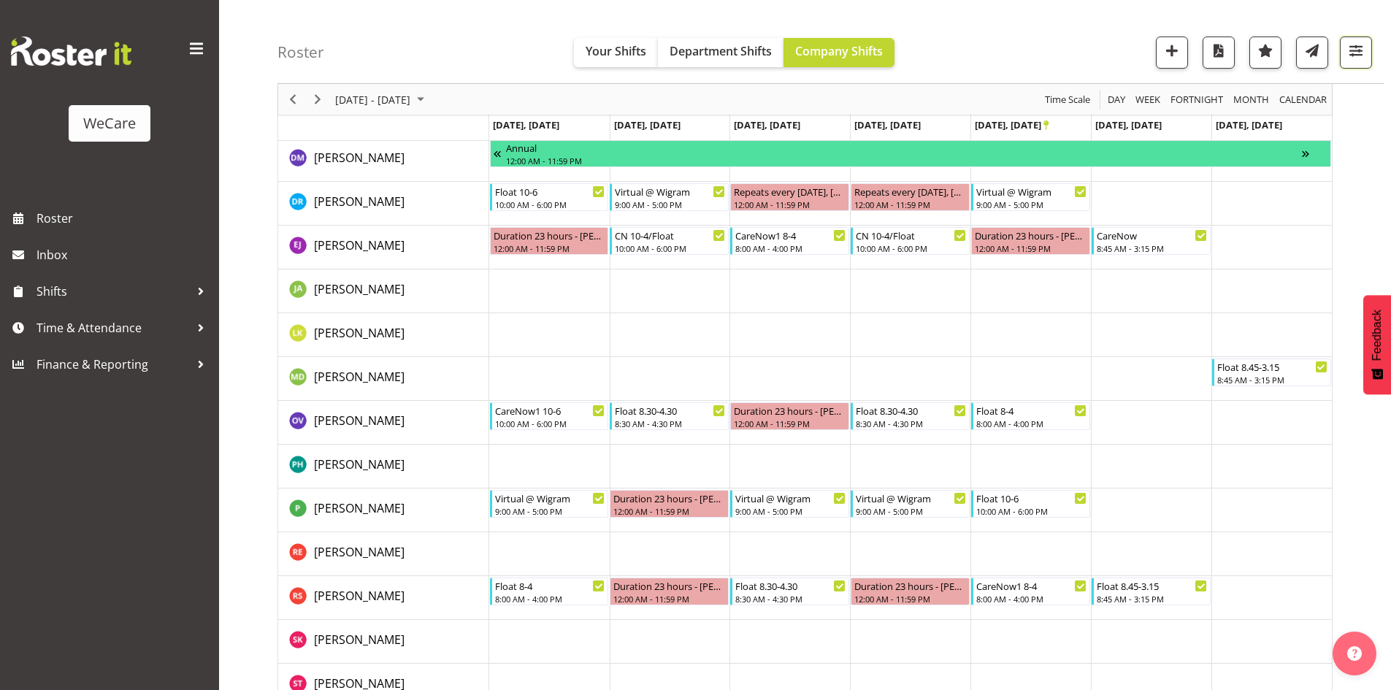
drag, startPoint x: 1362, startPoint y: 56, endPoint x: 1369, endPoint y: 128, distance: 71.9
click at [1362, 56] on span "button" at bounding box center [1356, 50] width 19 height 19
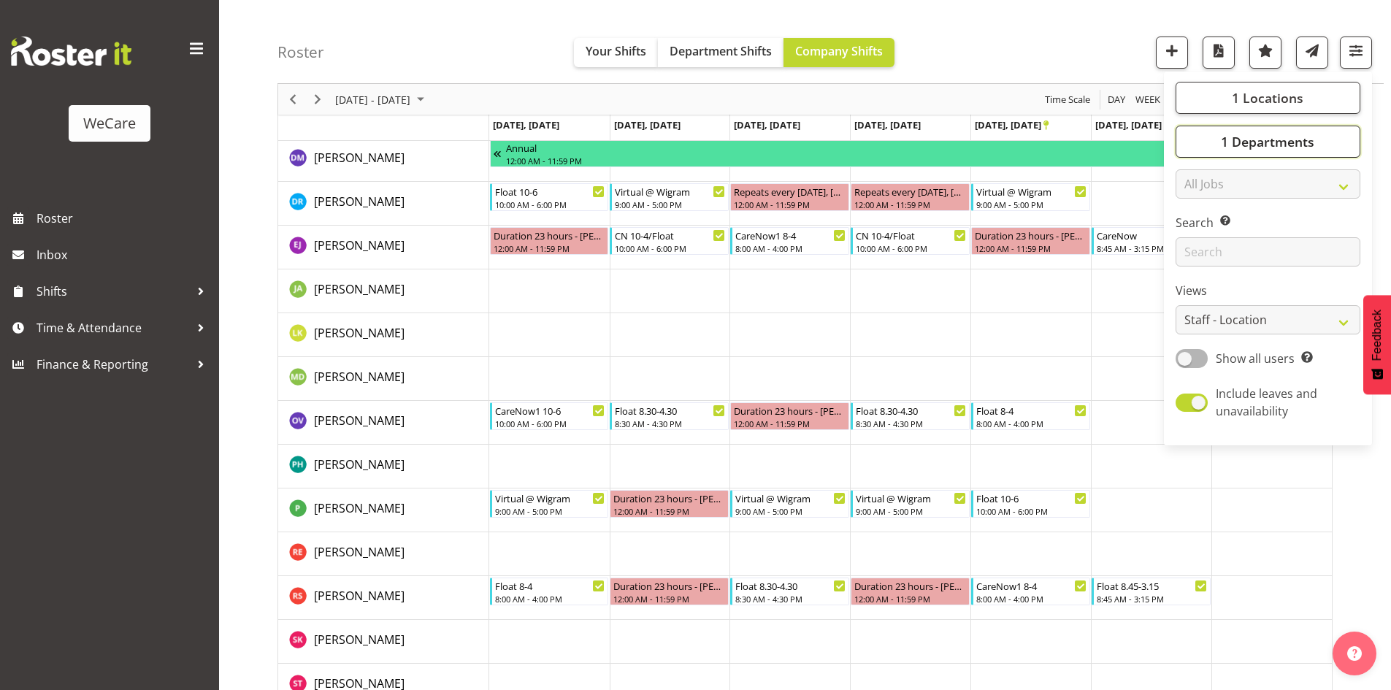
drag, startPoint x: 1336, startPoint y: 143, endPoint x: 1288, endPoint y: 183, distance: 62.8
click at [1336, 143] on button "1 Departments" at bounding box center [1268, 142] width 185 height 32
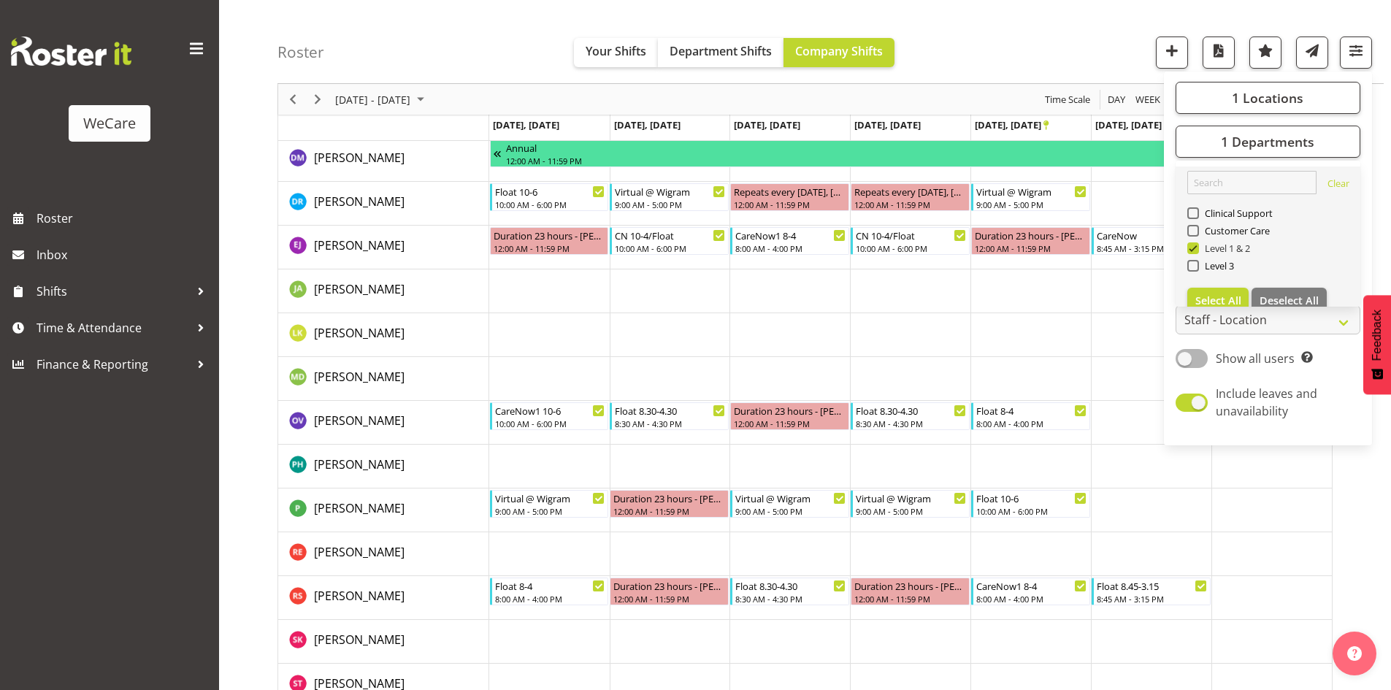
click at [1247, 245] on span "Level 1 & 2" at bounding box center [1225, 248] width 52 height 12
click at [1197, 245] on input "Level 1 & 2" at bounding box center [1191, 248] width 9 height 9
checkbox input "false"
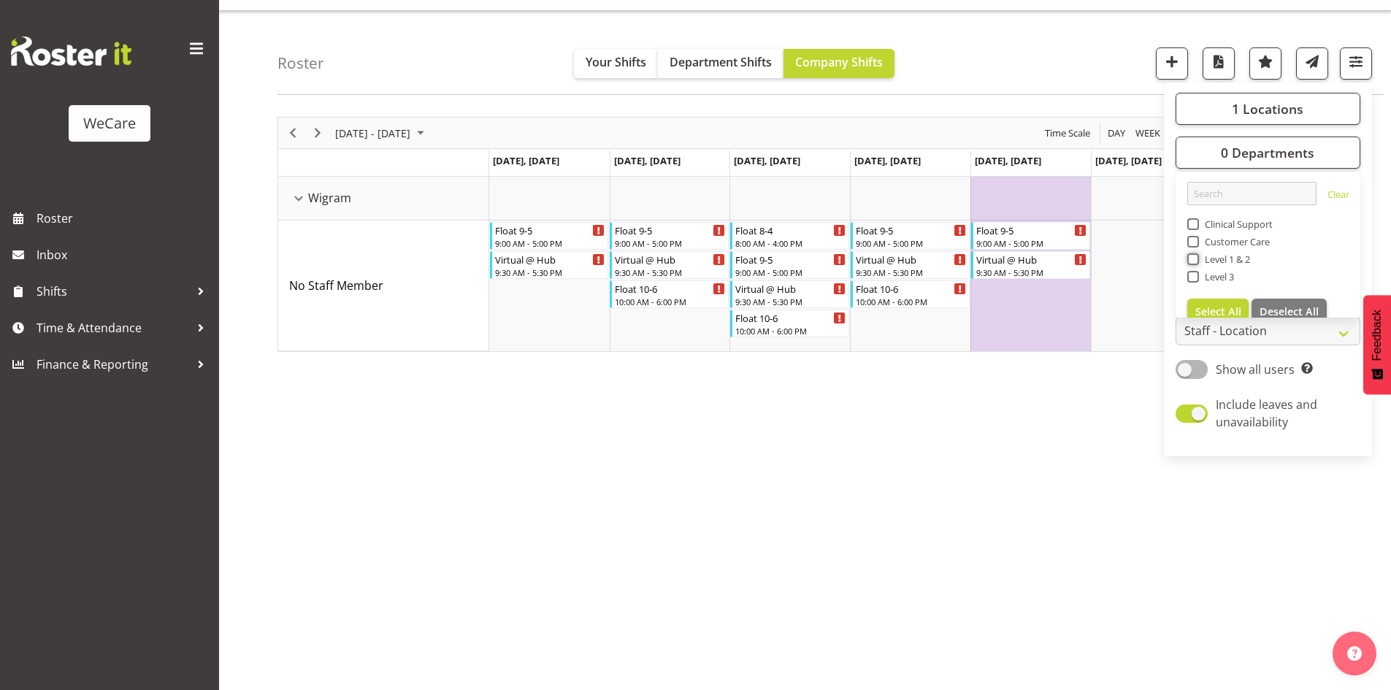
scroll to position [0, 0]
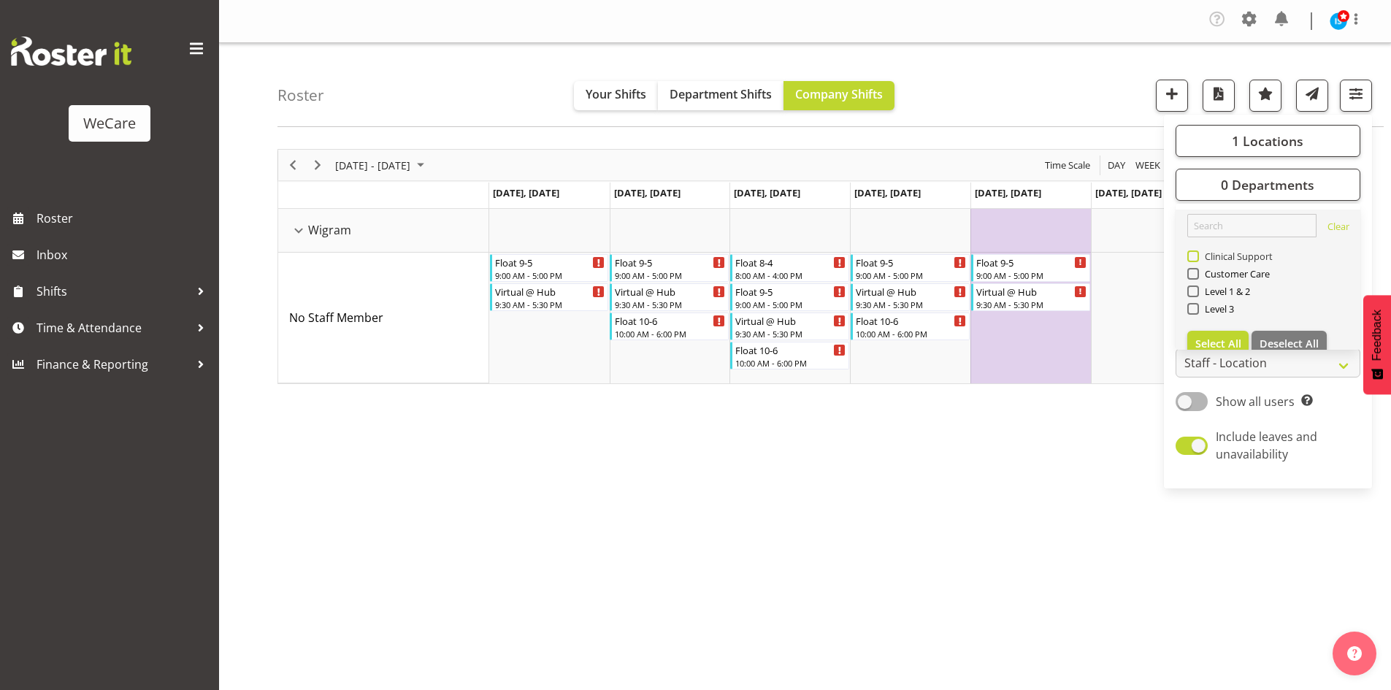
click at [1232, 253] on span "Clinical Support" at bounding box center [1236, 256] width 74 height 12
click at [1197, 253] on input "Clinical Support" at bounding box center [1191, 256] width 9 height 9
checkbox input "true"
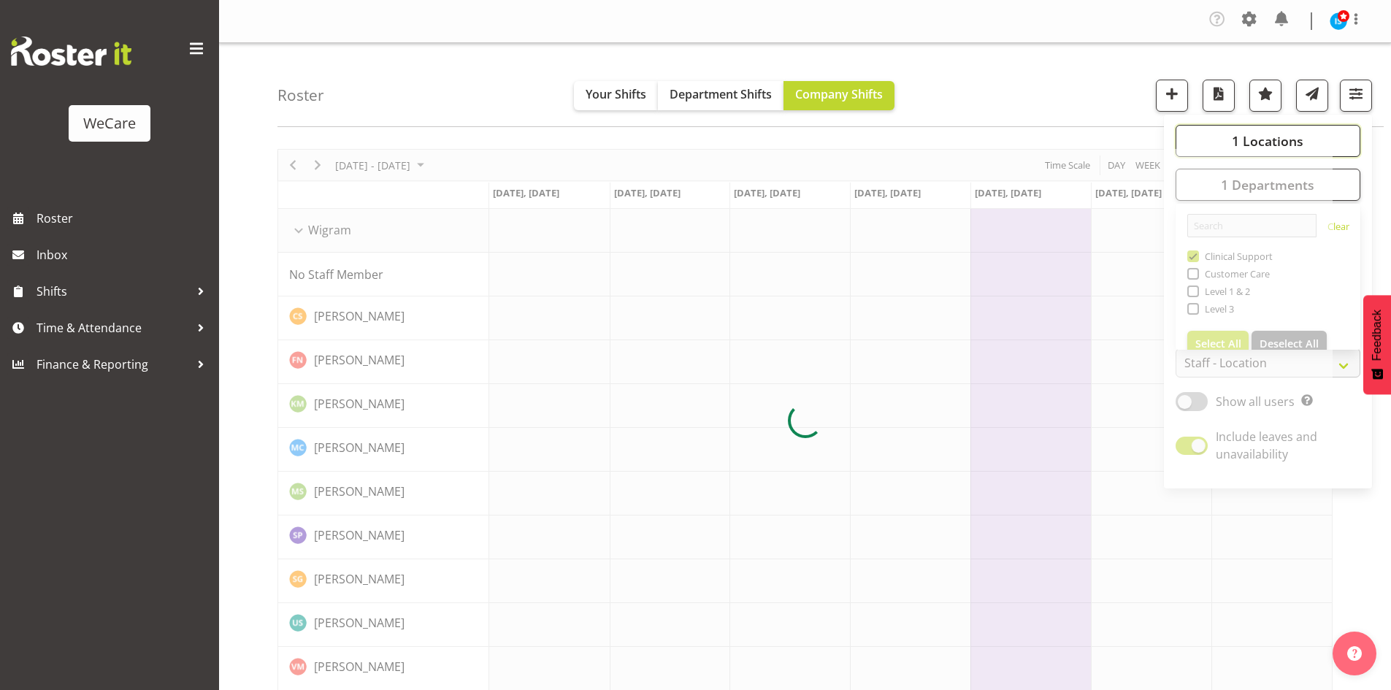
click at [1250, 137] on span "1 Locations" at bounding box center [1268, 141] width 72 height 18
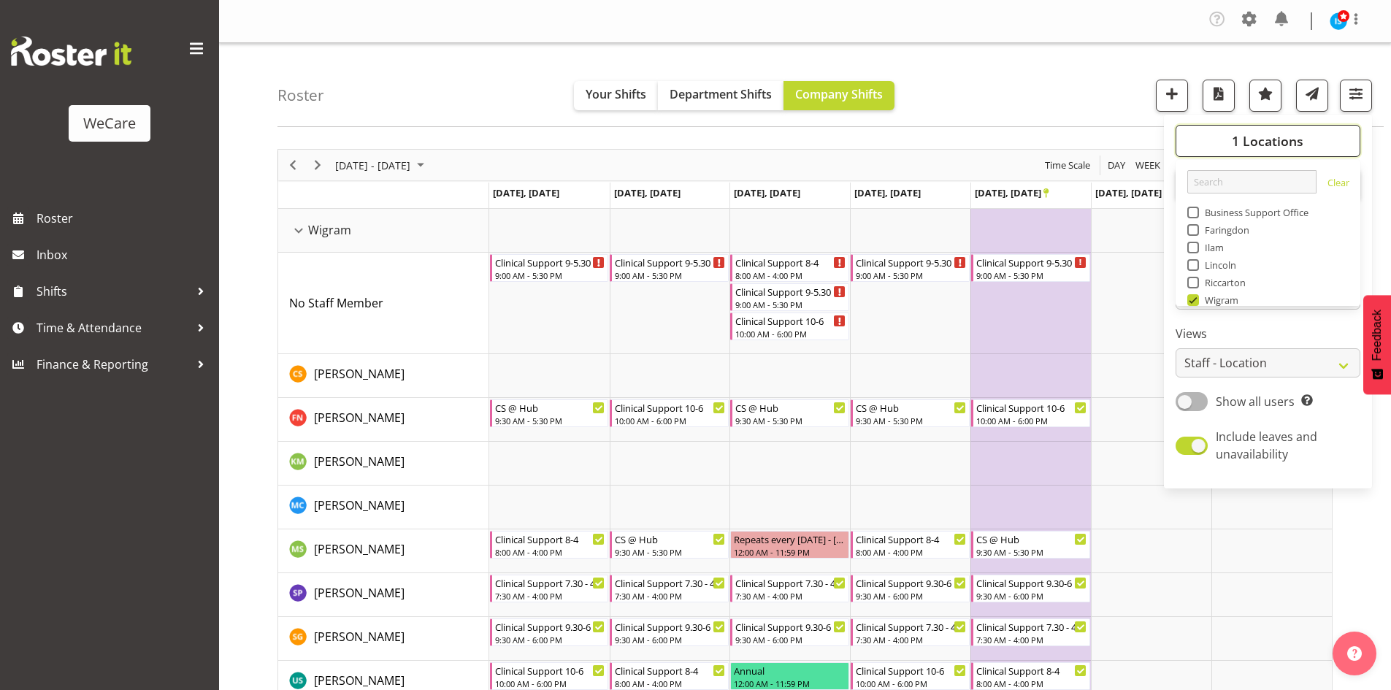
click at [1232, 142] on button "1 Locations" at bounding box center [1268, 141] width 185 height 32
click at [1285, 134] on span "1 Locations" at bounding box center [1268, 141] width 72 height 18
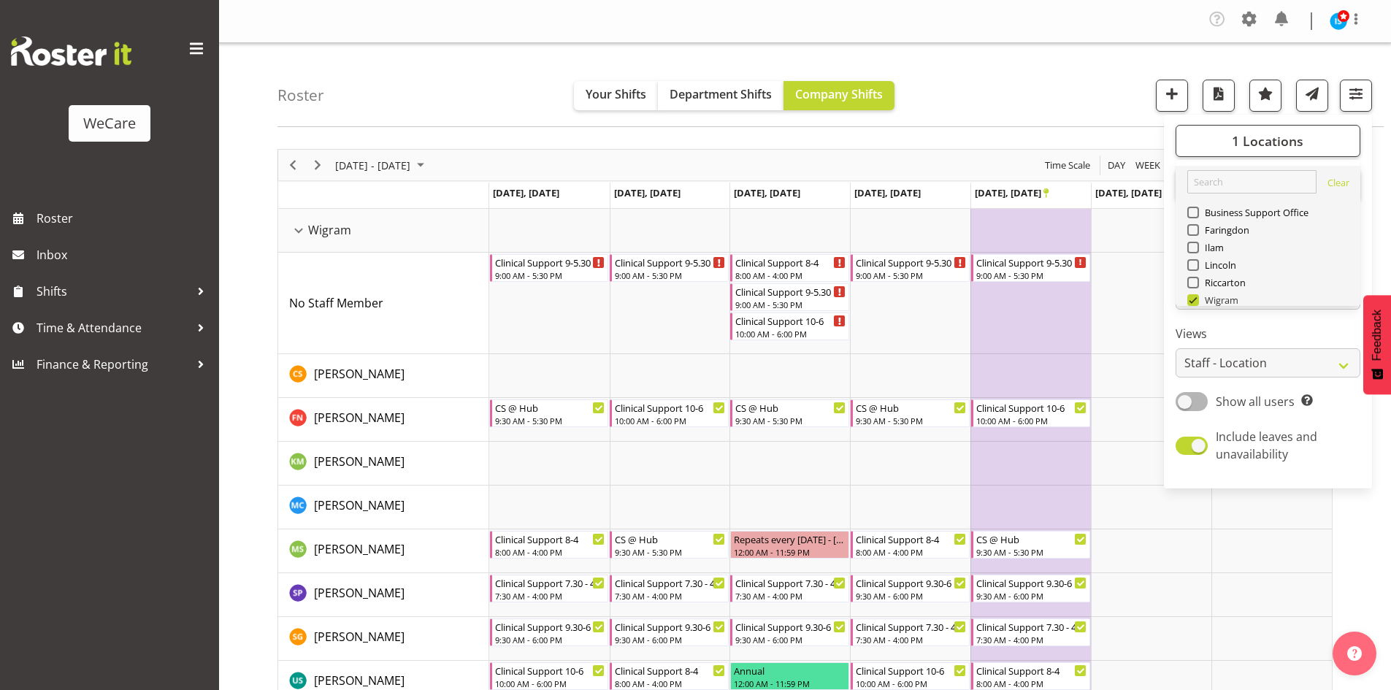
click at [1208, 298] on span "Wigram" at bounding box center [1219, 300] width 40 height 12
click at [1197, 298] on input "Wigram" at bounding box center [1191, 300] width 9 height 9
checkbox input "false"
click at [1200, 207] on span "Business Support Office" at bounding box center [1254, 213] width 110 height 12
click at [1197, 208] on input "Business Support Office" at bounding box center [1191, 212] width 9 height 9
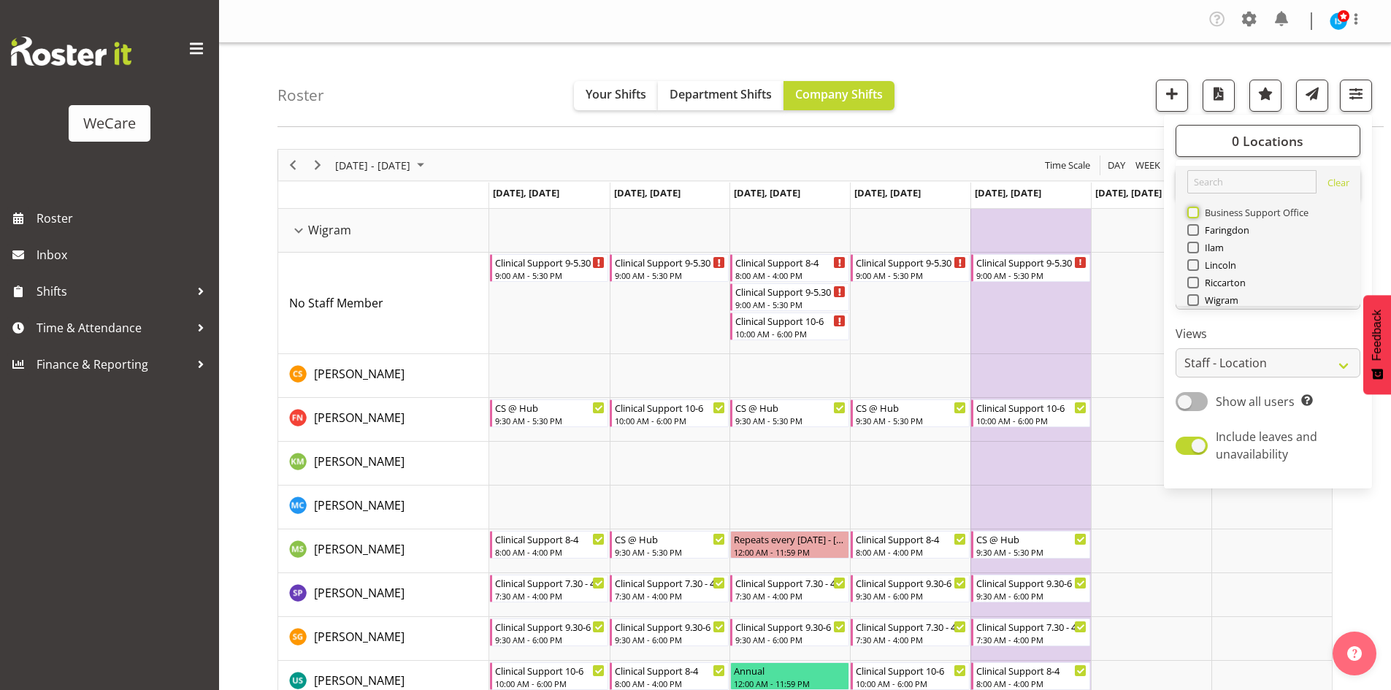
checkbox input "true"
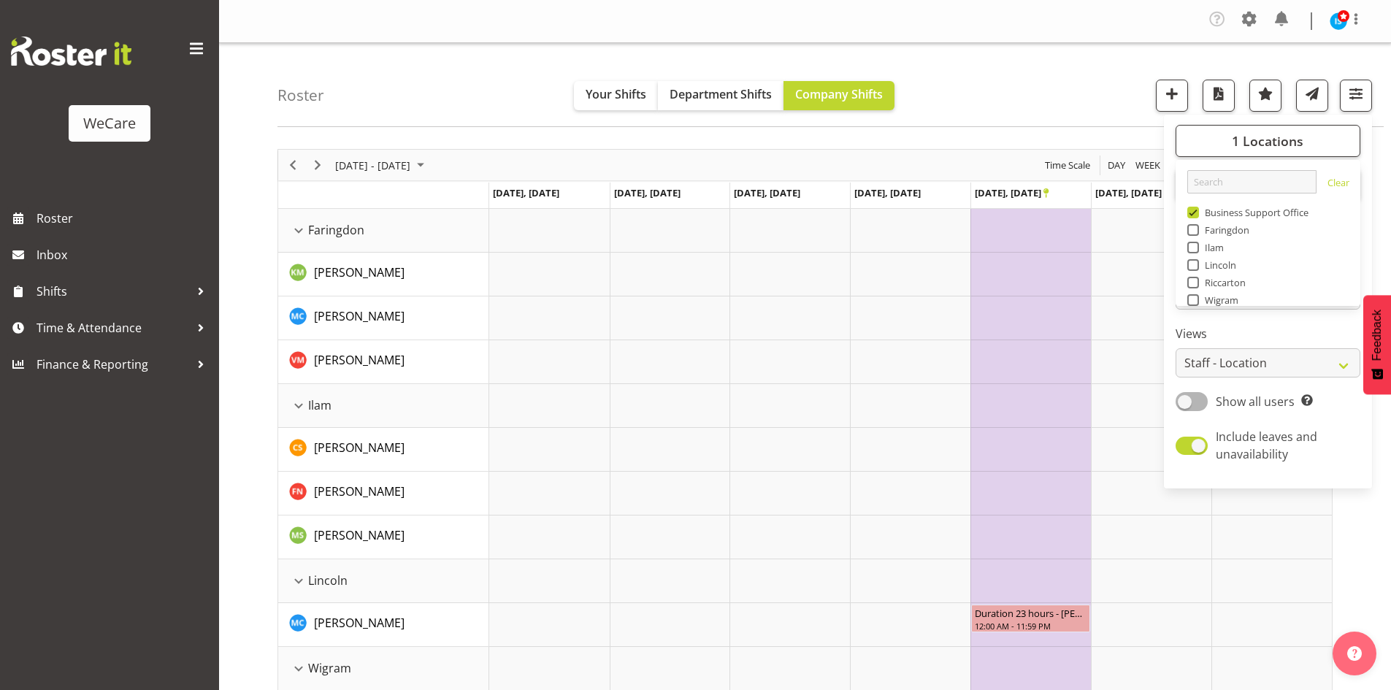
click at [1101, 85] on div "Roster Your Shifts Department Shifts Company Shifts 1 Locations Clear Business …" at bounding box center [831, 85] width 1106 height 84
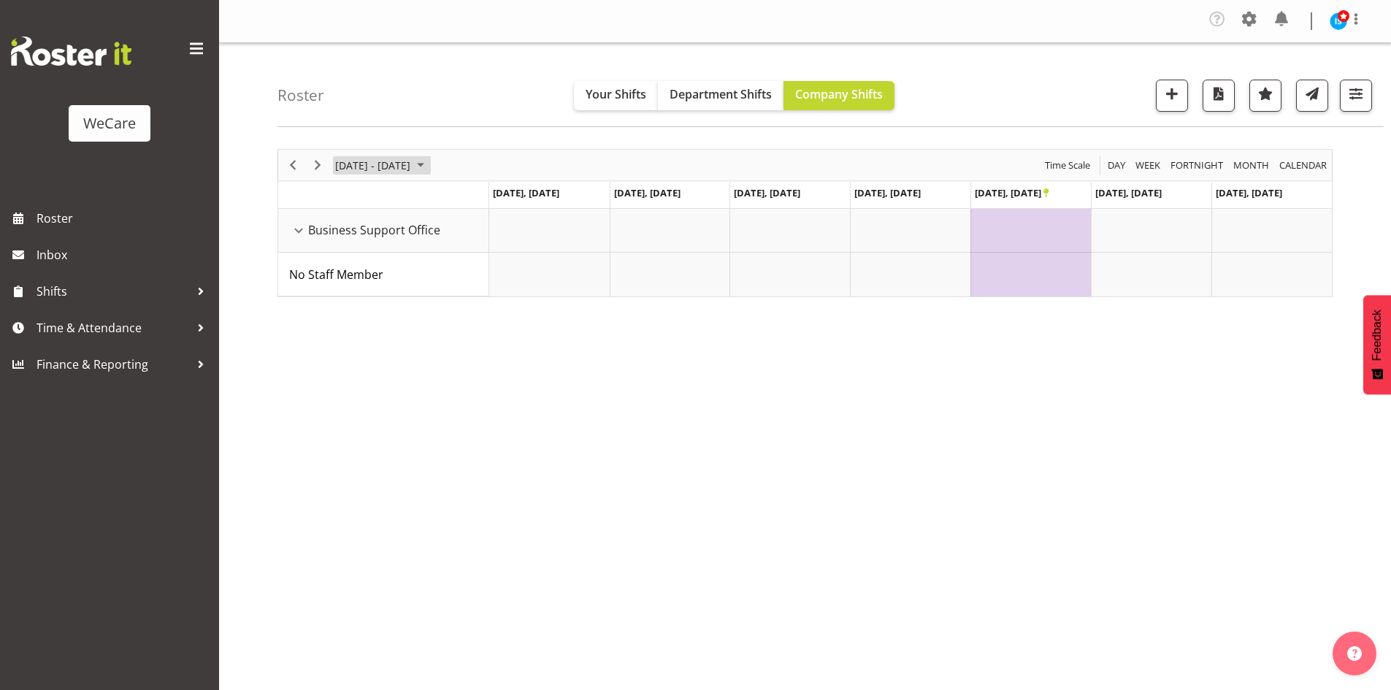
click at [386, 157] on span "[DATE] - [DATE]" at bounding box center [373, 165] width 78 height 18
click at [473, 387] on button "[DATE]" at bounding box center [477, 381] width 50 height 20
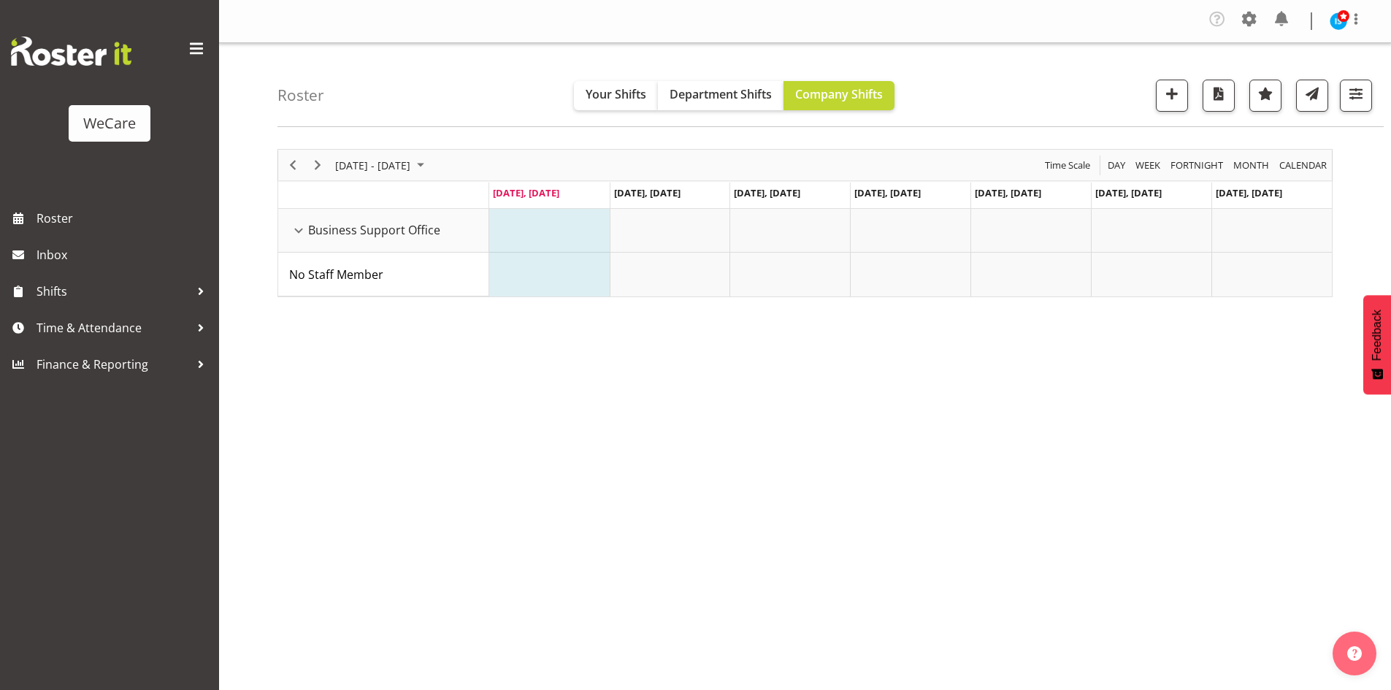
click at [1334, 101] on div at bounding box center [1350, 96] width 44 height 32
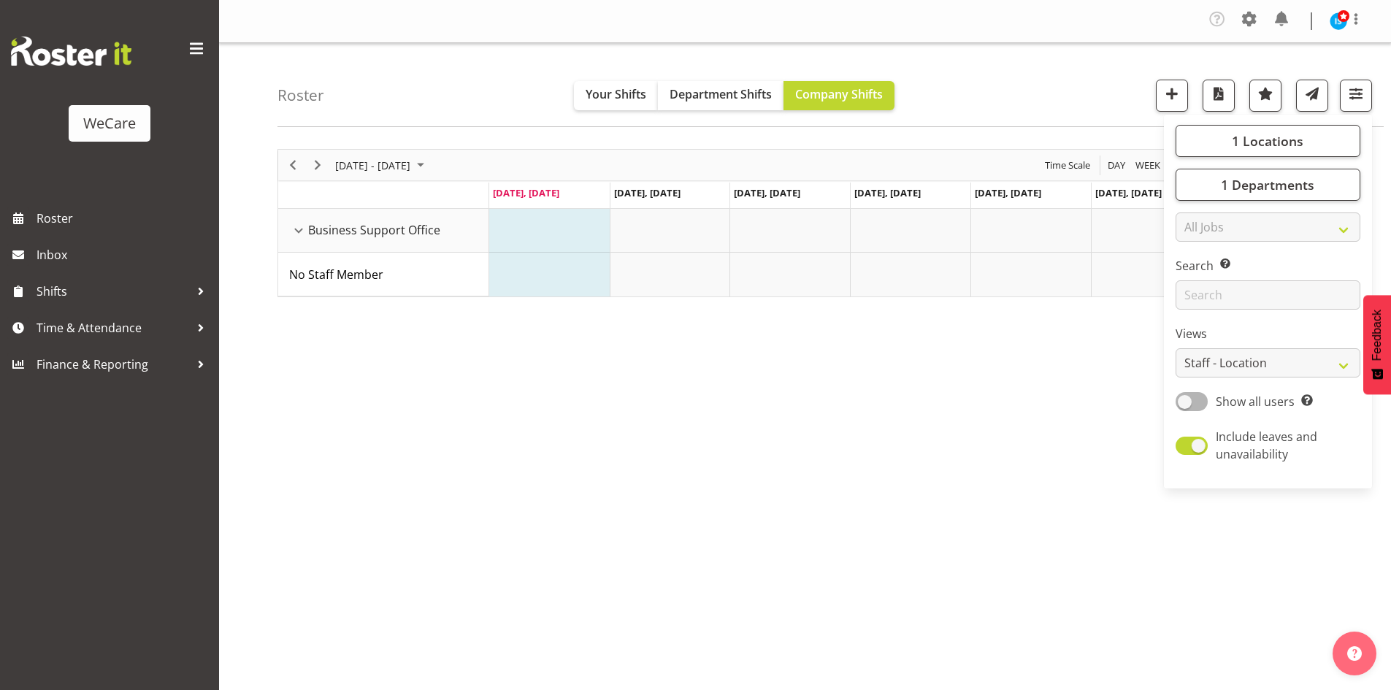
click at [1035, 436] on div "[DATE] - [DATE] [DATE] Day Week Fortnight Month calendar Month Agenda Time Scal…" at bounding box center [835, 430] width 1114 height 584
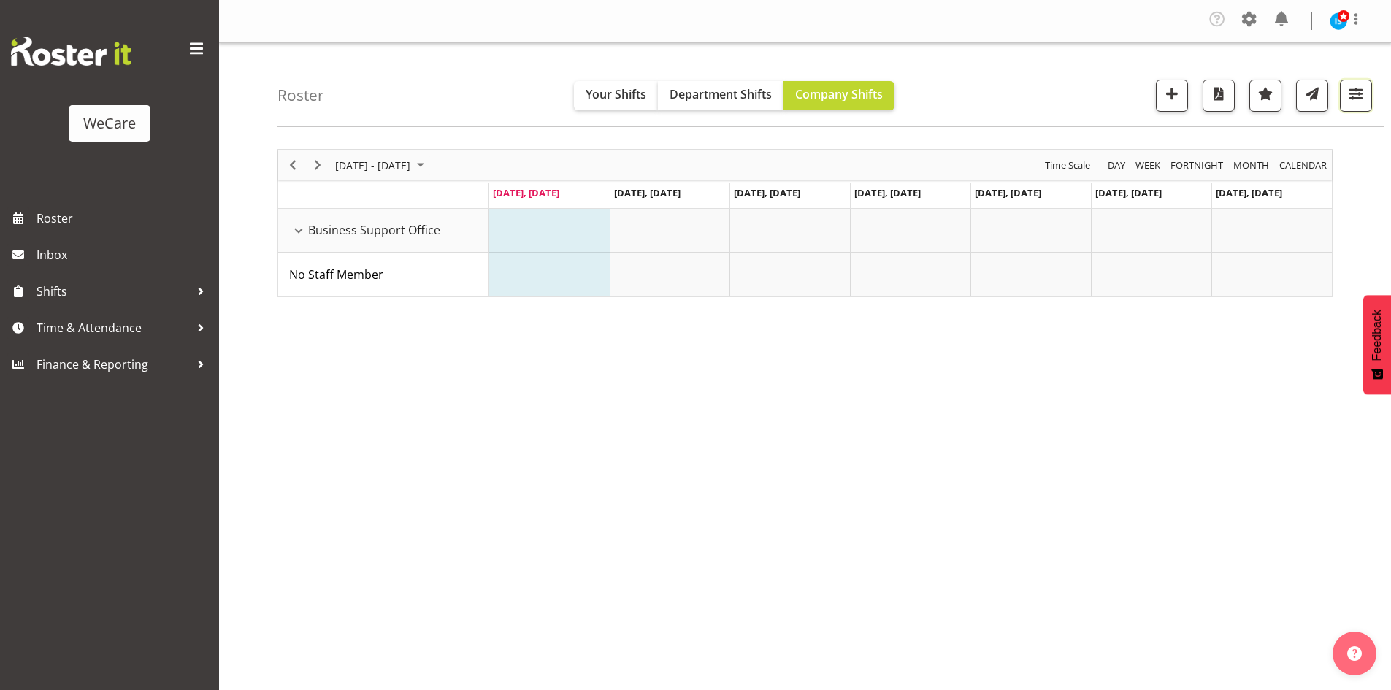
drag, startPoint x: 1357, startPoint y: 86, endPoint x: 1359, endPoint y: 128, distance: 41.7
click at [1358, 86] on span "button" at bounding box center [1356, 93] width 19 height 19
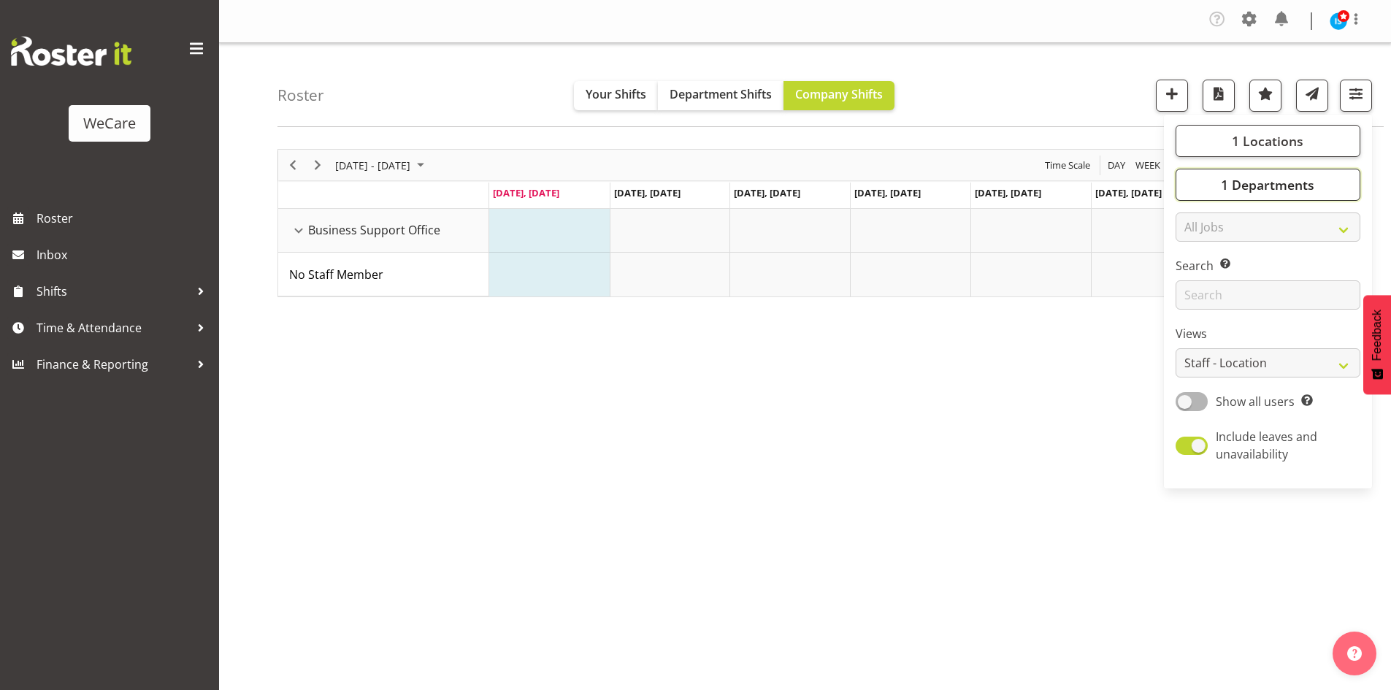
click at [1336, 185] on button "1 Departments" at bounding box center [1268, 185] width 185 height 32
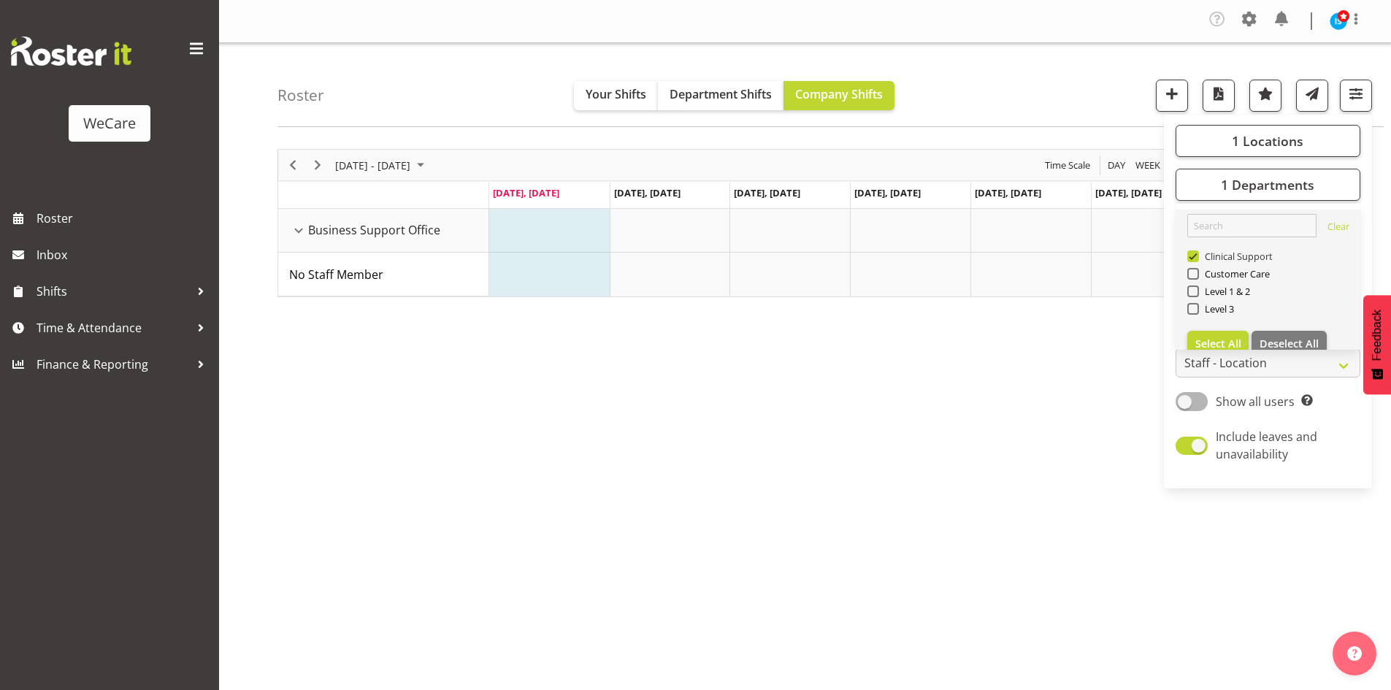
click at [1253, 250] on span "Clinical Support" at bounding box center [1236, 256] width 74 height 12
click at [1197, 252] on input "Clinical Support" at bounding box center [1191, 256] width 9 height 9
checkbox input "false"
click at [1251, 280] on div "Customer Care" at bounding box center [1268, 276] width 162 height 18
click at [1252, 275] on span "Customer Care" at bounding box center [1235, 274] width 72 height 12
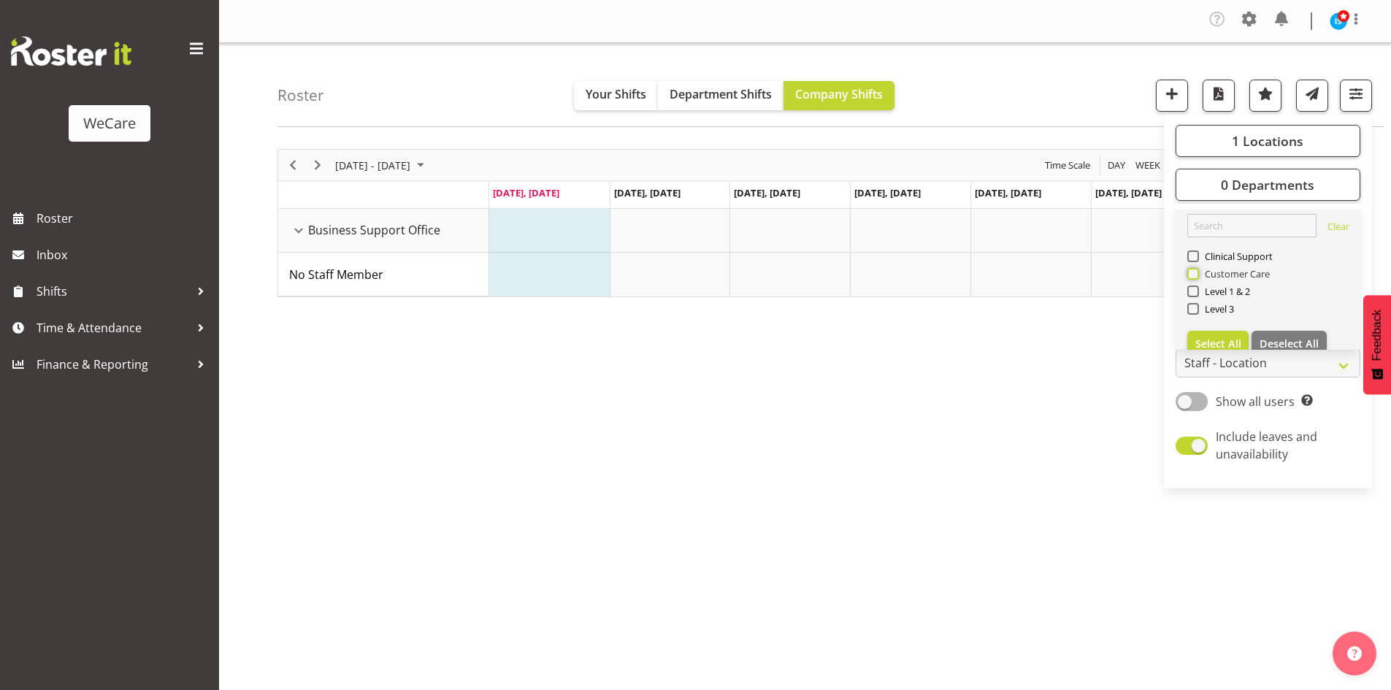
click at [1197, 275] on input "Customer Care" at bounding box center [1191, 273] width 9 height 9
checkbox input "true"
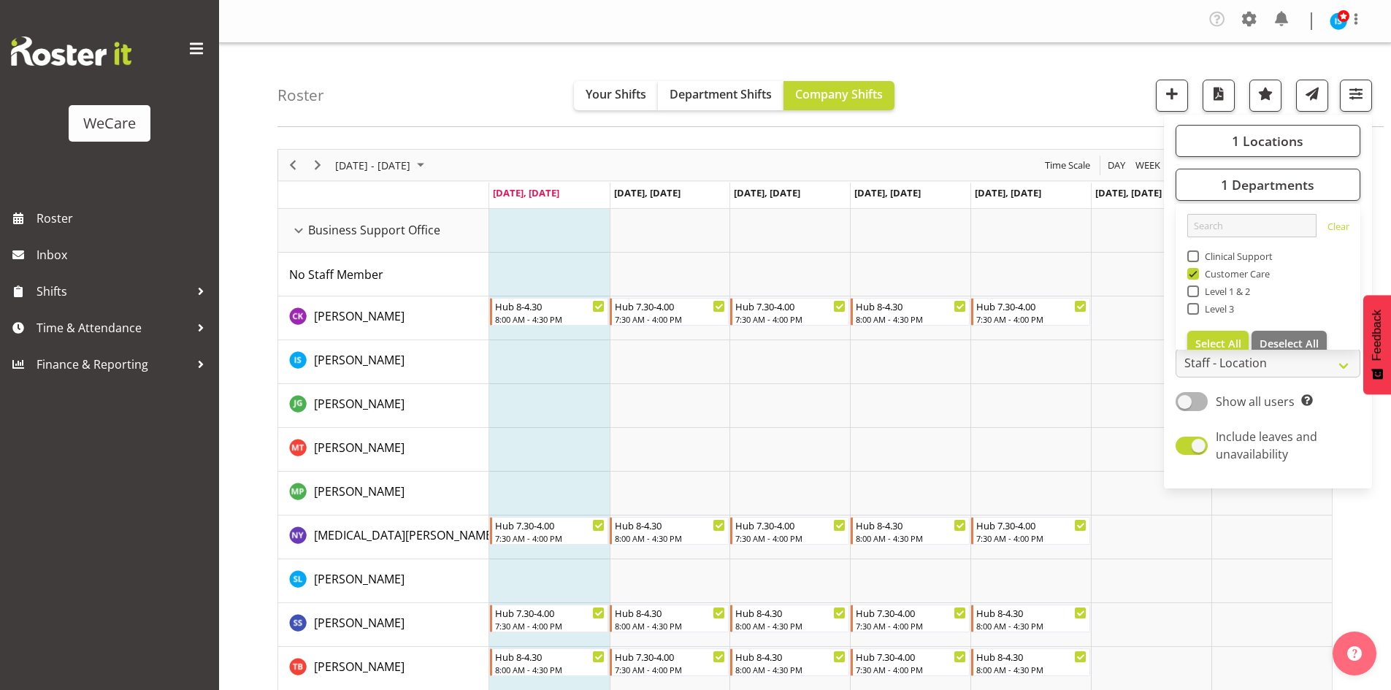
click at [442, 91] on div "Roster Your Shifts Department Shifts Company Shifts 1 Locations Clear Business …" at bounding box center [831, 85] width 1106 height 84
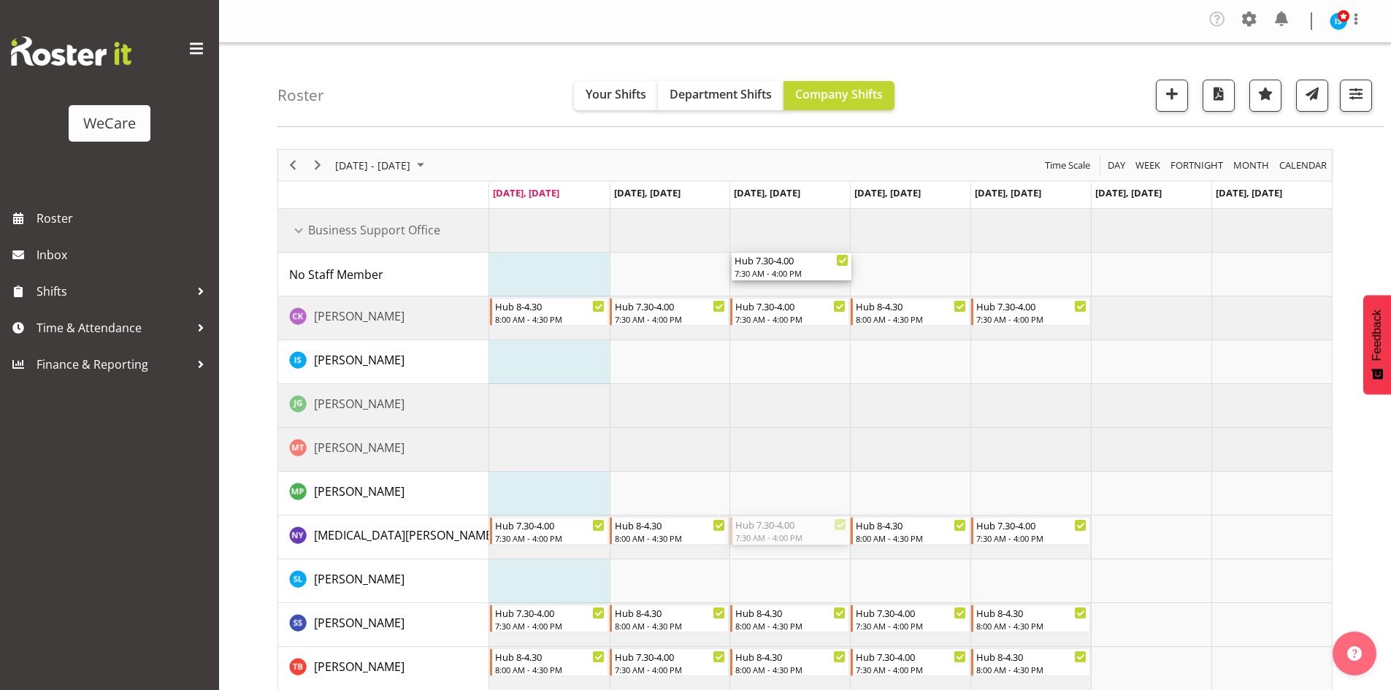
drag, startPoint x: 792, startPoint y: 534, endPoint x: 800, endPoint y: 286, distance: 247.7
click at [800, 286] on div "Hub 7.30-4.00 7:30 AM - 4:00 PM Hub 8-4.30 8:00 AM - 4:30 PM Hub 7.30-4.00 7:30…" at bounding box center [910, 450] width 843 height 482
drag, startPoint x: 787, startPoint y: 622, endPoint x: 794, endPoint y: 550, distance: 72.6
click at [794, 557] on div "Hub 7.30-4.00 7:30 AM - 4:00 PM Hub 8-4.30 8:00 AM - 4:30 PM Hub 7.30-4.00 7:30…" at bounding box center [910, 450] width 843 height 482
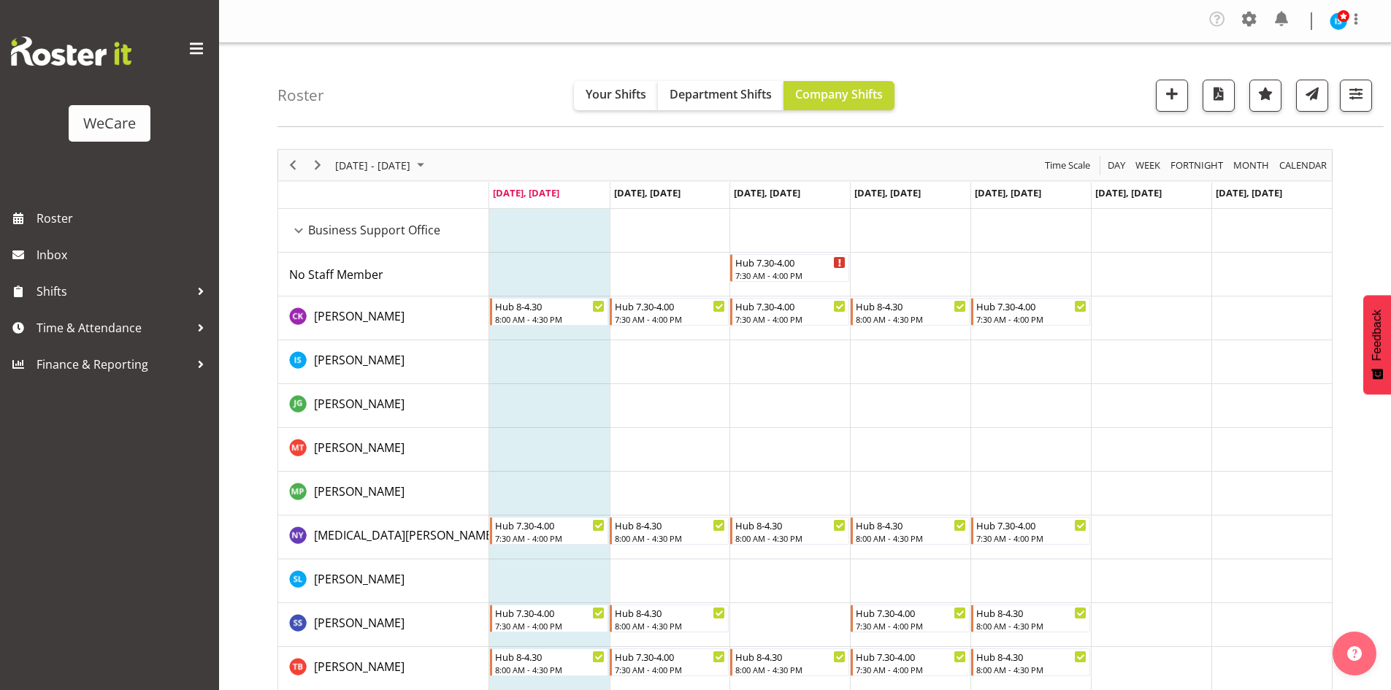
click at [794, 550] on td "Timeline Week of September 8, 2025" at bounding box center [790, 538] width 121 height 44
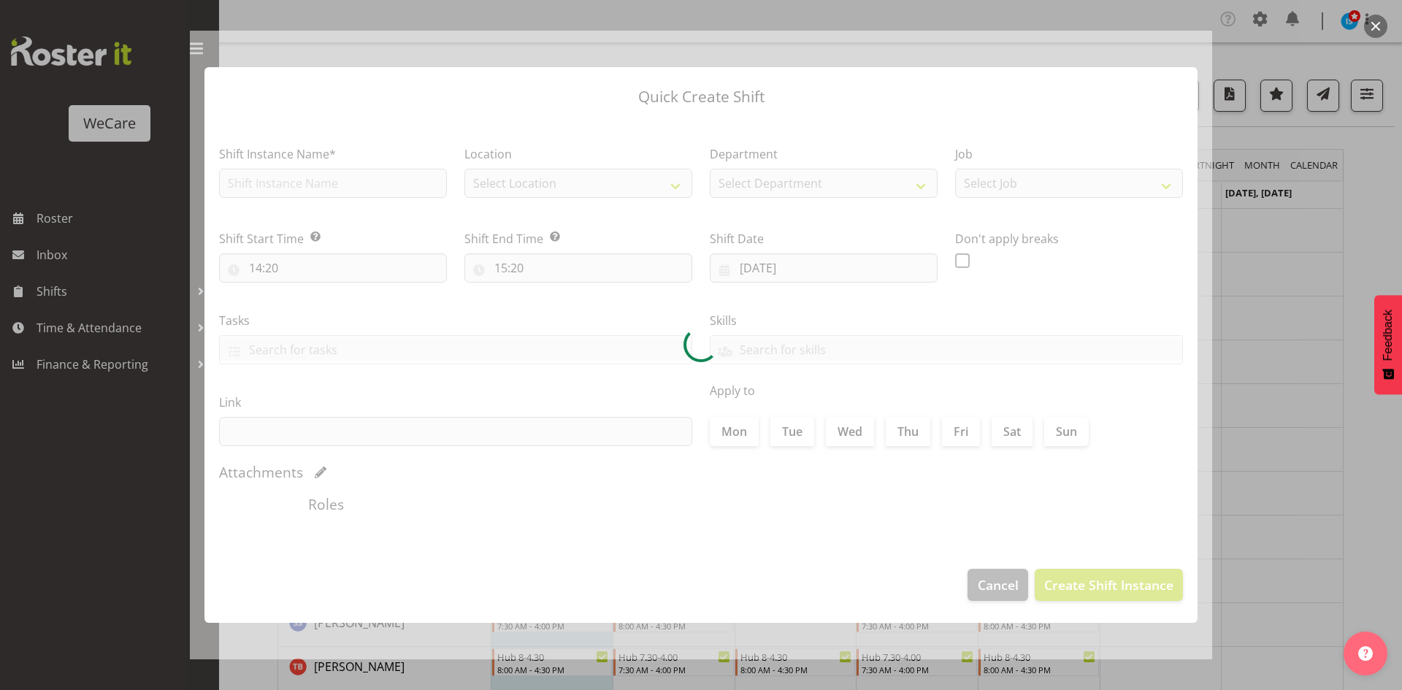
click at [1328, 464] on div at bounding box center [701, 345] width 1402 height 690
